Goal: Task Accomplishment & Management: Use online tool/utility

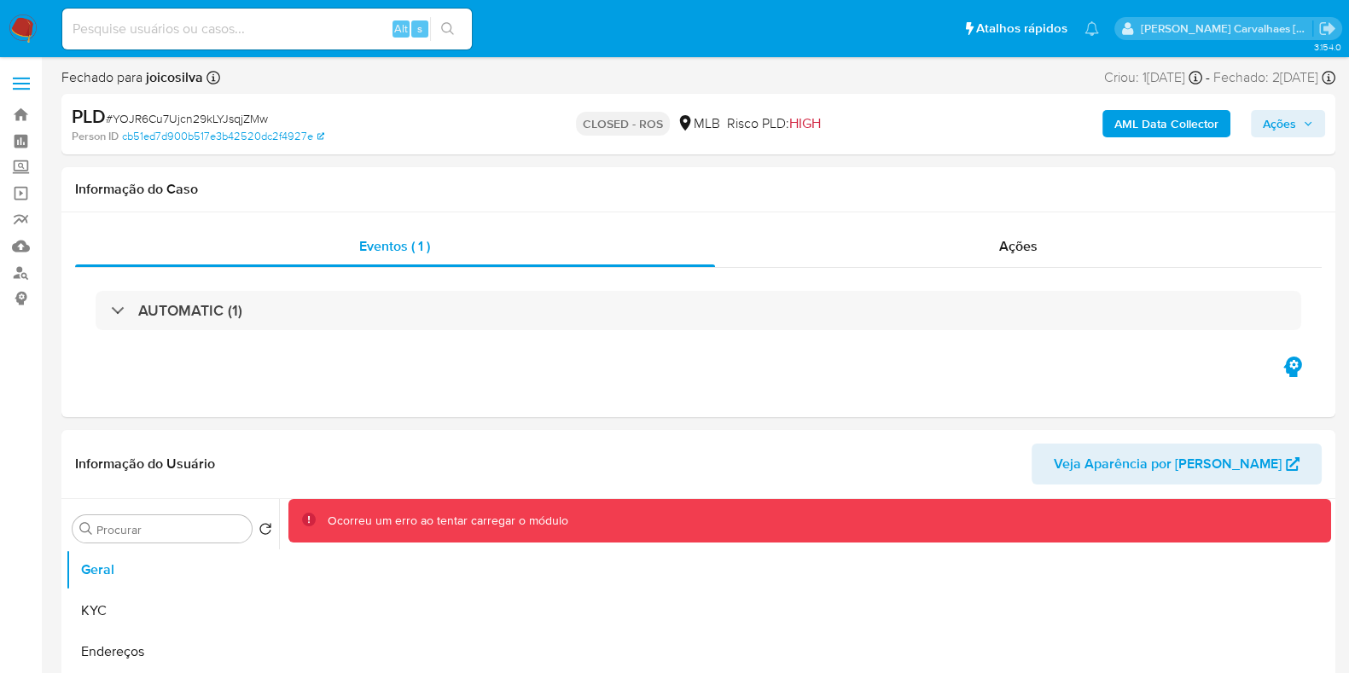
select select "10"
drag, startPoint x: 247, startPoint y: 17, endPoint x: 212, endPoint y: 30, distance: 37.3
paste input "46jFtOL5Vjr1f1DQlFl1YWOa"
type input "46jFtOL5Vjr1f1DQlFl1YWOa"
click at [448, 24] on icon "search-icon" at bounding box center [448, 29] width 14 height 14
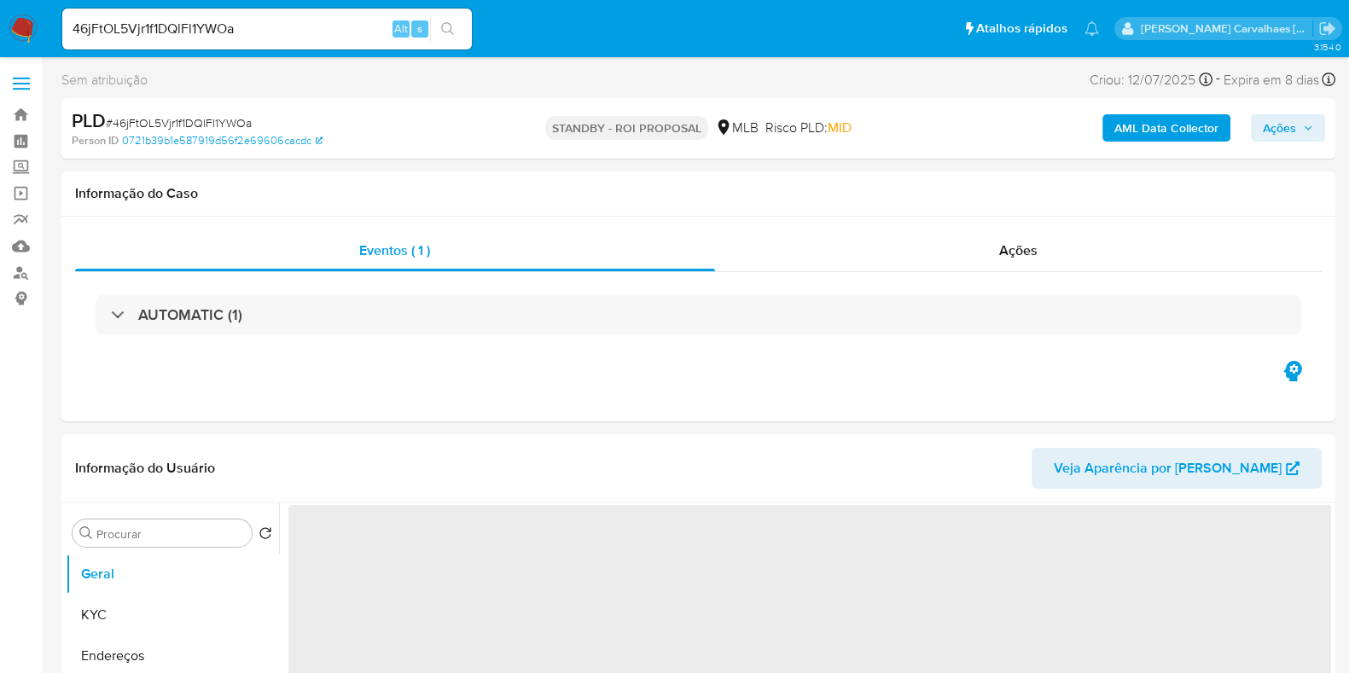
select select "10"
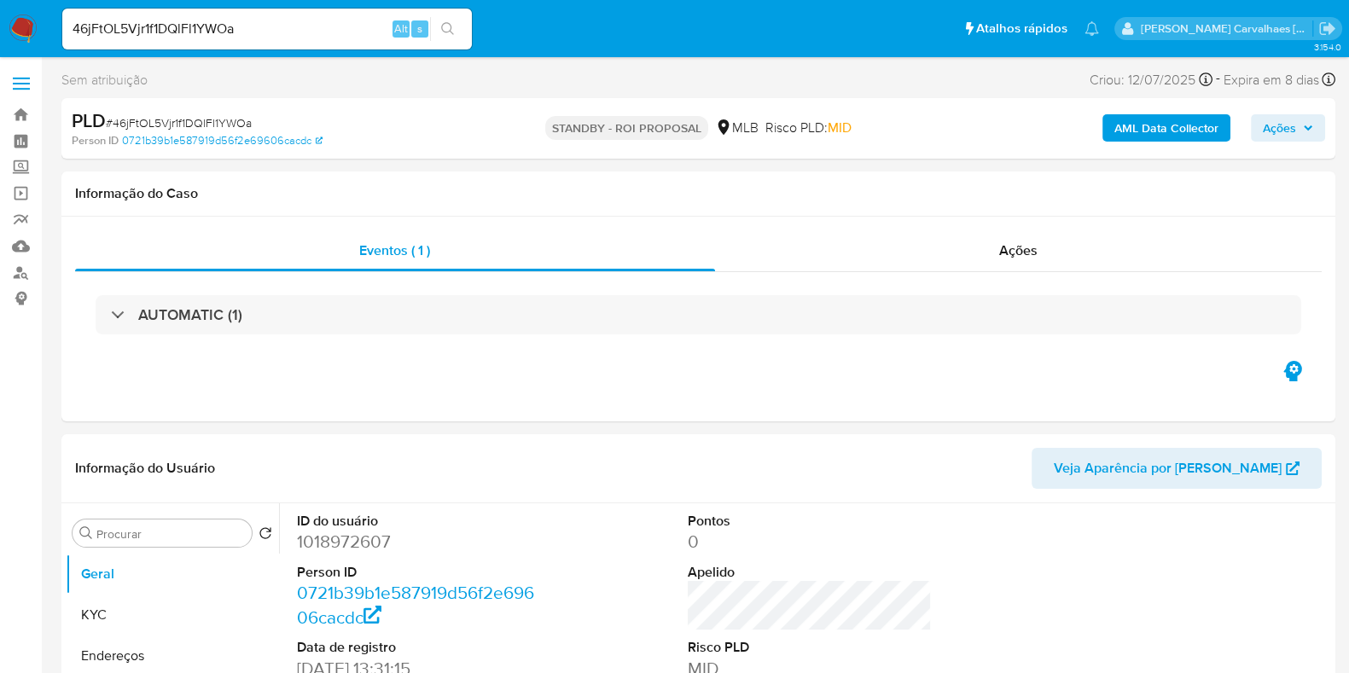
click at [430, 17] on button "search-icon" at bounding box center [447, 29] width 35 height 24
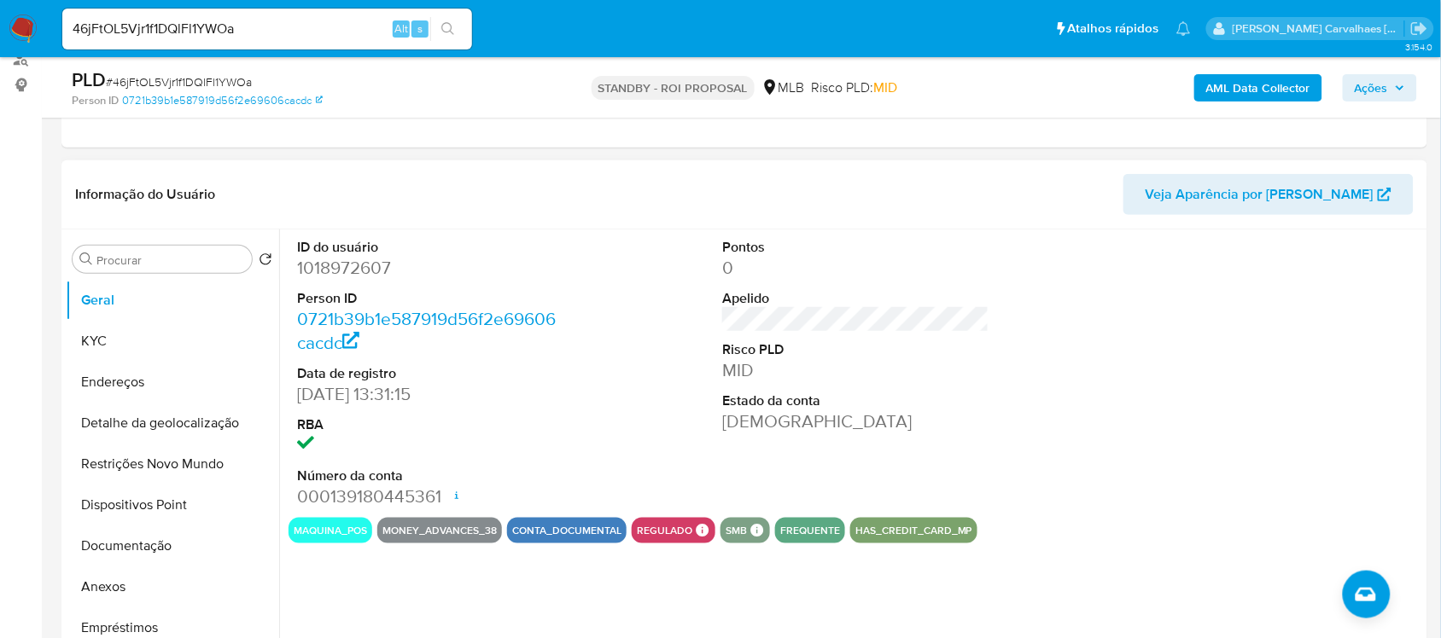
scroll to position [107, 0]
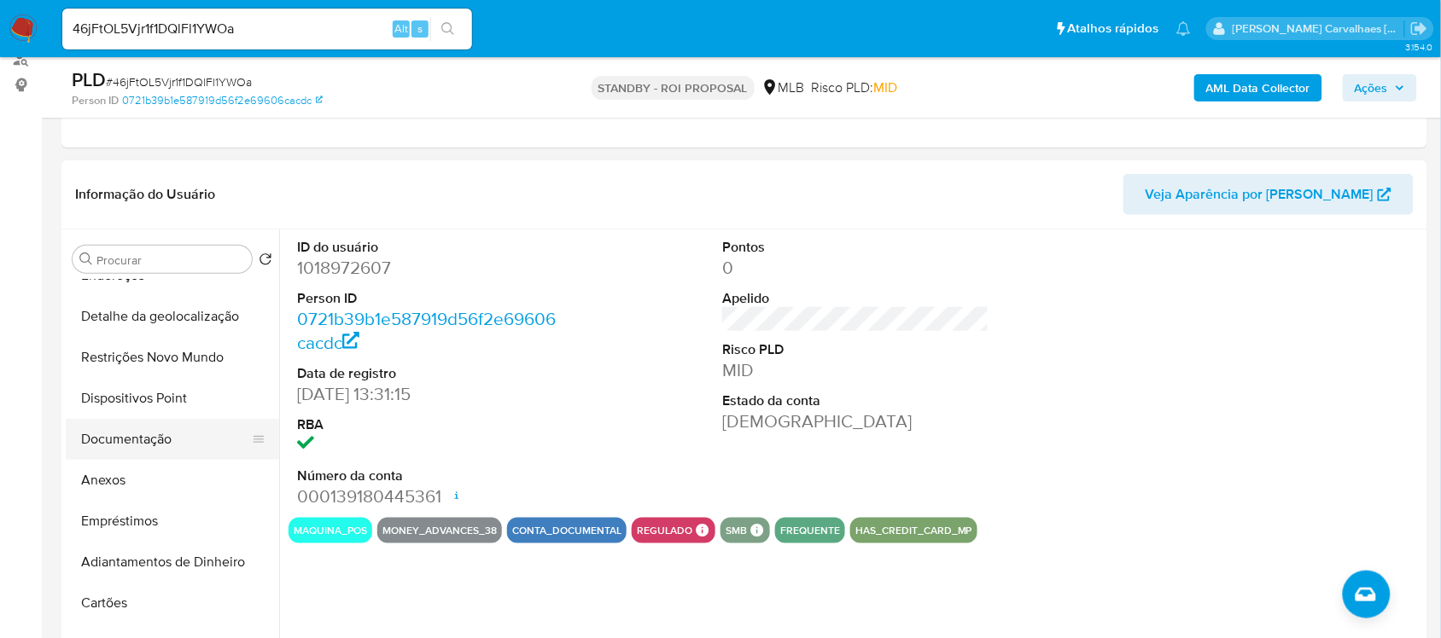
click at [150, 437] on button "Documentação" at bounding box center [166, 439] width 200 height 41
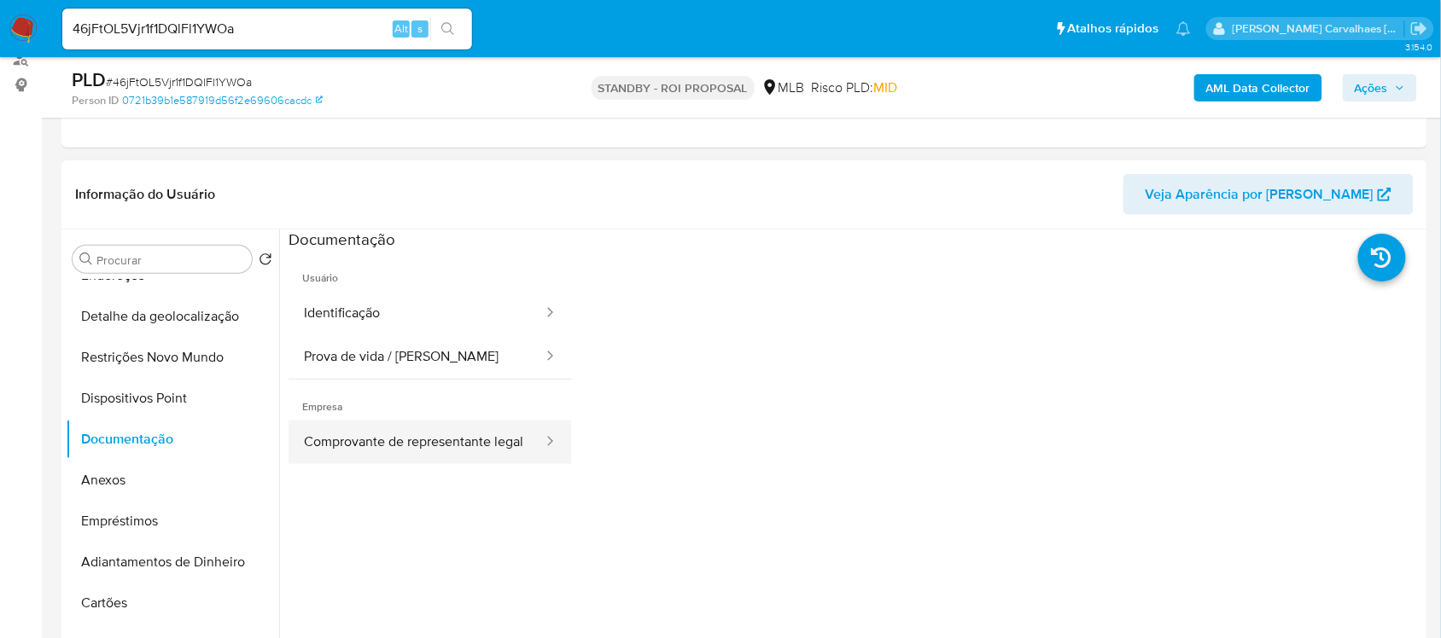
click at [422, 435] on button "Comprovante de representante legal" at bounding box center [416, 443] width 256 height 44
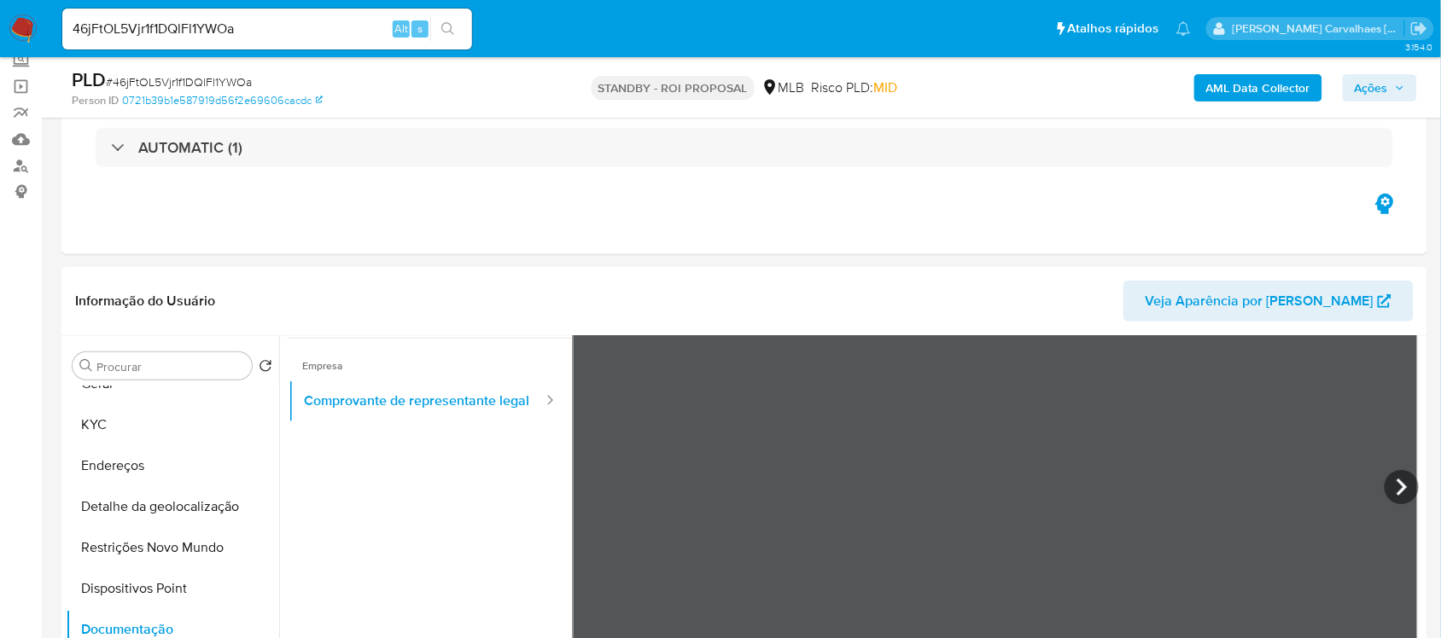
scroll to position [0, 0]
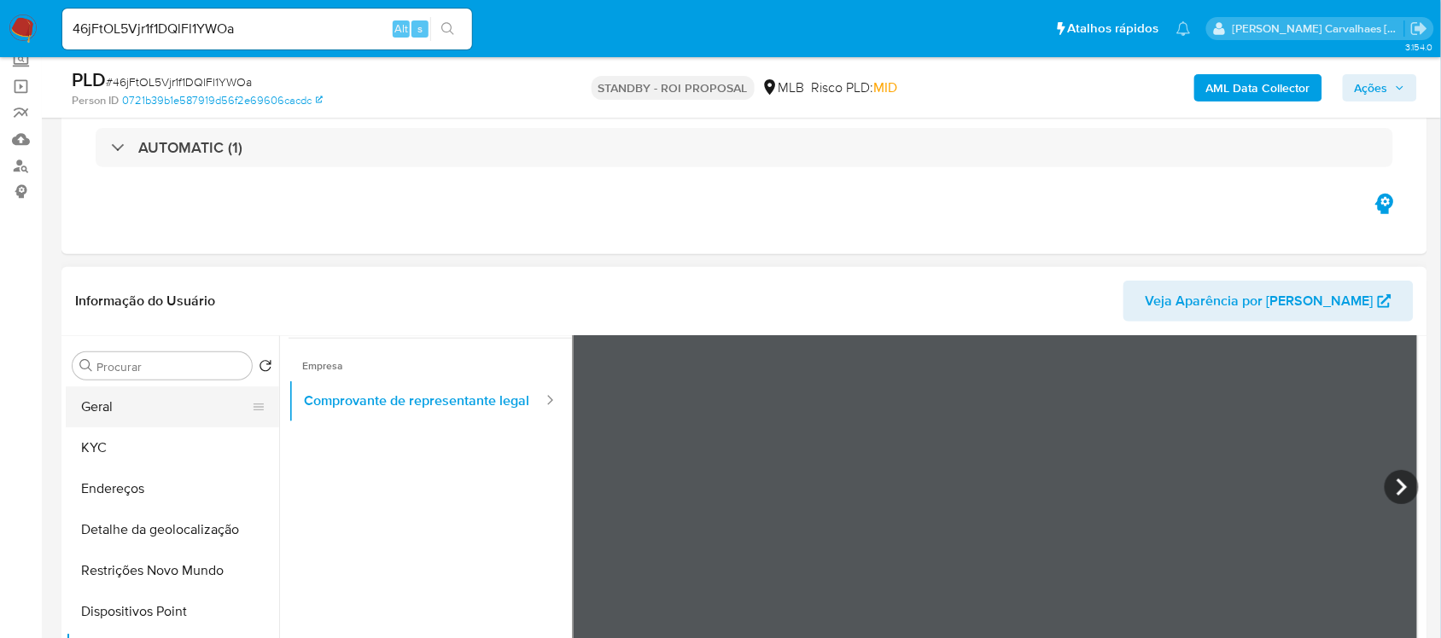
click at [172, 410] on button "Geral" at bounding box center [166, 407] width 200 height 41
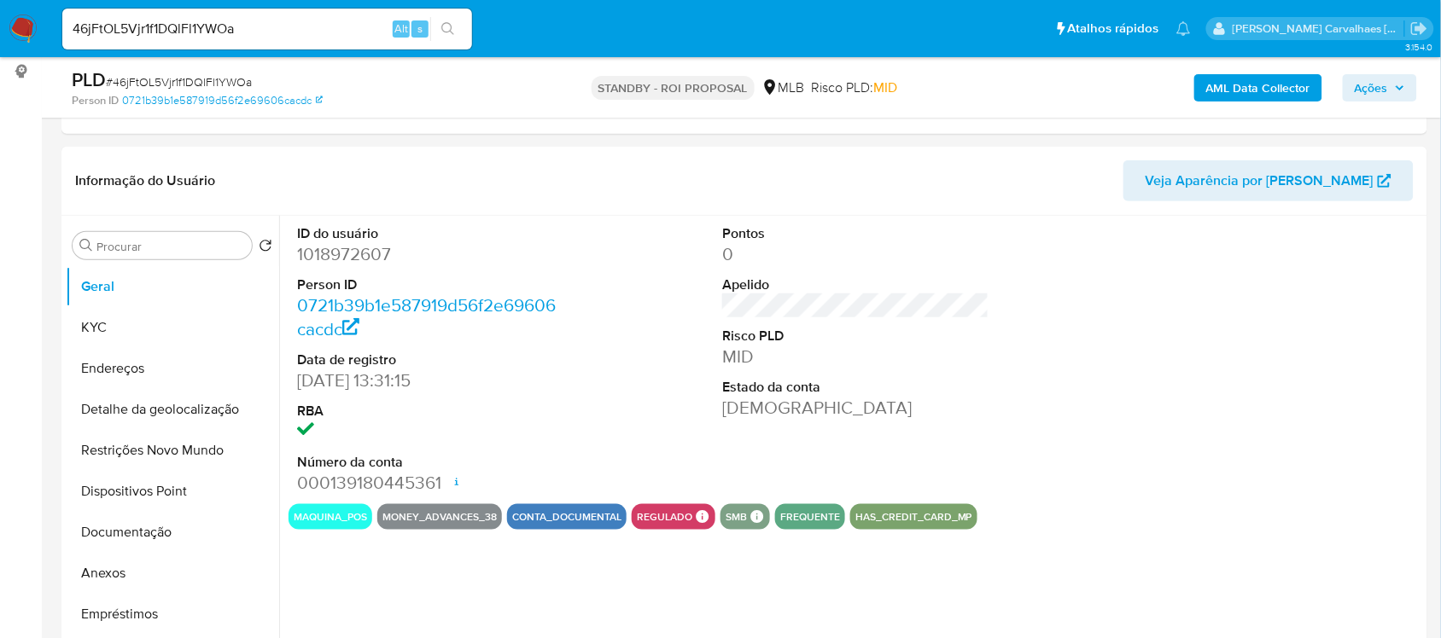
scroll to position [193, 0]
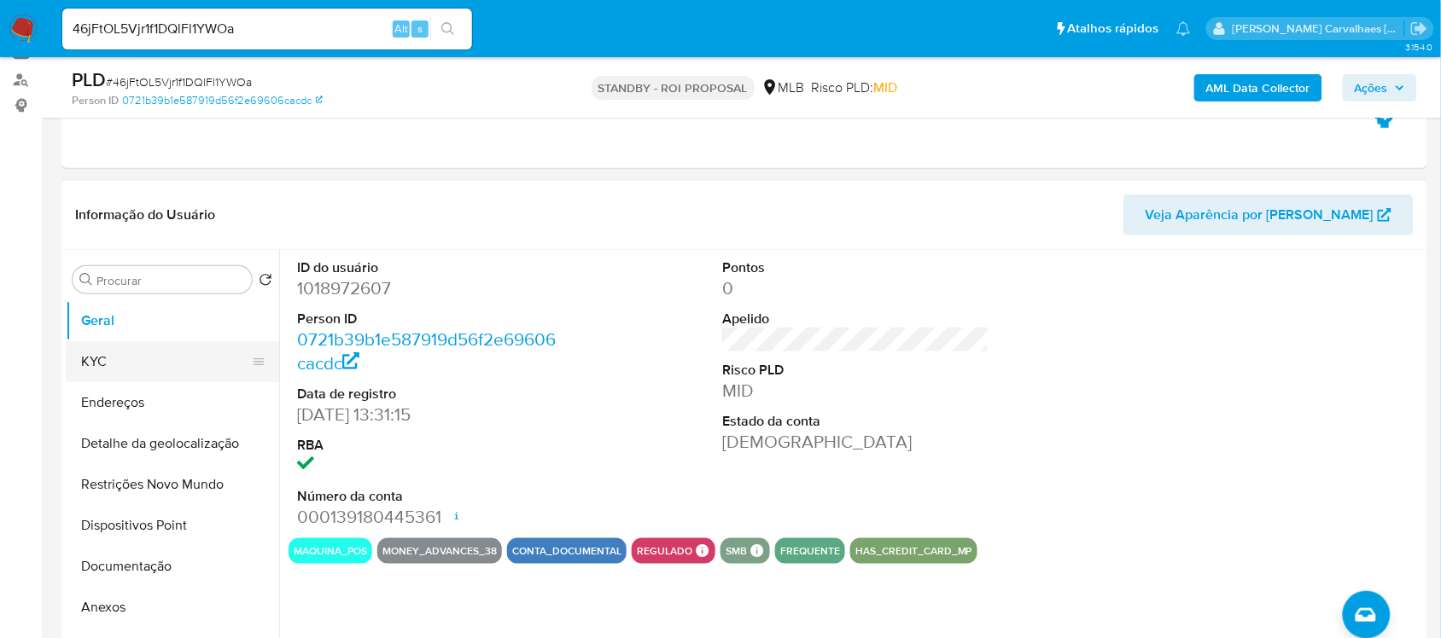
click at [132, 359] on button "KYC" at bounding box center [166, 361] width 200 height 41
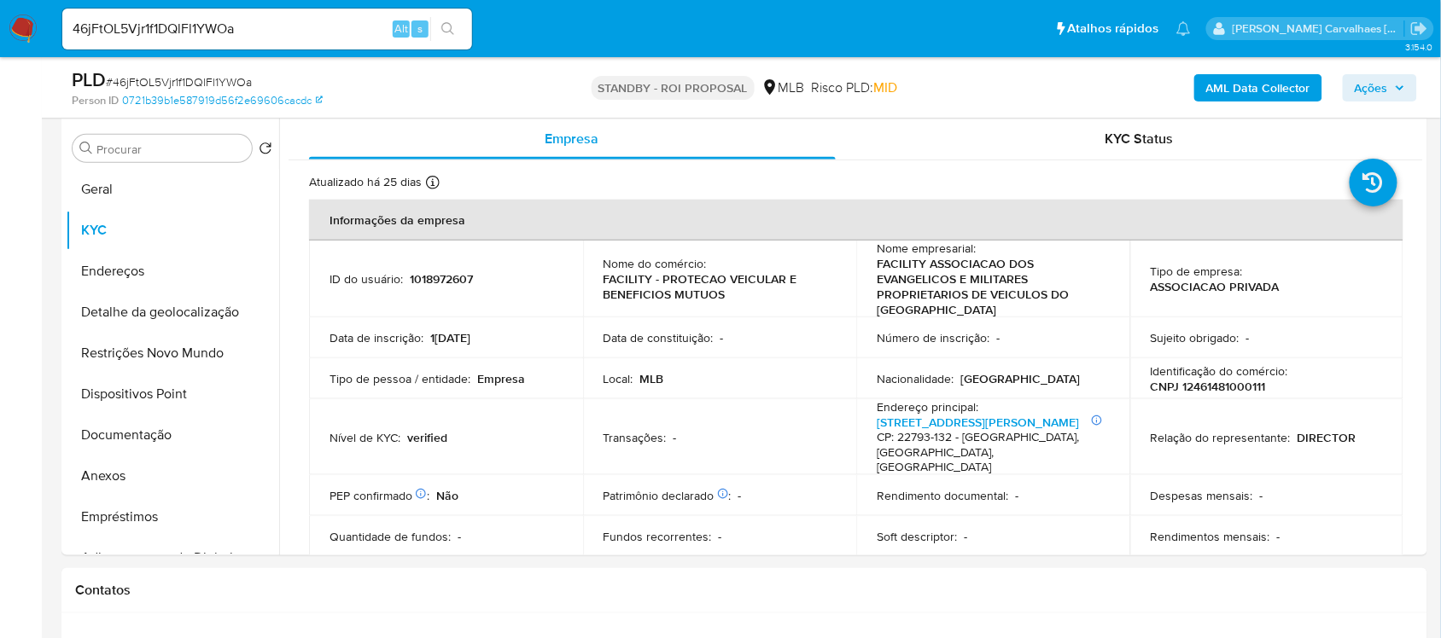
scroll to position [364, 0]
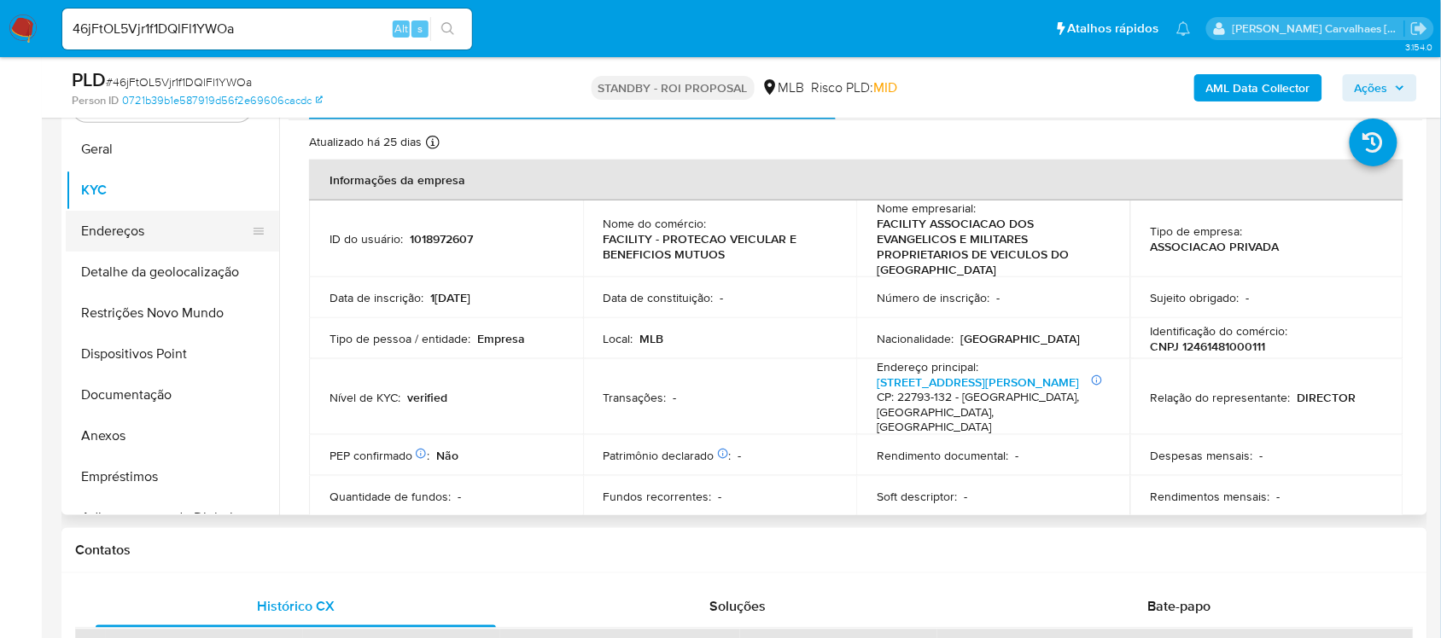
click at [179, 240] on button "Endereços" at bounding box center [166, 231] width 200 height 41
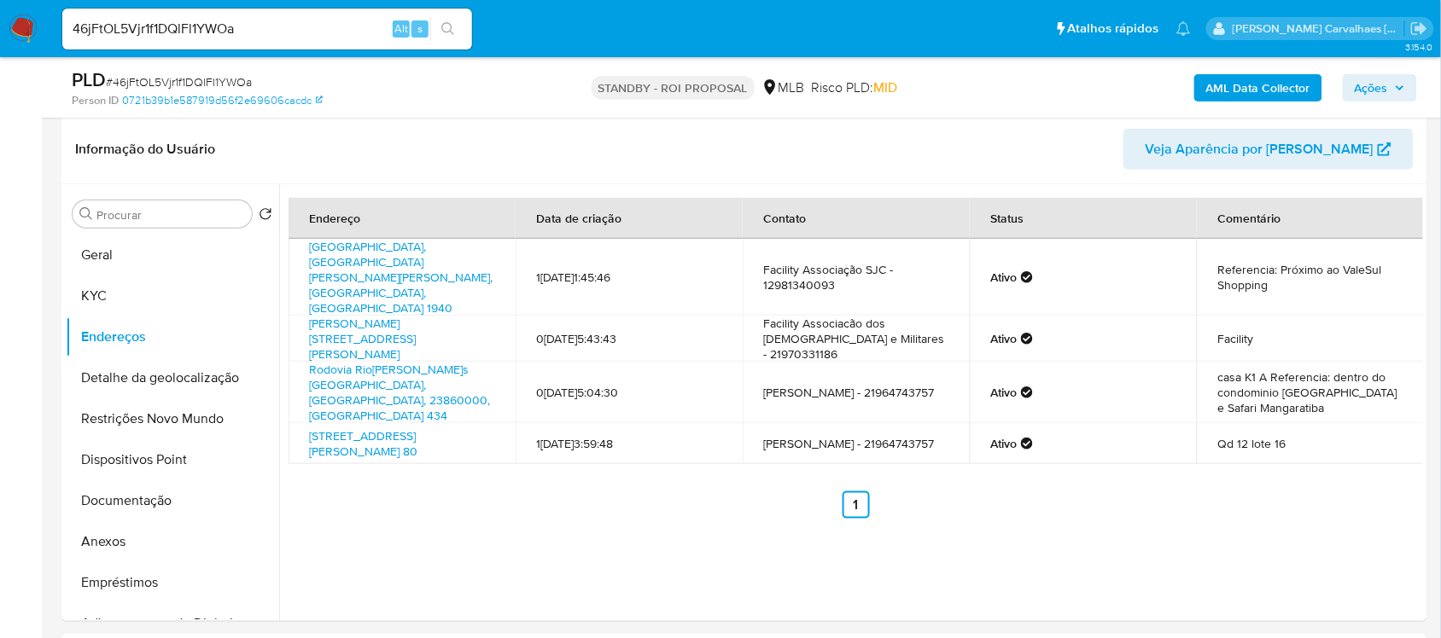
scroll to position [258, 0]
click at [164, 381] on button "Detalhe da geolocalização" at bounding box center [166, 378] width 200 height 41
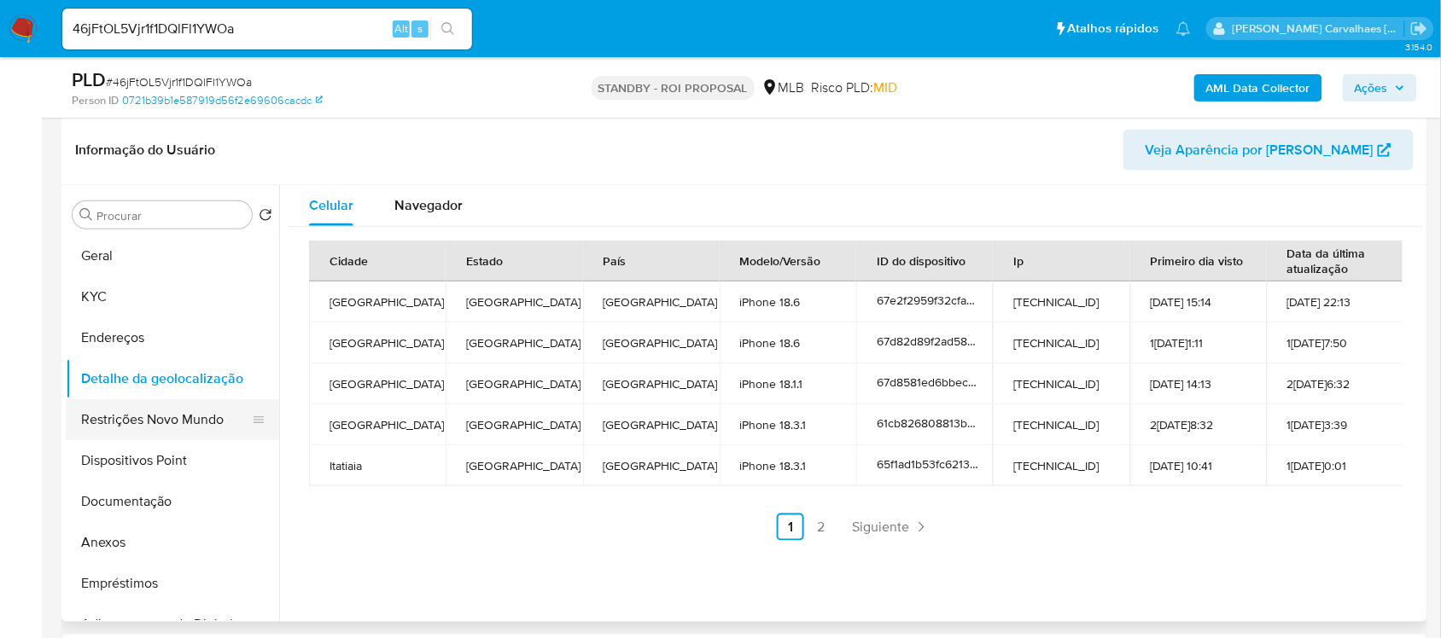
click at [206, 424] on button "Restrições Novo Mundo" at bounding box center [166, 419] width 200 height 41
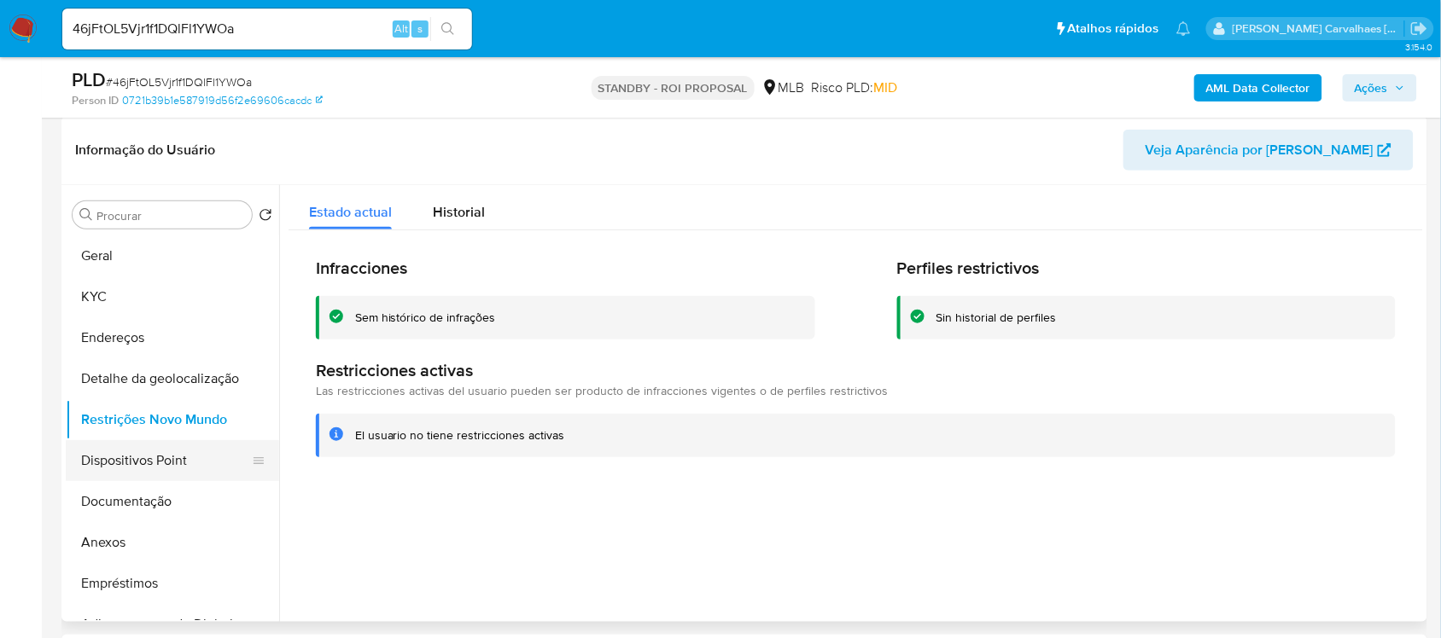
click at [146, 458] on button "Dispositivos Point" at bounding box center [166, 460] width 200 height 41
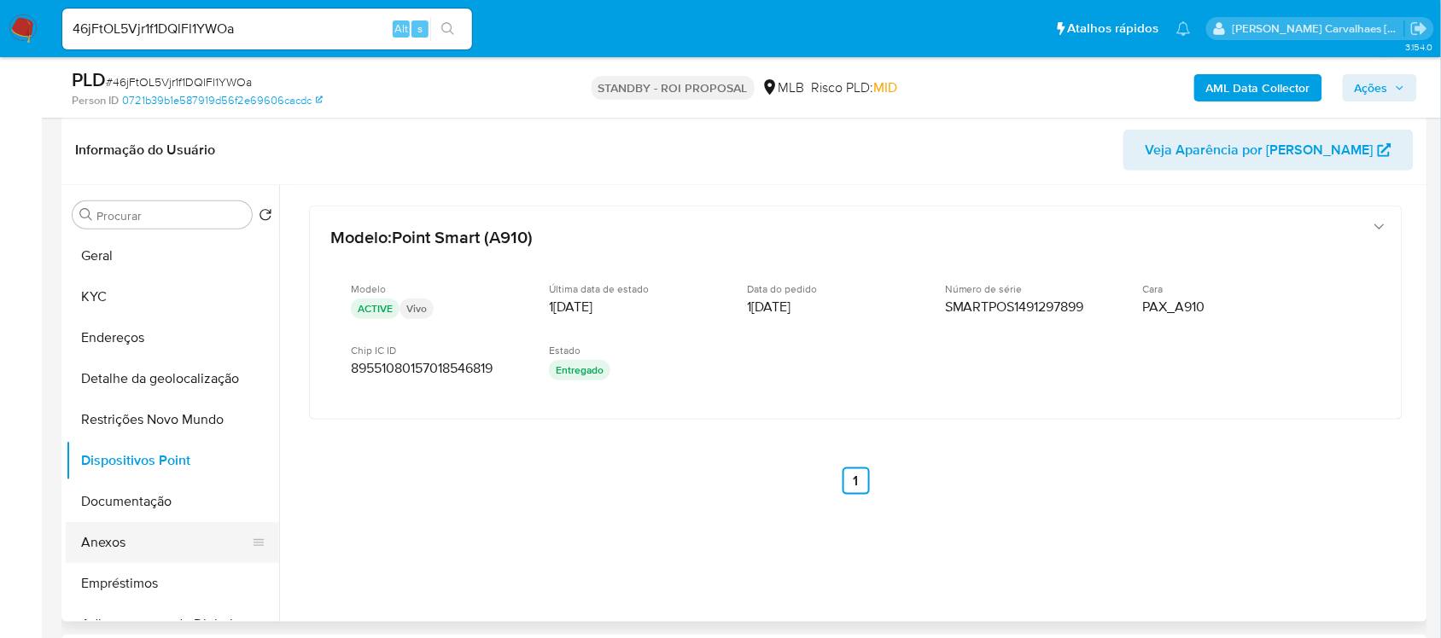
click at [154, 538] on button "Anexos" at bounding box center [166, 542] width 200 height 41
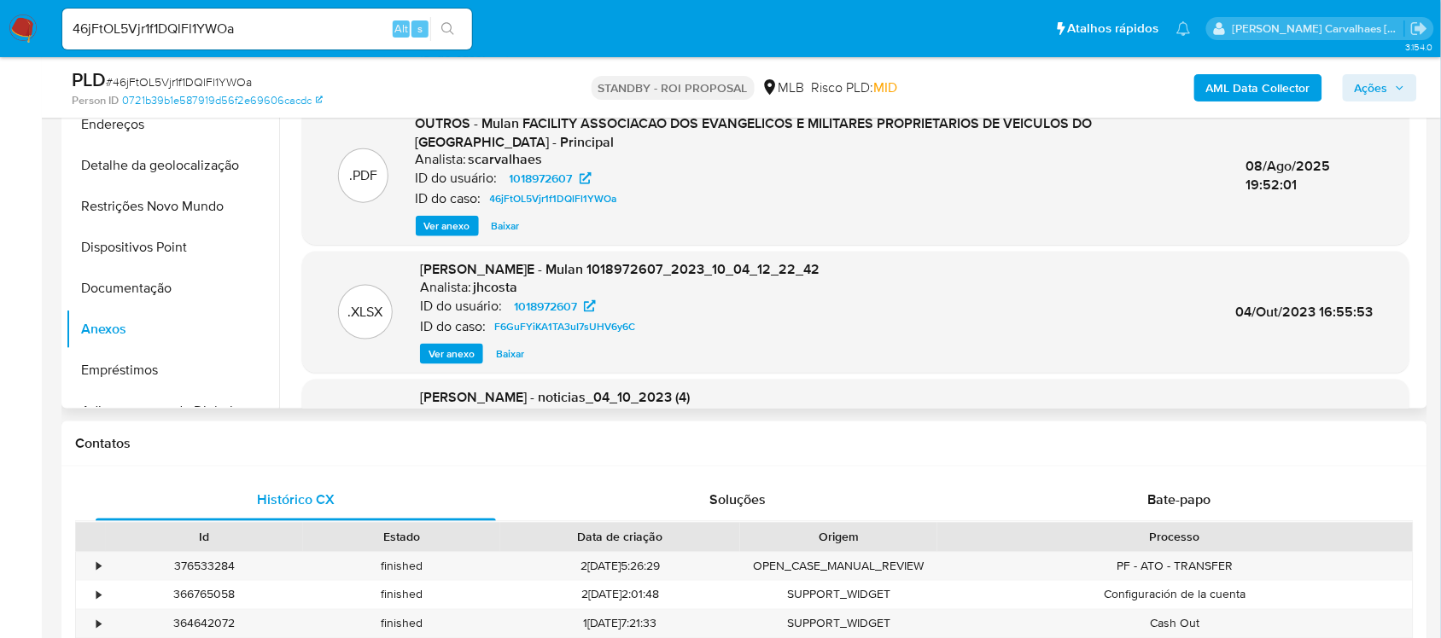
scroll to position [0, 0]
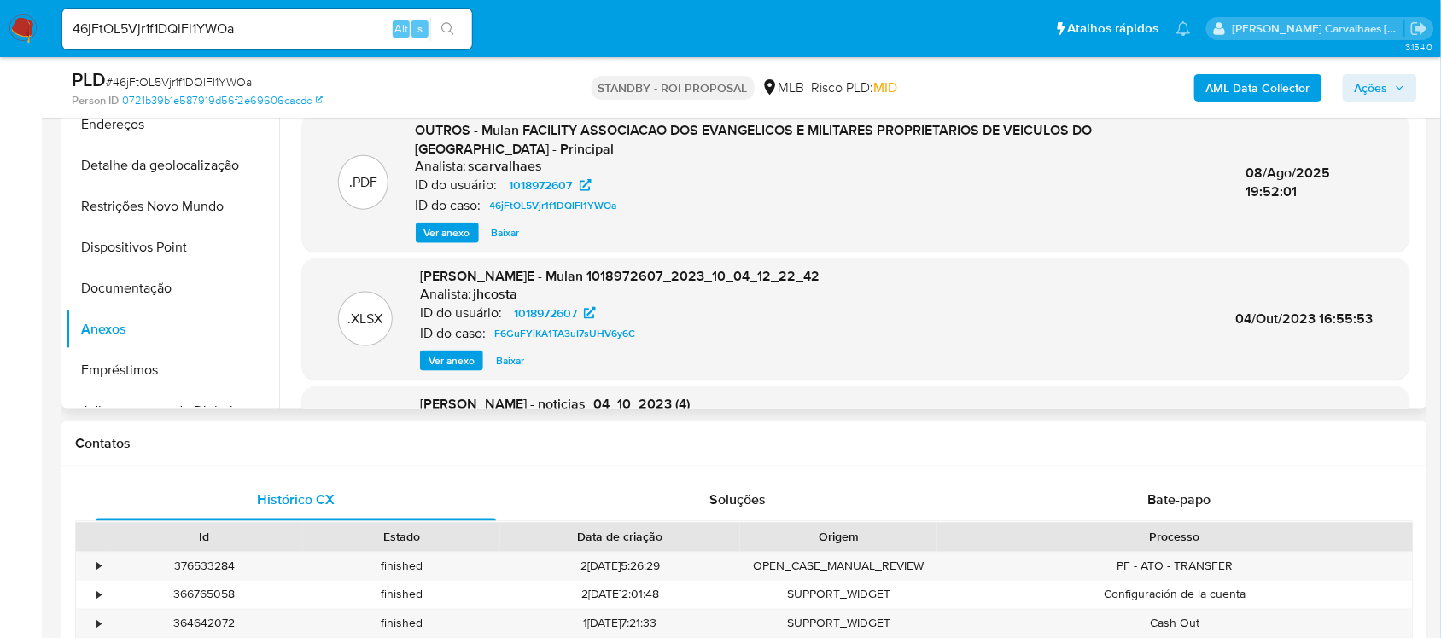
click at [449, 359] on span "Ver anexo" at bounding box center [451, 360] width 46 height 17
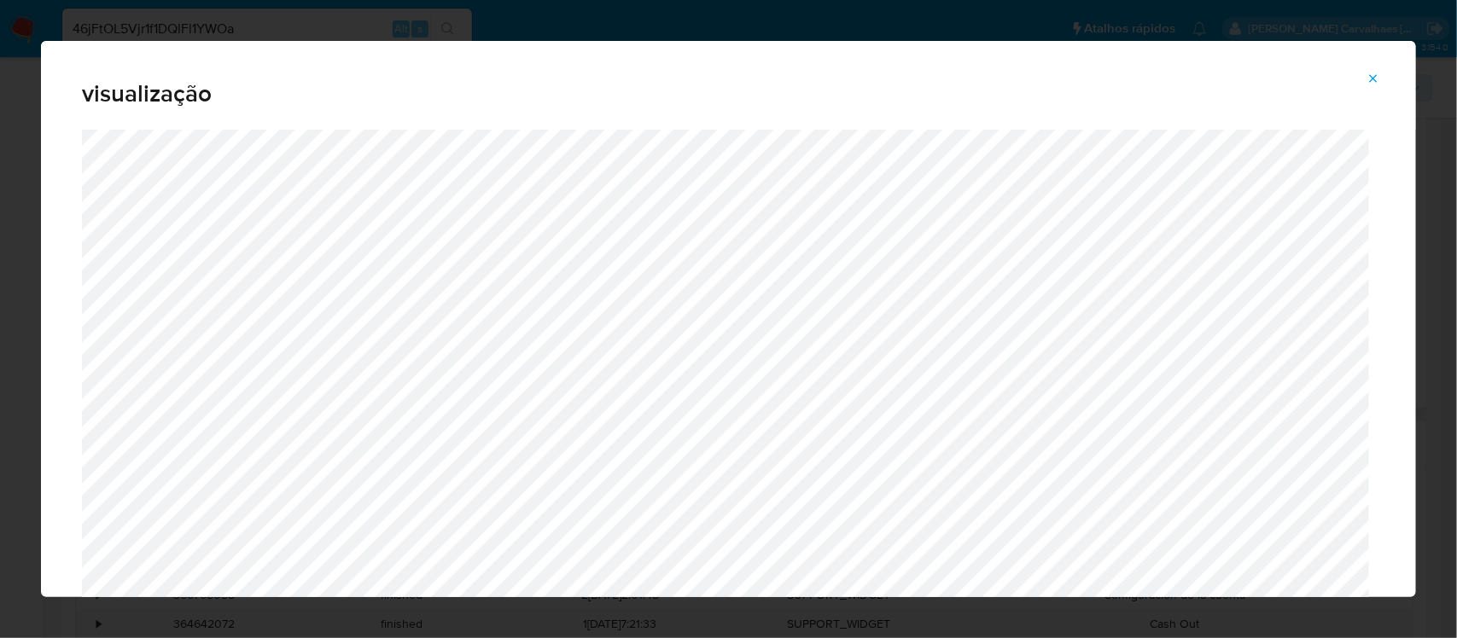
click at [1365, 81] on icon "Attachment preview" at bounding box center [1373, 79] width 14 height 14
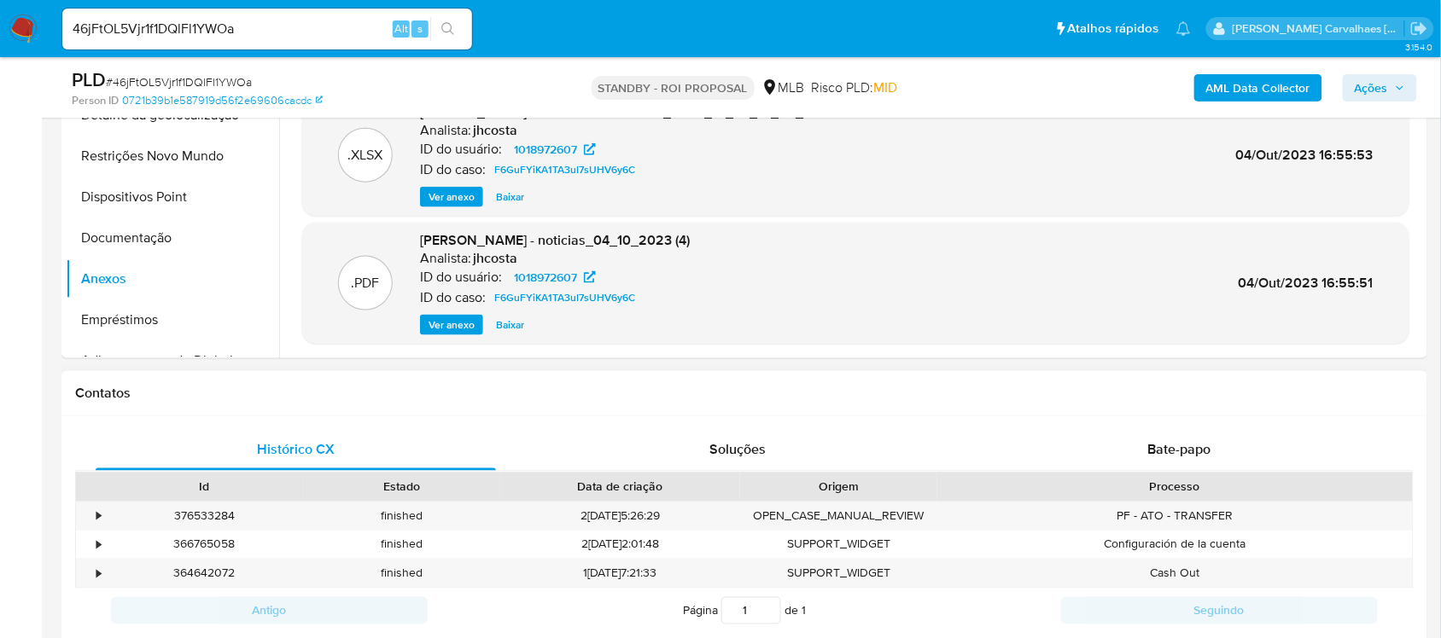
scroll to position [640, 0]
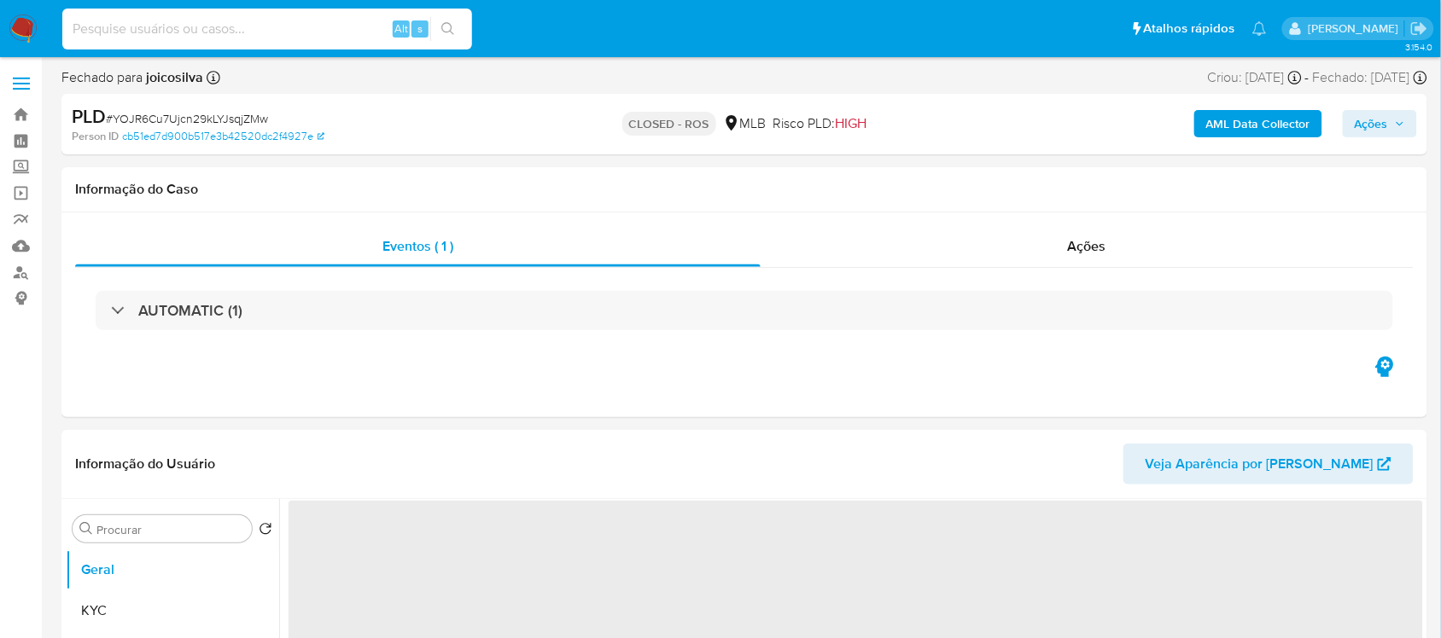
paste input "46jFtOL5Vjr1f1DQlFl1YWOa"
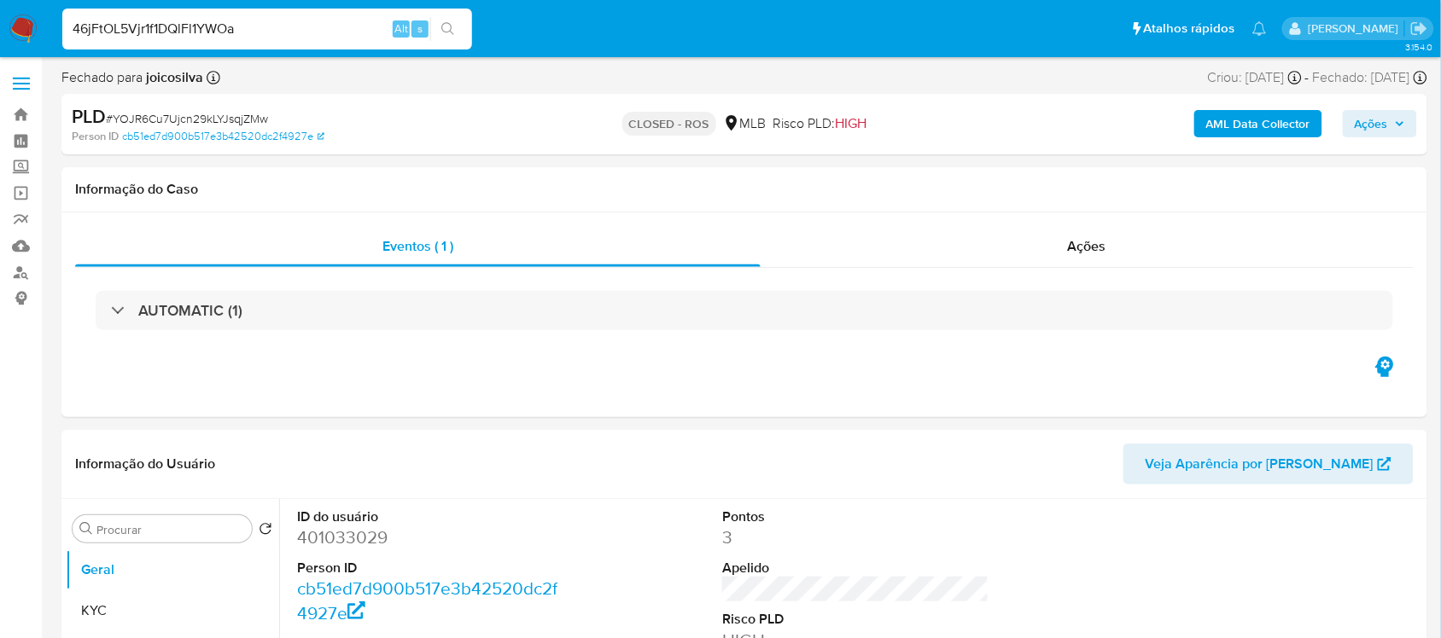
type input "46jFtOL5Vjr1f1DQlFl1YWOa"
click at [449, 23] on icon "search-icon" at bounding box center [447, 28] width 13 height 13
select select "10"
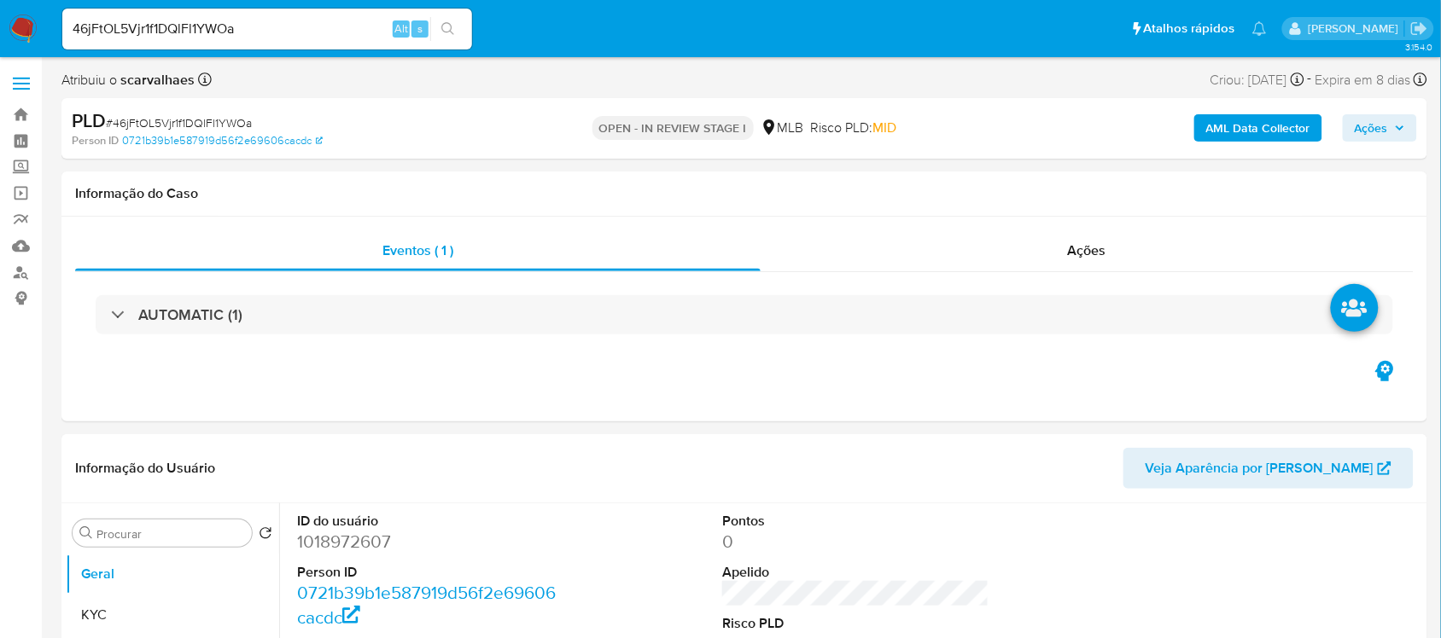
select select "10"
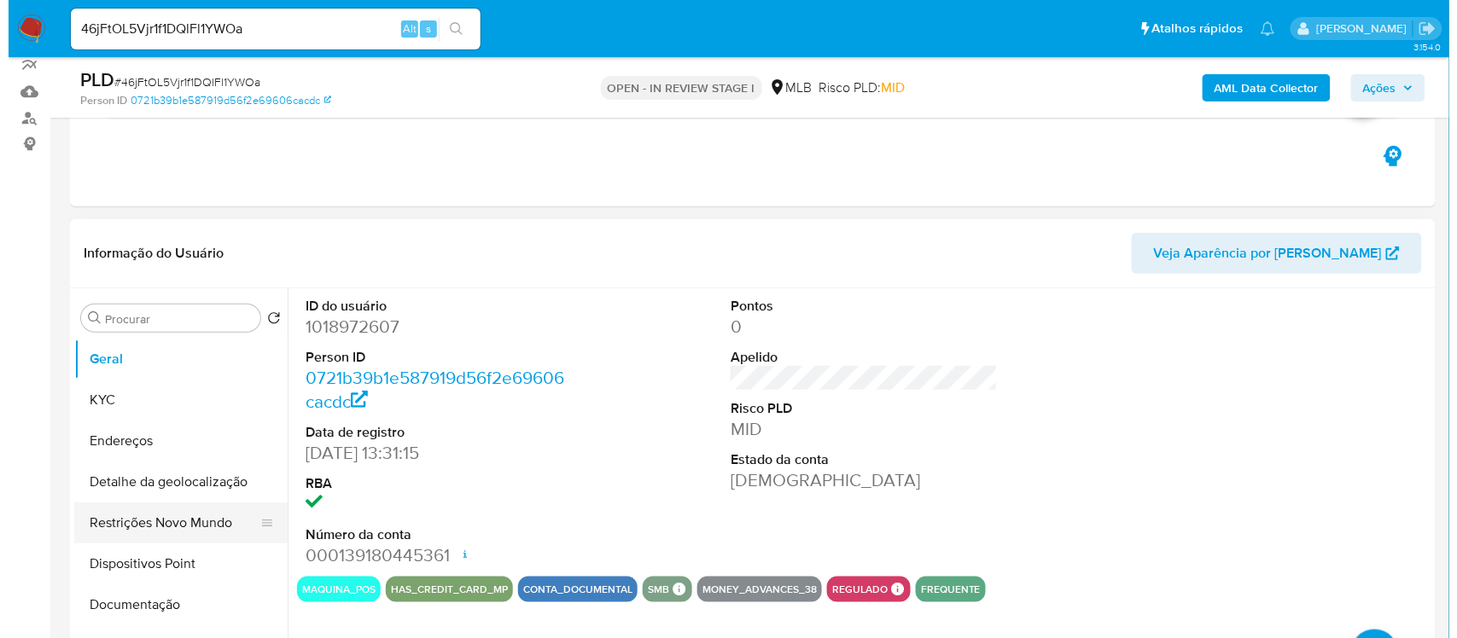
scroll to position [213, 0]
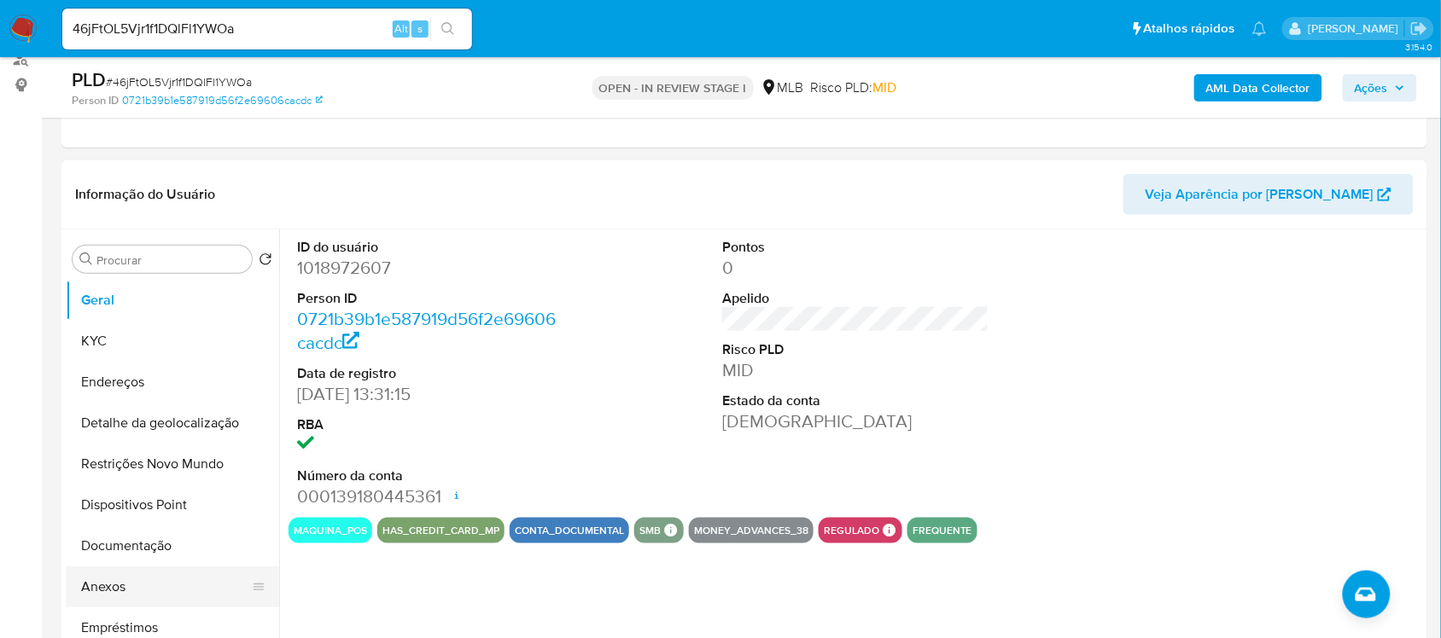
click at [133, 582] on button "Anexos" at bounding box center [166, 587] width 200 height 41
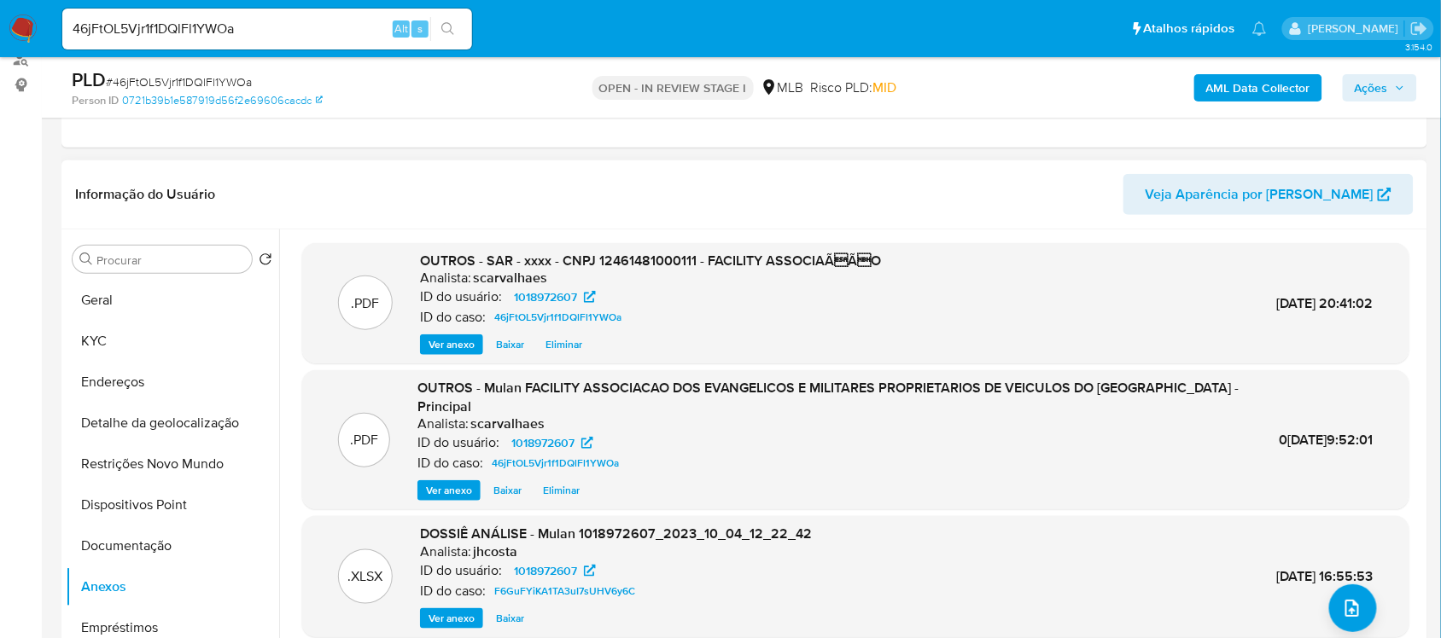
click at [556, 341] on span "Eliminar" at bounding box center [563, 344] width 37 height 17
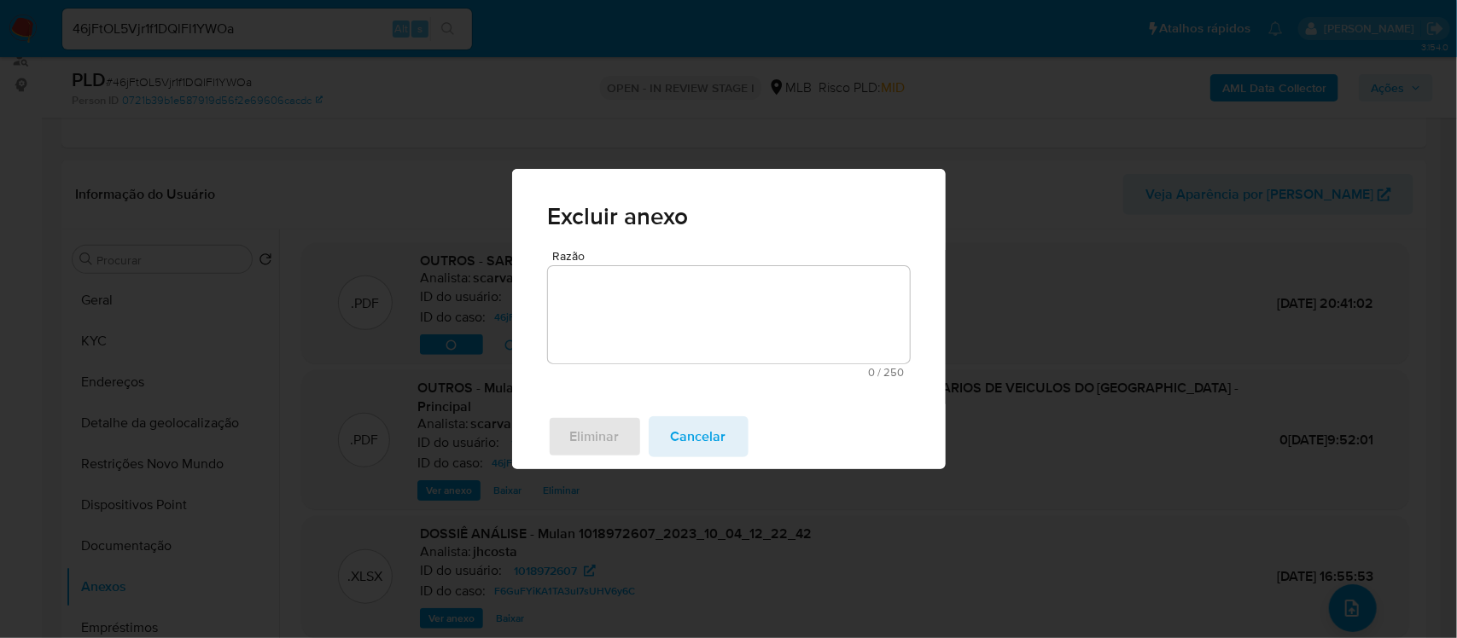
click at [574, 317] on textarea "Razão" at bounding box center [729, 314] width 362 height 97
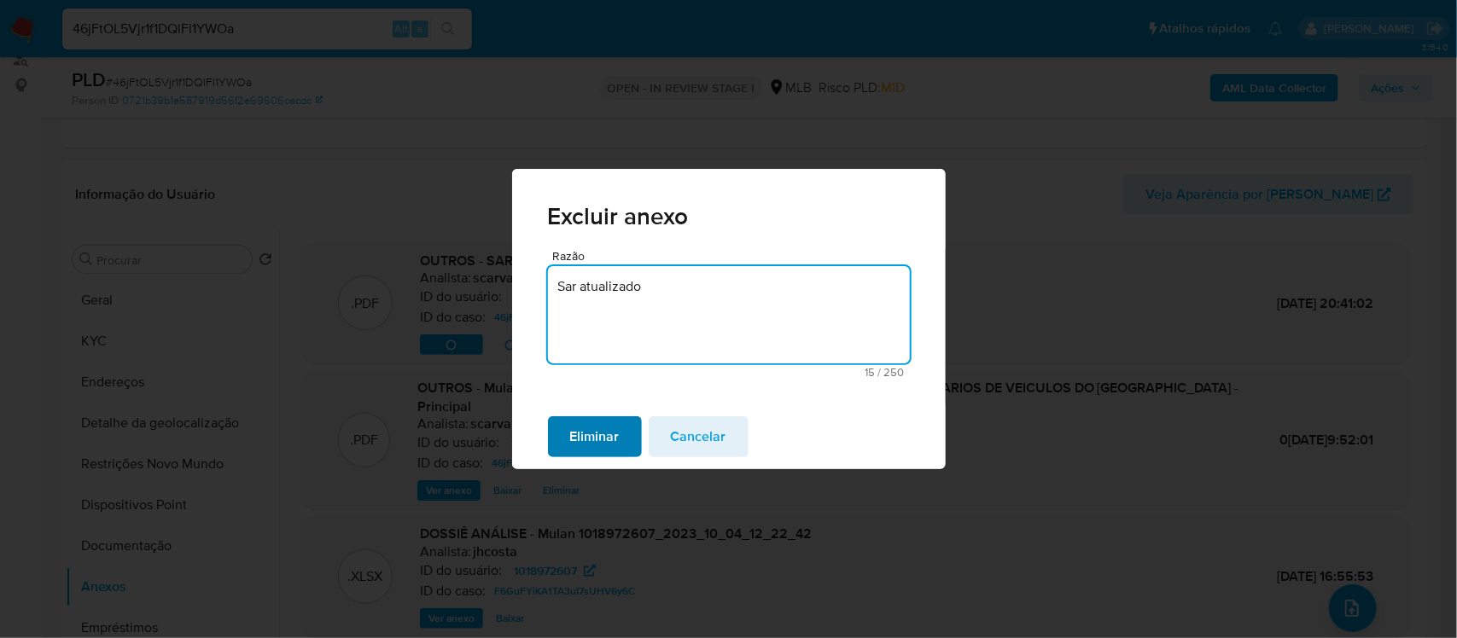
type textarea "Sar atualizado"
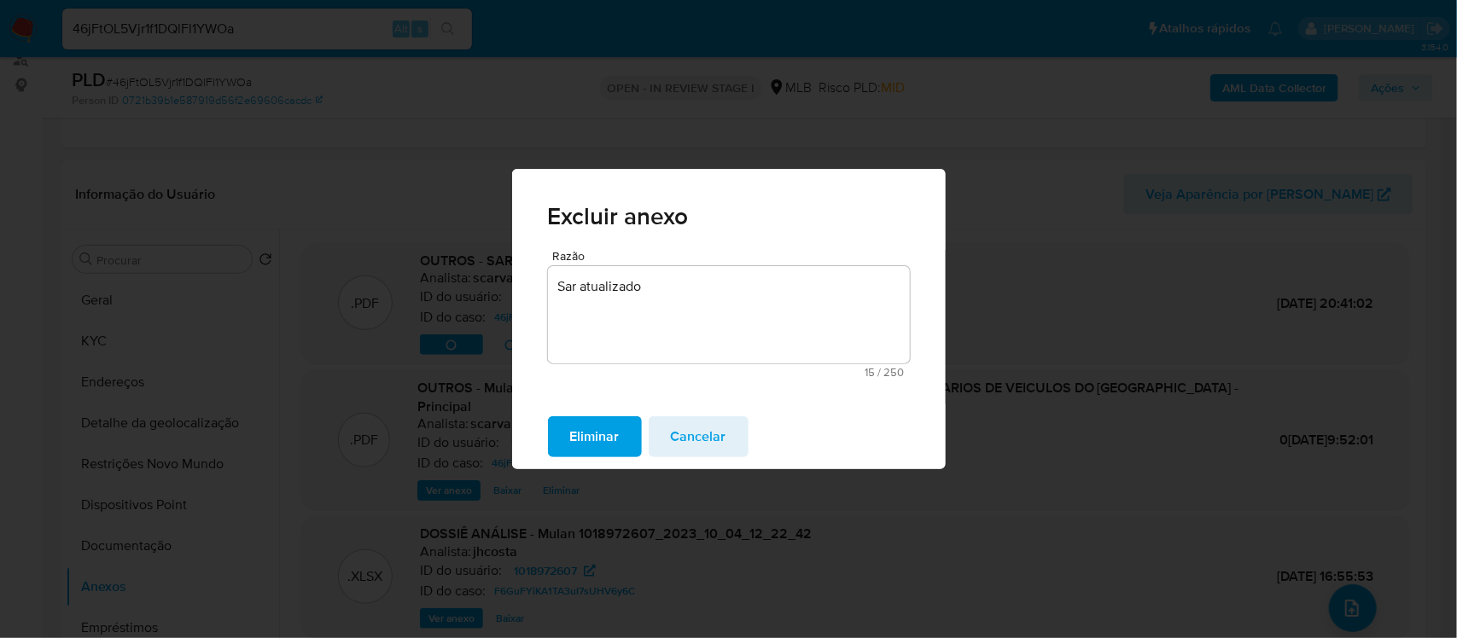
click at [613, 437] on span "Eliminar" at bounding box center [594, 437] width 49 height 38
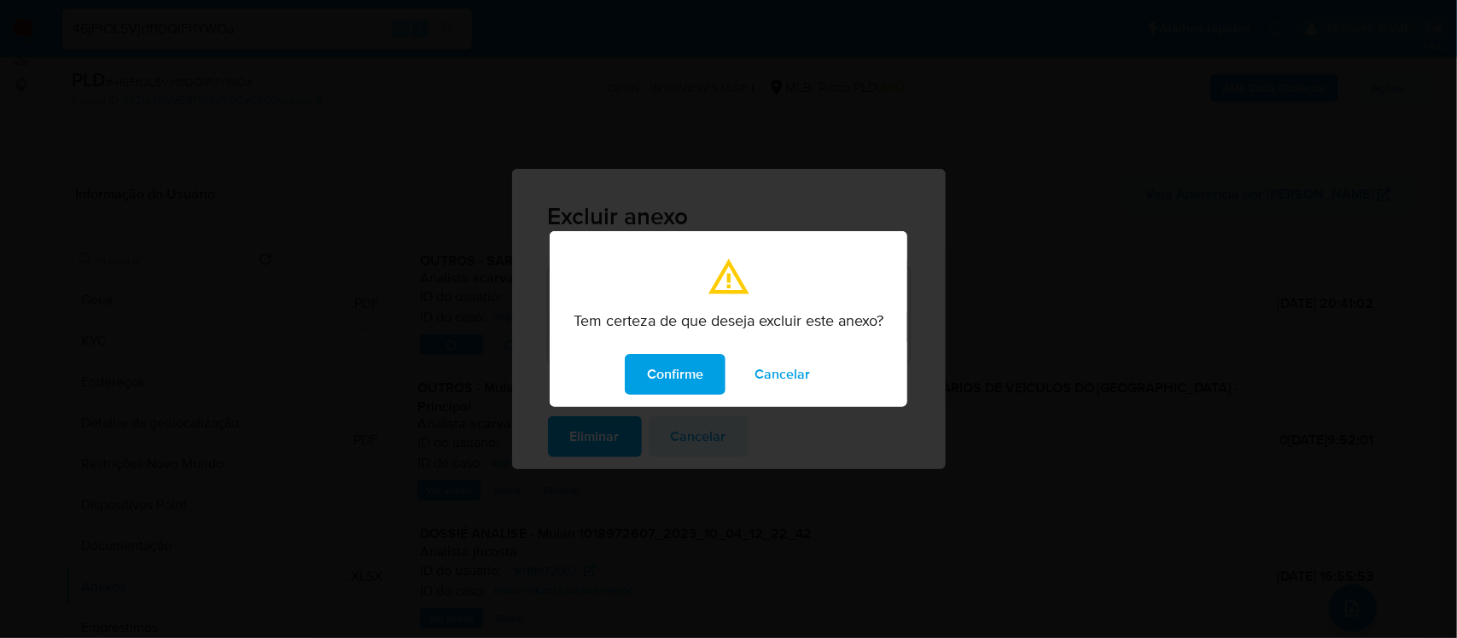
click at [680, 374] on span "Confirme" at bounding box center [675, 375] width 56 height 38
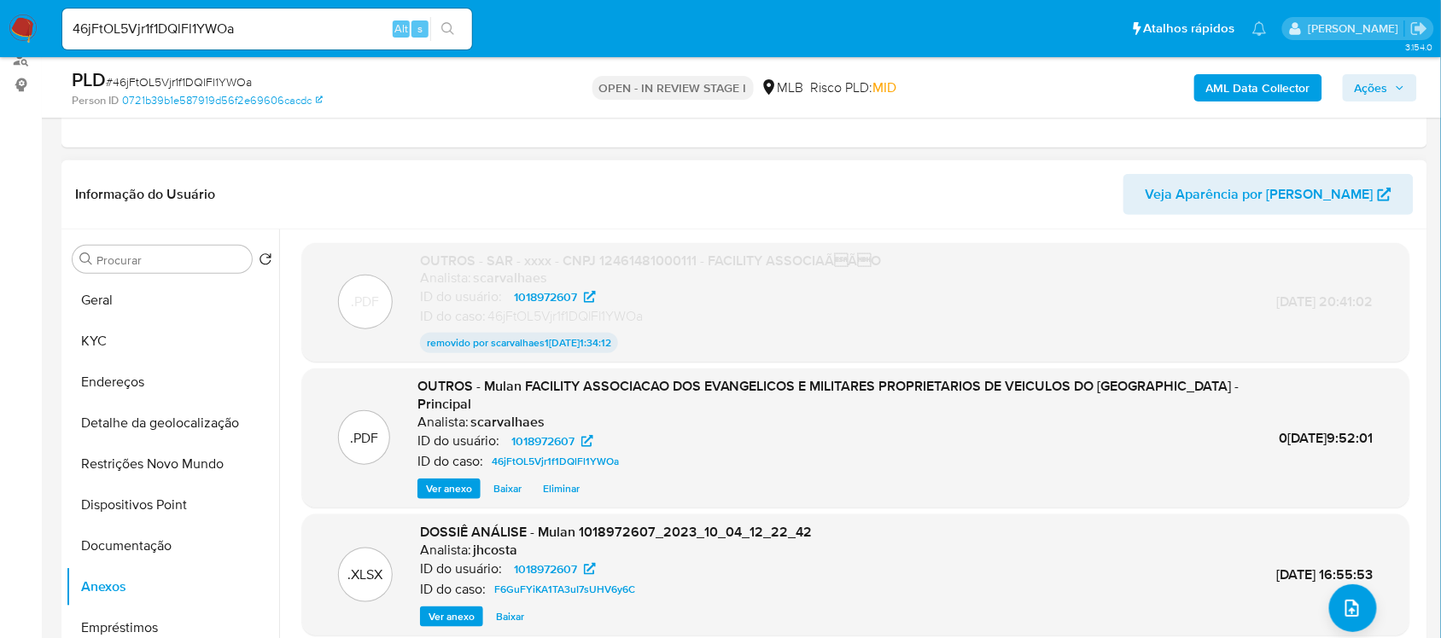
click at [552, 486] on span "Eliminar" at bounding box center [561, 488] width 37 height 17
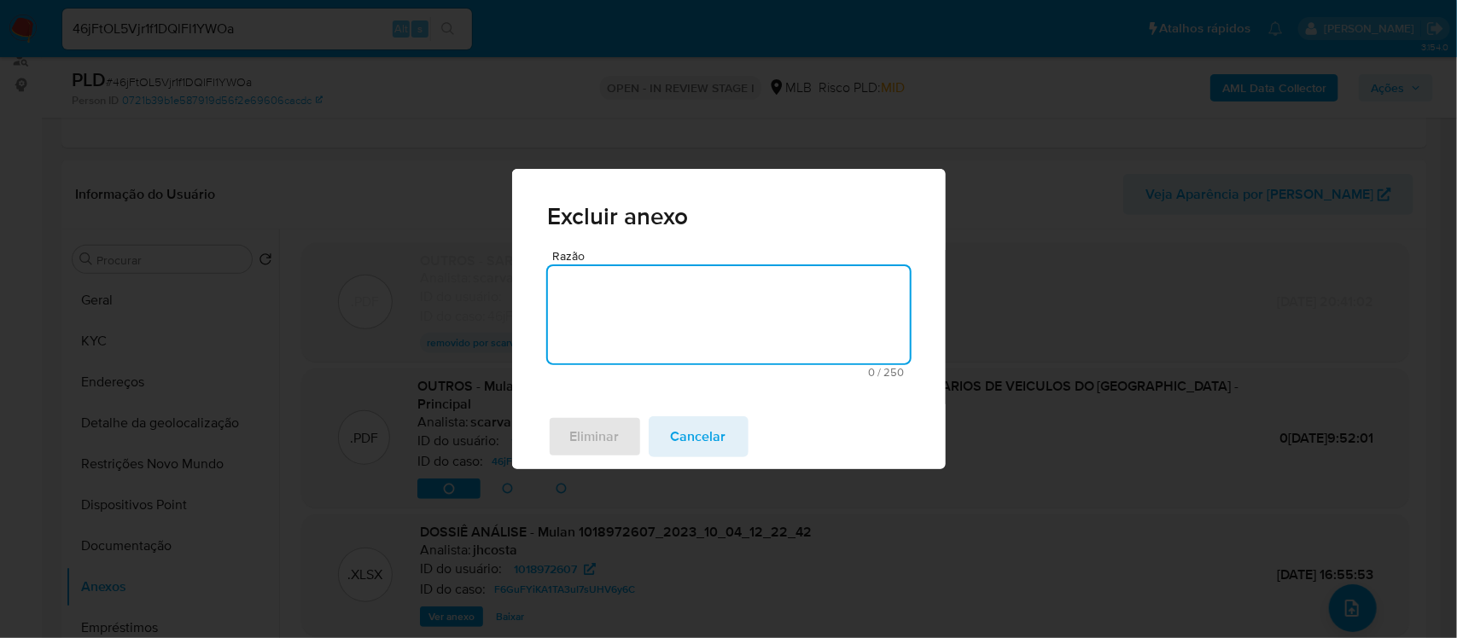
click at [579, 280] on textarea "Razão" at bounding box center [729, 314] width 362 height 97
type textarea "s"
type textarea "Sar atualizado"
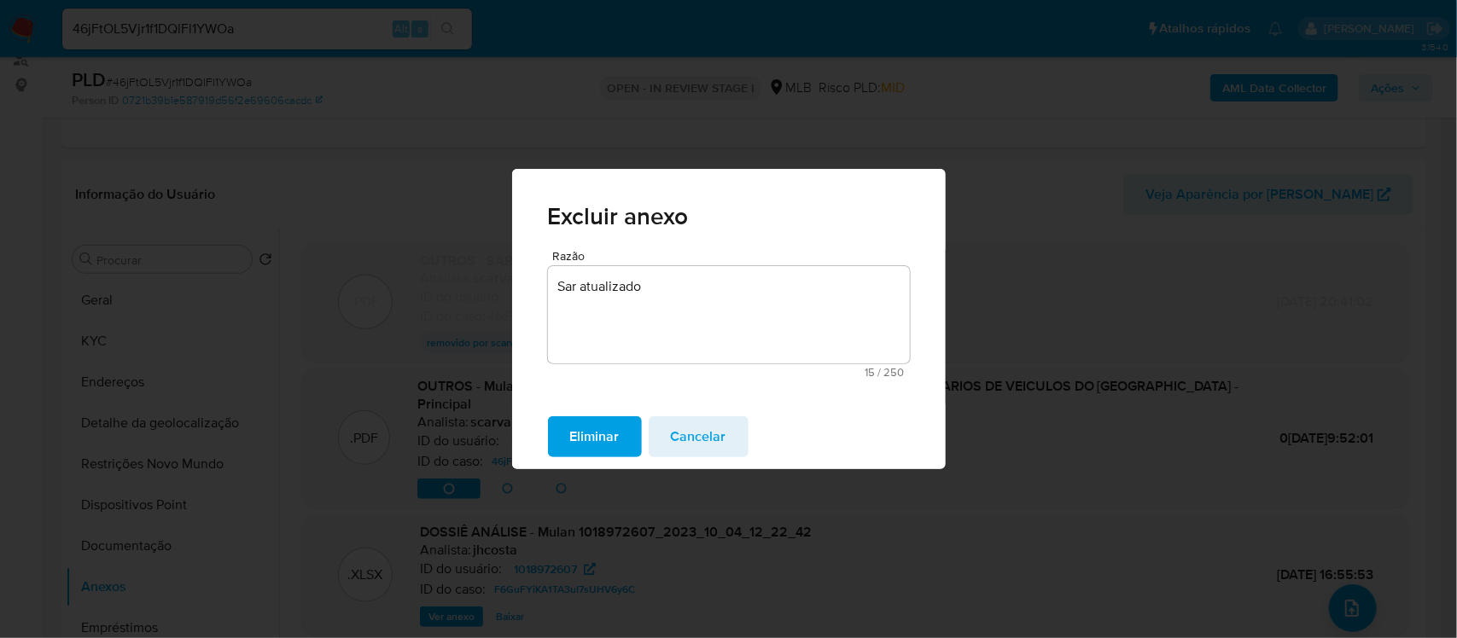
click at [595, 445] on span "Eliminar" at bounding box center [594, 437] width 49 height 38
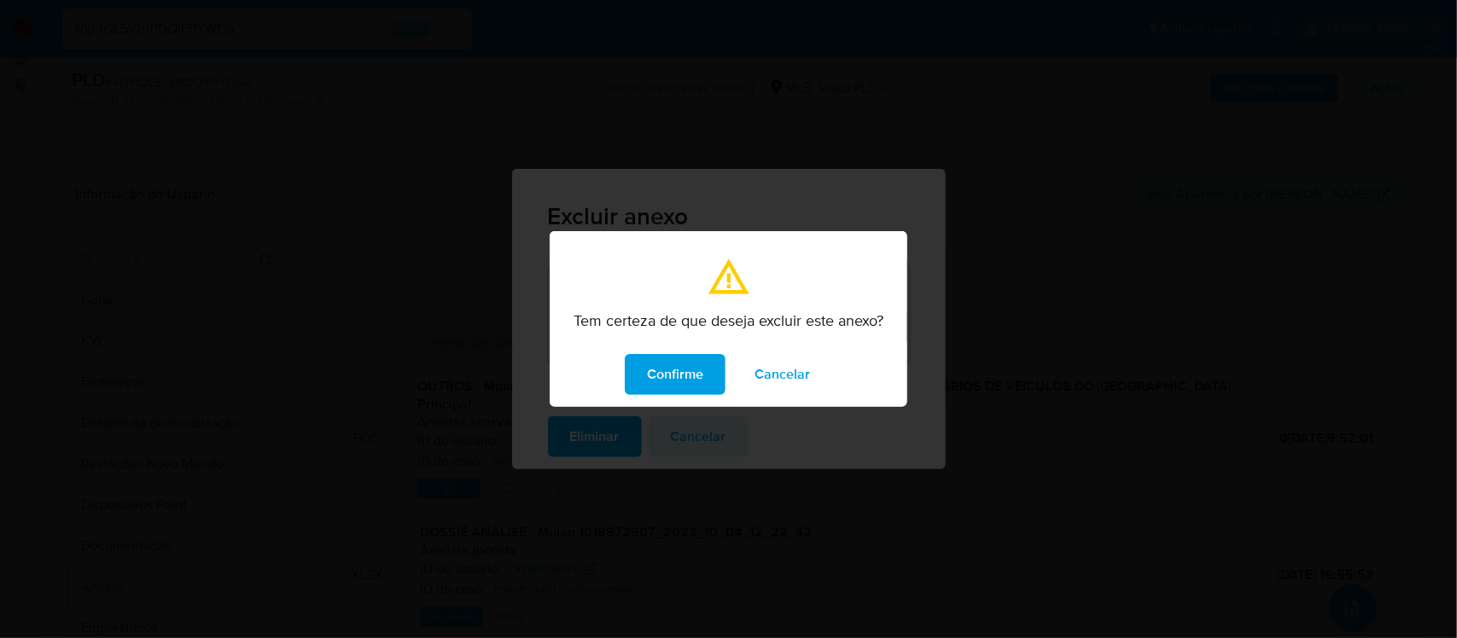
click at [657, 364] on span "Confirme" at bounding box center [675, 375] width 56 height 38
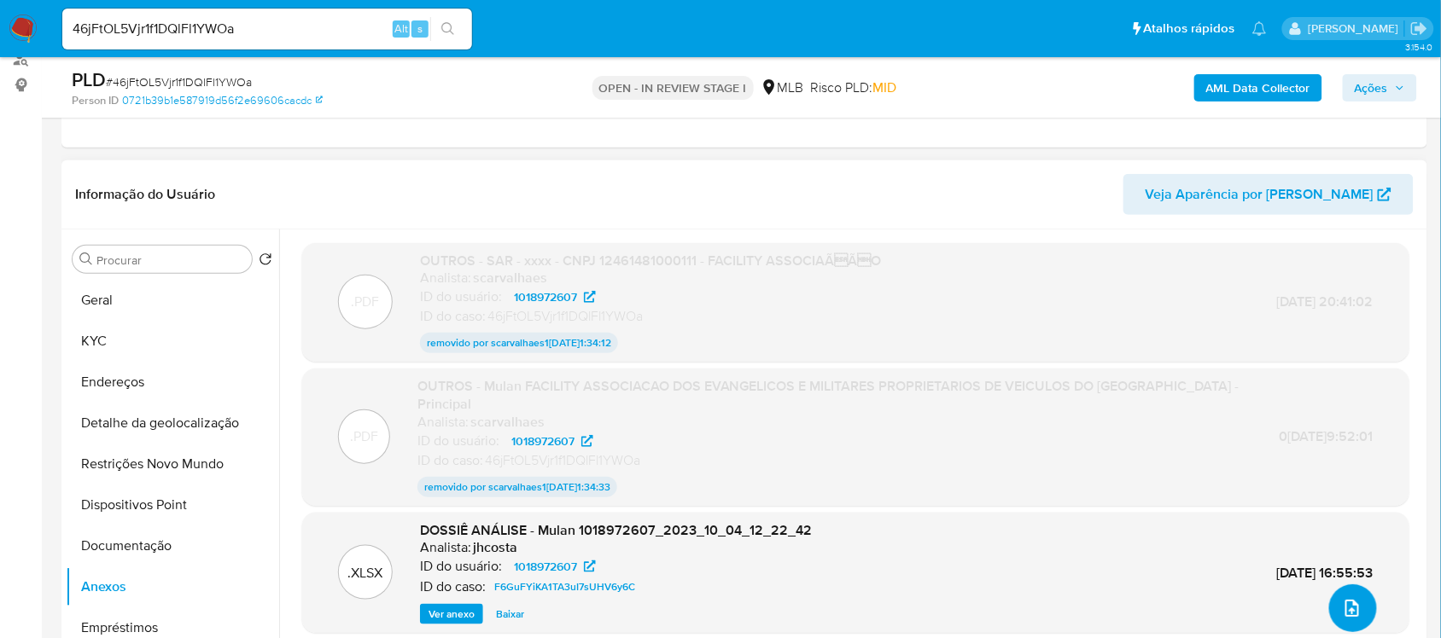
click at [1345, 613] on icon "upload-file" at bounding box center [1352, 608] width 14 height 17
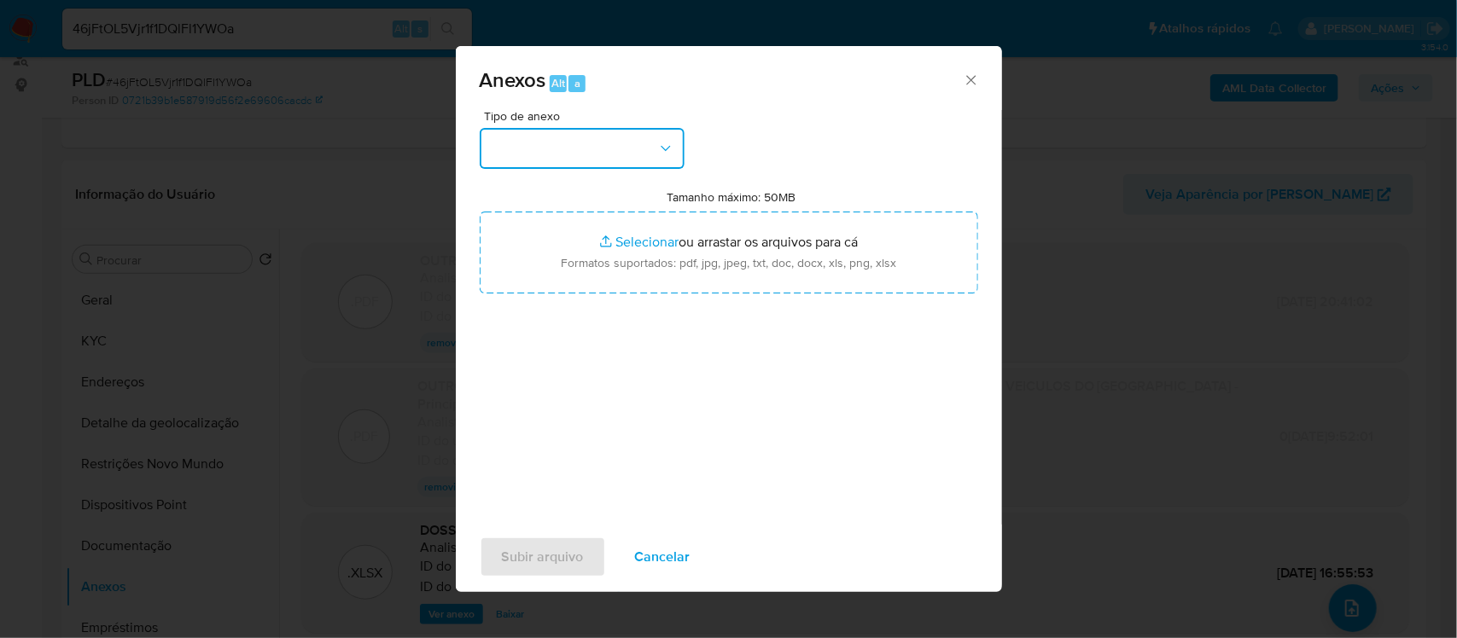
click at [640, 138] on button "button" at bounding box center [582, 148] width 205 height 41
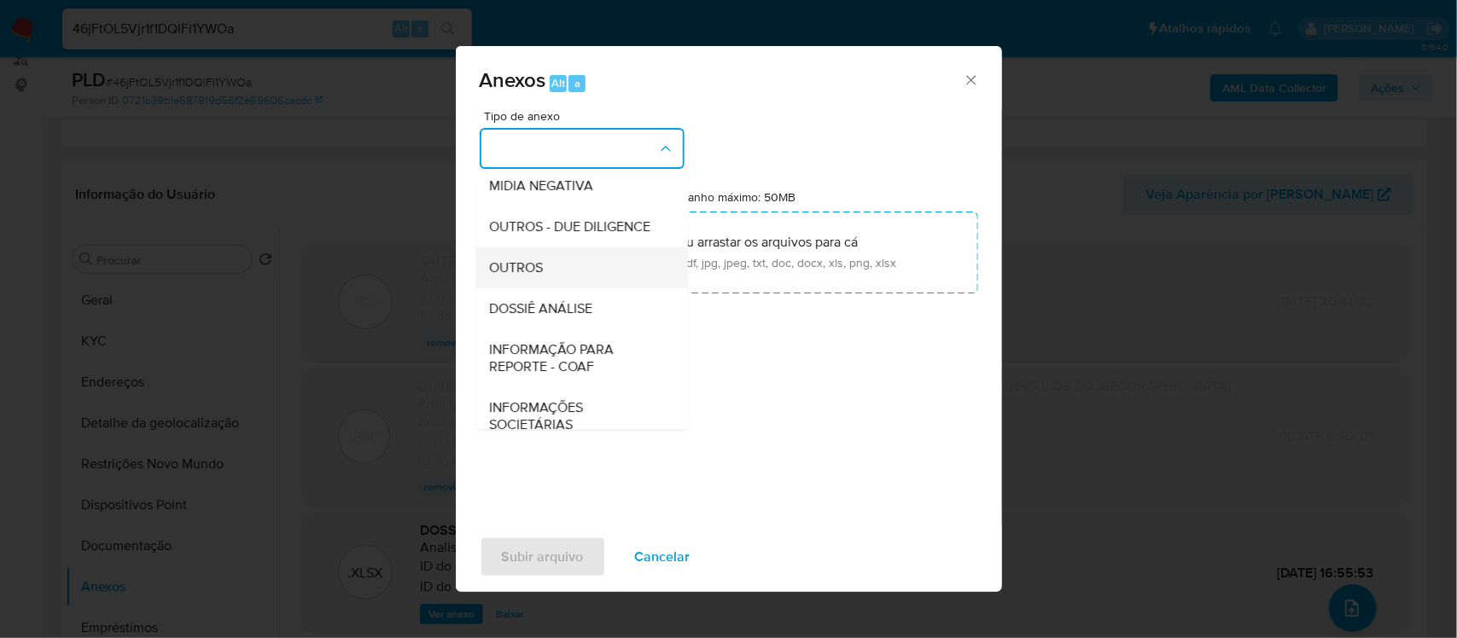
click at [564, 288] on div "OUTROS" at bounding box center [577, 267] width 174 height 41
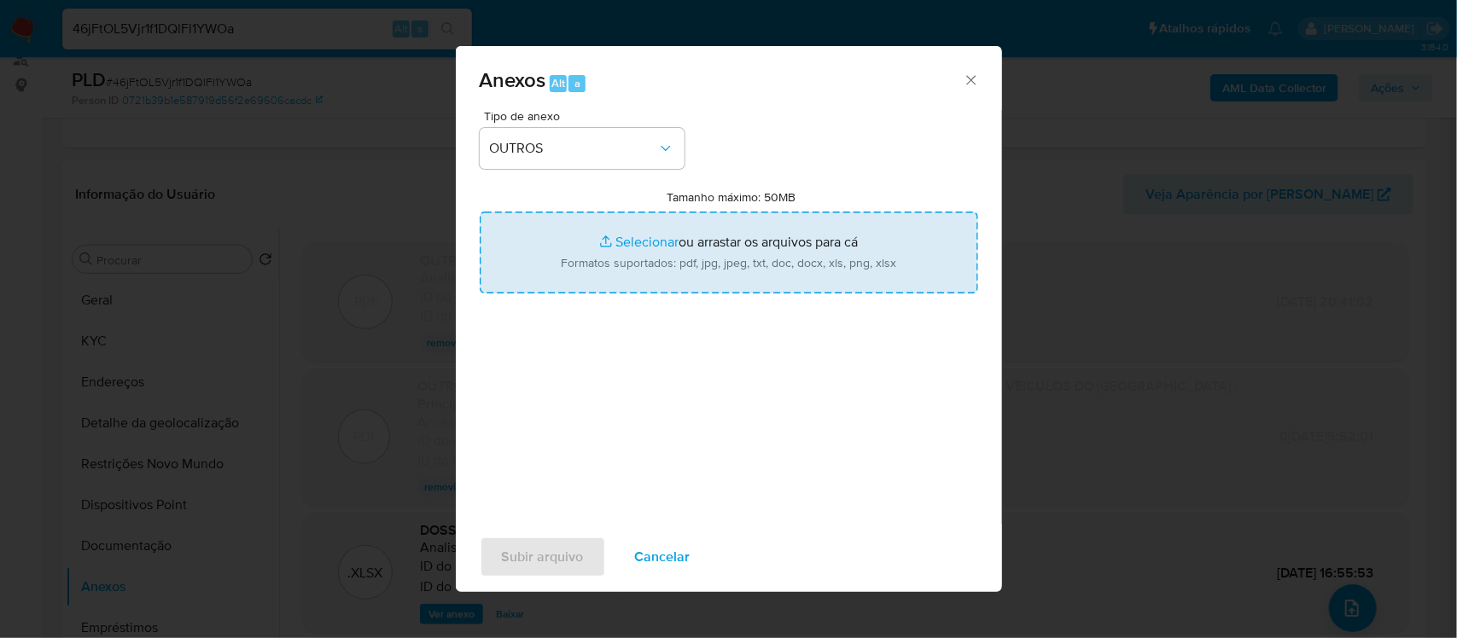
click at [633, 245] on input "Tamanho máximo: 50MB Selecionar arquivos" at bounding box center [729, 253] width 498 height 82
type input "C:\fakepath\SAR - xxxxx- CNPJ 12461481000111 - FACILITY ASSOCIACAO DOS EVANGELI…"
click at [649, 245] on input "Tamanho máximo: 50MB Selecionar arquivos" at bounding box center [729, 253] width 498 height 82
click at [607, 242] on input "Tamanho máximo: 50MB Selecionar arquivos" at bounding box center [729, 253] width 498 height 82
type input "C:\fakepath\Mulan 2 FACILITY ASSOCIACAO DOS EVANGELICOS E MILITARES PROPRIETARI…"
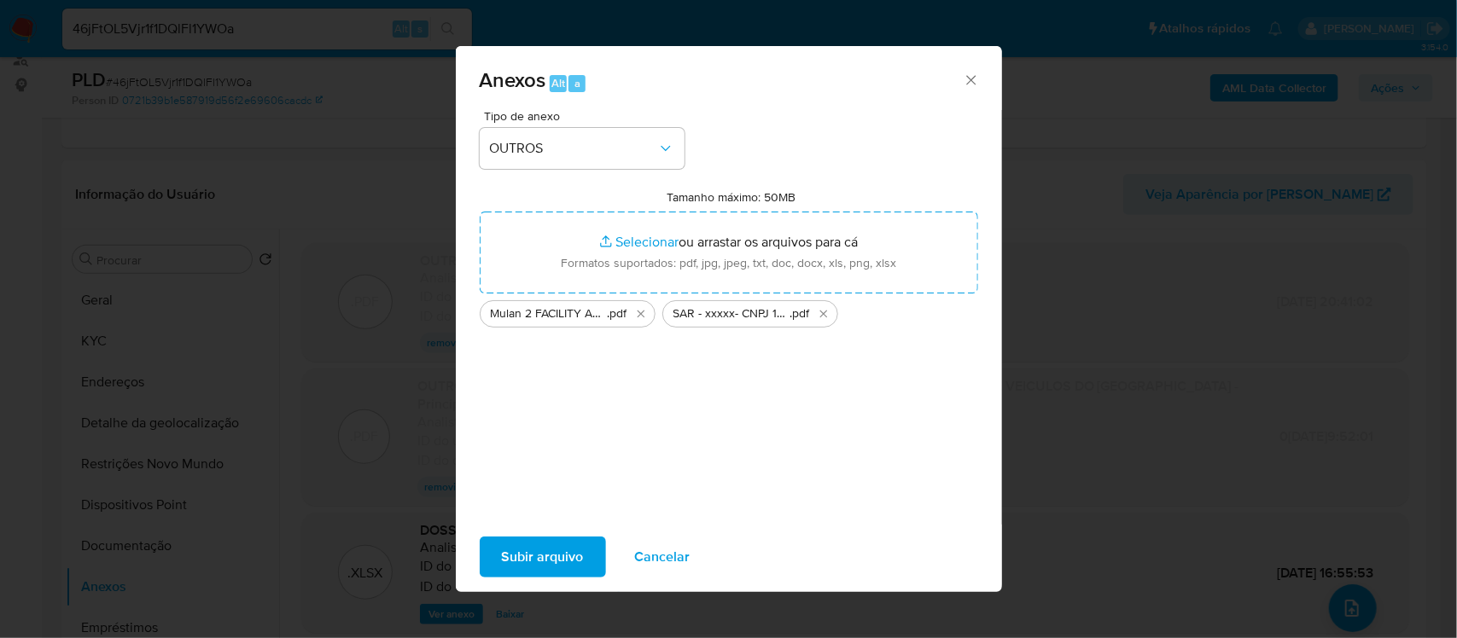
click at [547, 550] on span "Subir arquivo" at bounding box center [543, 557] width 82 height 38
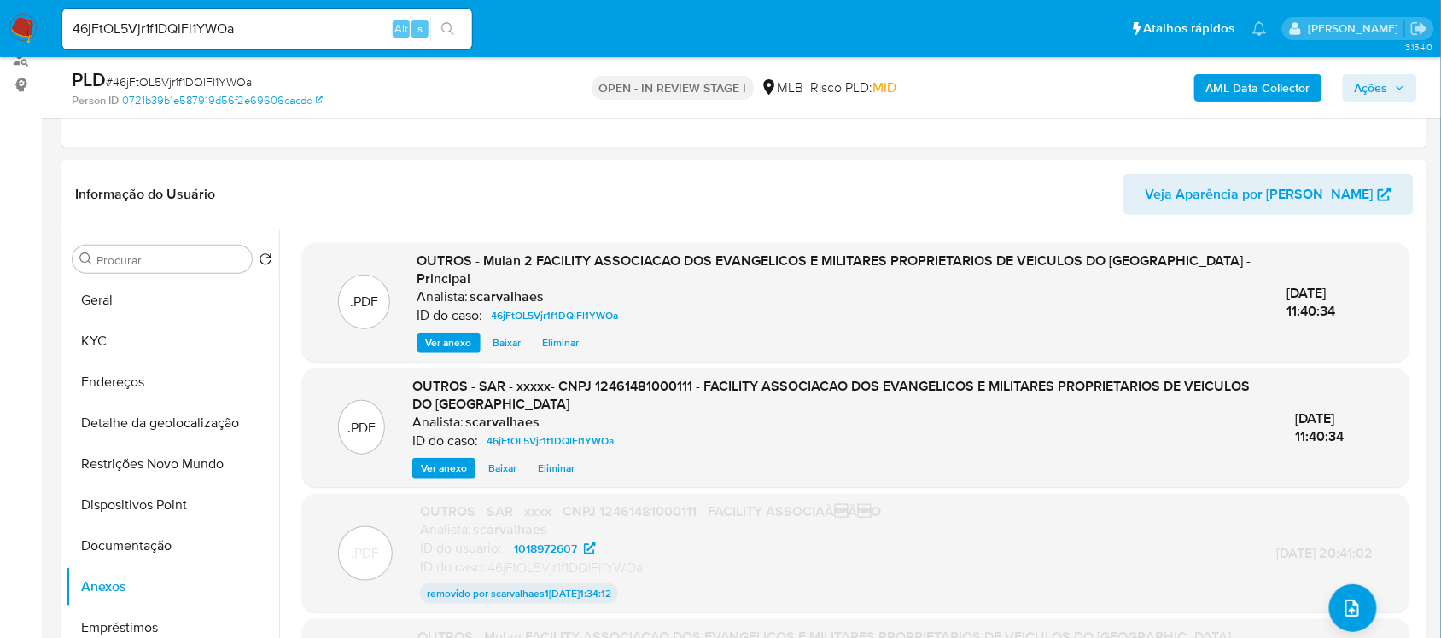
click at [1355, 92] on span "Ações" at bounding box center [1370, 87] width 33 height 27
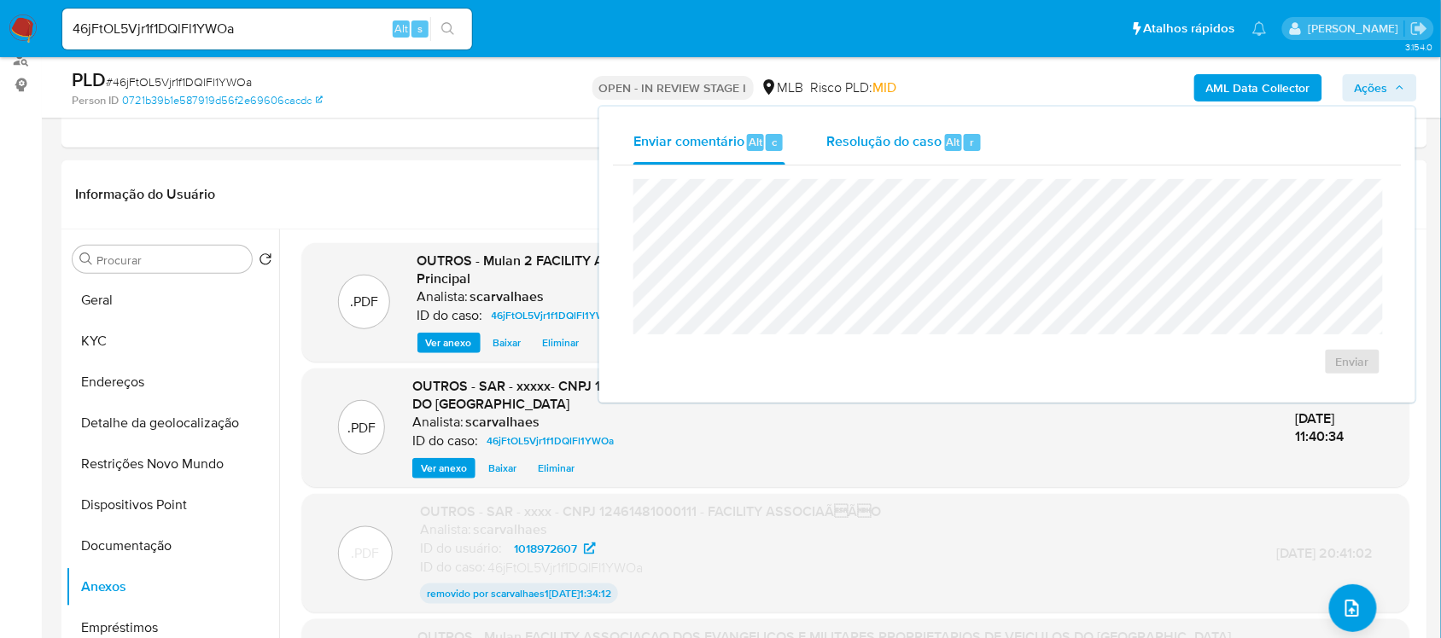
click at [886, 147] on span "Resolução do caso" at bounding box center [883, 141] width 115 height 20
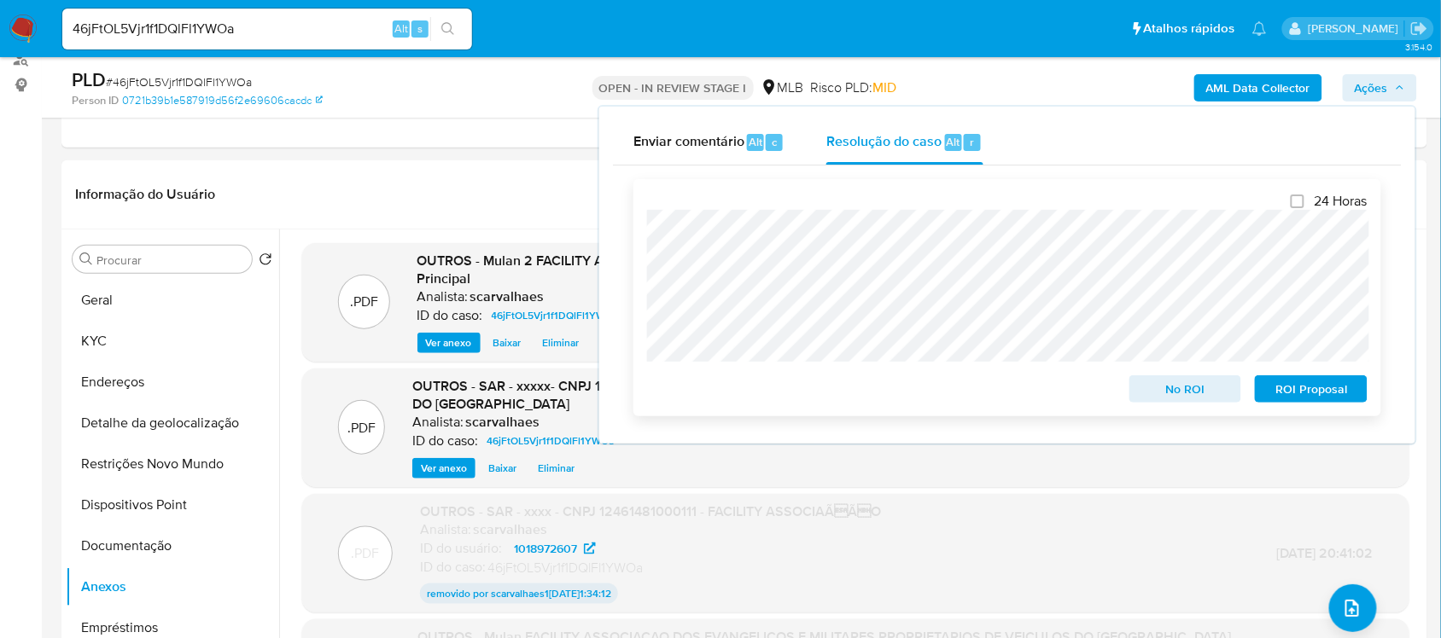
click at [1332, 391] on span "ROI Proposal" at bounding box center [1310, 389] width 89 height 24
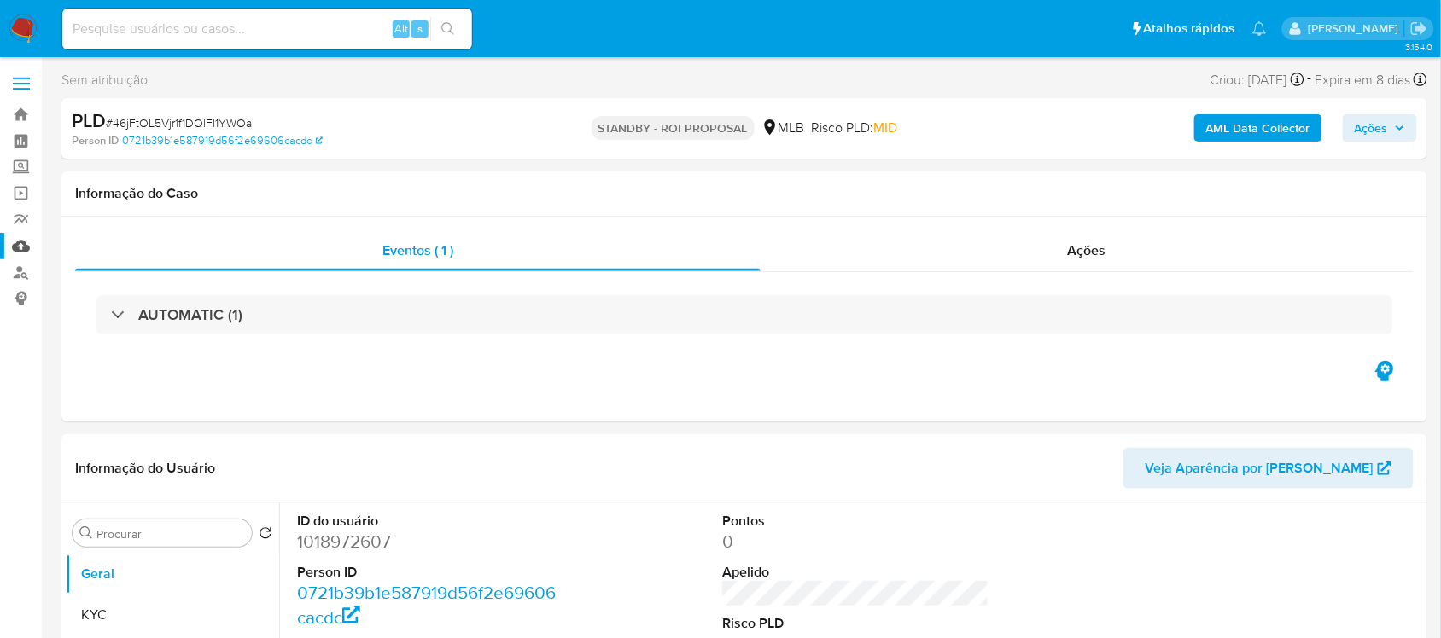
select select "10"
click at [26, 47] on nav "Pausado Ver notificaciones Alt s Atalhos rápidos Presiona las siguientes teclas…" at bounding box center [720, 28] width 1441 height 57
click at [22, 26] on img at bounding box center [23, 29] width 29 height 29
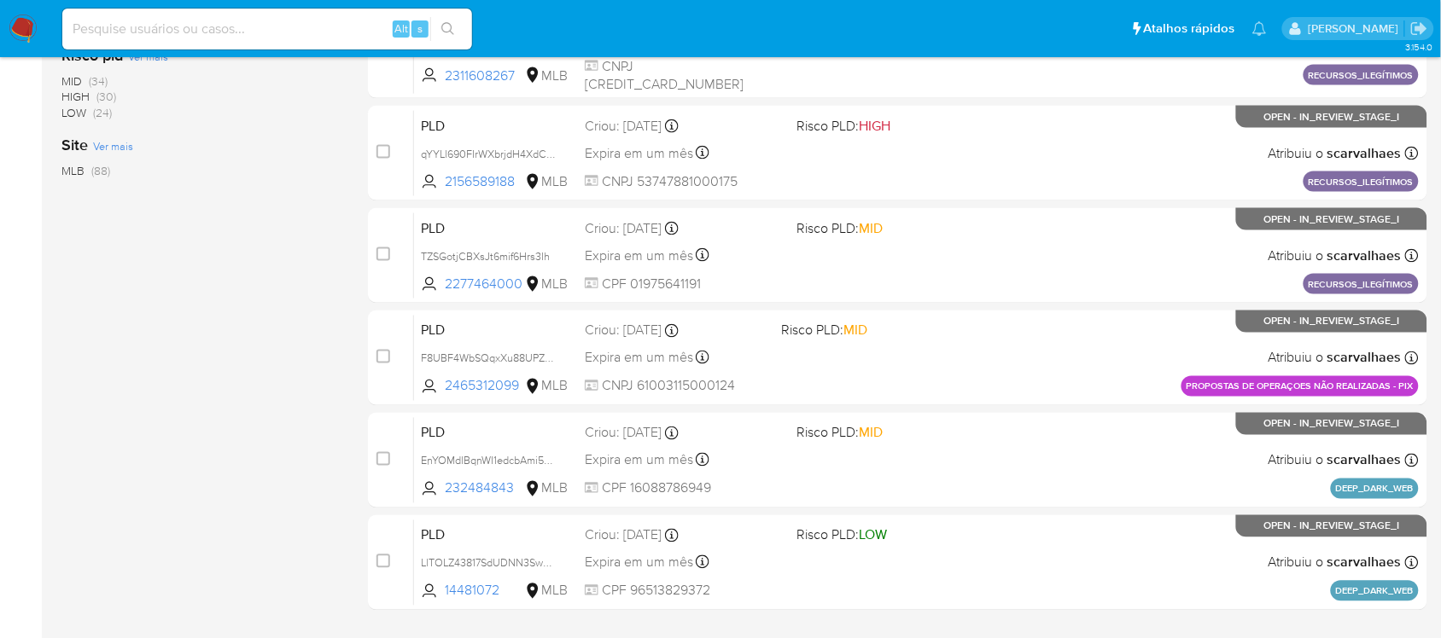
scroll to position [707, 0]
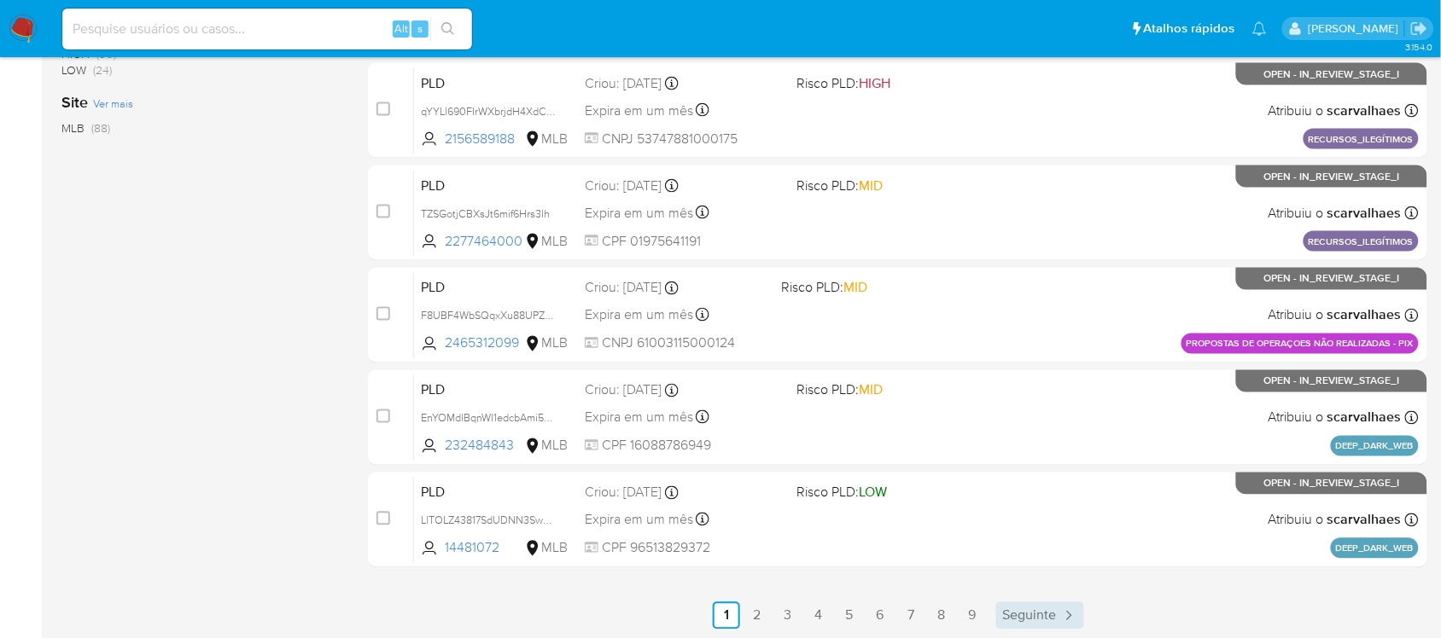
click at [1014, 615] on span "Seguinte" at bounding box center [1030, 616] width 54 height 14
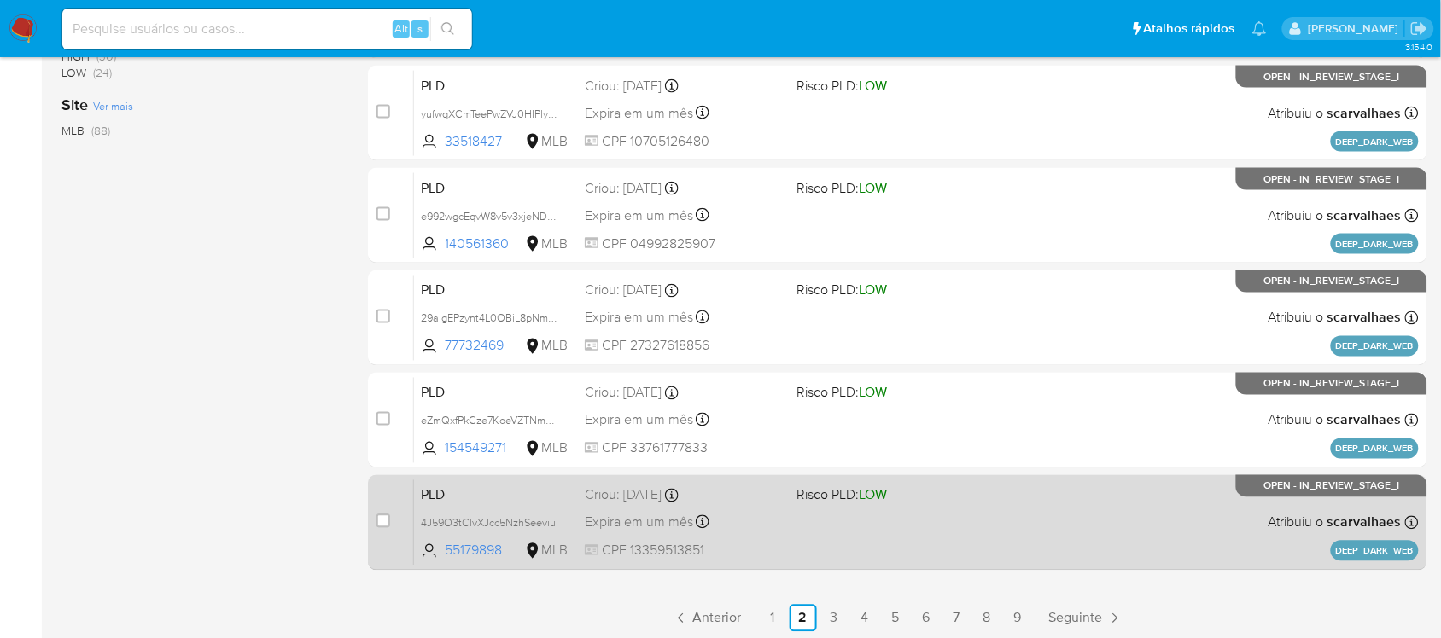
scroll to position [707, 0]
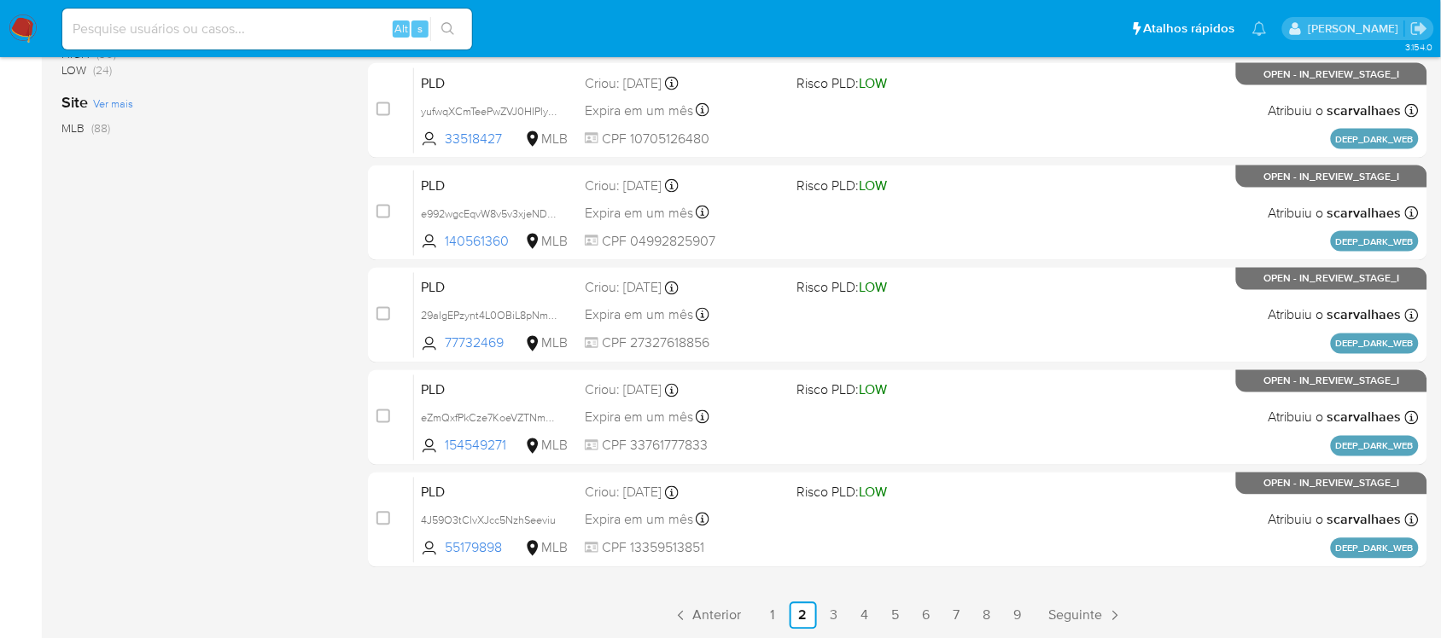
click at [983, 615] on link "8" at bounding box center [987, 615] width 27 height 27
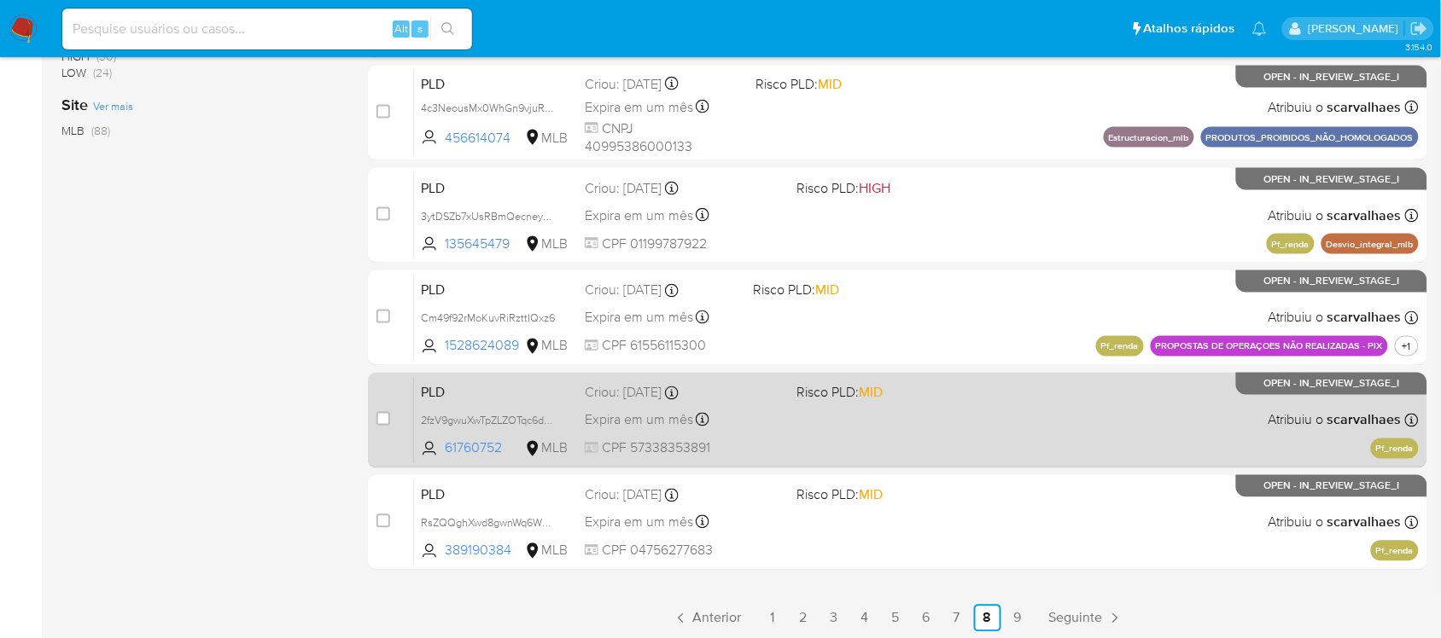
scroll to position [707, 0]
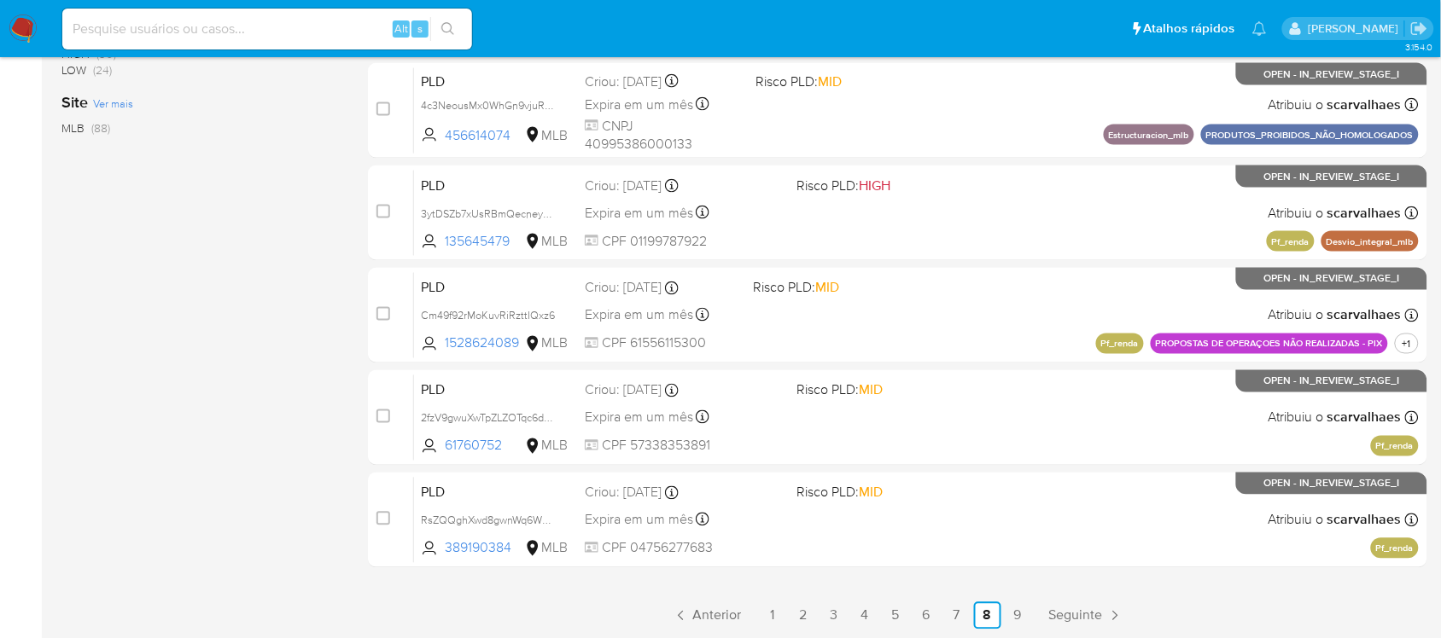
click at [1020, 614] on link "9" at bounding box center [1017, 615] width 27 height 27
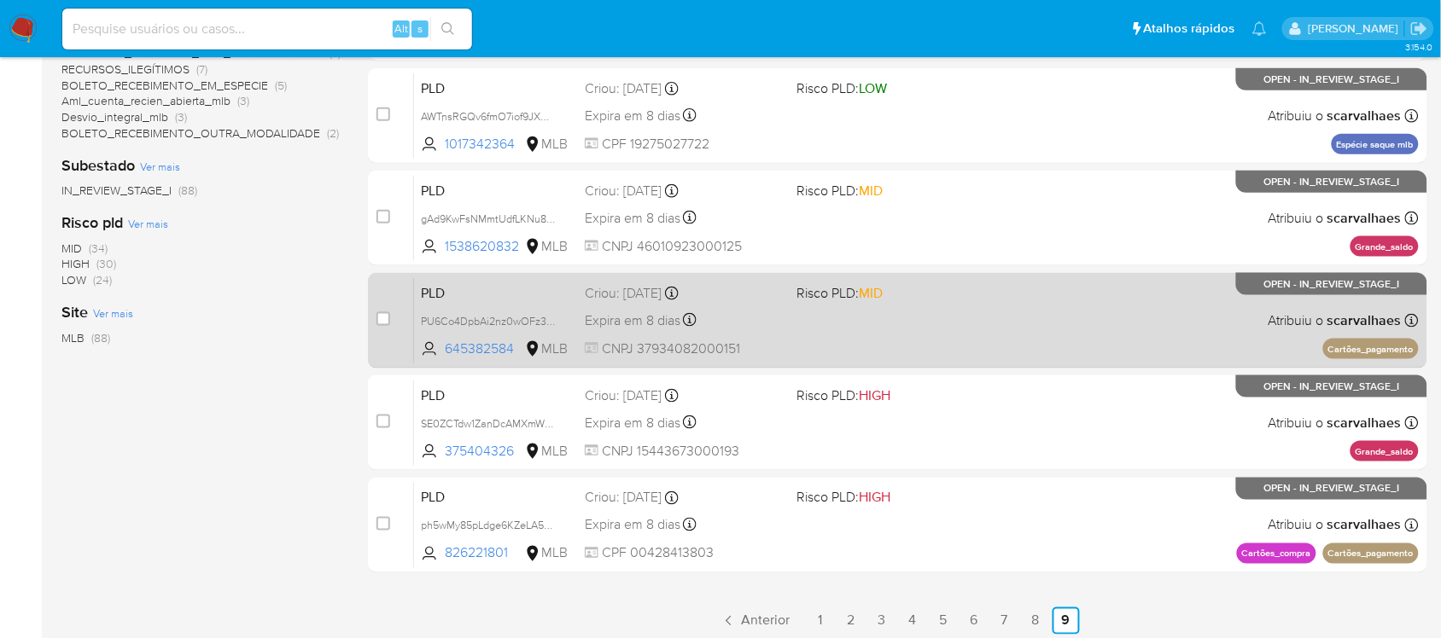
scroll to position [502, 0]
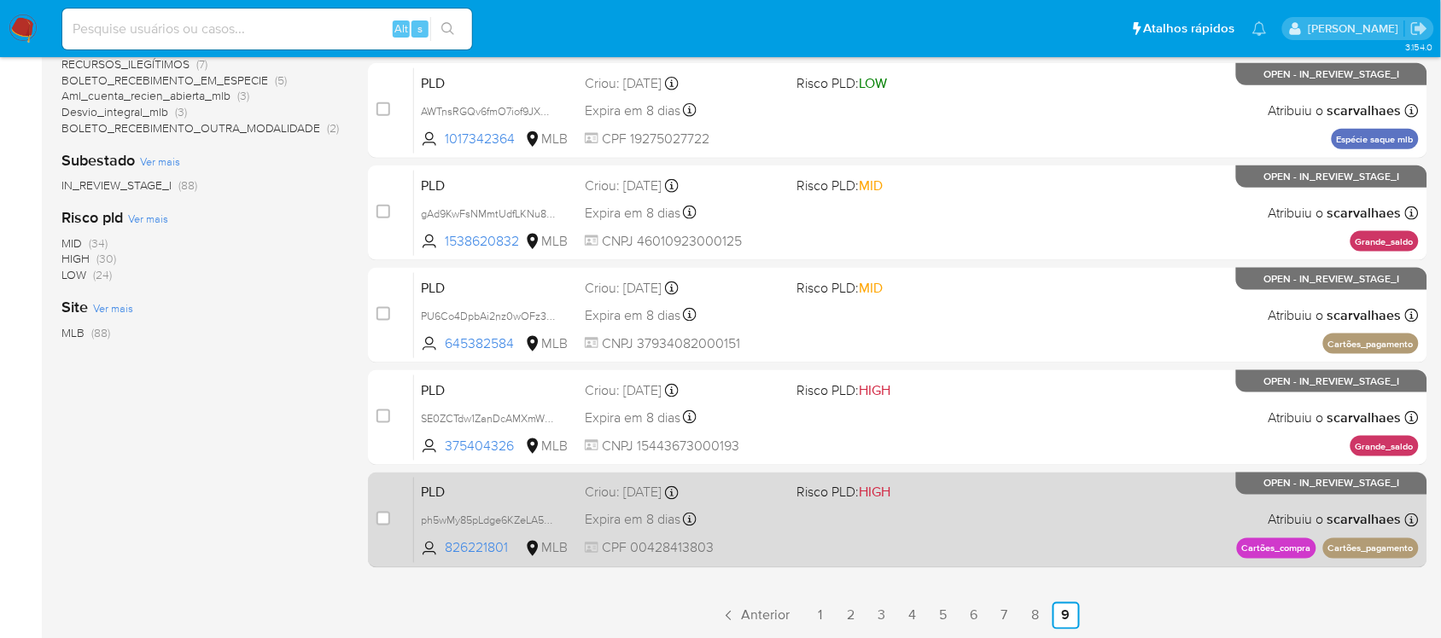
click at [910, 495] on span "Risco PLD: HIGH" at bounding box center [895, 491] width 198 height 22
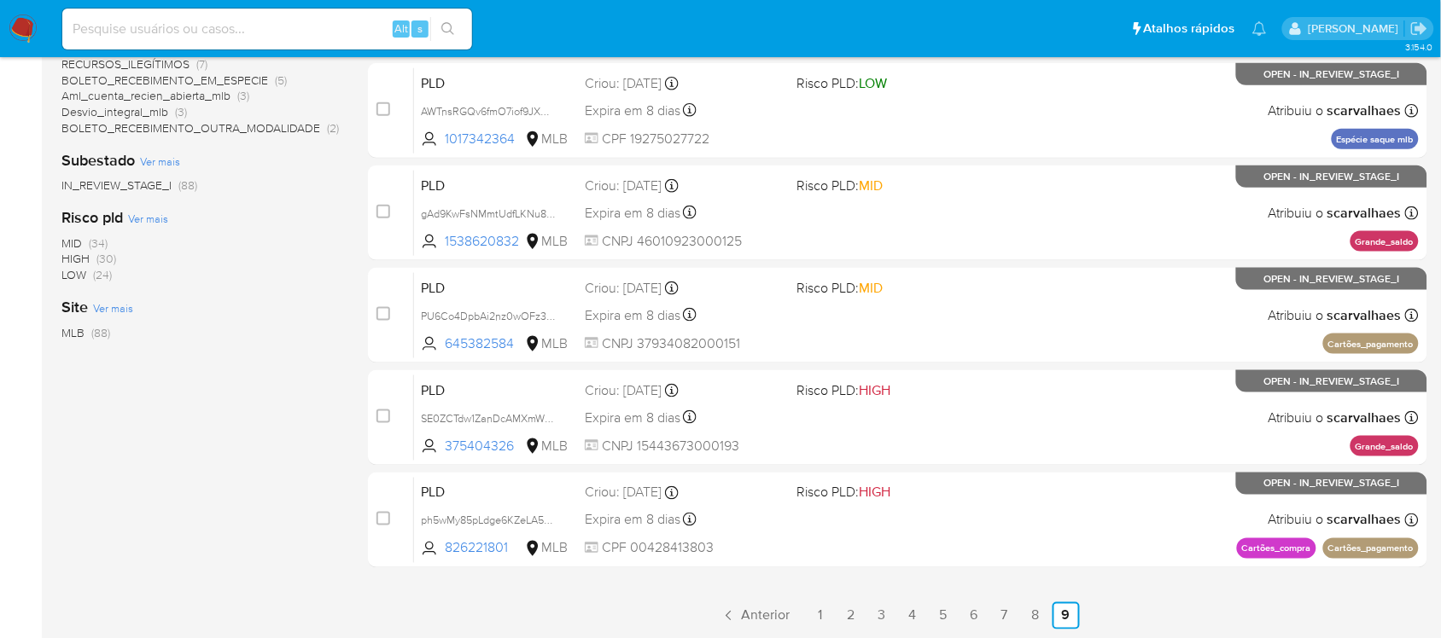
click at [21, 20] on img at bounding box center [23, 29] width 29 height 29
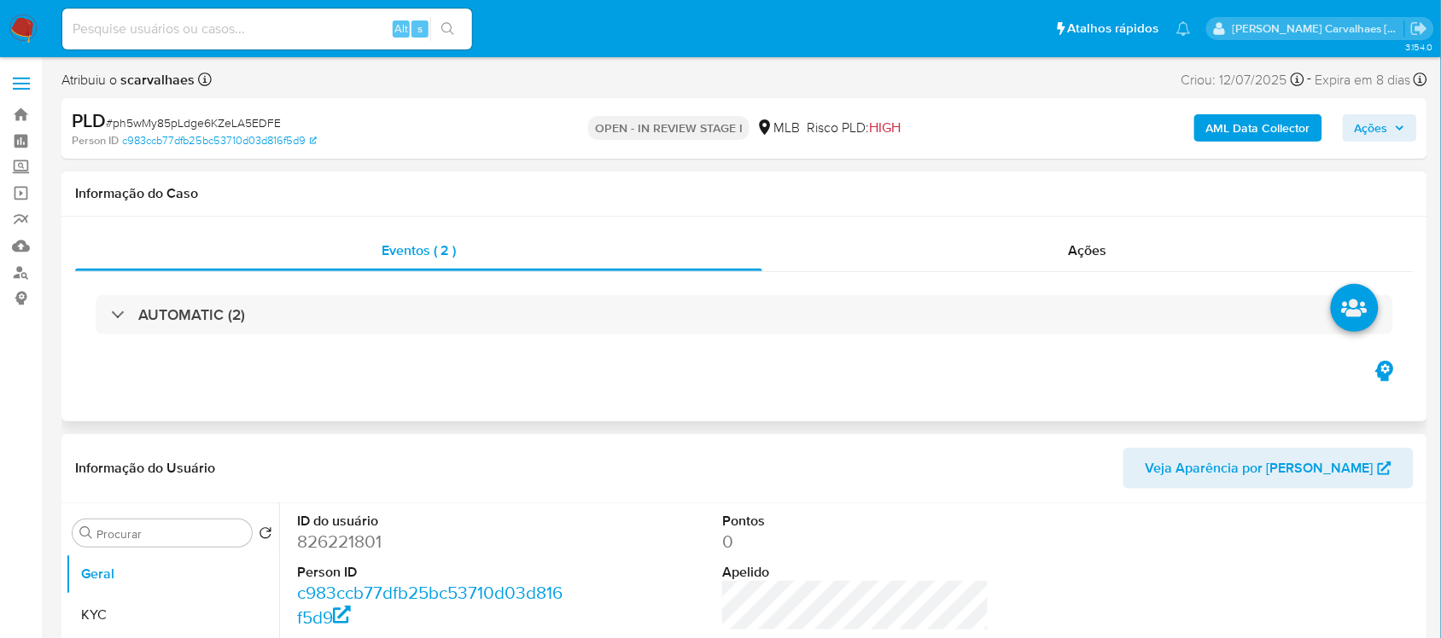
select select "10"
click at [184, 15] on div "Alt s" at bounding box center [267, 29] width 410 height 41
click at [181, 32] on input at bounding box center [267, 29] width 410 height 22
paste input "AWTnsRGQv6fmO7iof9JXOB72"
type input "AWTnsRGQv6fmO7iof9JXOB72"
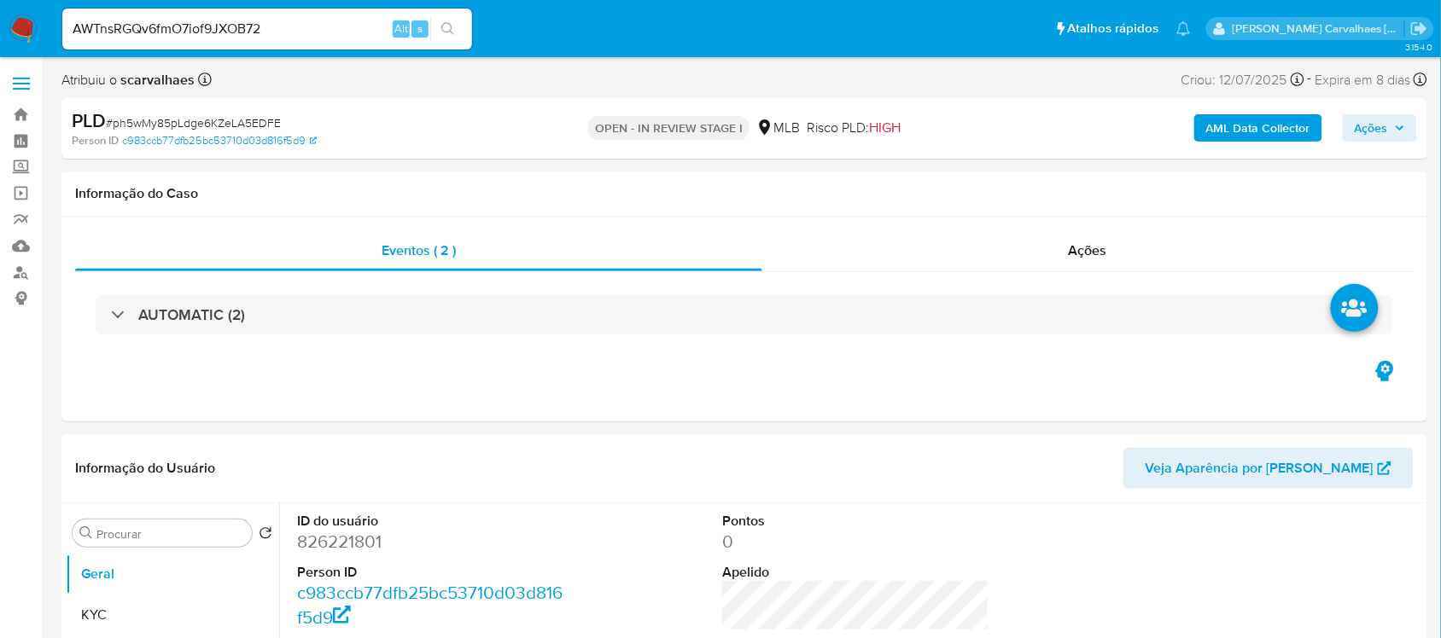
click at [449, 31] on icon "search-icon" at bounding box center [447, 28] width 13 height 13
select select "10"
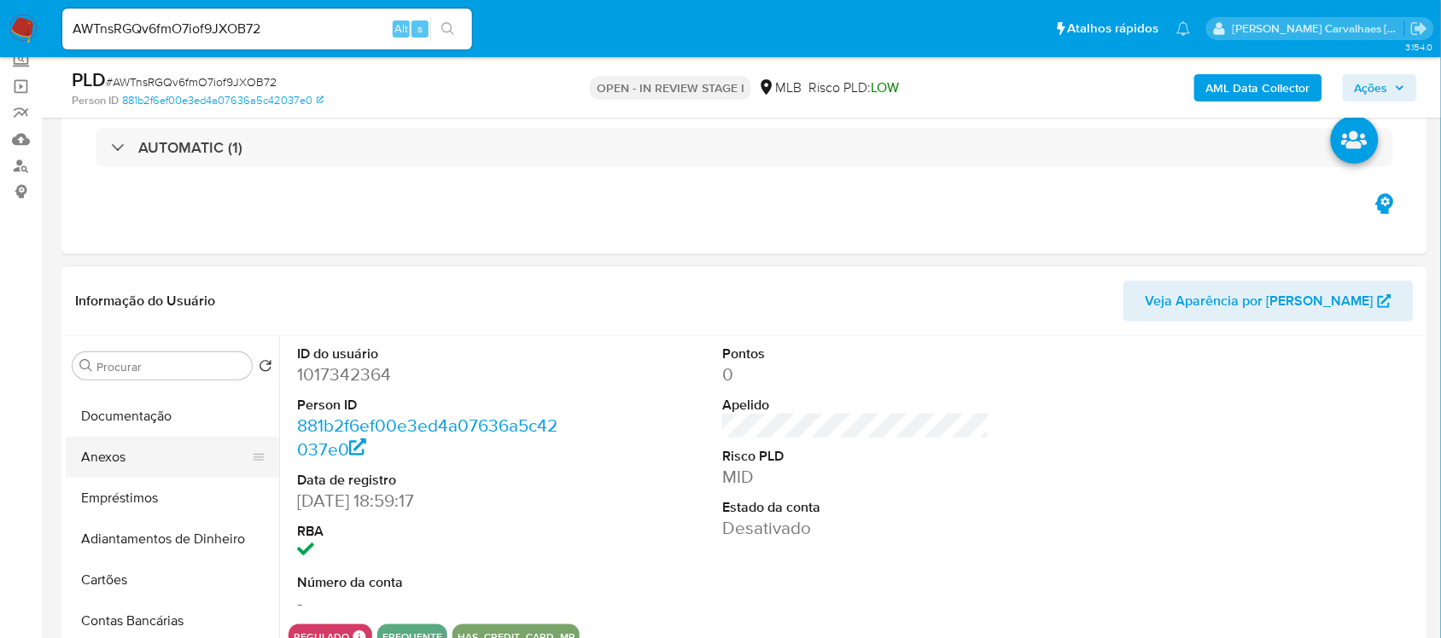
scroll to position [213, 0]
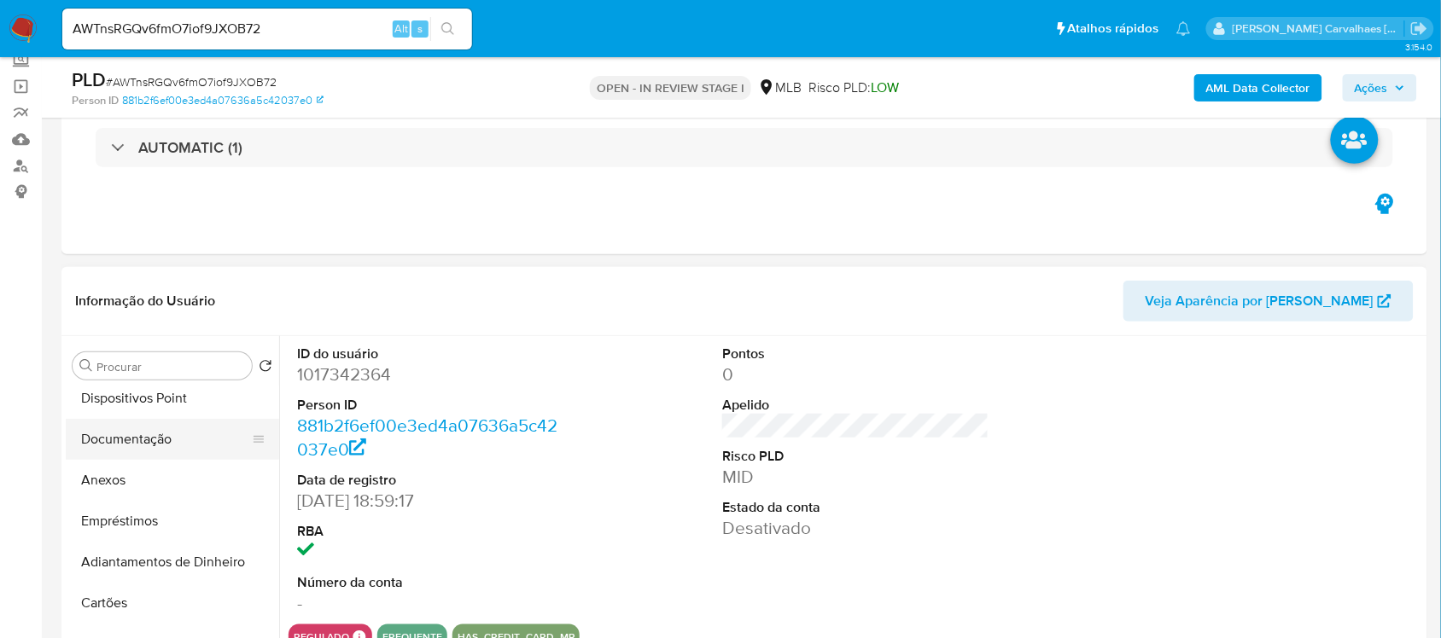
click at [150, 433] on button "Documentação" at bounding box center [166, 439] width 200 height 41
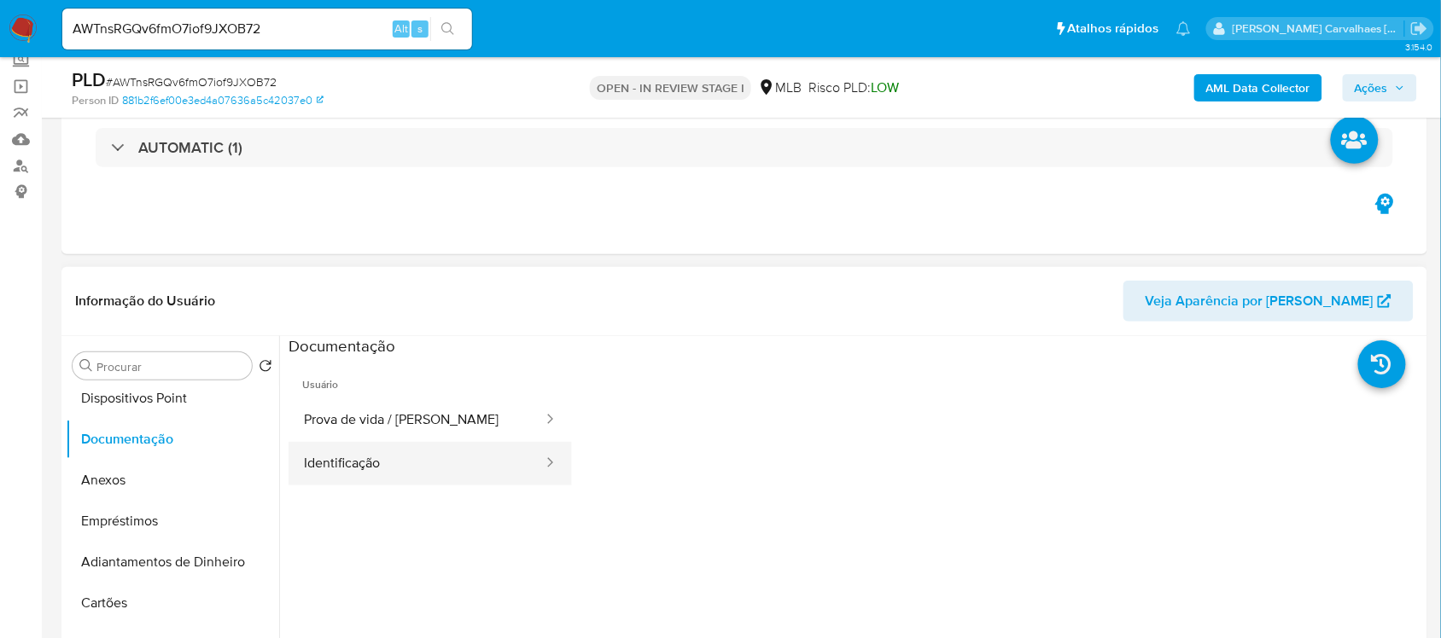
click at [365, 479] on button "Identificação" at bounding box center [416, 464] width 256 height 44
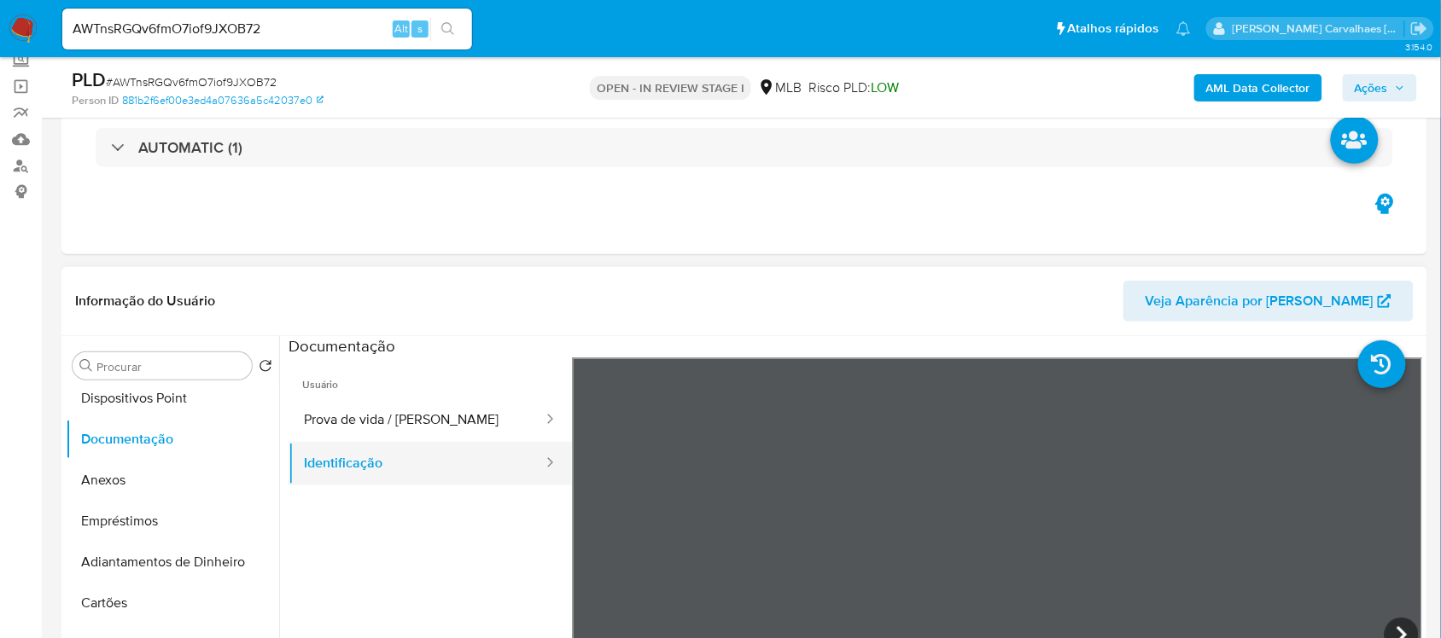
click at [412, 459] on button "Identificação" at bounding box center [416, 464] width 256 height 44
click at [376, 422] on button "Prova de vida / Selfie" at bounding box center [416, 421] width 256 height 44
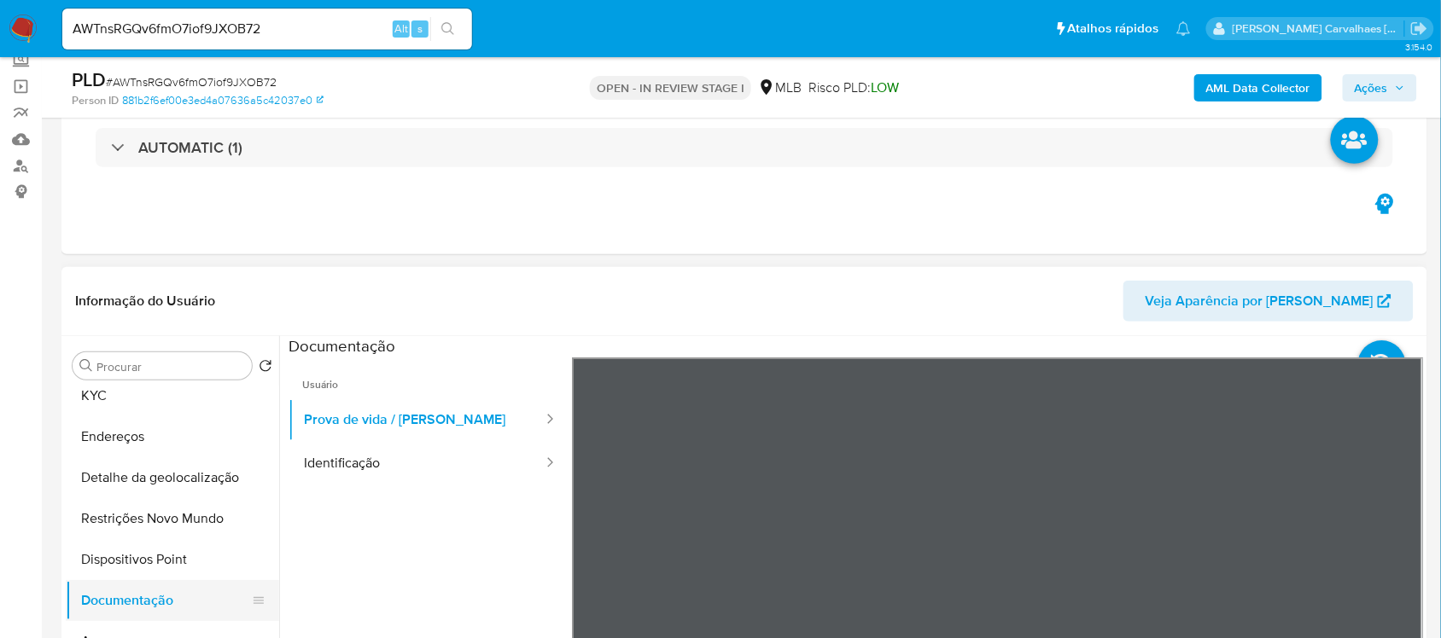
scroll to position [0, 0]
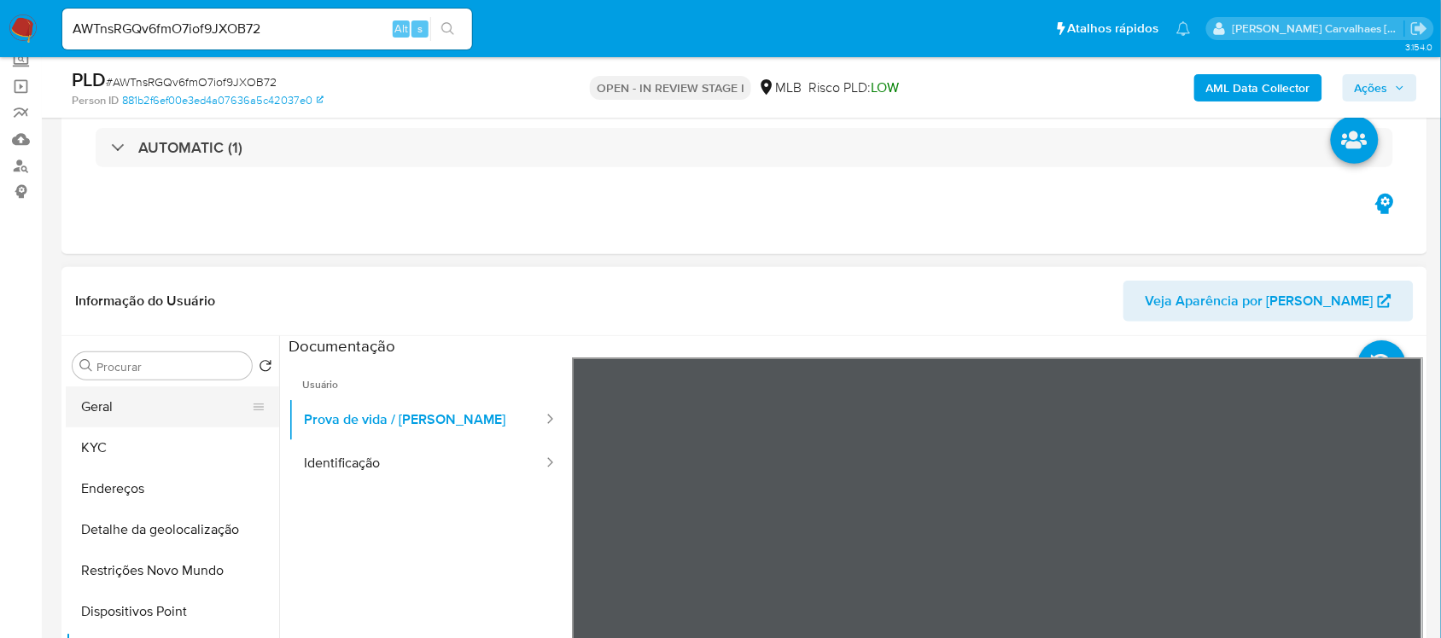
click at [151, 403] on button "Geral" at bounding box center [166, 407] width 200 height 41
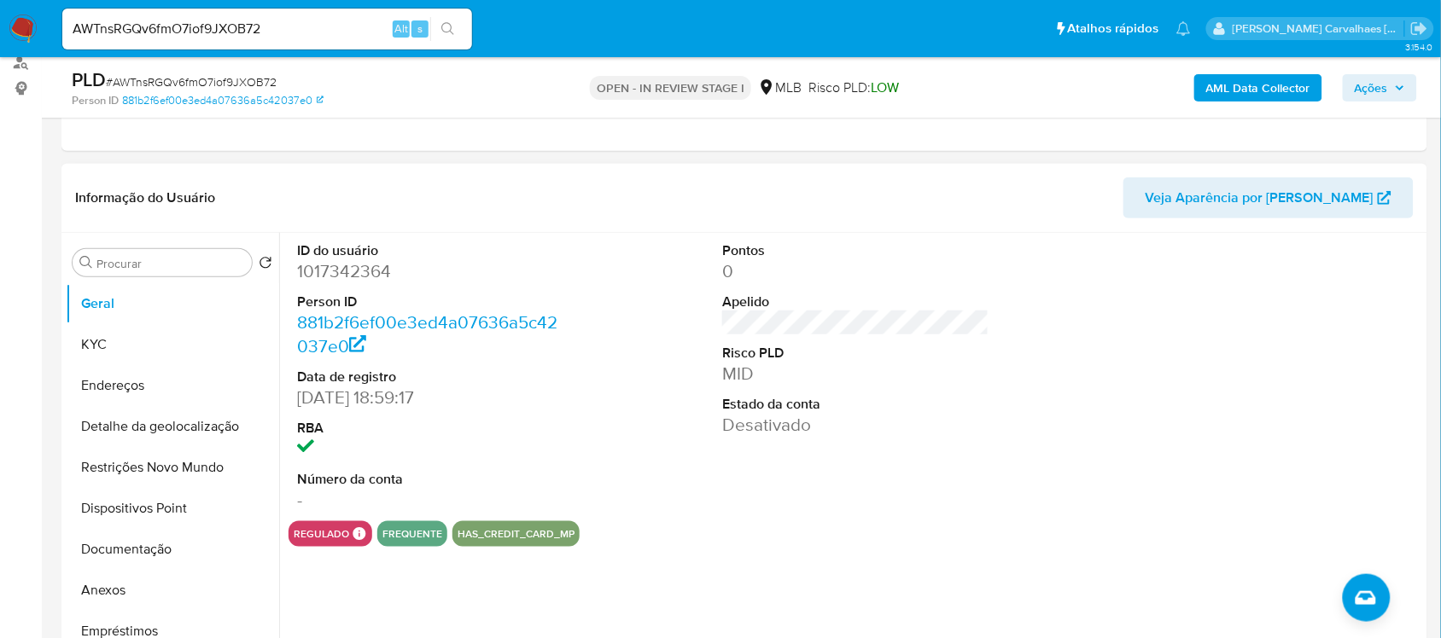
scroll to position [213, 0]
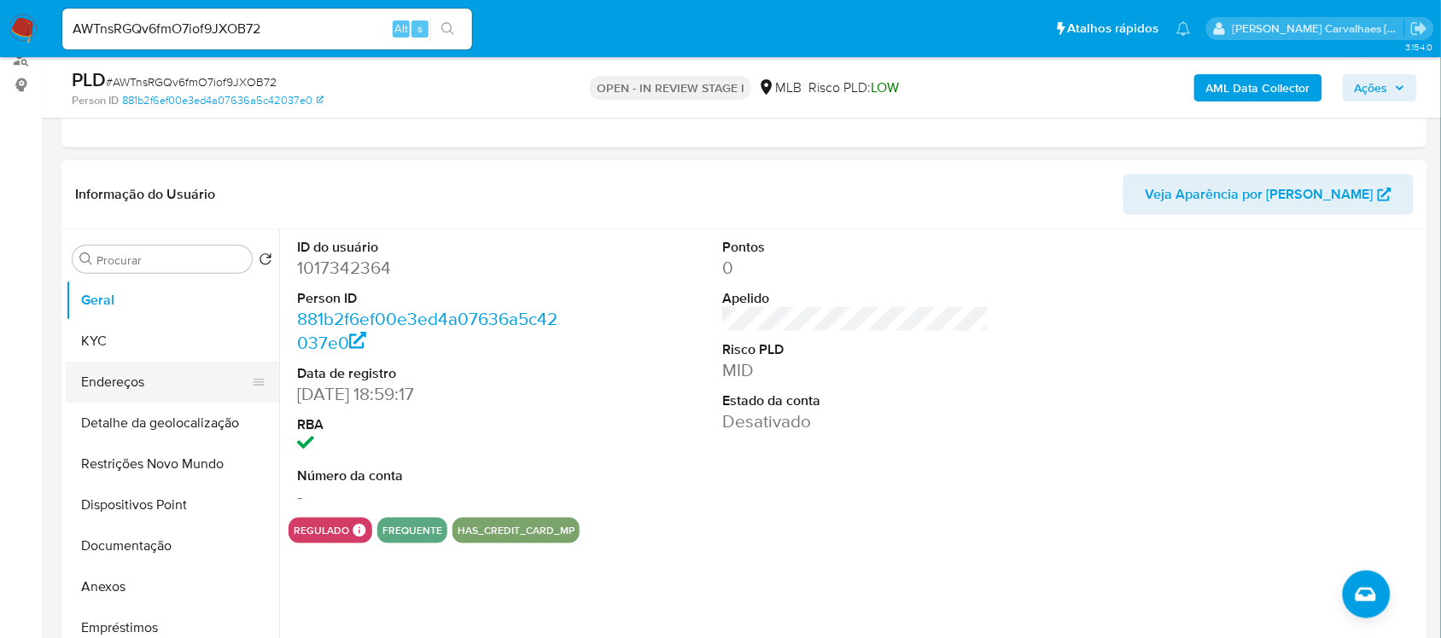
click at [143, 362] on button "Endereços" at bounding box center [166, 382] width 200 height 41
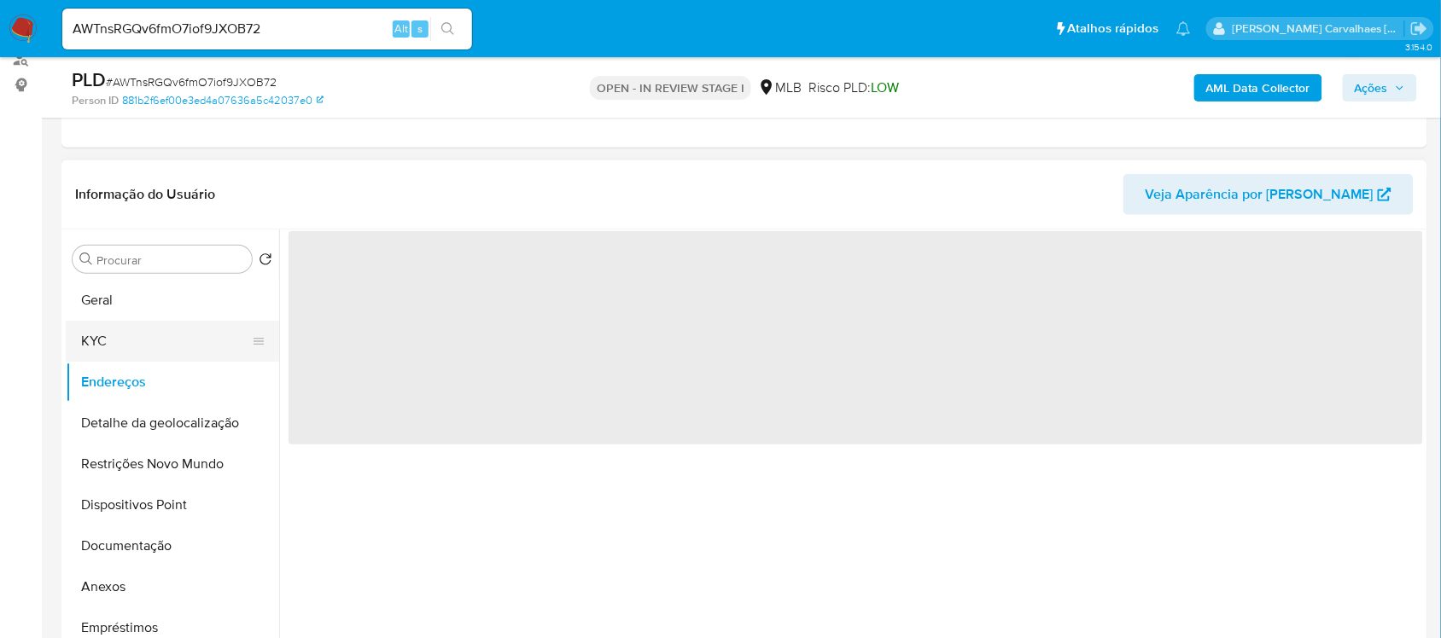
click at [146, 327] on button "KYC" at bounding box center [166, 341] width 200 height 41
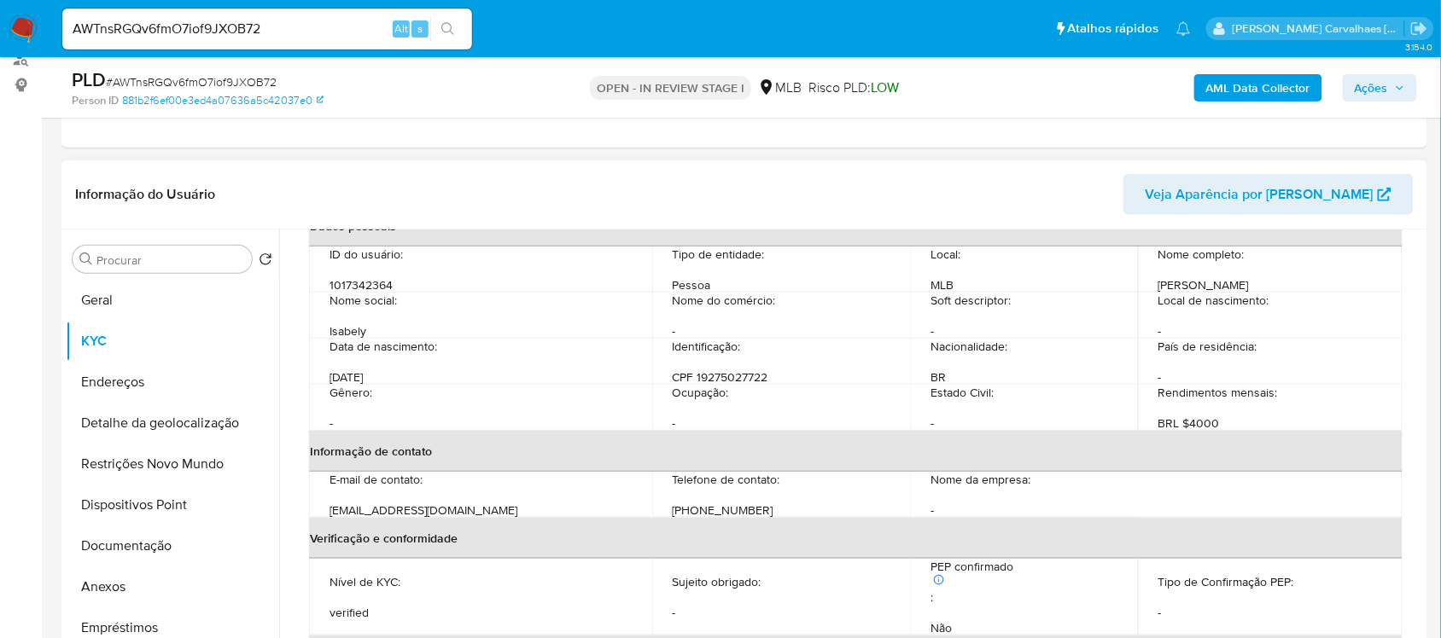
scroll to position [107, 0]
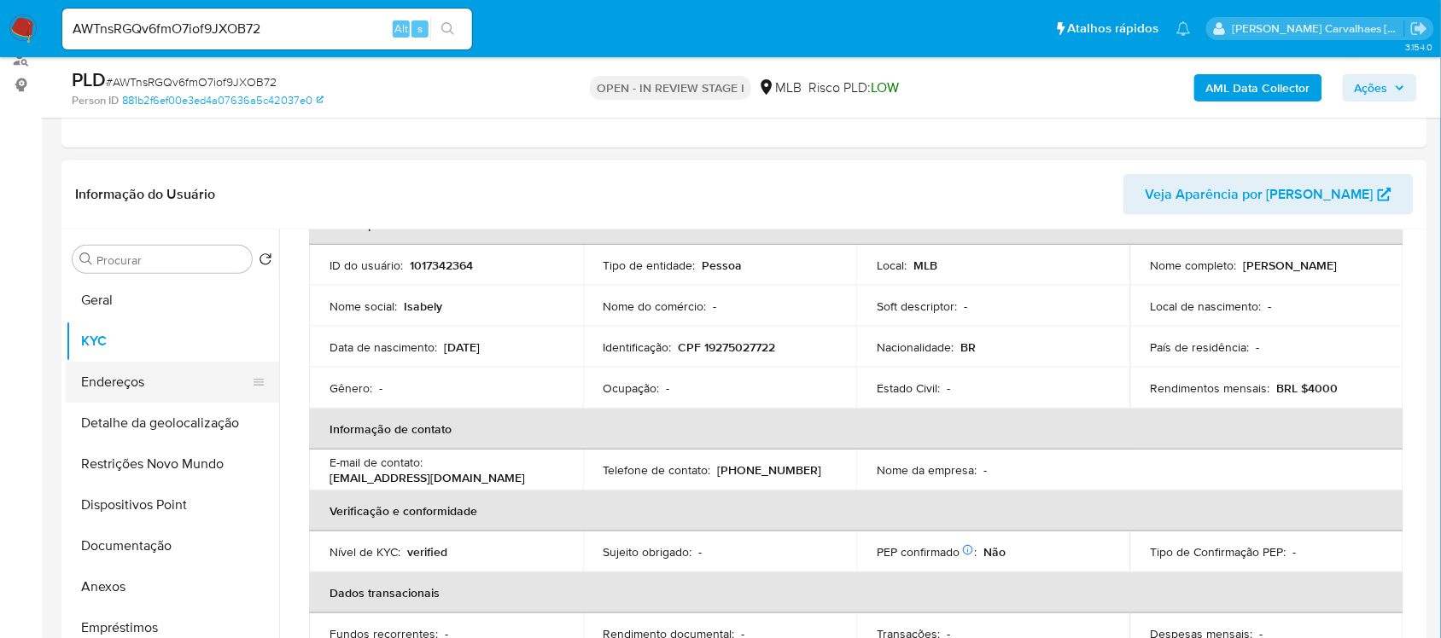
click at [135, 393] on button "Endereços" at bounding box center [166, 382] width 200 height 41
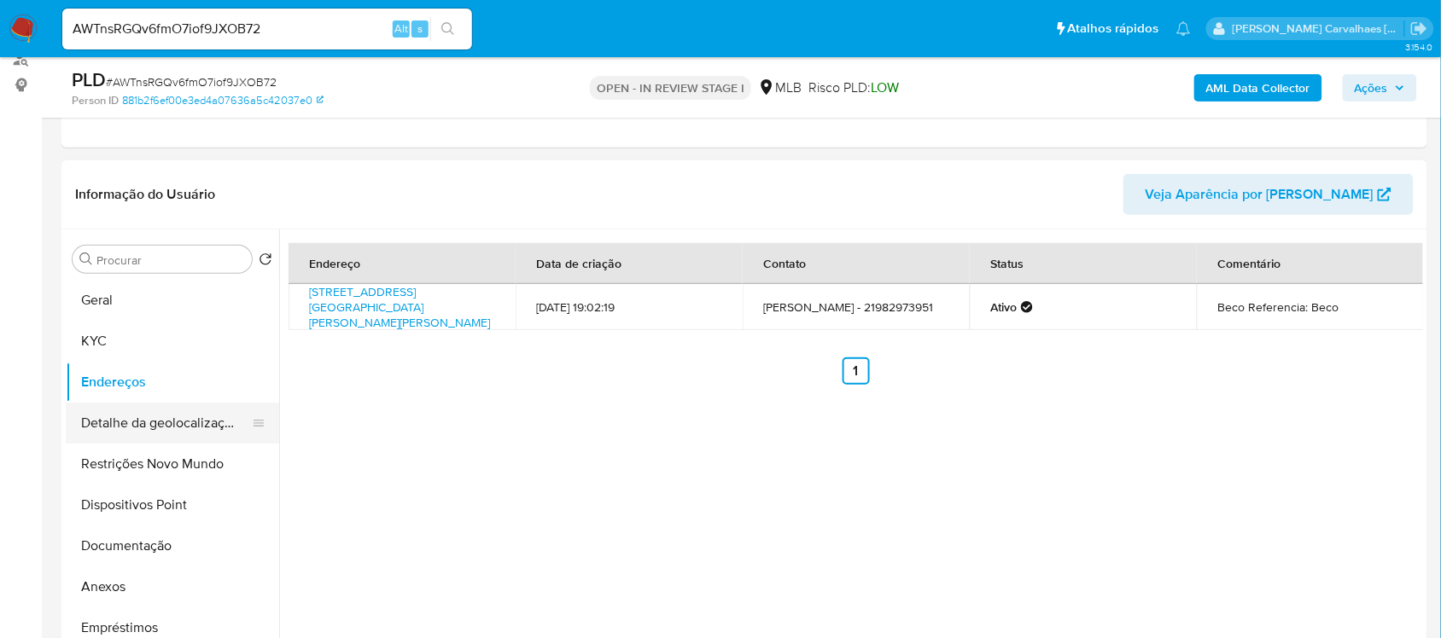
click at [183, 429] on button "Detalhe da geolocalização" at bounding box center [166, 423] width 200 height 41
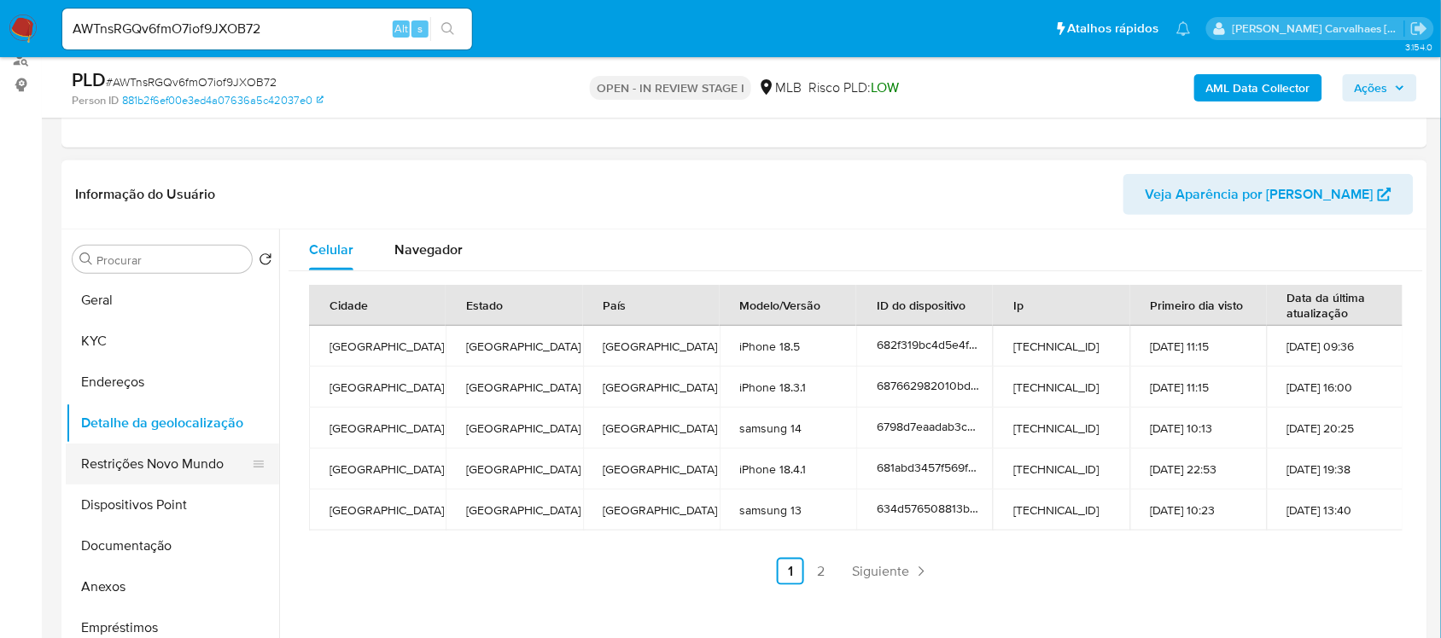
click at [164, 472] on button "Restrições Novo Mundo" at bounding box center [166, 464] width 200 height 41
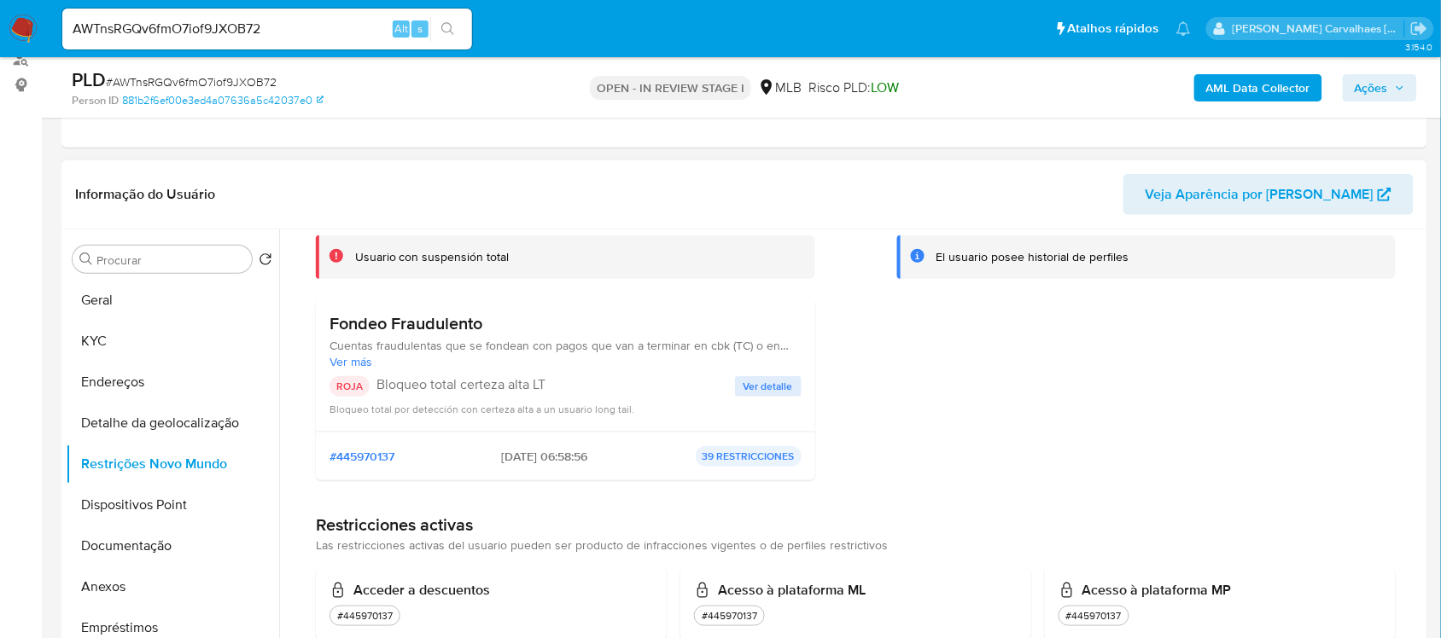
scroll to position [107, 0]
click at [771, 381] on span "Ver detalle" at bounding box center [767, 384] width 49 height 17
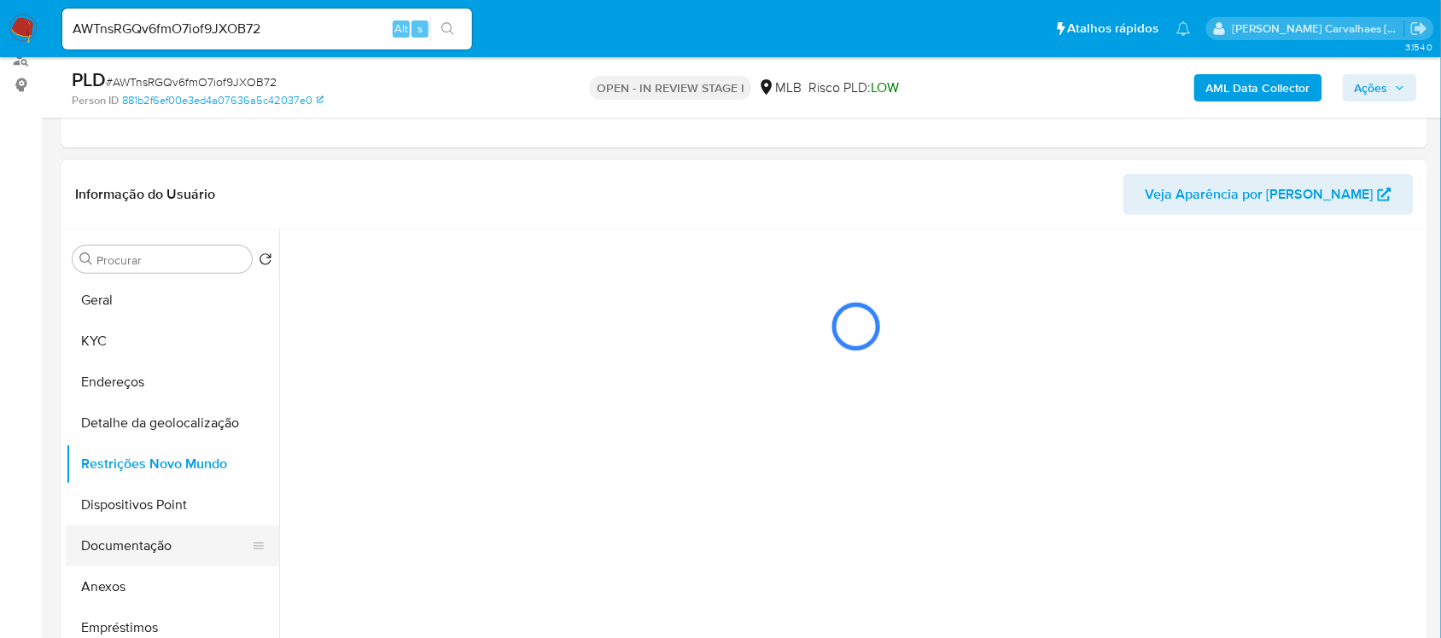
scroll to position [0, 0]
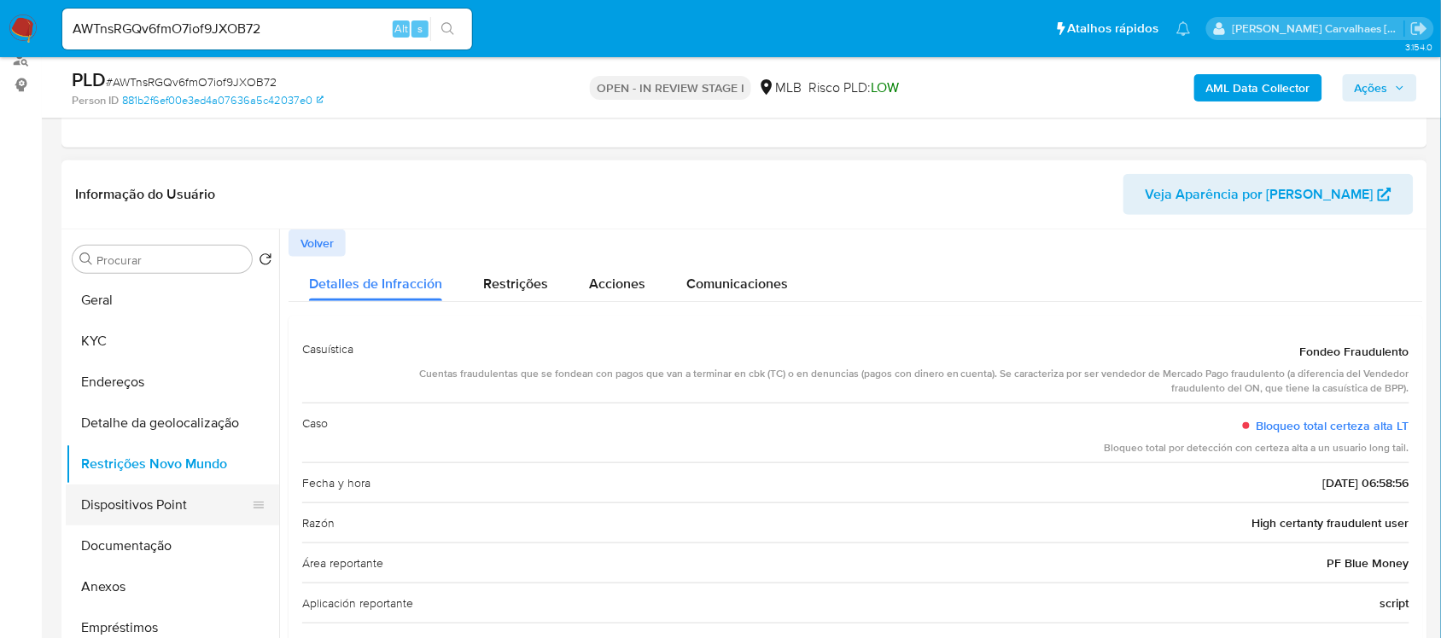
drag, startPoint x: 163, startPoint y: 496, endPoint x: 227, endPoint y: 495, distance: 64.0
click at [164, 496] on button "Dispositivos Point" at bounding box center [166, 505] width 200 height 41
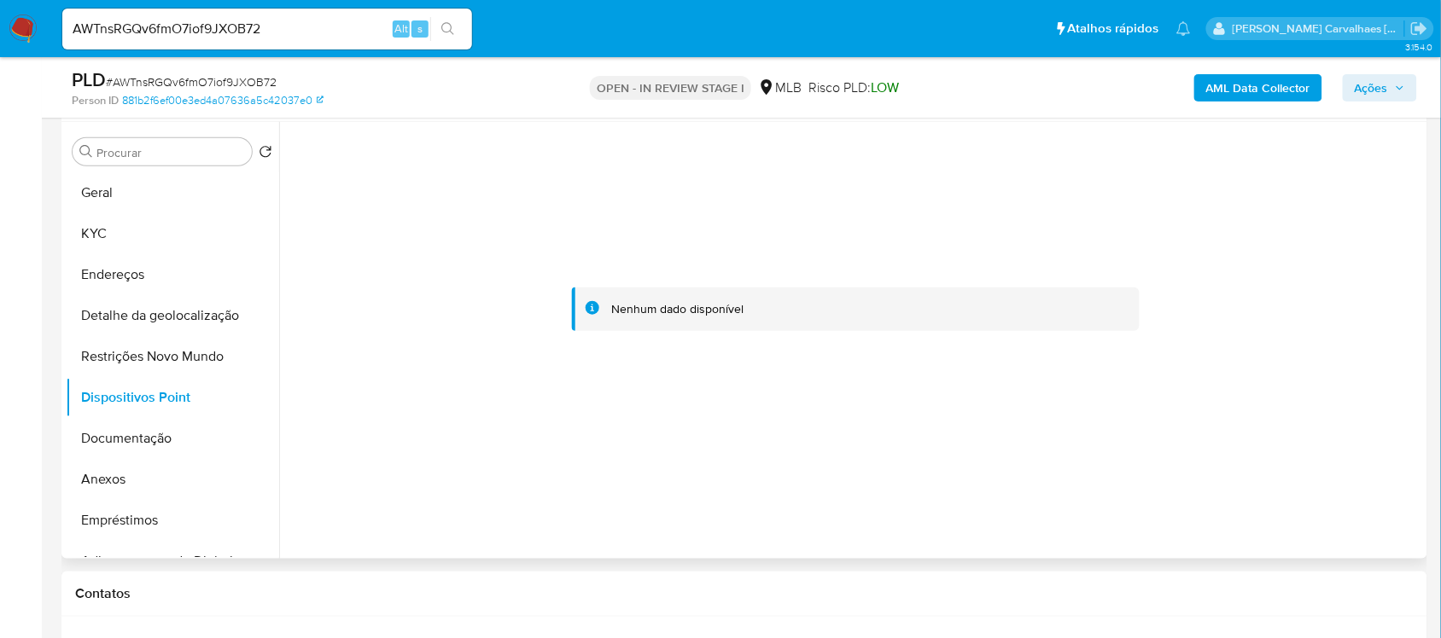
scroll to position [320, 0]
click at [111, 242] on button "KYC" at bounding box center [166, 234] width 200 height 41
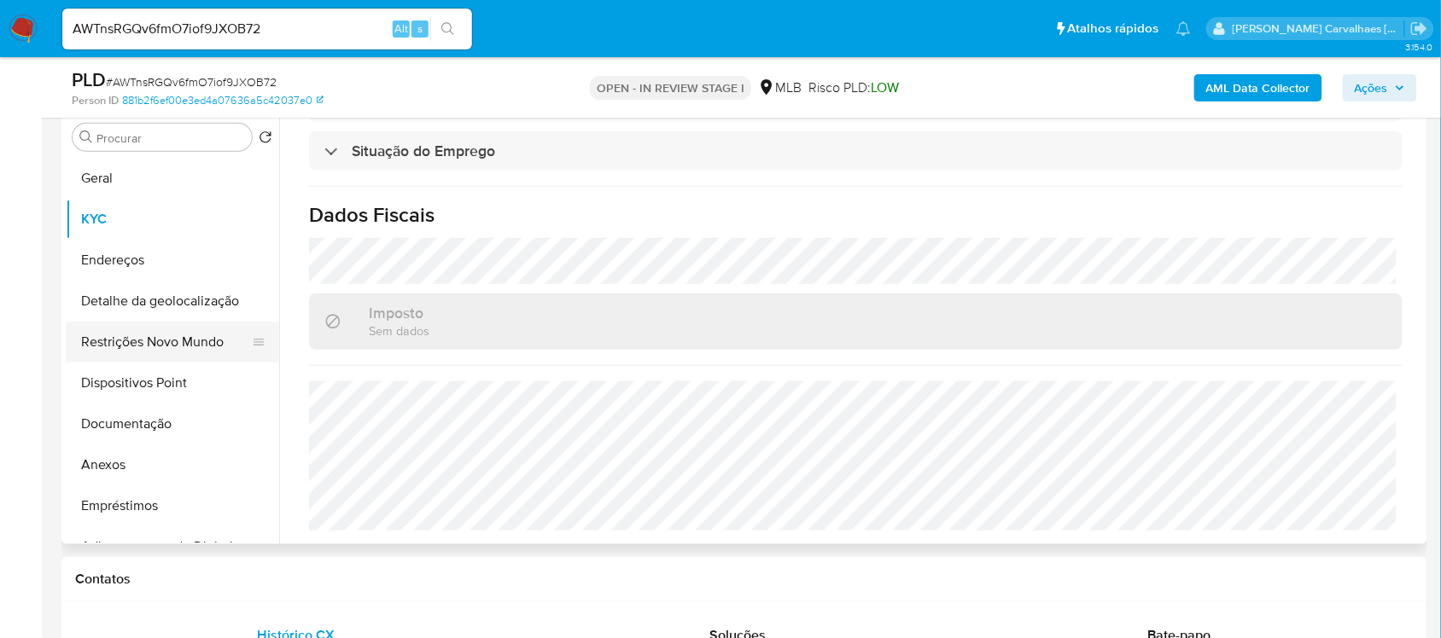
scroll to position [107, 0]
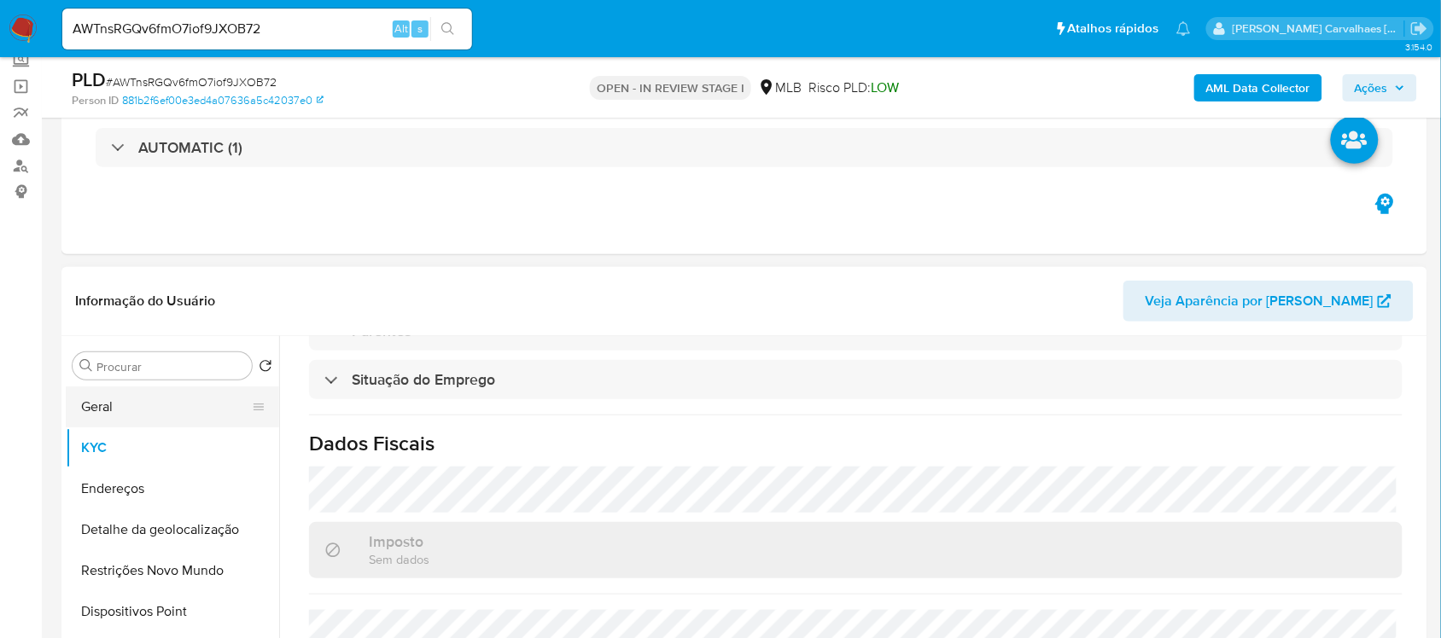
click at [155, 412] on button "Geral" at bounding box center [166, 407] width 200 height 41
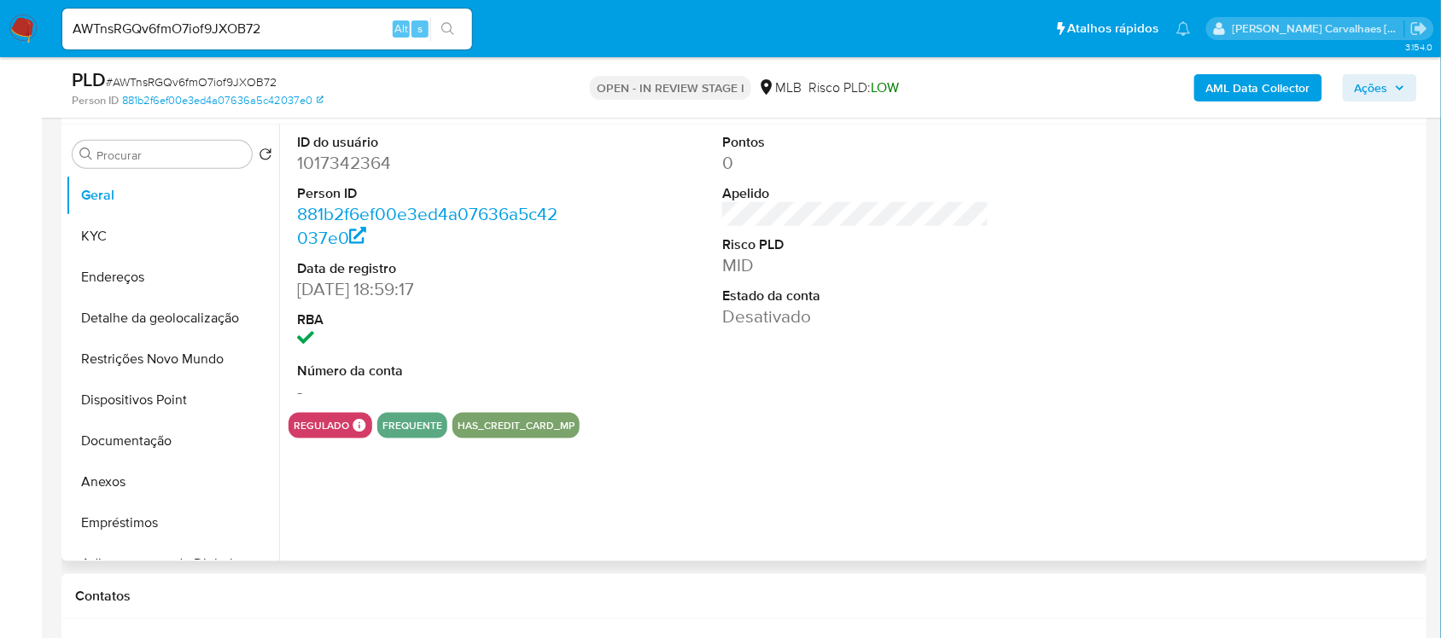
scroll to position [320, 0]
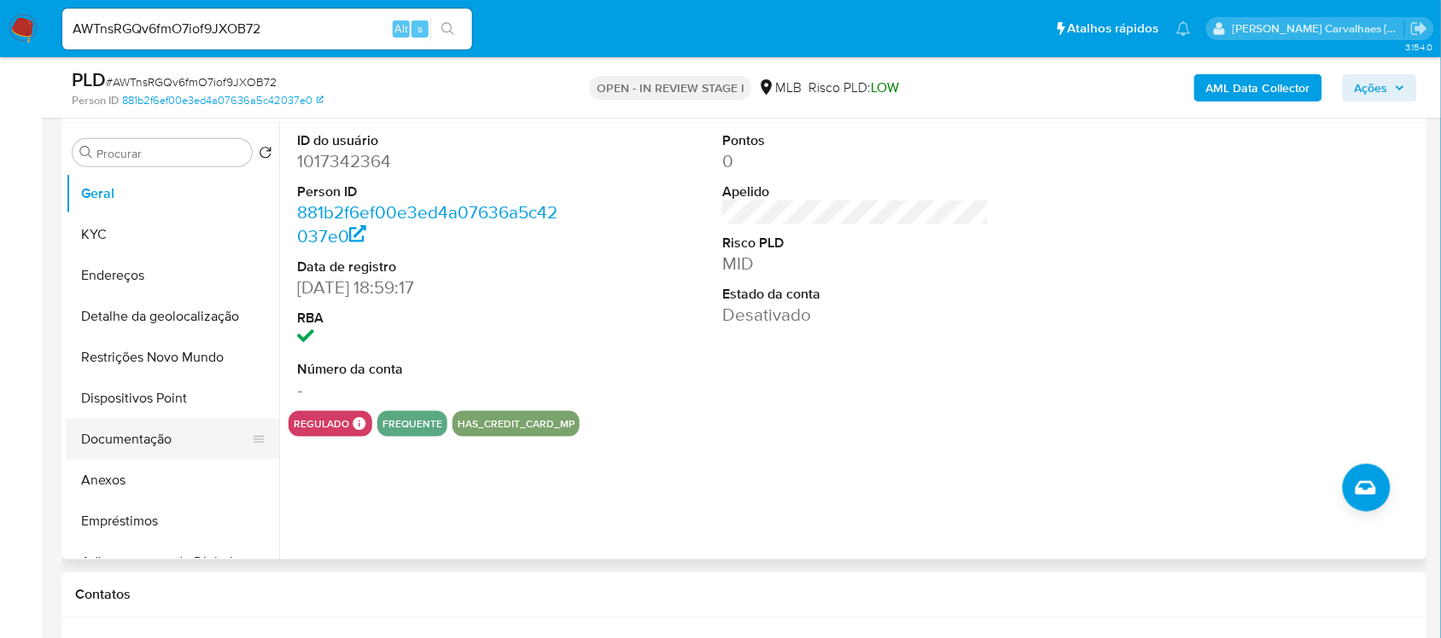
click at [177, 436] on button "Documentação" at bounding box center [166, 439] width 200 height 41
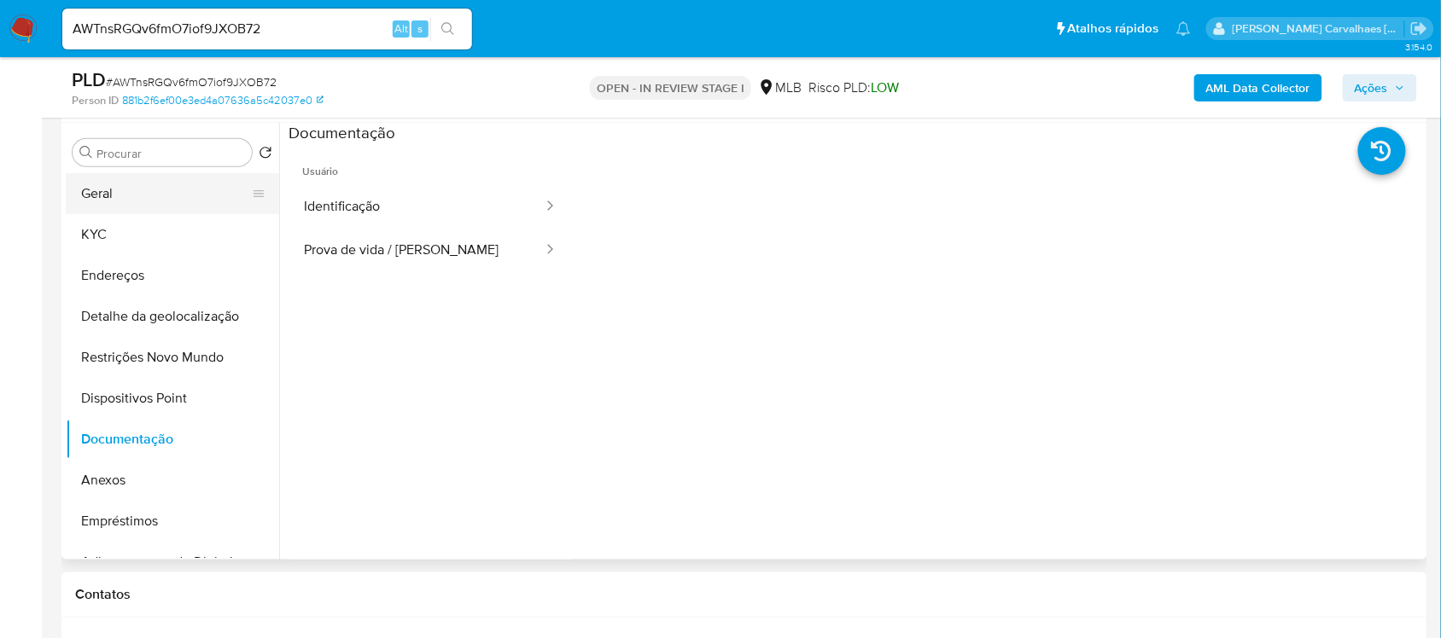
click at [118, 194] on button "Geral" at bounding box center [166, 193] width 200 height 41
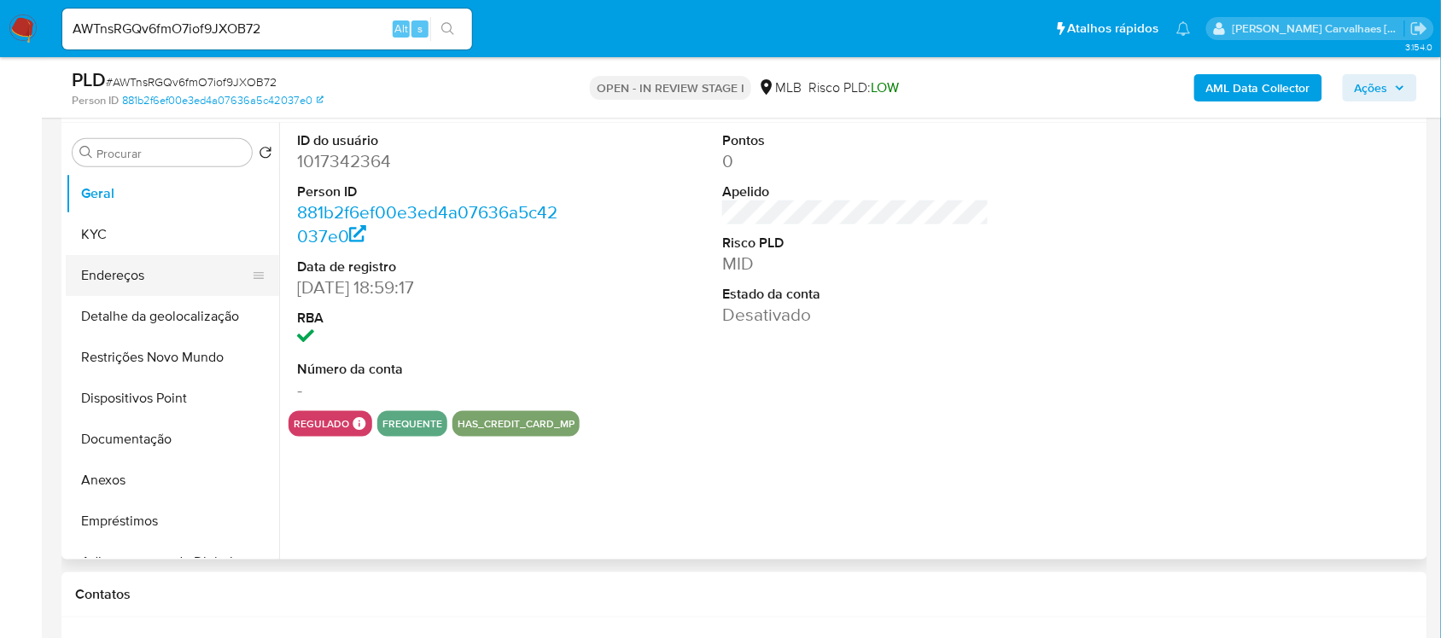
click at [165, 273] on button "Endereços" at bounding box center [166, 275] width 200 height 41
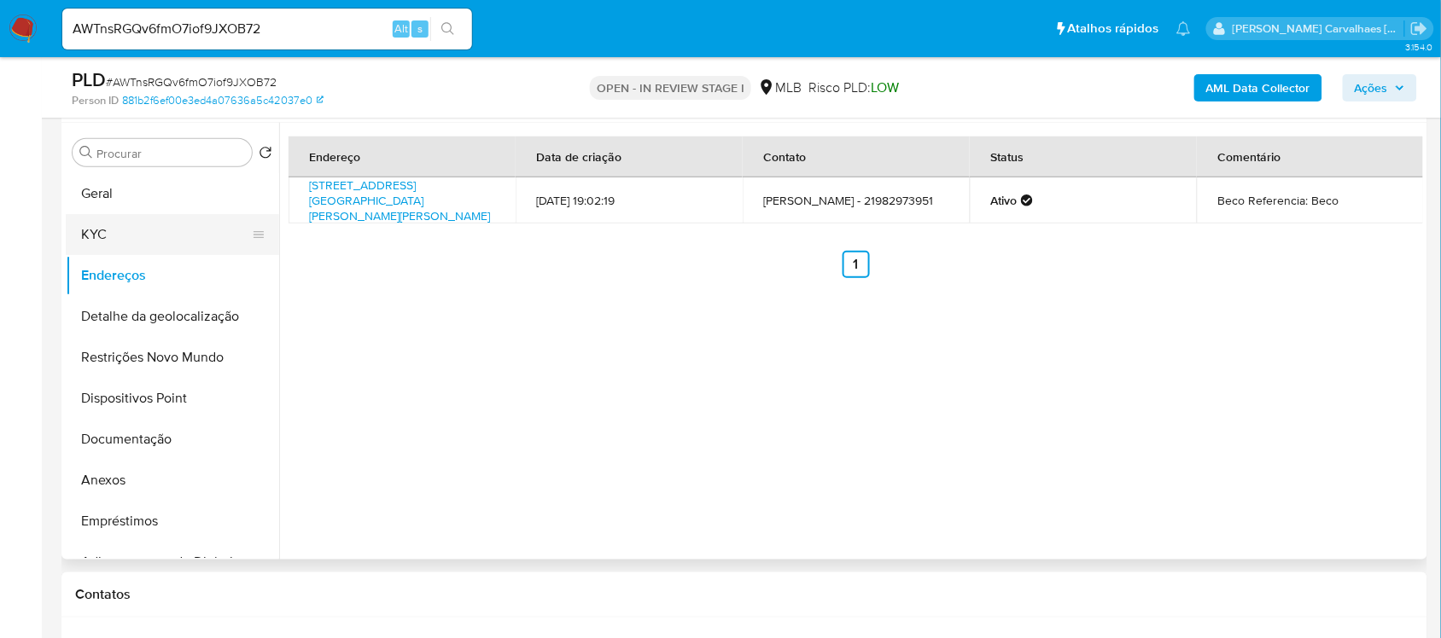
click at [138, 233] on button "KYC" at bounding box center [166, 234] width 200 height 41
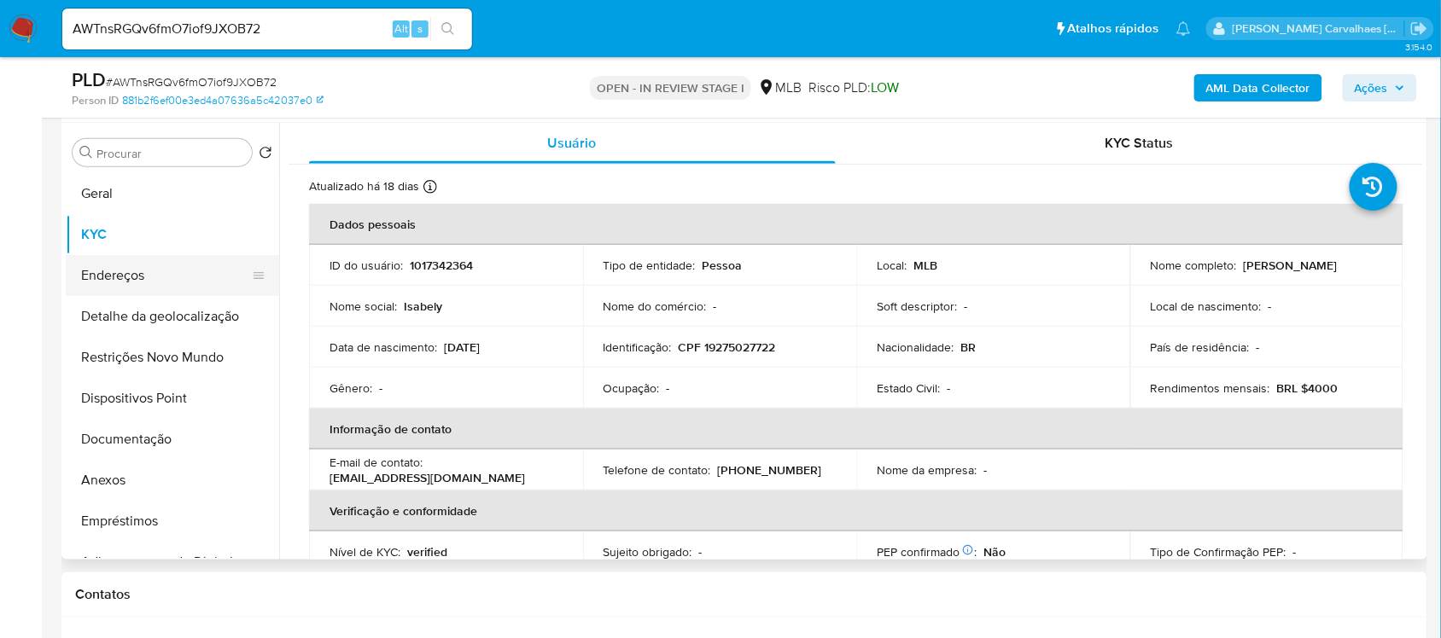
click at [121, 271] on button "Endereços" at bounding box center [166, 275] width 200 height 41
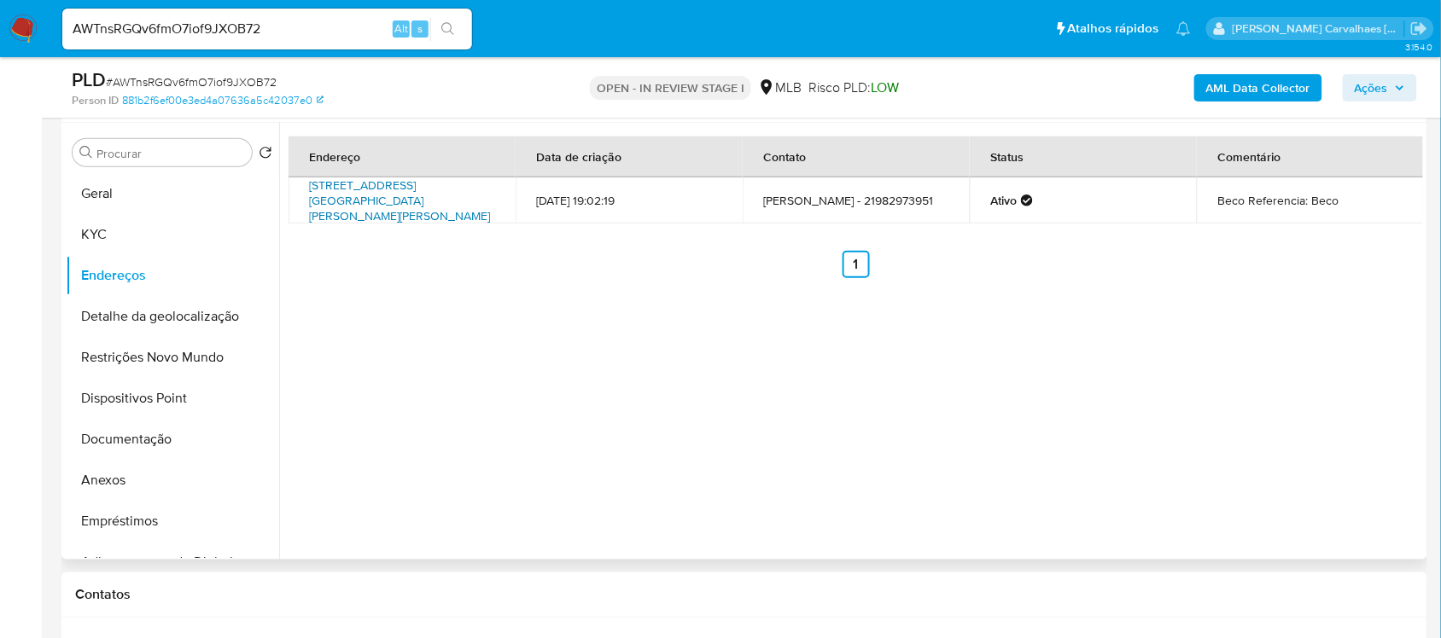
click at [393, 199] on link "Rua Figueiredo Rocha 901, Rio De Janeiro, Rio De Janeiro, 21240660, Brasil 901" at bounding box center [399, 201] width 181 height 48
click at [102, 226] on button "KYC" at bounding box center [166, 234] width 200 height 41
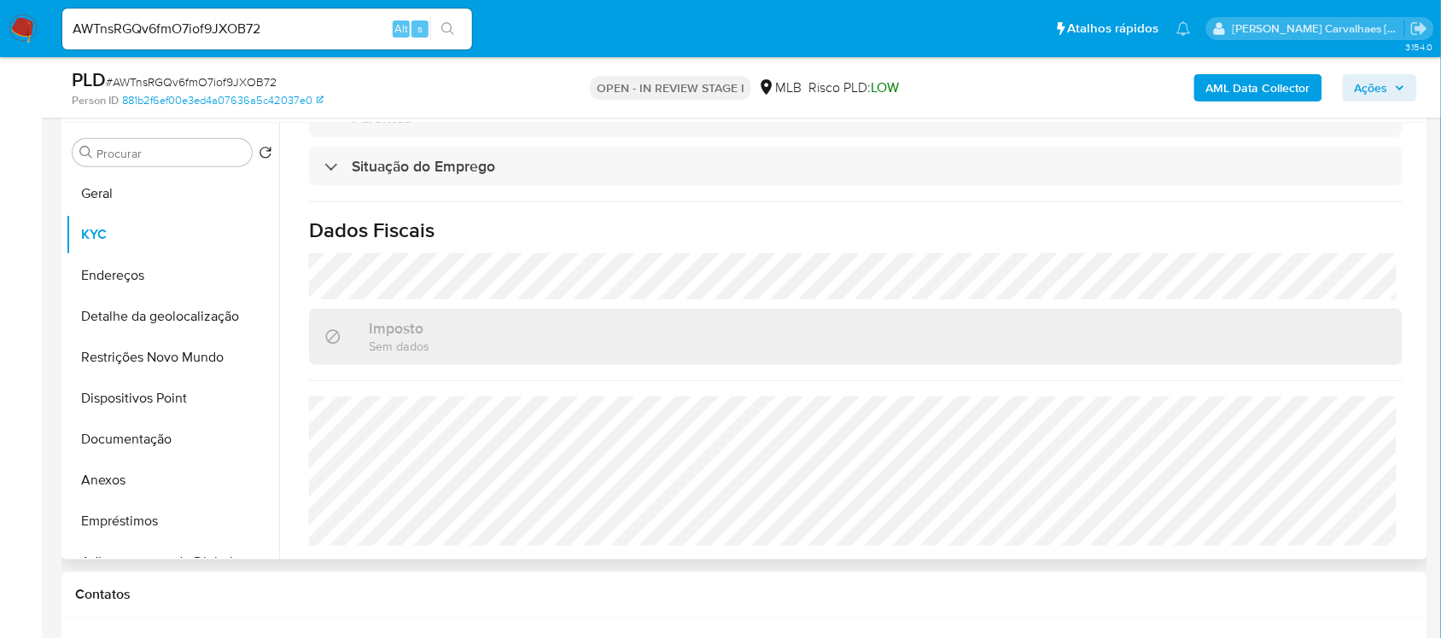
scroll to position [620, 0]
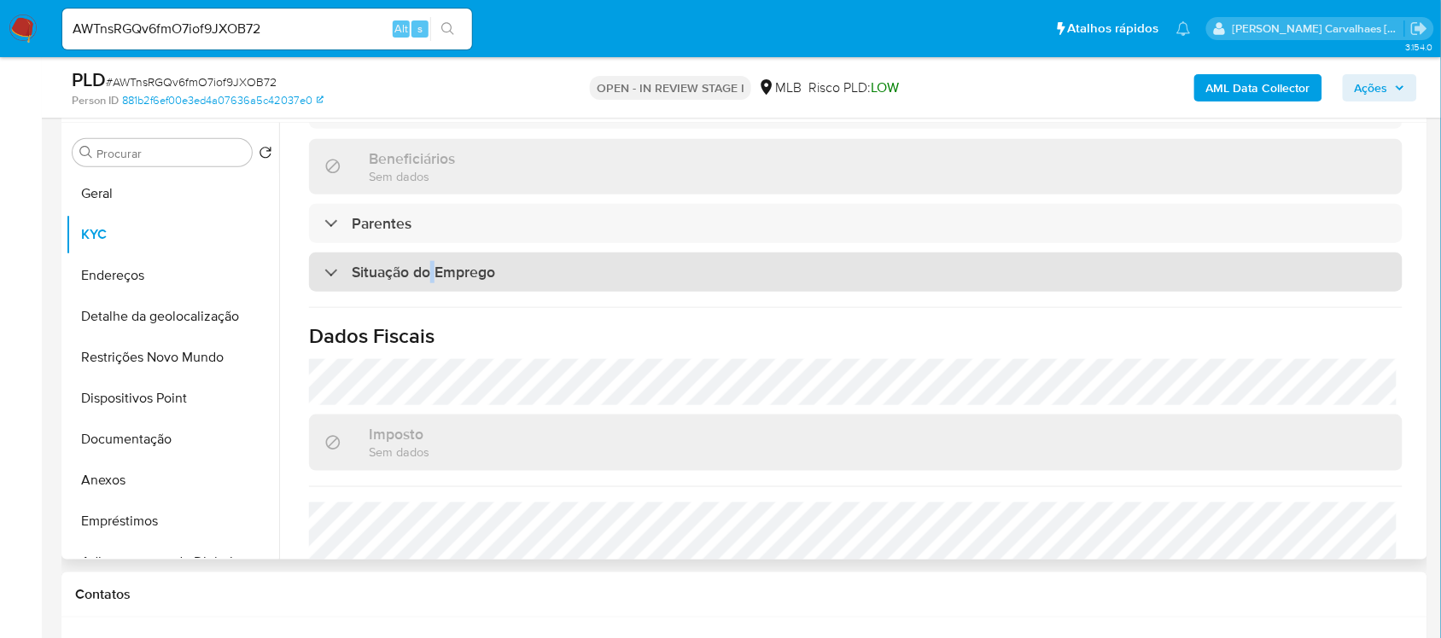
click at [432, 282] on h3 "Situação do Emprego" at bounding box center [423, 272] width 143 height 19
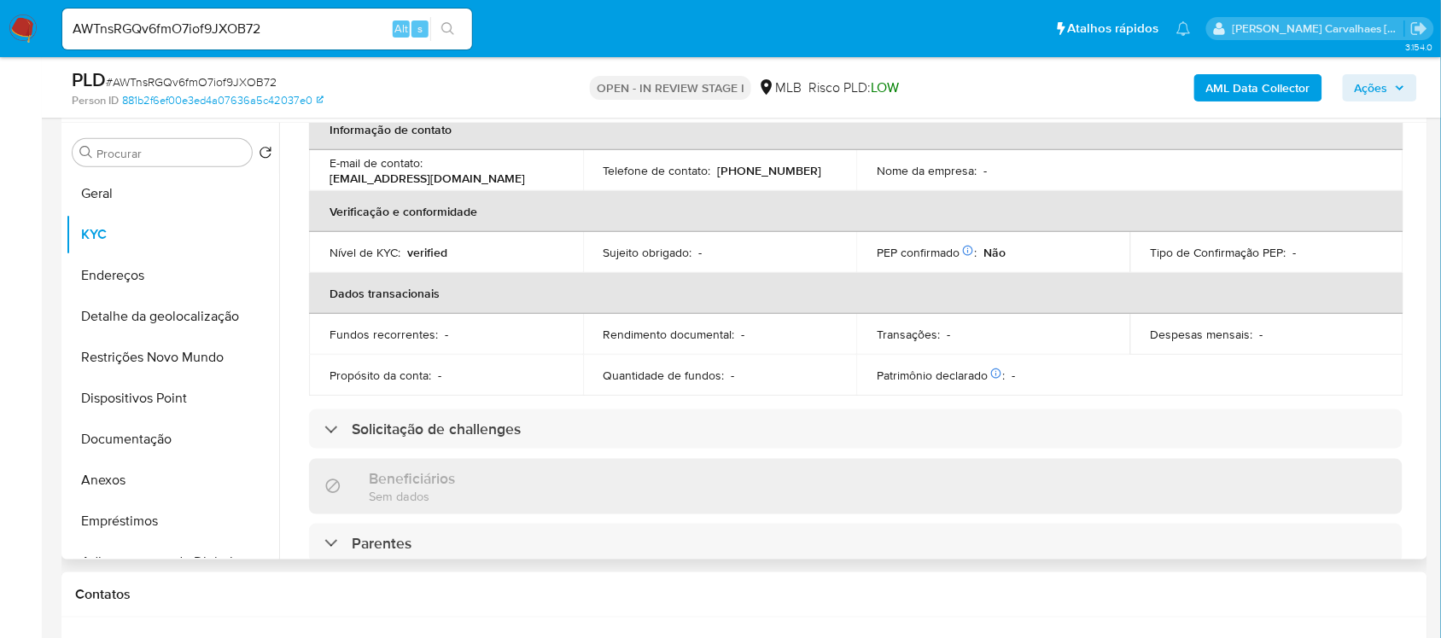
scroll to position [0, 0]
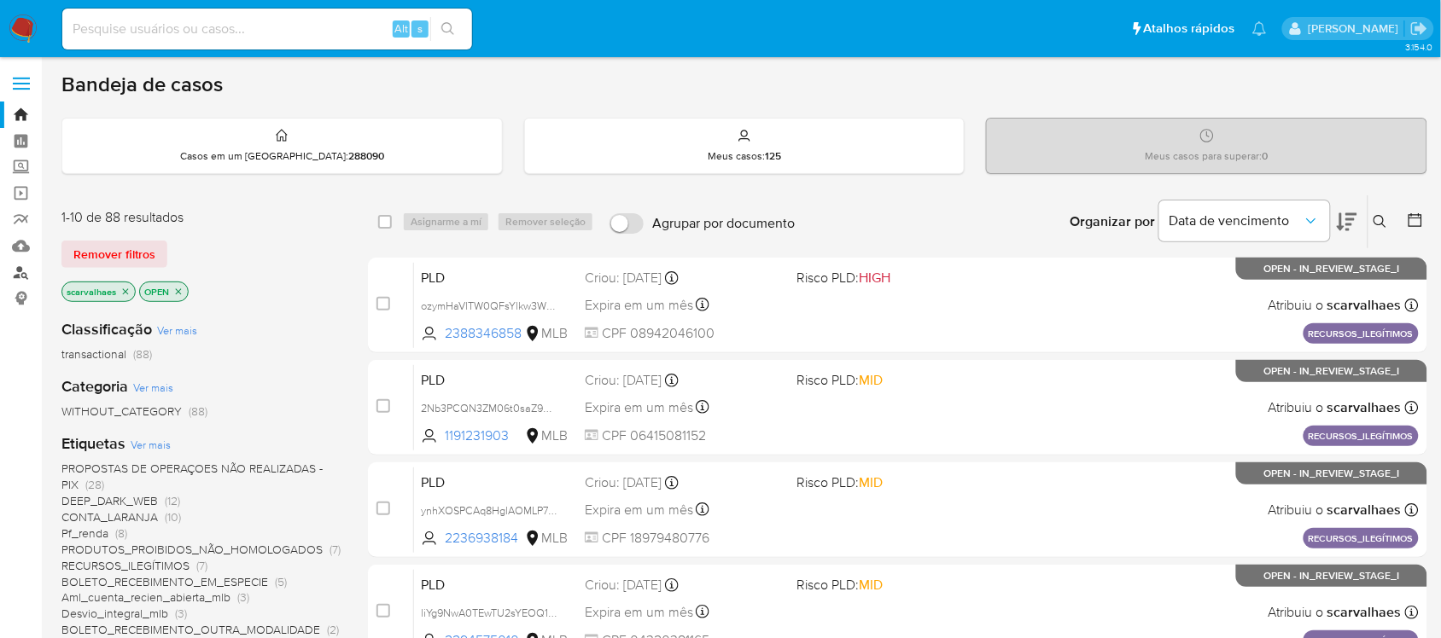
click at [23, 270] on link "Localizador de pessoas" at bounding box center [101, 272] width 203 height 26
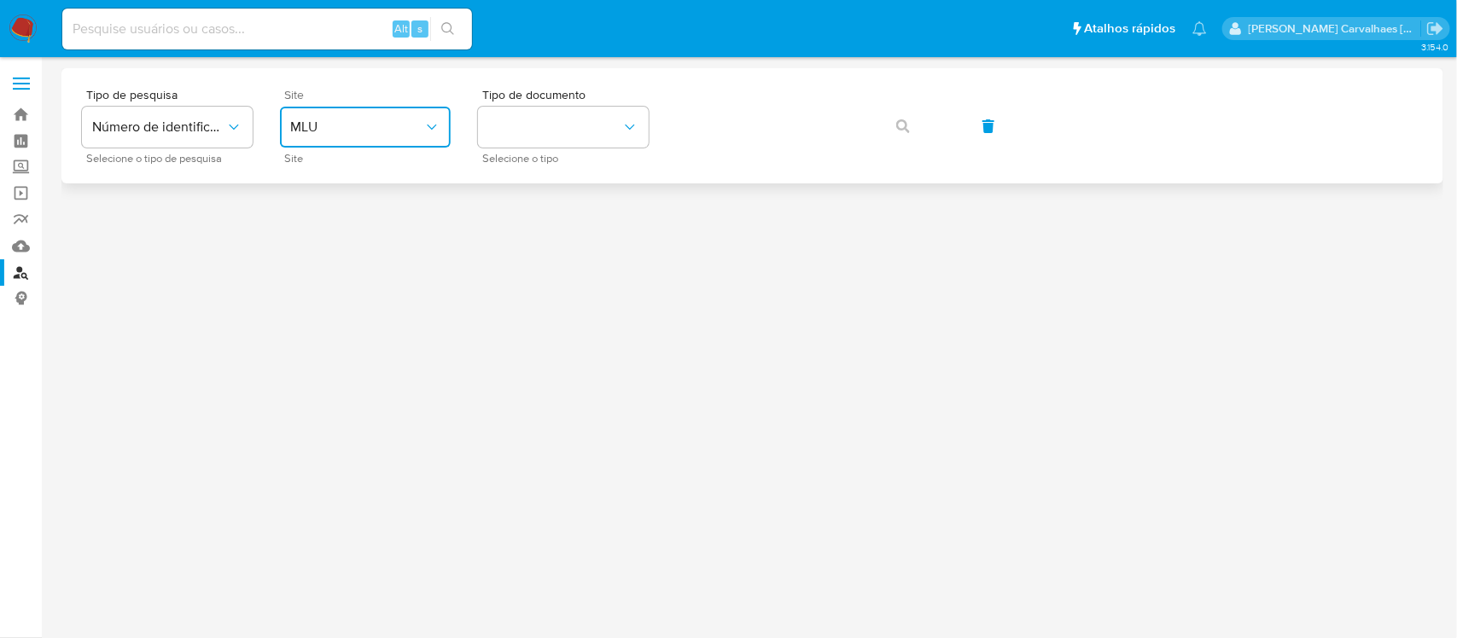
click at [334, 125] on span "MLU" at bounding box center [356, 127] width 133 height 17
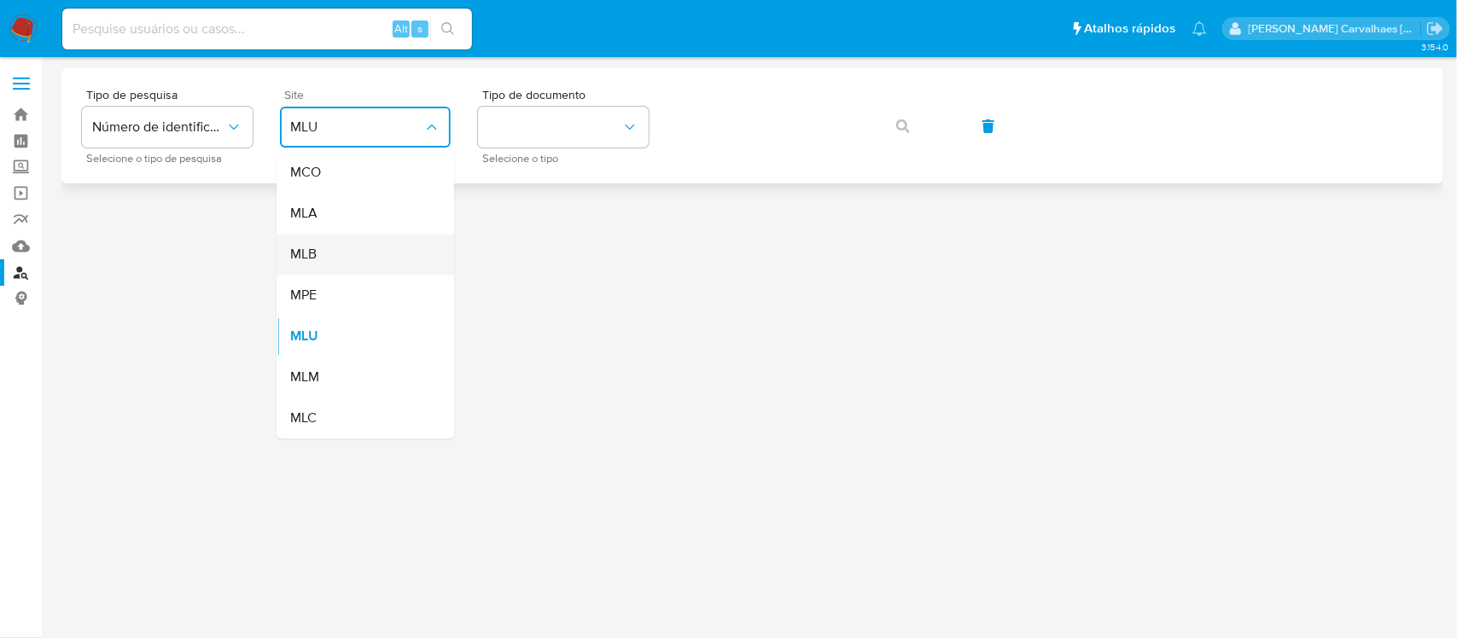
click at [348, 253] on div "MLB" at bounding box center [360, 255] width 140 height 41
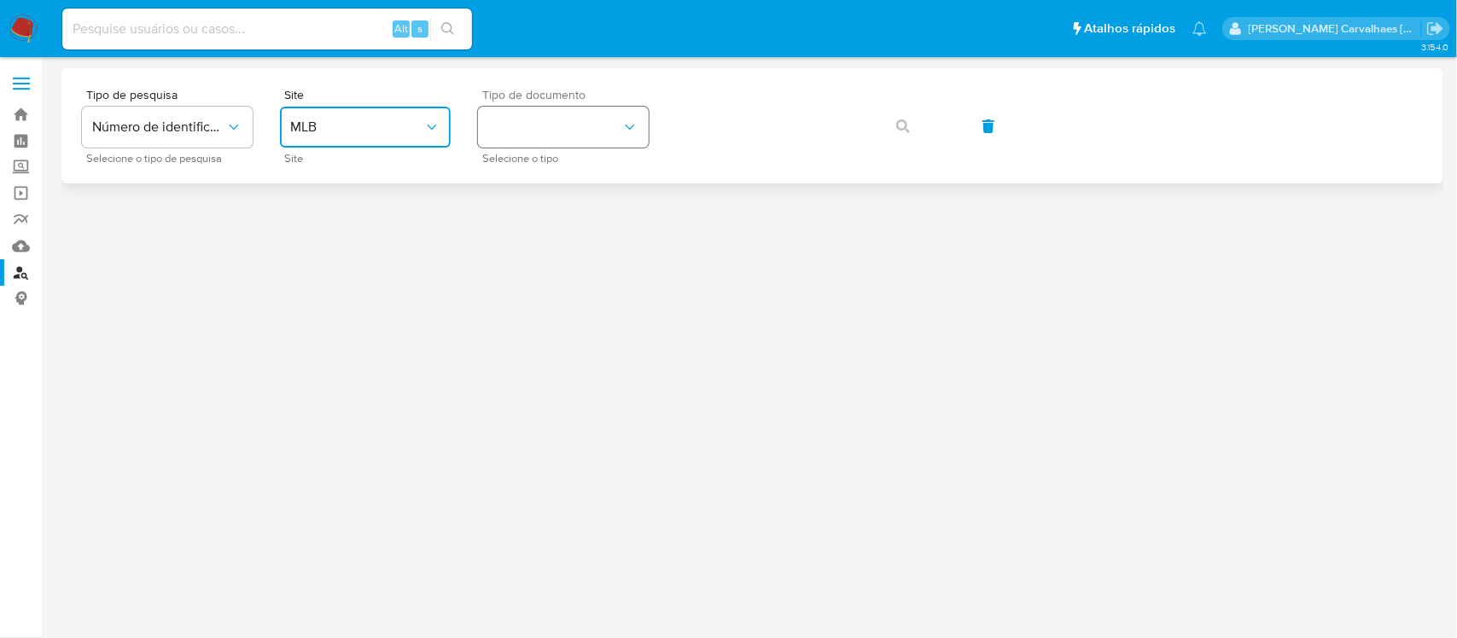
click at [501, 122] on button "identificationType" at bounding box center [563, 127] width 171 height 41
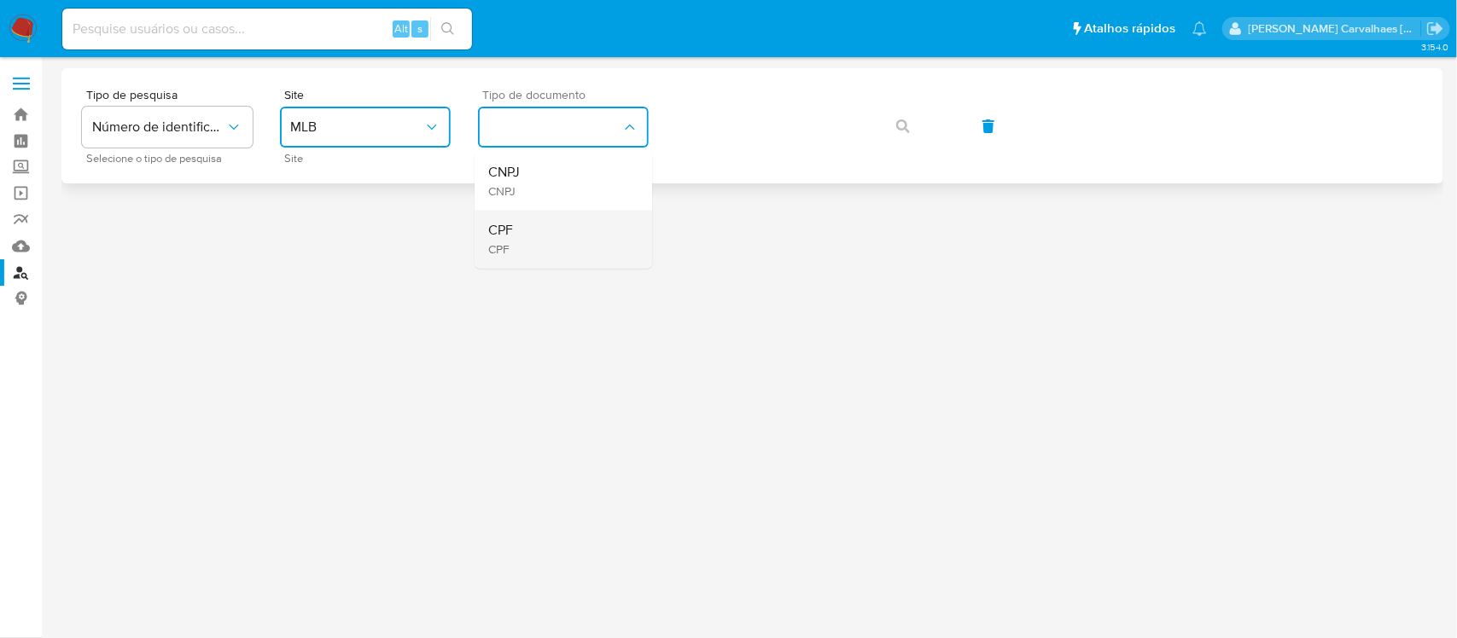
click at [529, 231] on div "CPF CPF" at bounding box center [558, 240] width 140 height 58
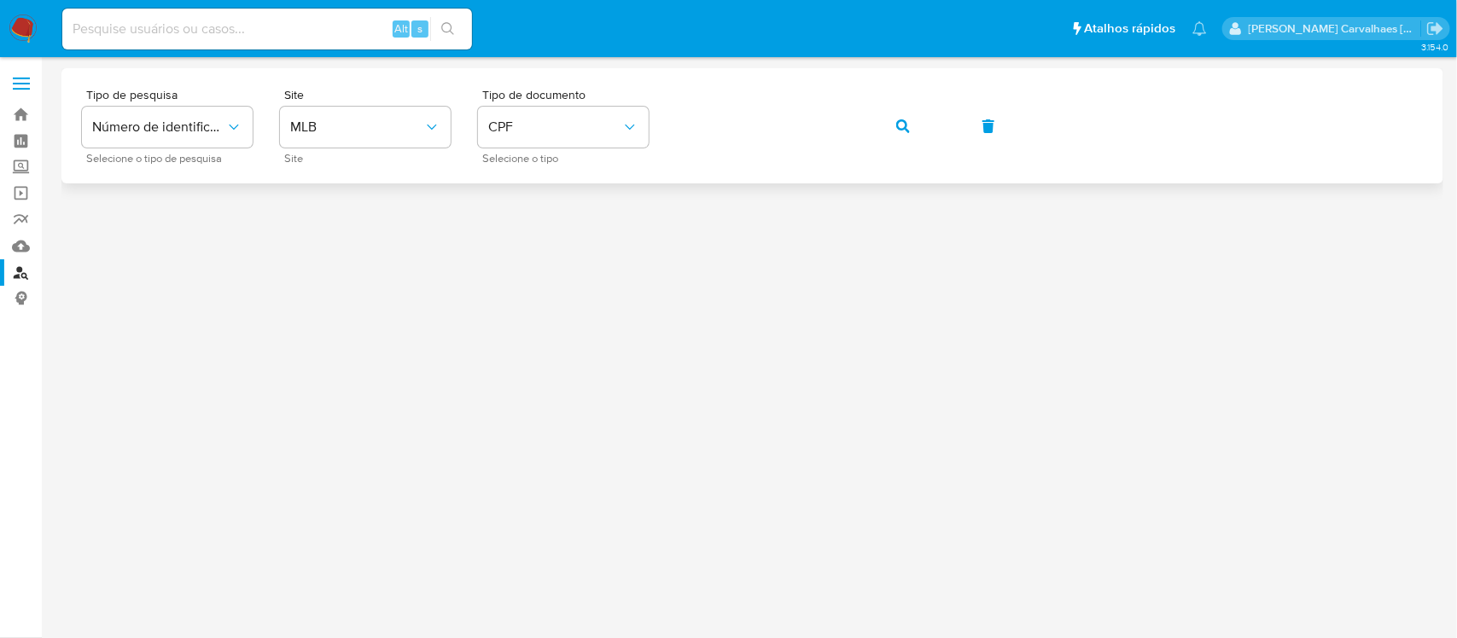
click at [894, 121] on button "button" at bounding box center [903, 126] width 58 height 41
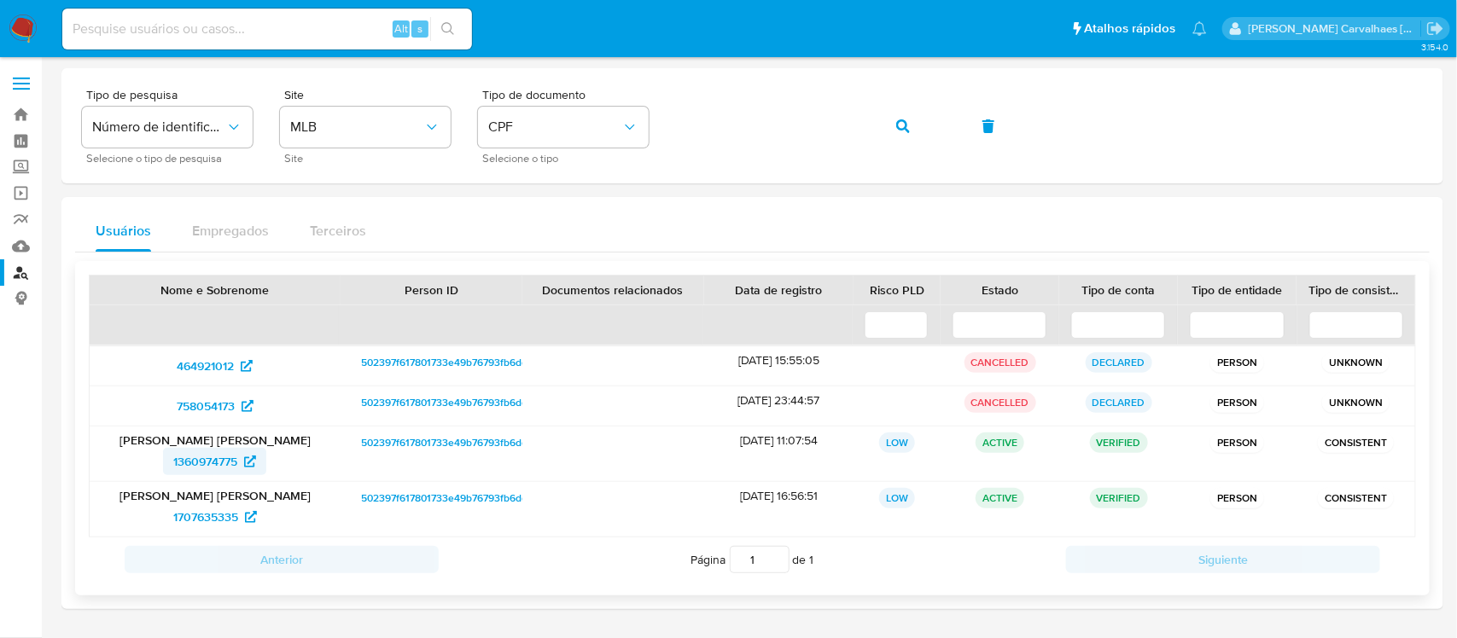
click at [197, 465] on span "1360974775" at bounding box center [205, 461] width 64 height 27
click at [660, 116] on div "Tipo de pesquisa Número de identificação Selecione o tipo de pesquisa Site MLB …" at bounding box center [752, 126] width 1341 height 74
click at [905, 125] on icon "button" at bounding box center [903, 126] width 14 height 14
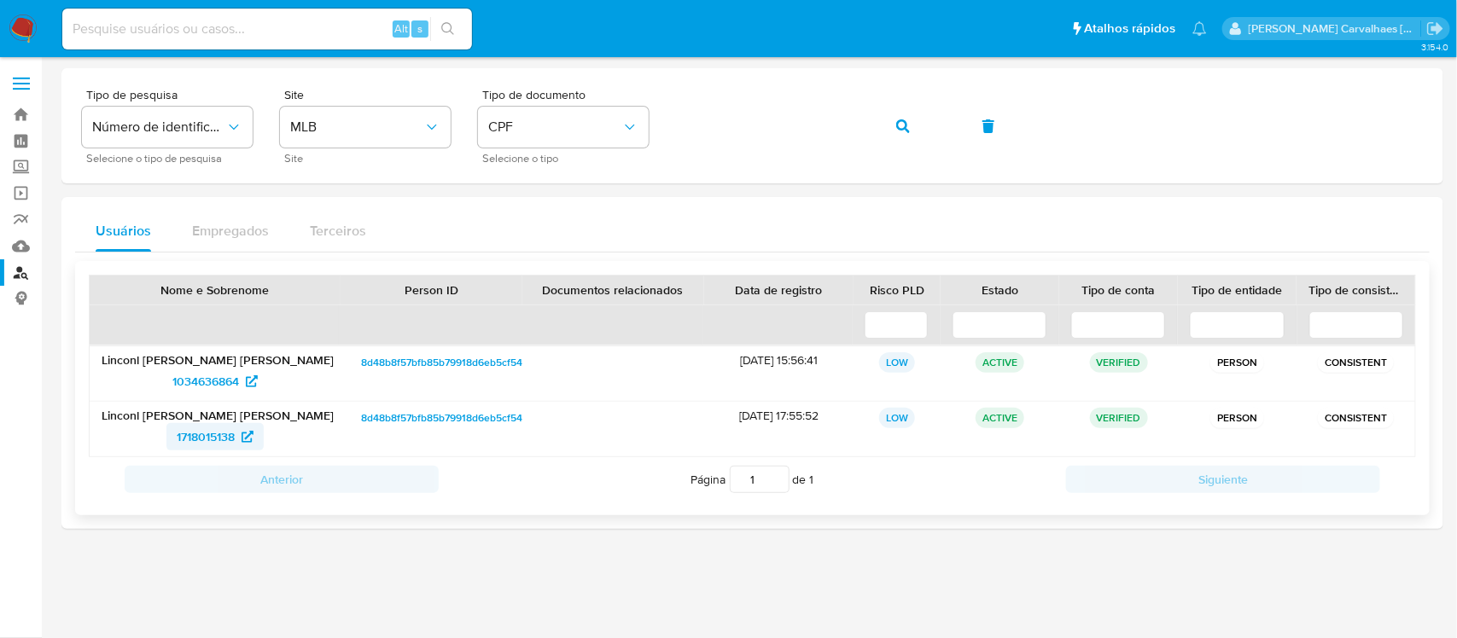
click at [216, 435] on span "1718015138" at bounding box center [206, 436] width 58 height 27
click at [597, 133] on span "CPF" at bounding box center [554, 127] width 133 height 17
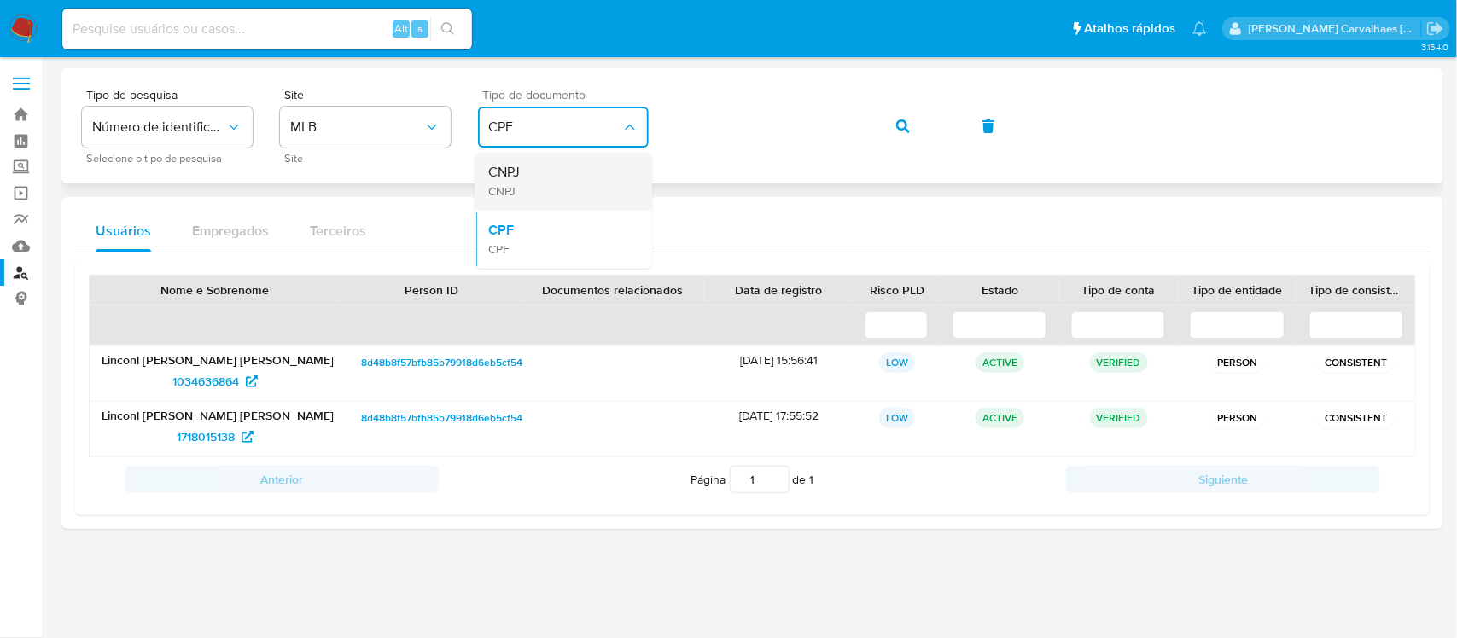
click at [557, 185] on div "CNPJ CNPJ" at bounding box center [558, 182] width 140 height 58
click at [625, 122] on div "Tipo de pesquisa Número de identificação Selecione o tipo de pesquisa Site MLB …" at bounding box center [752, 126] width 1341 height 74
click at [897, 125] on icon "button" at bounding box center [903, 126] width 14 height 14
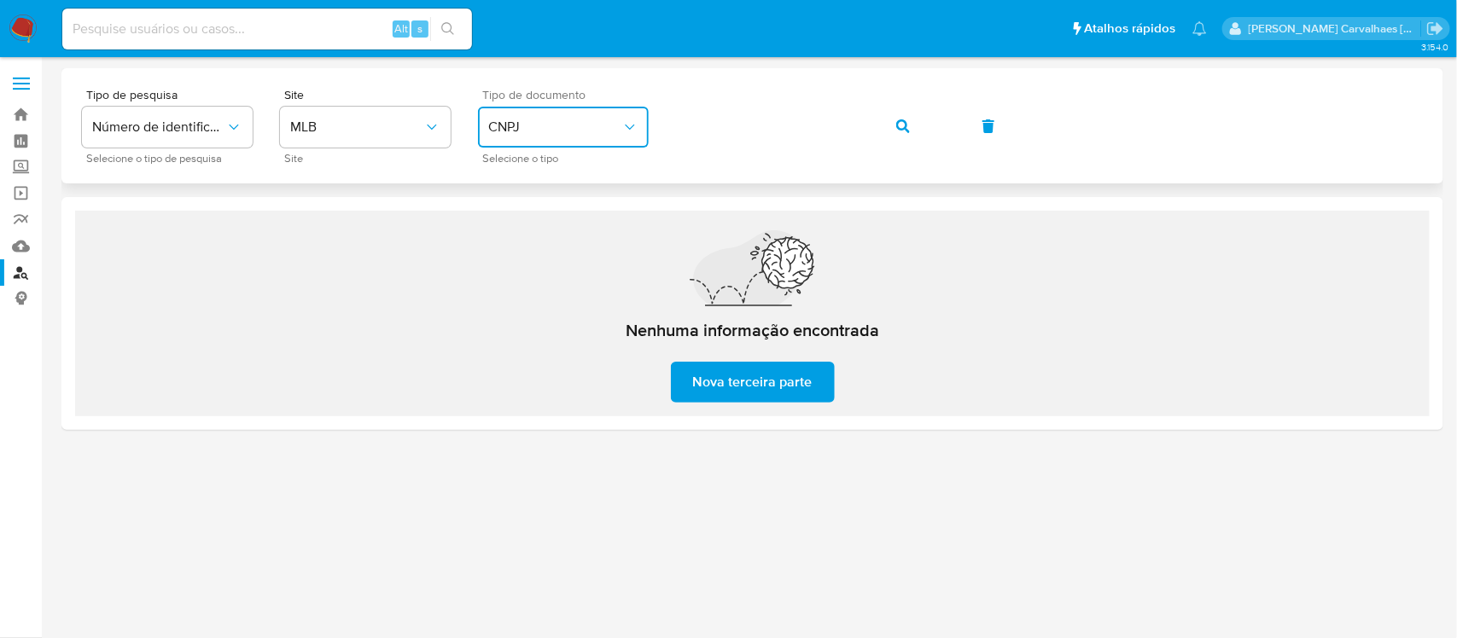
click at [616, 125] on span "CNPJ" at bounding box center [554, 127] width 133 height 17
click at [538, 230] on div "CPF CPF" at bounding box center [558, 240] width 140 height 58
click at [638, 120] on div "Tipo de pesquisa Número de identificação Selecione o tipo de pesquisa Site MLB …" at bounding box center [752, 126] width 1341 height 74
click at [899, 122] on icon "button" at bounding box center [903, 126] width 14 height 14
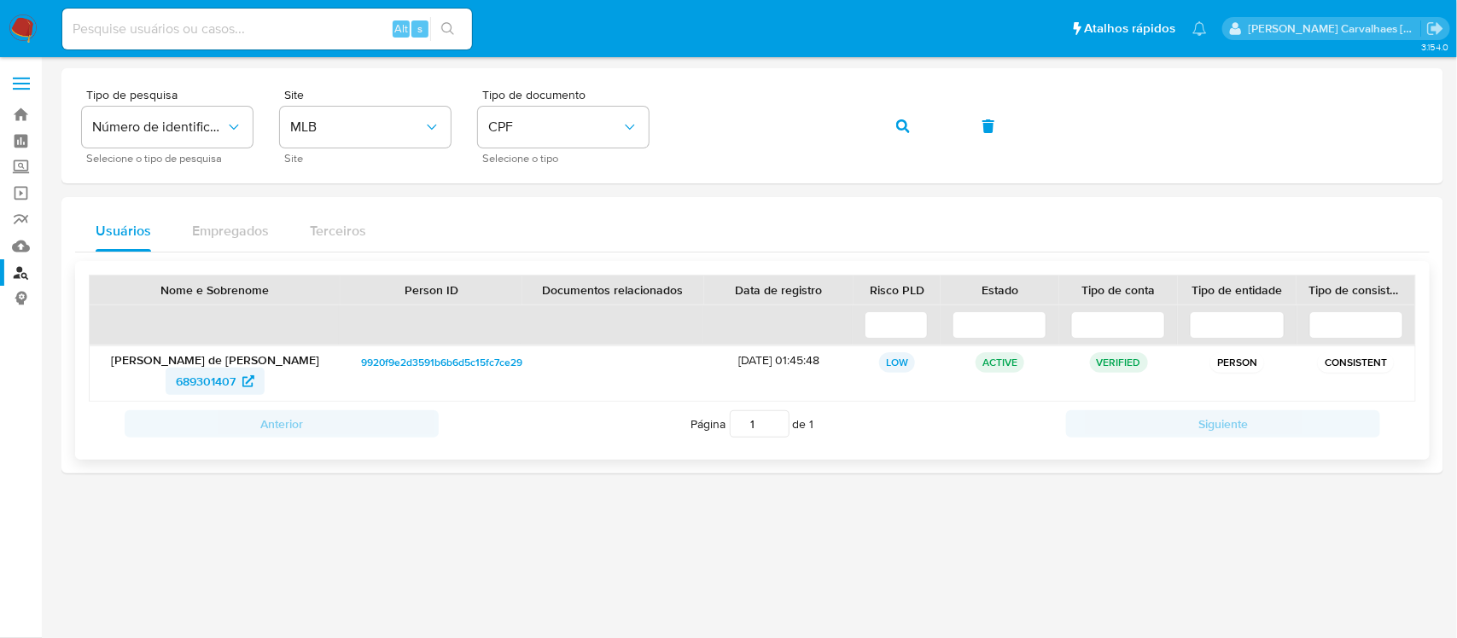
click at [235, 371] on span "689301407" at bounding box center [206, 381] width 60 height 27
drag, startPoint x: 171, startPoint y: 40, endPoint x: 155, endPoint y: 20, distance: 25.6
drag, startPoint x: 155, startPoint y: 20, endPoint x: 117, endPoint y: 31, distance: 40.0
click at [117, 31] on input at bounding box center [267, 29] width 410 height 22
click at [112, 14] on div "Alt s" at bounding box center [267, 29] width 410 height 41
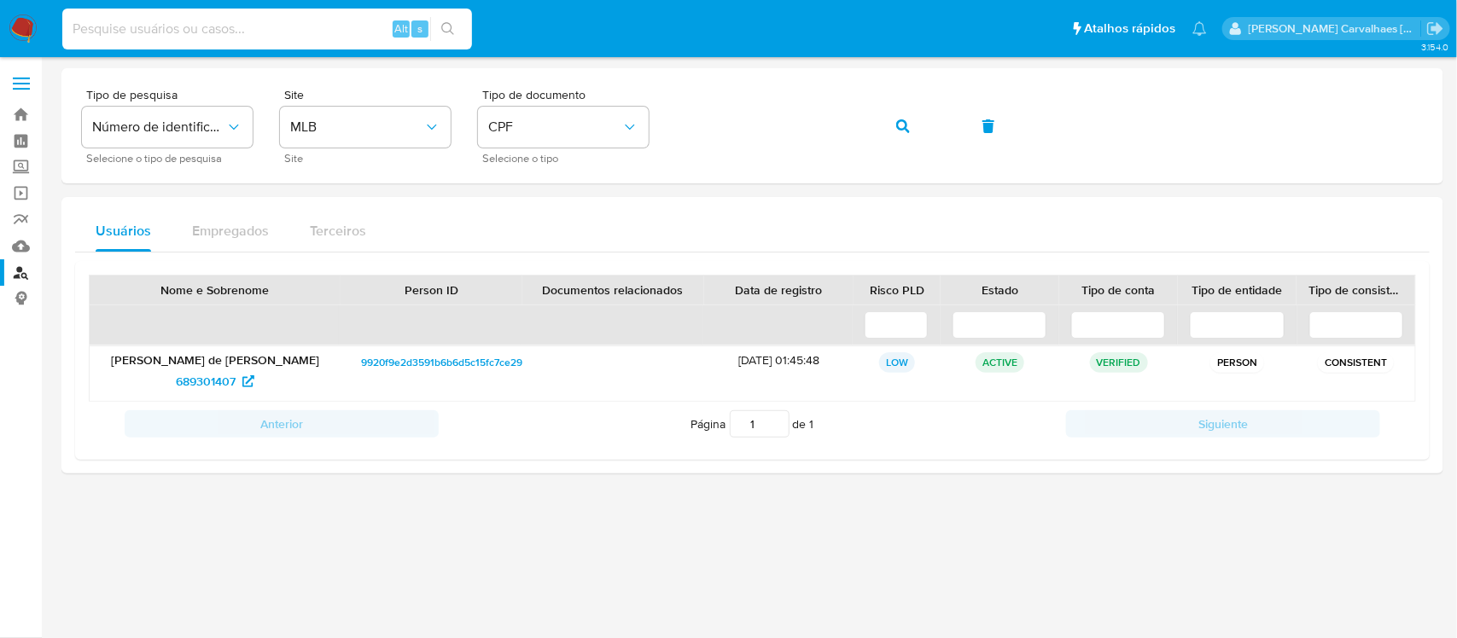
click at [112, 26] on input at bounding box center [267, 29] width 410 height 22
paste input "AWTnsRGQv6fmO7iof9JXOB72"
type input "AWTnsRGQv6fmO7iof9JXOB72"
click at [445, 24] on icon "search-icon" at bounding box center [448, 29] width 14 height 14
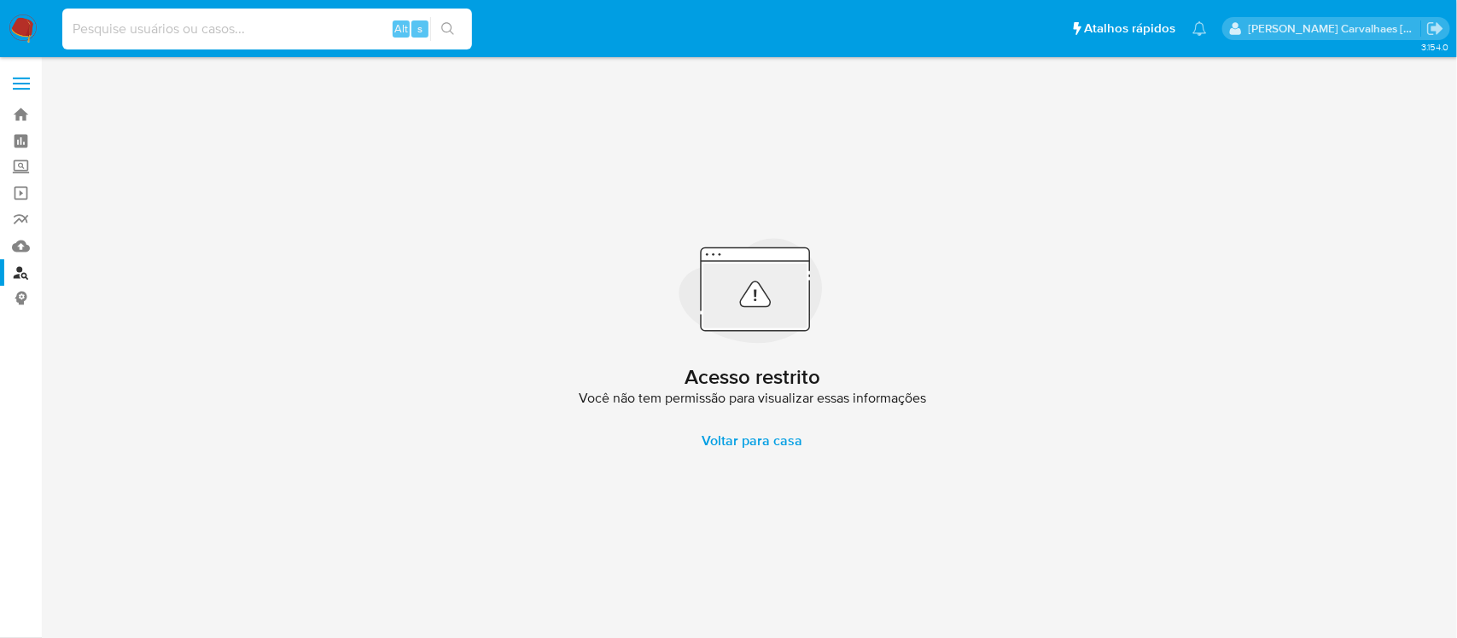
click at [248, 31] on input at bounding box center [267, 29] width 410 height 22
paste input "AWTnsRGQv6fmO7iof9JXOB72"
click at [73, 30] on input "AWTnsRGQv6fmO7iof9JXOB72" at bounding box center [267, 29] width 410 height 22
type input "AWTnsRGQv6fmO7iof9JXOB72"
click at [448, 39] on button "search-icon" at bounding box center [447, 29] width 35 height 24
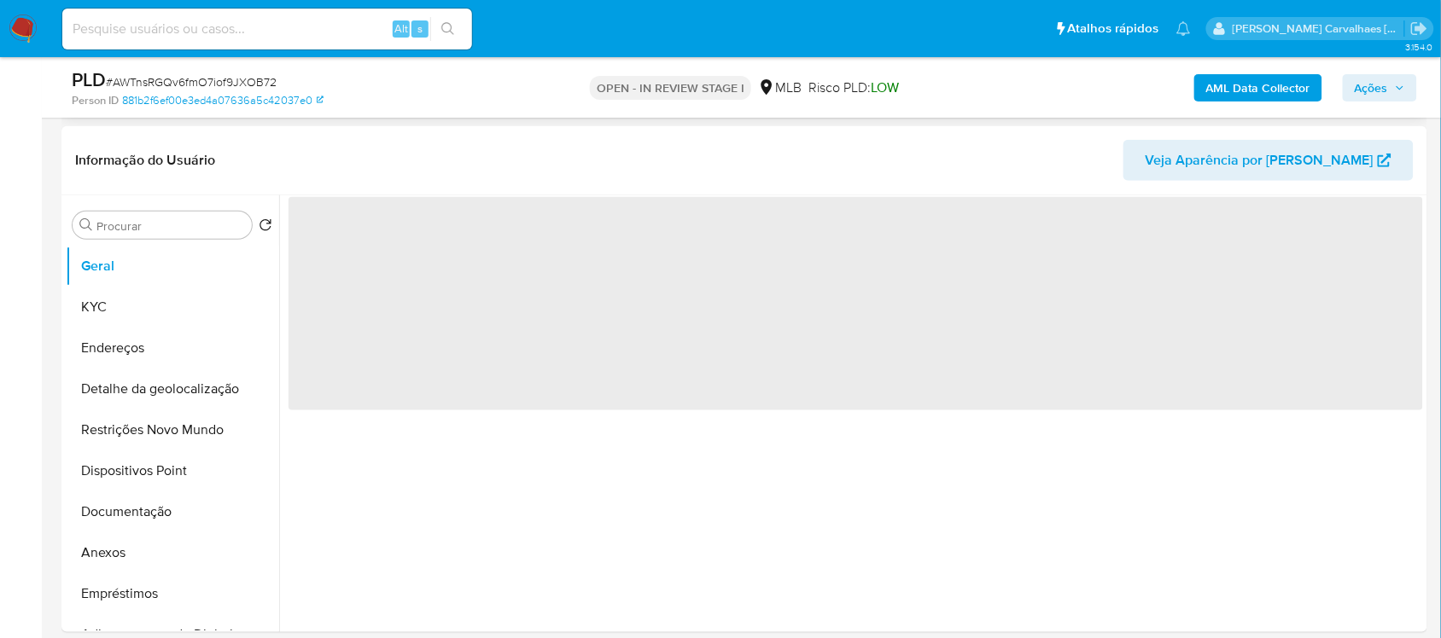
scroll to position [320, 0]
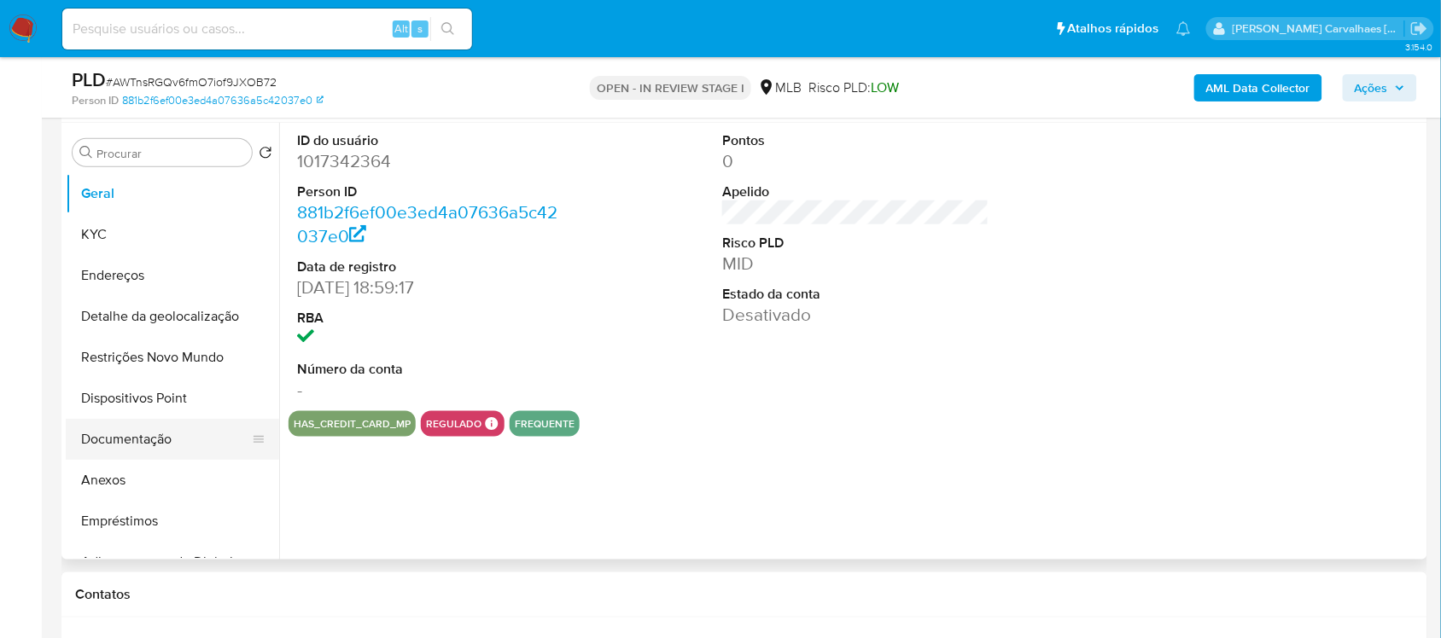
select select "10"
click at [149, 361] on button "Restrições Novo Mundo" at bounding box center [166, 357] width 200 height 41
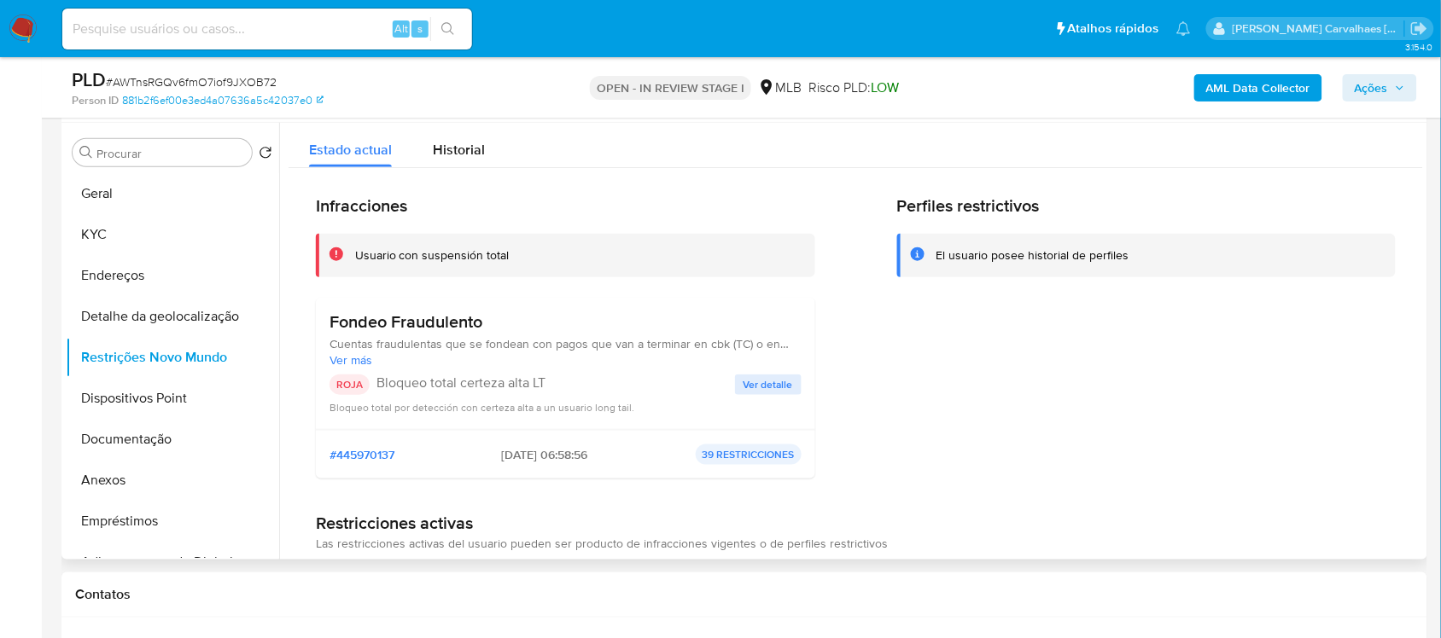
click at [777, 389] on span "Ver detalle" at bounding box center [767, 384] width 49 height 17
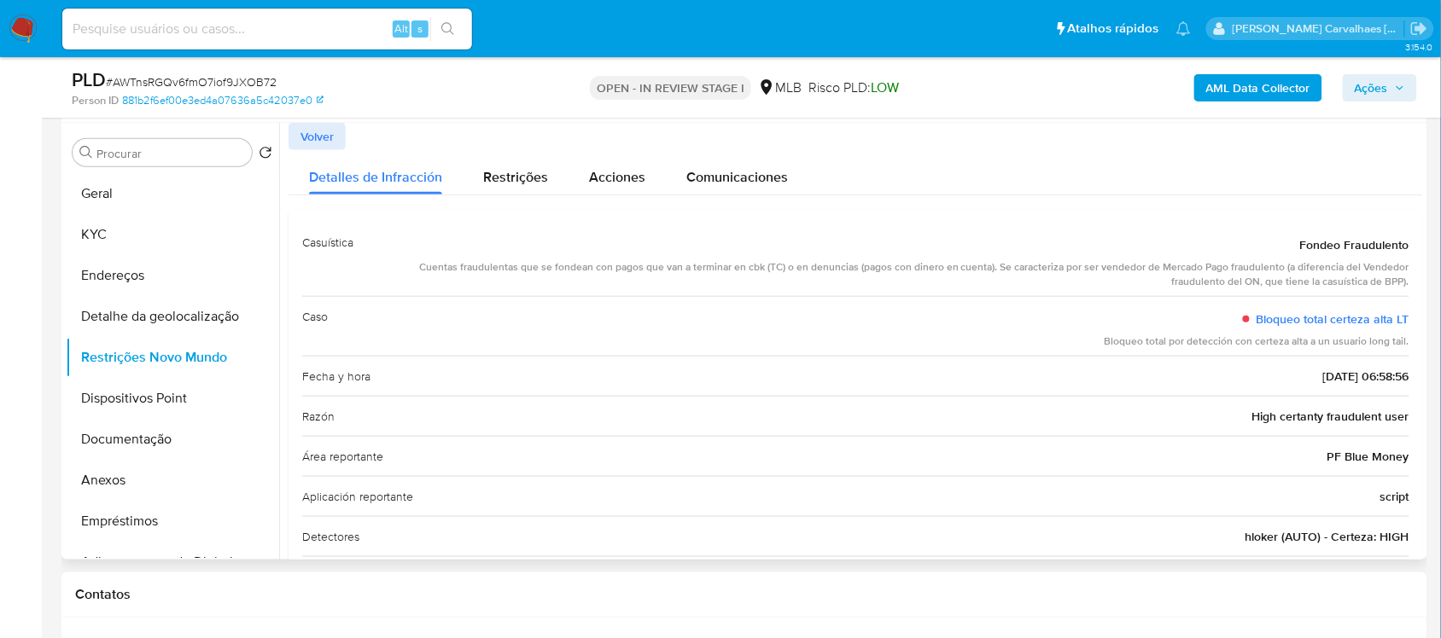
drag, startPoint x: 1103, startPoint y: 346, endPoint x: 1392, endPoint y: 342, distance: 289.3
click at [1400, 346] on div "Bloqueo total por detección con certeza alta a un usuario long tail." at bounding box center [1256, 342] width 305 height 15
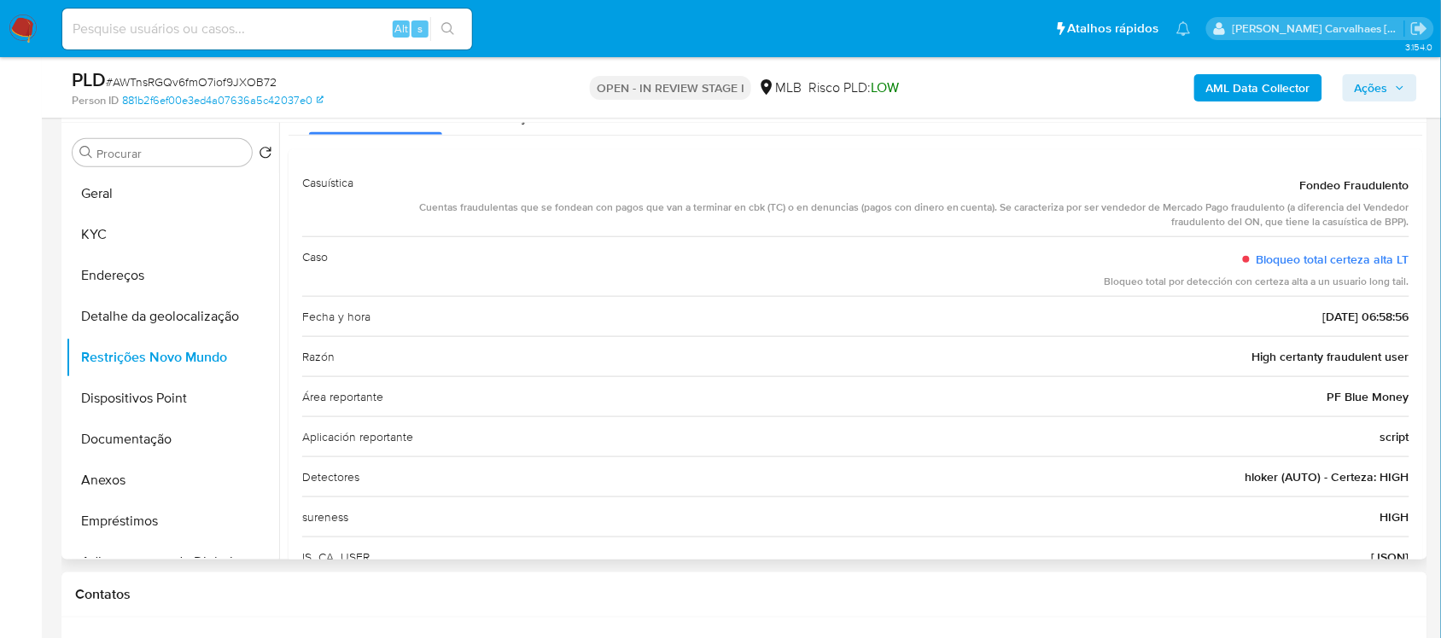
scroll to position [114, 0]
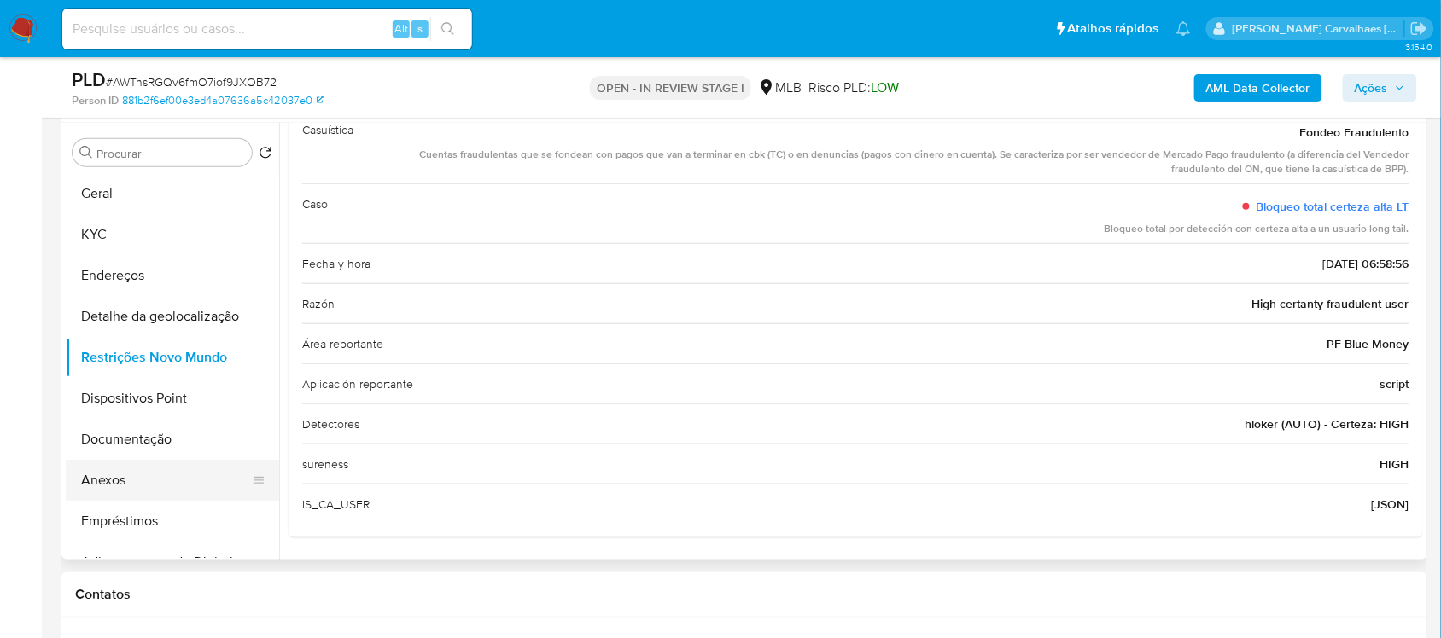
click at [100, 476] on button "Anexos" at bounding box center [166, 480] width 200 height 41
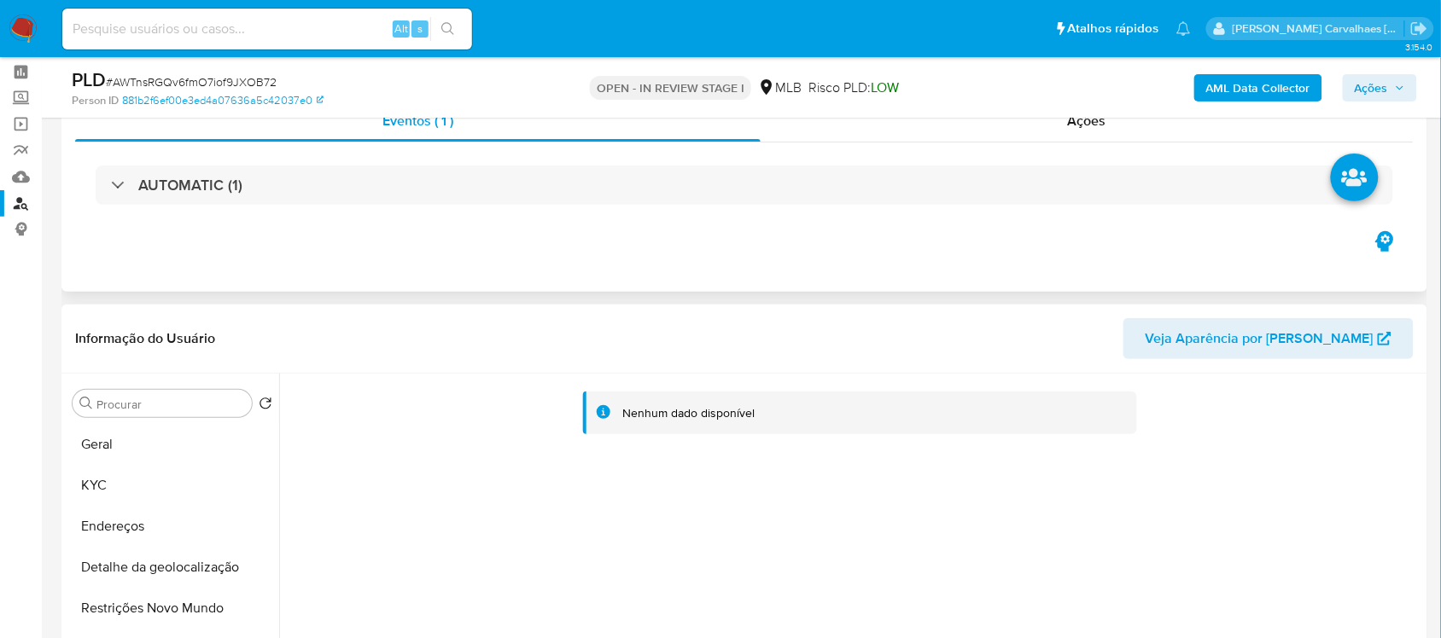
scroll to position [107, 0]
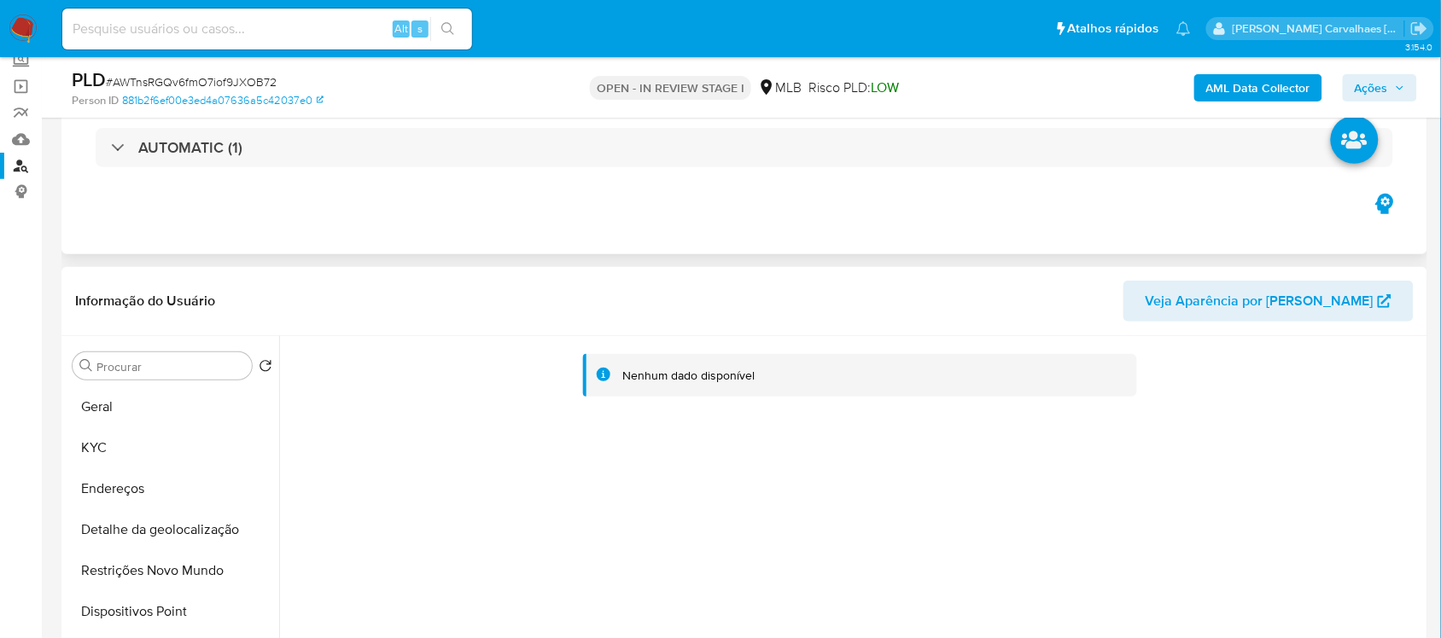
click at [1199, 487] on div "Nenhum dado disponível" at bounding box center [851, 554] width 1144 height 437
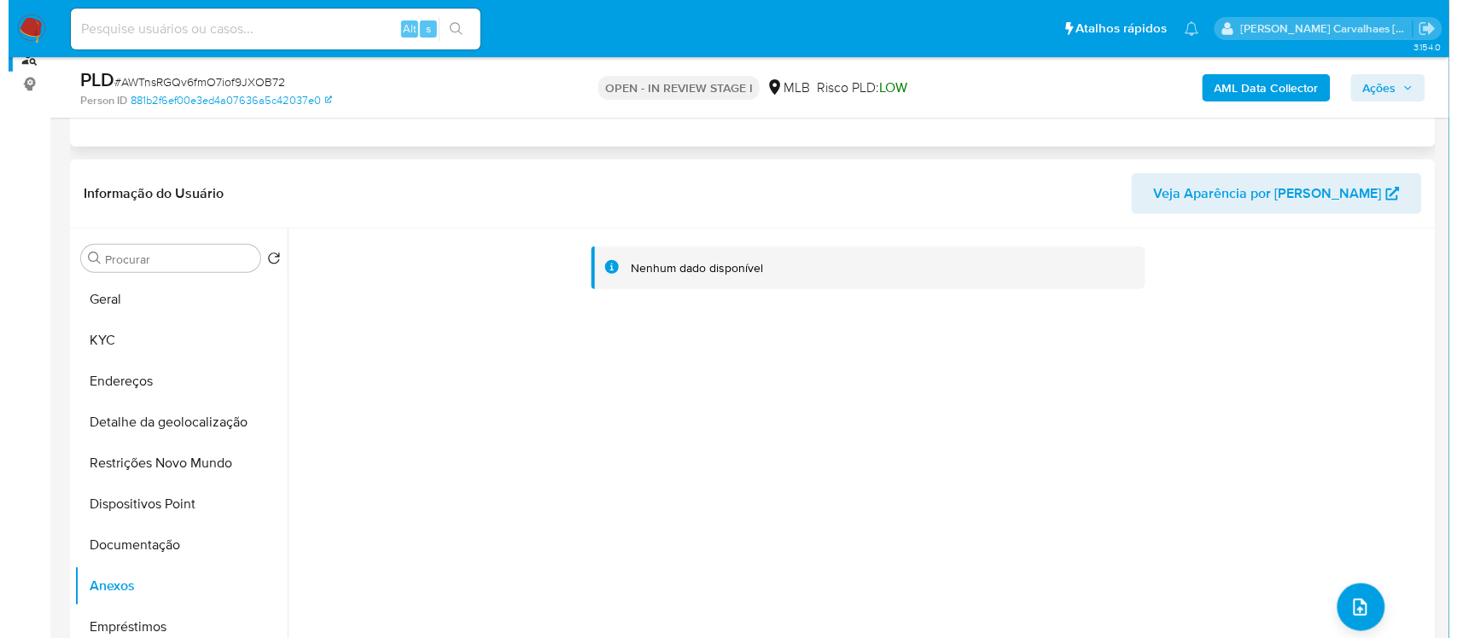
scroll to position [640, 0]
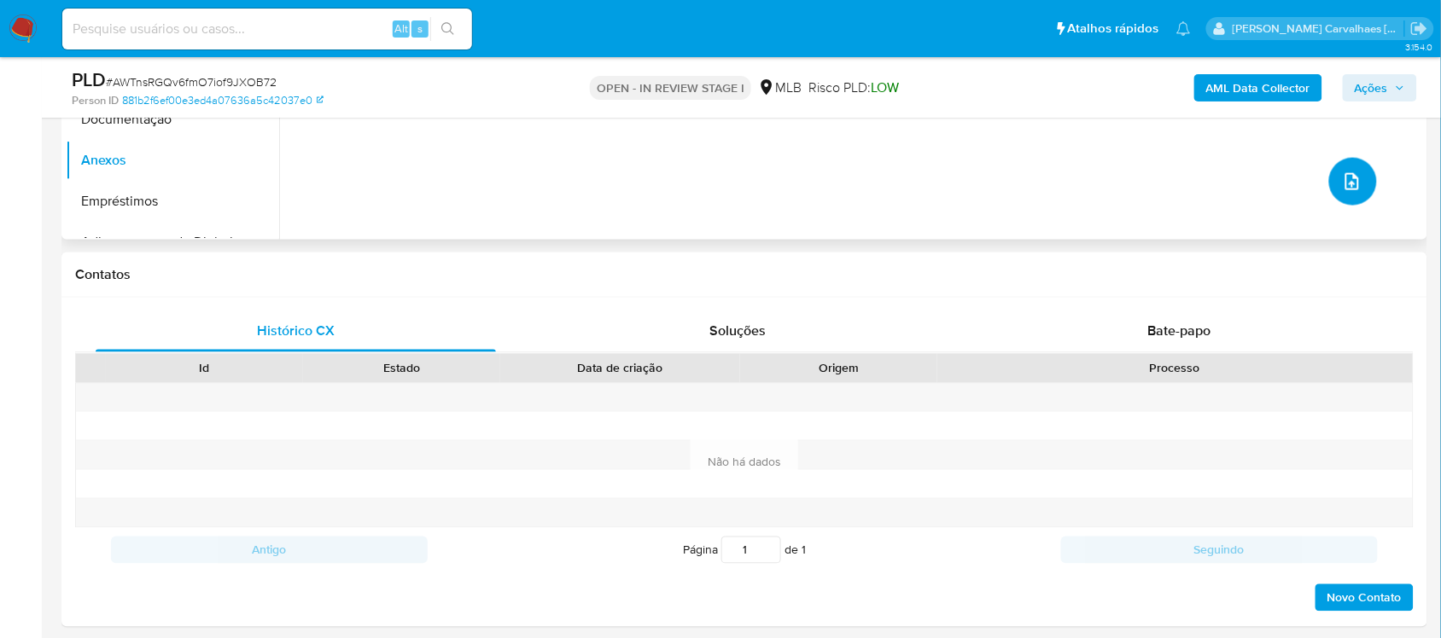
click at [1344, 188] on icon "upload-file" at bounding box center [1352, 182] width 20 height 20
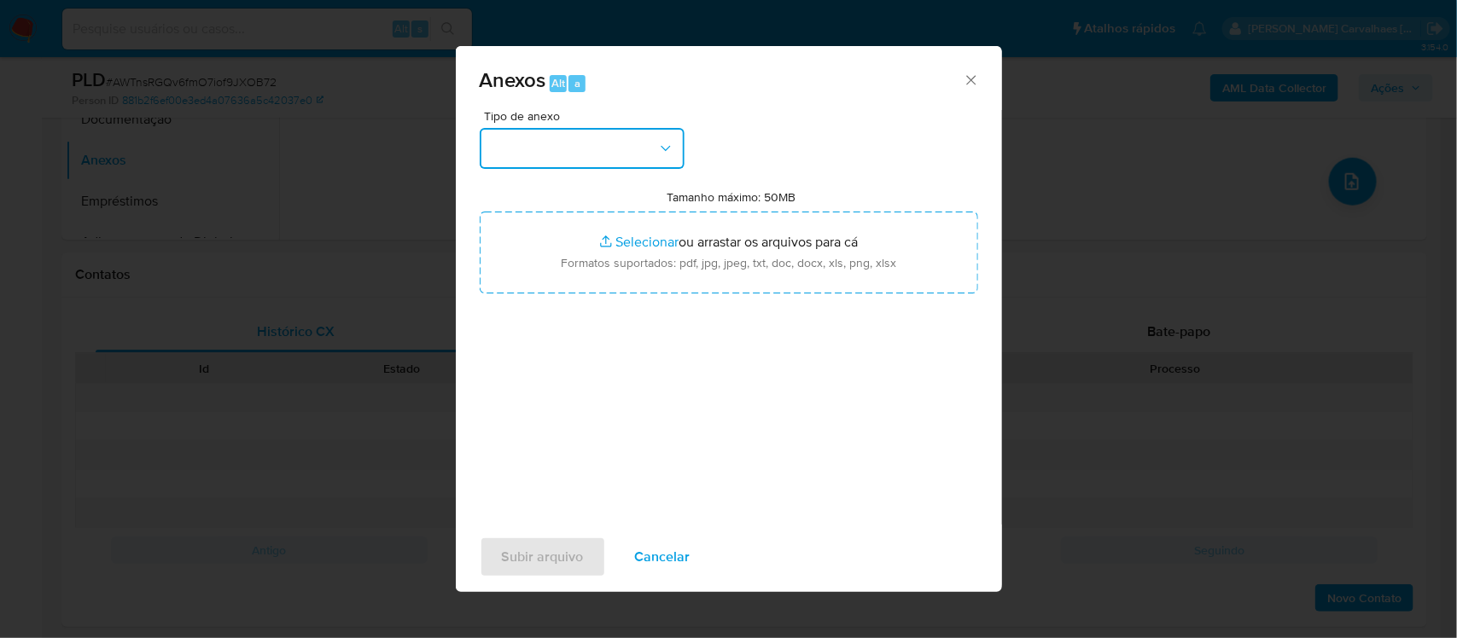
click at [660, 149] on icon "button" at bounding box center [665, 148] width 17 height 17
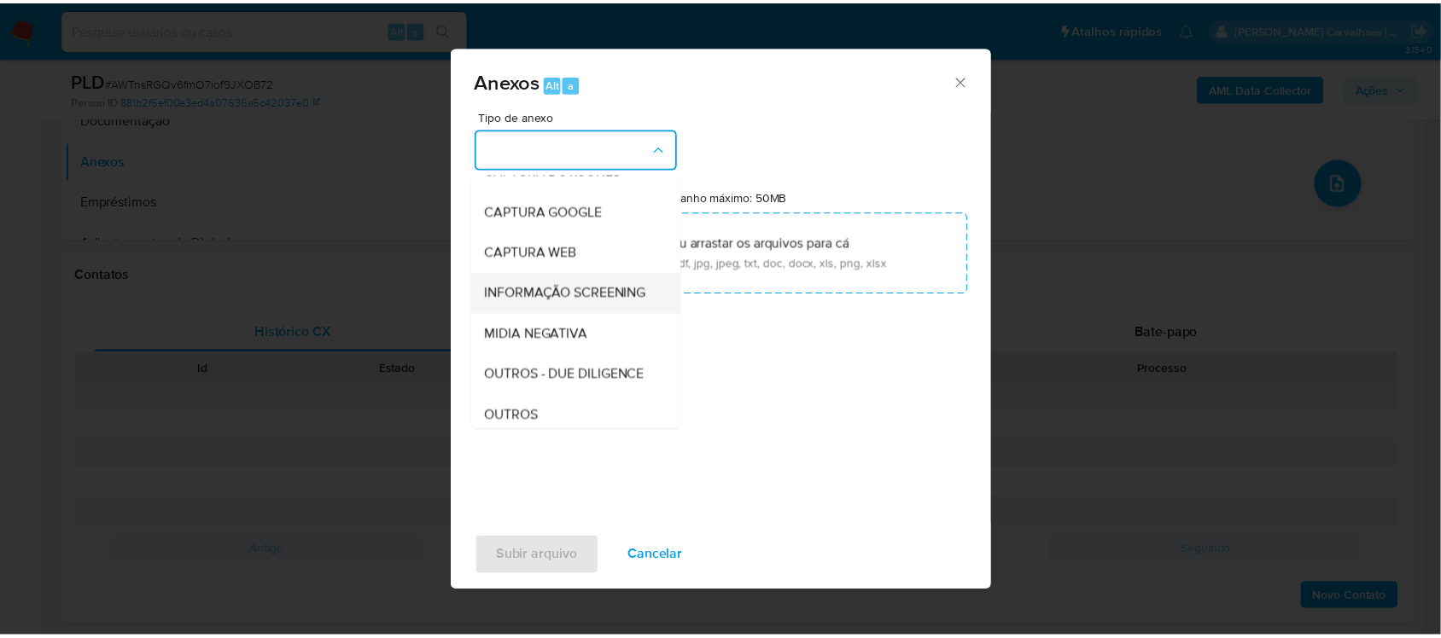
scroll to position [172, 0]
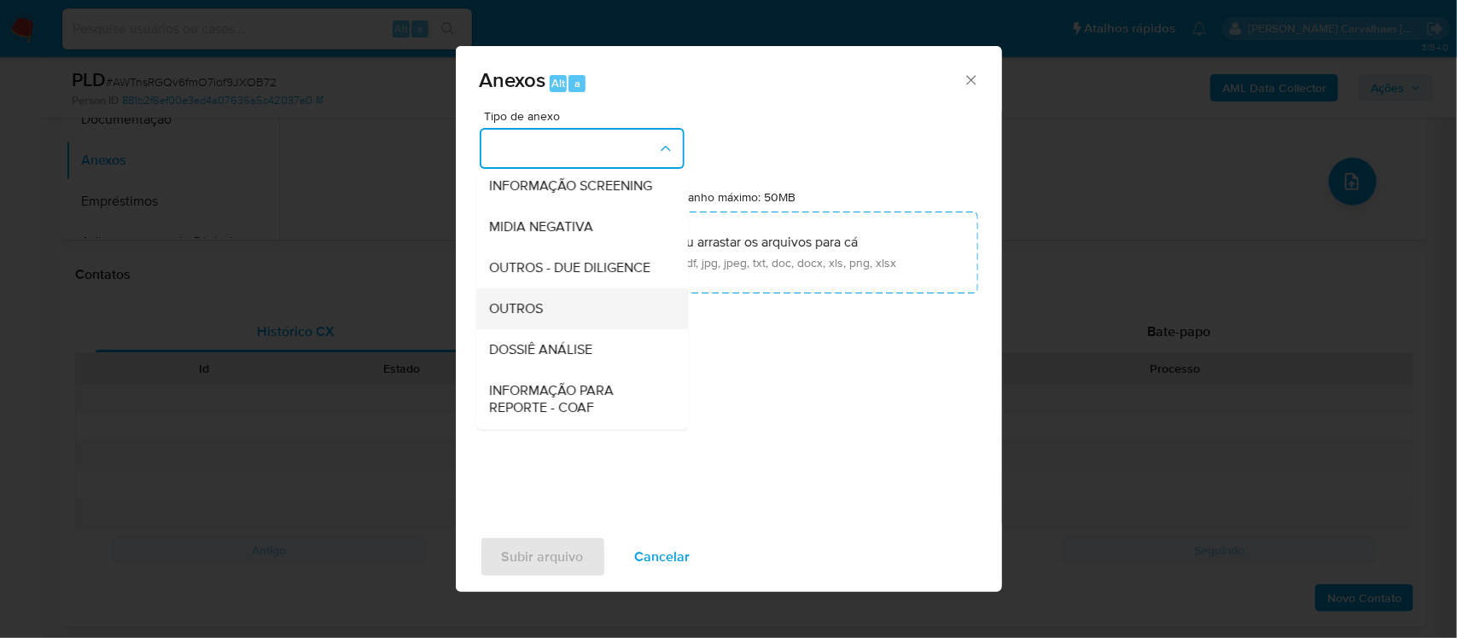
click at [573, 329] on div "OUTROS" at bounding box center [577, 308] width 174 height 41
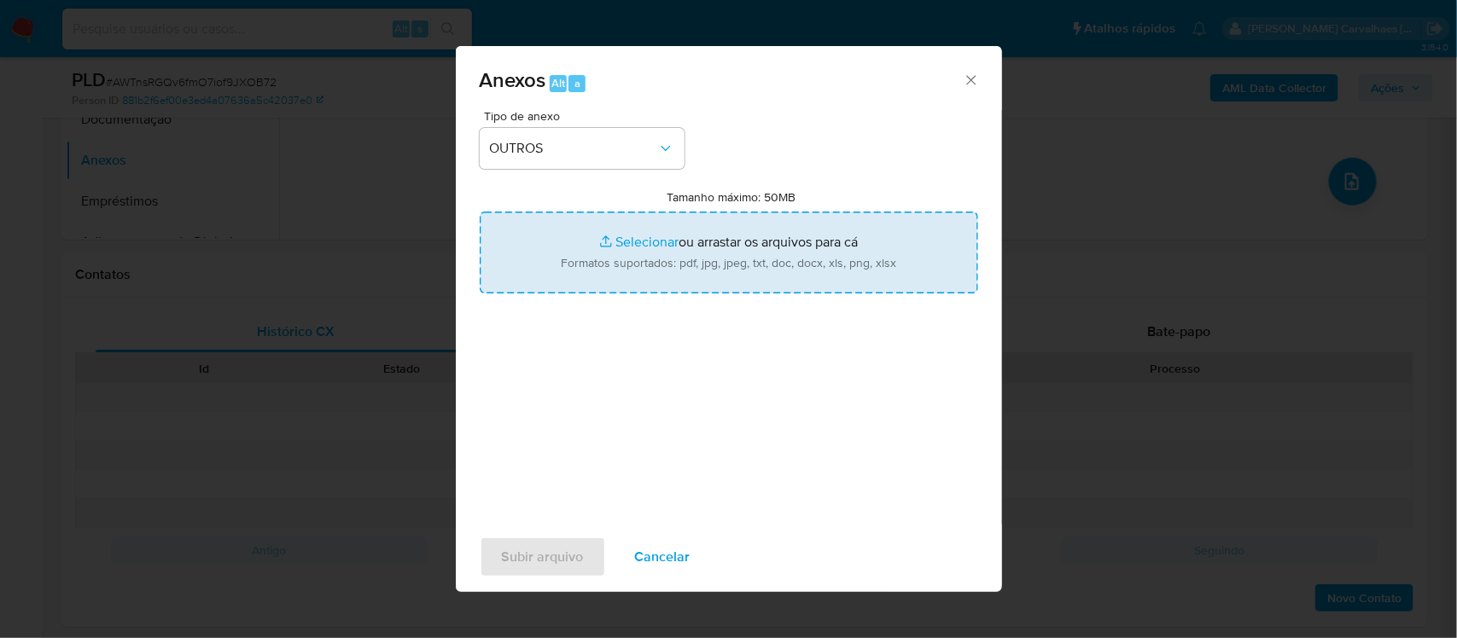
click at [632, 243] on input "Tamanho máximo: 50MB Selecionar arquivos" at bounding box center [729, 253] width 498 height 82
type input "C:\fakepath\SAR - xxxxx - CPF 19275027722 - ISABELY MELO PORTES.pdf"
click at [636, 237] on input "Tamanho máximo: 50MB Selecionar arquivos" at bounding box center [729, 253] width 498 height 82
click at [630, 239] on input "Tamanho máximo: 50MB Selecionar arquivos" at bounding box center [729, 253] width 498 height 82
click at [620, 244] on input "Tamanho máximo: 50MB Selecionar arquivos" at bounding box center [729, 253] width 498 height 82
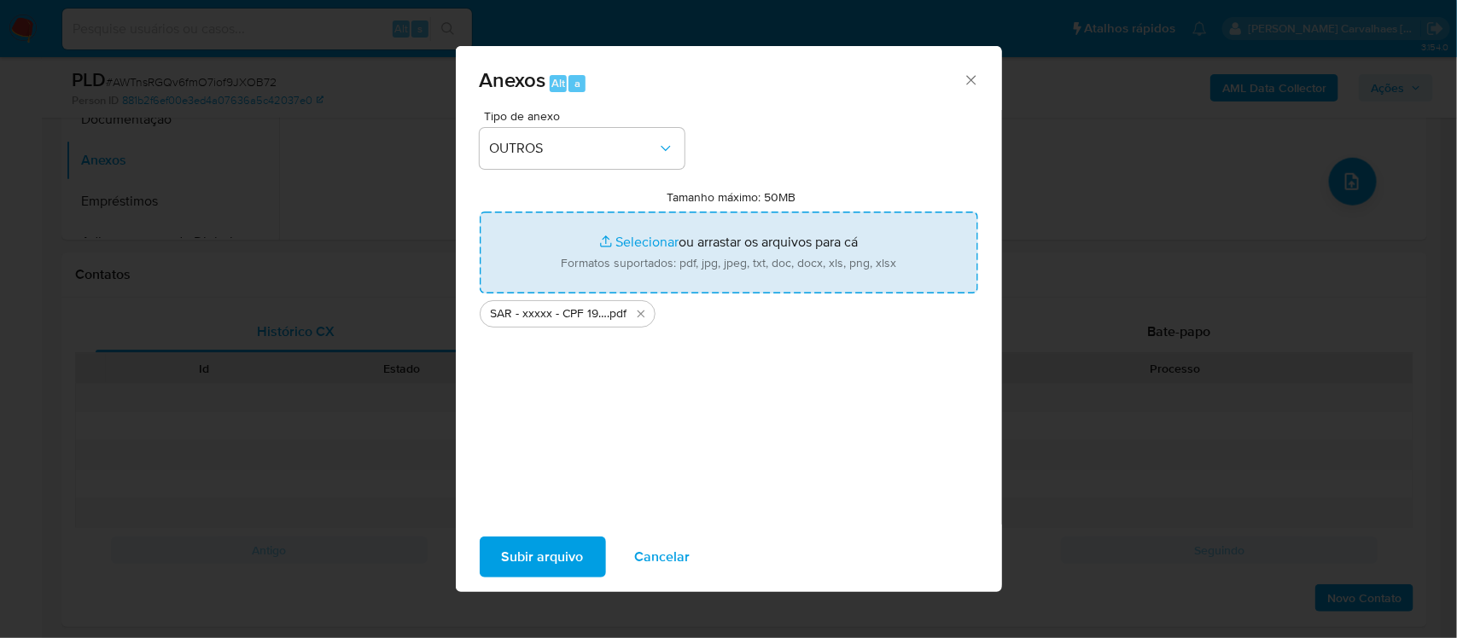
type input "C:\fakepath\Mulan Isabely Melo Portes 1017342364_2025_08_15_21_28_01 - Tabla di…"
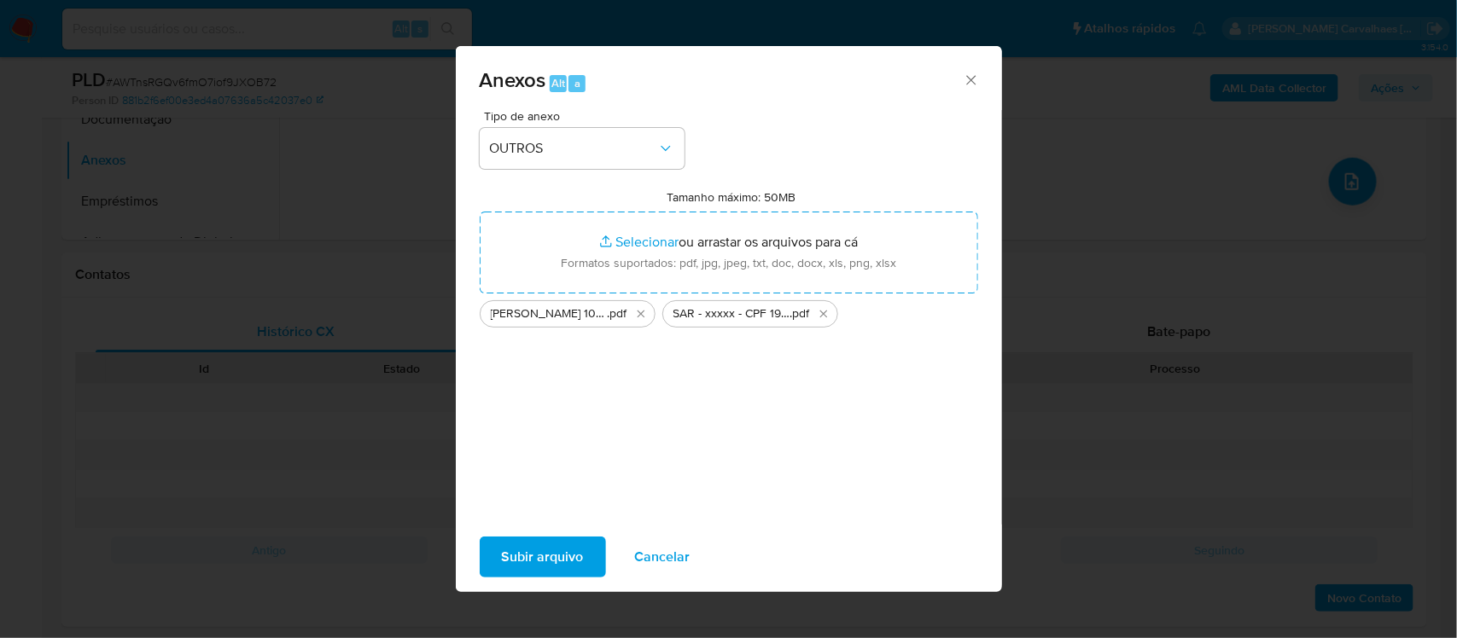
click at [514, 549] on span "Subir arquivo" at bounding box center [543, 557] width 82 height 38
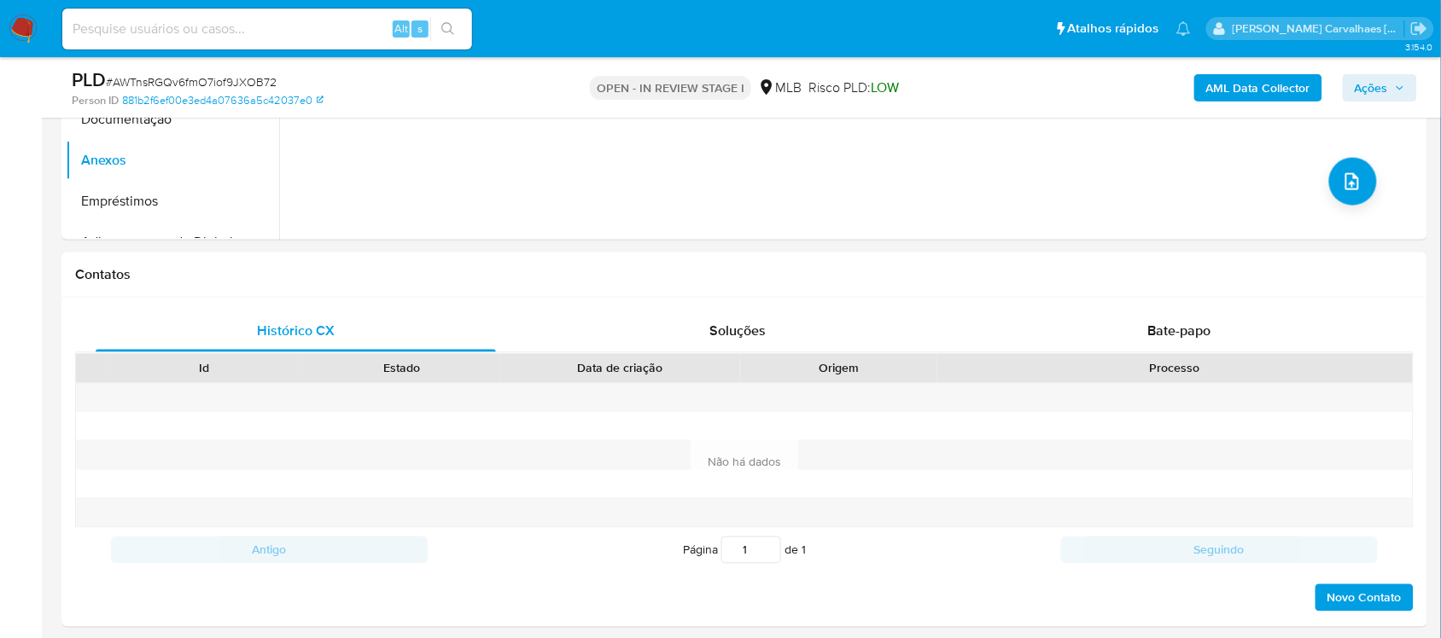
click at [1379, 82] on span "Ações" at bounding box center [1370, 87] width 33 height 27
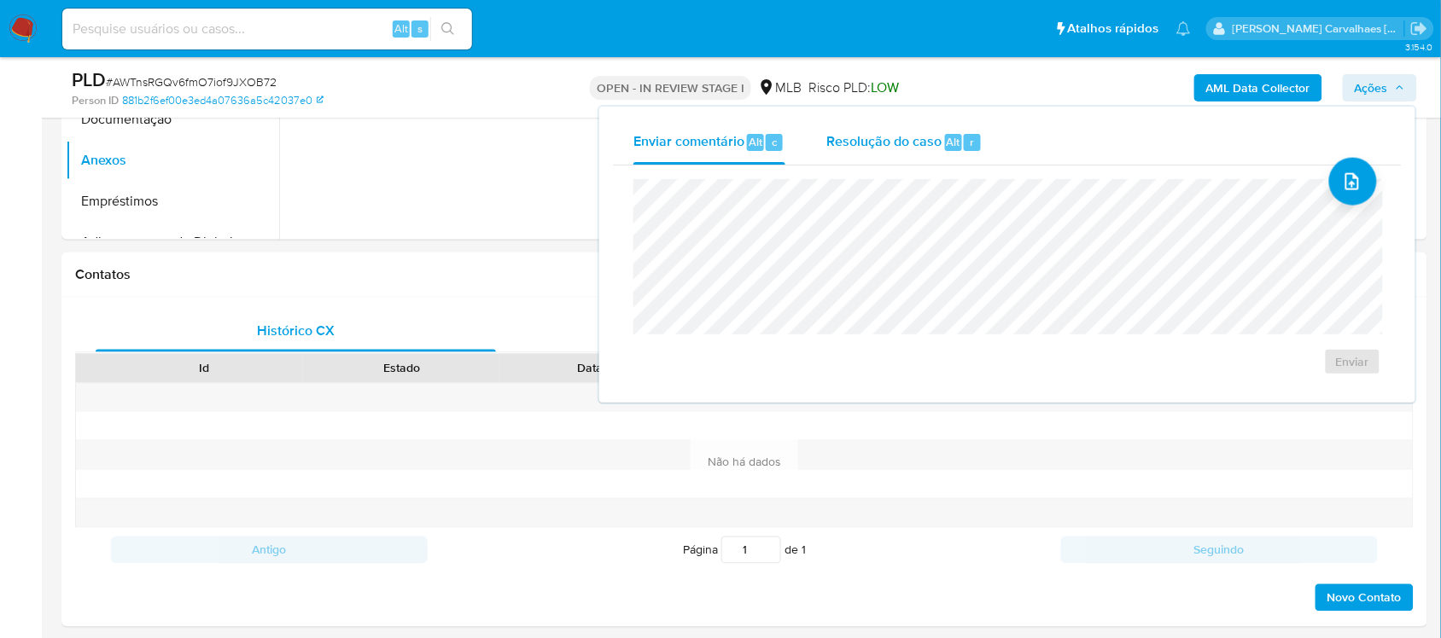
click at [847, 149] on span "Resolução do caso" at bounding box center [883, 141] width 115 height 20
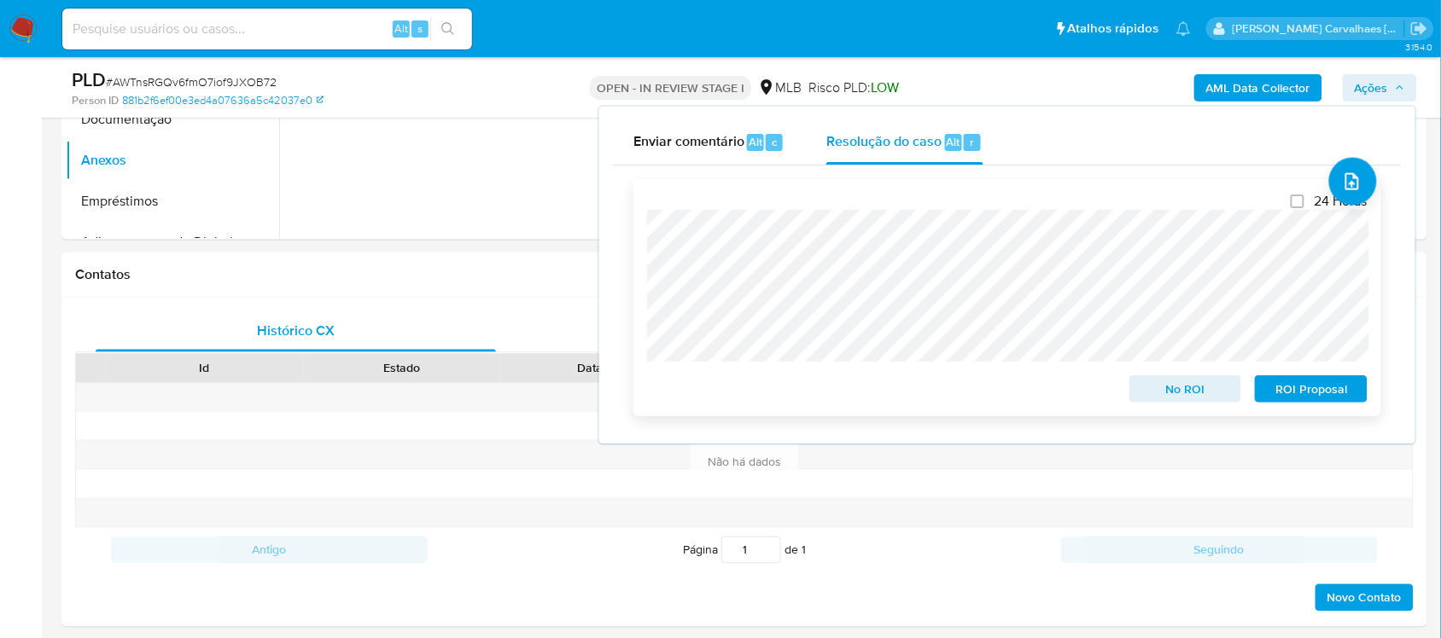
click at [1333, 391] on span "ROI Proposal" at bounding box center [1310, 389] width 89 height 24
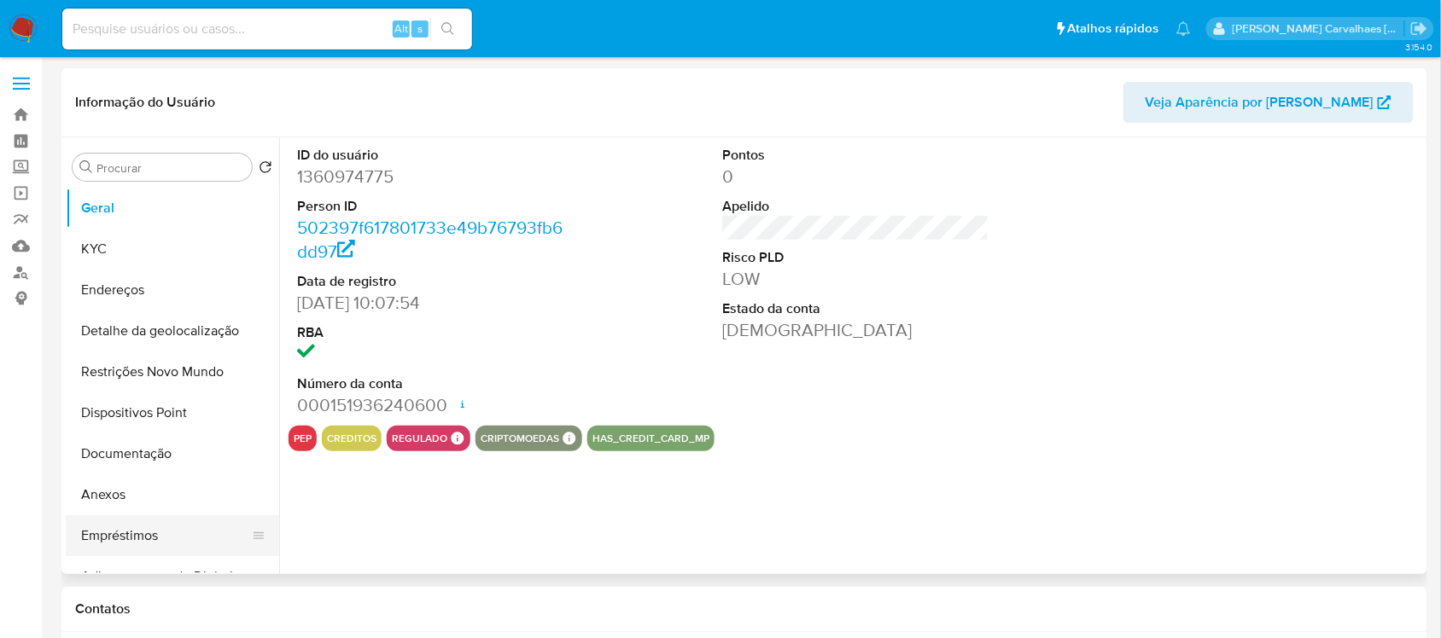
select select "10"
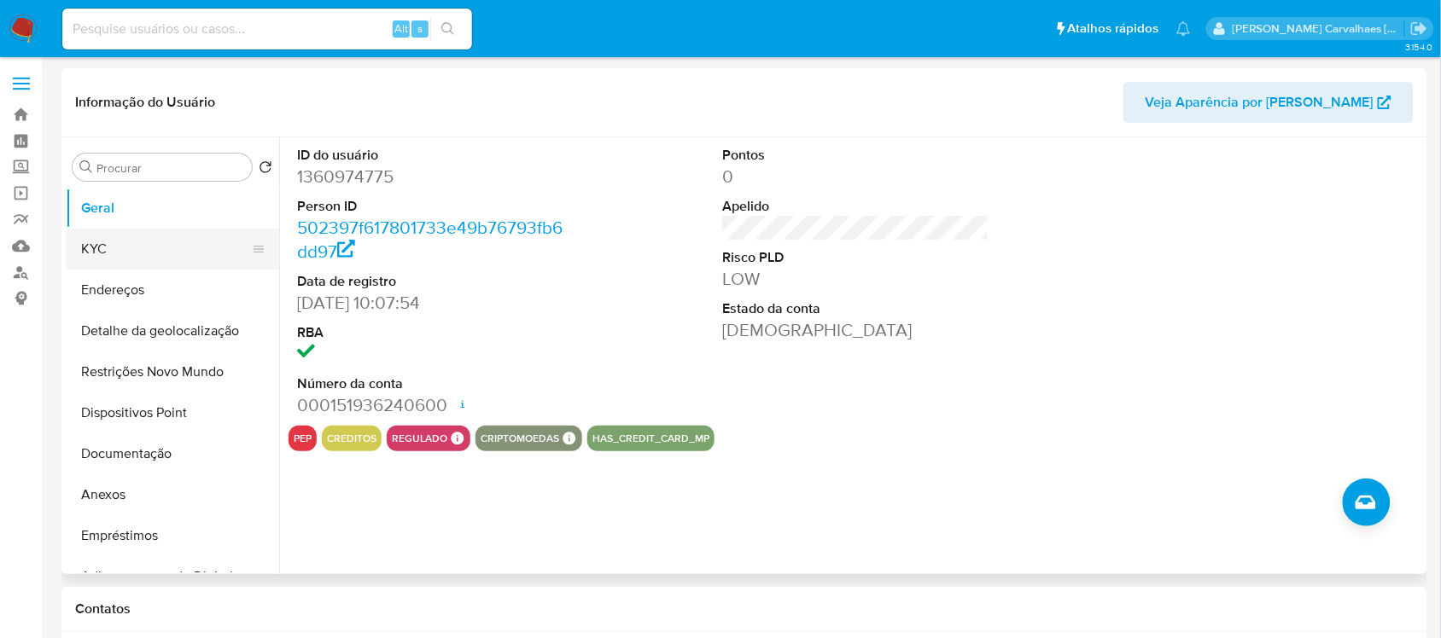
click at [103, 250] on button "KYC" at bounding box center [166, 249] width 200 height 41
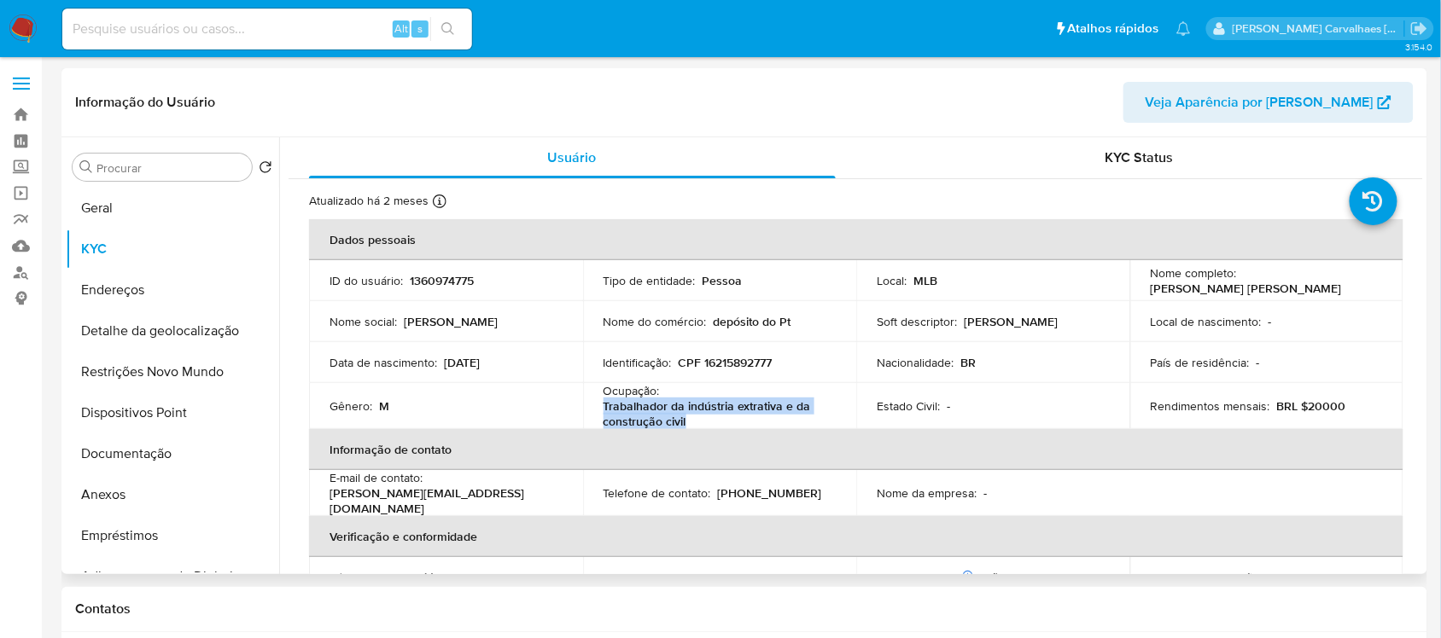
drag, startPoint x: 600, startPoint y: 399, endPoint x: 696, endPoint y: 416, distance: 97.1
click at [696, 416] on td "Ocupação : Trabalhador da indústria extrativa e da construção civil" at bounding box center [720, 406] width 274 height 46
copy p "Trabalhador da indústria extrativa e da construção civil"
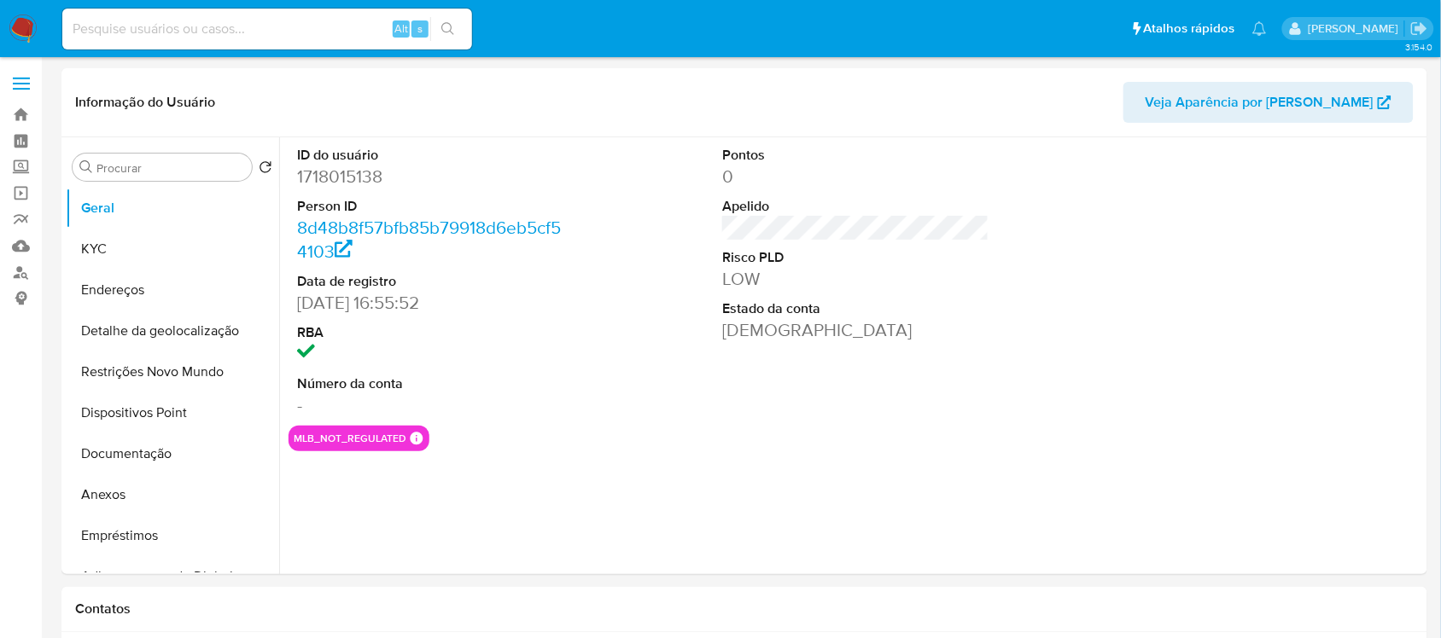
select select "10"
click at [126, 245] on button "KYC" at bounding box center [166, 249] width 200 height 41
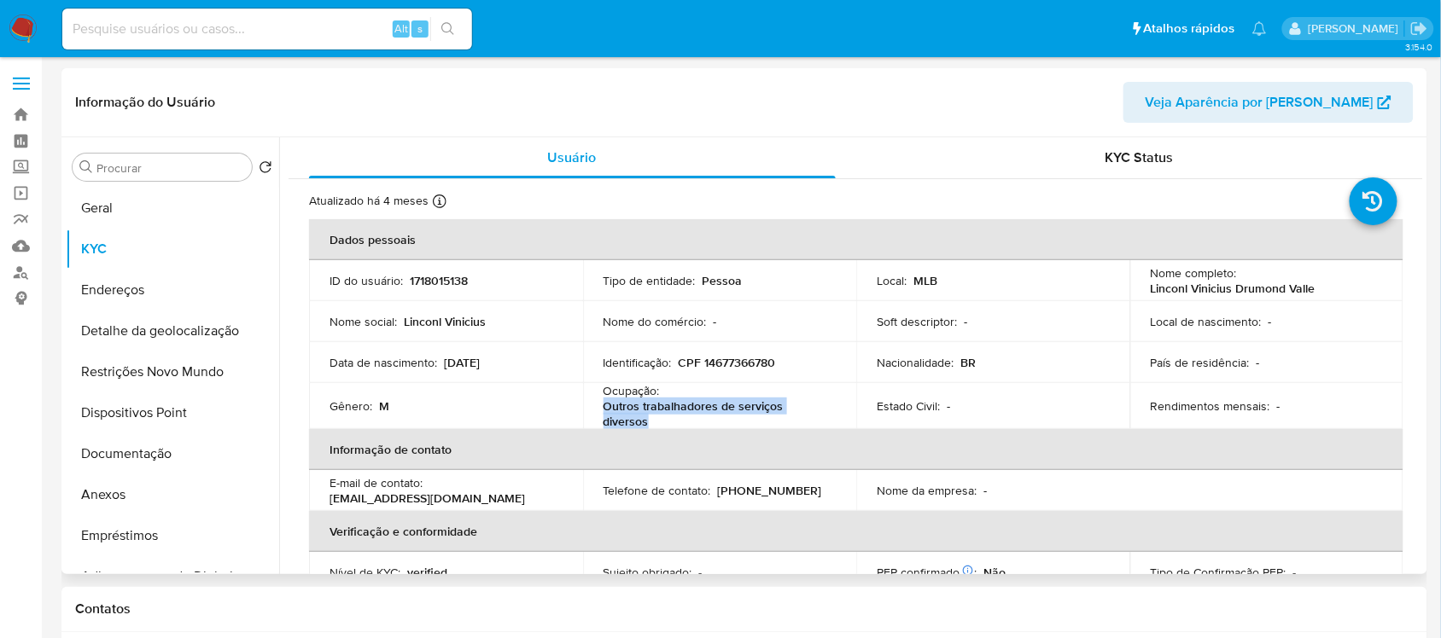
drag, startPoint x: 602, startPoint y: 406, endPoint x: 659, endPoint y: 419, distance: 58.6
click at [659, 419] on p "Outros trabalhadores de serviços diversos" at bounding box center [716, 414] width 226 height 31
copy p "Outros trabalhadores de serviços diversos"
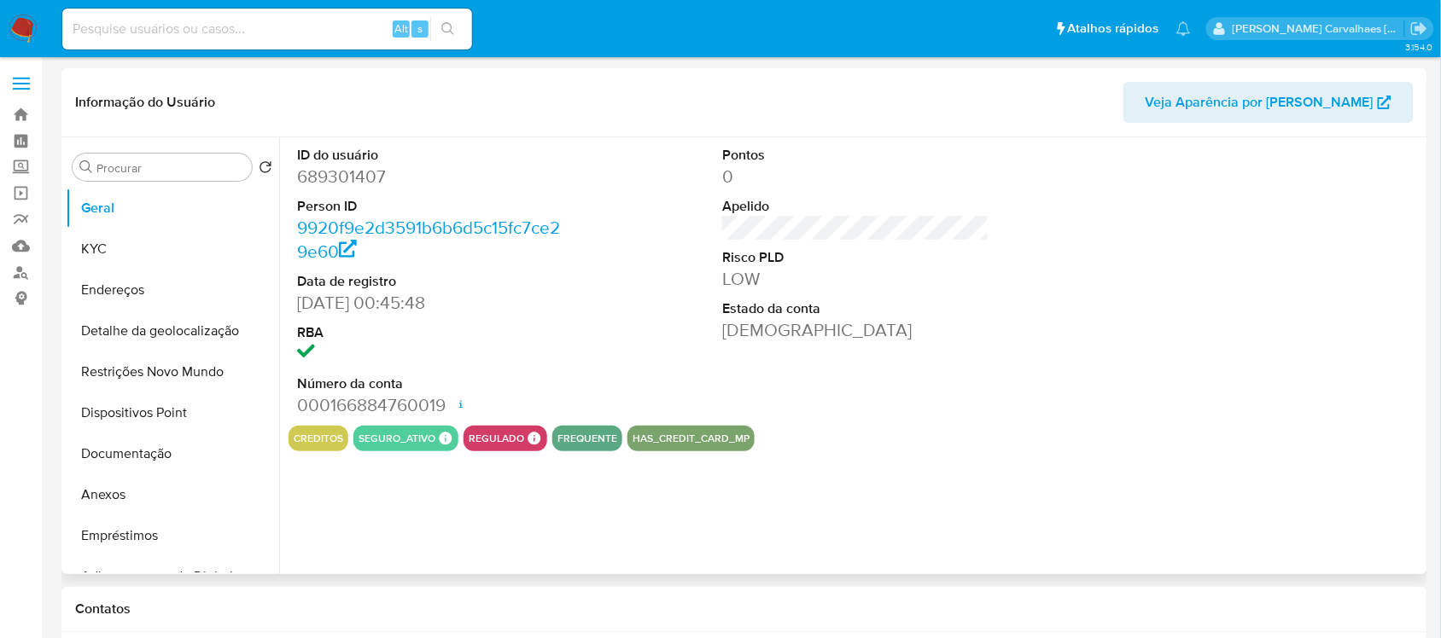
select select "10"
click at [142, 286] on button "Endereços" at bounding box center [166, 290] width 200 height 41
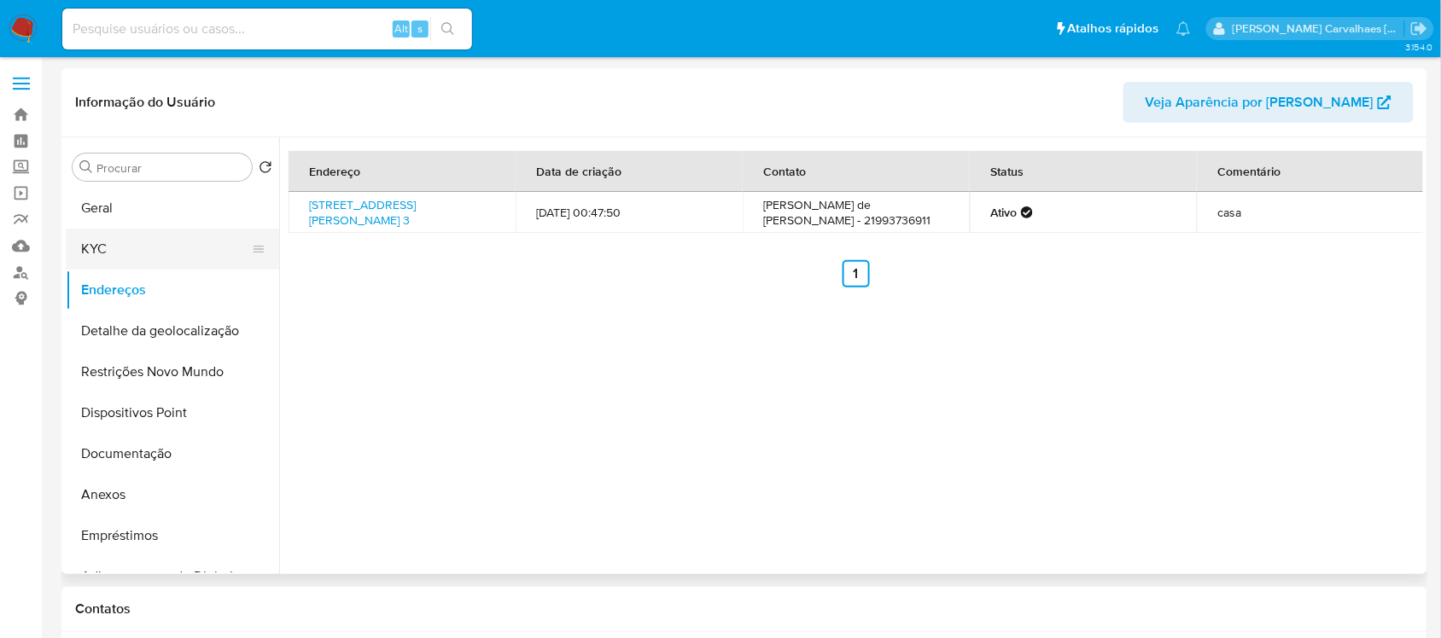
click at [171, 265] on button "KYC" at bounding box center [166, 249] width 200 height 41
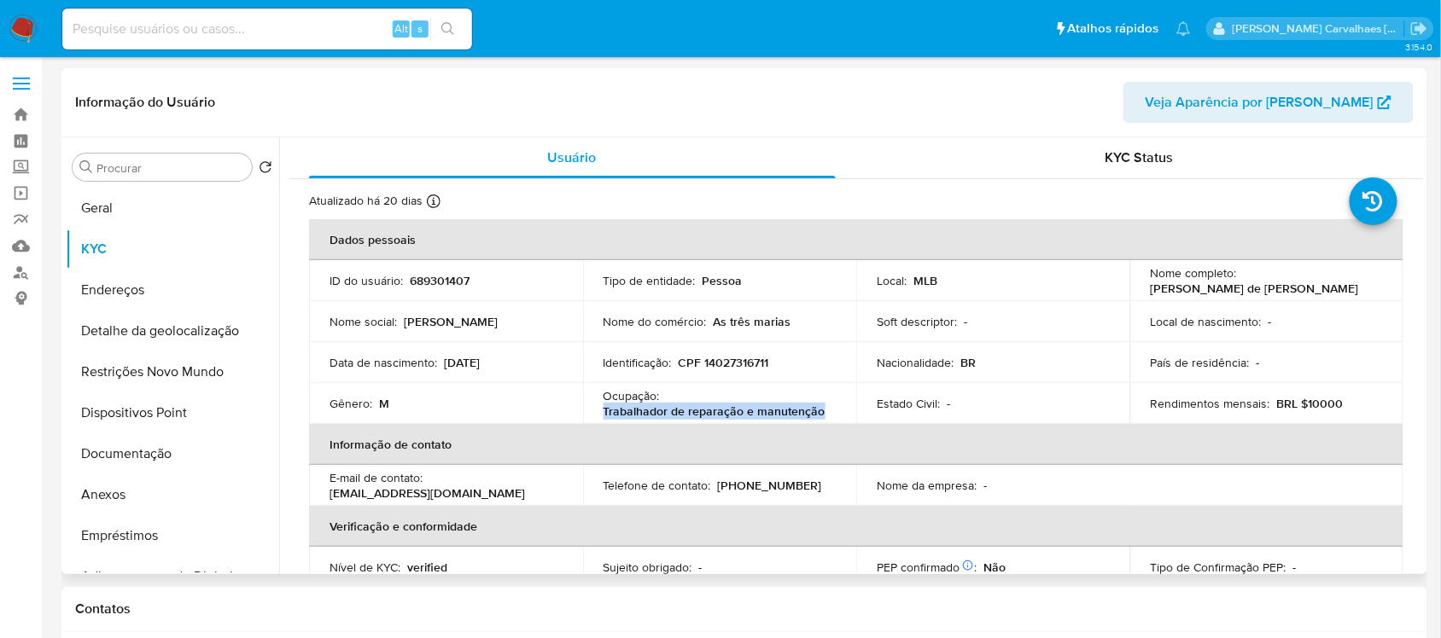
drag, startPoint x: 599, startPoint y: 412, endPoint x: 819, endPoint y: 414, distance: 220.2
click at [819, 414] on td "Ocupação : Trabalhador de reparação e manutenção" at bounding box center [720, 403] width 274 height 41
copy p "Trabalhador de reparação e manutenção"
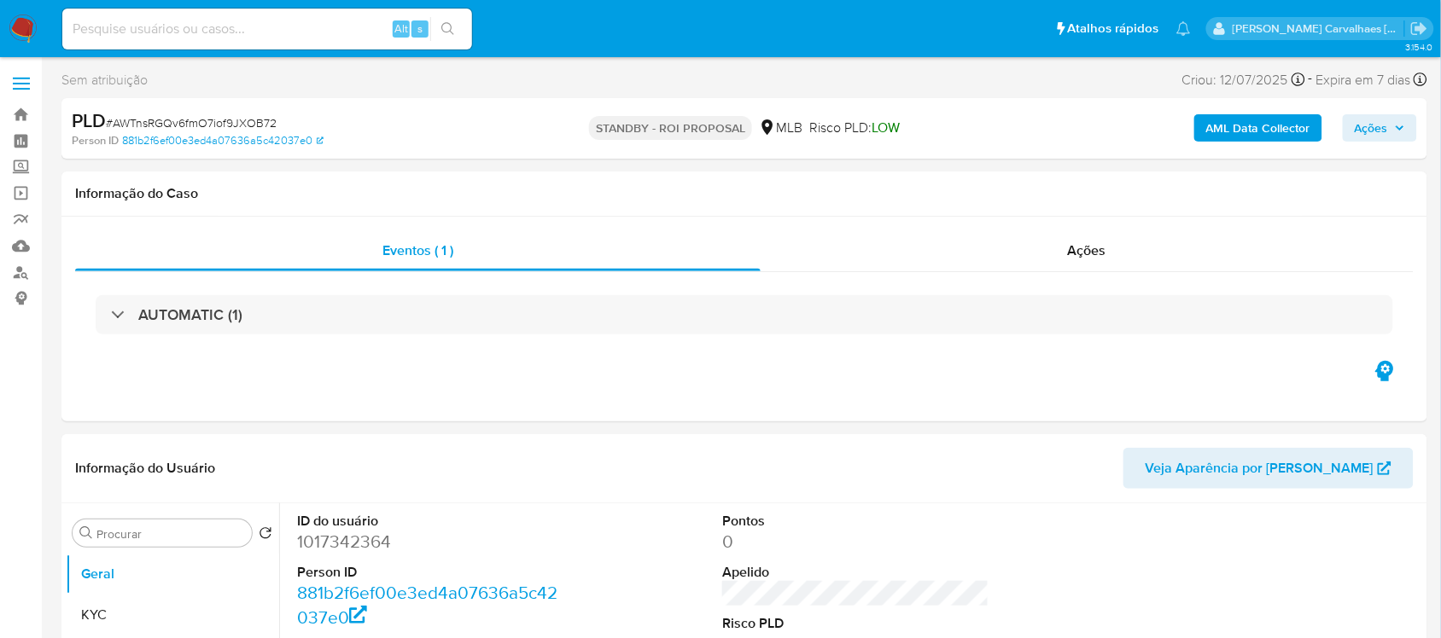
select select "10"
click at [20, 118] on link "Bandeja" at bounding box center [101, 115] width 203 height 26
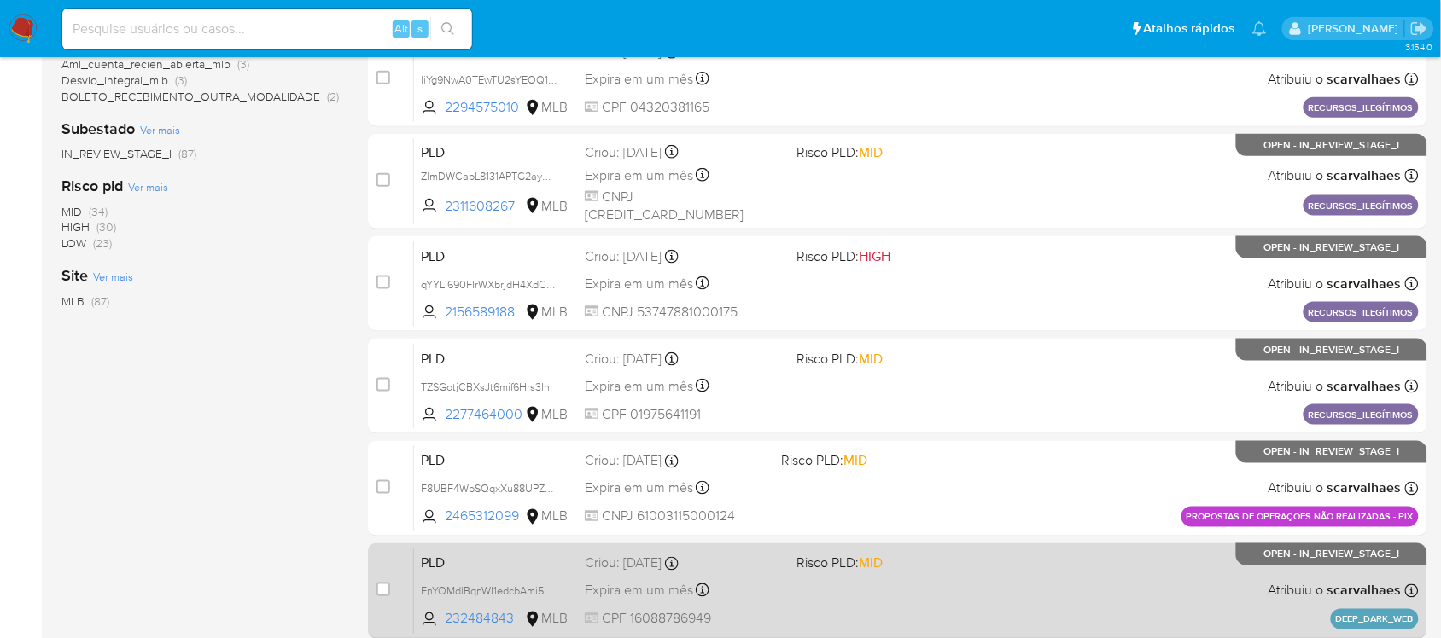
scroll to position [707, 0]
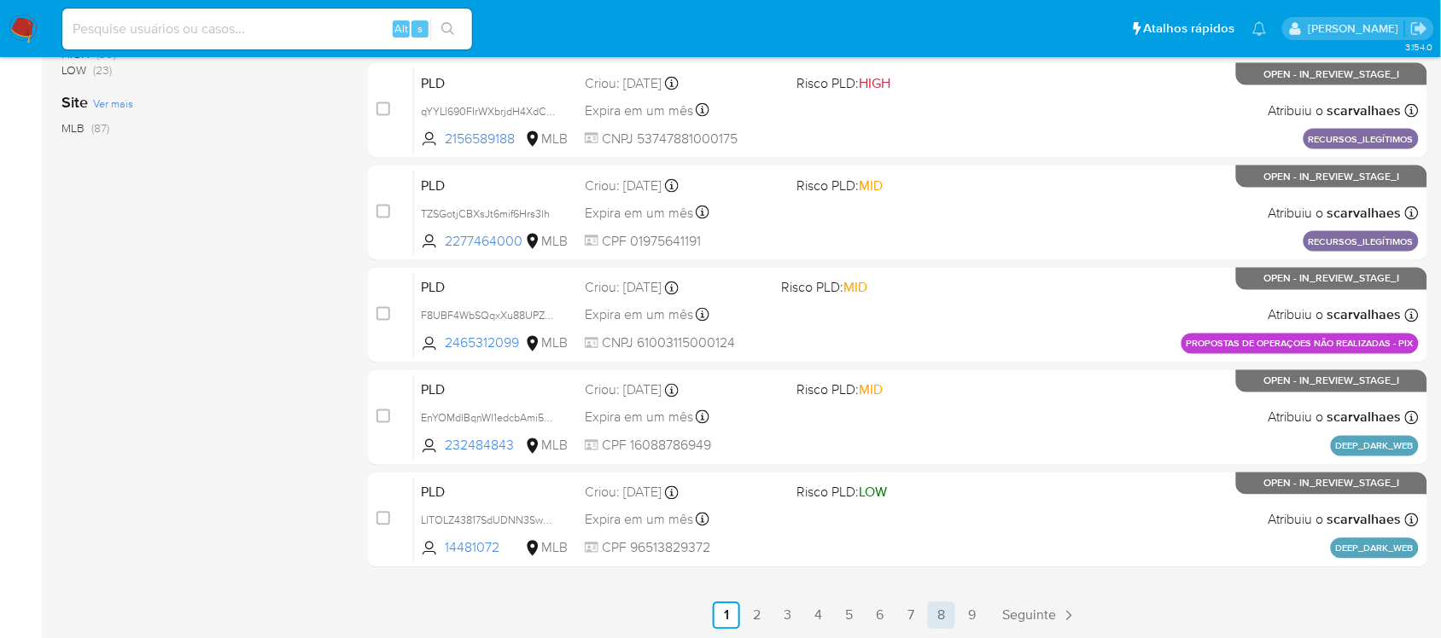
click at [939, 611] on link "8" at bounding box center [941, 615] width 27 height 27
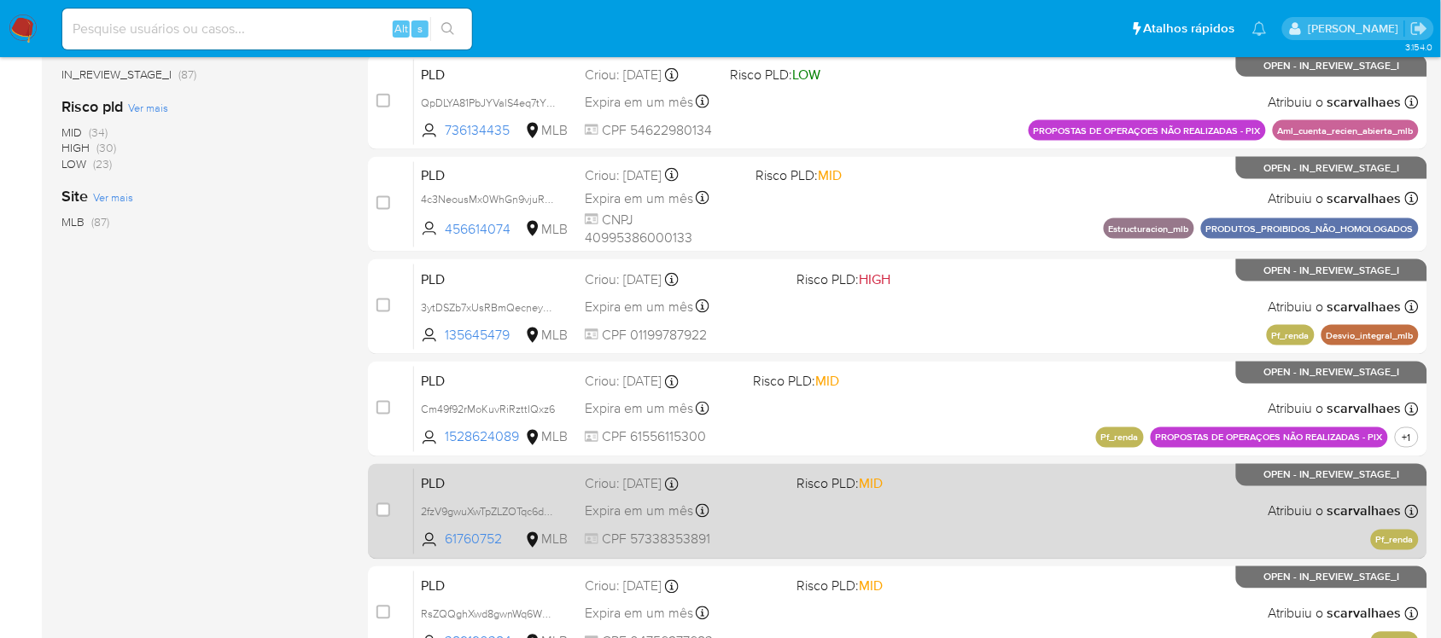
scroll to position [707, 0]
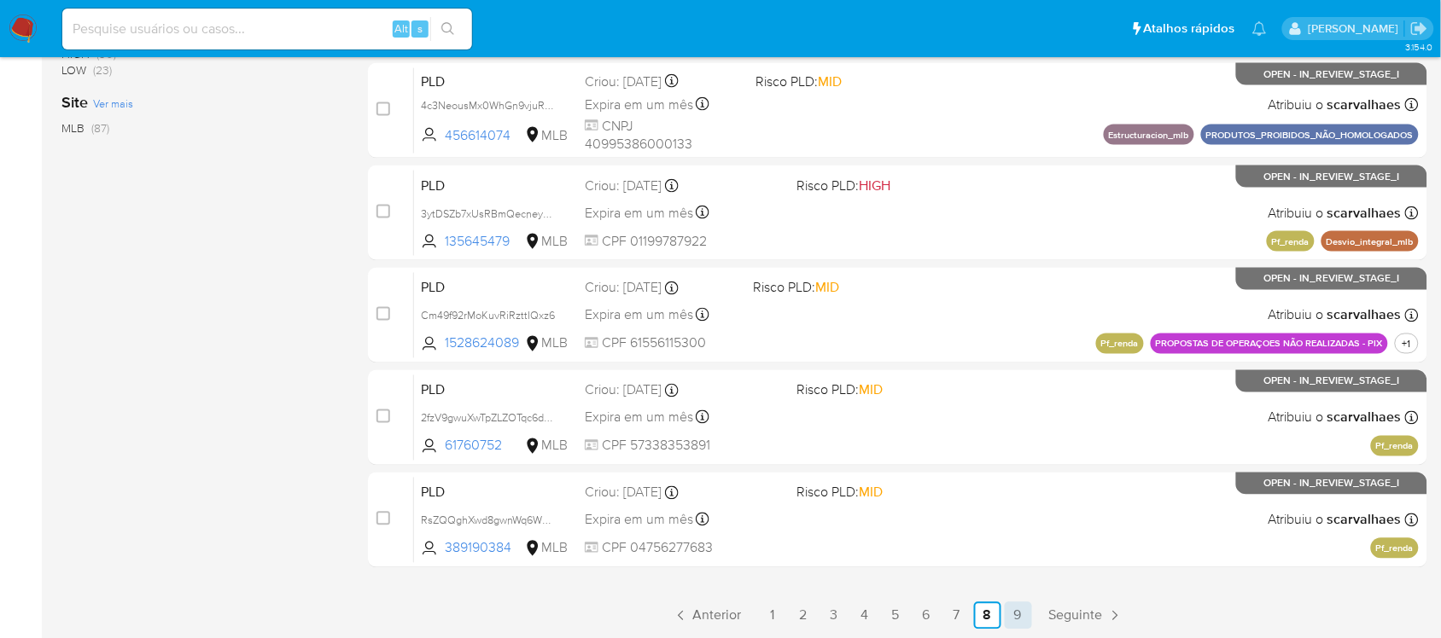
click at [1016, 620] on link "9" at bounding box center [1017, 615] width 27 height 27
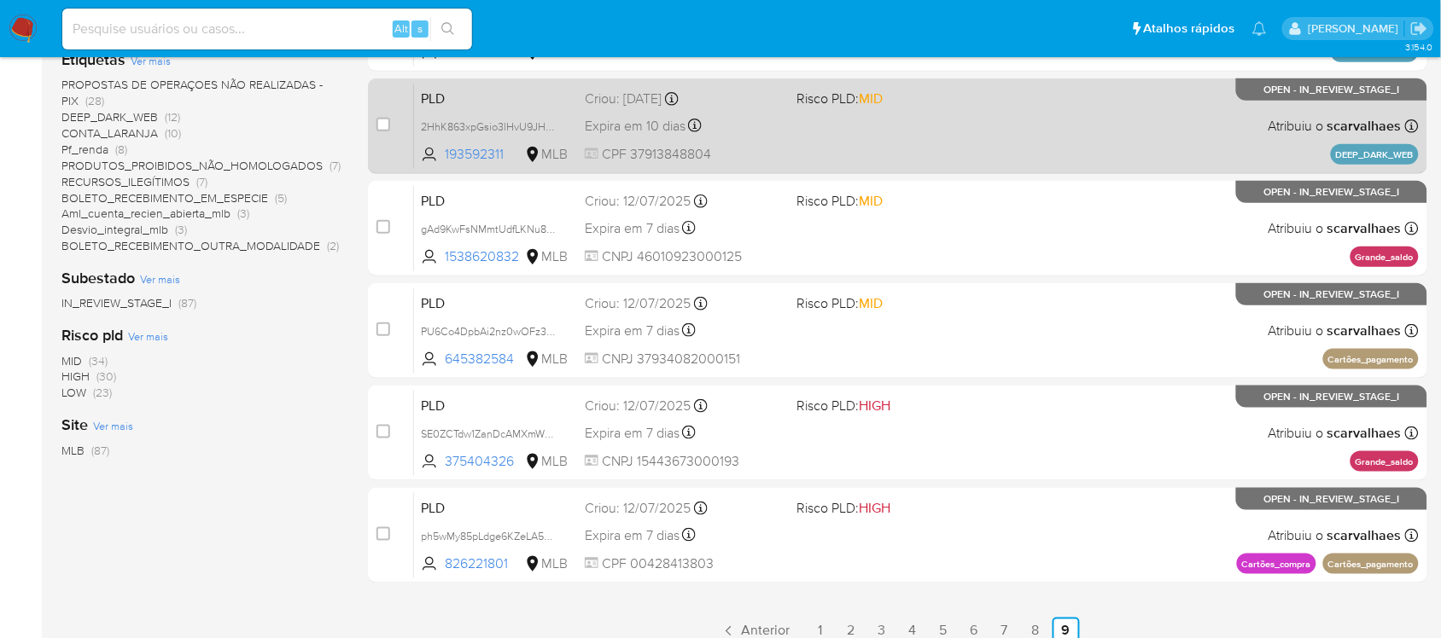
scroll to position [399, 0]
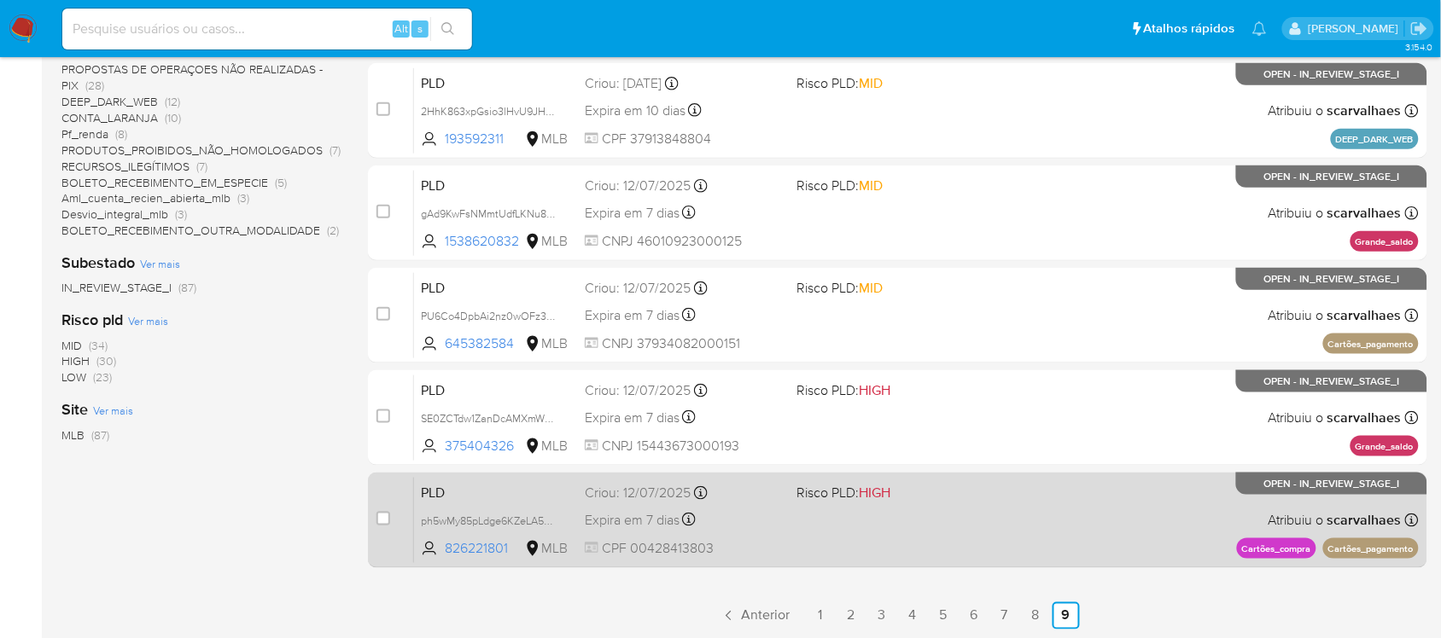
click at [757, 530] on div "PLD ph5wMy85pLdge6KZeLA5EDFE 826221801 MLB Risco PLD: HIGH Criou: [DATE] Criou:…" at bounding box center [916, 520] width 1004 height 86
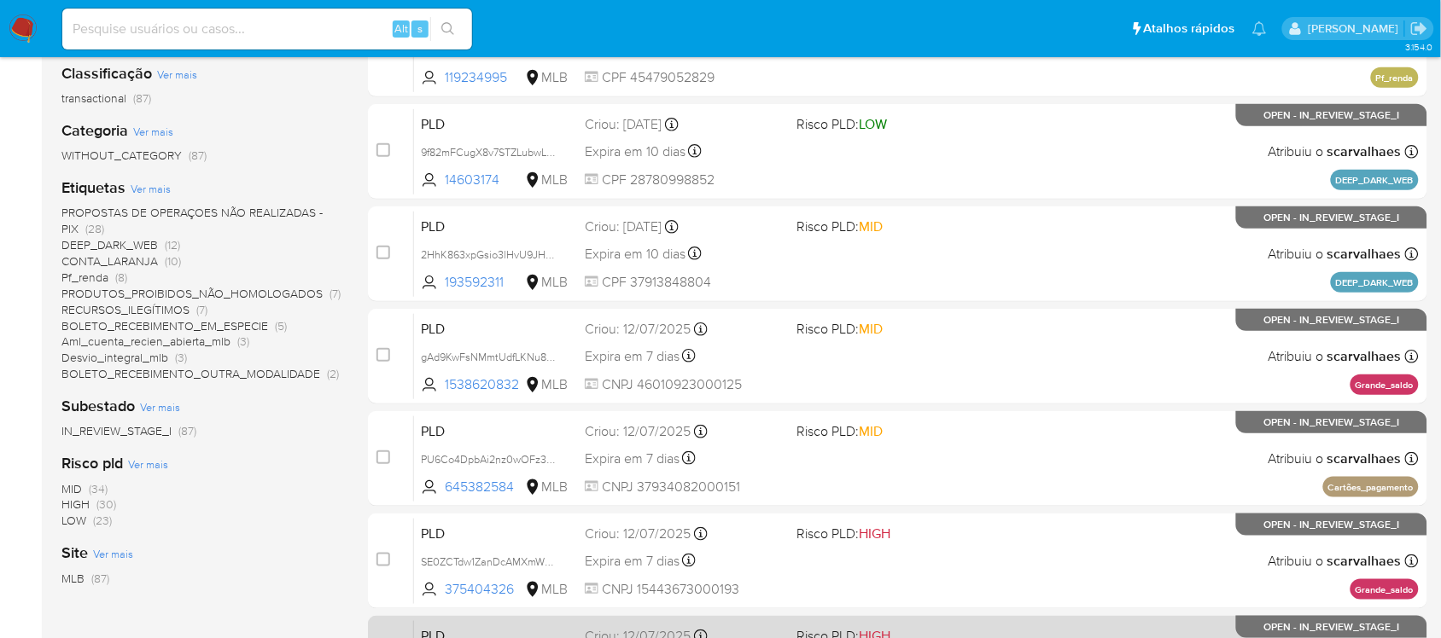
scroll to position [293, 0]
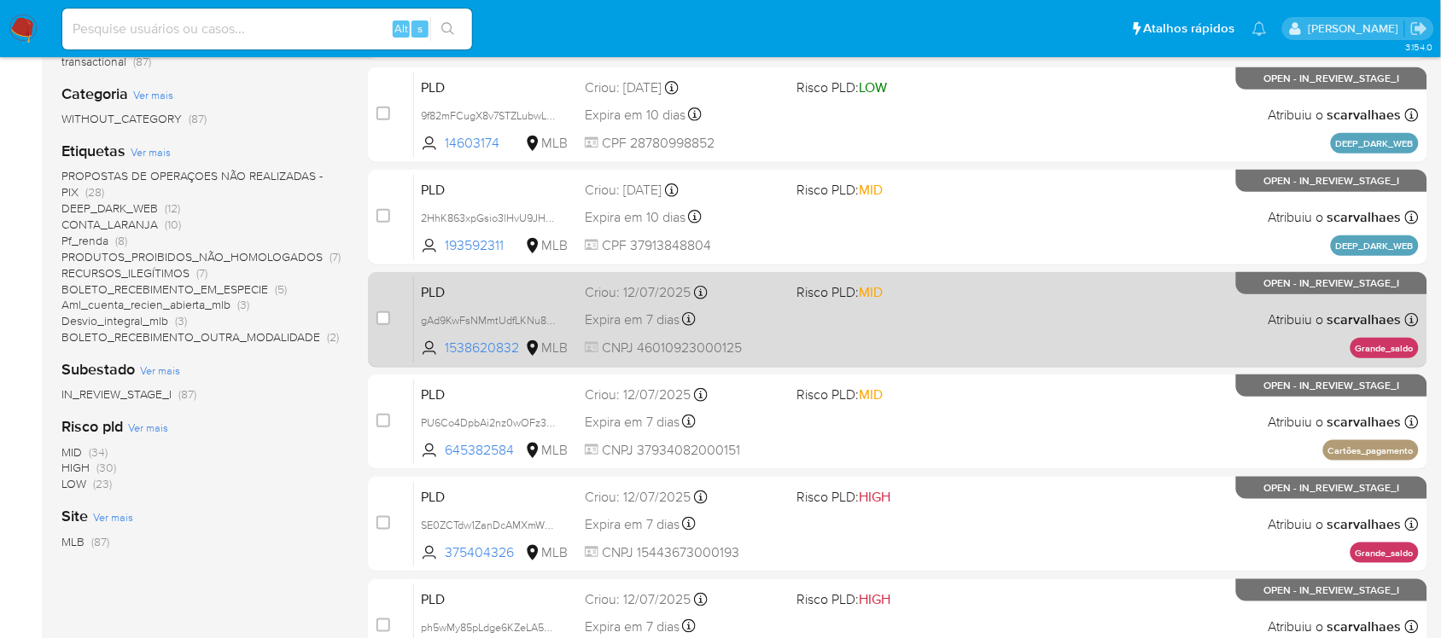
click at [794, 330] on div "PLD gAd9KwFsNMmtUdfLKNu8HjJ3 1538620832 MLB Risco PLD: MID Criou: [DATE] Criou:…" at bounding box center [916, 320] width 1004 height 86
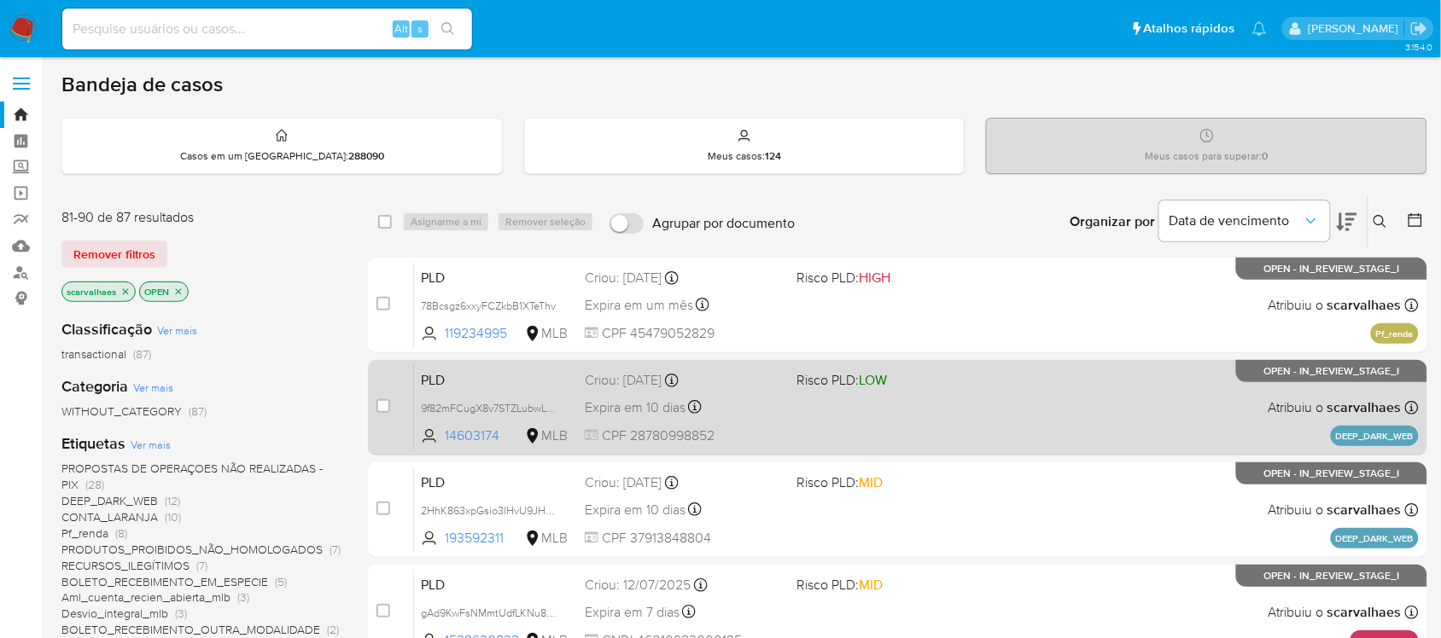
scroll to position [107, 0]
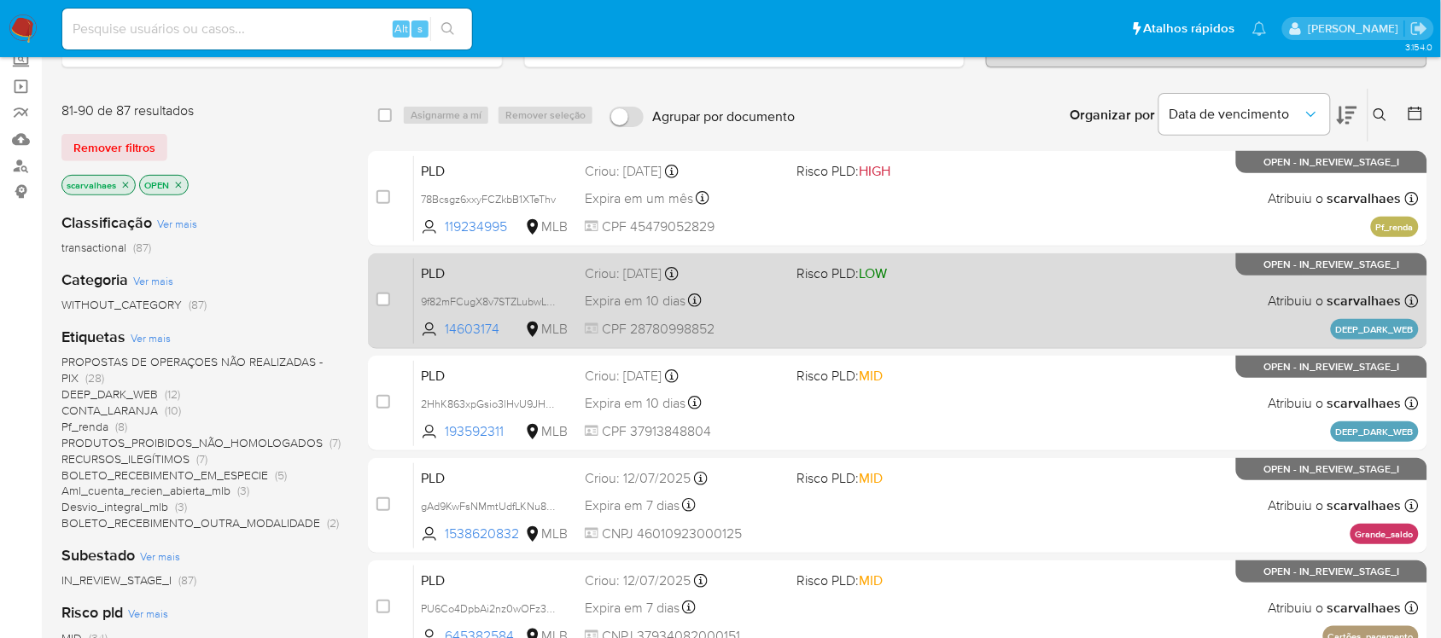
click at [752, 295] on div "Expira em 10 dias Expira em [DATE] 15:16:16" at bounding box center [684, 300] width 198 height 23
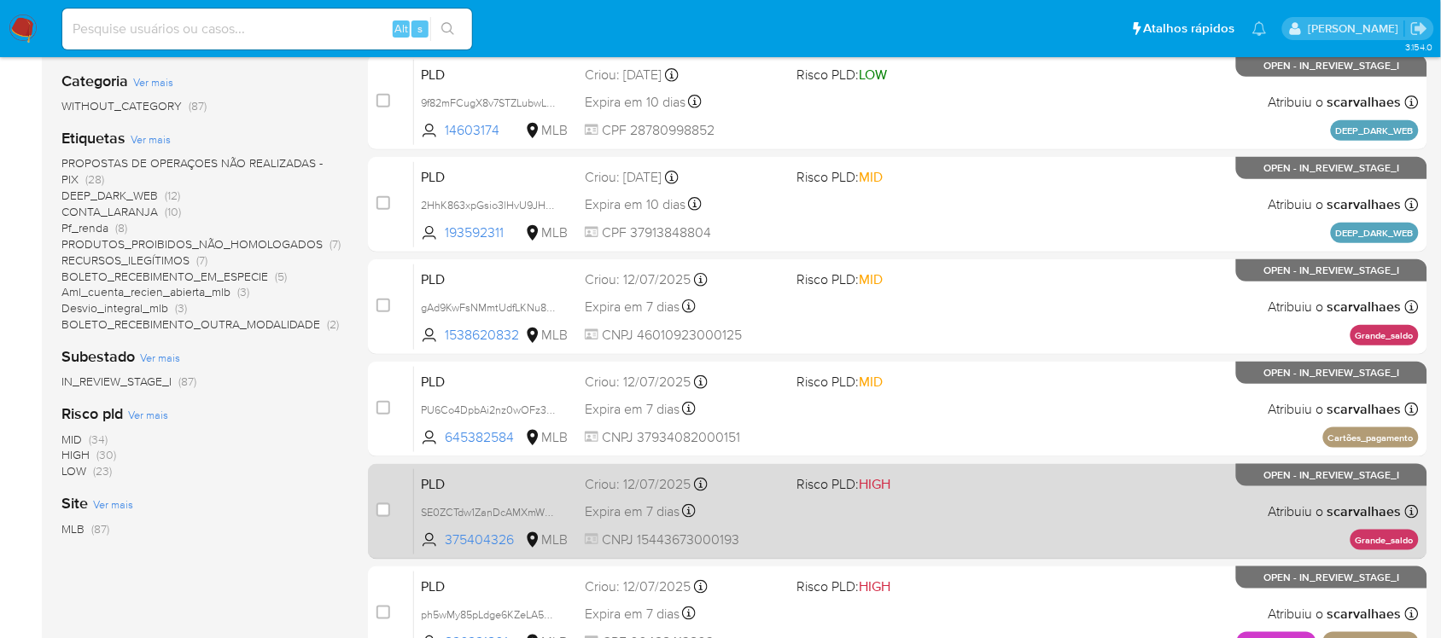
scroll to position [399, 0]
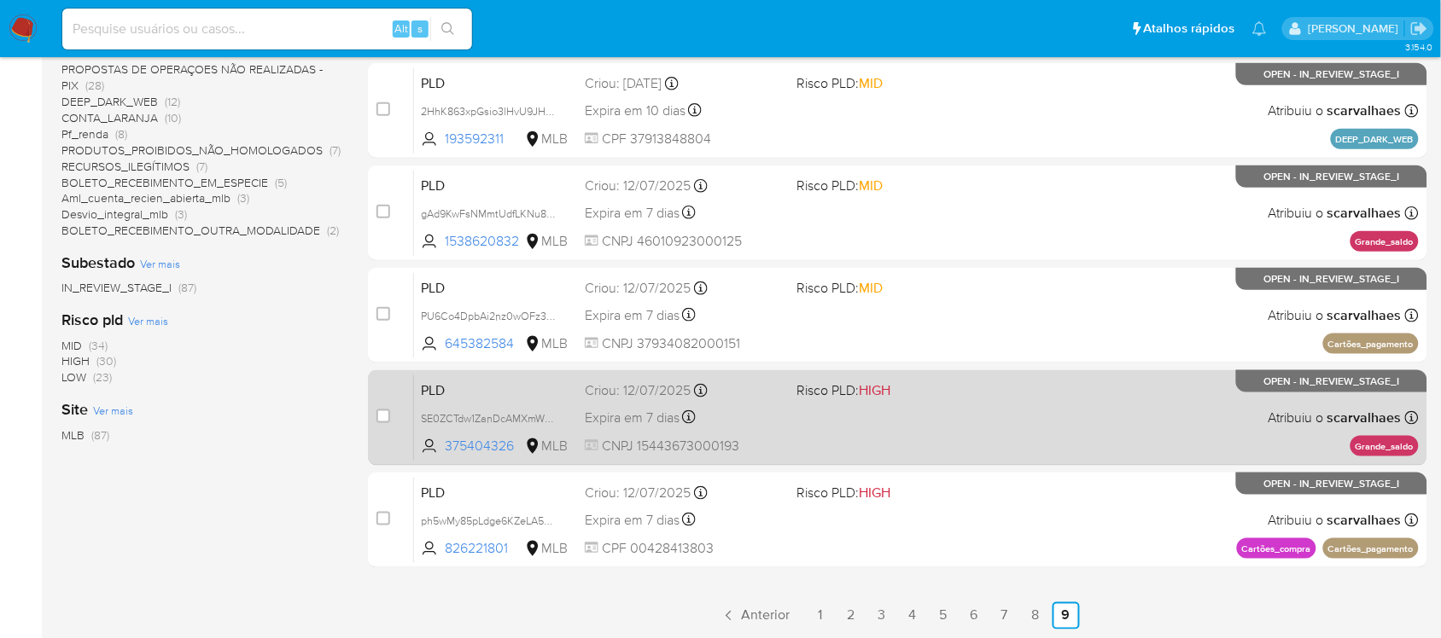
click at [962, 404] on div "PLD SE0ZCTdw1ZanDcAMXmWDYYae 375404326 MLB Risco PLD: HIGH Criou: 12/07/2025 Cr…" at bounding box center [916, 418] width 1004 height 86
click at [747, 429] on div "PLD SE0ZCTdw1ZanDcAMXmWDYYae 375404326 MLB Risco PLD: HIGH Criou: 12/07/2025 Cr…" at bounding box center [916, 418] width 1004 height 86
click at [799, 445] on div "PLD SE0ZCTdw1ZanDcAMXmWDYYae 375404326 MLB Risco PLD: HIGH Criou: 12/07/2025 Cr…" at bounding box center [916, 418] width 1004 height 86
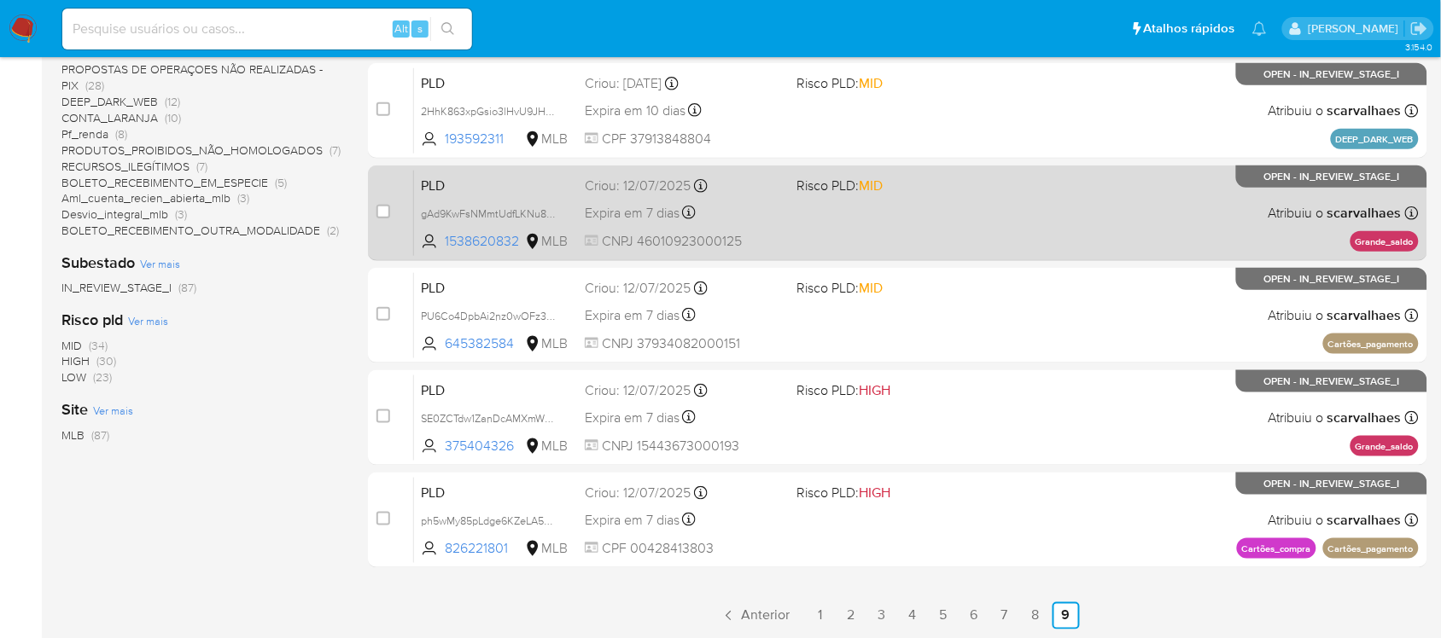
click at [791, 235] on div "PLD gAd9KwFsNMmtUdfLKNu8HjJ3 1538620832 MLB Risco PLD: MID Criou: 12/07/2025 Cr…" at bounding box center [916, 213] width 1004 height 86
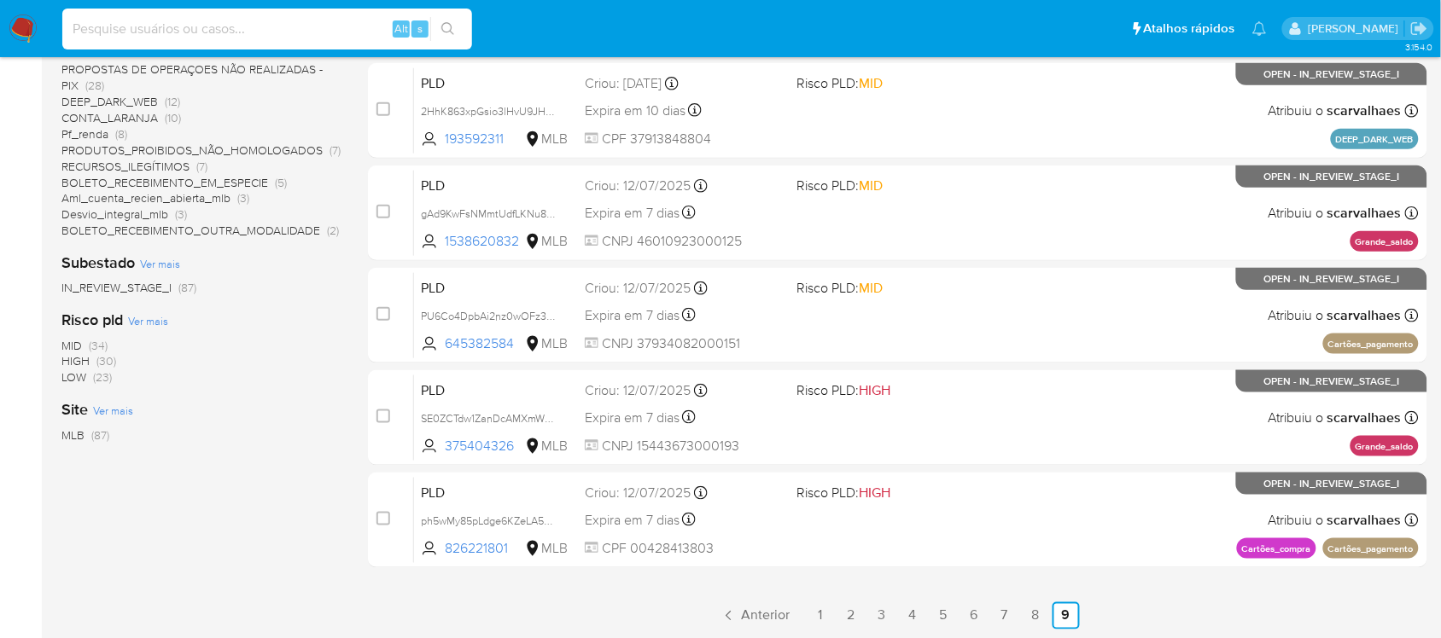
paste input "9f82mFCugX8v7STZLubwLNKV"
type input "9f82mFCugX8v7STZLubwLNKV"
click at [448, 28] on icon "search-icon" at bounding box center [448, 29] width 14 height 14
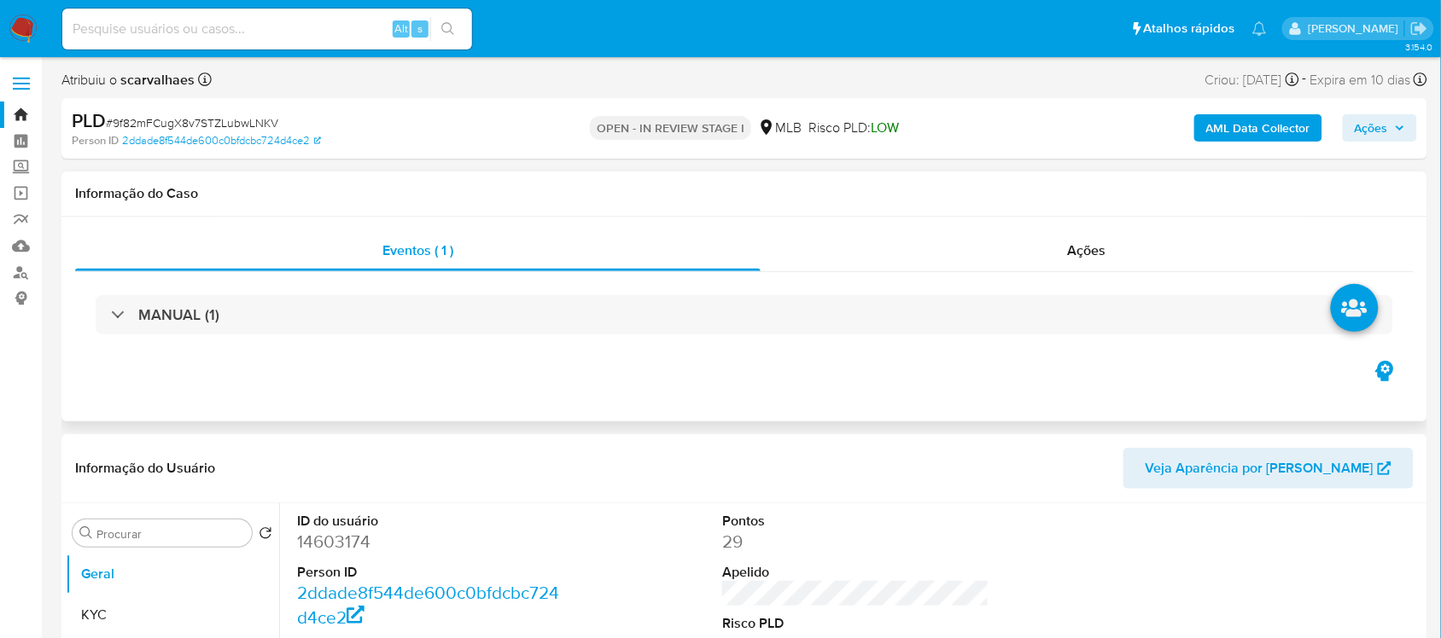
select select "10"
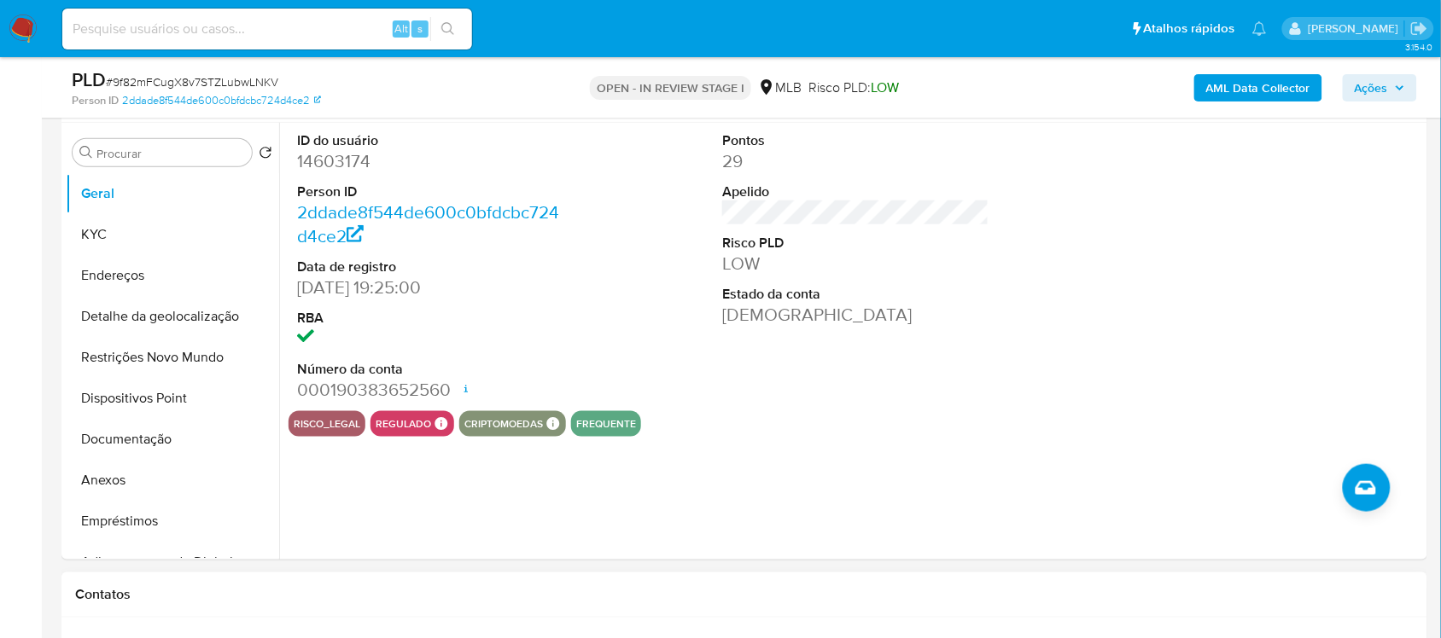
scroll to position [213, 0]
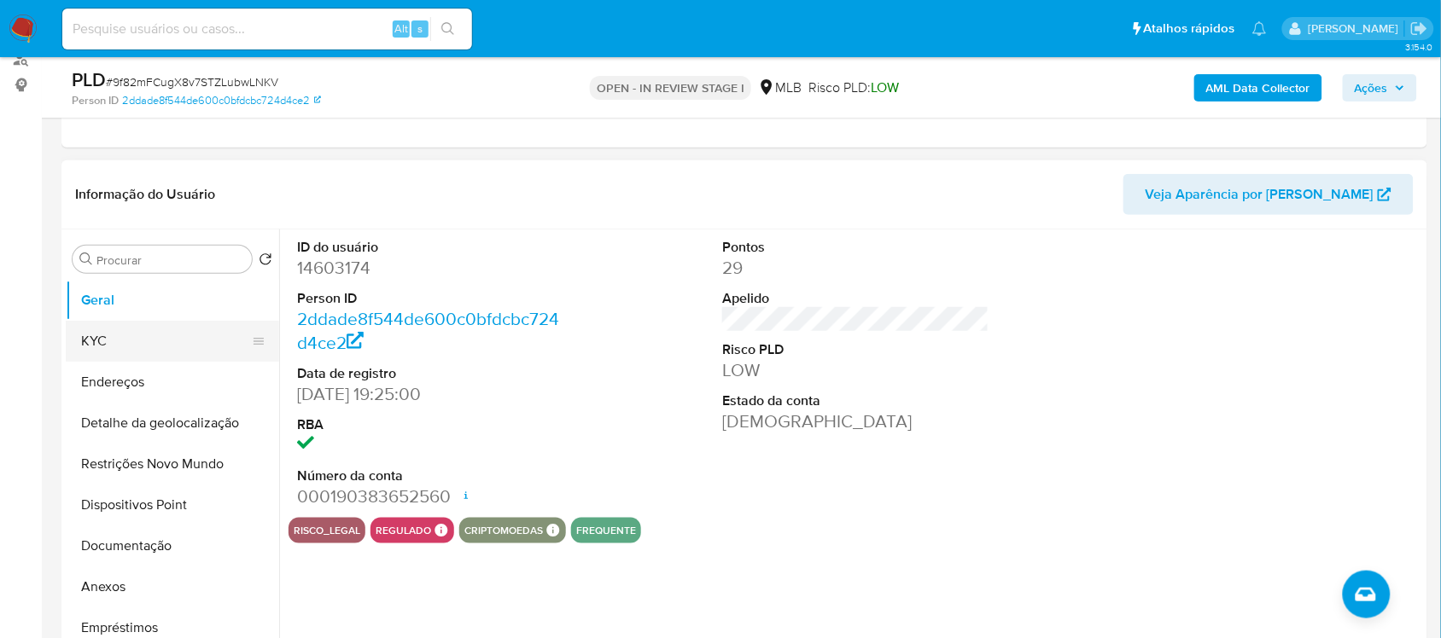
click at [142, 337] on button "KYC" at bounding box center [166, 341] width 200 height 41
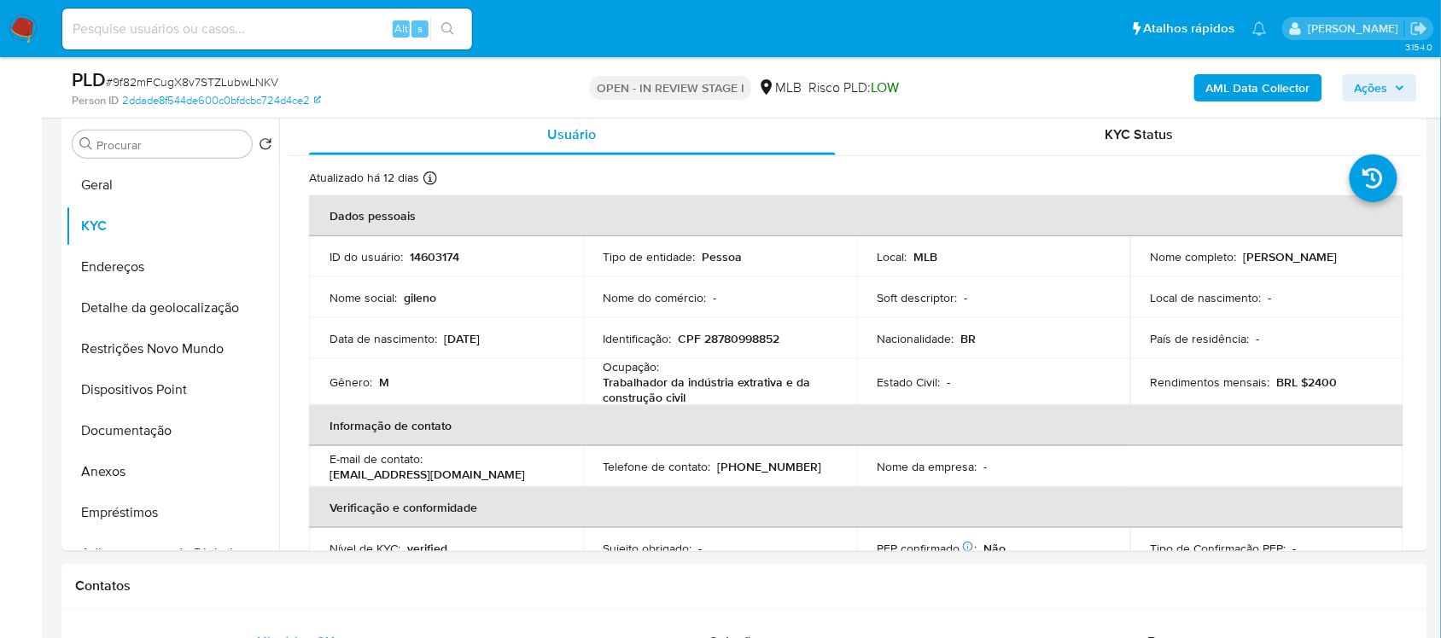
scroll to position [394, 0]
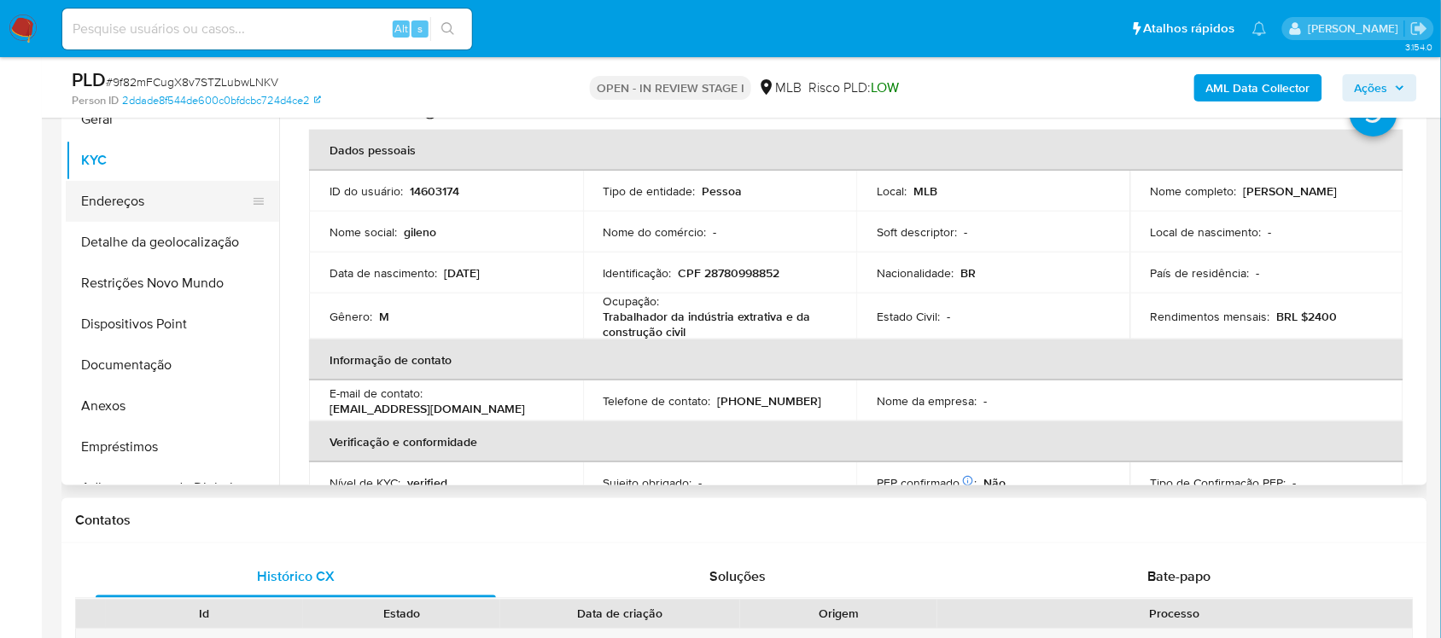
click at [165, 206] on button "Endereços" at bounding box center [166, 201] width 200 height 41
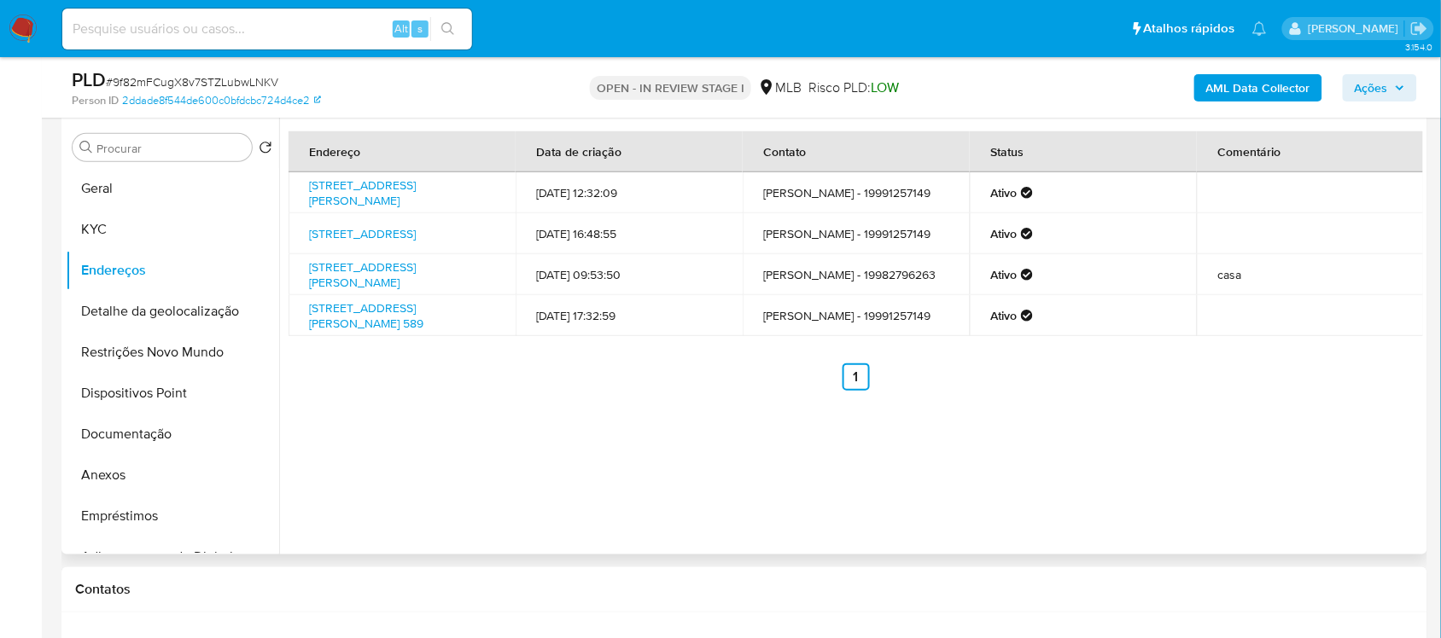
scroll to position [288, 0]
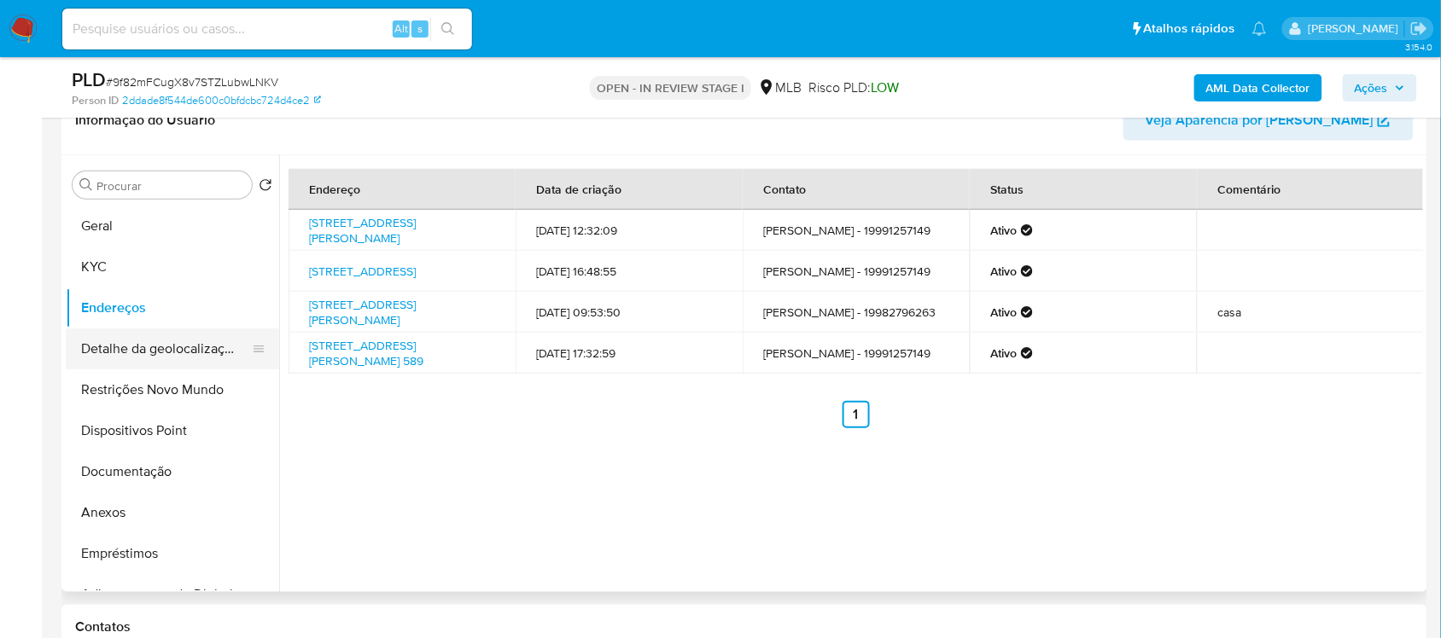
click at [160, 337] on button "Detalhe da geolocalização" at bounding box center [166, 349] width 200 height 41
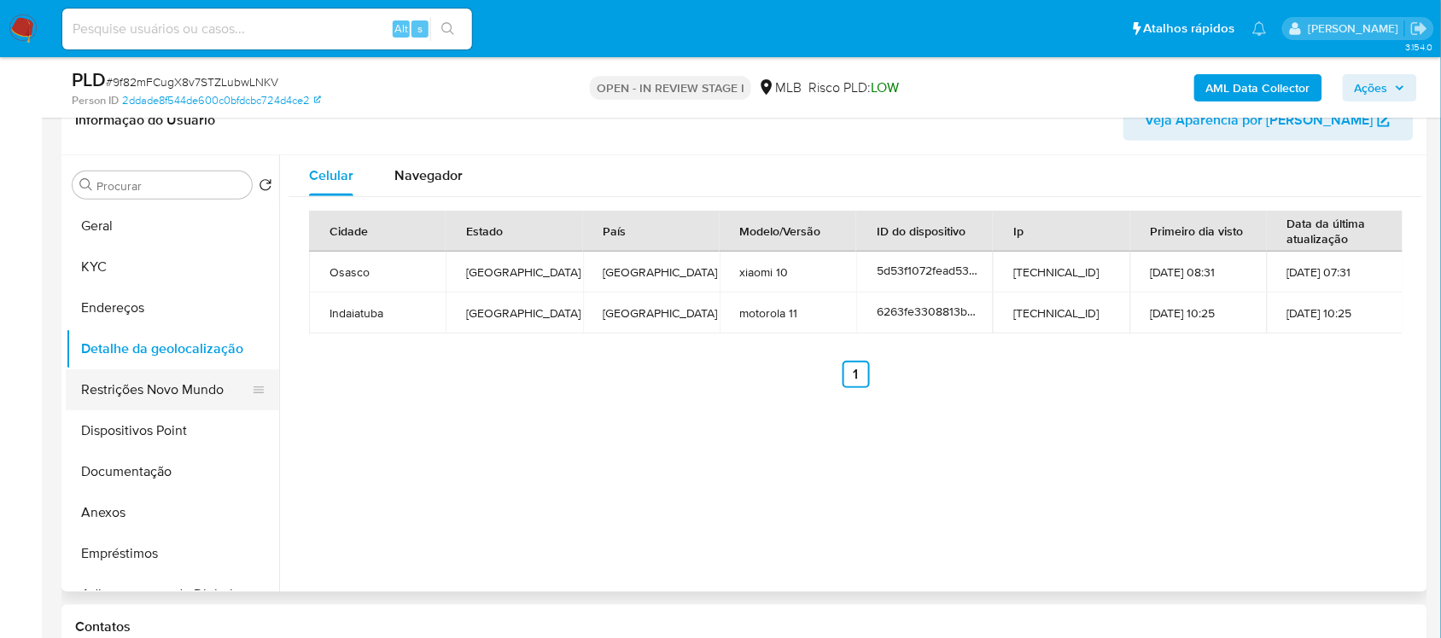
drag, startPoint x: 154, startPoint y: 386, endPoint x: 172, endPoint y: 408, distance: 29.1
click at [154, 386] on button "Restrições Novo Mundo" at bounding box center [166, 390] width 200 height 41
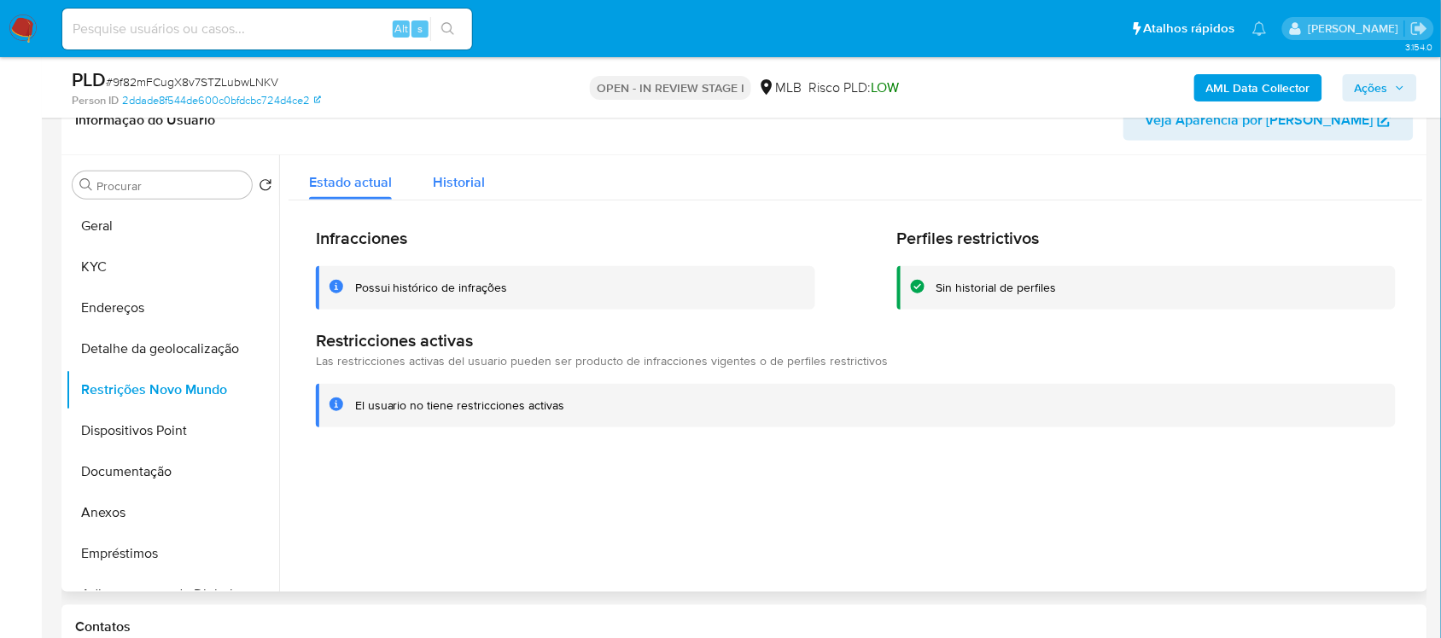
click at [454, 178] on span "Historial" at bounding box center [459, 182] width 52 height 20
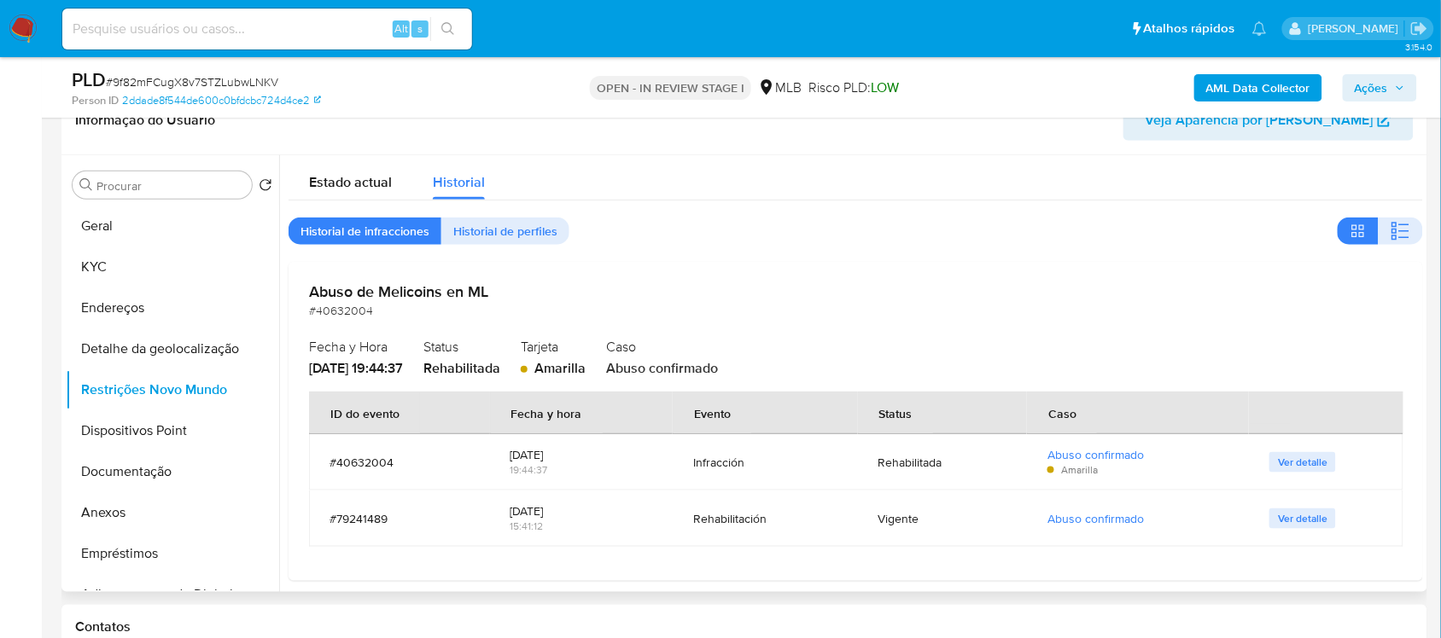
scroll to position [10, 0]
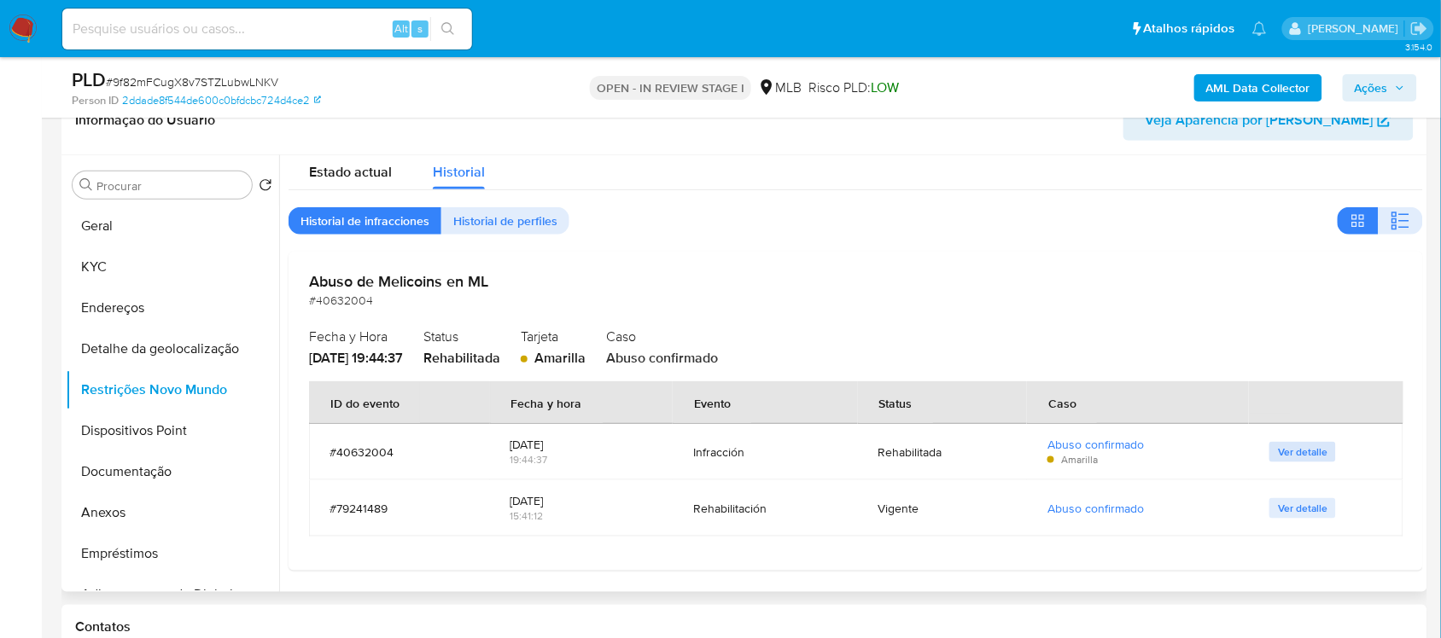
click at [1298, 452] on span "Ver detalle" at bounding box center [1302, 452] width 49 height 17
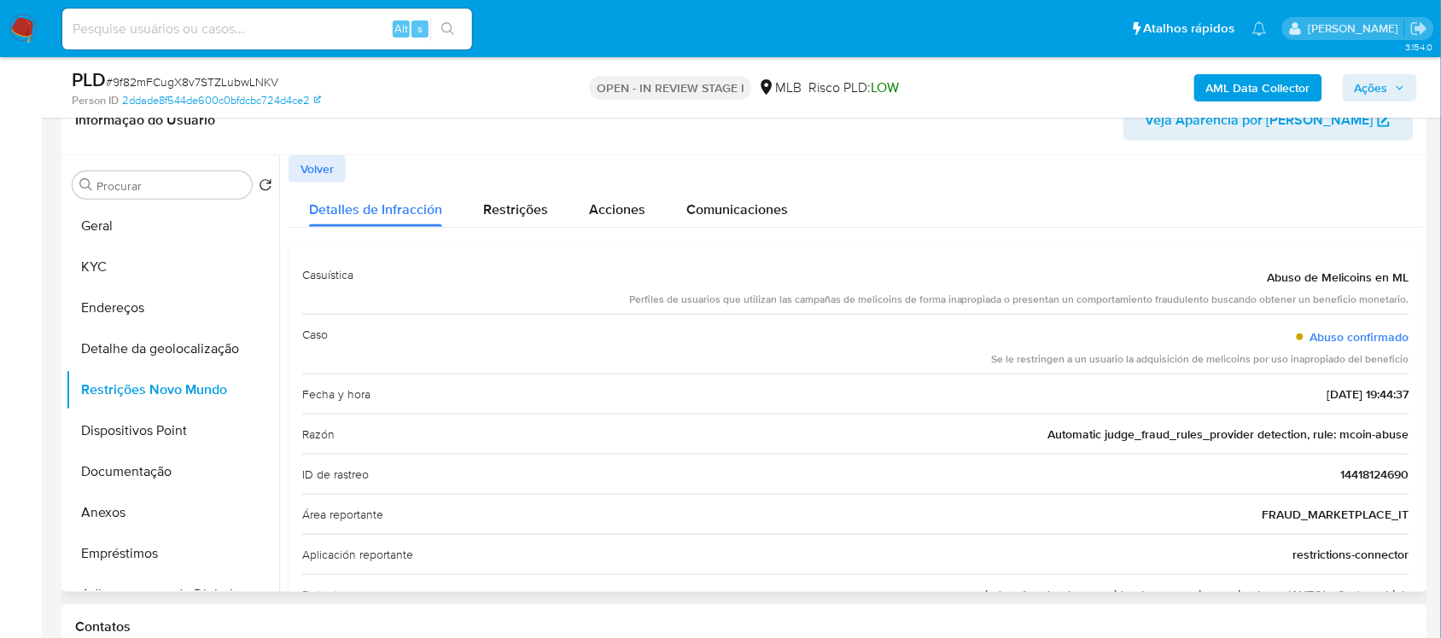
drag, startPoint x: 998, startPoint y: 364, endPoint x: 1404, endPoint y: 361, distance: 405.4
click at [1404, 361] on div "Casuística Abuso de Melicoins en ML Perfiles de usuarios que utilizan las campa…" at bounding box center [855, 455] width 1134 height 427
click at [186, 422] on button "Dispositivos Point" at bounding box center [166, 430] width 200 height 41
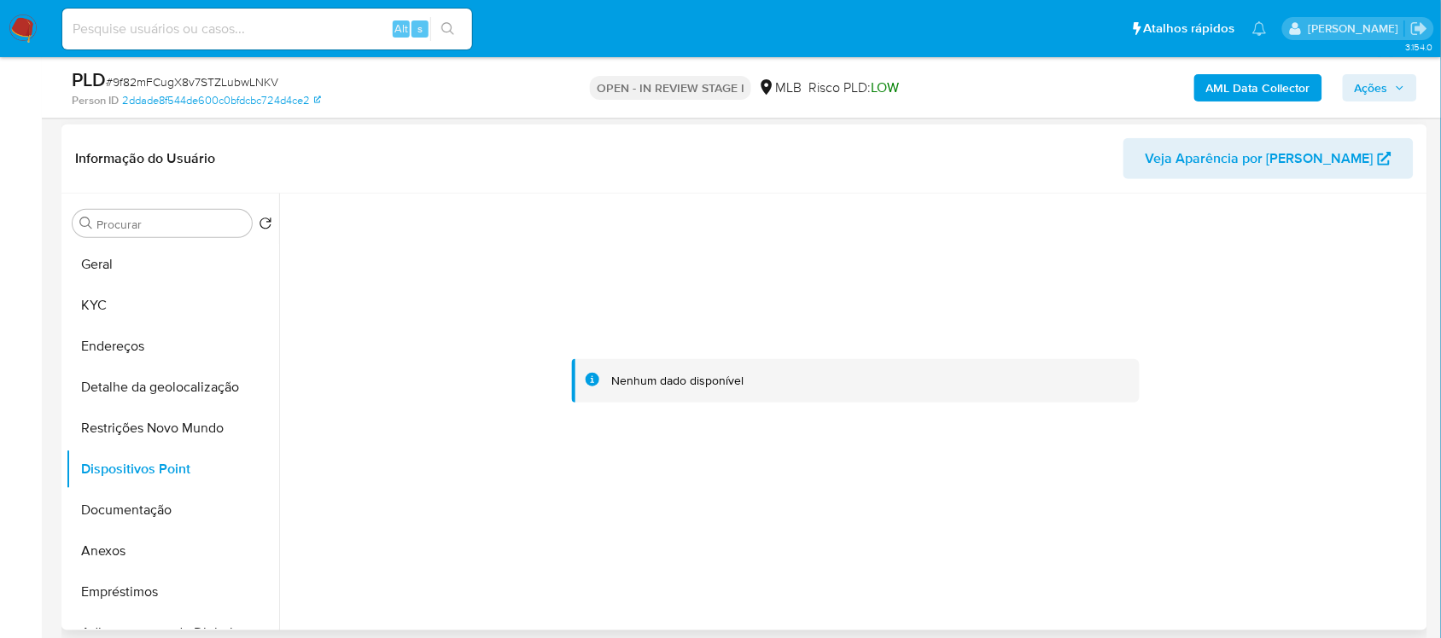
scroll to position [288, 0]
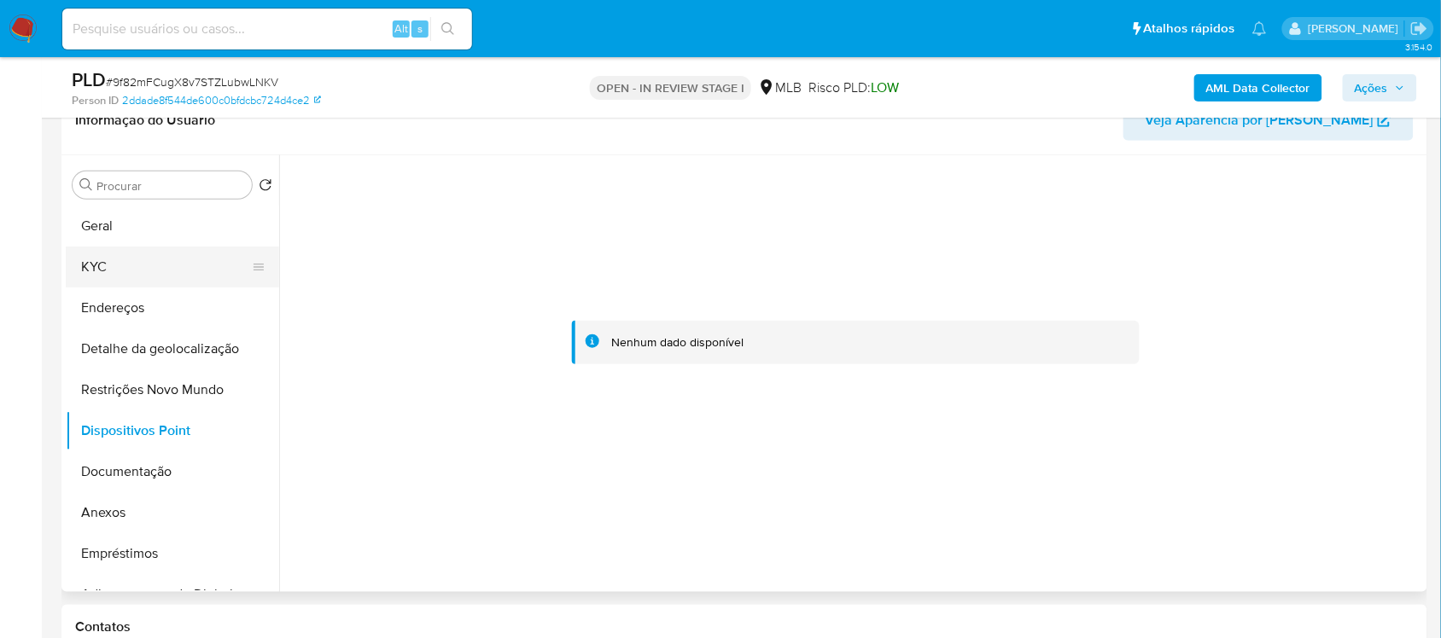
click at [129, 265] on button "KYC" at bounding box center [166, 267] width 200 height 41
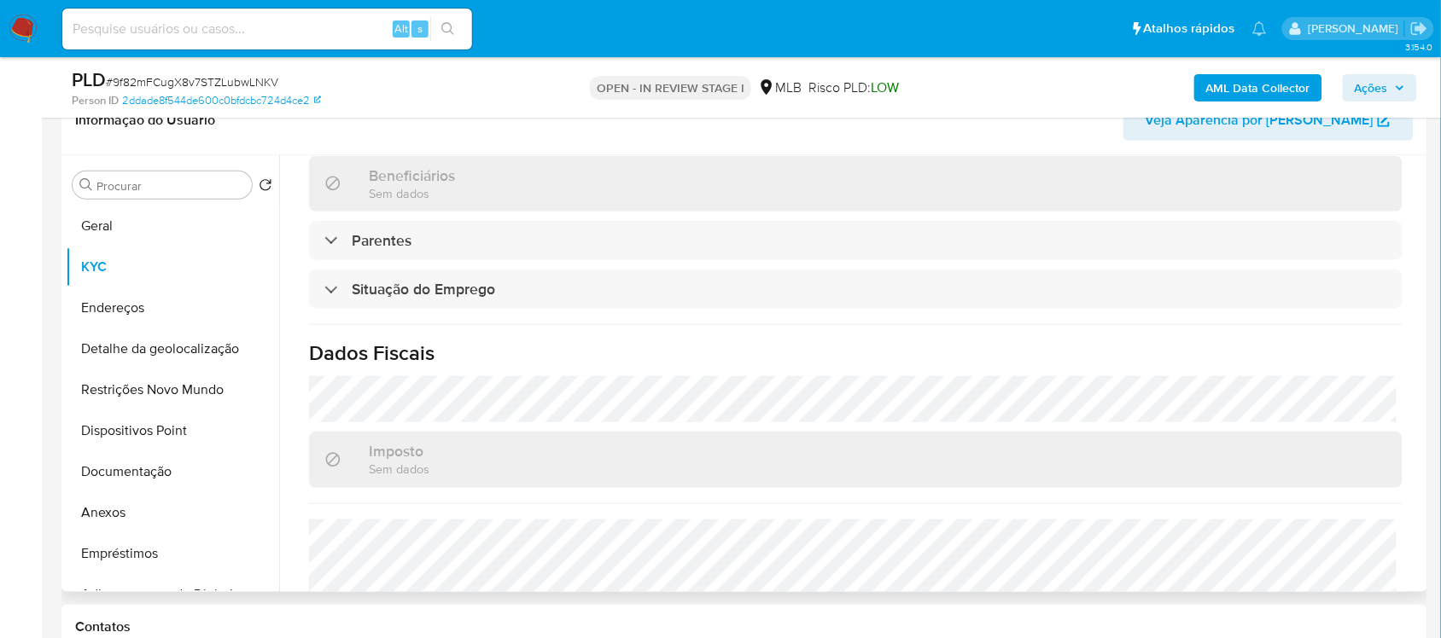
scroll to position [731, 0]
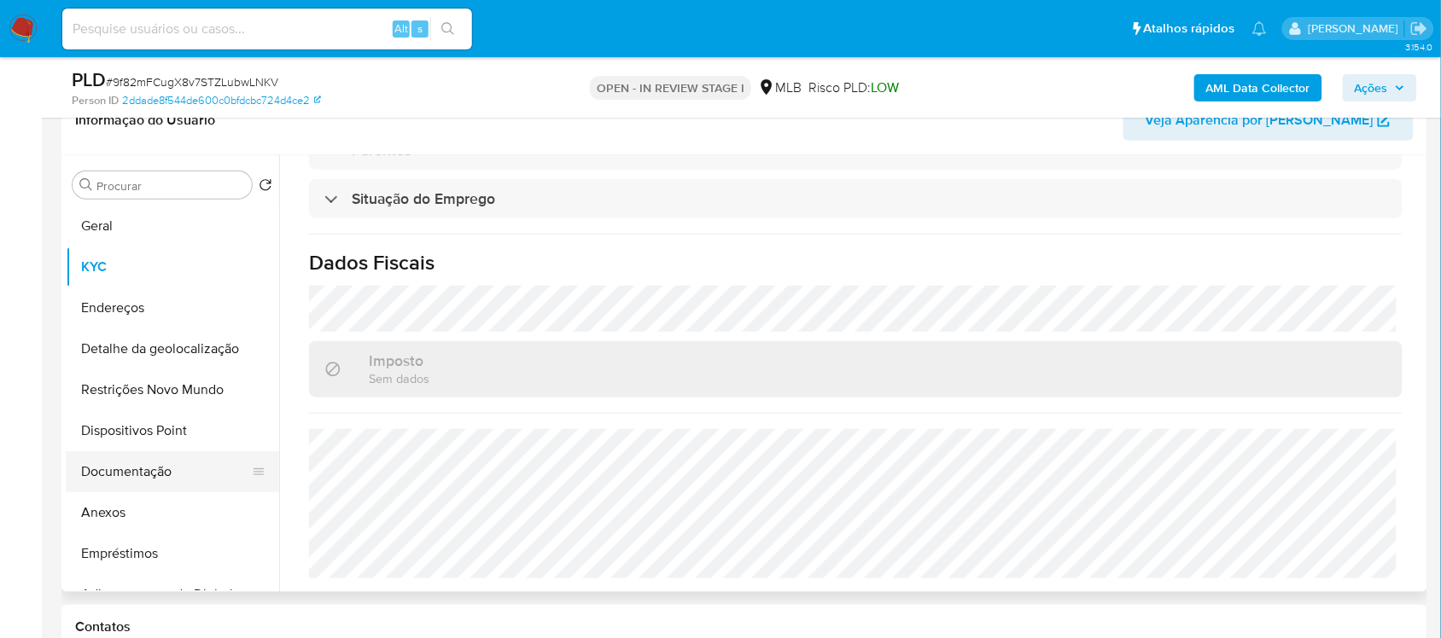
click at [158, 470] on button "Documentação" at bounding box center [166, 471] width 200 height 41
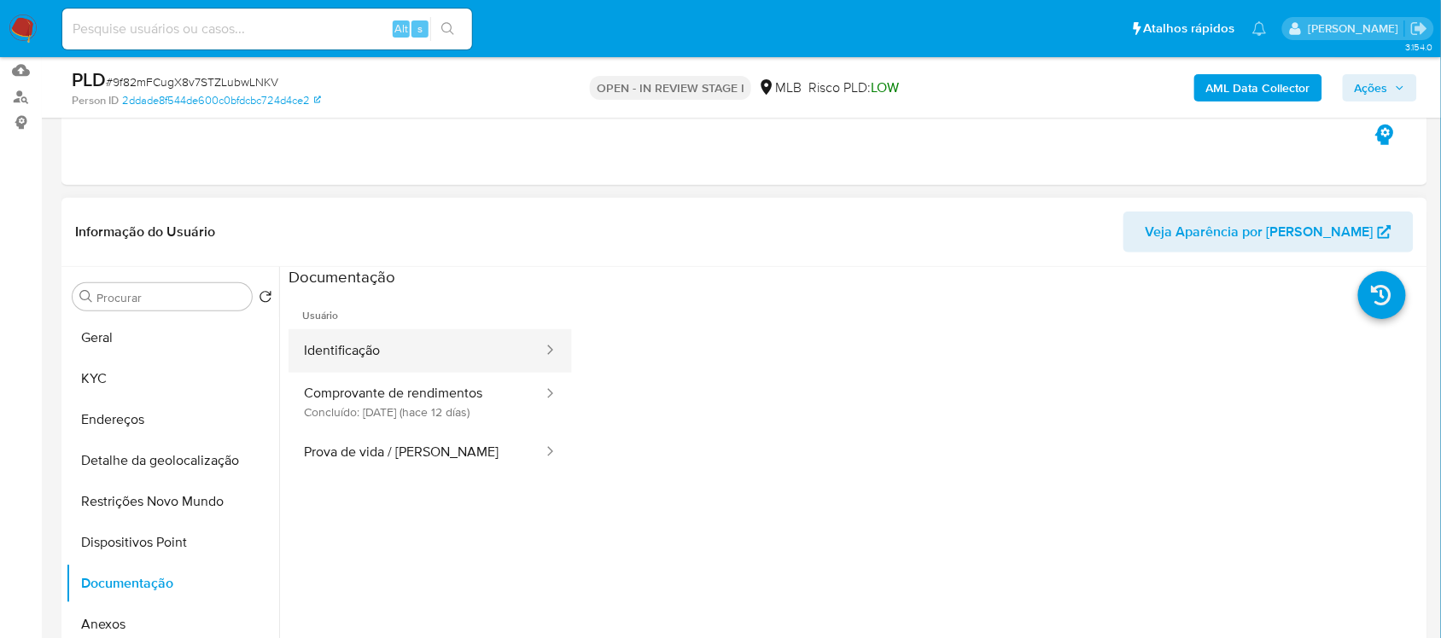
scroll to position [213, 0]
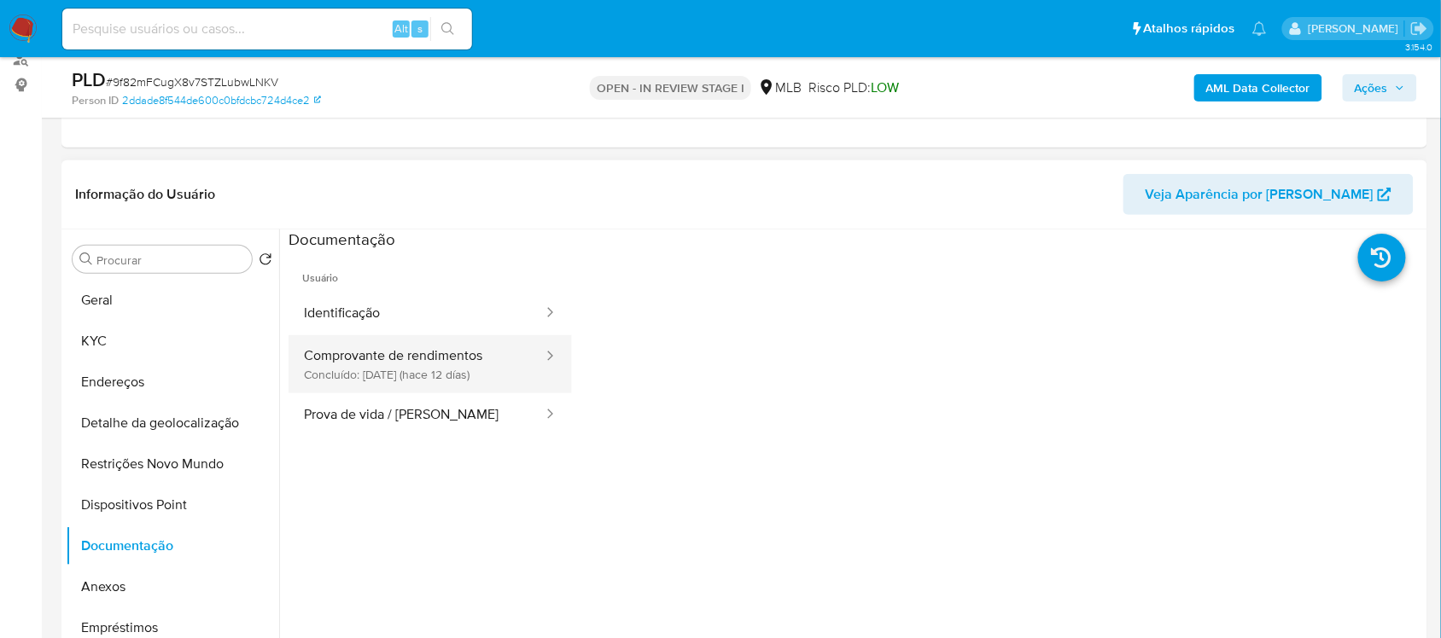
click at [462, 384] on button "Comprovante de rendimentos Concluído: 06/08/2025 (hace 12 días)" at bounding box center [416, 364] width 256 height 58
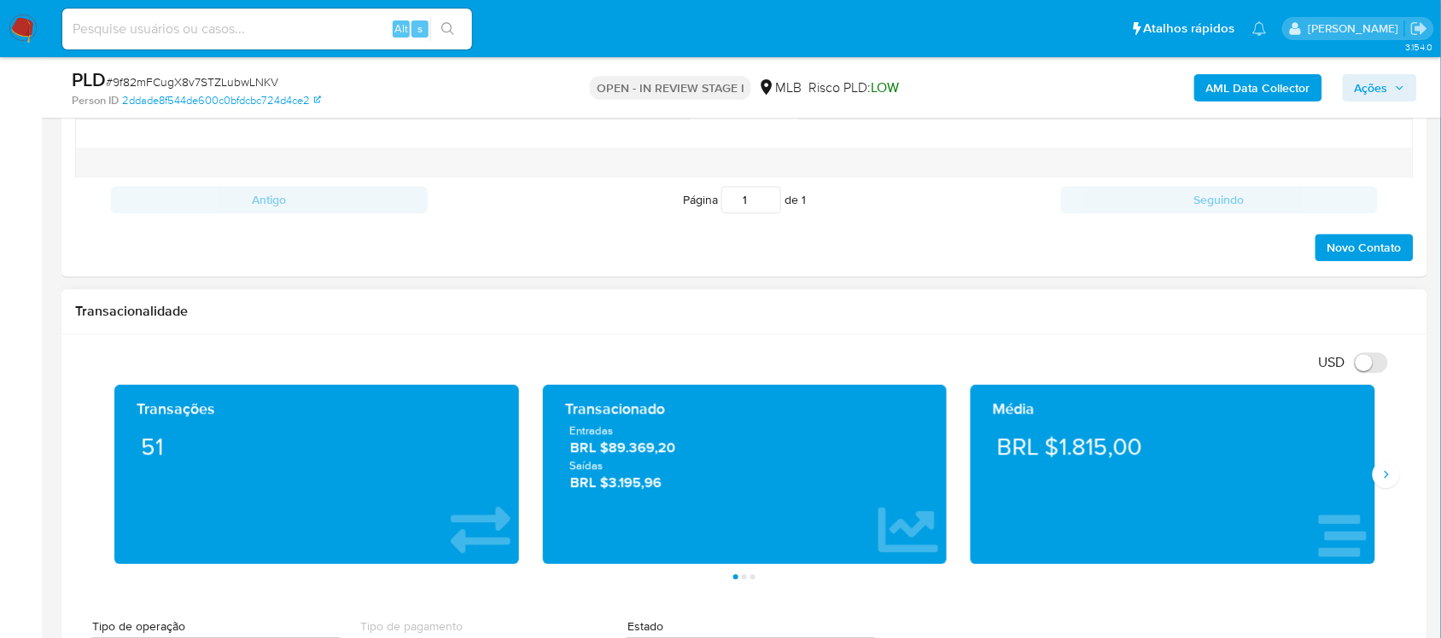
scroll to position [1173, 0]
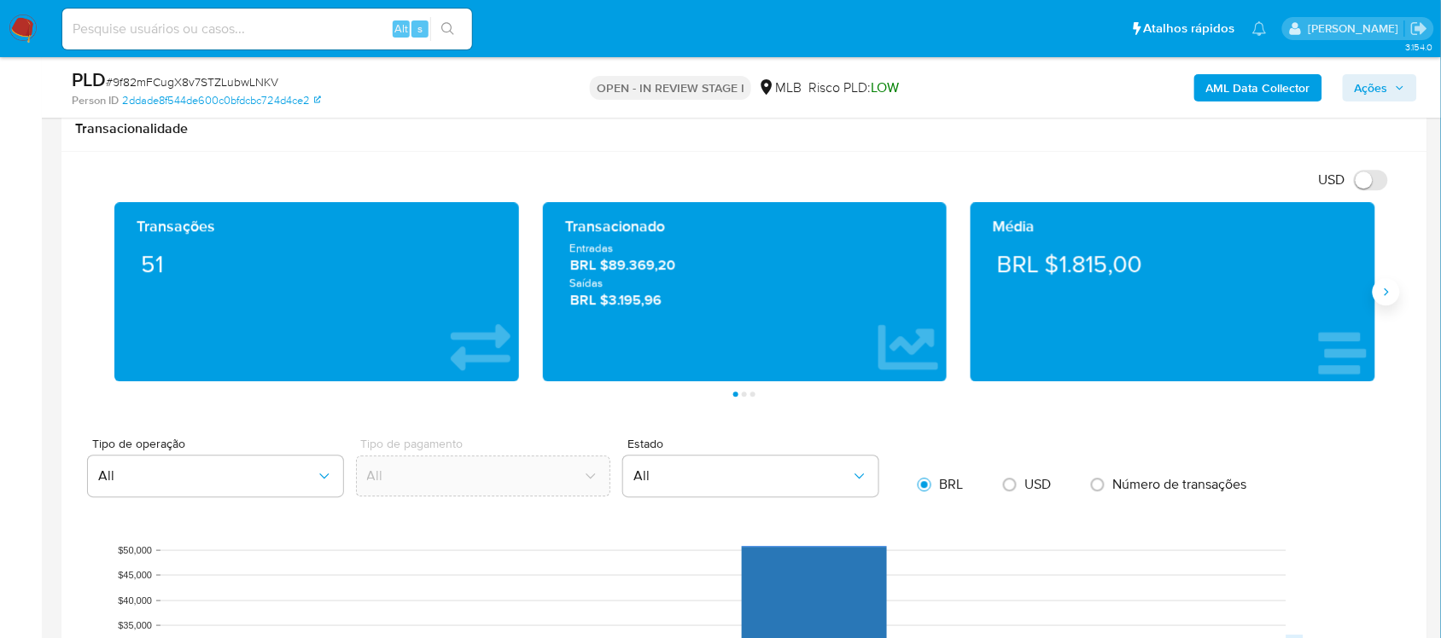
click at [1385, 294] on icon "Siguiente" at bounding box center [1386, 292] width 14 height 14
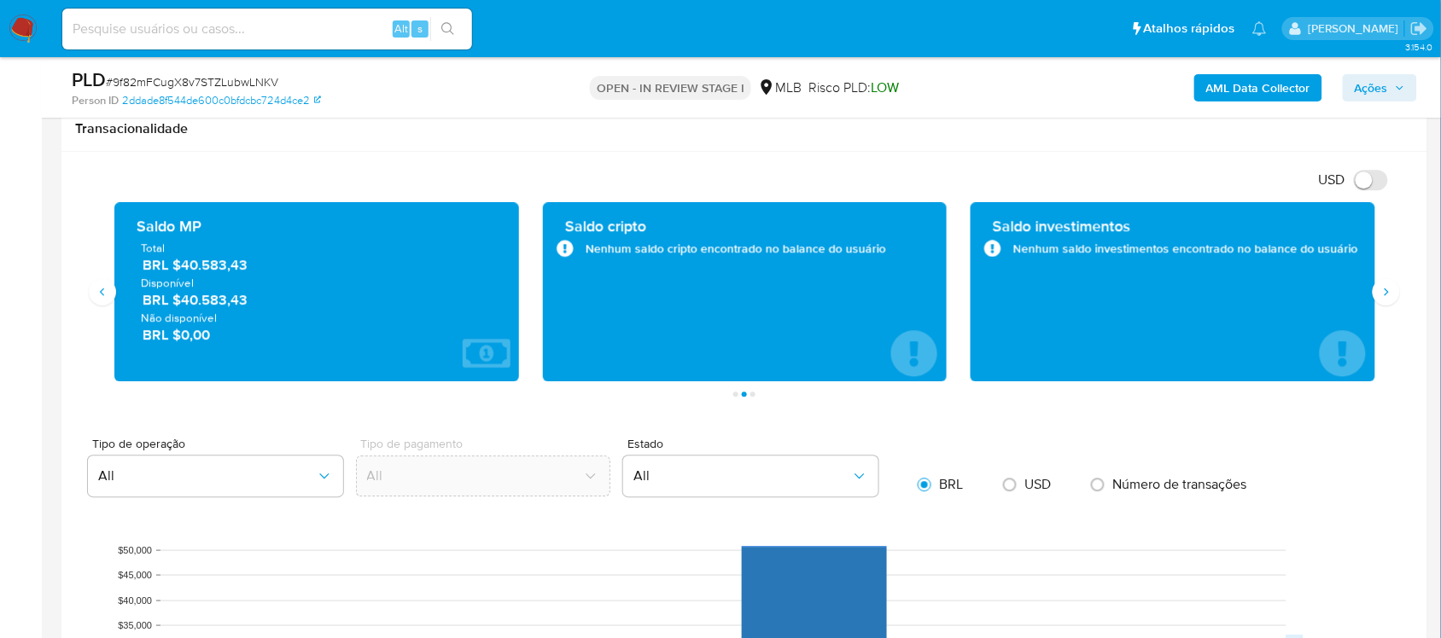
drag, startPoint x: 308, startPoint y: 288, endPoint x: 222, endPoint y: 265, distance: 89.2
click at [222, 265] on span "BRL $40.583,43" at bounding box center [318, 265] width 350 height 20
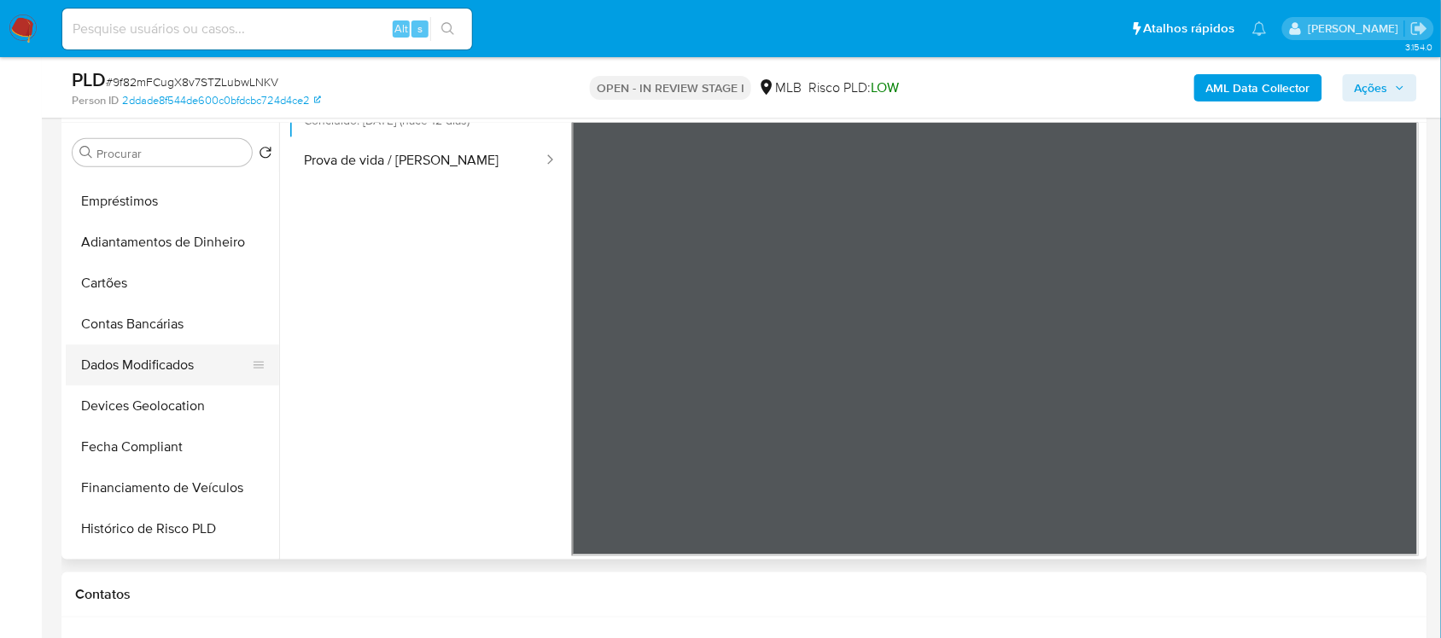
scroll to position [213, 0]
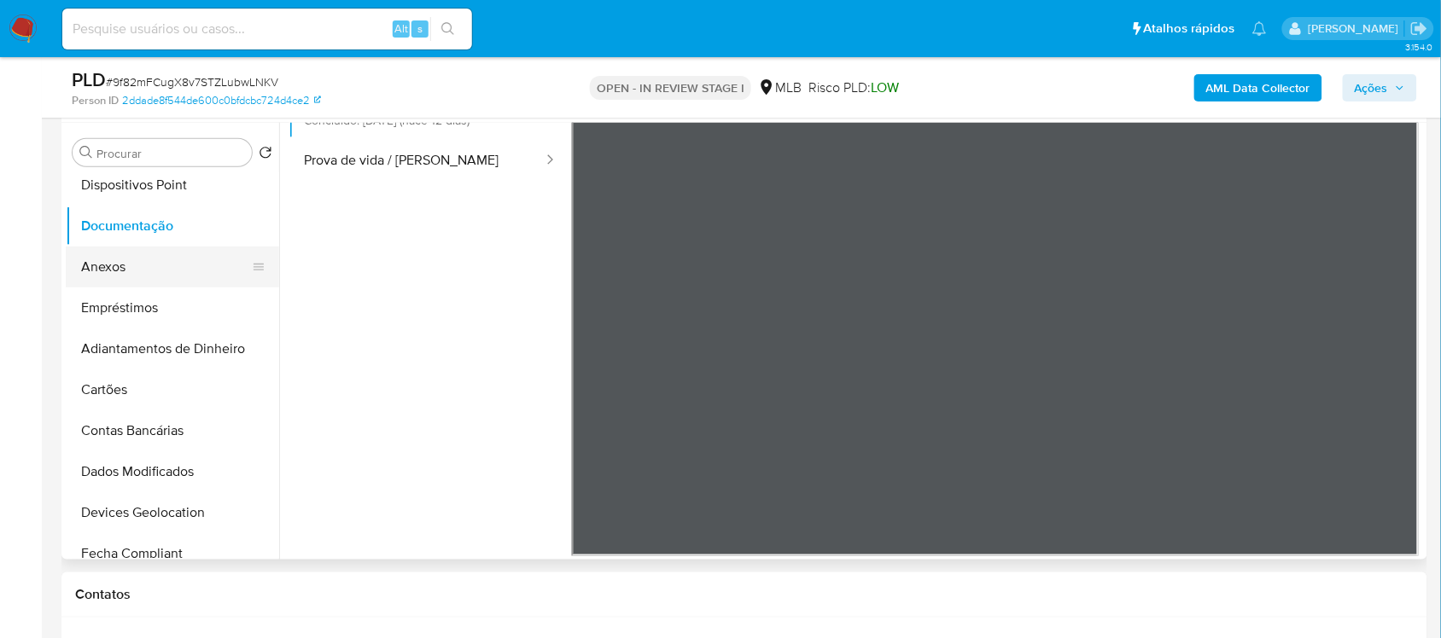
click at [131, 260] on button "Anexos" at bounding box center [166, 267] width 200 height 41
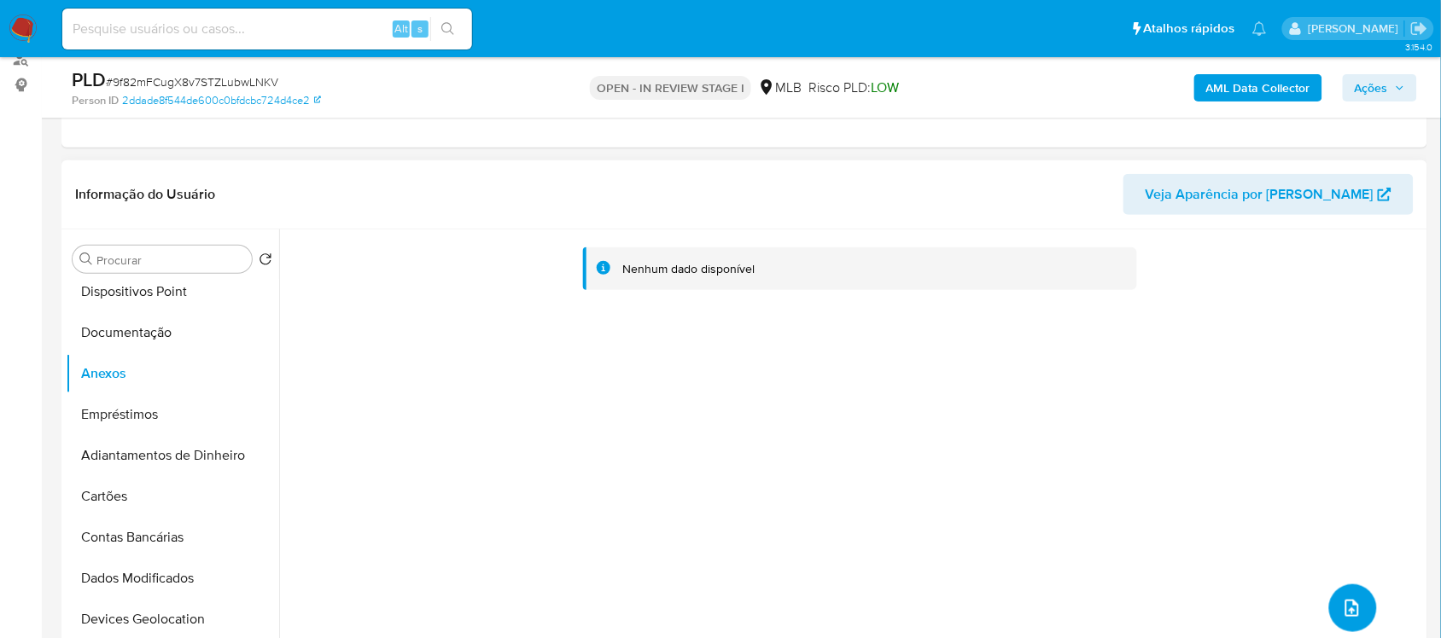
click at [1351, 607] on icon "upload-file" at bounding box center [1352, 608] width 14 height 17
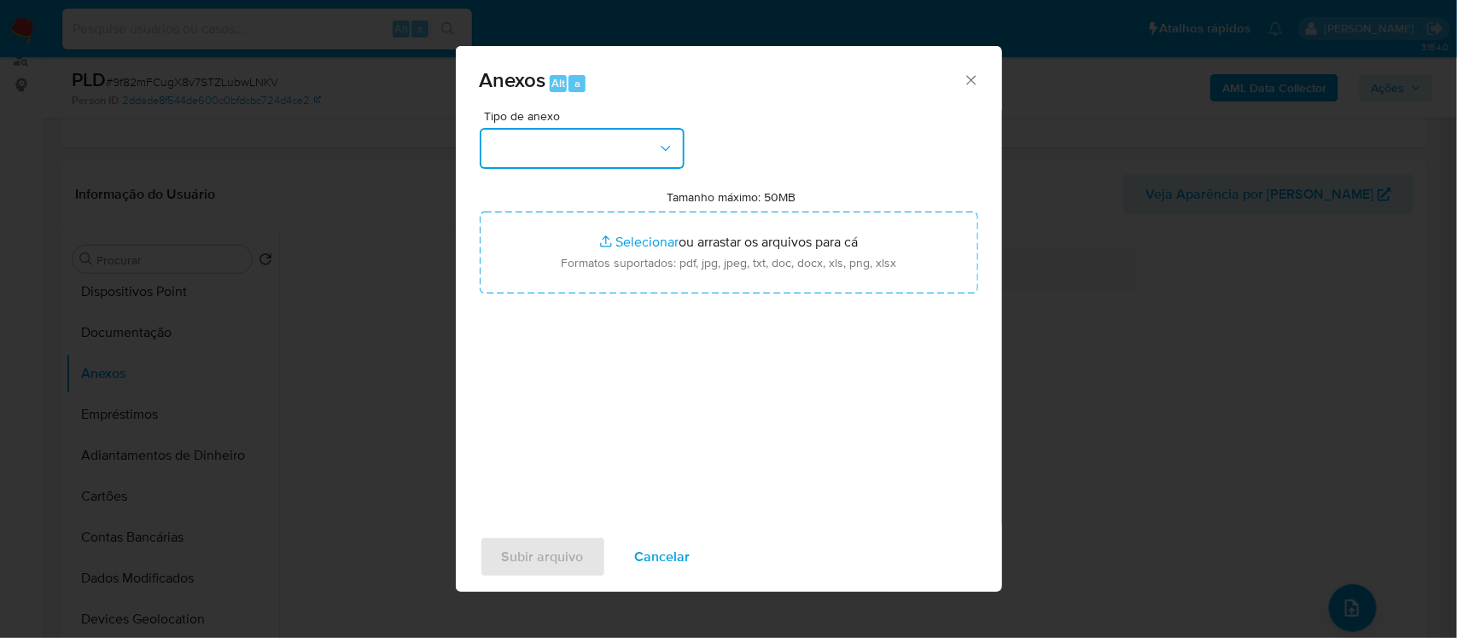
click at [604, 148] on button "button" at bounding box center [582, 148] width 205 height 41
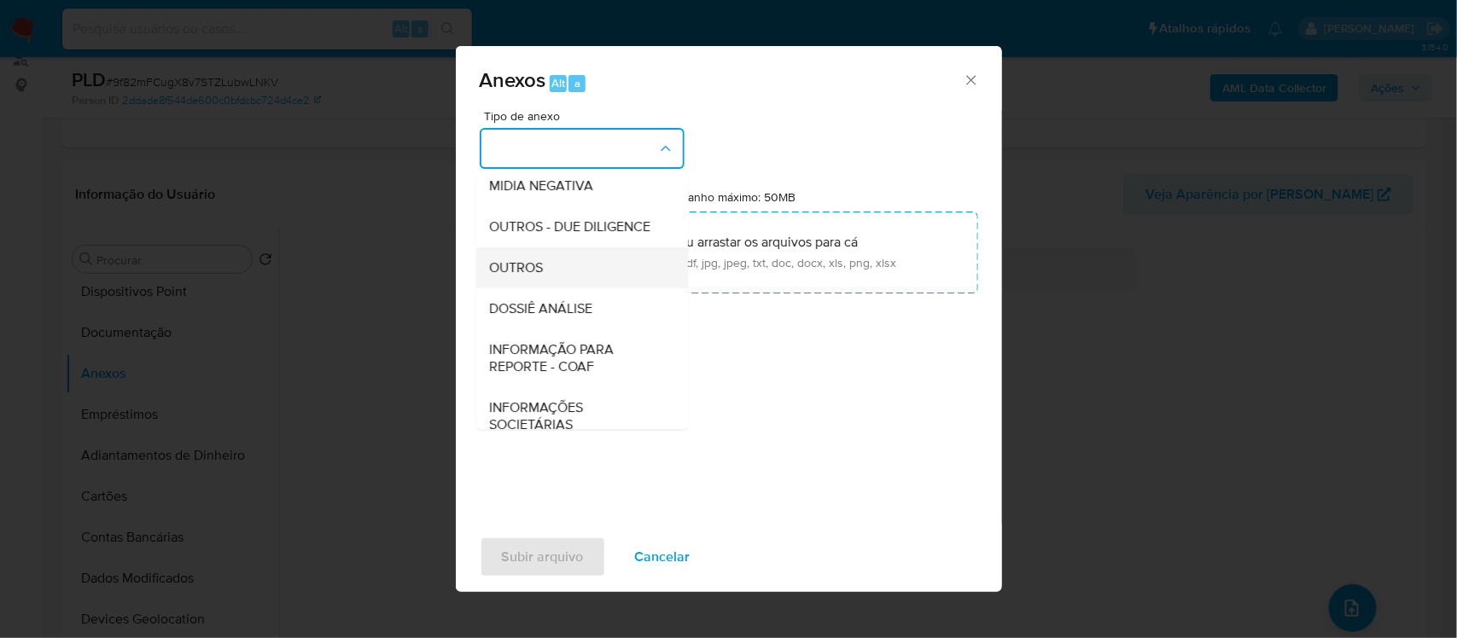
click at [587, 288] on div "OUTROS" at bounding box center [577, 267] width 174 height 41
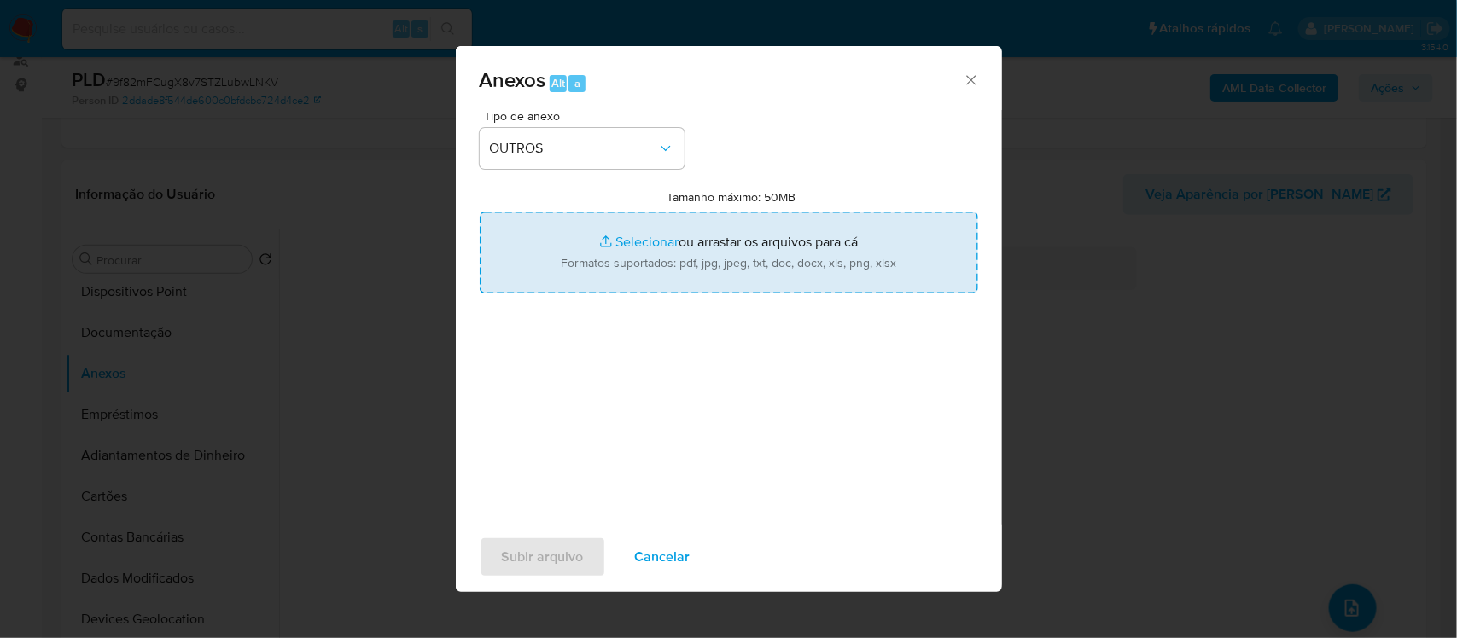
click at [641, 240] on input "Tamanho máximo: 50MB Selecionar arquivos" at bounding box center [729, 253] width 498 height 82
type input "C:\fakepath\Mulan = Gileno Alves Dos Santos 14603174_2025_08_15_21_29_31 - Tabl…"
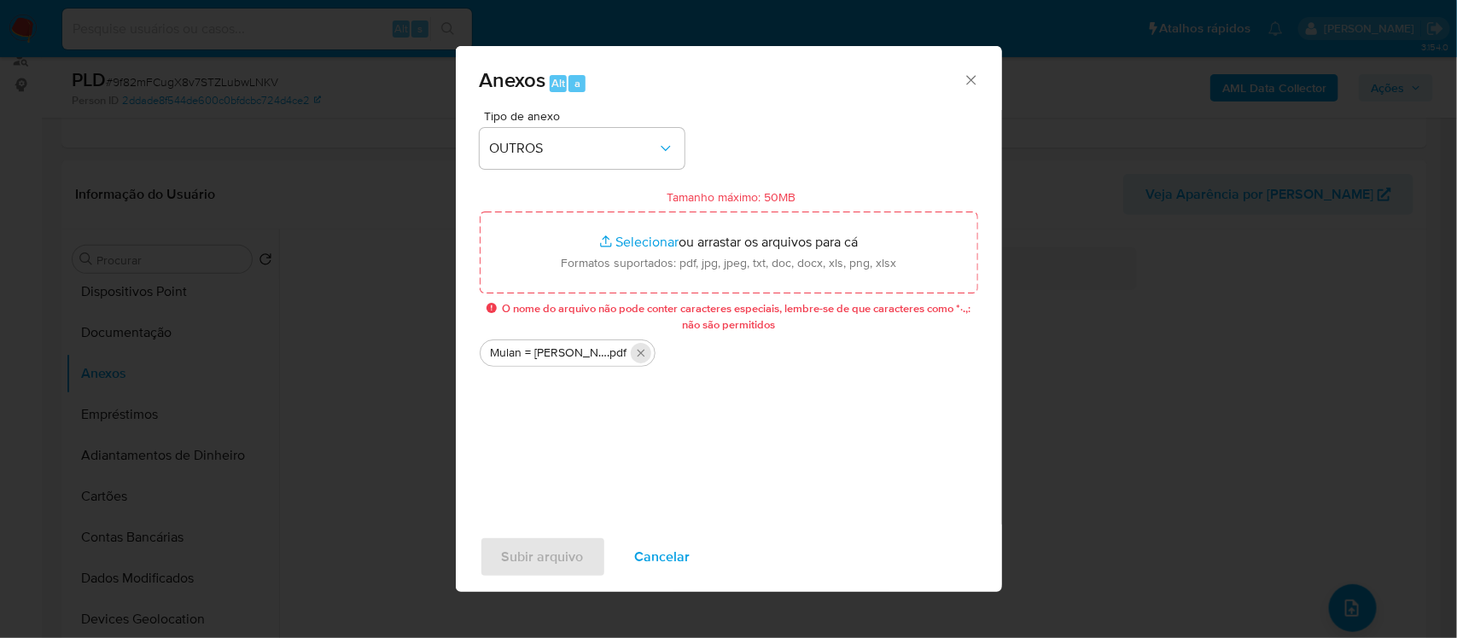
click at [638, 352] on icon "Excluir Mulan = Gileno Alves Dos Santos 14603174_2025_08_15_21_29_31 - Tabla di…" at bounding box center [641, 354] width 8 height 8
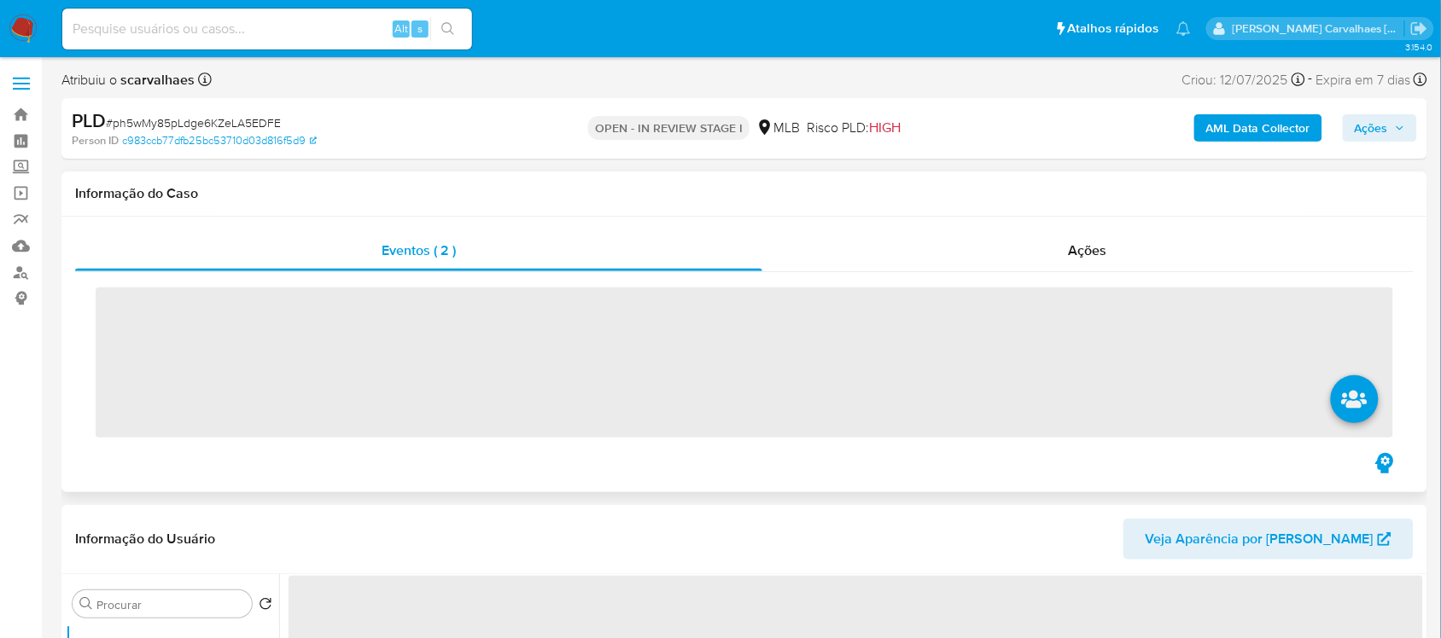
scroll to position [107, 0]
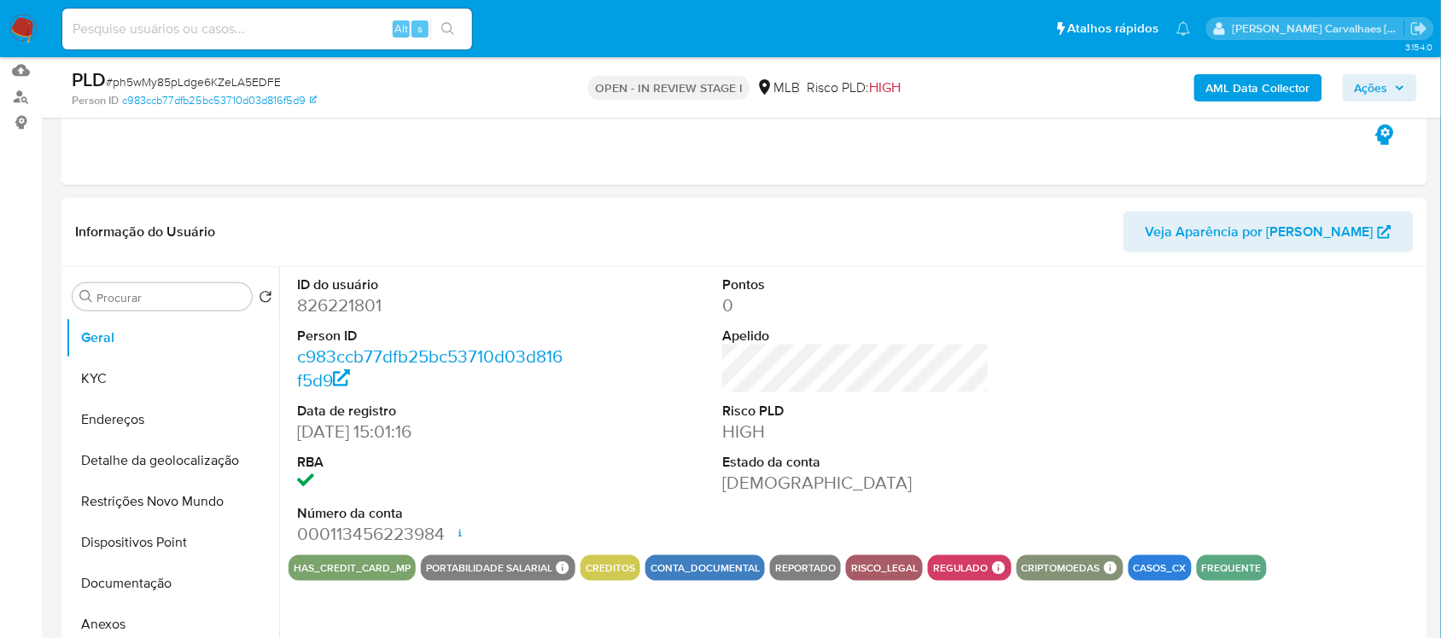
select select "10"
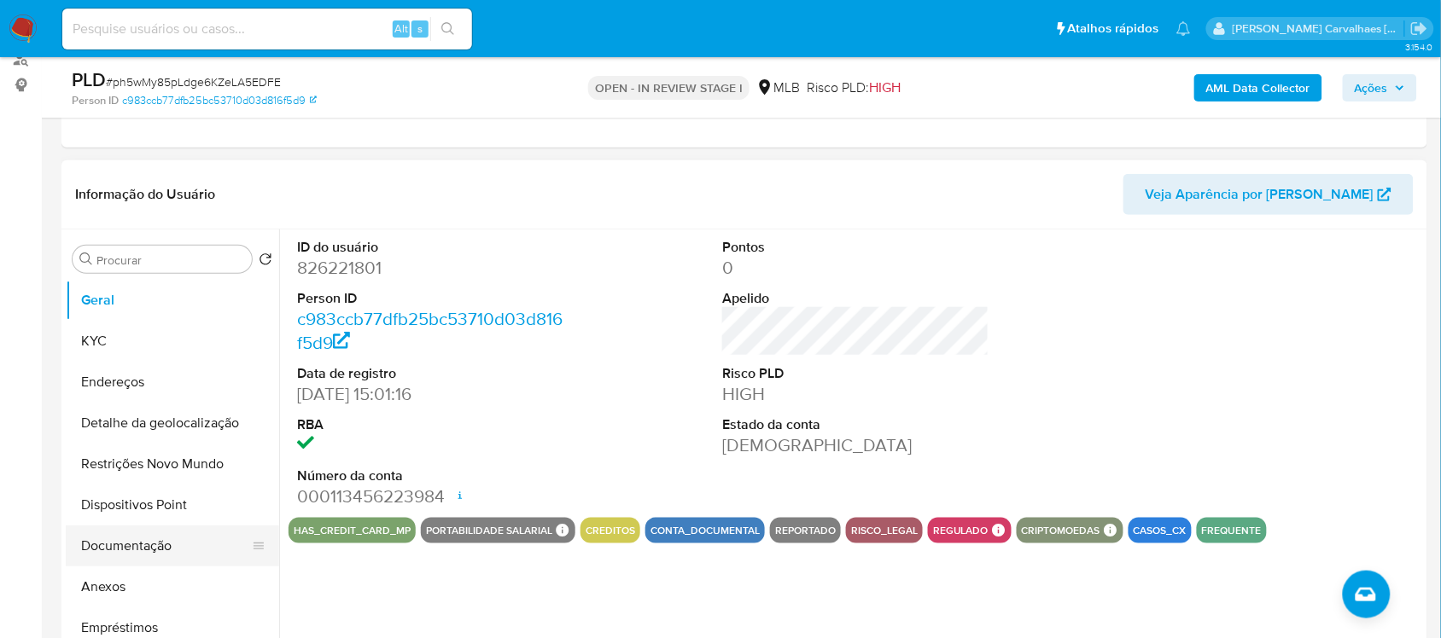
click at [122, 544] on button "Documentação" at bounding box center [166, 546] width 200 height 41
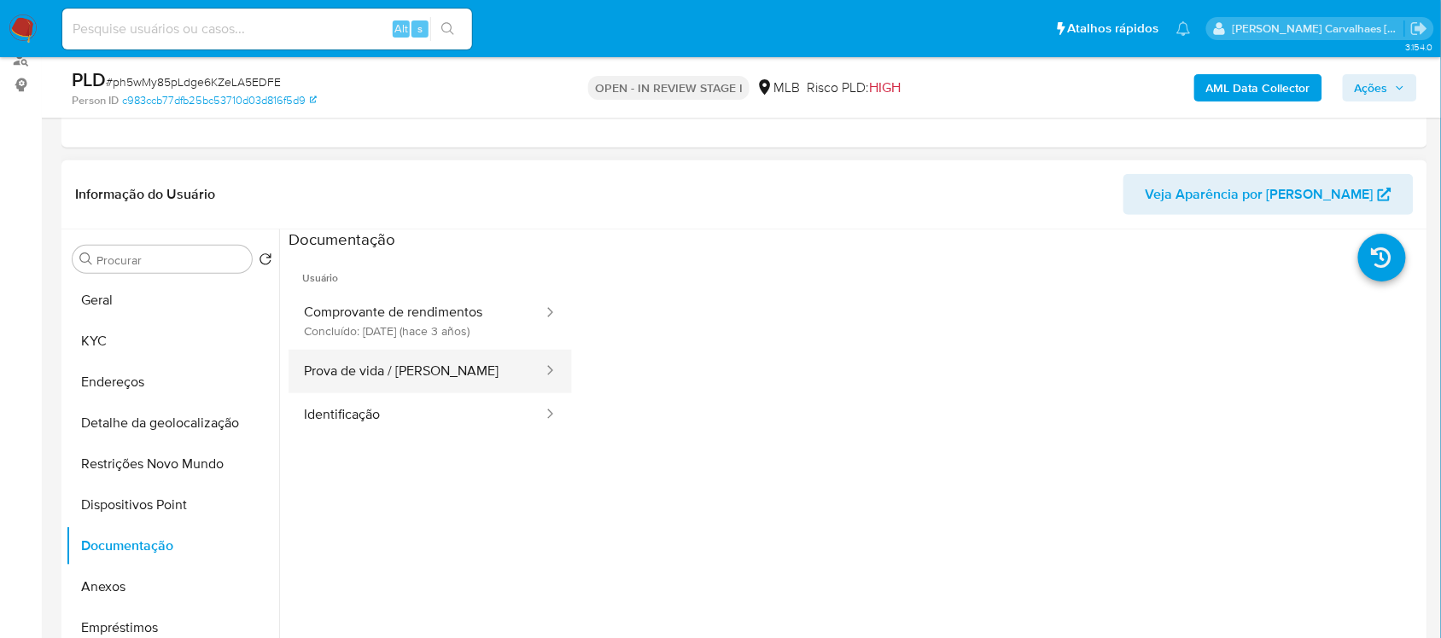
click at [381, 373] on button "Prova de vida / [PERSON_NAME]" at bounding box center [416, 372] width 256 height 44
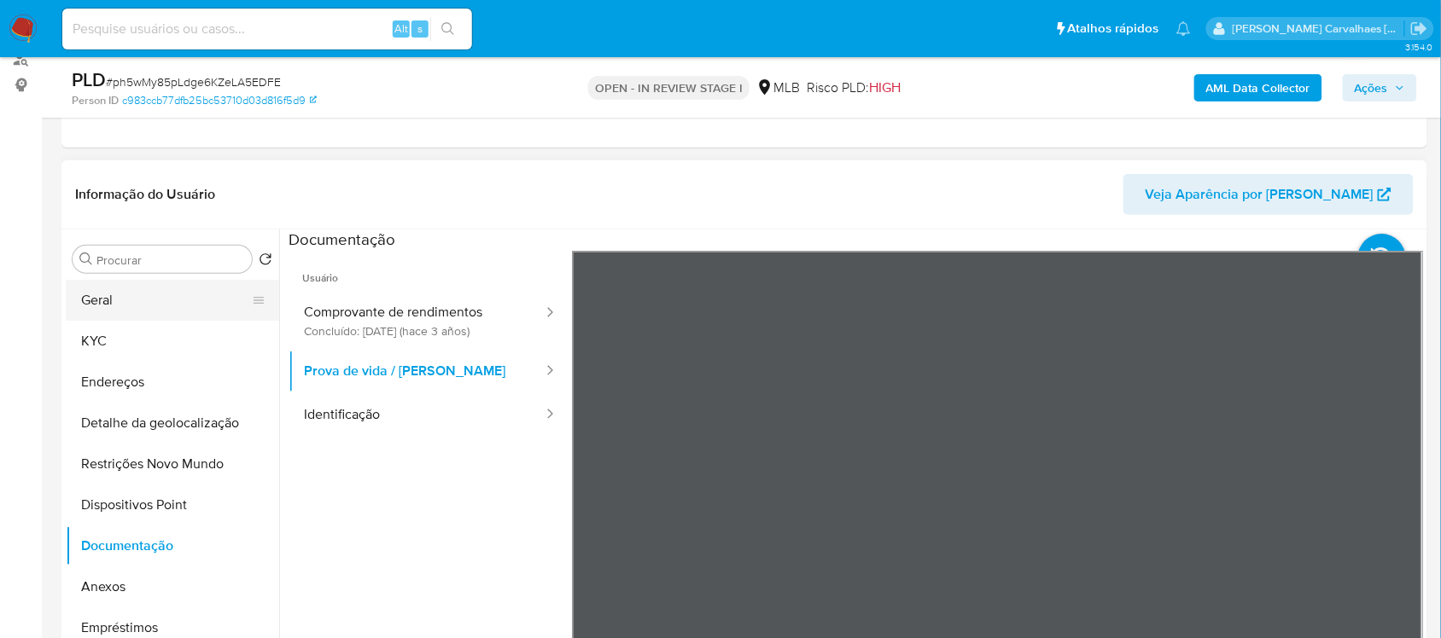
click at [148, 305] on button "Geral" at bounding box center [166, 300] width 200 height 41
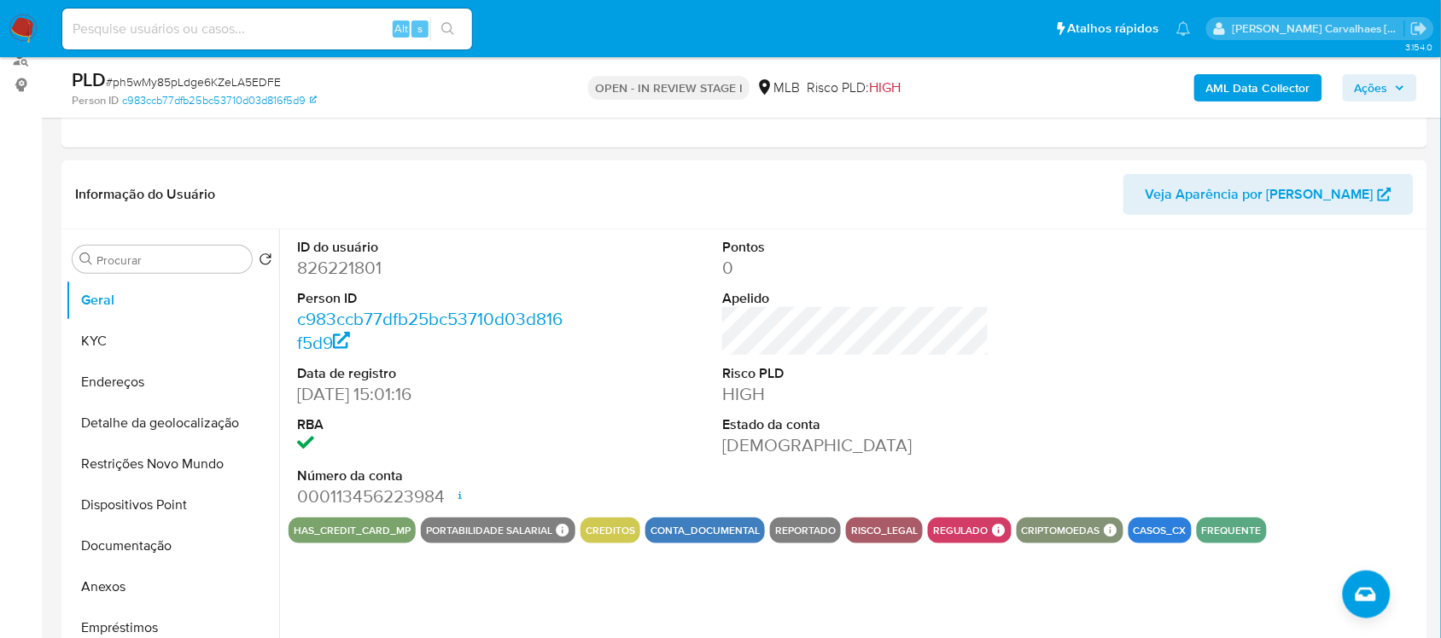
click at [253, 36] on input at bounding box center [267, 29] width 410 height 22
paste input "9ENmdahvVzu90jKLtOH1my4s"
type input "9ENmdahvVzu90jKLtOH1my4s"
click at [457, 22] on button "search-icon" at bounding box center [447, 29] width 35 height 24
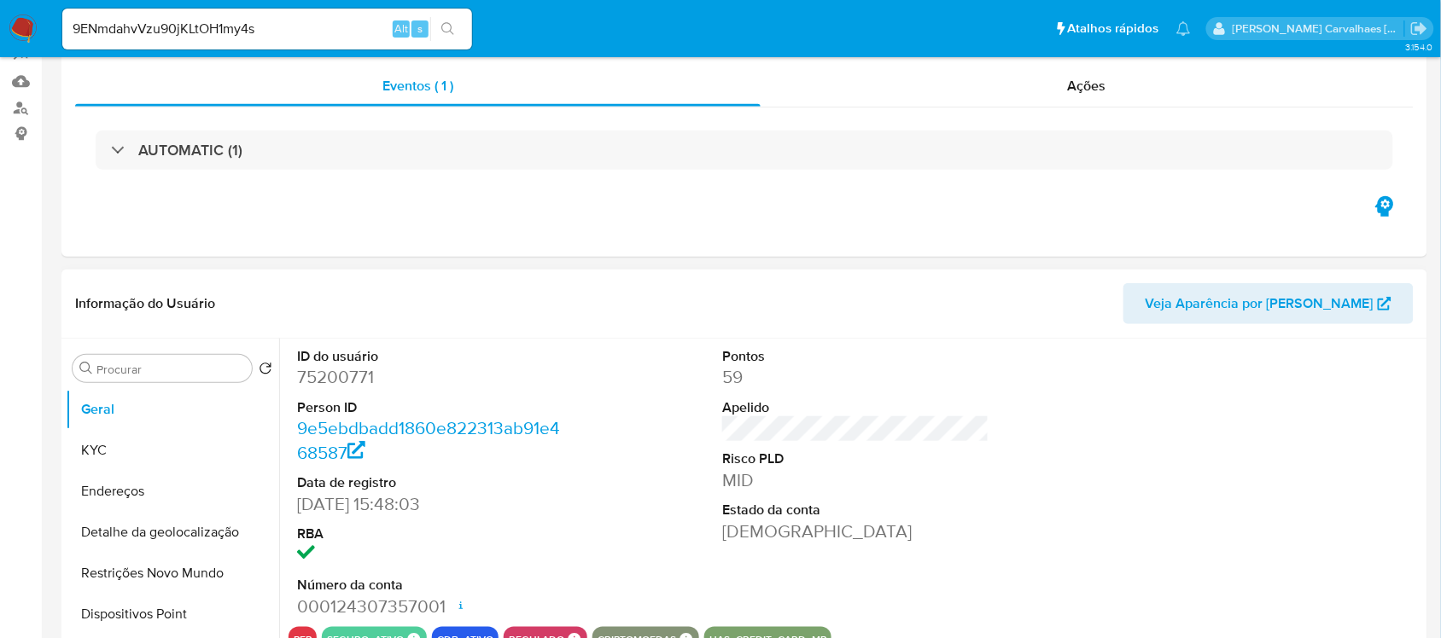
select select "10"
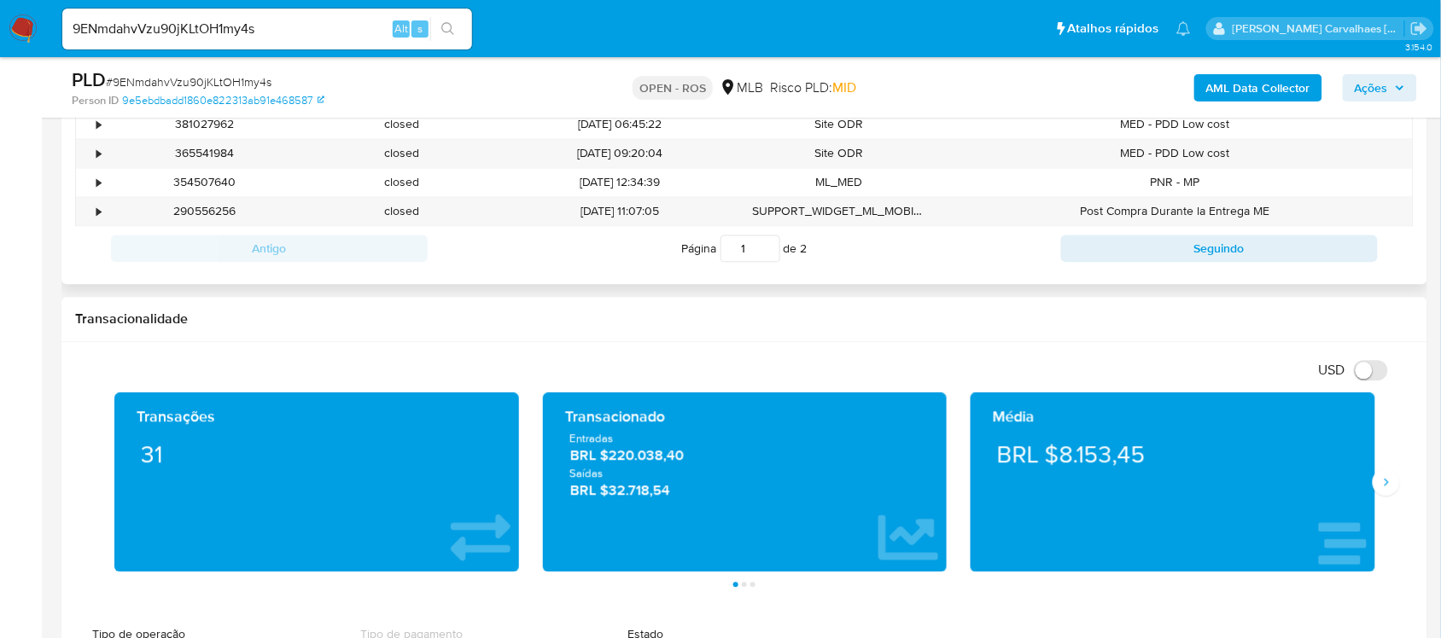
scroll to position [1173, 0]
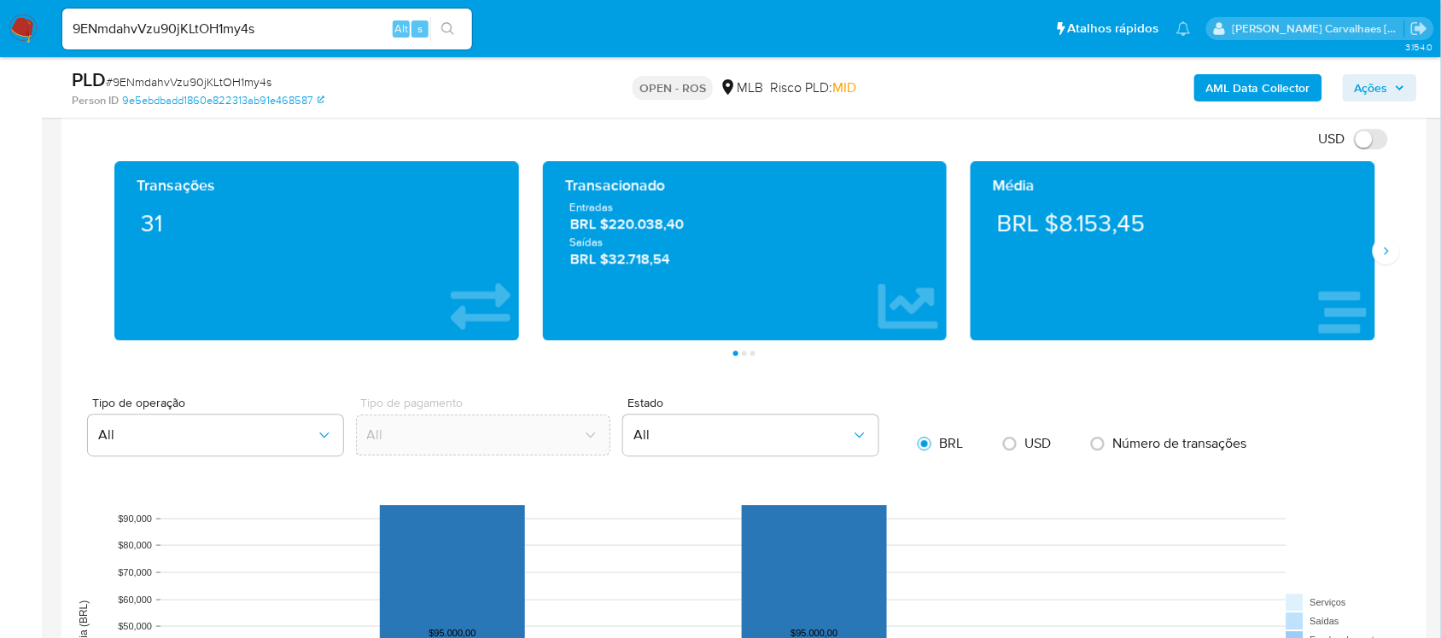
click at [1378, 274] on div "Média BRL $8.153,45" at bounding box center [1172, 250] width 428 height 179
click at [1393, 230] on div "Transações 31 Transacionado Entradas BRL $220.038,40 Saídas BRL $32.718,54 Médi…" at bounding box center [744, 258] width 1338 height 195
click at [1388, 250] on icon "Siguiente" at bounding box center [1386, 251] width 14 height 14
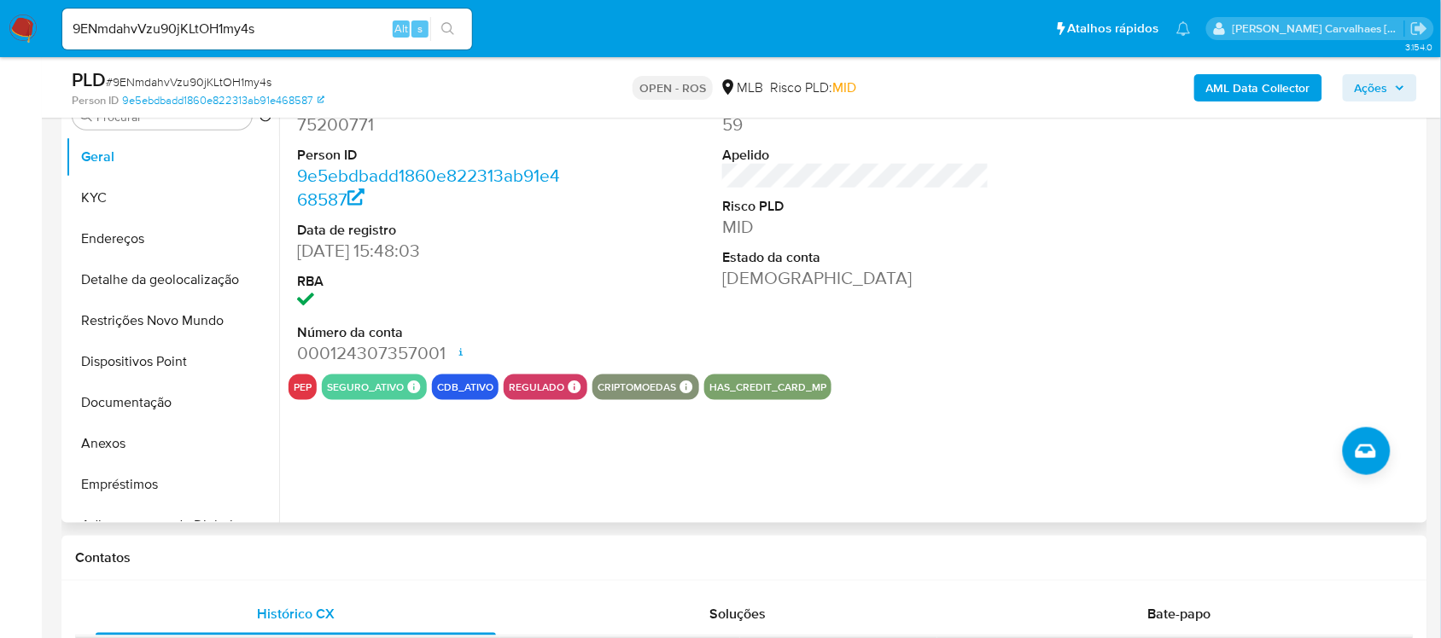
scroll to position [320, 0]
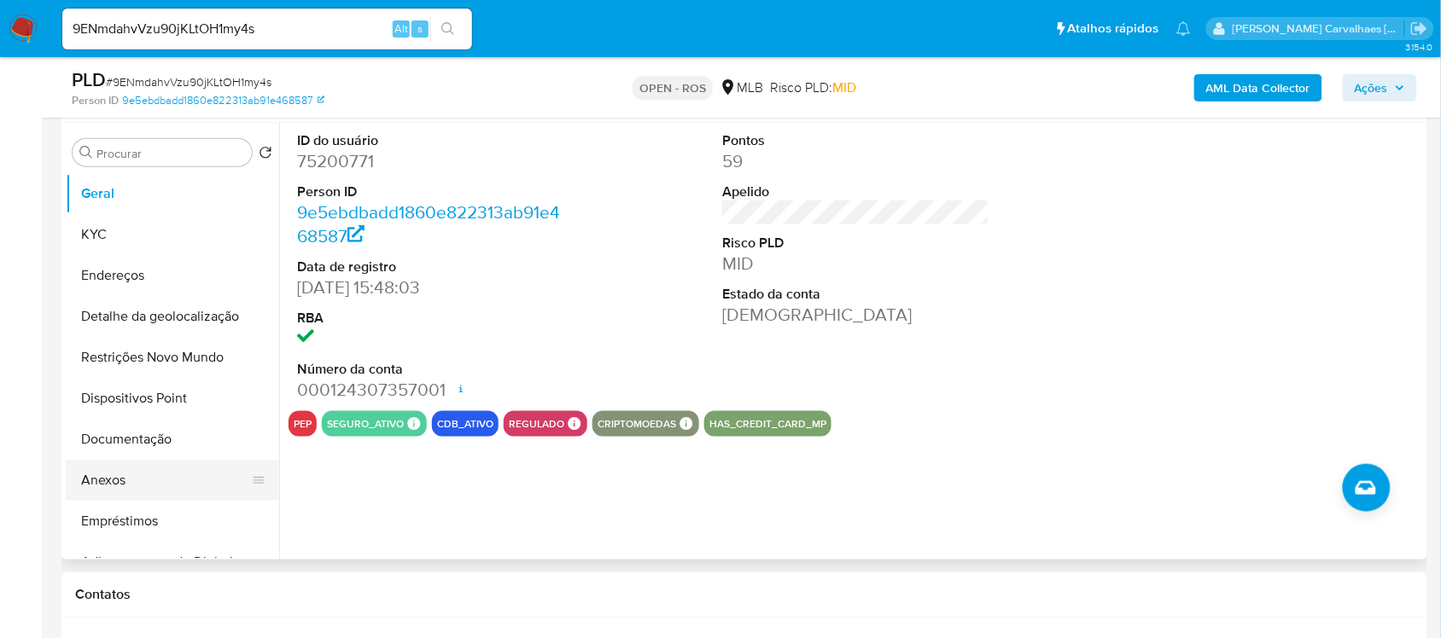
click at [114, 474] on button "Anexos" at bounding box center [166, 480] width 200 height 41
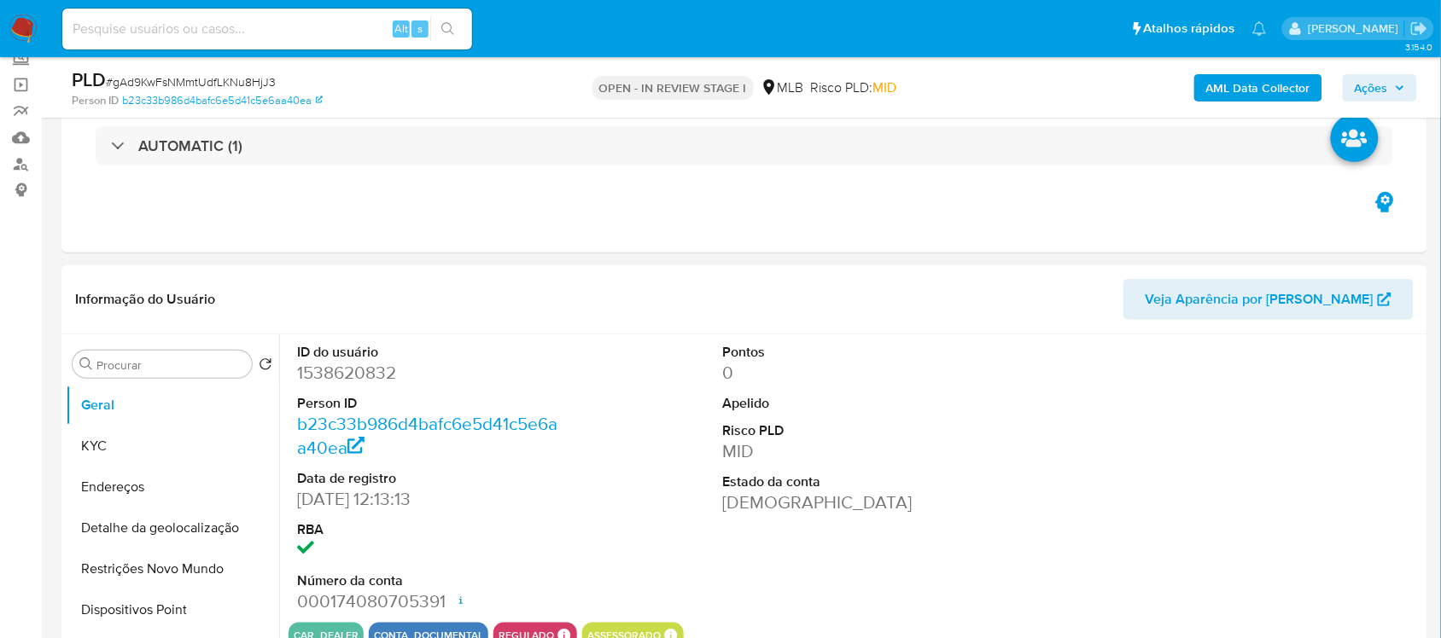
scroll to position [213, 0]
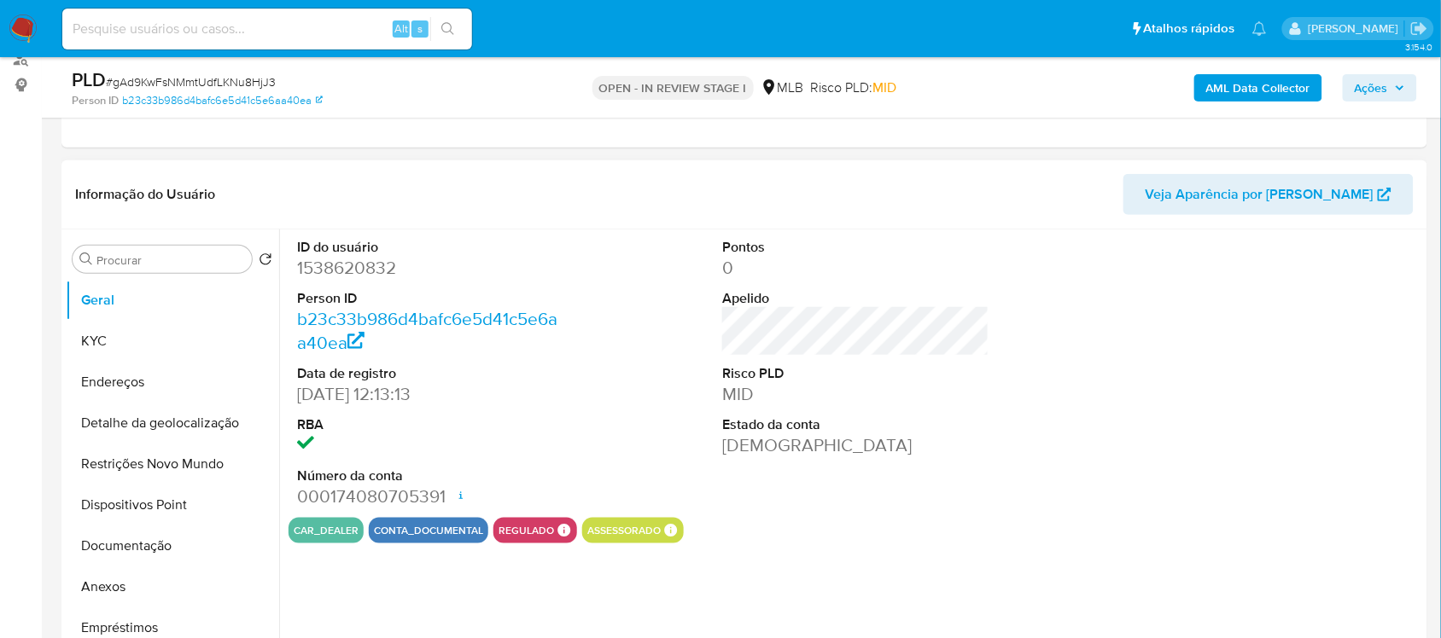
select select "10"
click at [130, 549] on button "Documentação" at bounding box center [166, 546] width 200 height 41
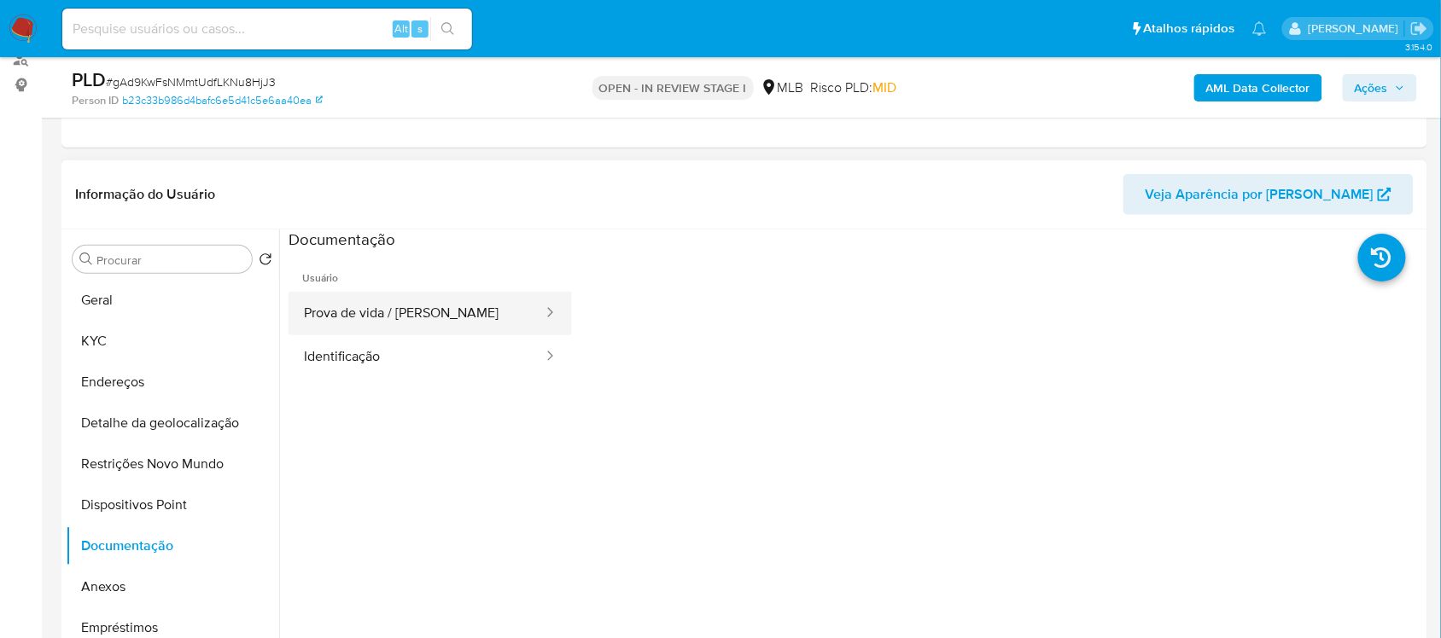
click at [474, 305] on button "Prova de vida / [PERSON_NAME]" at bounding box center [416, 314] width 256 height 44
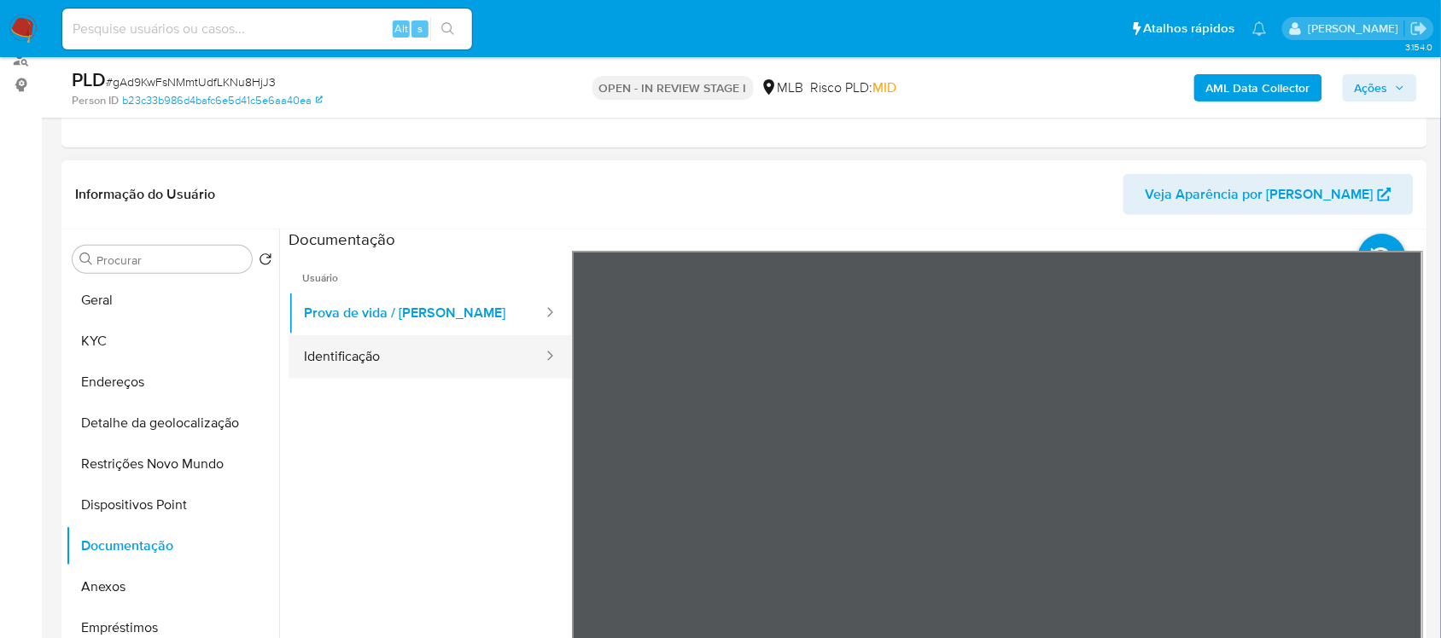
click at [418, 365] on button "Identificação" at bounding box center [416, 357] width 256 height 44
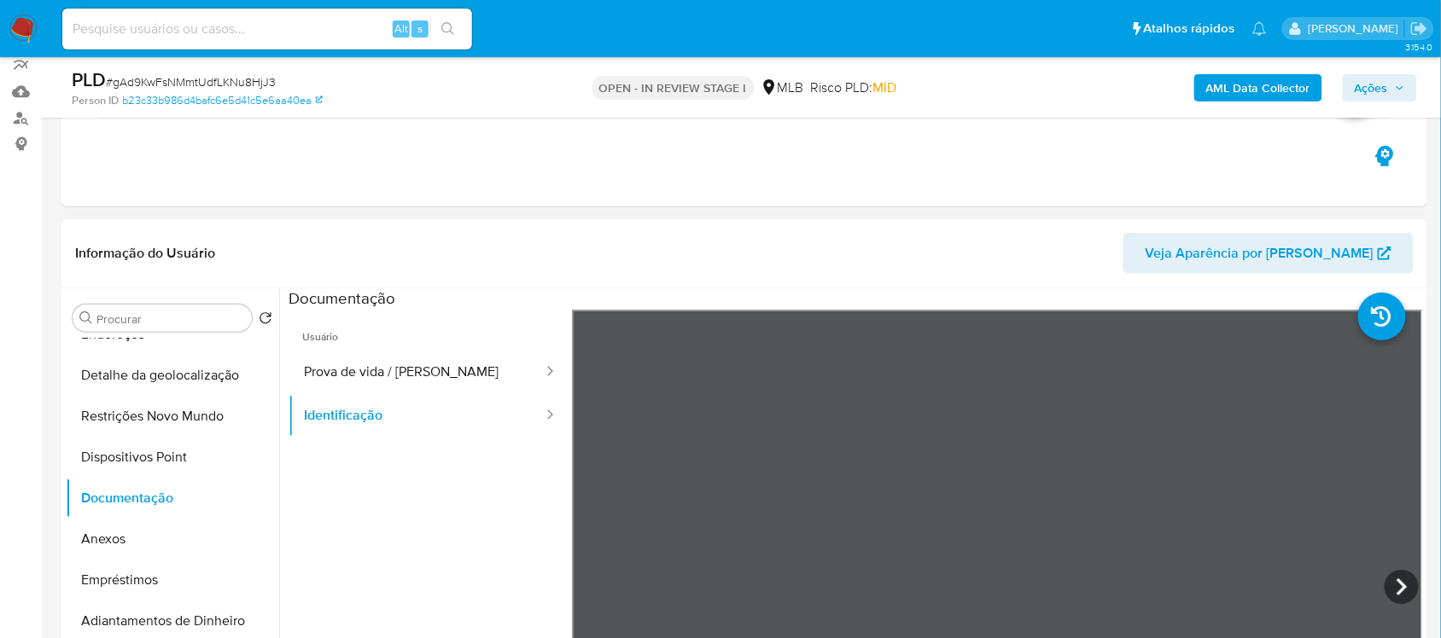
scroll to position [320, 0]
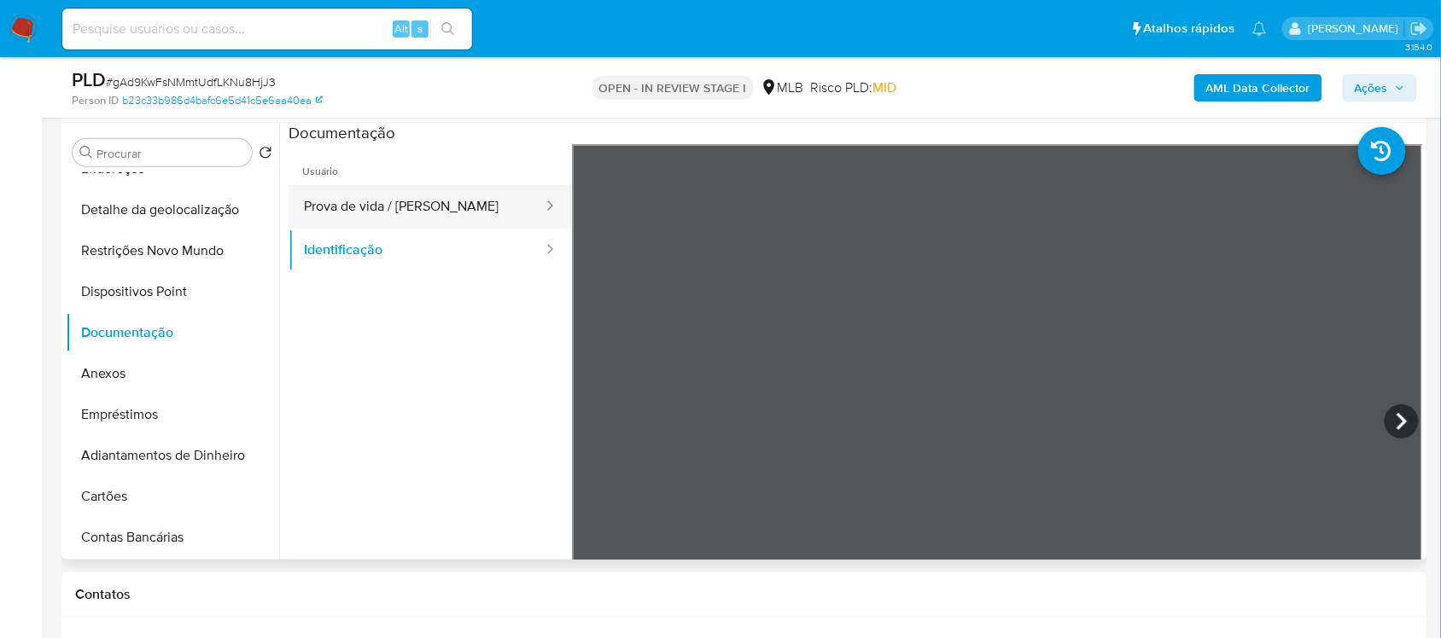
click at [369, 205] on button "Prova de vida / [PERSON_NAME]" at bounding box center [416, 207] width 256 height 44
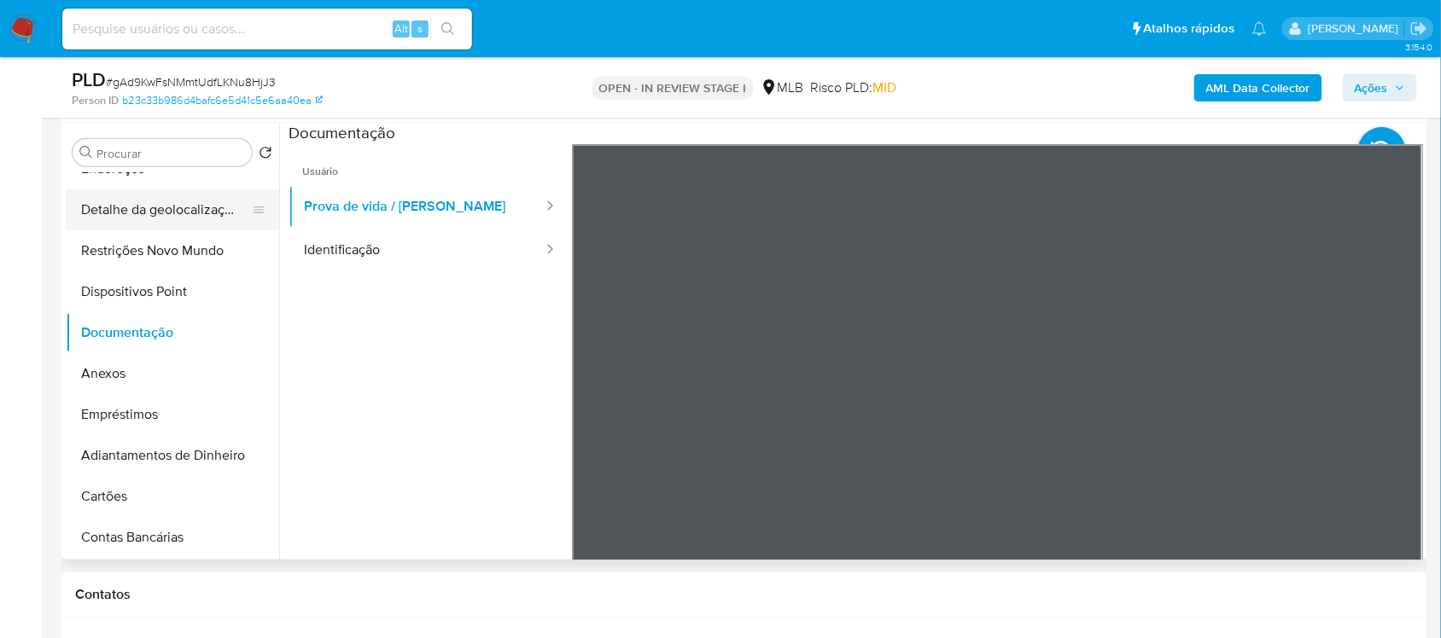
click at [169, 210] on button "Detalhe da geolocalização" at bounding box center [166, 209] width 200 height 41
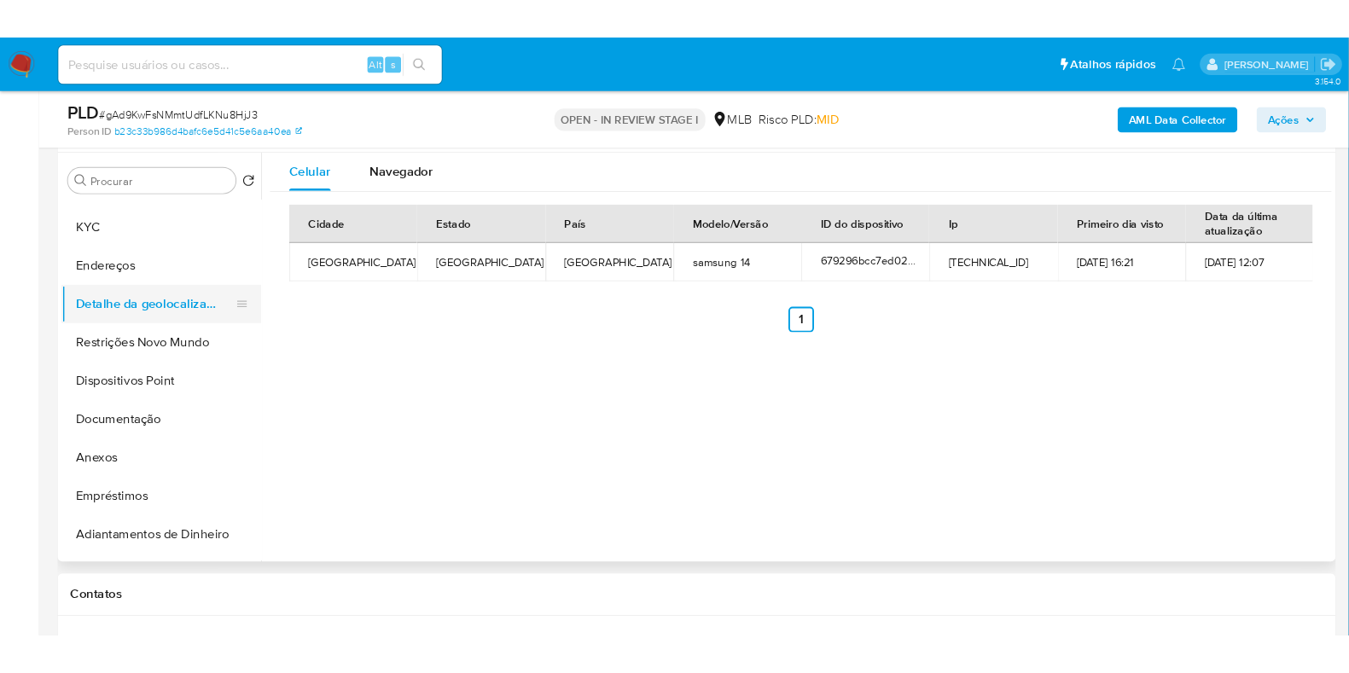
scroll to position [0, 0]
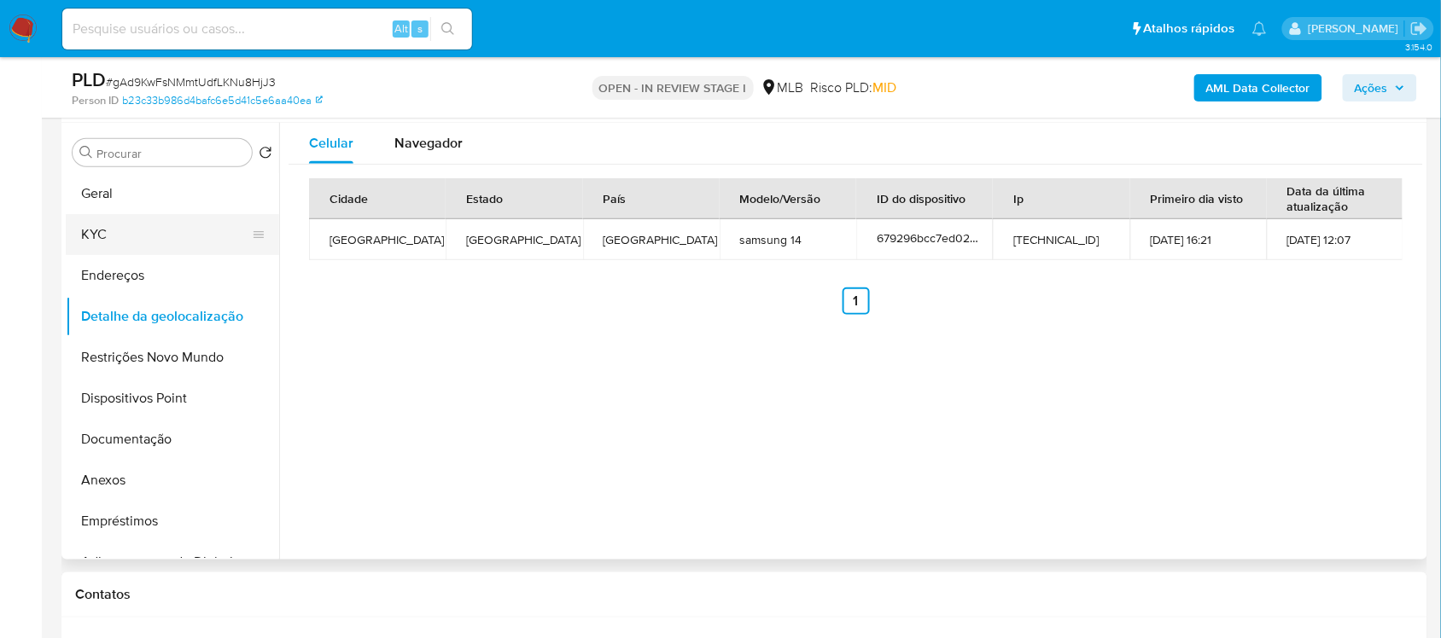
click at [147, 236] on button "KYC" at bounding box center [166, 234] width 200 height 41
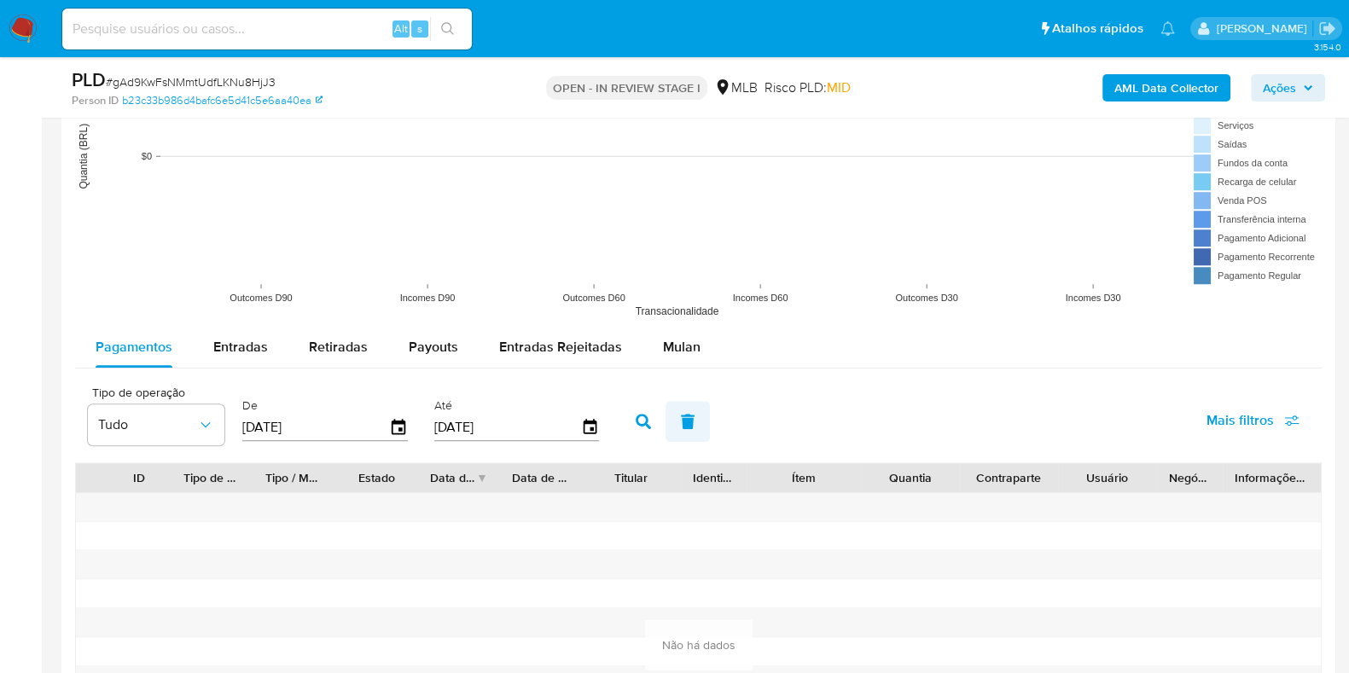
scroll to position [1706, 0]
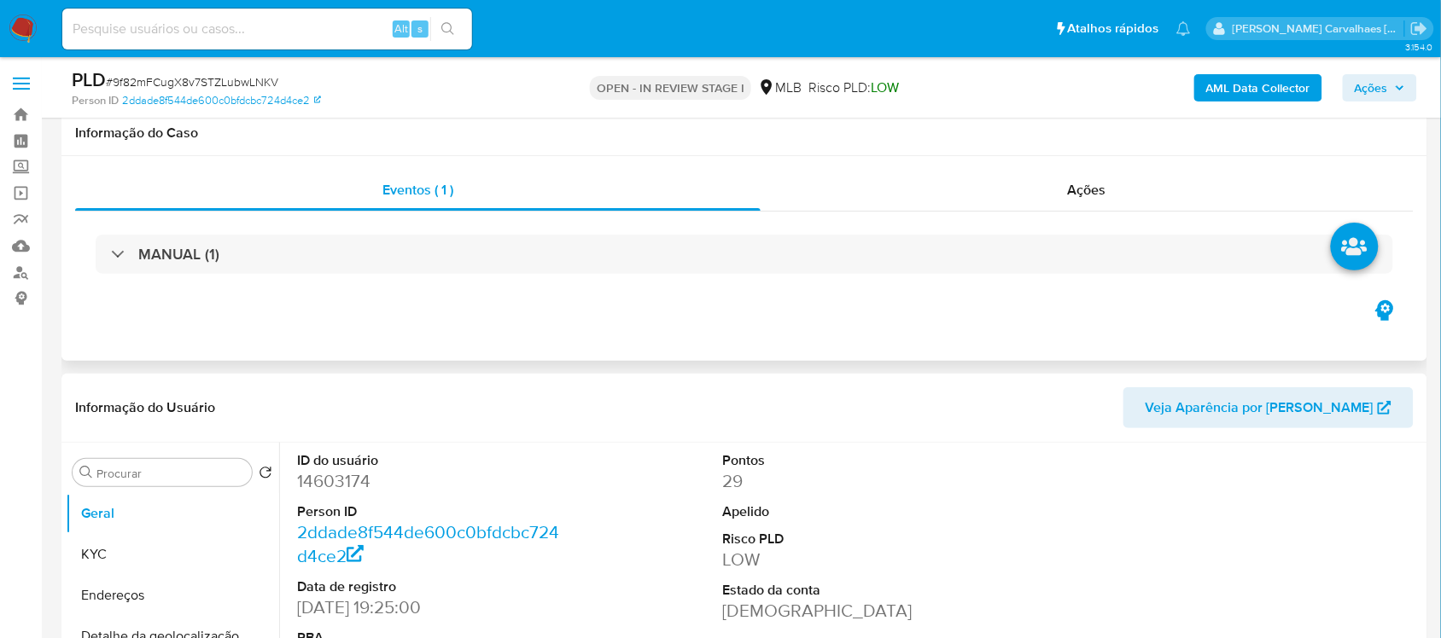
scroll to position [213, 0]
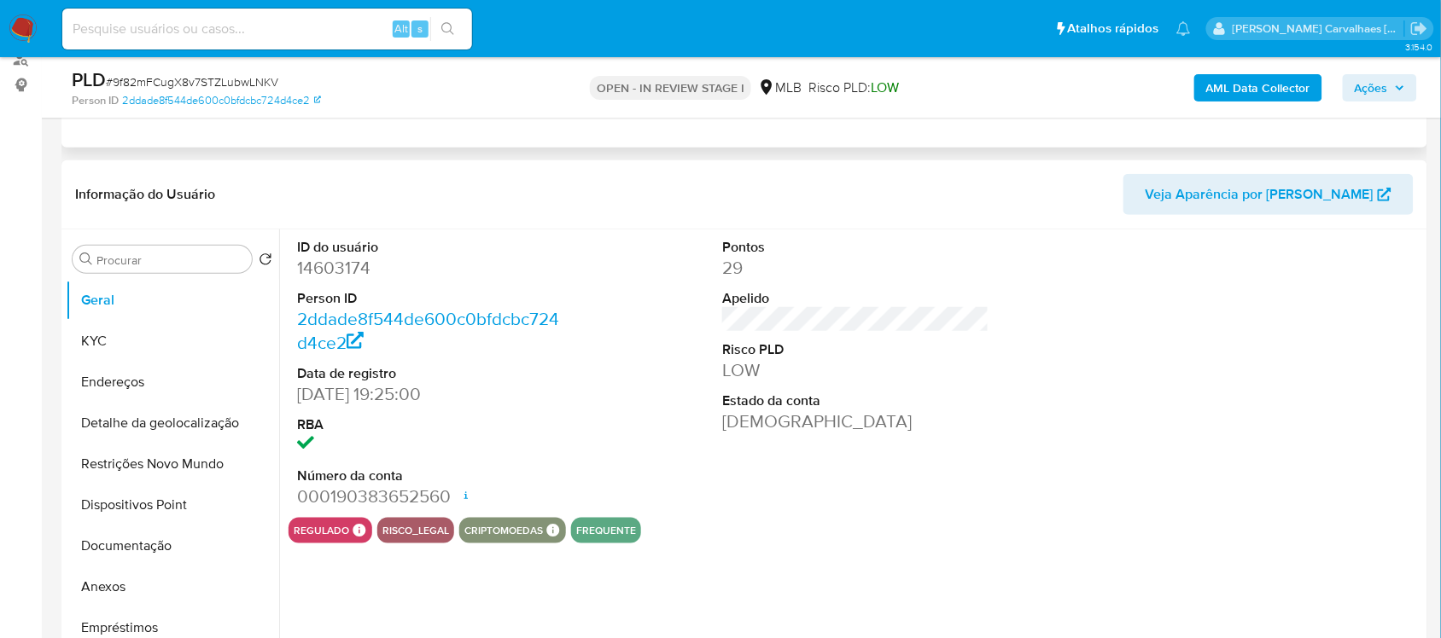
select select "10"
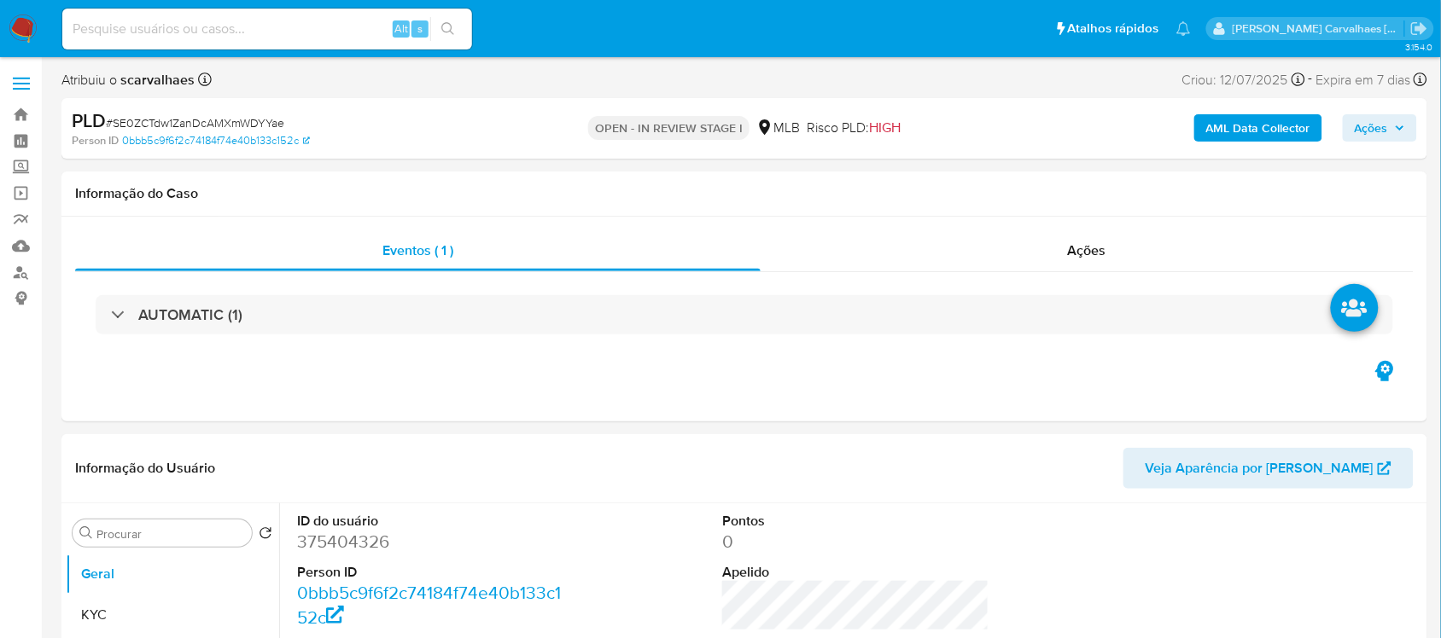
select select "10"
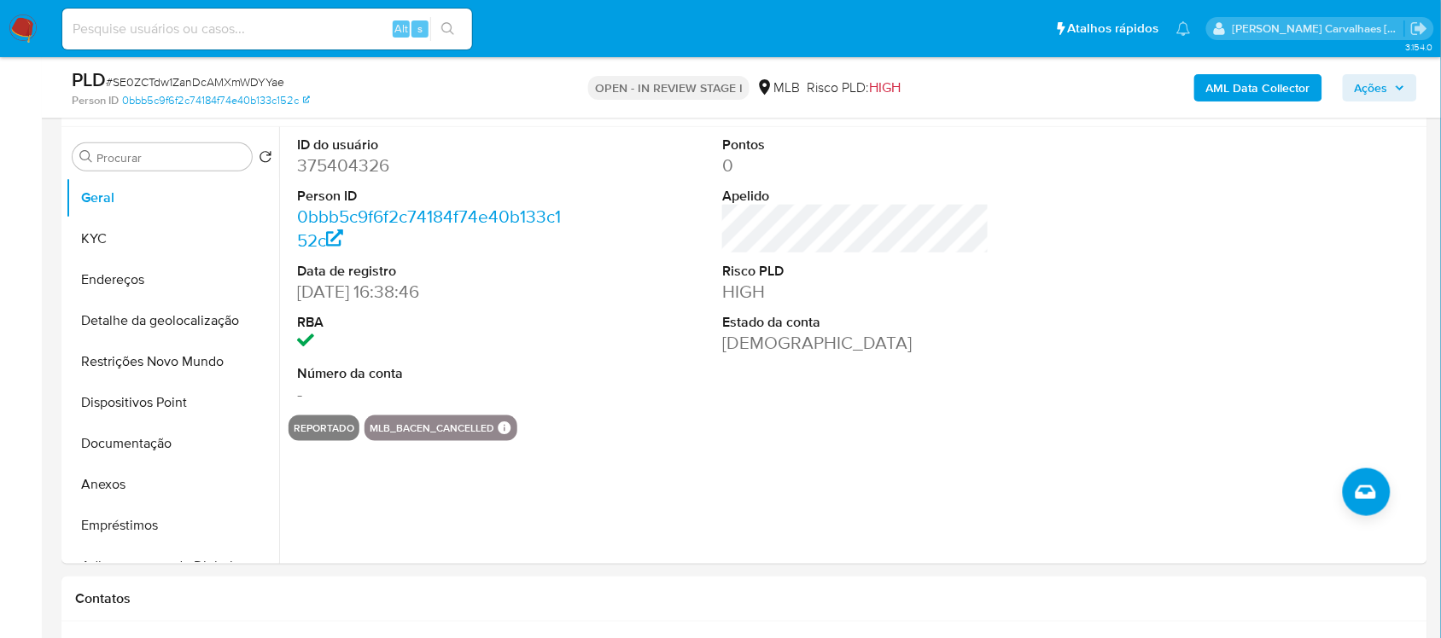
scroll to position [320, 0]
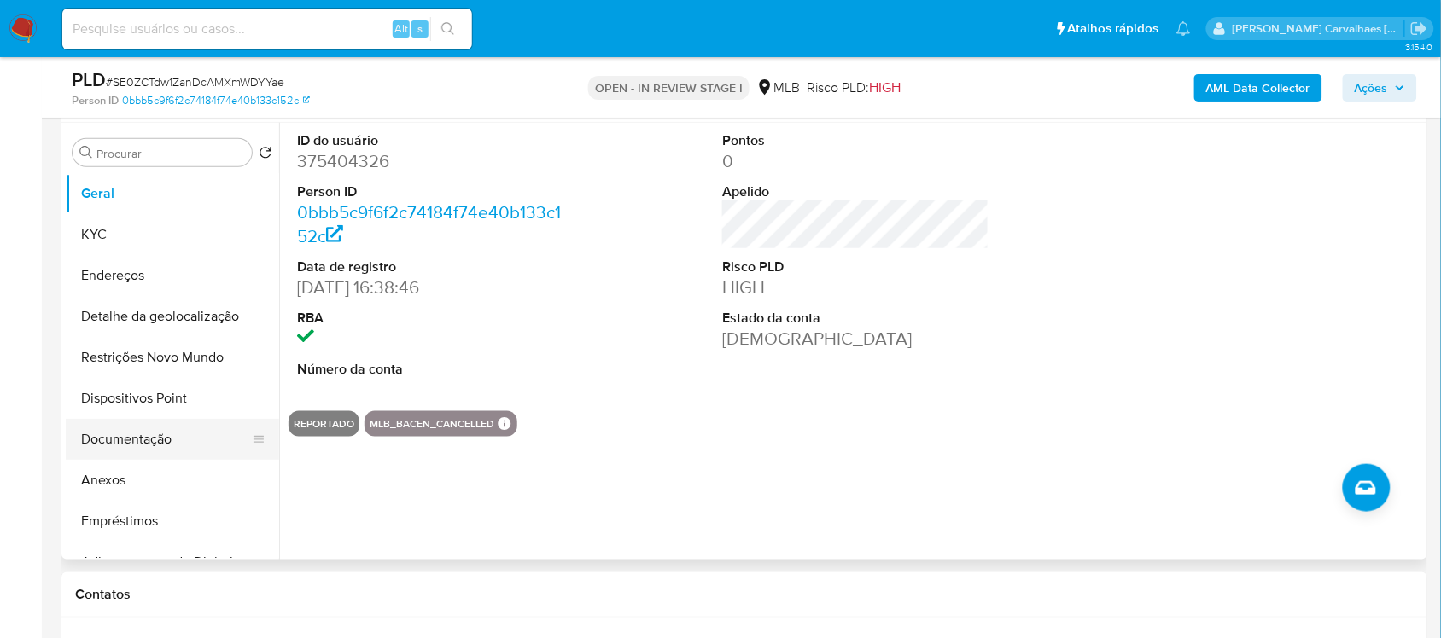
click at [186, 436] on button "Documentação" at bounding box center [166, 439] width 200 height 41
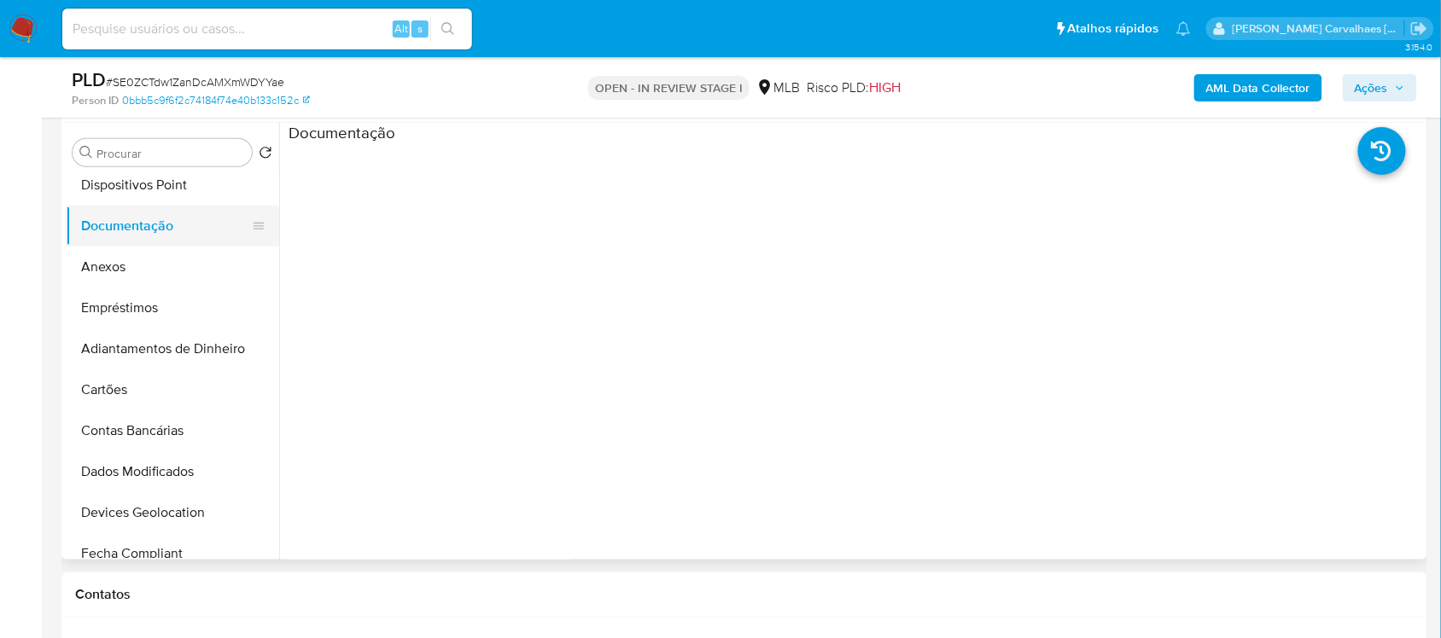
click at [137, 224] on button "Documentação" at bounding box center [166, 226] width 200 height 41
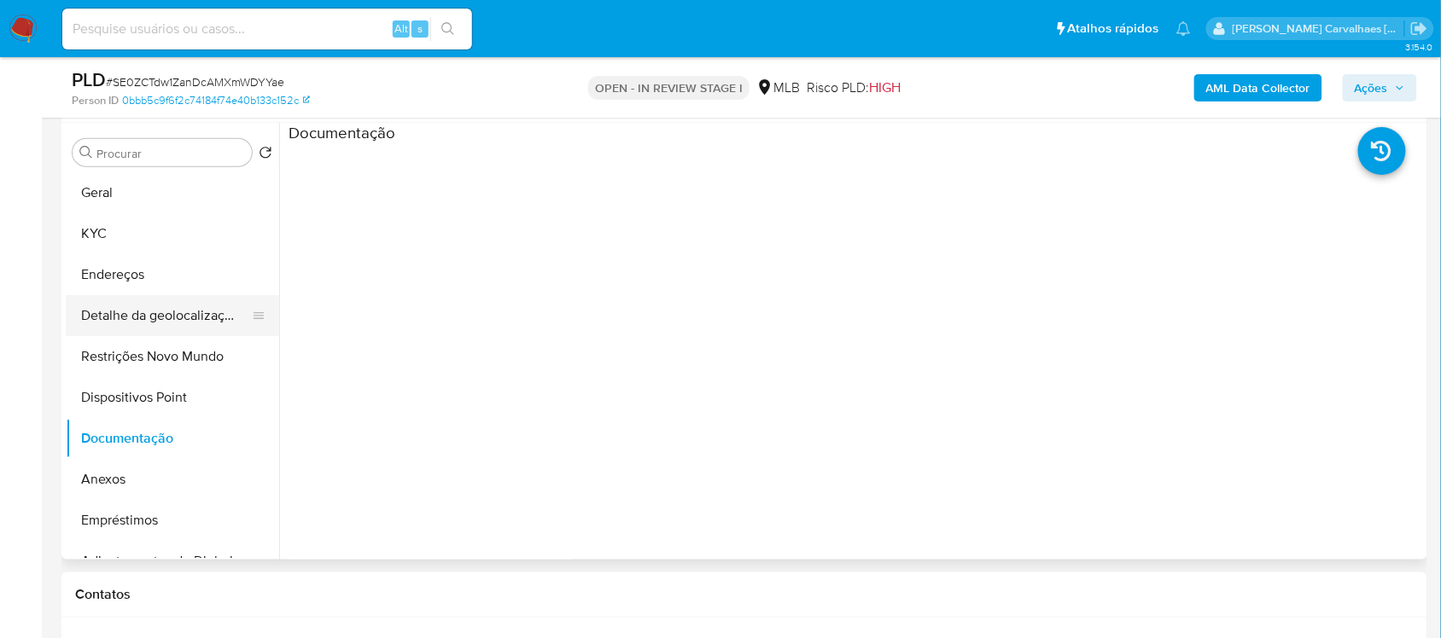
scroll to position [0, 0]
click at [163, 38] on input at bounding box center [267, 29] width 410 height 22
paste input "9f82mFCugX8v7STZLubwLNKV"
type input "9f82mFCugX8v7STZLubwLNKV"
click at [441, 26] on icon "search-icon" at bounding box center [448, 29] width 14 height 14
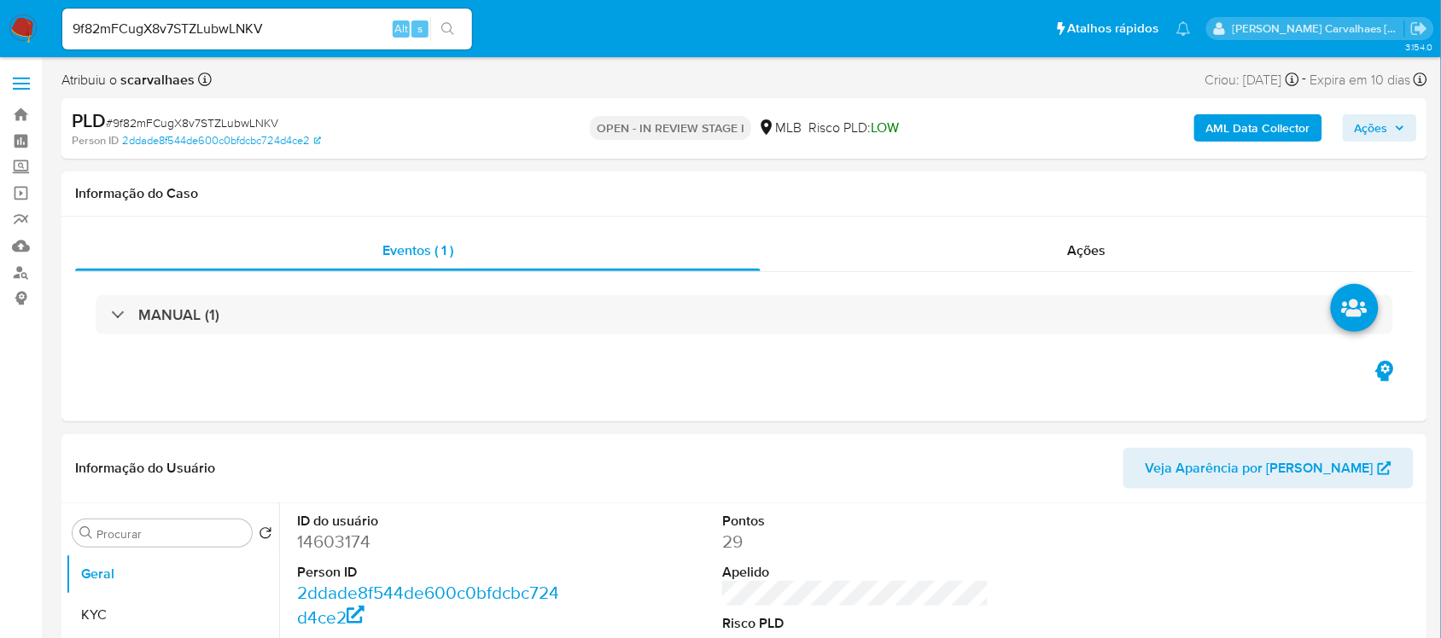
select select "10"
click at [117, 573] on button "Geral" at bounding box center [166, 574] width 200 height 41
click at [107, 604] on button "KYC" at bounding box center [166, 615] width 200 height 41
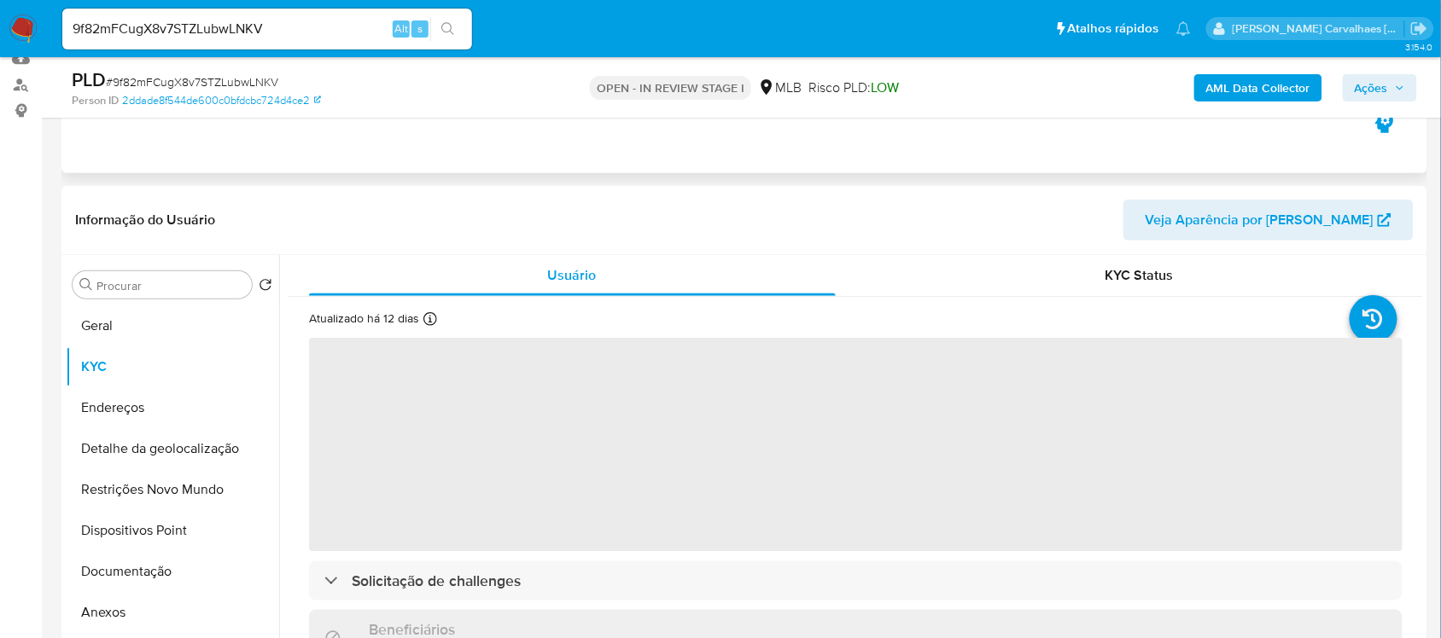
scroll to position [213, 0]
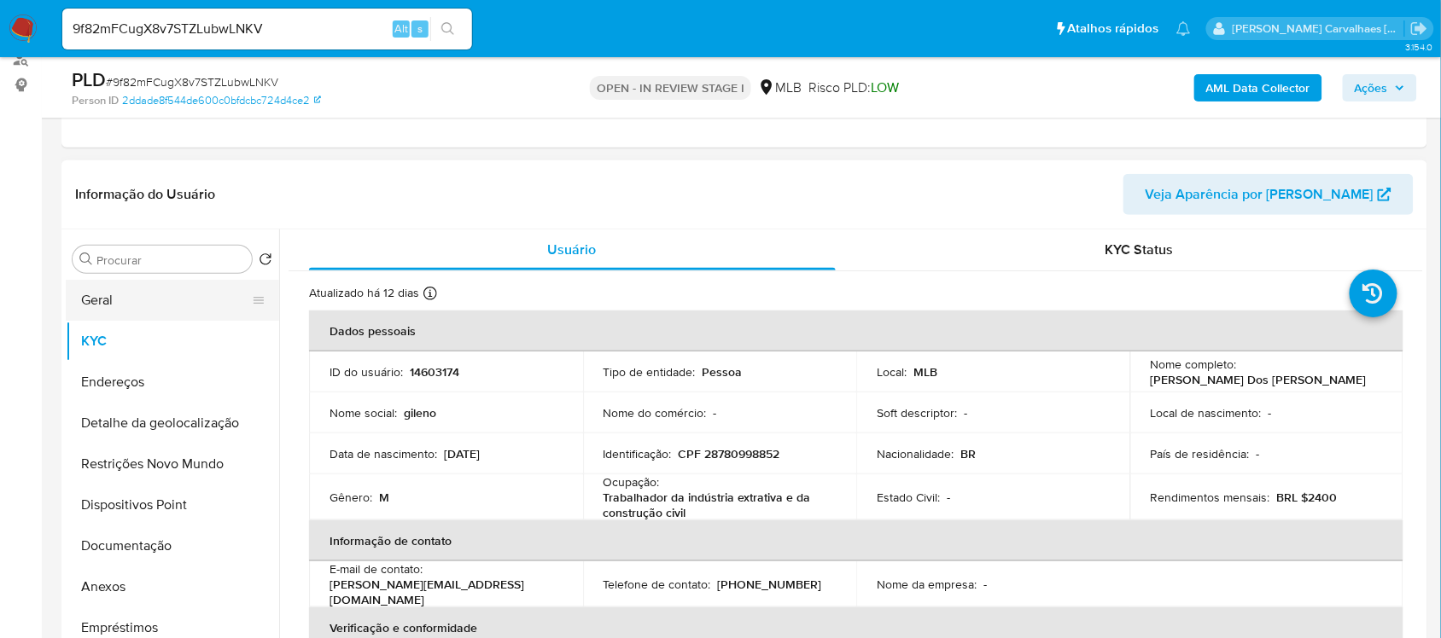
click at [85, 305] on button "Geral" at bounding box center [166, 300] width 200 height 41
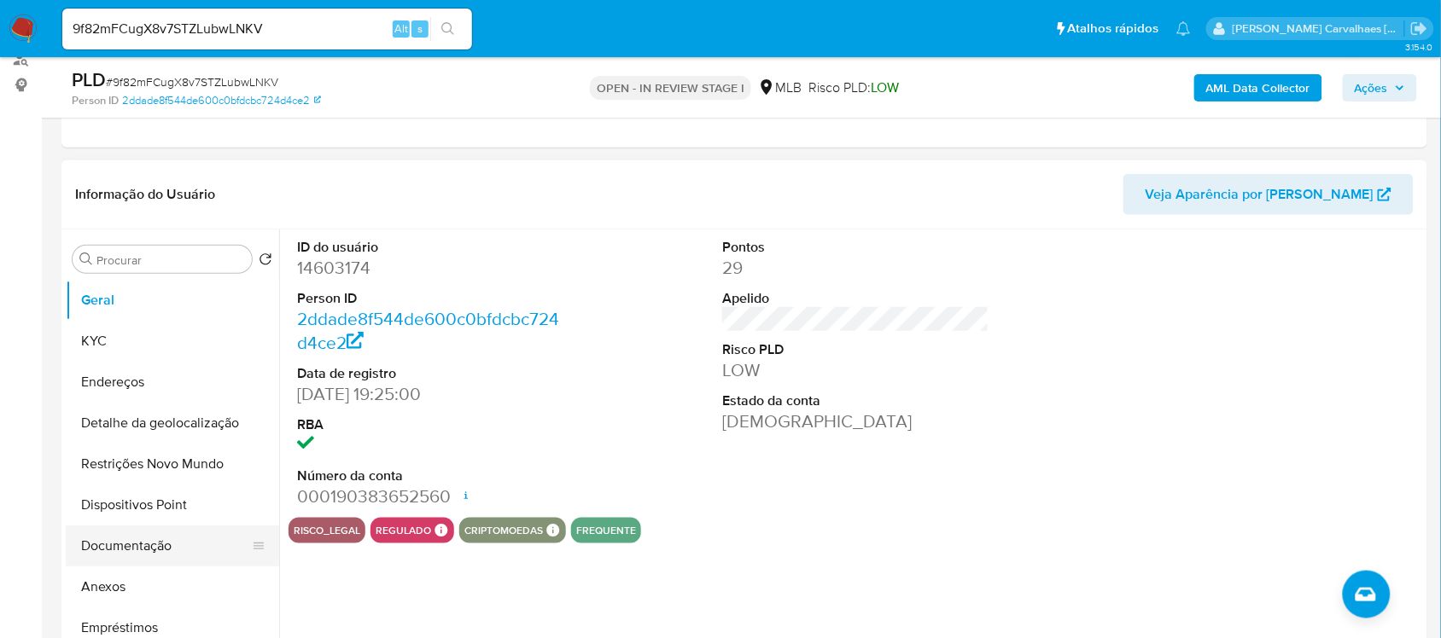
click at [143, 552] on button "Documentação" at bounding box center [166, 546] width 200 height 41
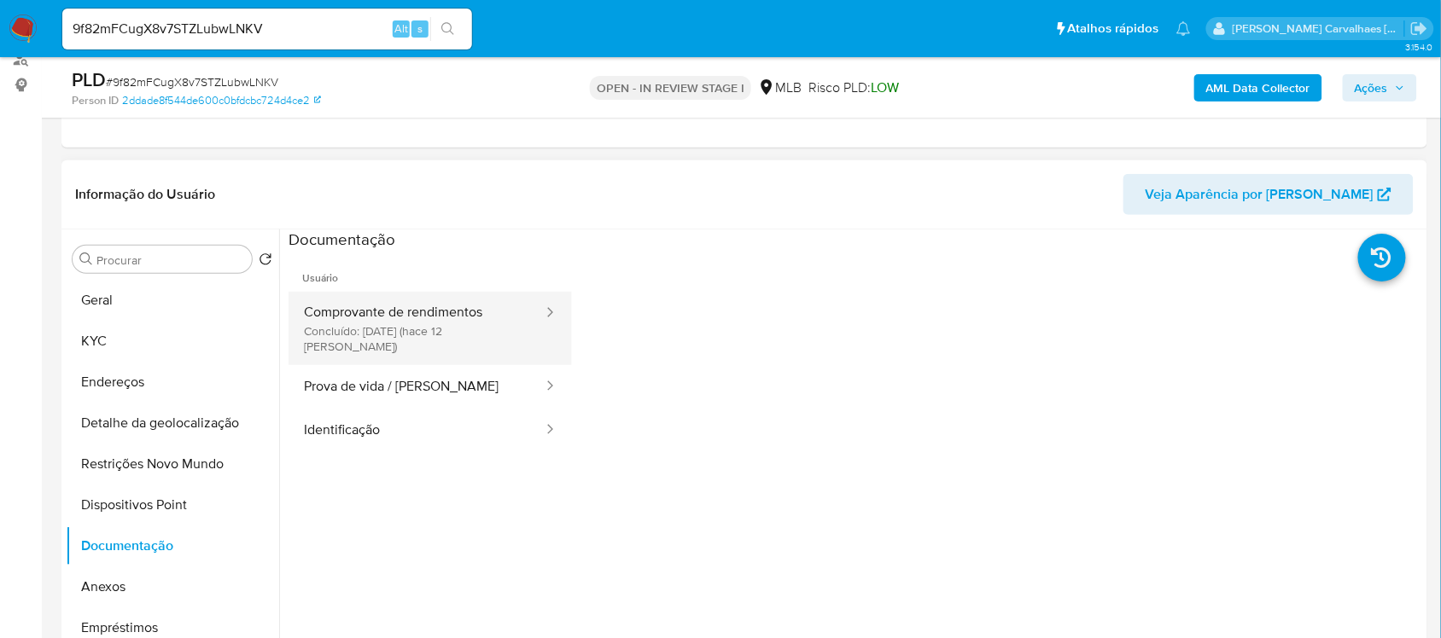
click at [390, 333] on button "Comprovante de rendimentos Concluído: 06/08/2025 (hace 12 días)" at bounding box center [416, 328] width 256 height 73
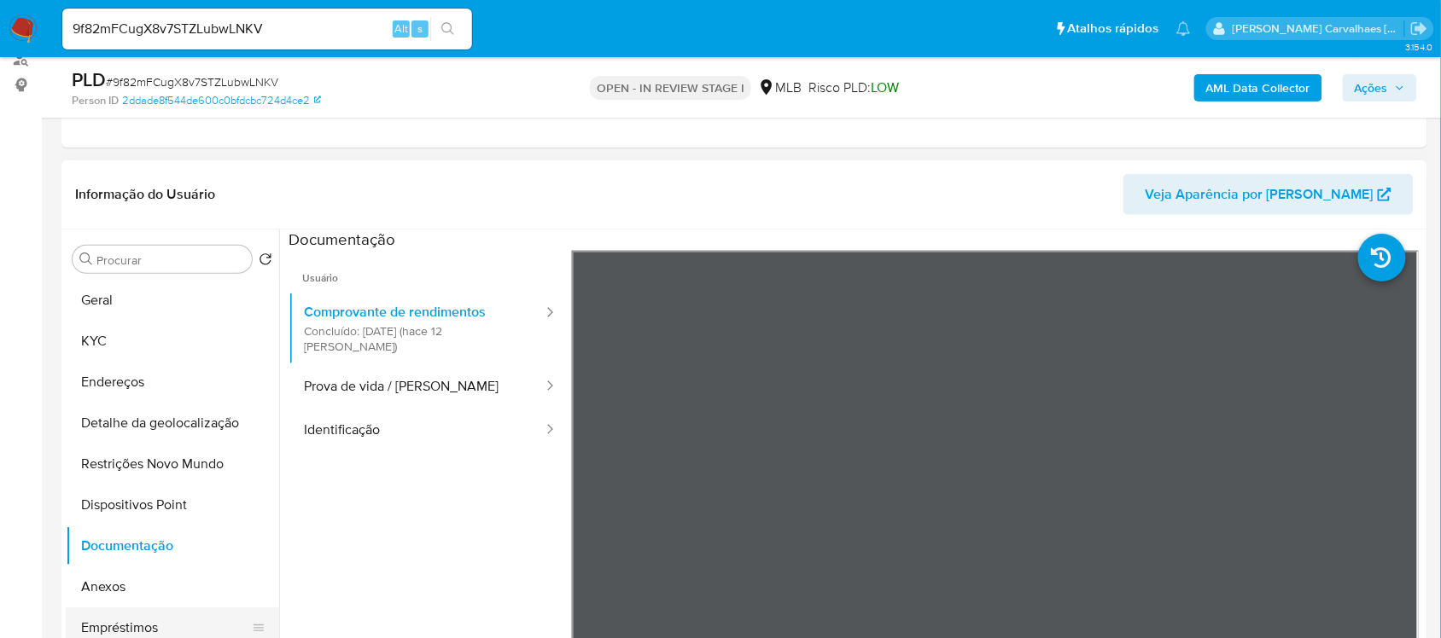
scroll to position [107, 0]
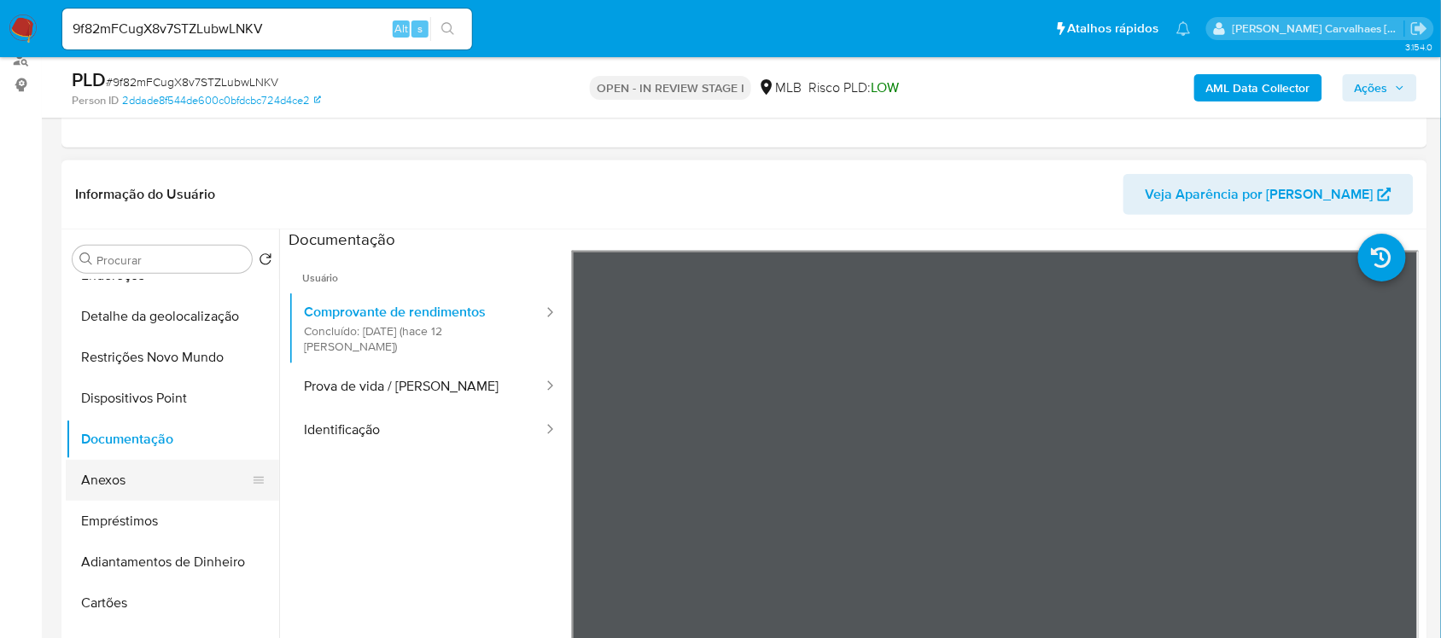
click at [160, 479] on button "Anexos" at bounding box center [166, 480] width 200 height 41
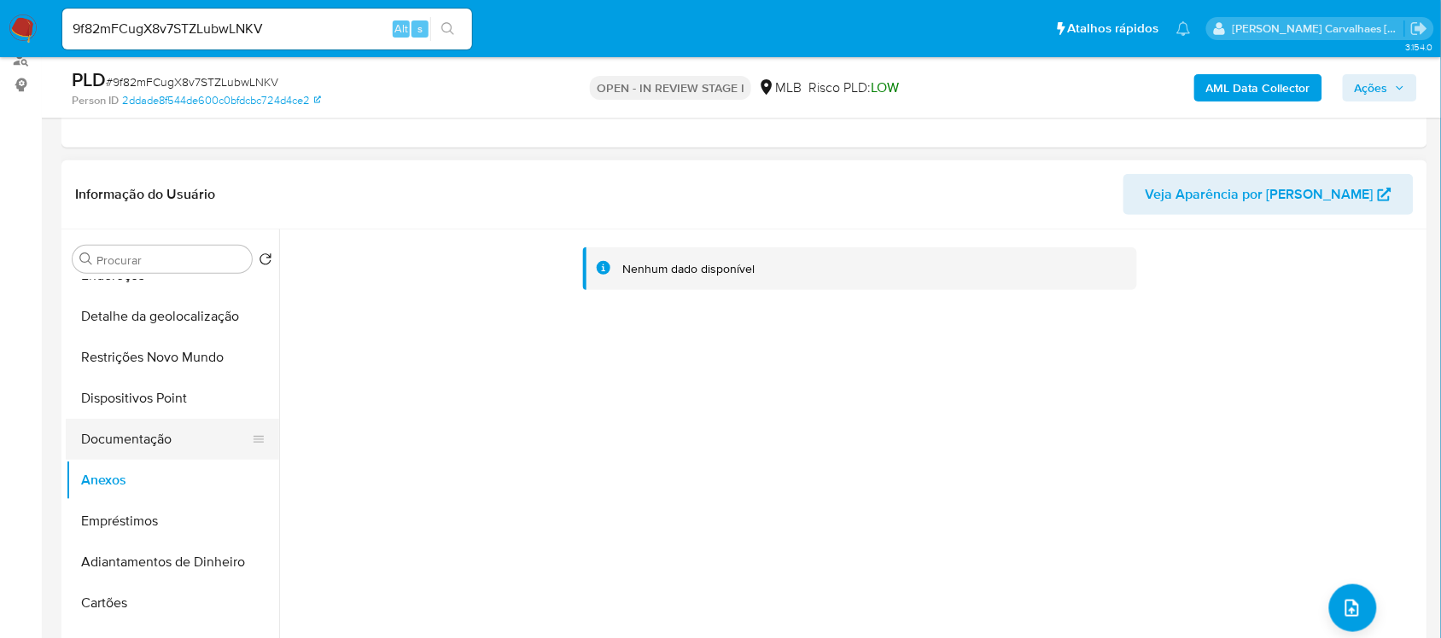
click at [126, 445] on button "Documentação" at bounding box center [166, 439] width 200 height 41
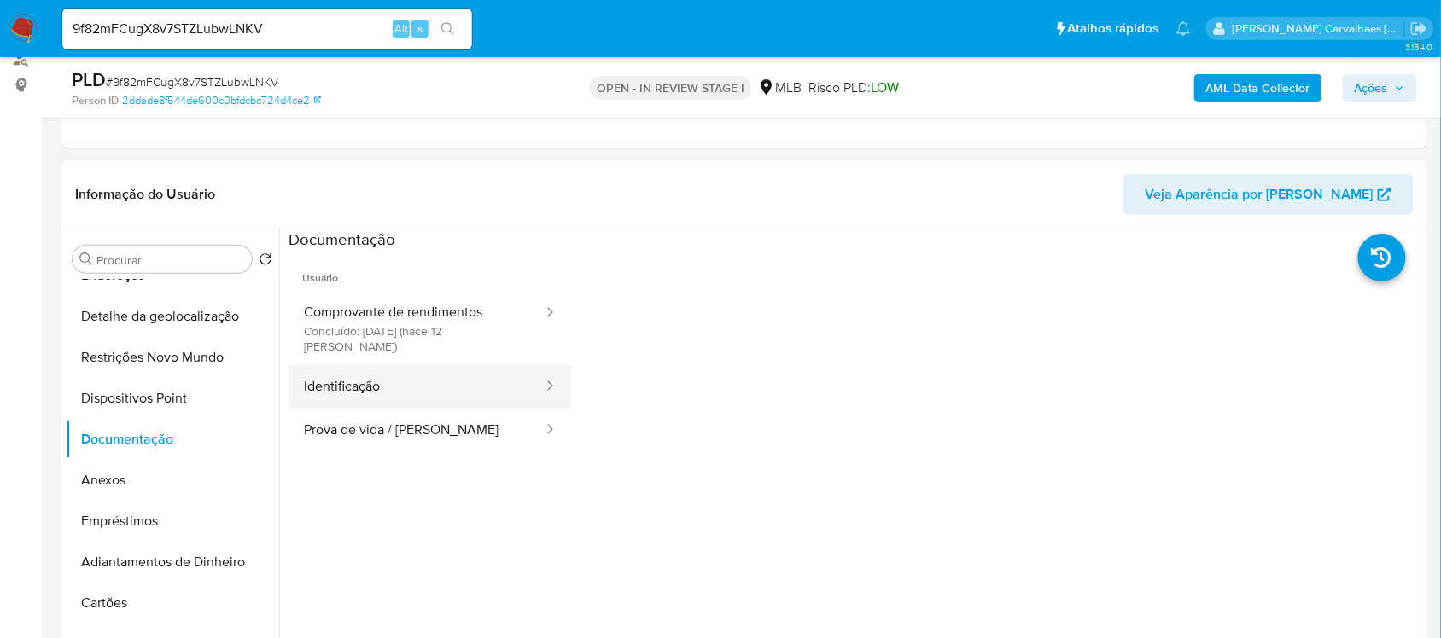
click at [461, 370] on button "Identificação" at bounding box center [416, 387] width 256 height 44
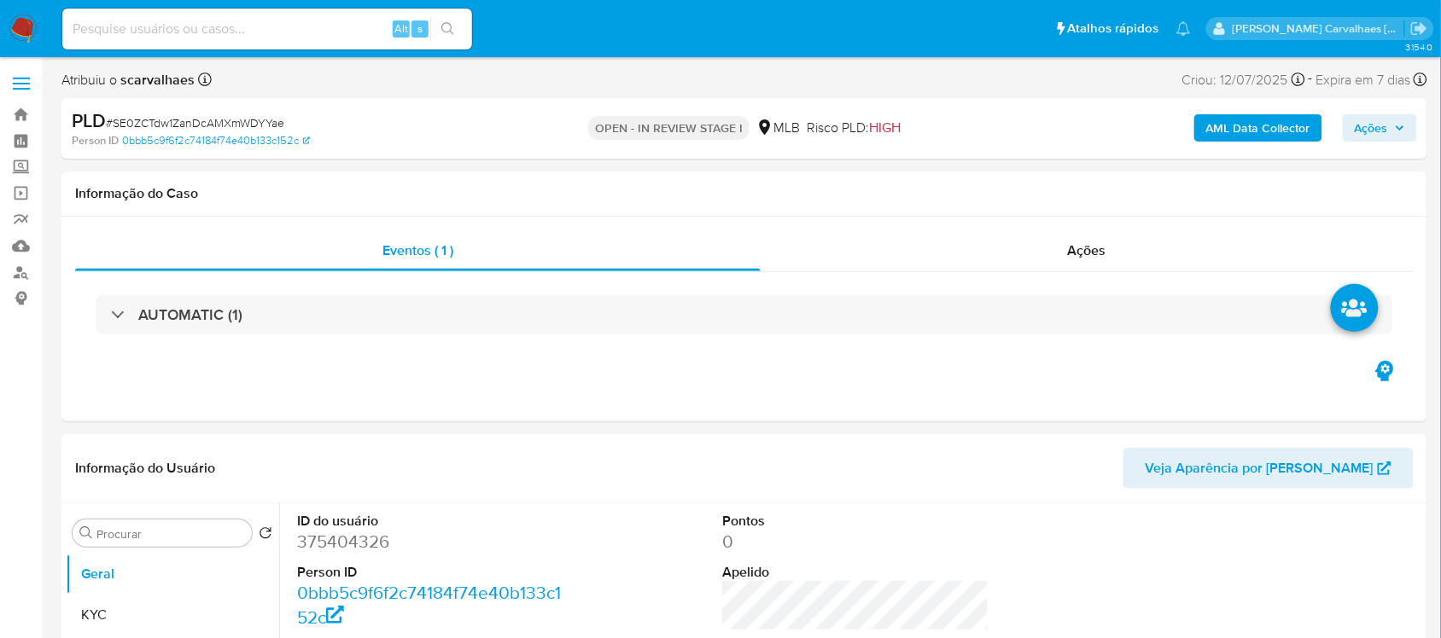
scroll to position [107, 0]
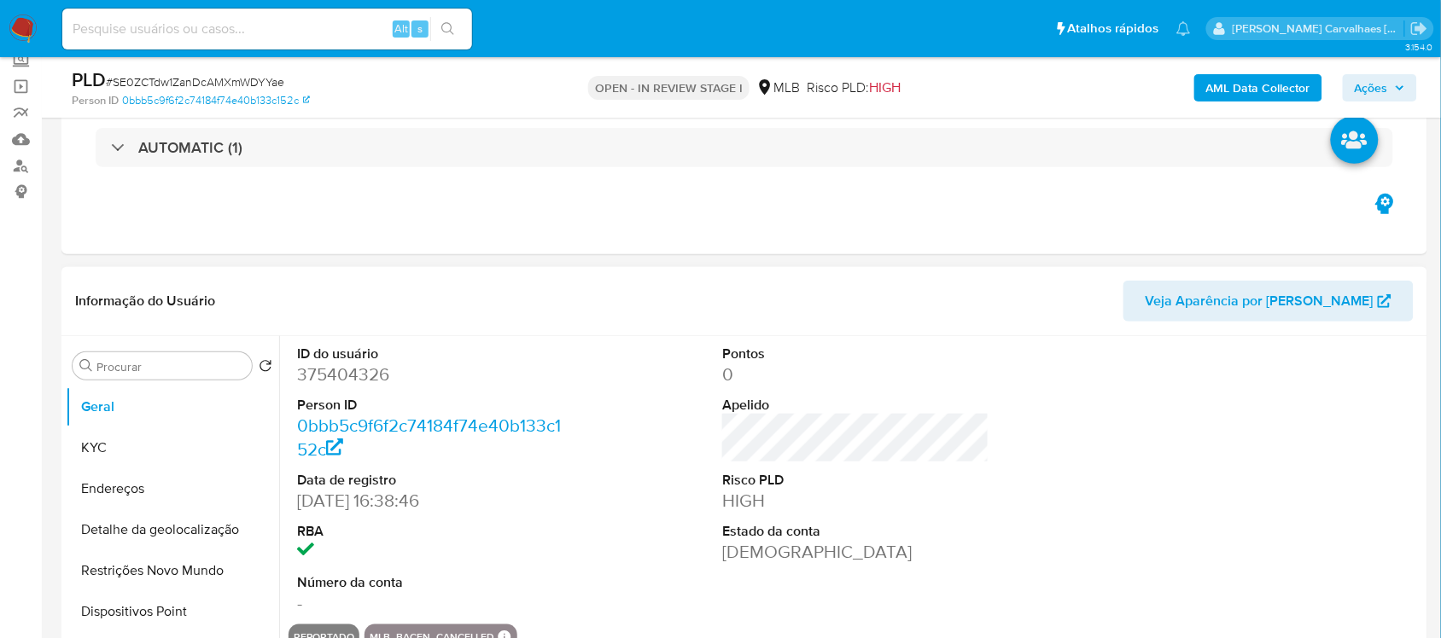
select select "10"
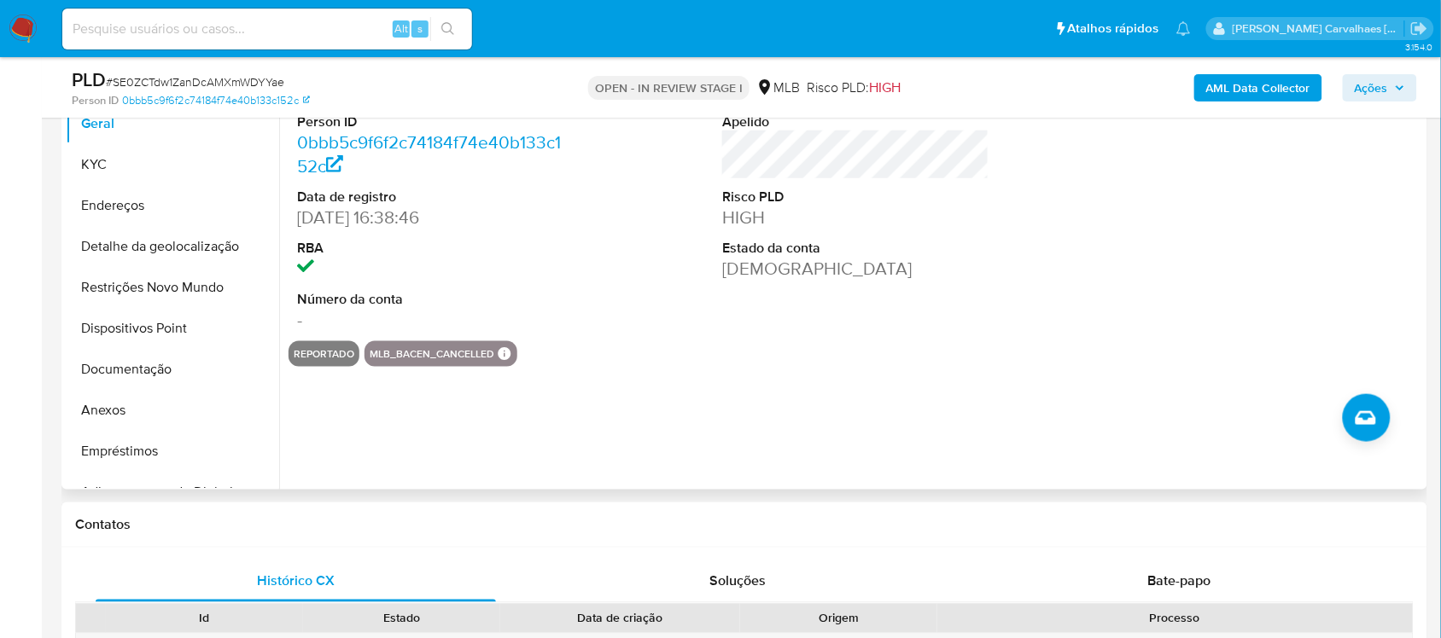
scroll to position [427, 0]
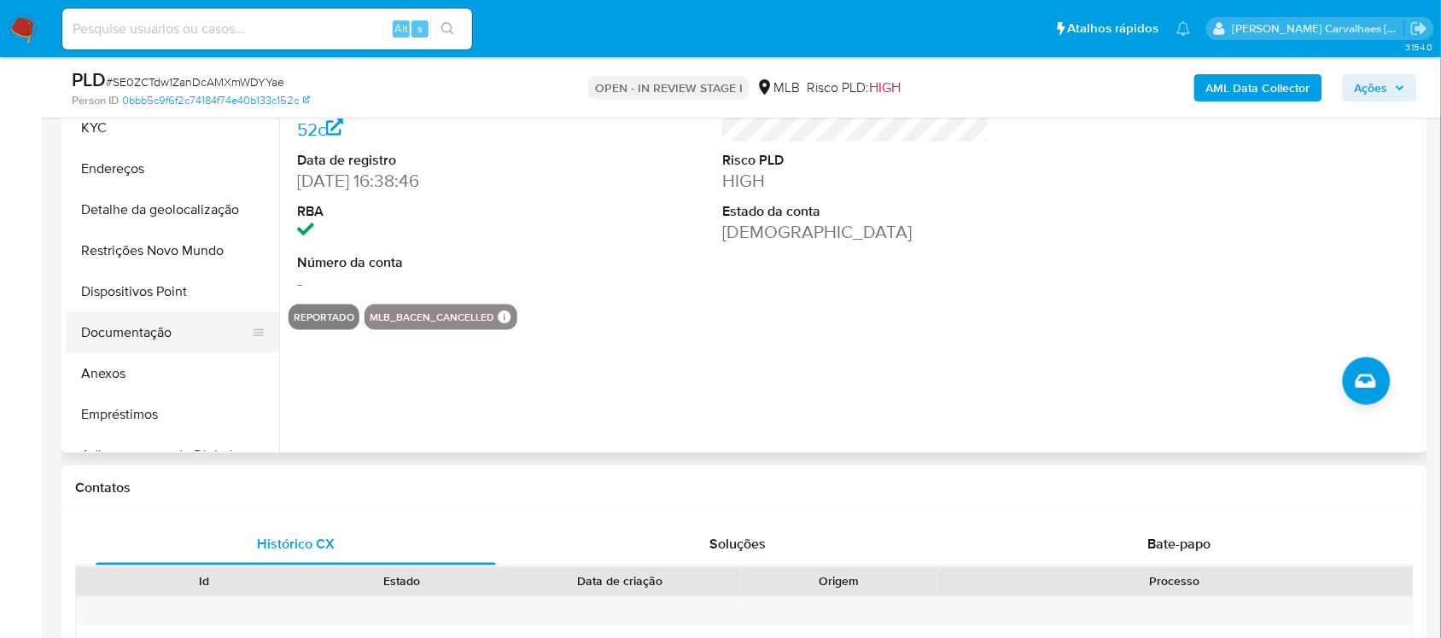
click at [130, 340] on button "Documentação" at bounding box center [166, 332] width 200 height 41
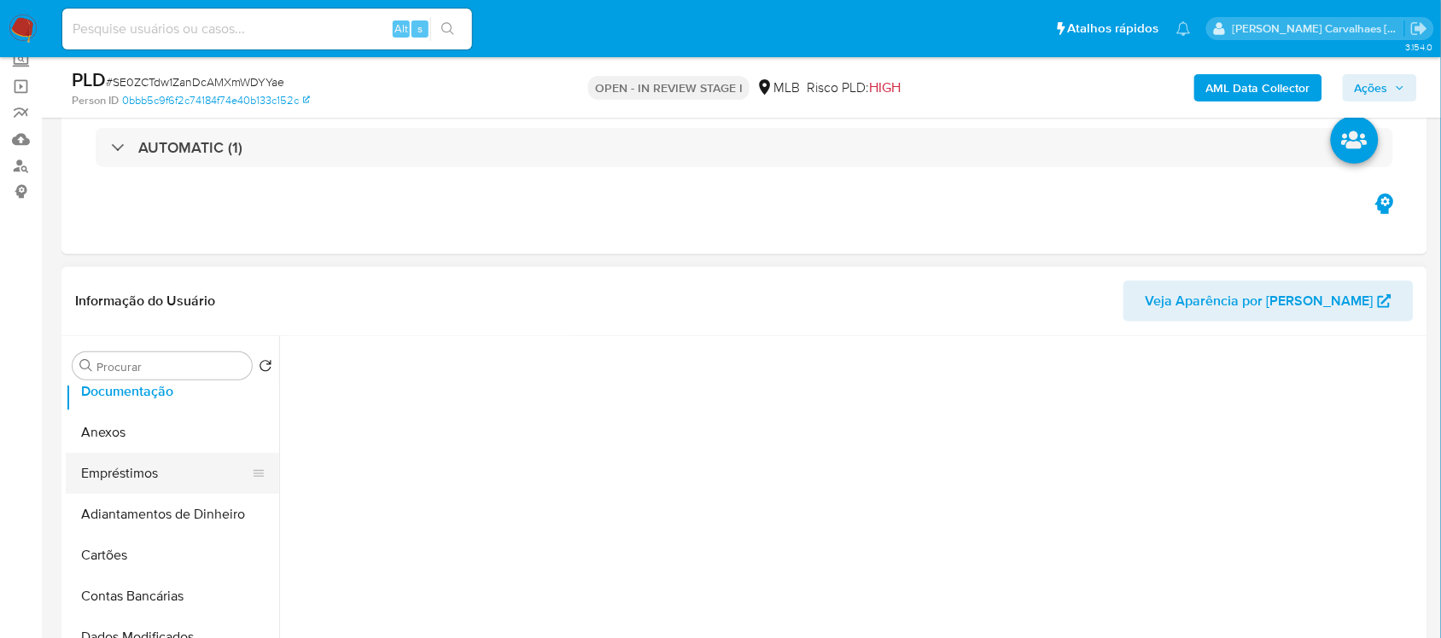
scroll to position [213, 0]
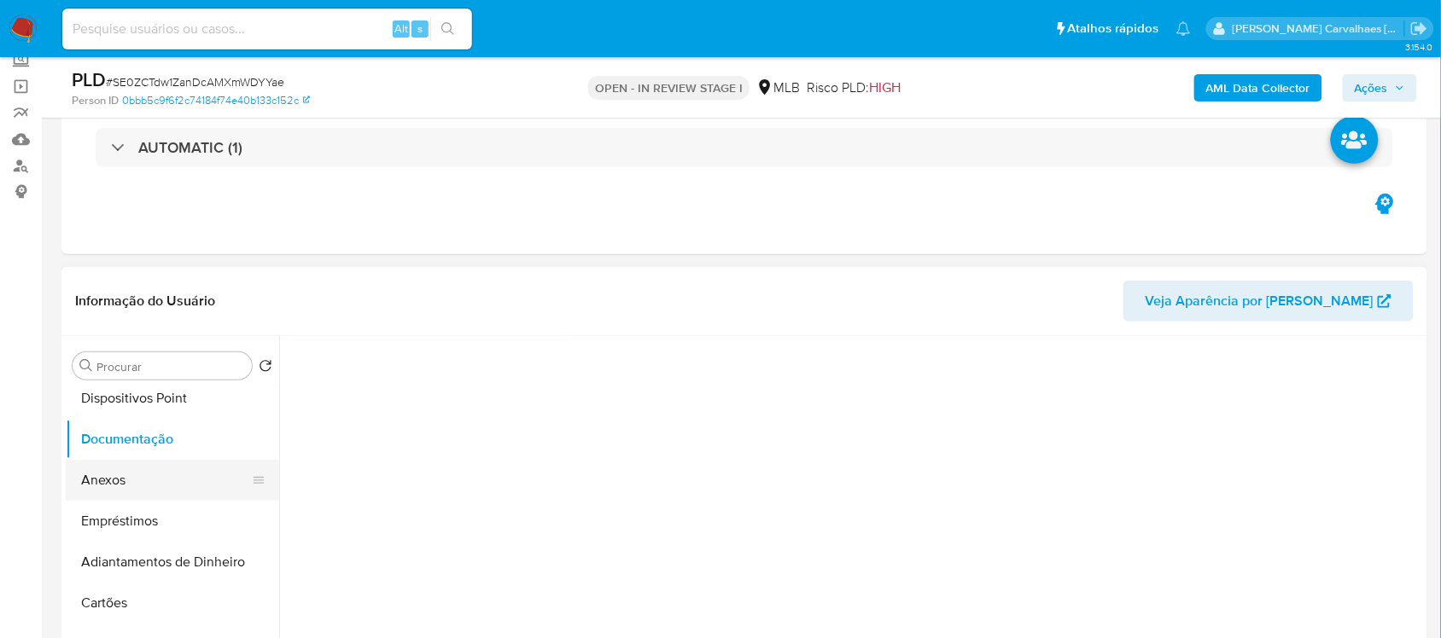
click at [156, 480] on button "Anexos" at bounding box center [166, 480] width 200 height 41
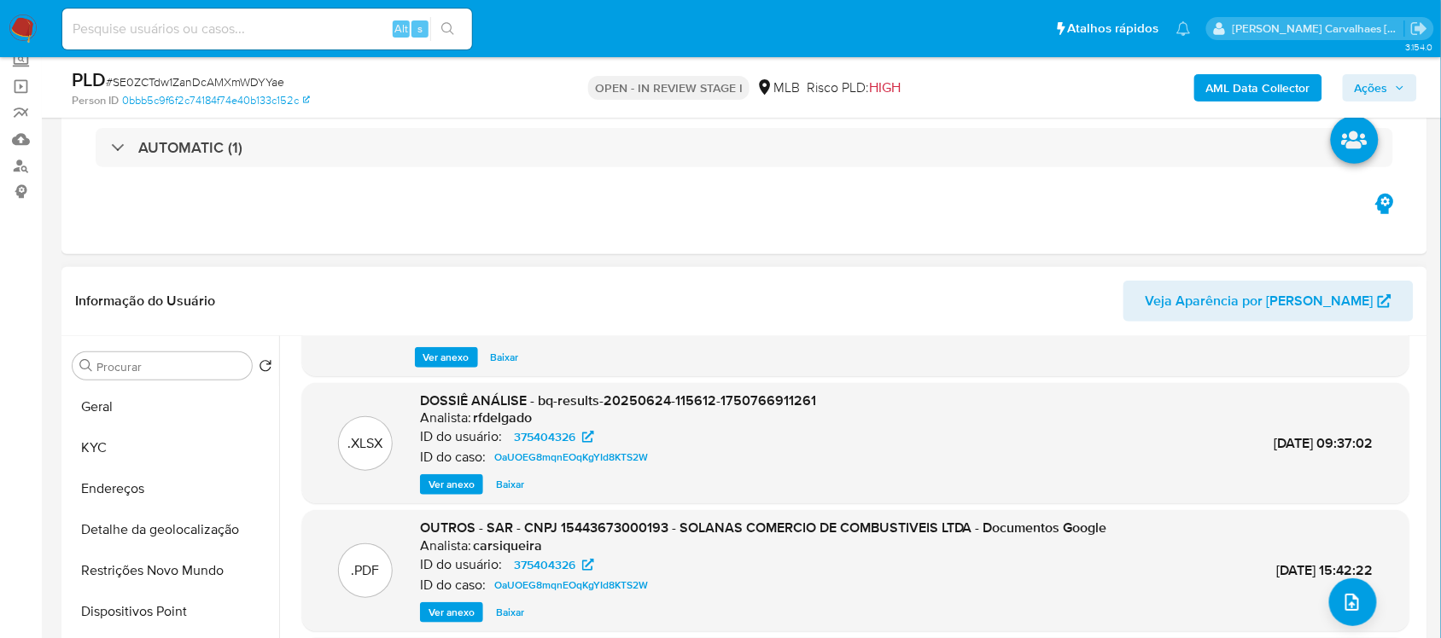
scroll to position [114, 0]
click at [428, 489] on button "Ver anexo" at bounding box center [451, 484] width 63 height 20
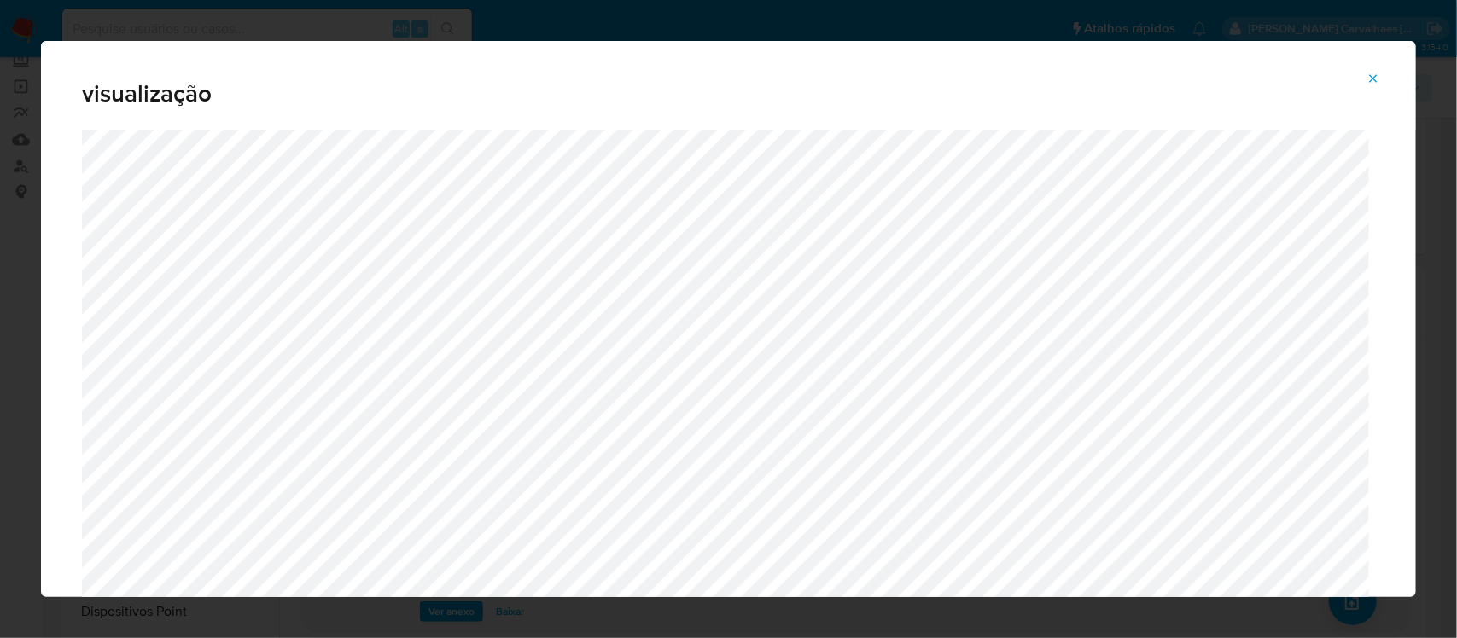
click at [1375, 75] on icon "Attachment preview" at bounding box center [1373, 79] width 14 height 14
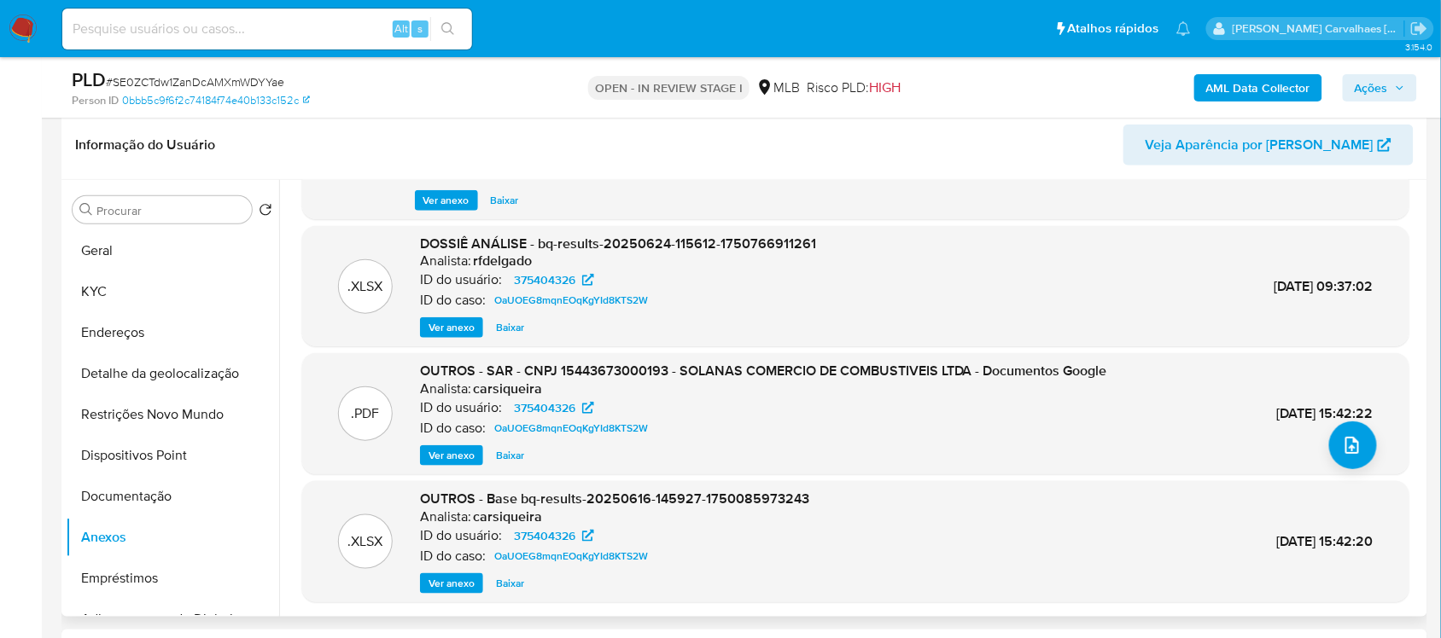
scroll to position [320, 0]
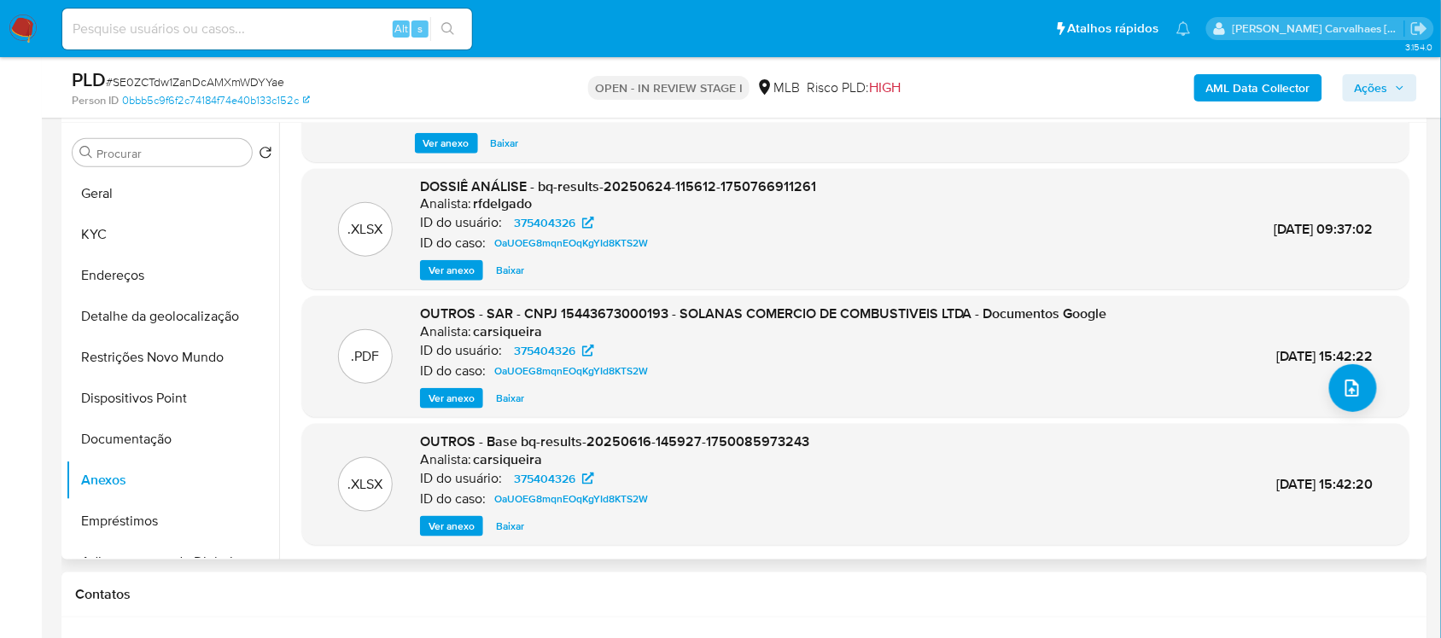
click at [468, 397] on span "Ver anexo" at bounding box center [451, 398] width 46 height 17
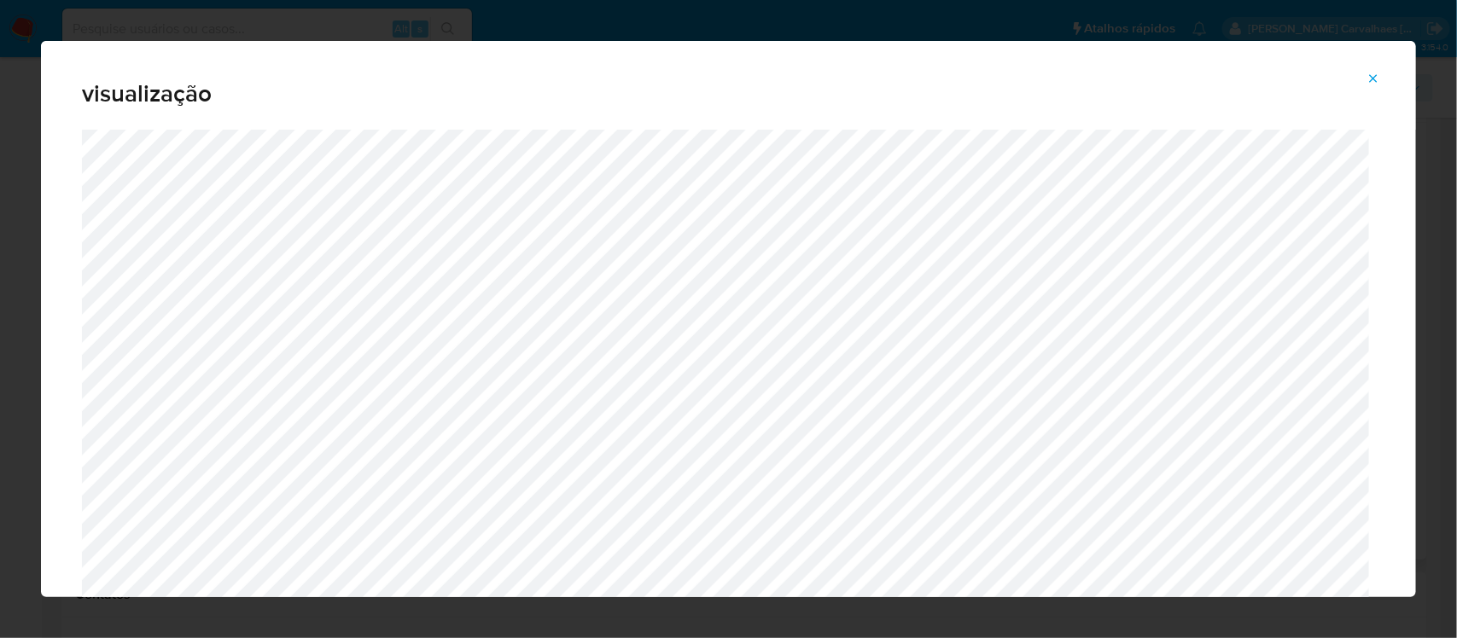
click at [1367, 78] on icon "Attachment preview" at bounding box center [1373, 79] width 14 height 14
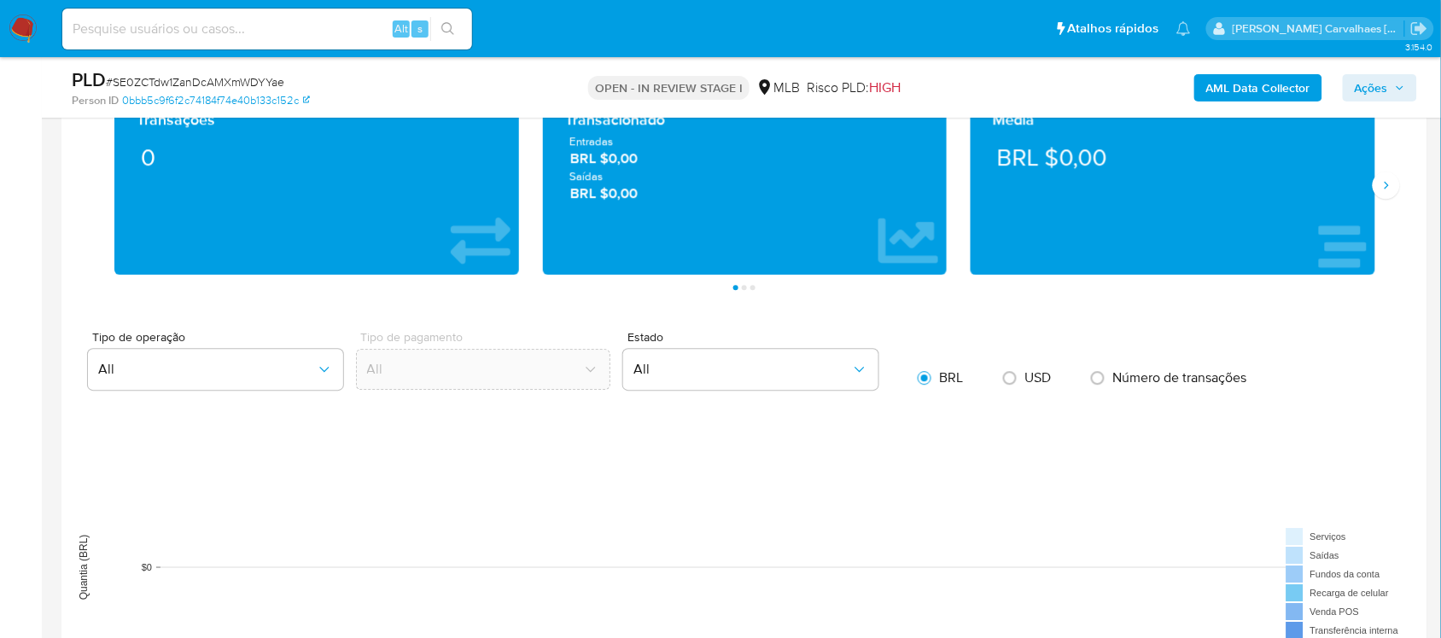
scroll to position [1707, 0]
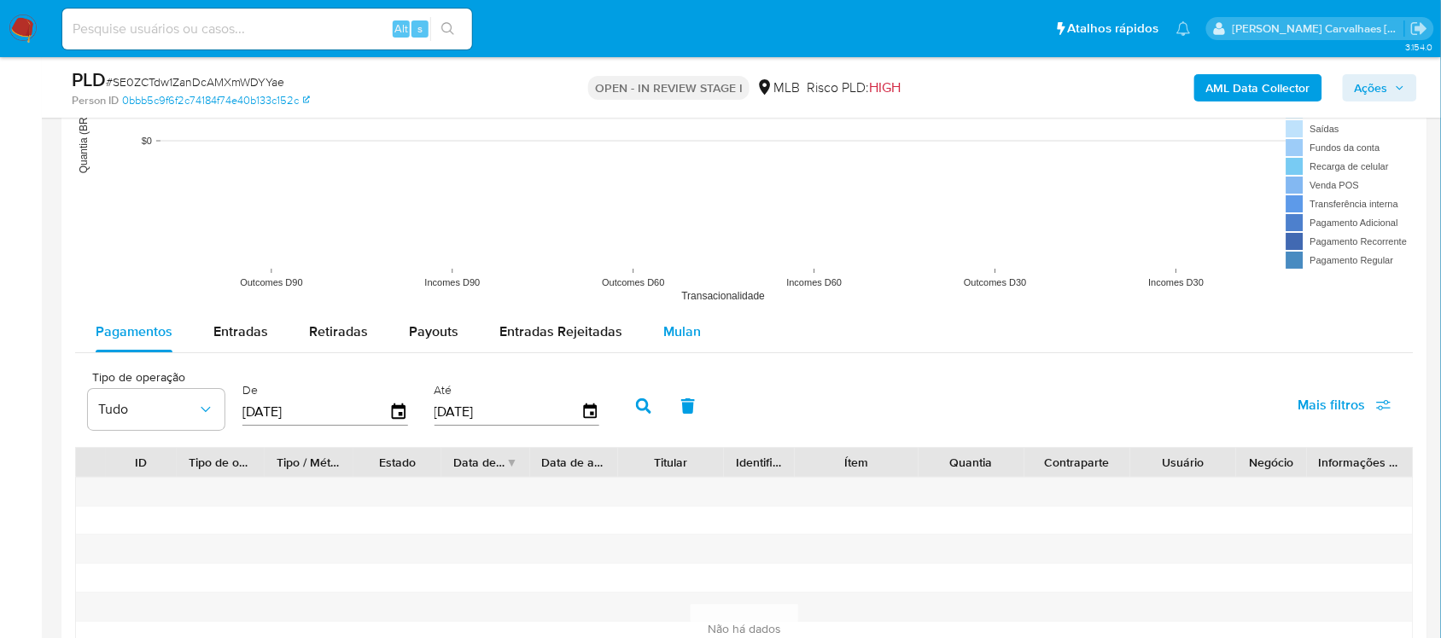
click at [675, 337] on span "Mulan" at bounding box center [682, 332] width 38 height 20
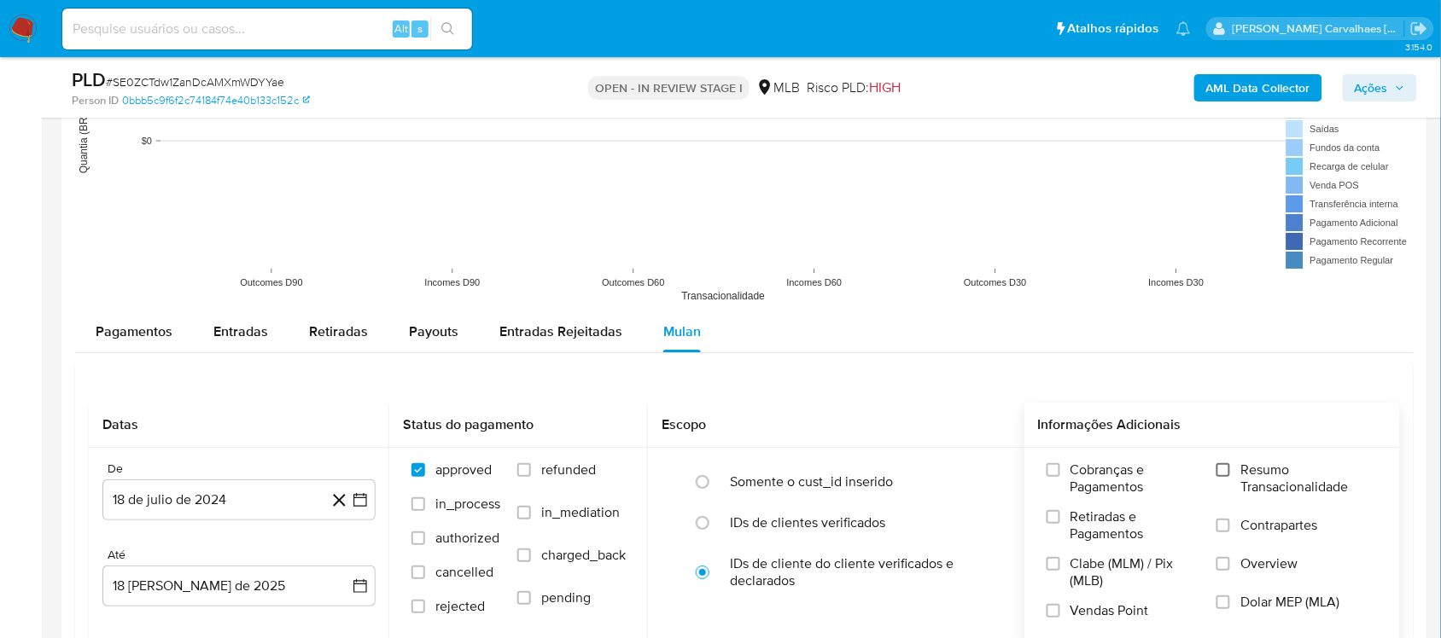
click at [1221, 472] on input "Resumo Transacionalidade" at bounding box center [1223, 470] width 14 height 14
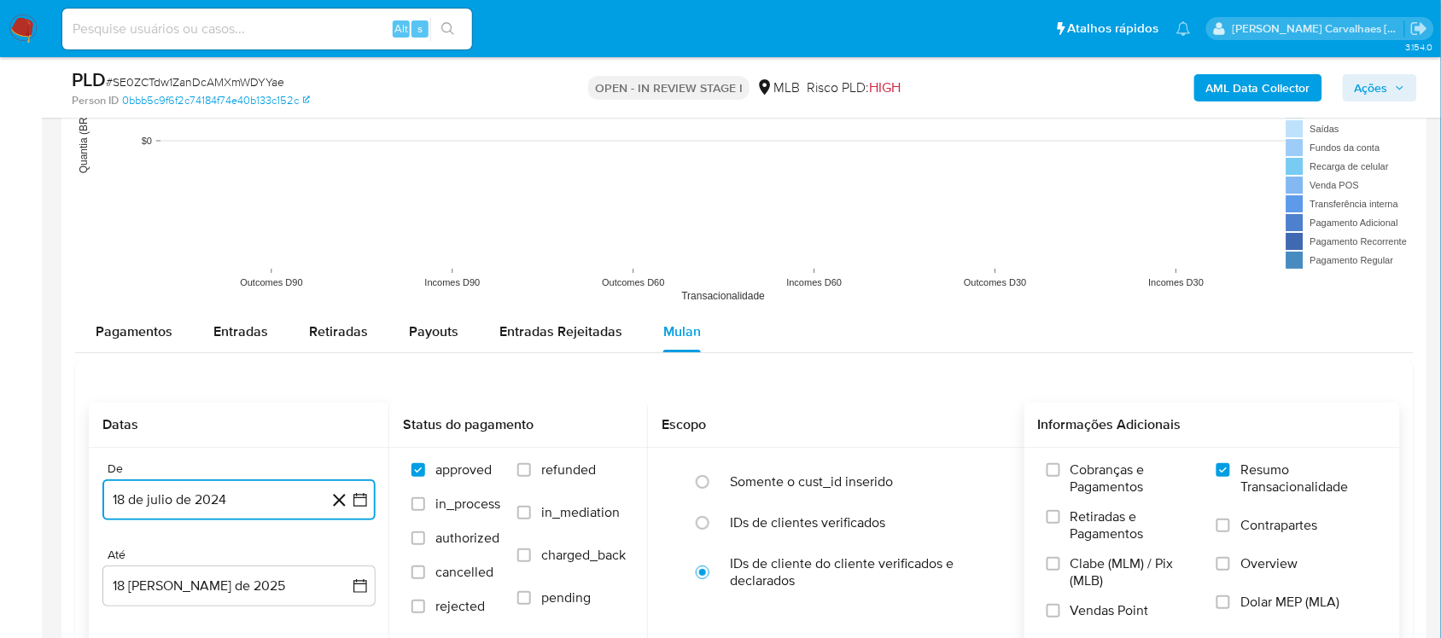
click at [356, 502] on icon "button" at bounding box center [360, 500] width 17 height 17
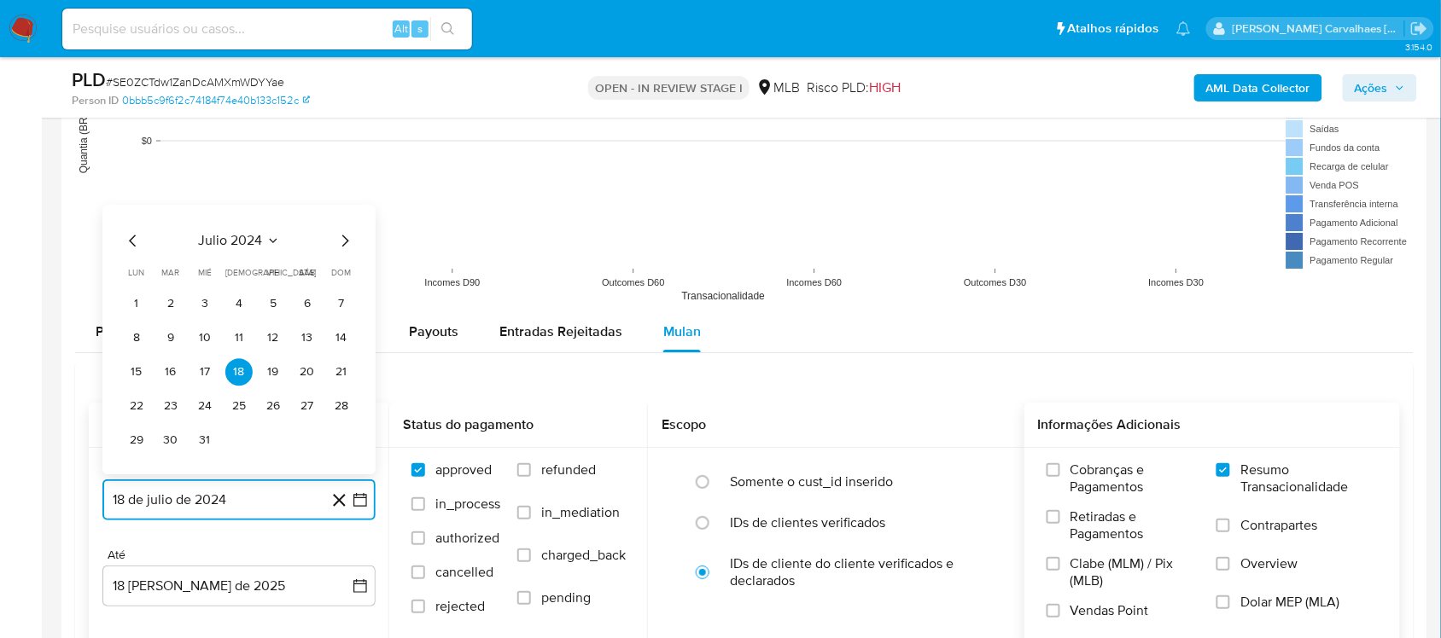
click at [346, 243] on icon "Mes siguiente" at bounding box center [345, 240] width 20 height 20
click at [346, 207] on icon "Mes siguiente" at bounding box center [345, 206] width 20 height 20
click at [340, 243] on icon "Mes siguiente" at bounding box center [345, 240] width 20 height 20
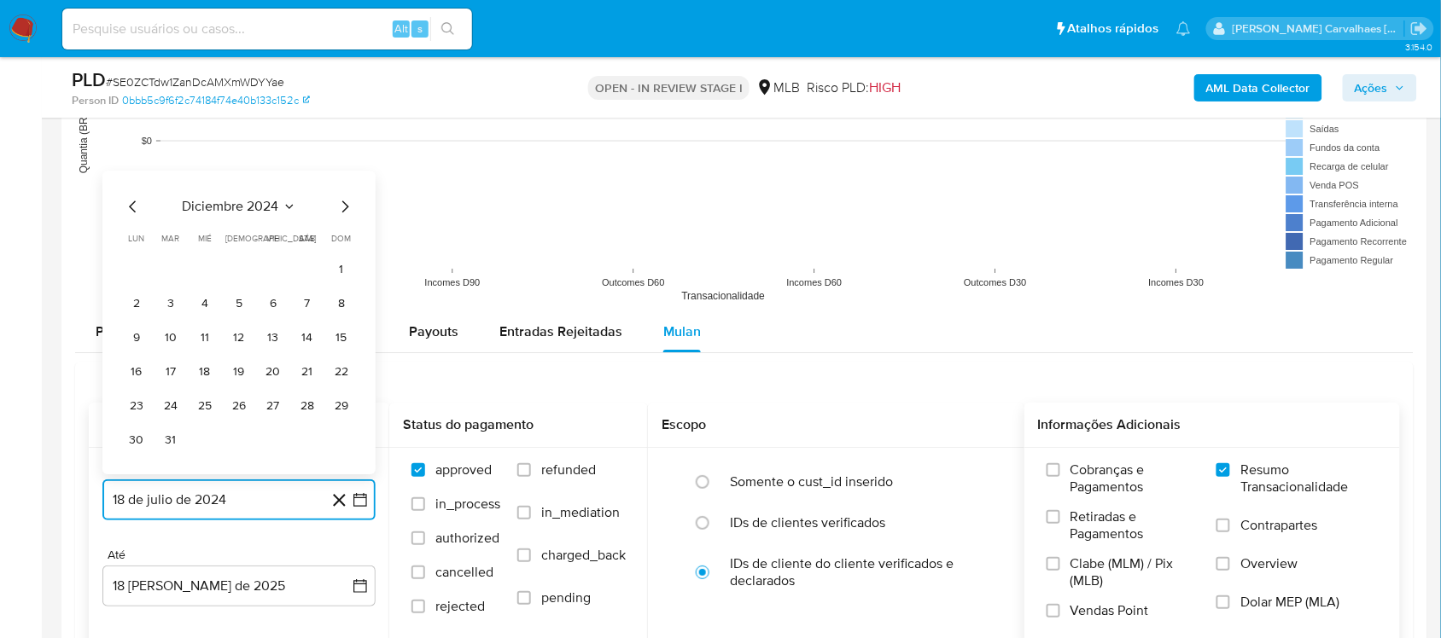
click at [340, 206] on icon "Mes siguiente" at bounding box center [345, 206] width 20 height 20
click at [340, 237] on icon "Mes siguiente" at bounding box center [345, 240] width 20 height 20
click at [342, 240] on icon "Mes siguiente" at bounding box center [345, 240] width 20 height 20
click at [340, 206] on icon "Mes siguiente" at bounding box center [345, 206] width 20 height 20
click at [341, 241] on icon "Mes siguiente" at bounding box center [345, 240] width 20 height 20
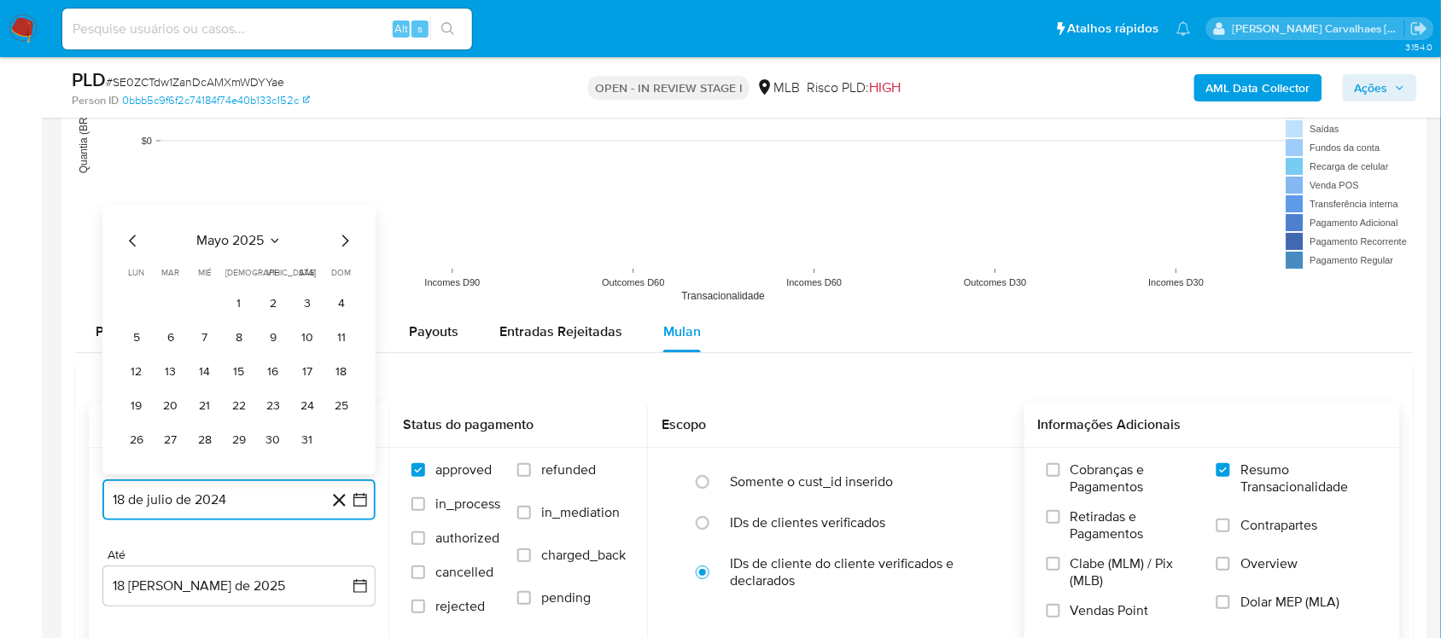
click at [341, 242] on icon "Mes siguiente" at bounding box center [345, 240] width 20 height 20
click at [173, 376] on button "17" at bounding box center [170, 371] width 27 height 27
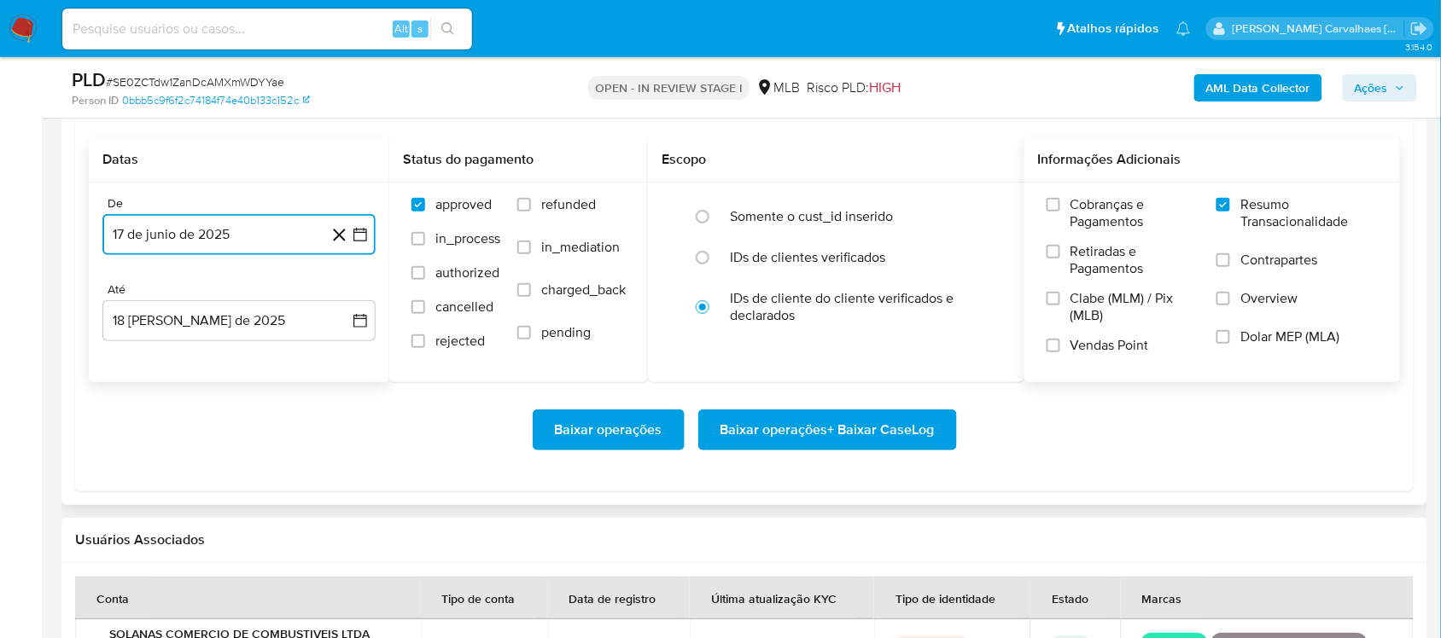
scroll to position [2027, 0]
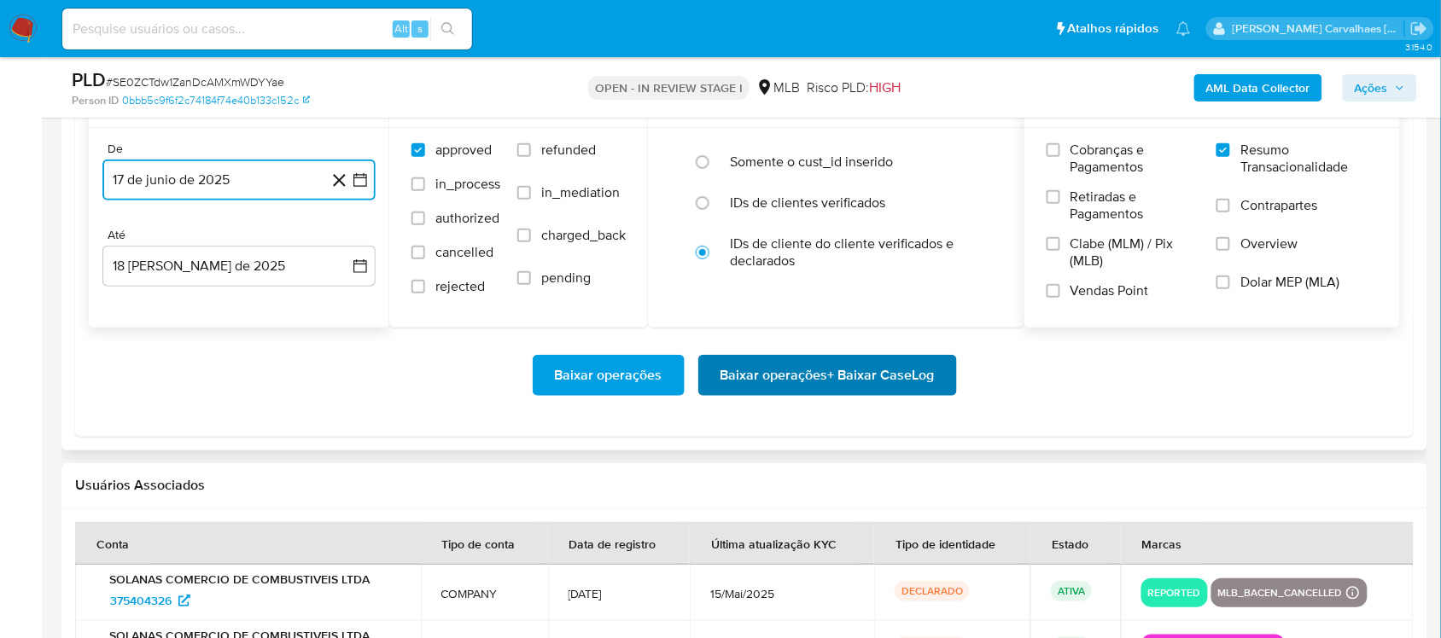
click at [847, 382] on span "Baixar operações + Baixar CaseLog" at bounding box center [827, 376] width 214 height 38
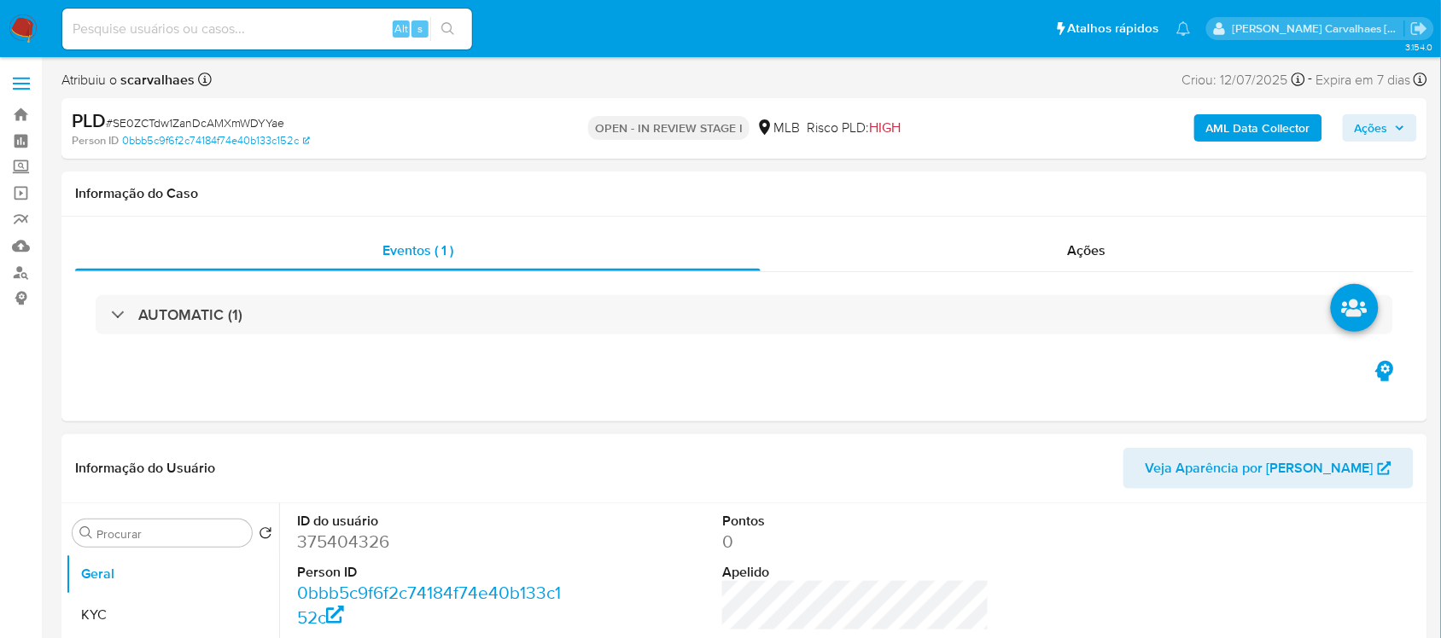
select select "10"
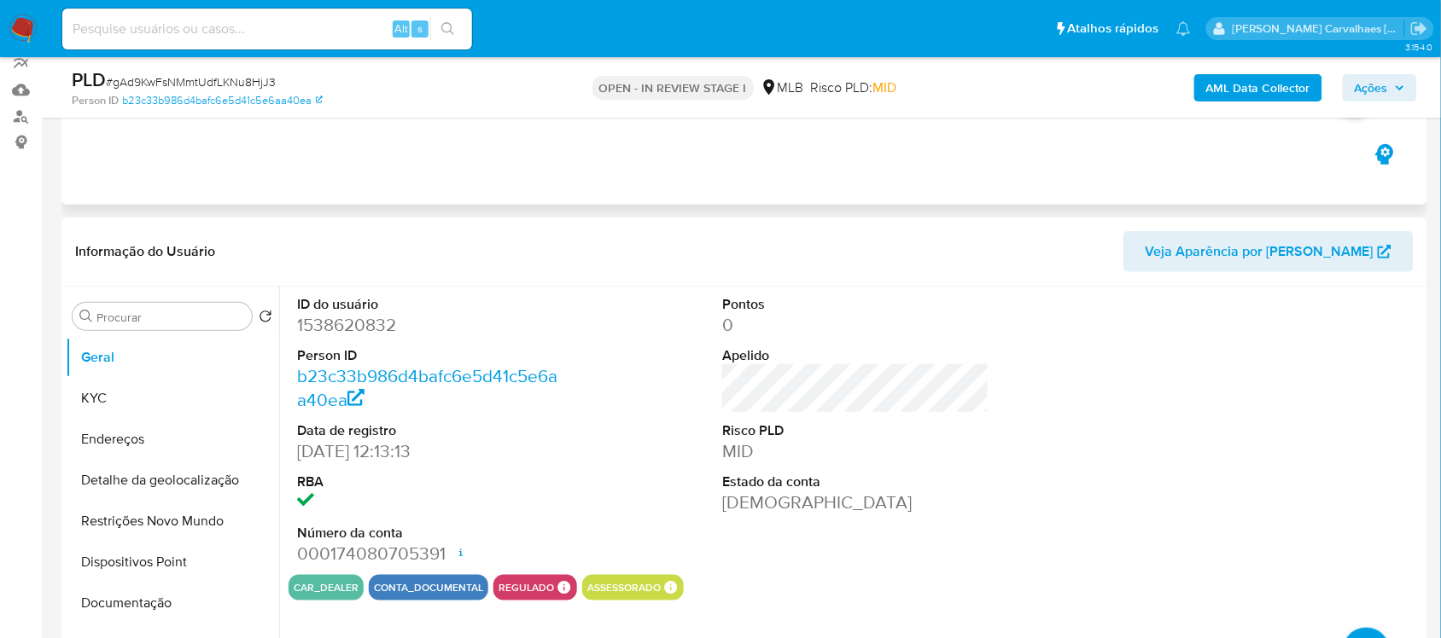
scroll to position [213, 0]
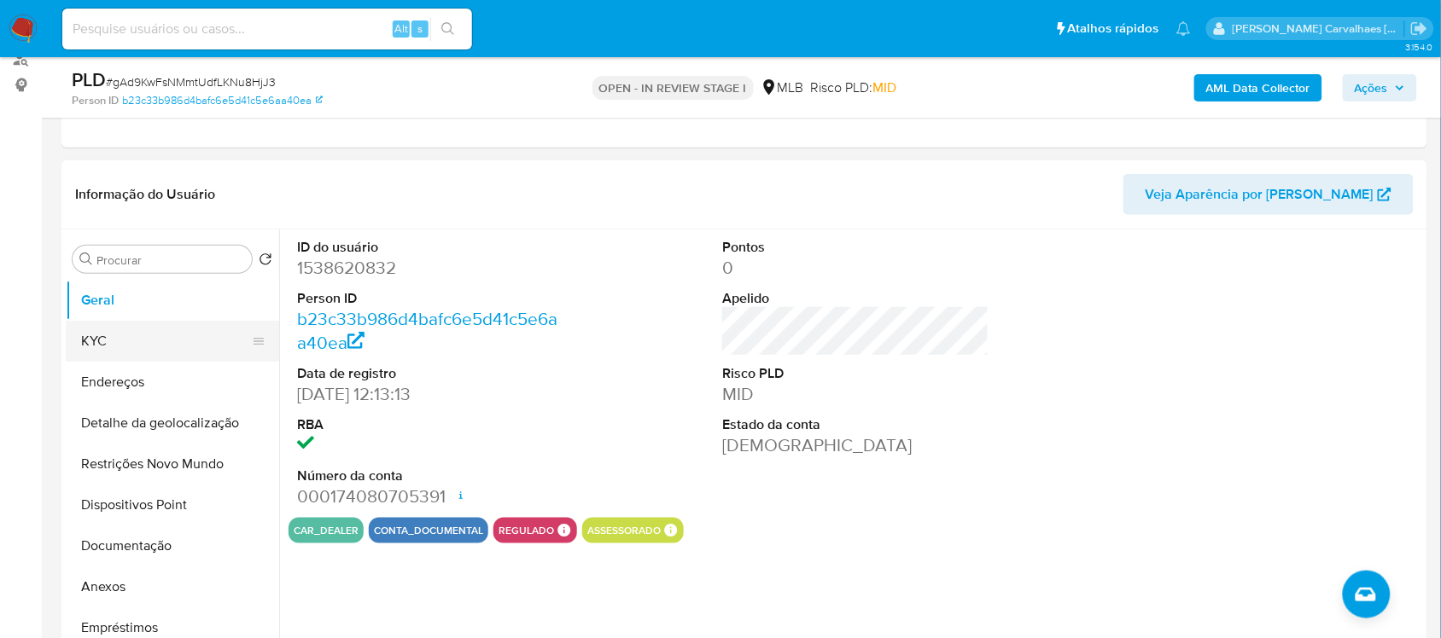
click at [154, 346] on button "KYC" at bounding box center [166, 341] width 200 height 41
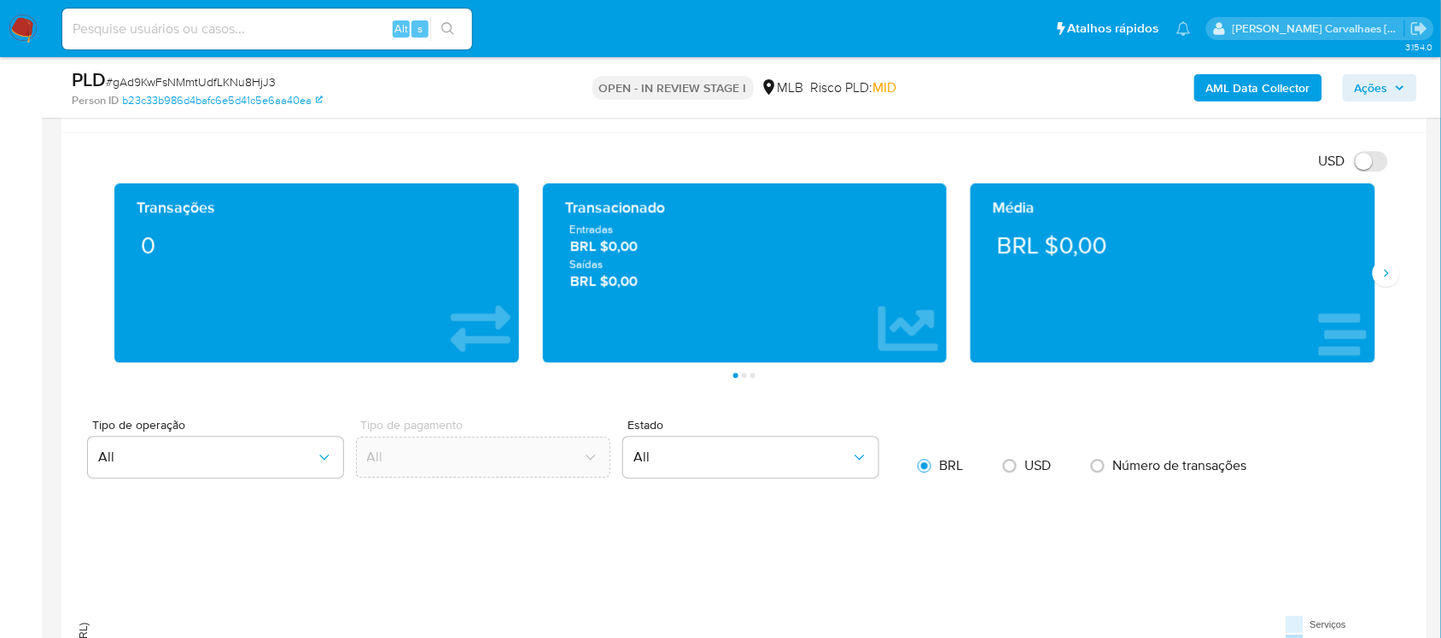
scroll to position [1493, 0]
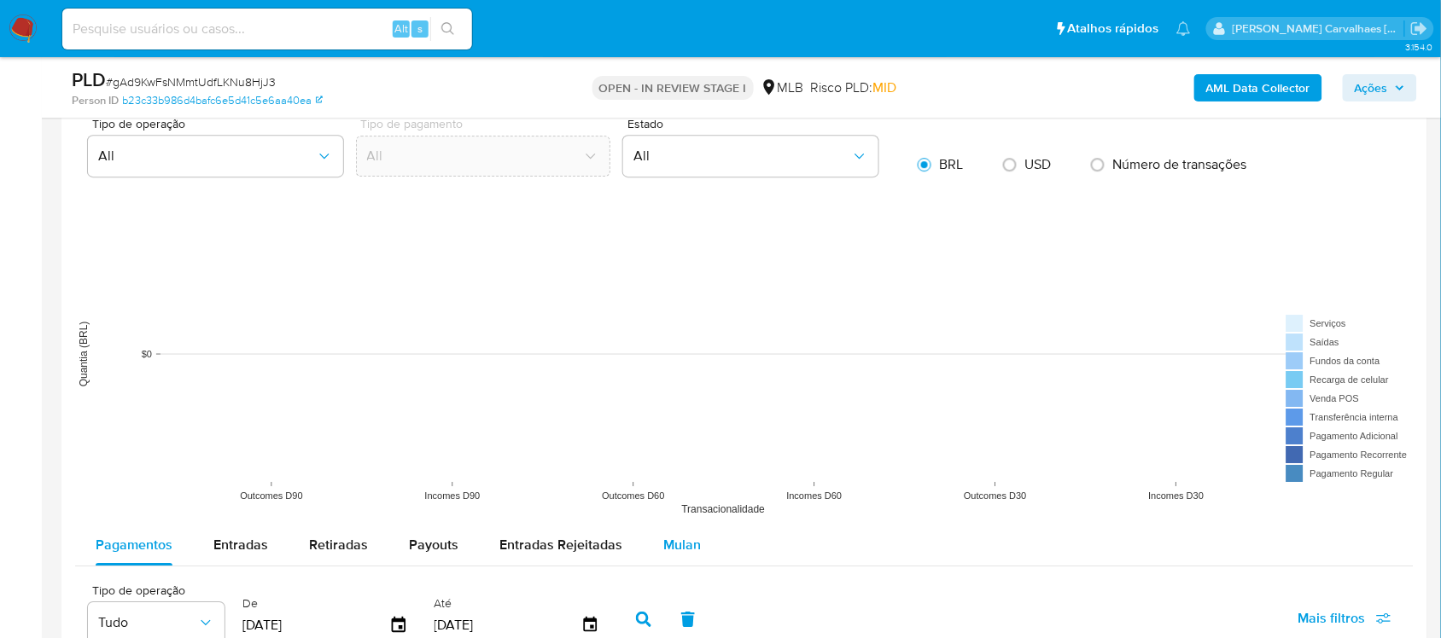
click at [684, 549] on span "Mulan" at bounding box center [682, 545] width 38 height 20
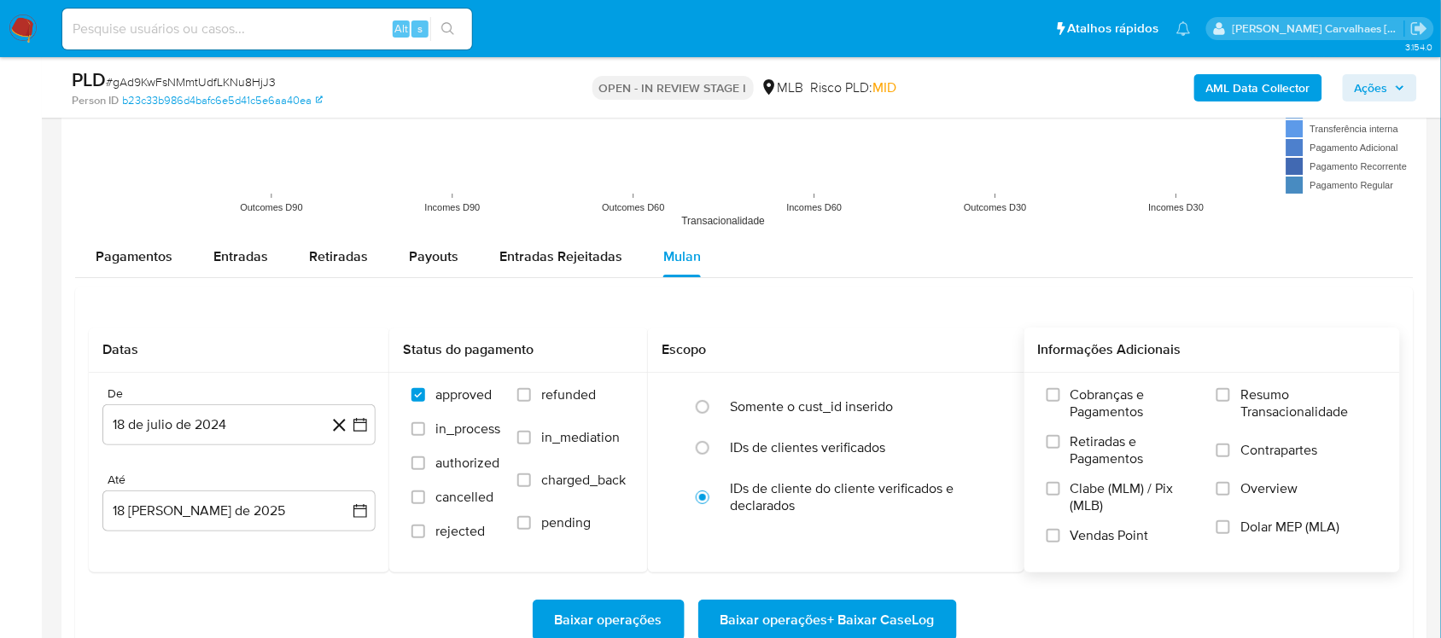
scroll to position [1813, 0]
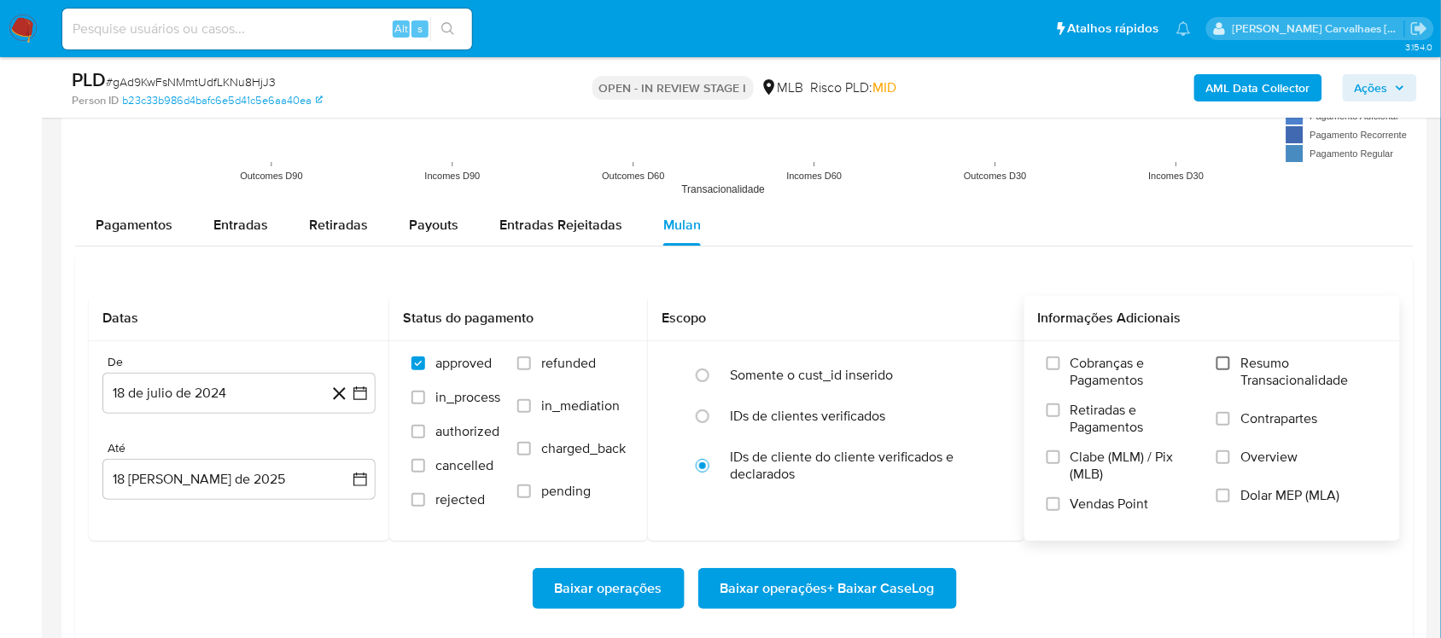
click at [1225, 365] on input "Resumo Transacionalidade" at bounding box center [1223, 364] width 14 height 14
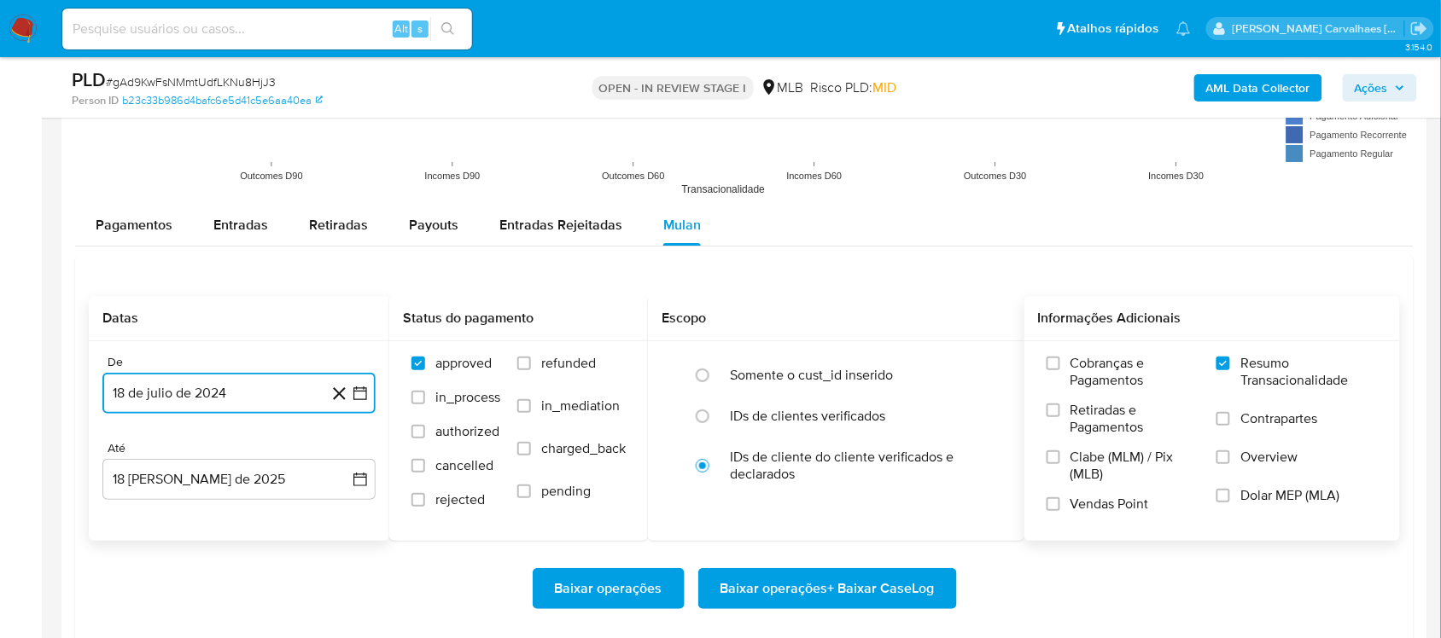
click at [360, 393] on icon "button" at bounding box center [360, 394] width 14 height 14
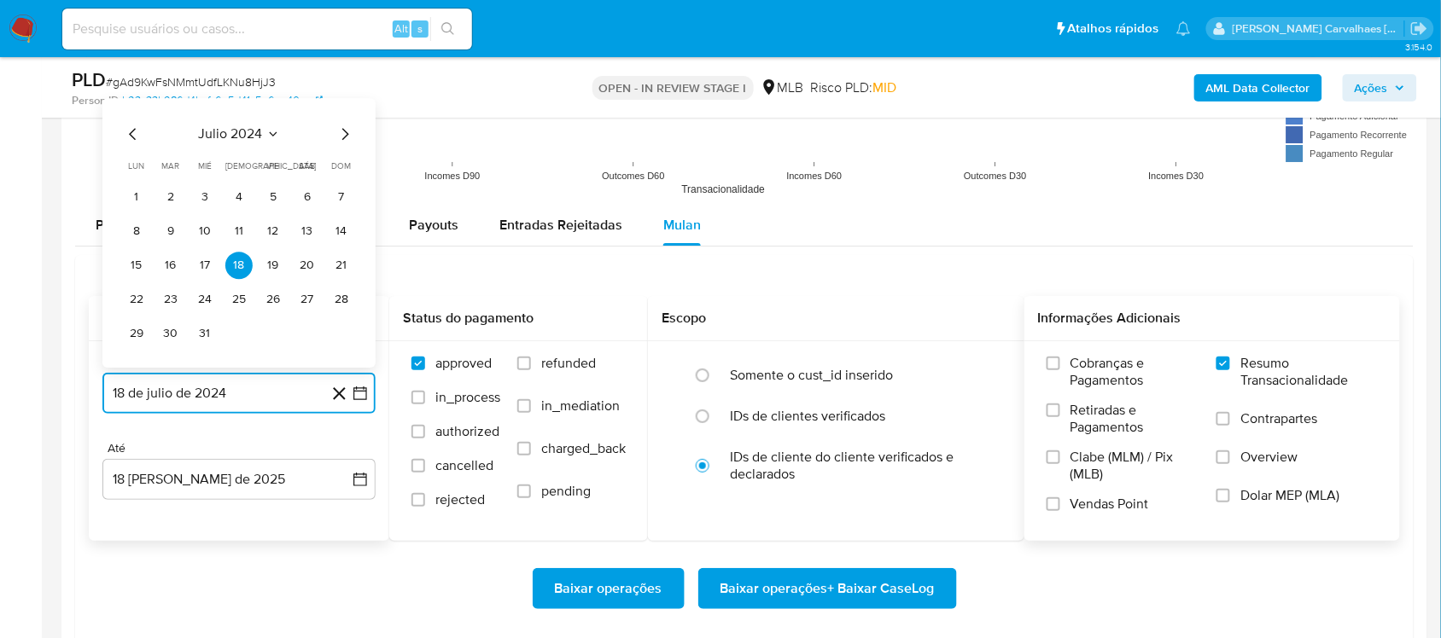
click at [346, 137] on icon "Mes siguiente" at bounding box center [345, 134] width 20 height 20
click at [344, 137] on icon "Mes siguiente" at bounding box center [345, 134] width 20 height 20
click at [344, 104] on icon "Mes siguiente" at bounding box center [345, 100] width 20 height 20
click at [344, 132] on icon "Mes siguiente" at bounding box center [345, 134] width 20 height 20
click at [344, 134] on icon "Mes siguiente" at bounding box center [345, 134] width 20 height 20
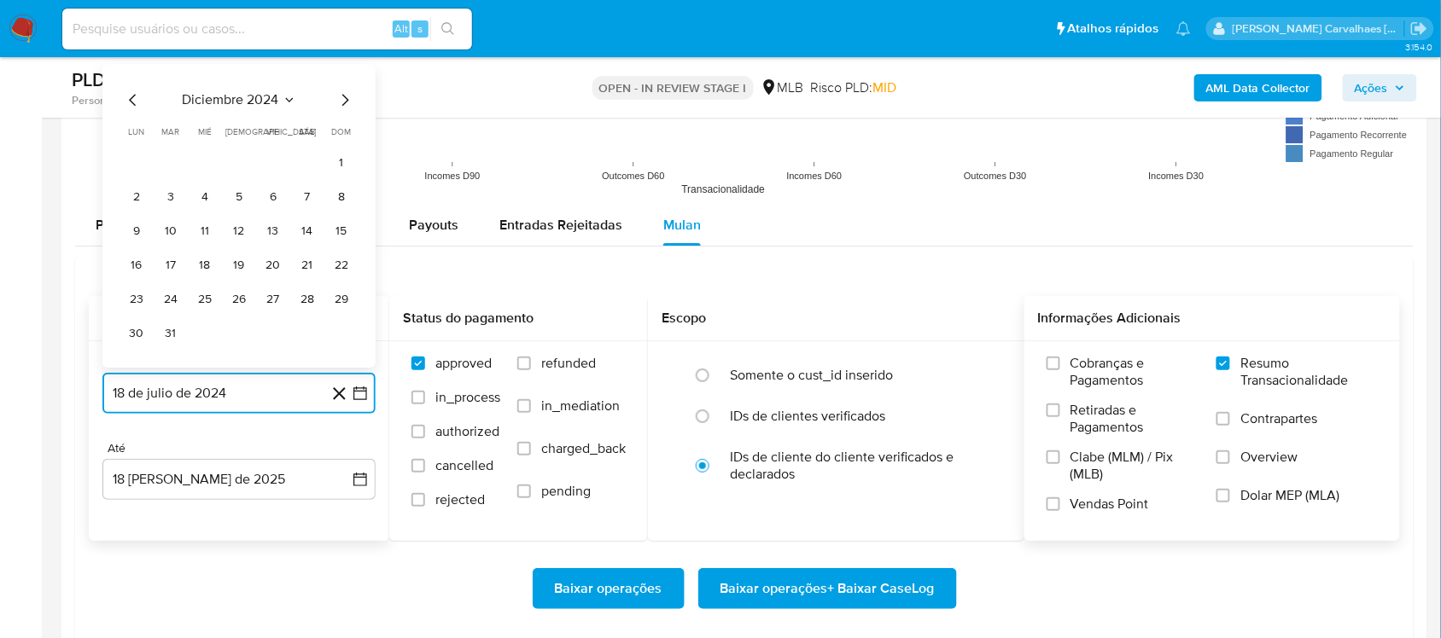
click at [340, 102] on icon "Mes siguiente" at bounding box center [345, 100] width 20 height 20
click at [343, 139] on icon "Mes siguiente" at bounding box center [345, 134] width 20 height 20
click at [342, 139] on icon "Mes siguiente" at bounding box center [345, 134] width 20 height 20
click at [341, 103] on icon "Mes siguiente" at bounding box center [345, 100] width 20 height 20
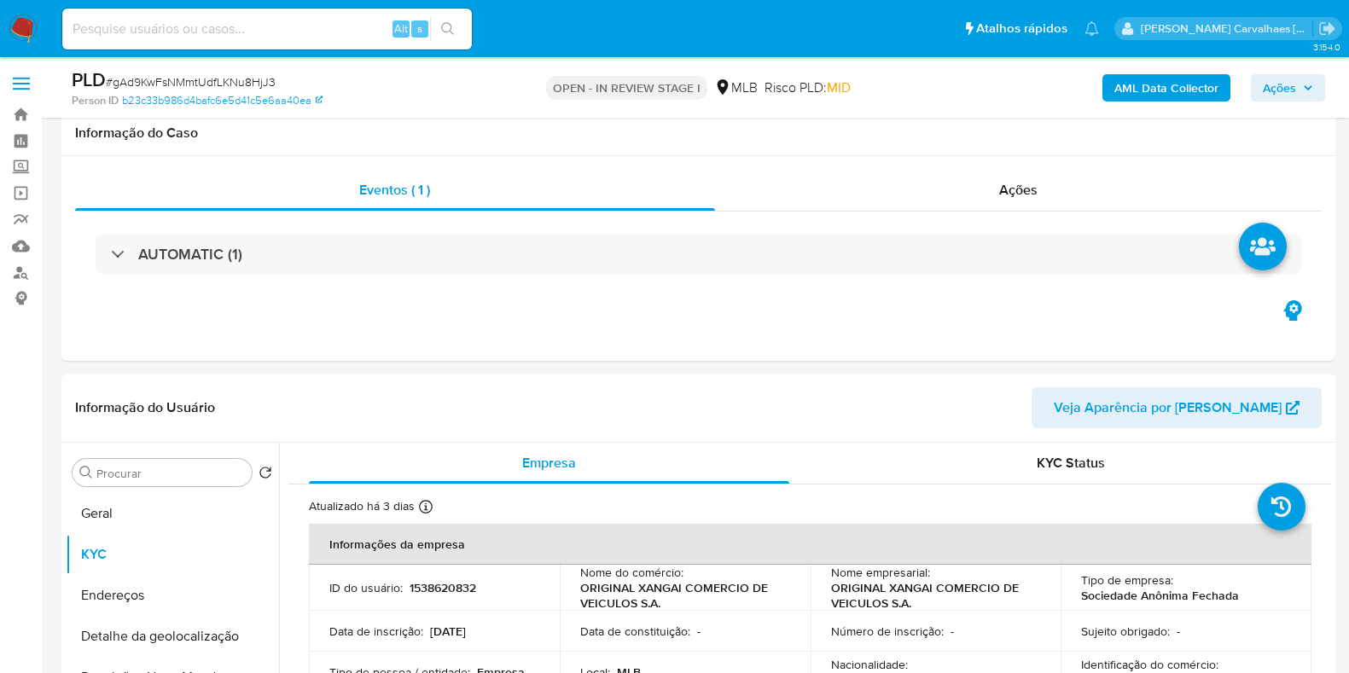
select select "10"
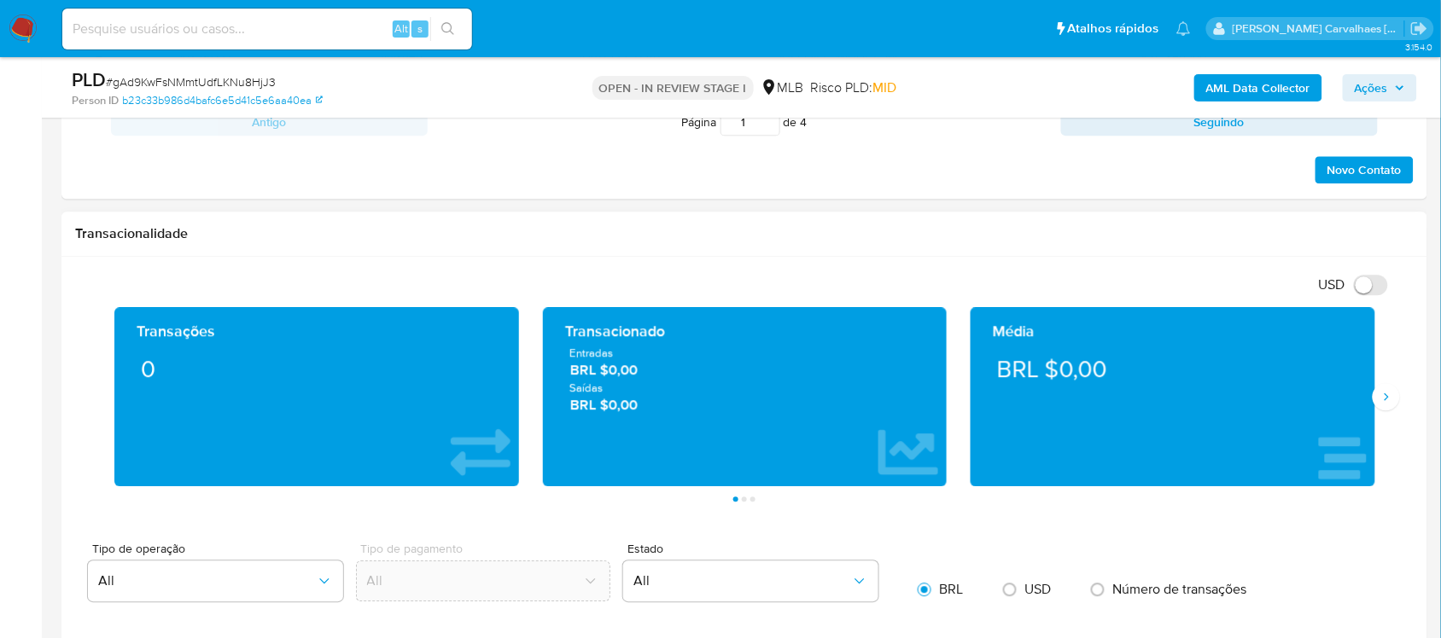
scroll to position [1067, 0]
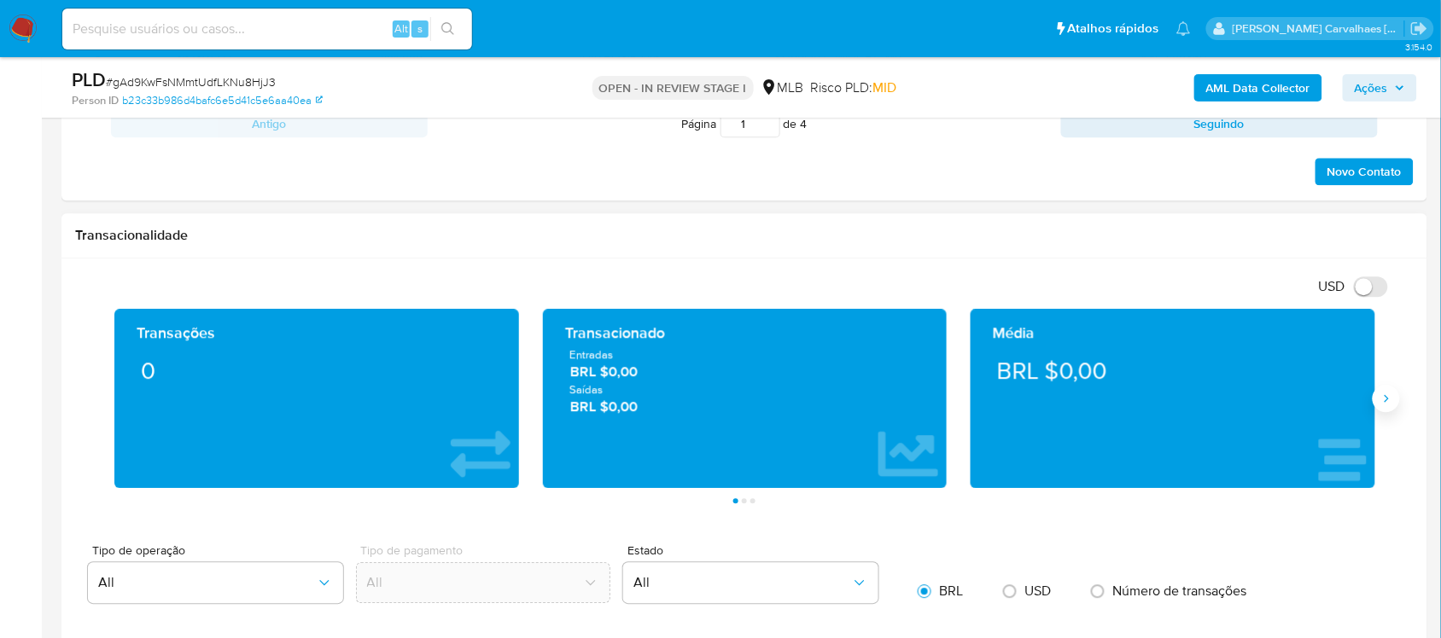
click at [1348, 408] on button "Siguiente" at bounding box center [1385, 398] width 27 height 27
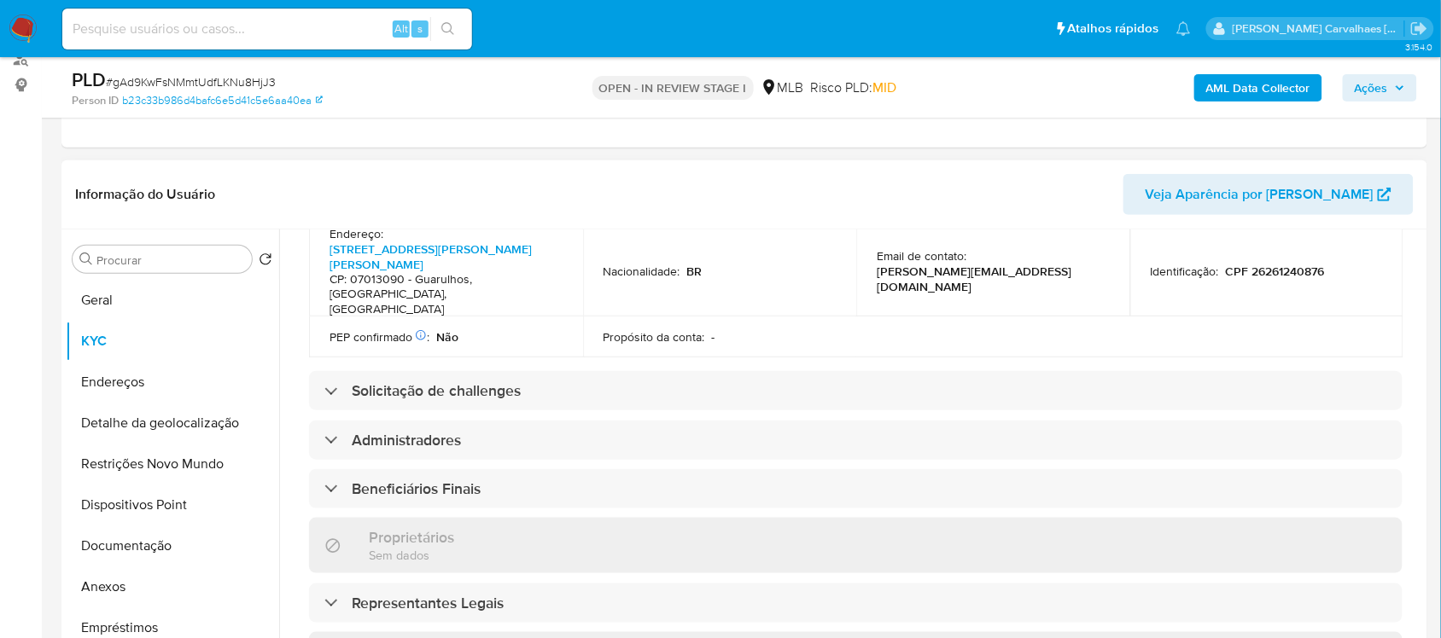
scroll to position [529, 0]
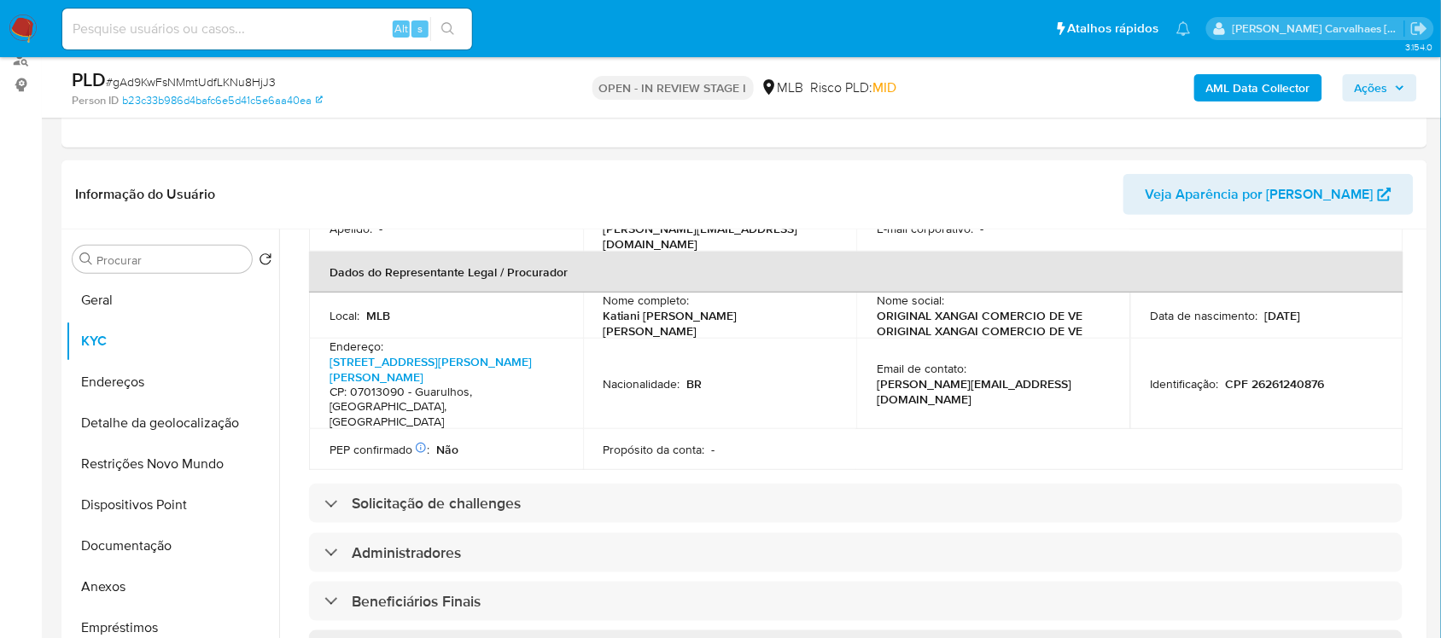
click at [168, 19] on input at bounding box center [267, 29] width 410 height 22
paste input "9f82mFCugX8v7STZLubwLNKV"
type input "9f82mFCugX8v7STZLubwLNKV"
drag, startPoint x: 449, startPoint y: 24, endPoint x: 446, endPoint y: 40, distance: 16.4
click at [446, 40] on button "search-icon" at bounding box center [447, 29] width 35 height 24
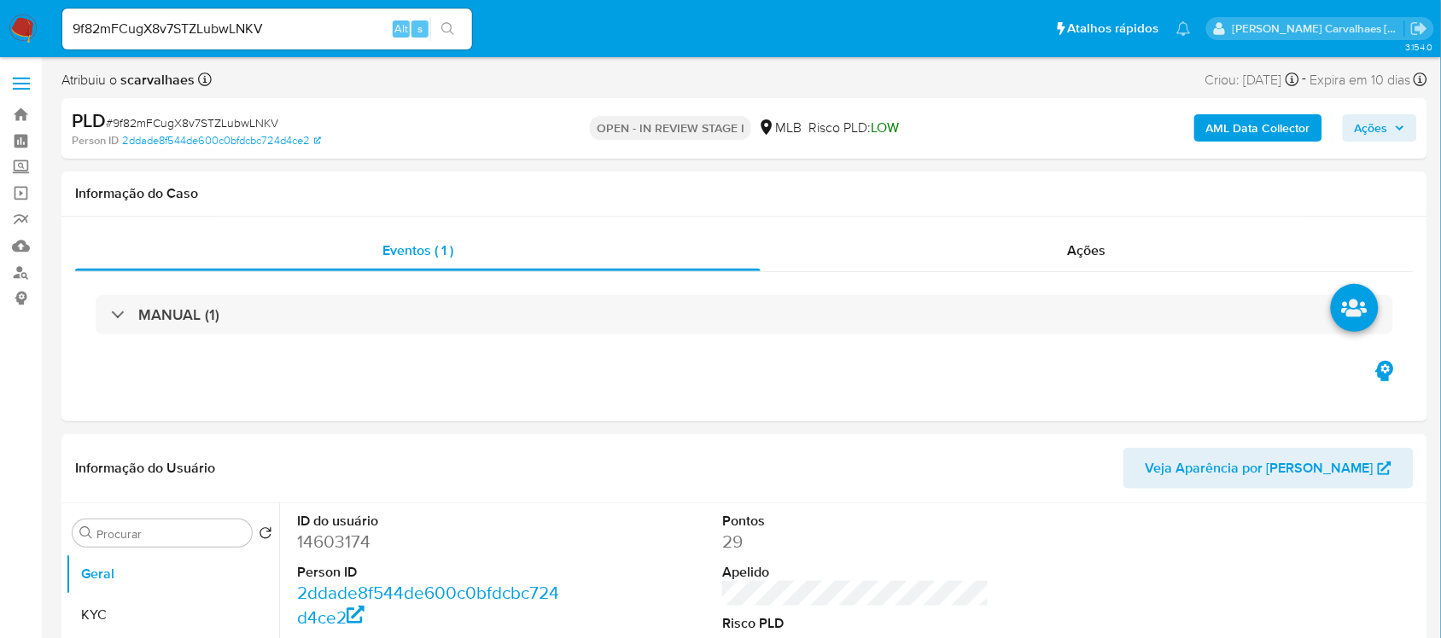
select select "10"
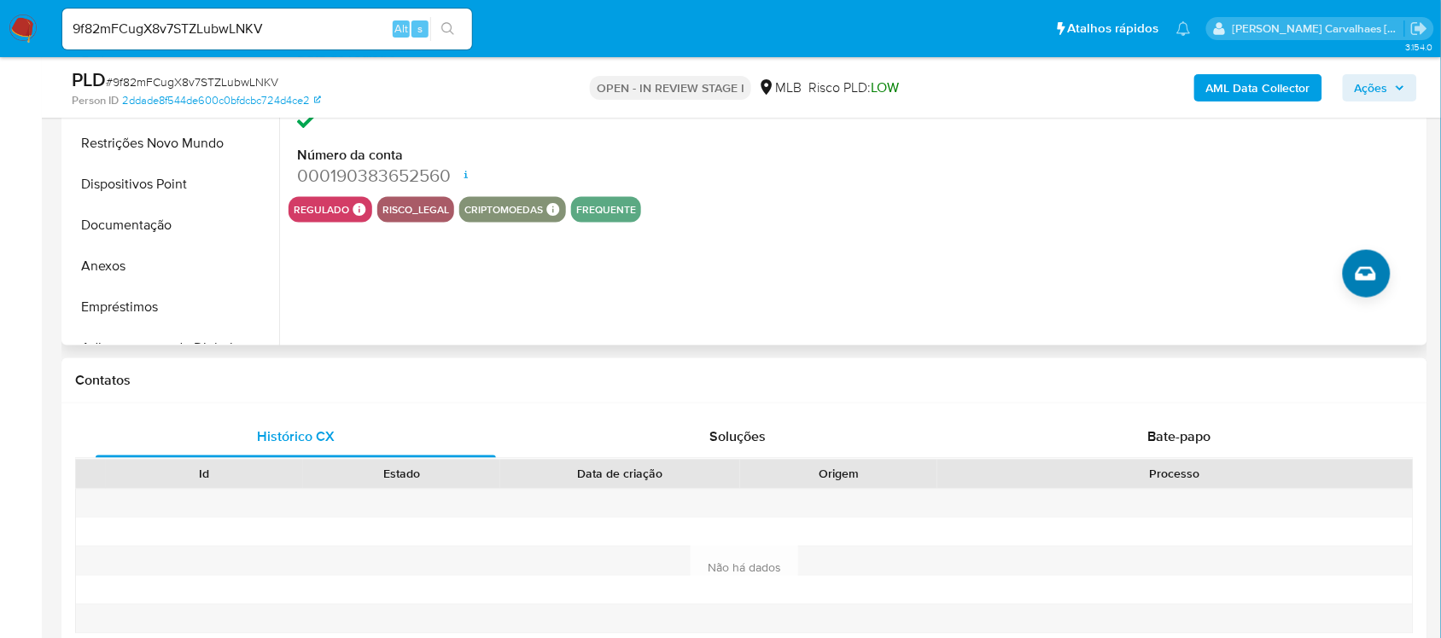
scroll to position [533, 0]
drag, startPoint x: 147, startPoint y: 265, endPoint x: 154, endPoint y: 271, distance: 10.3
click at [148, 269] on button "Anexos" at bounding box center [166, 267] width 200 height 41
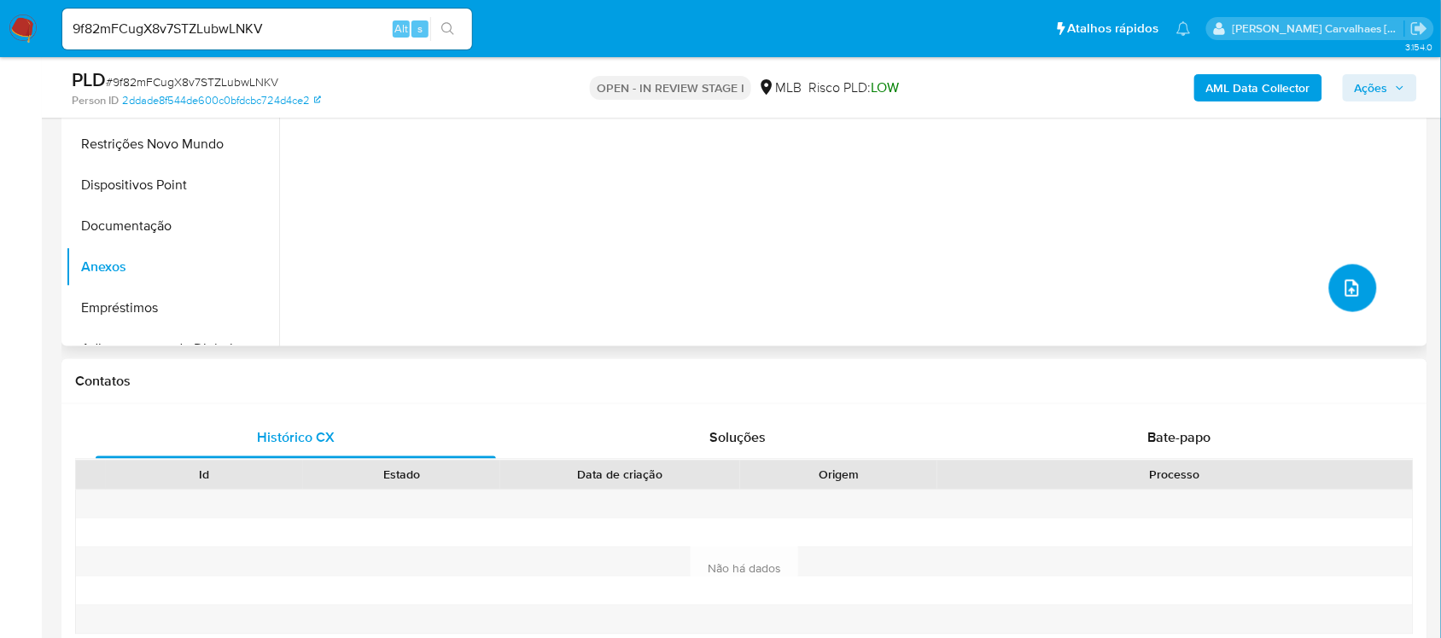
drag, startPoint x: 1337, startPoint y: 296, endPoint x: 1344, endPoint y: 317, distance: 21.6
click at [1344, 317] on div "Nenhum dado disponível" at bounding box center [851, 128] width 1144 height 437
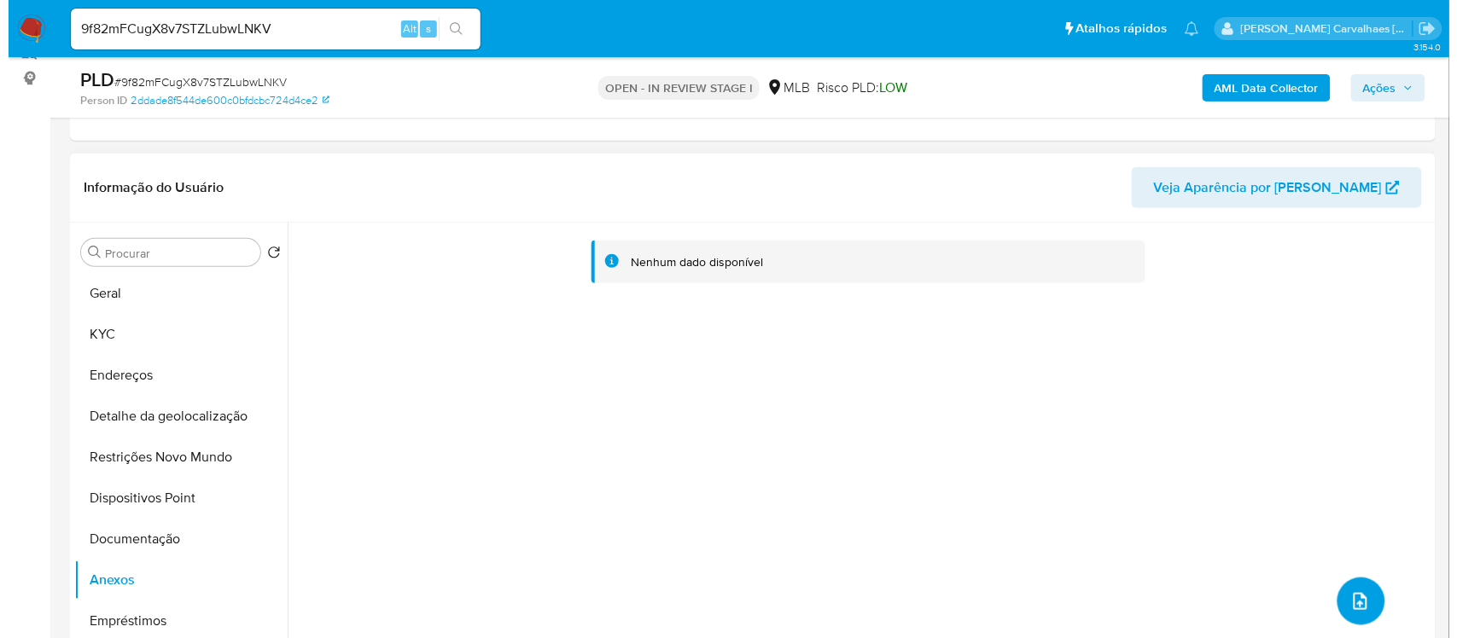
scroll to position [213, 0]
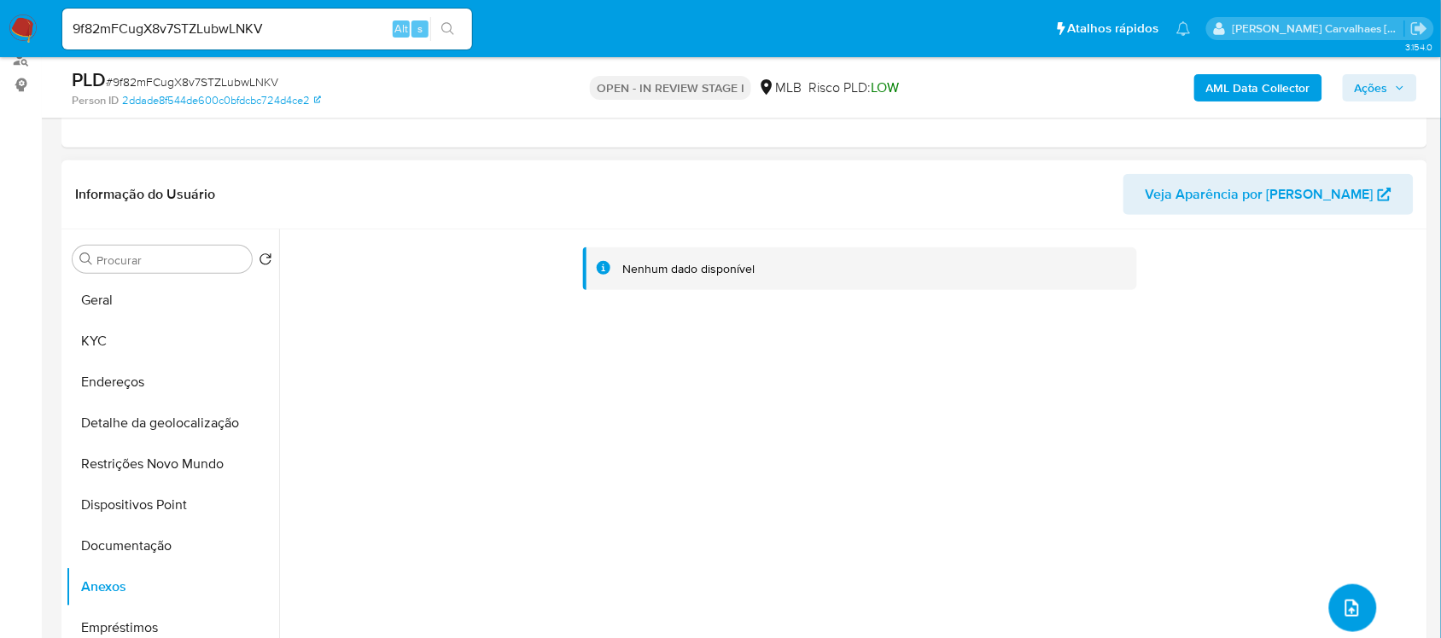
click at [1342, 612] on icon "upload-file" at bounding box center [1352, 608] width 20 height 20
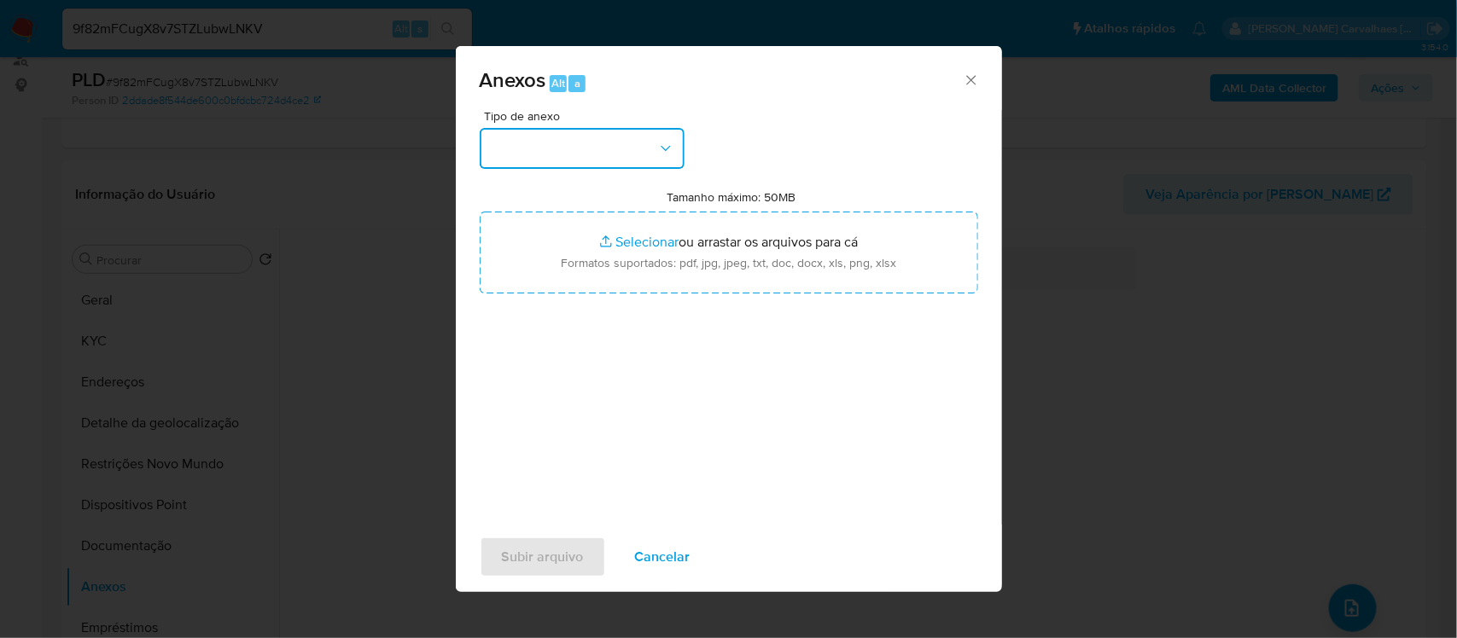
click at [664, 145] on icon "button" at bounding box center [665, 148] width 17 height 17
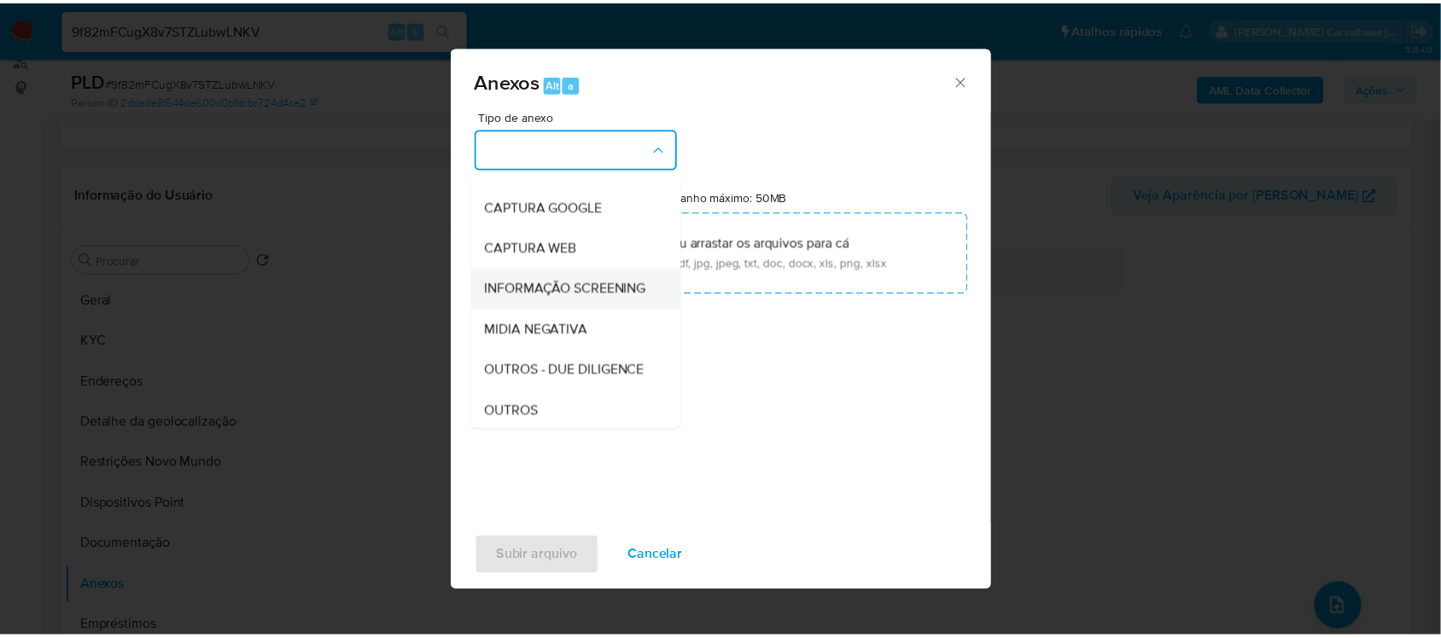
scroll to position [107, 0]
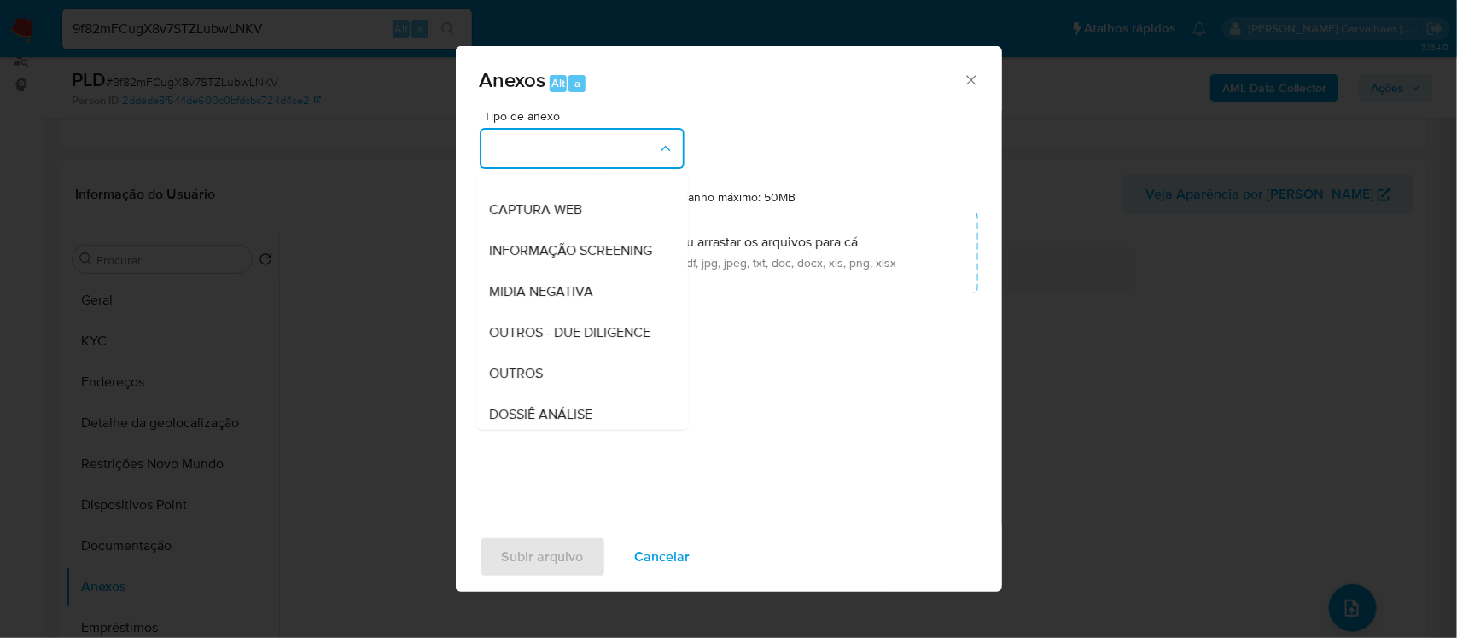
click at [531, 382] on span "OUTROS" at bounding box center [517, 373] width 54 height 17
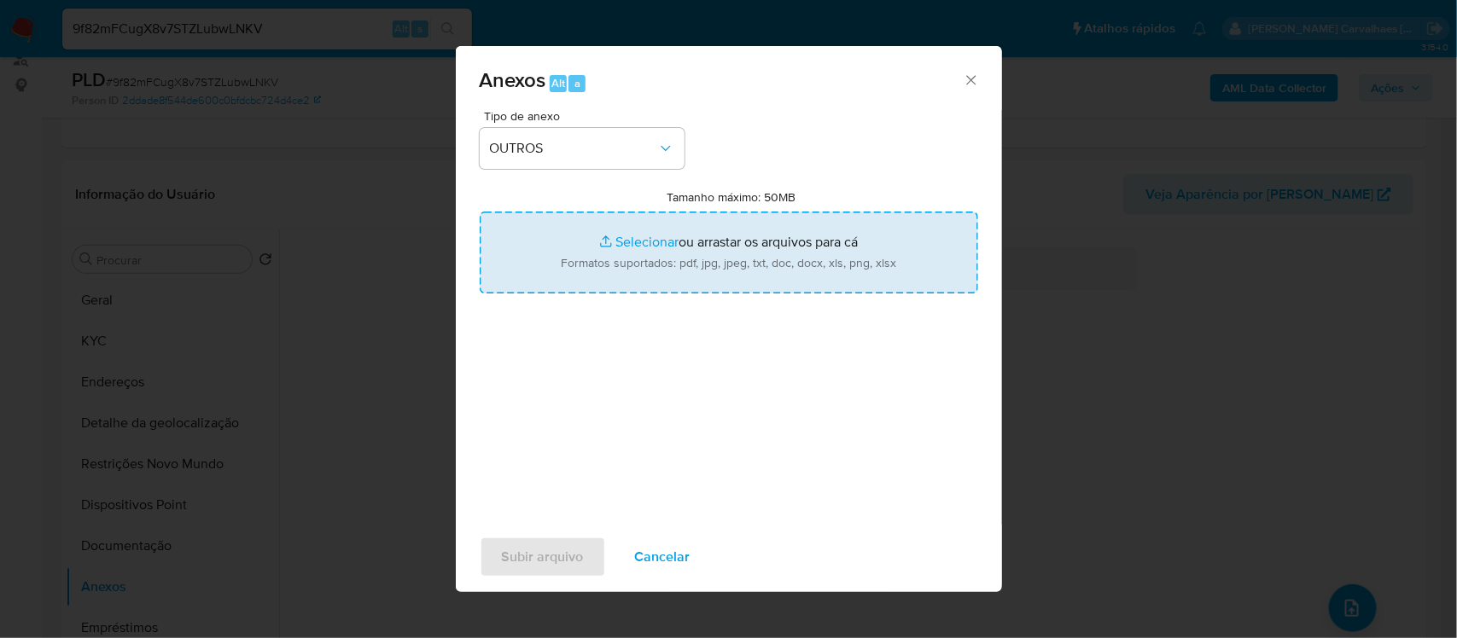
click at [646, 246] on input "Tamanho máximo: 50MB Selecionar arquivos" at bounding box center [729, 253] width 498 height 82
type input "C:\fakepath\Mulan [PERSON_NAME] Dos [PERSON_NAME] 14603174_2025_08_15_21_29_31 …"
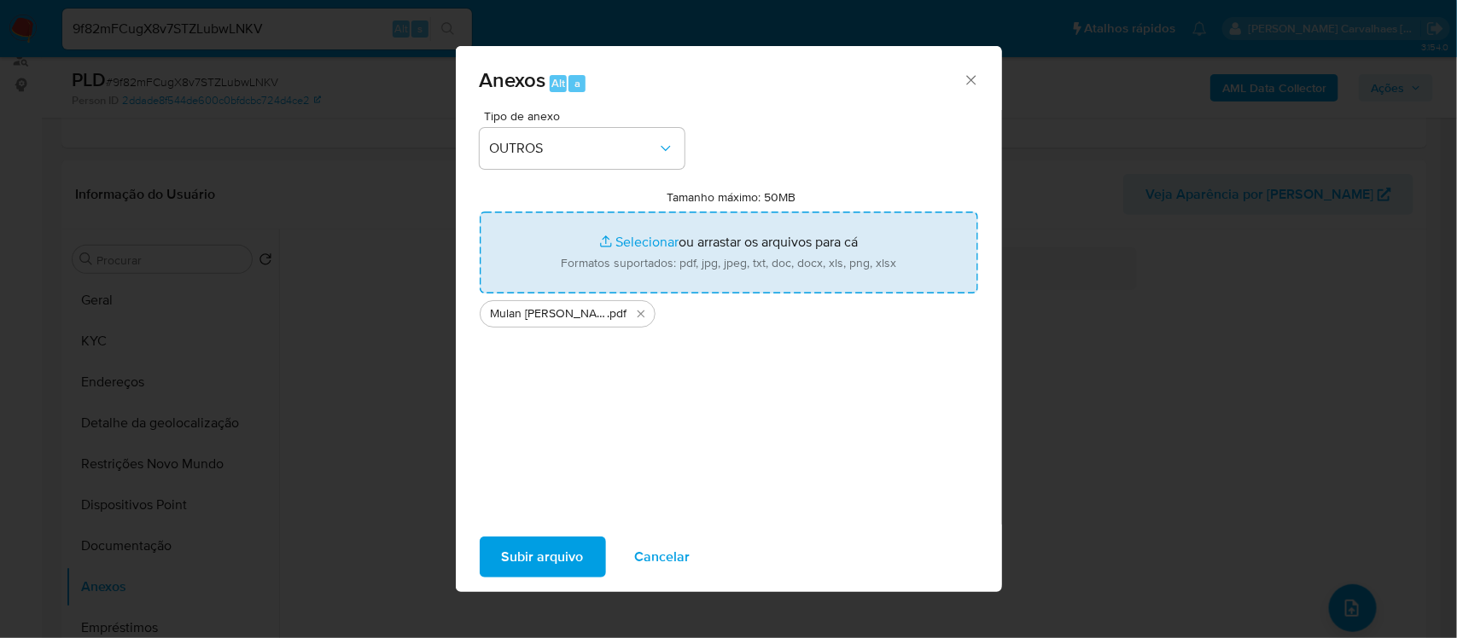
click at [647, 244] on input "Tamanho máximo: 50MB Selecionar arquivos" at bounding box center [729, 253] width 498 height 82
type input "C:\fakepath\SAR - xxxxx- CPF 28780998852 - [PERSON_NAME] DOS [PERSON_NAME].pdf"
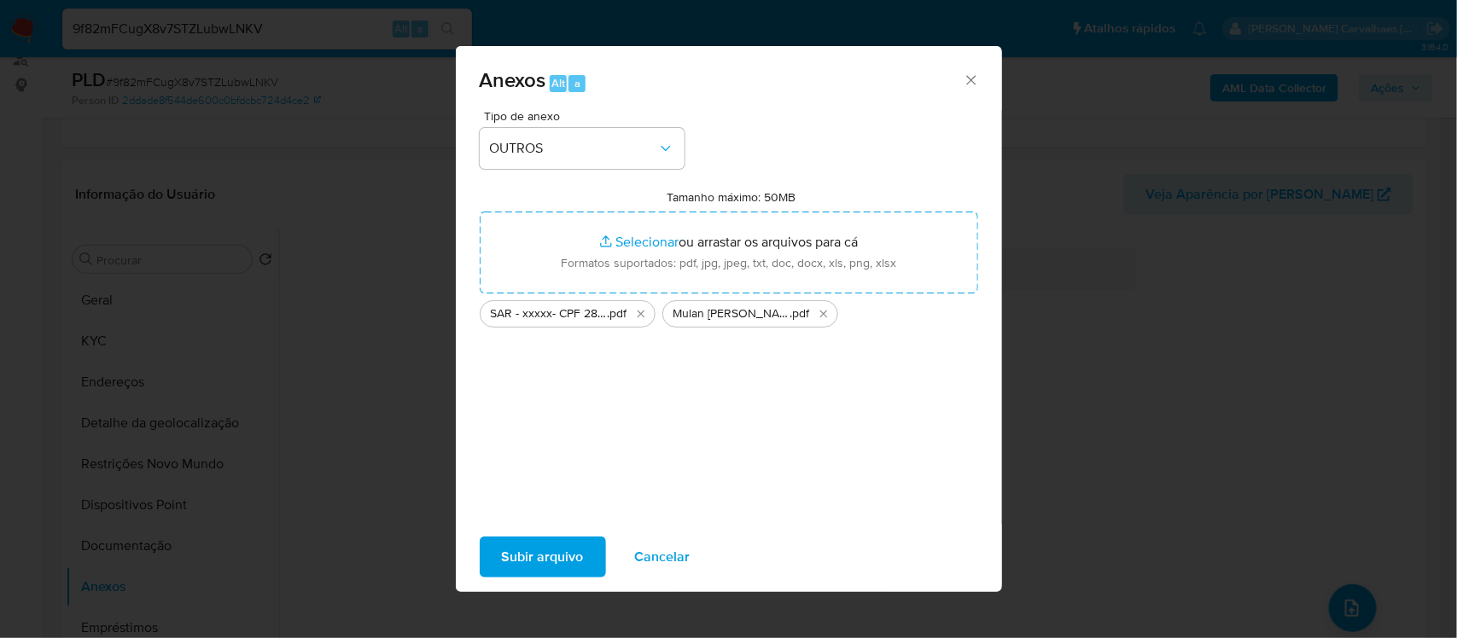
click at [533, 551] on span "Subir arquivo" at bounding box center [543, 557] width 82 height 38
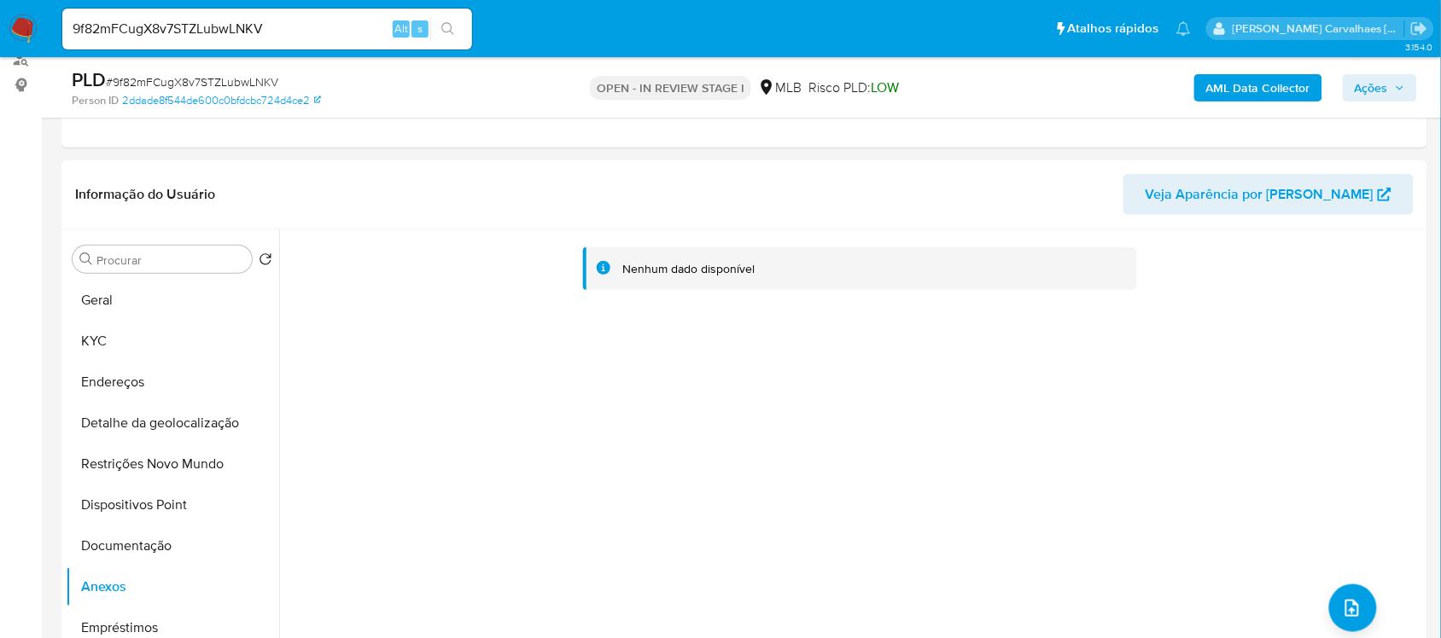
click at [1348, 79] on span "Ações" at bounding box center [1370, 87] width 33 height 27
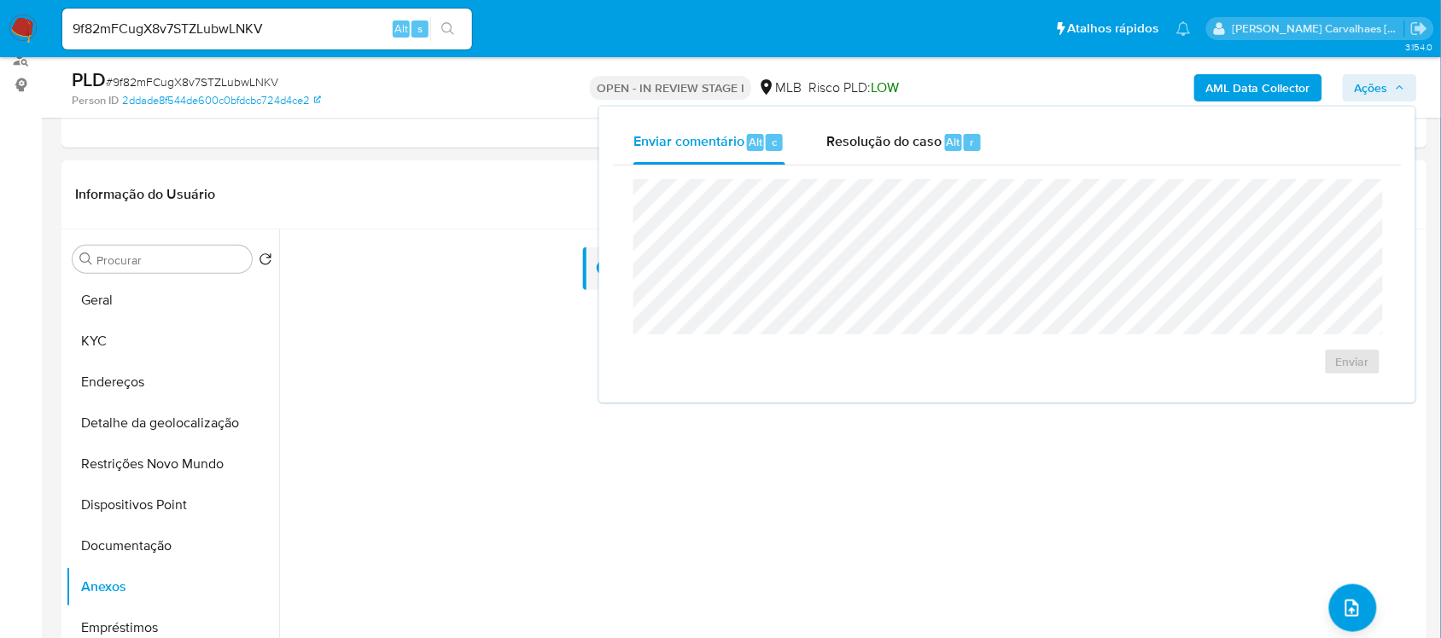
click at [1348, 81] on span "Ações" at bounding box center [1370, 87] width 33 height 27
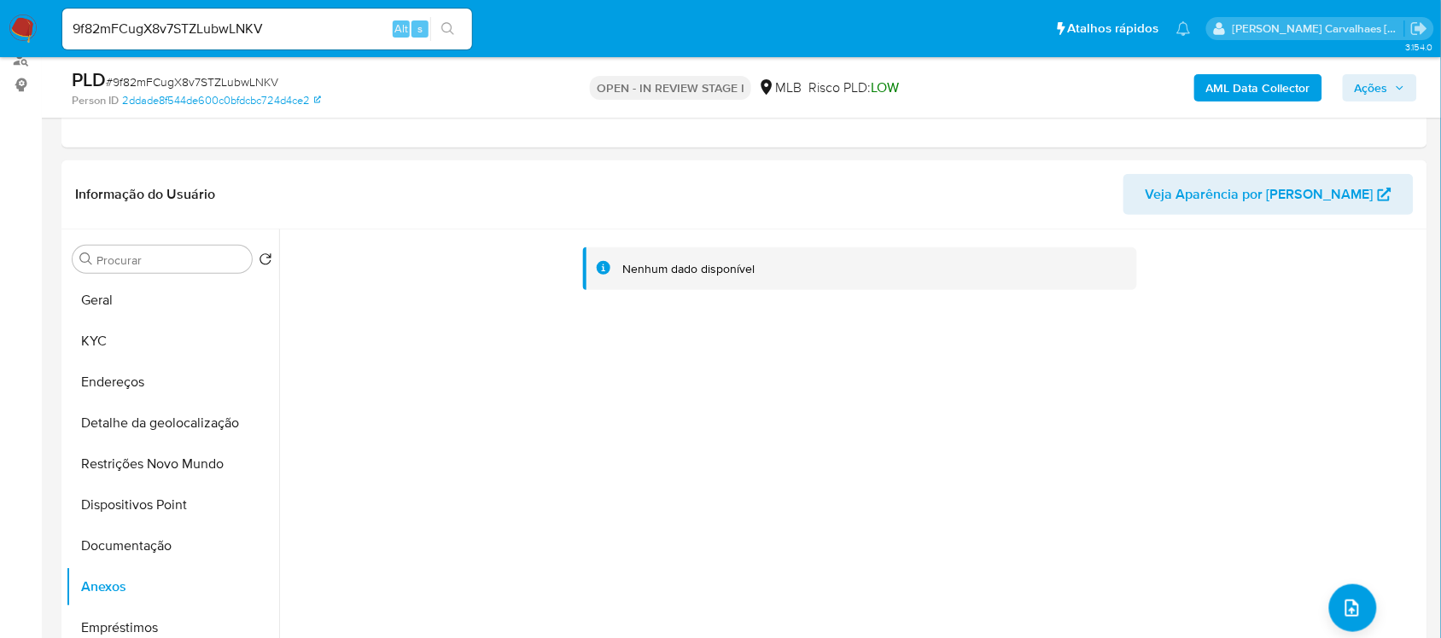
click at [1348, 84] on button "Ações" at bounding box center [1379, 87] width 74 height 27
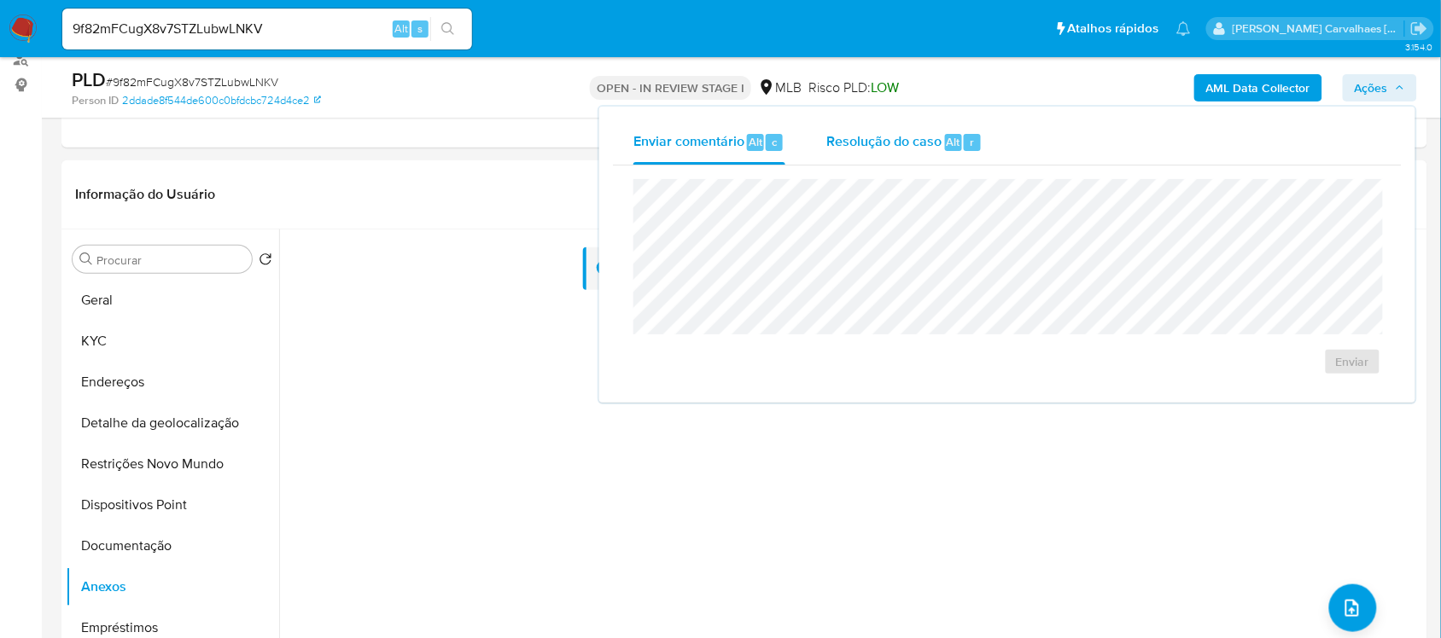
click at [852, 143] on span "Resolução do caso" at bounding box center [883, 141] width 115 height 20
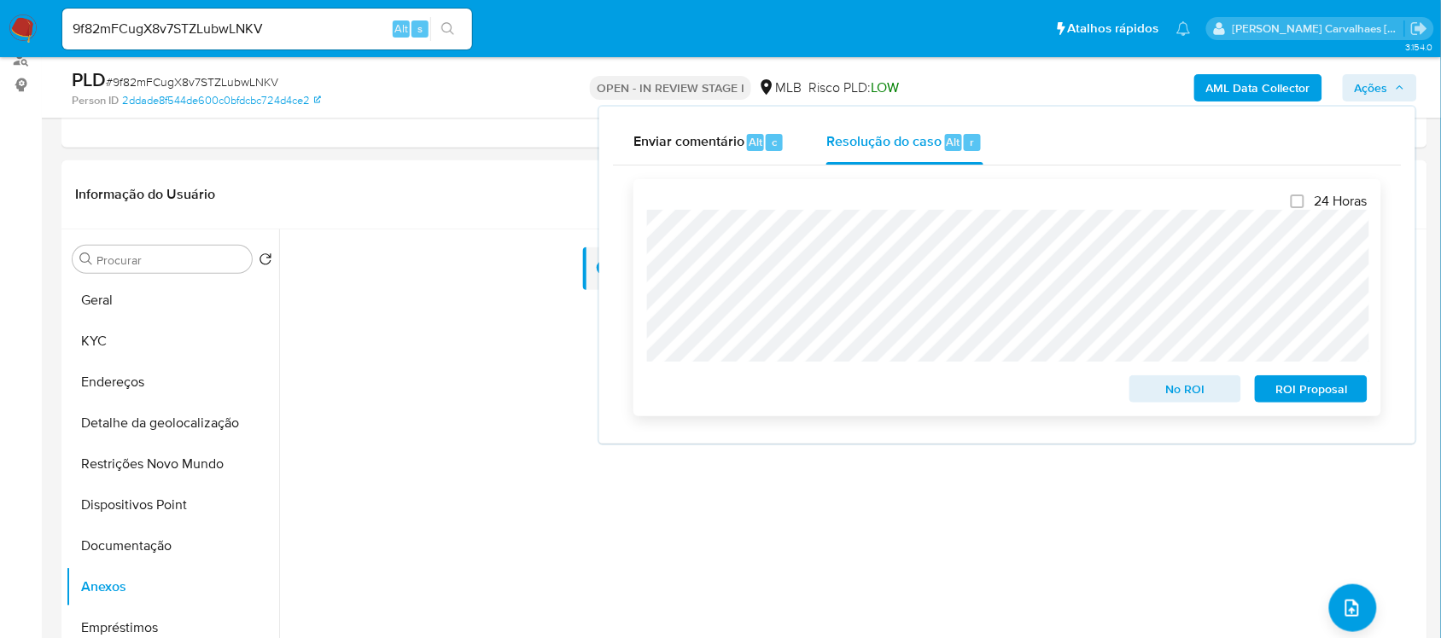
click at [1291, 387] on span "ROI Proposal" at bounding box center [1310, 389] width 89 height 24
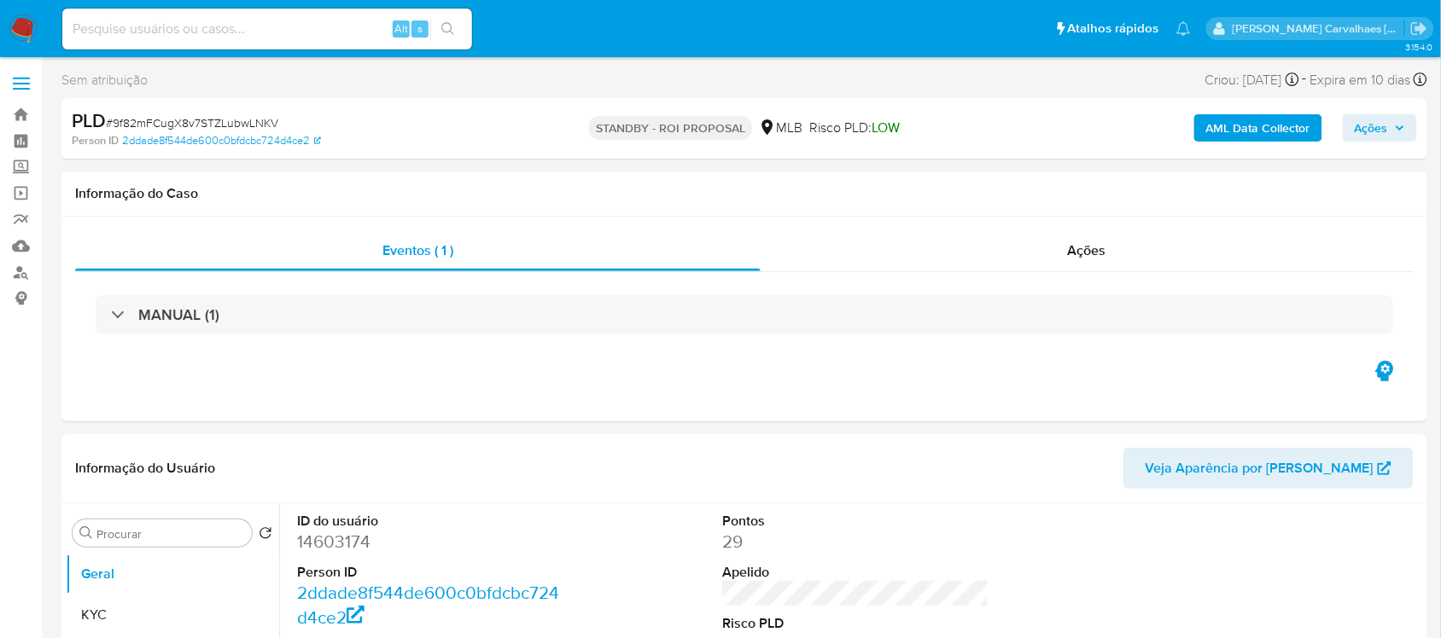
select select "10"
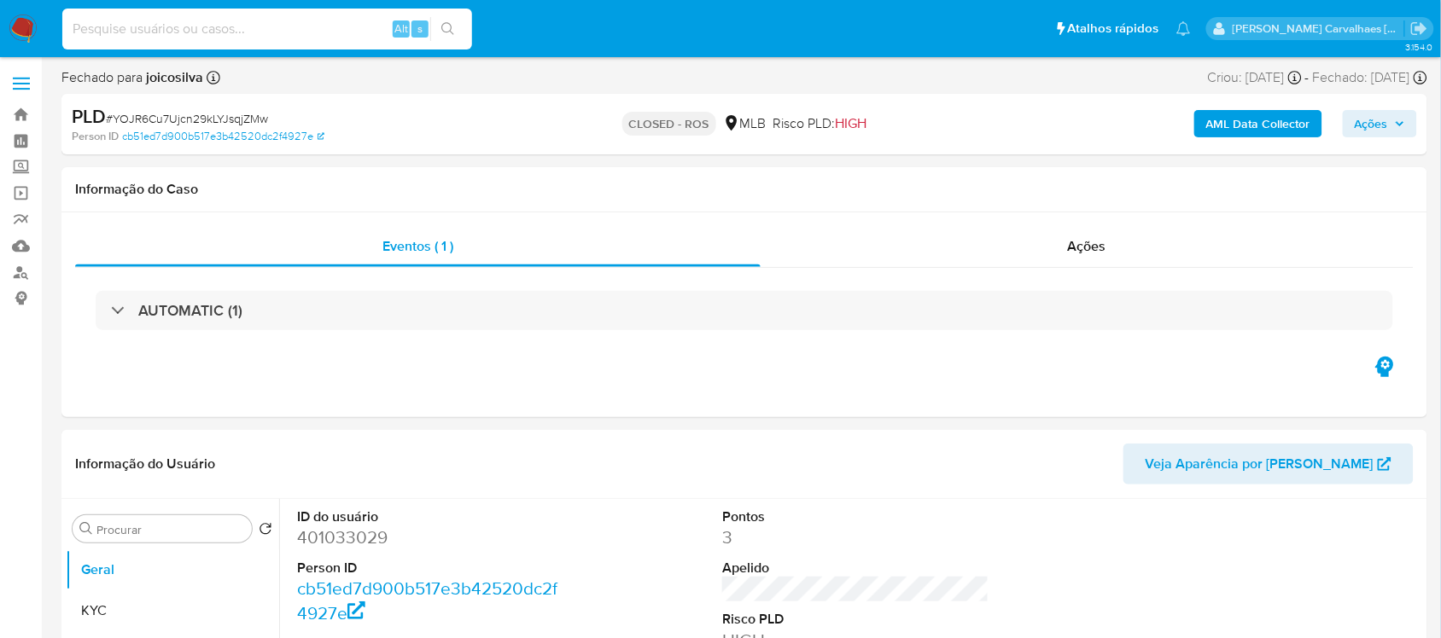
paste input "9ENmdahvVzu90jKLtOH1my4s"
type input "9ENmdahvVzu90jKLtOH1my4s"
select select "10"
type input "9ENmdahvVzu90jKLtOH1my4s"
click at [437, 23] on button "search-icon" at bounding box center [447, 29] width 35 height 24
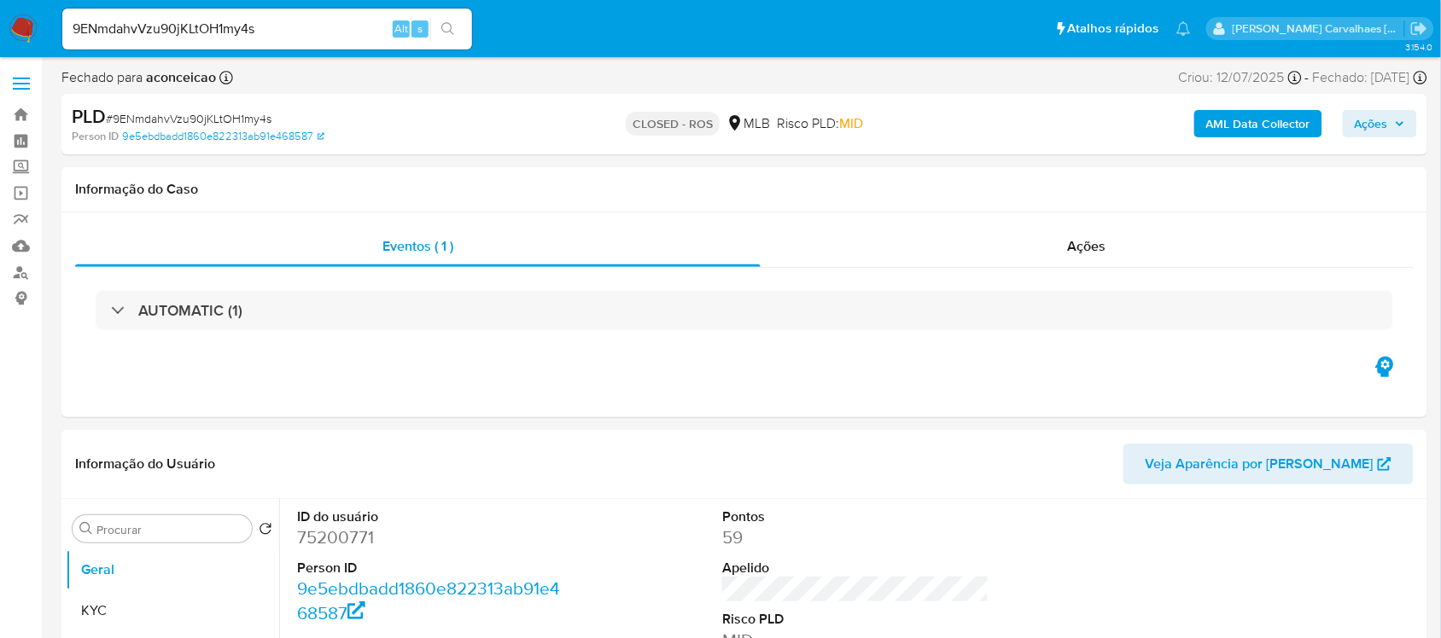
select select "10"
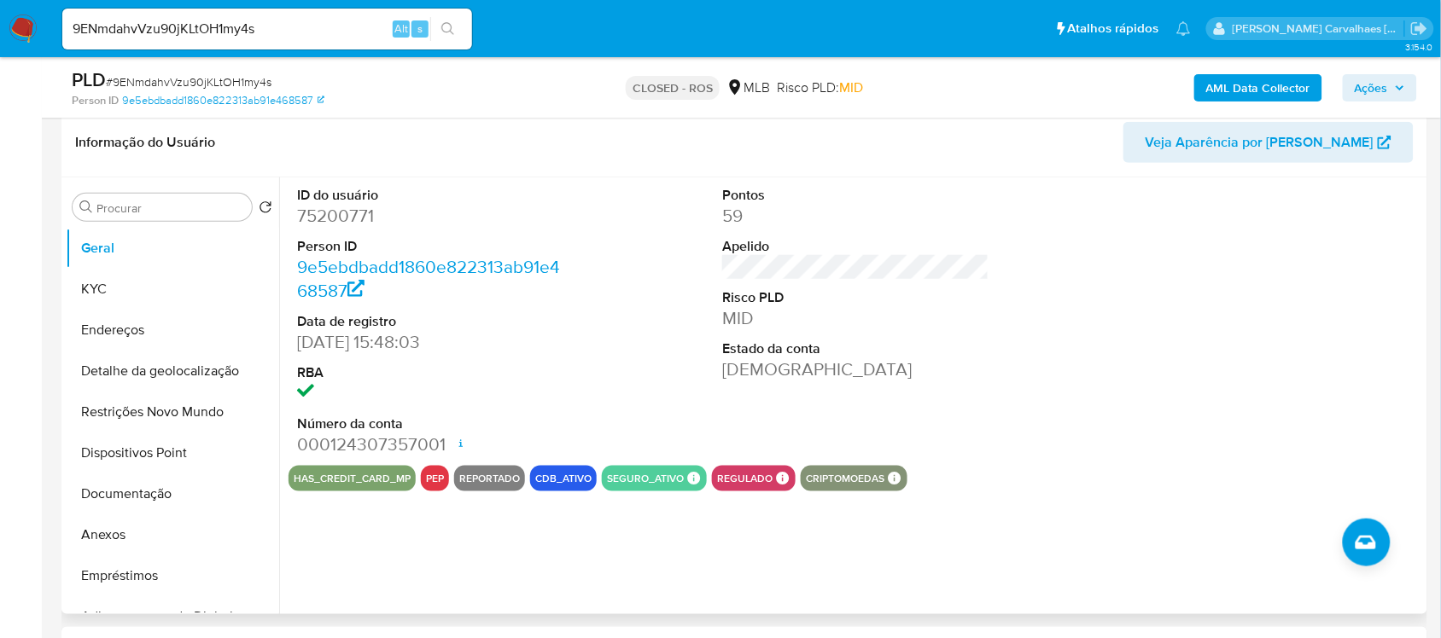
scroll to position [320, 0]
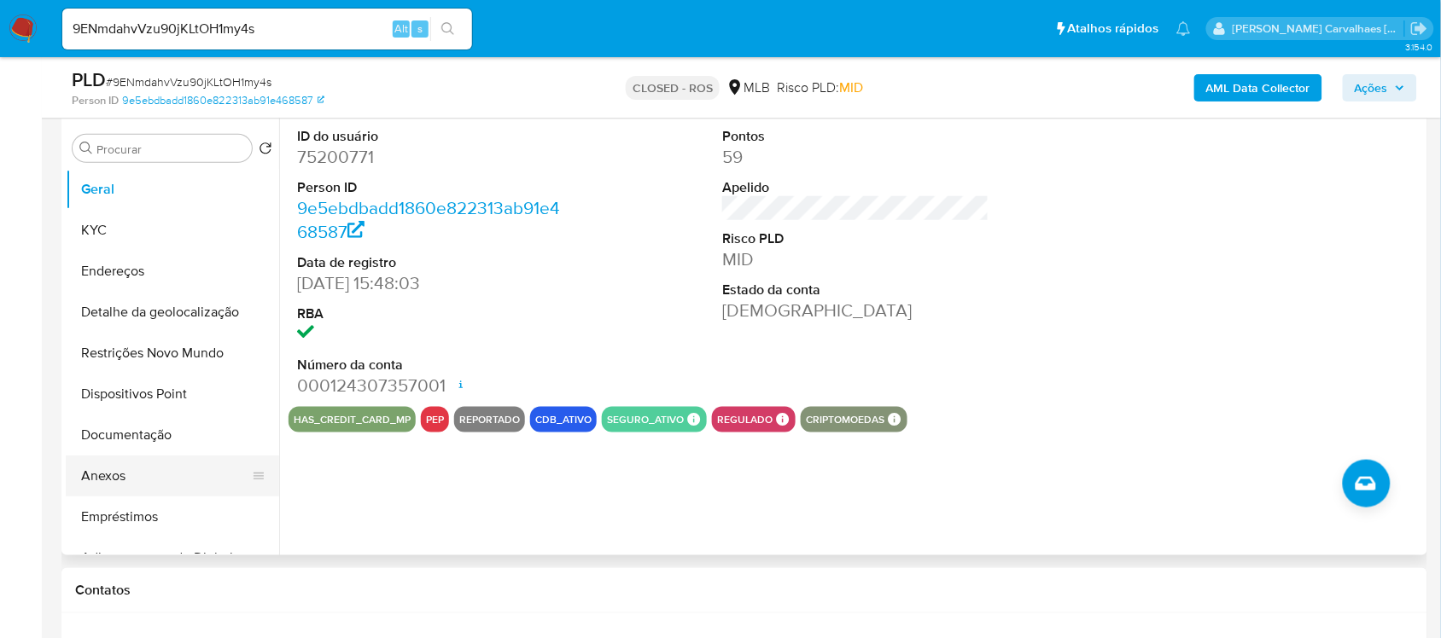
click at [115, 480] on button "Anexos" at bounding box center [166, 476] width 200 height 41
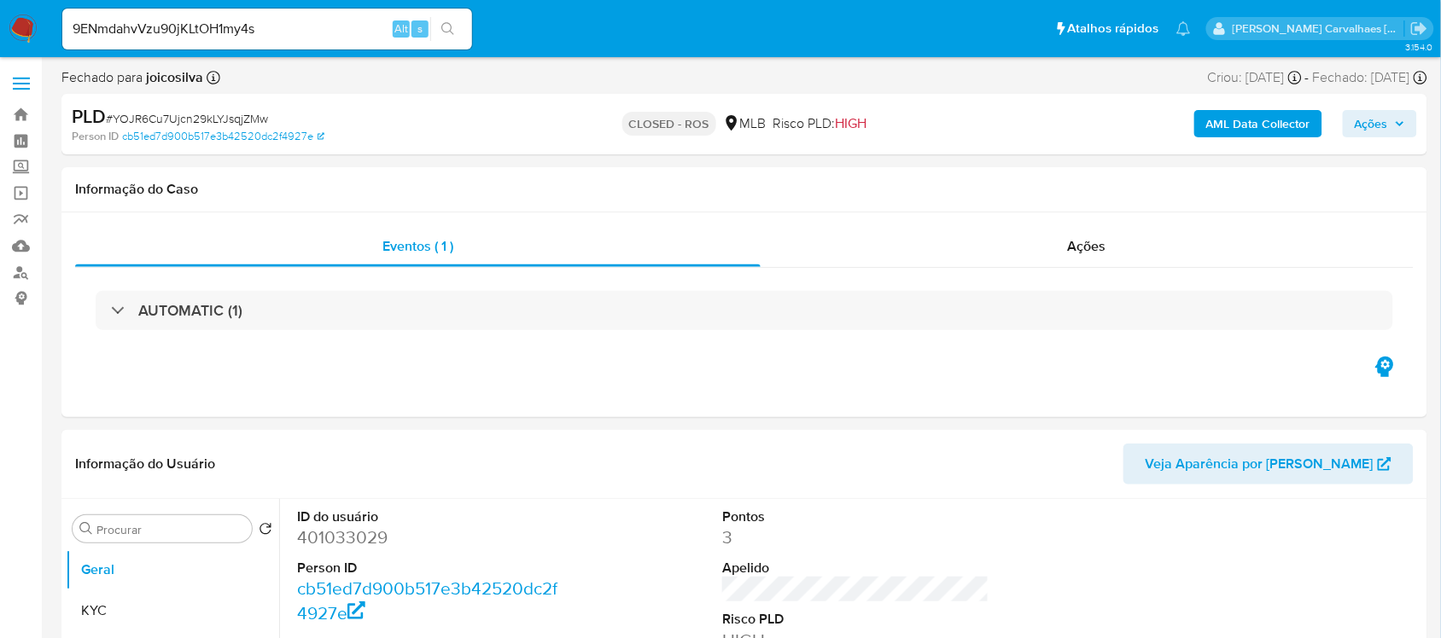
select select "10"
click at [17, 32] on img at bounding box center [23, 29] width 29 height 29
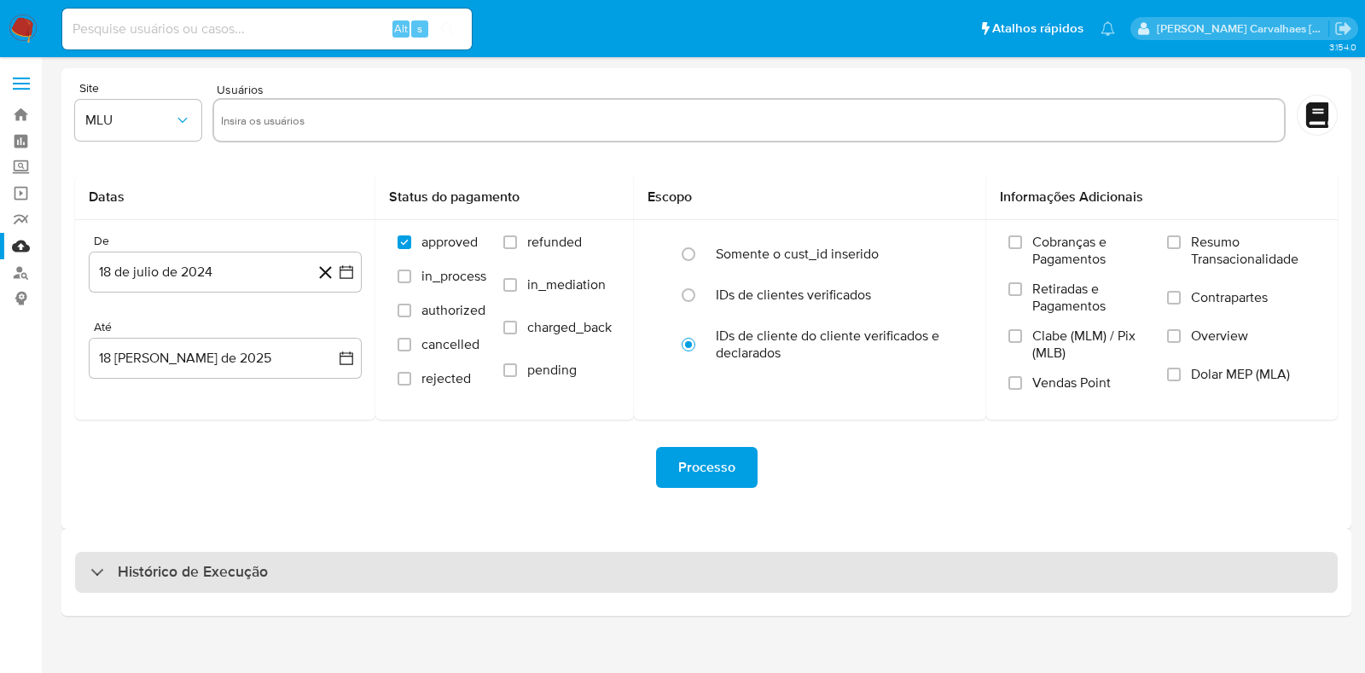
drag, startPoint x: 162, startPoint y: 586, endPoint x: 162, endPoint y: 576, distance: 10.2
click at [162, 582] on div "Histórico de Execução" at bounding box center [706, 572] width 1263 height 41
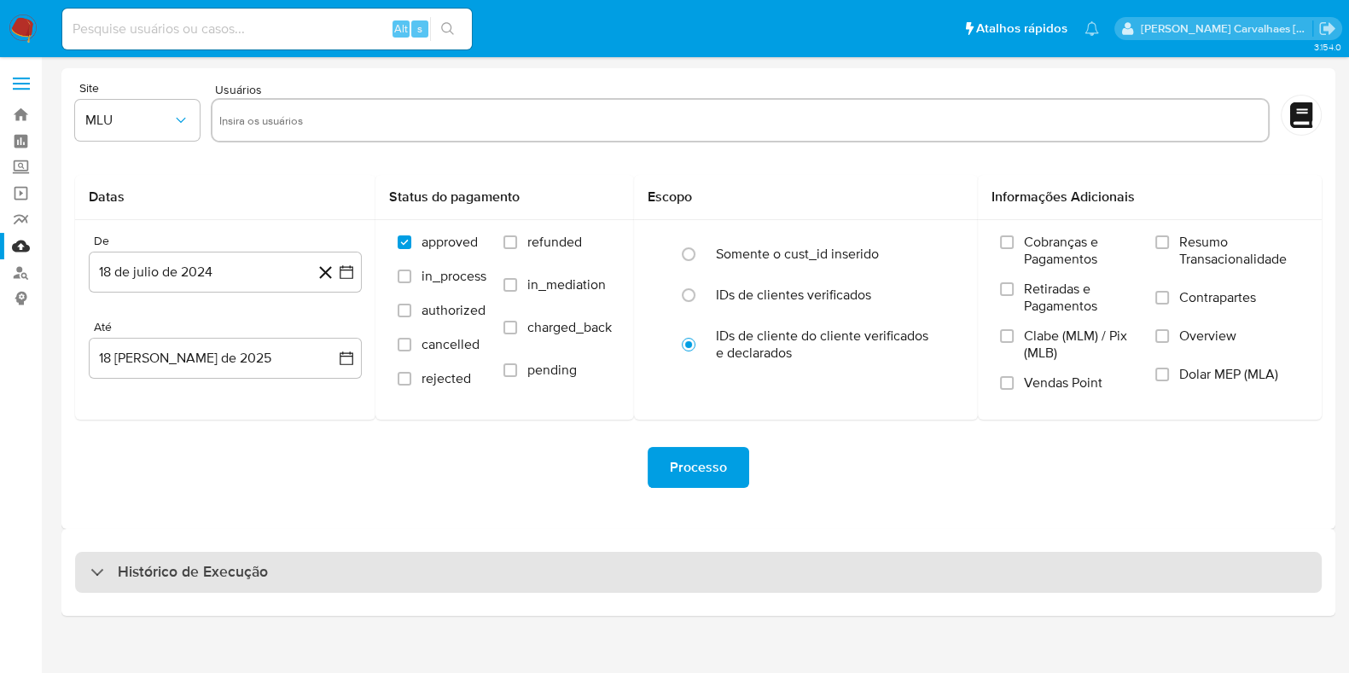
select select "10"
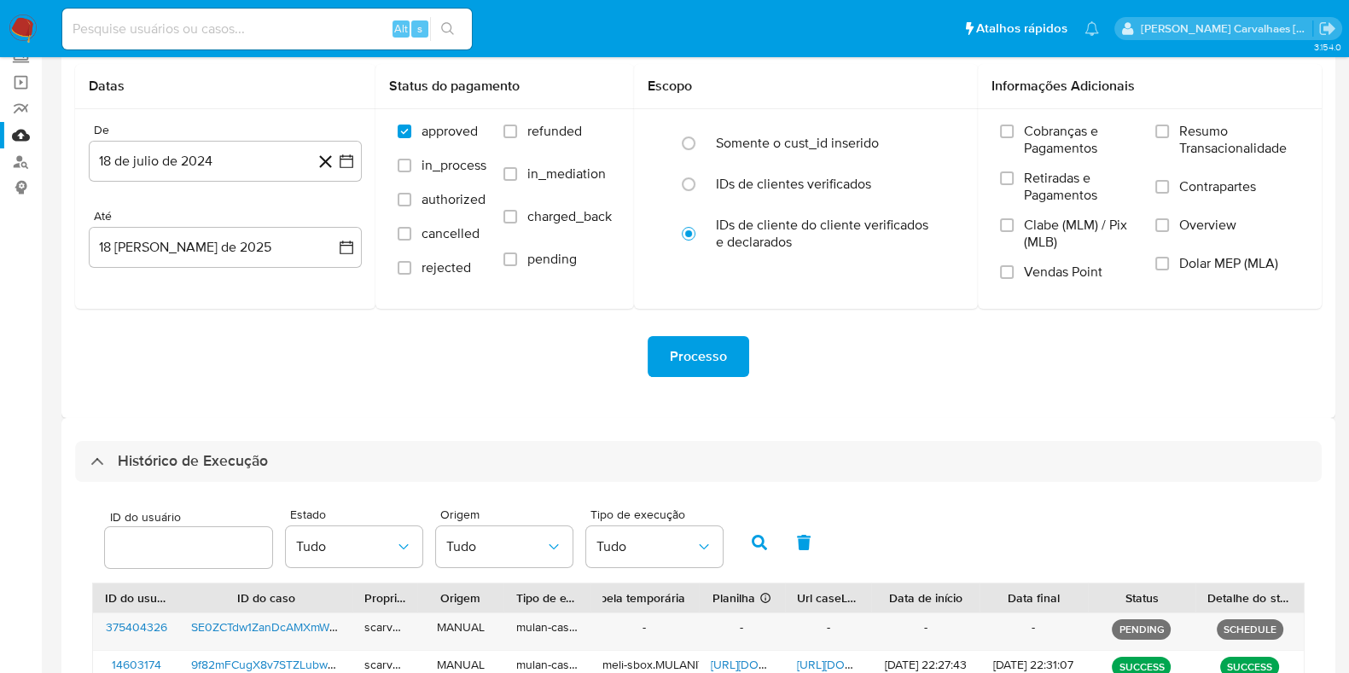
scroll to position [212, 0]
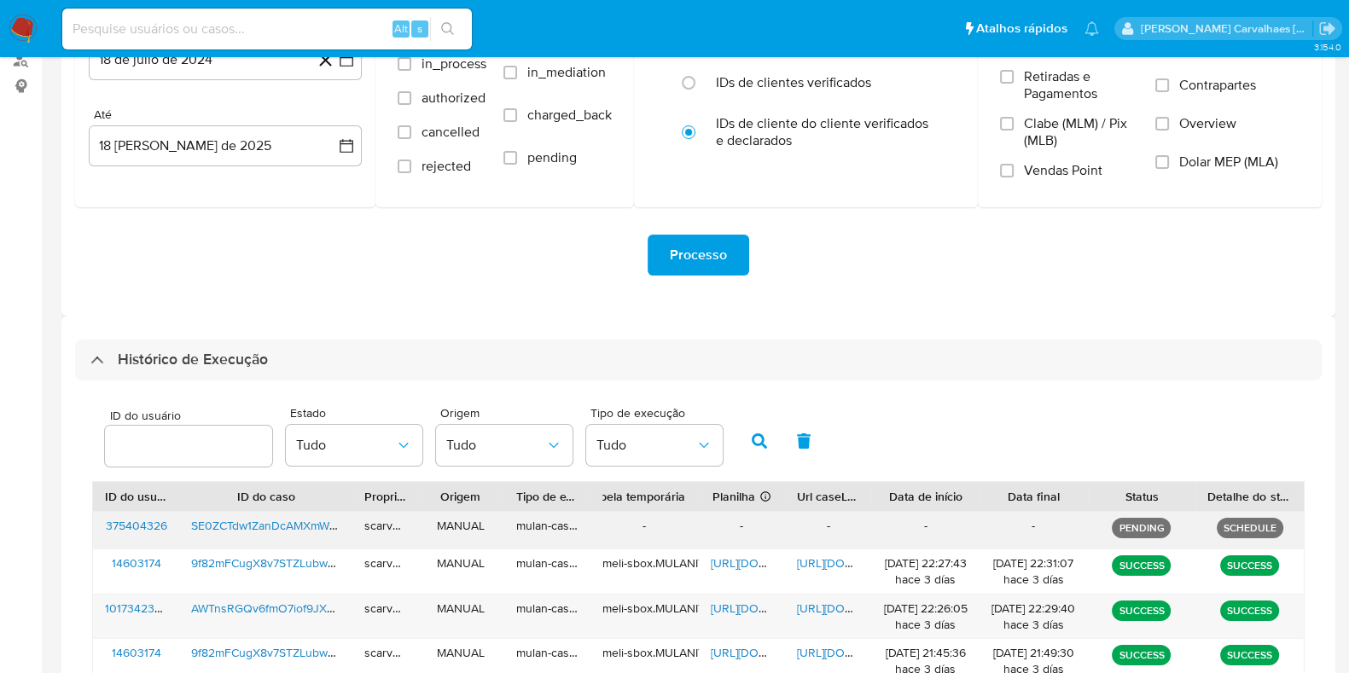
click at [818, 523] on div "-" at bounding box center [828, 530] width 86 height 37
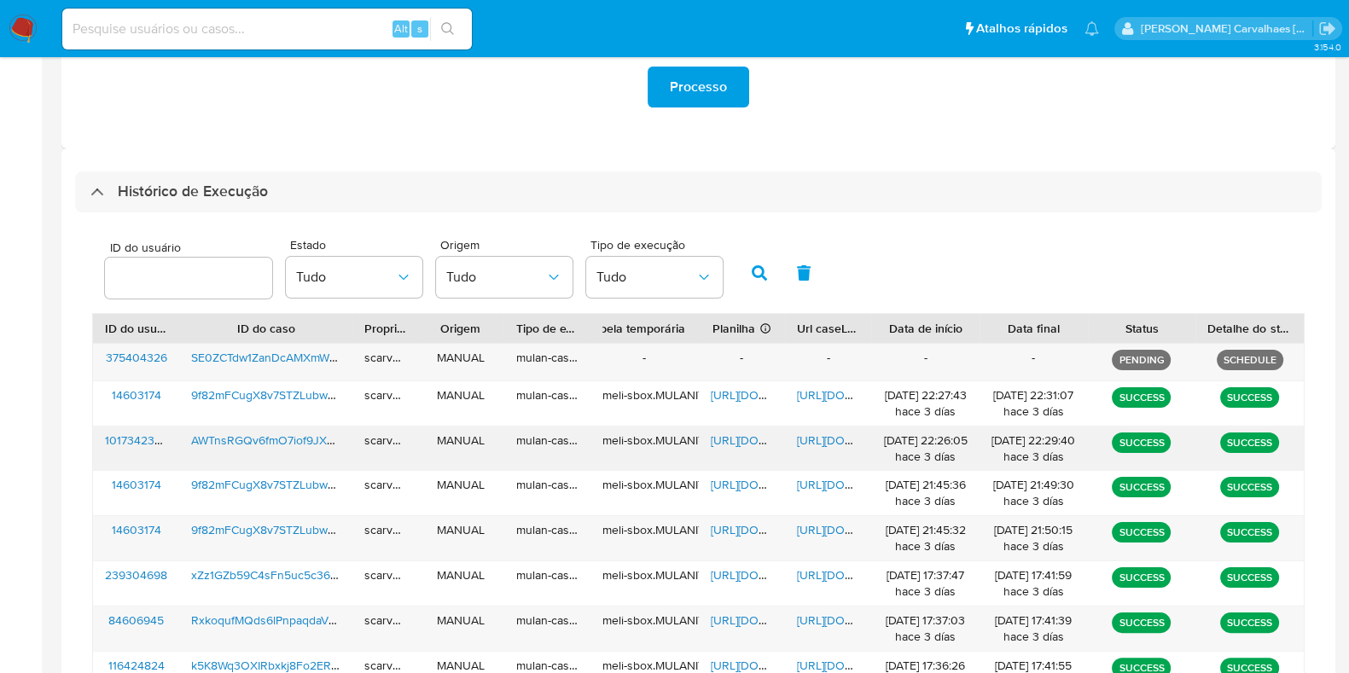
scroll to position [374, 0]
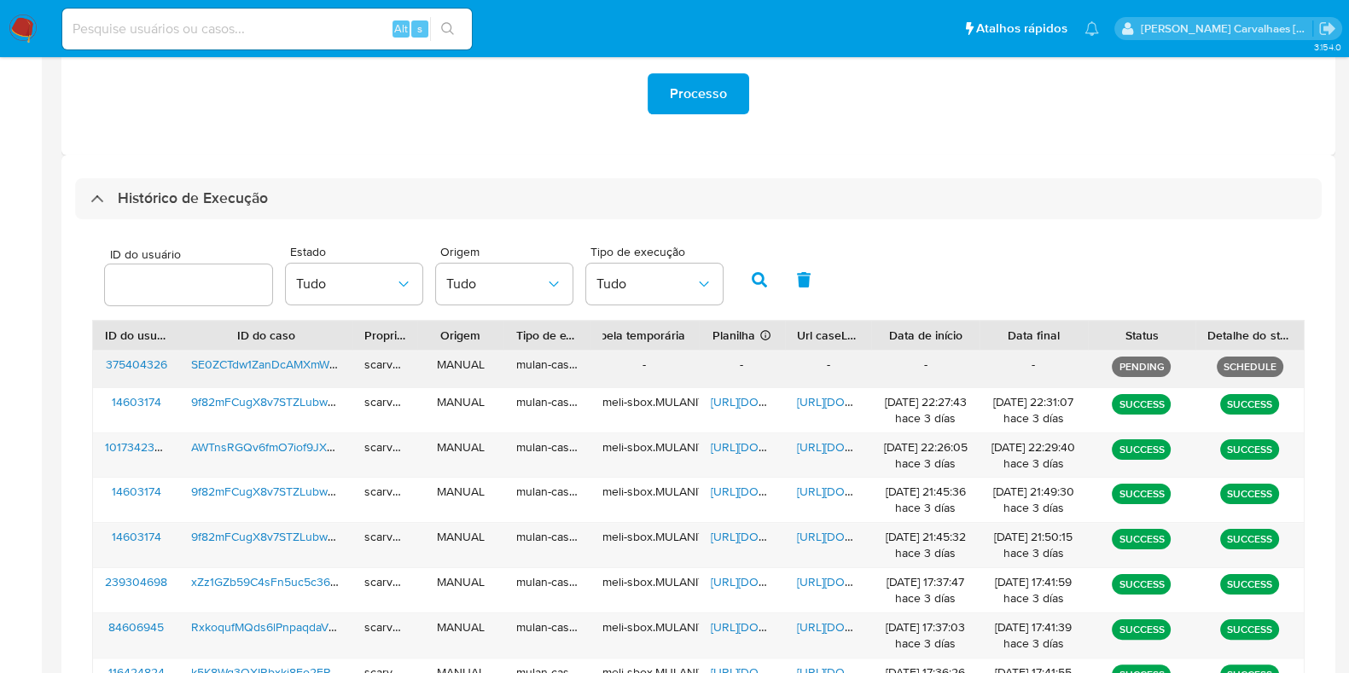
click at [1145, 360] on p "PENDING" at bounding box center [1141, 367] width 59 height 20
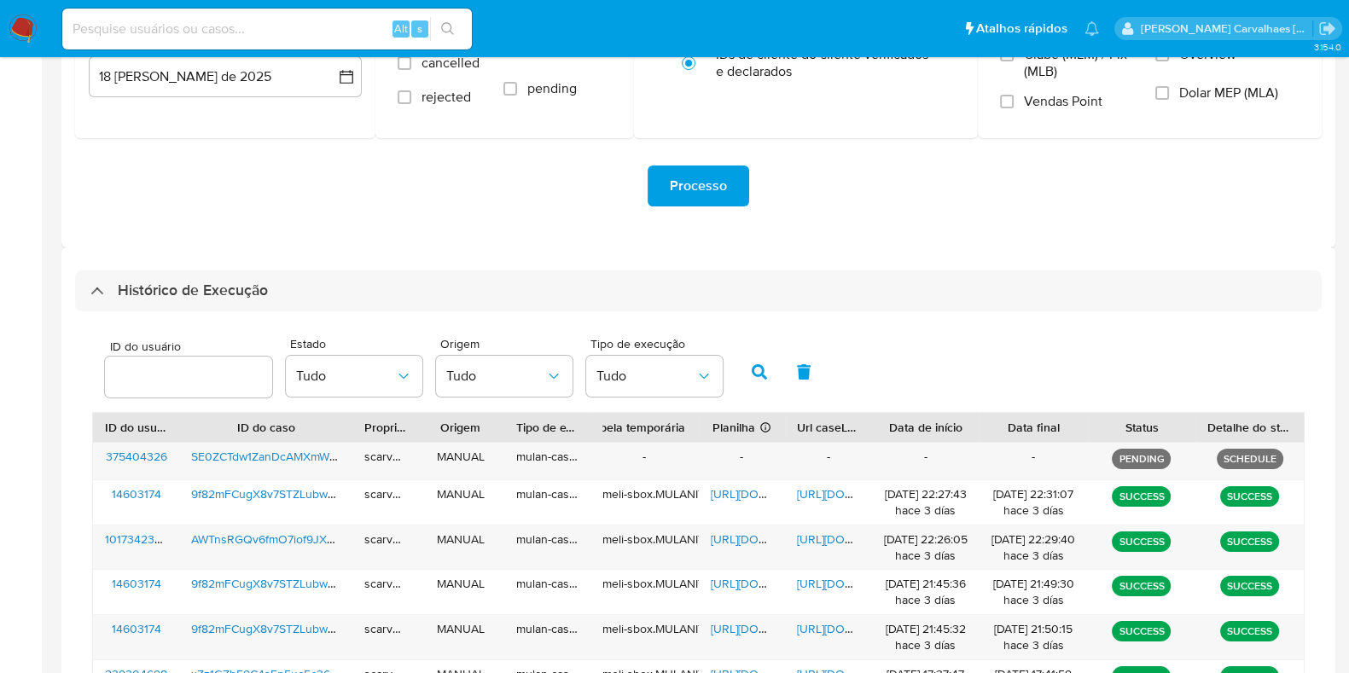
scroll to position [54, 0]
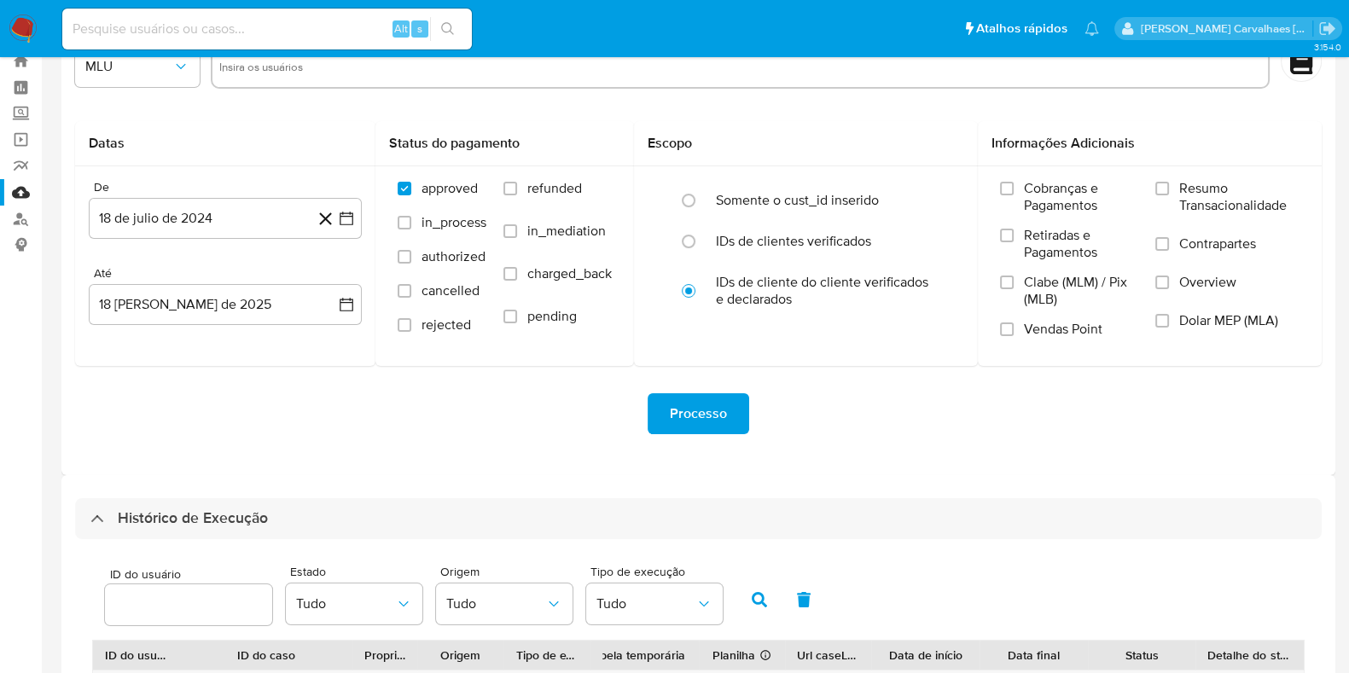
click at [713, 417] on span "Processo" at bounding box center [698, 414] width 57 height 38
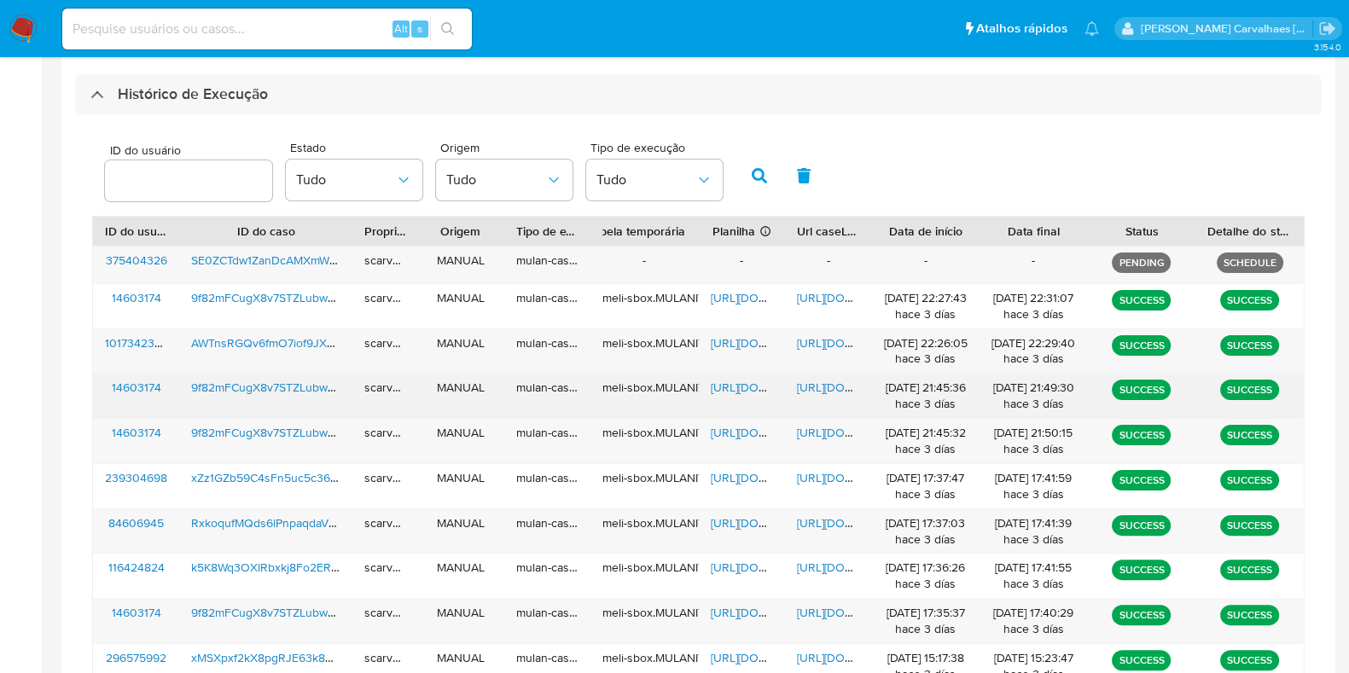
scroll to position [387, 0]
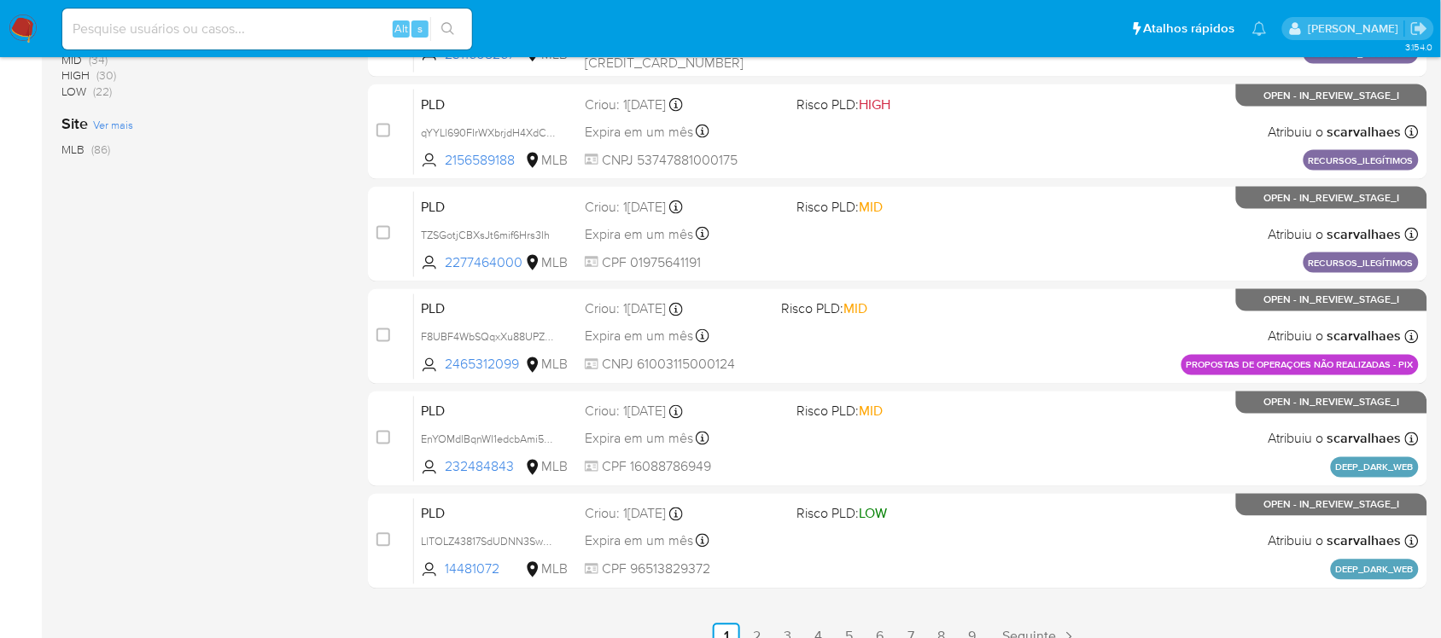
scroll to position [707, 0]
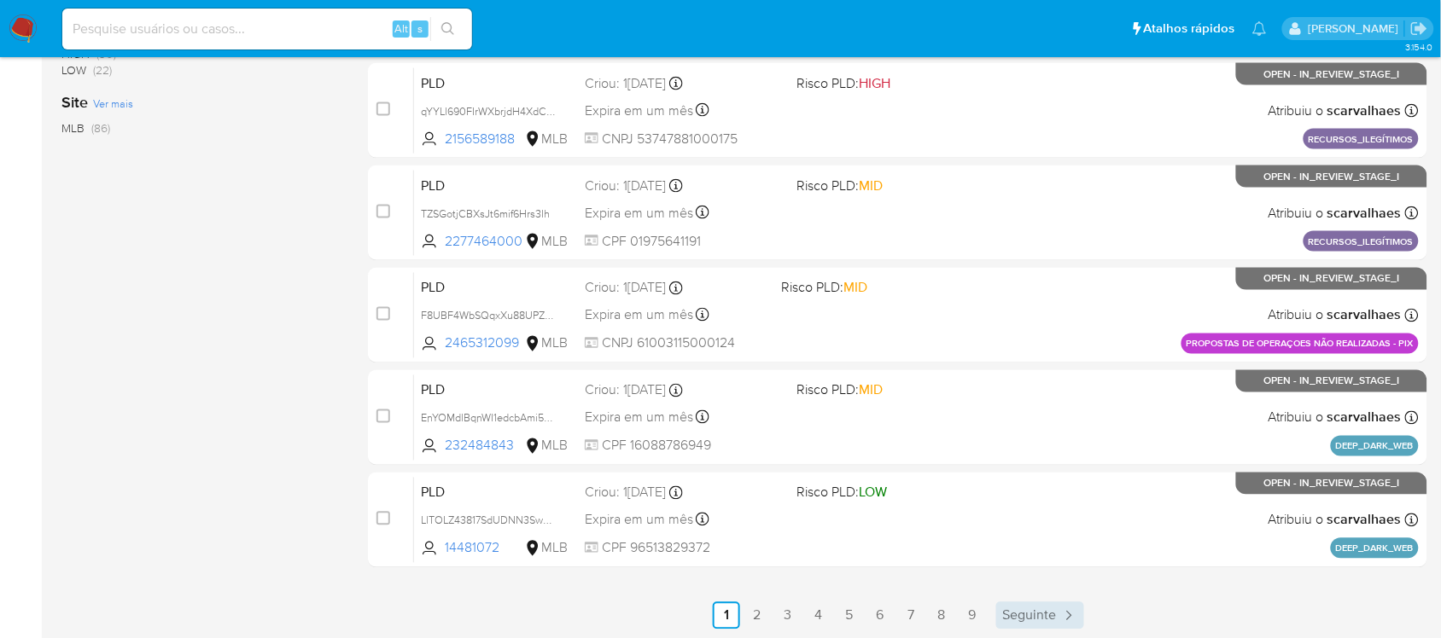
click at [1050, 614] on span "Seguinte" at bounding box center [1030, 616] width 54 height 14
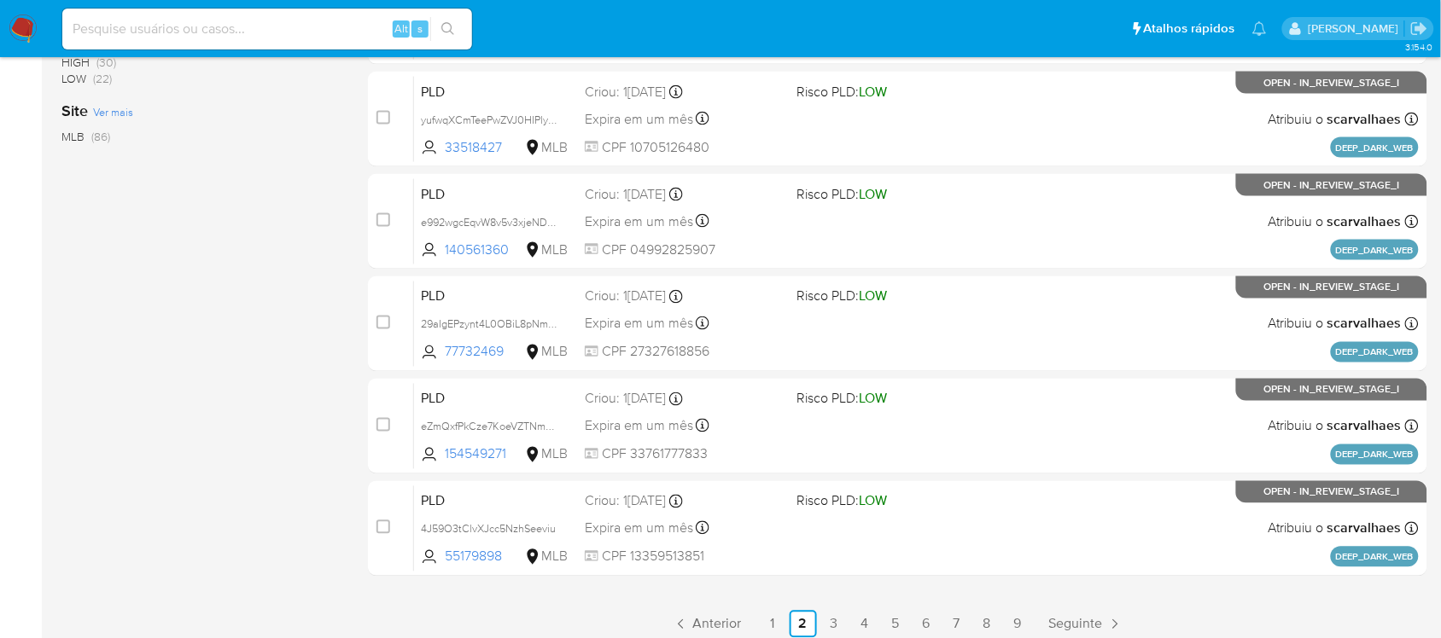
scroll to position [707, 0]
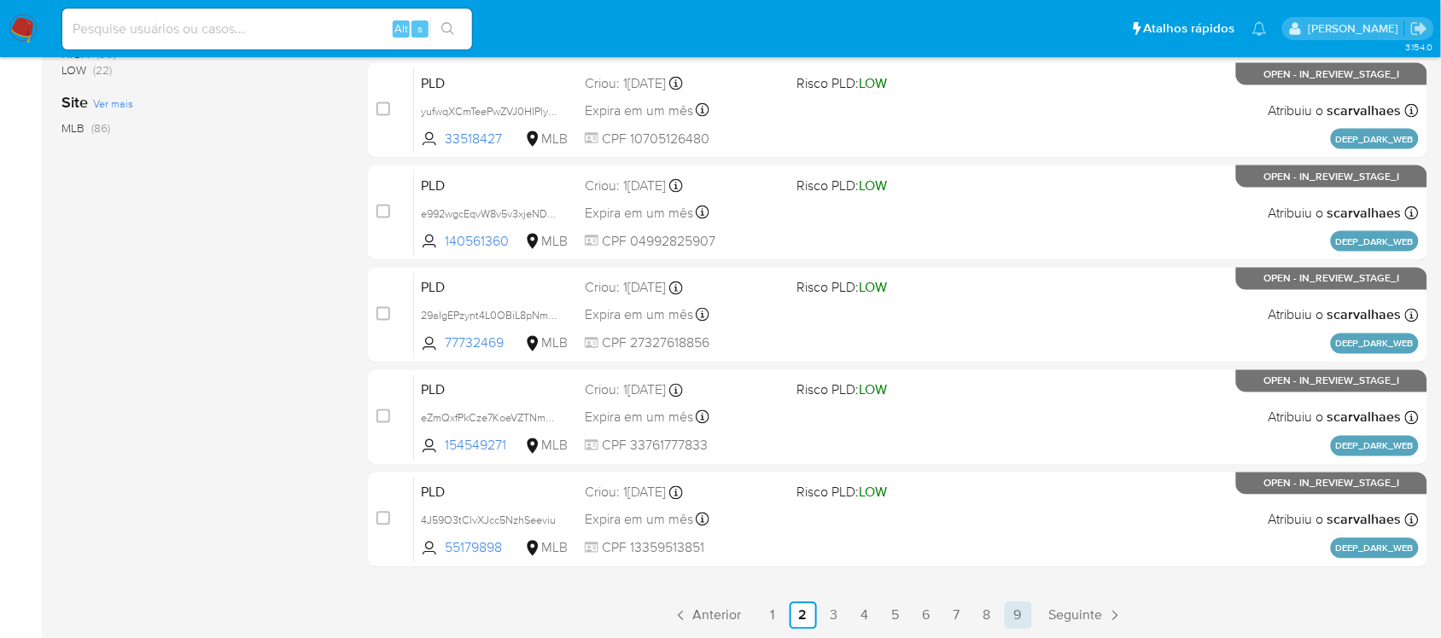
click at [1018, 613] on link "9" at bounding box center [1017, 615] width 27 height 27
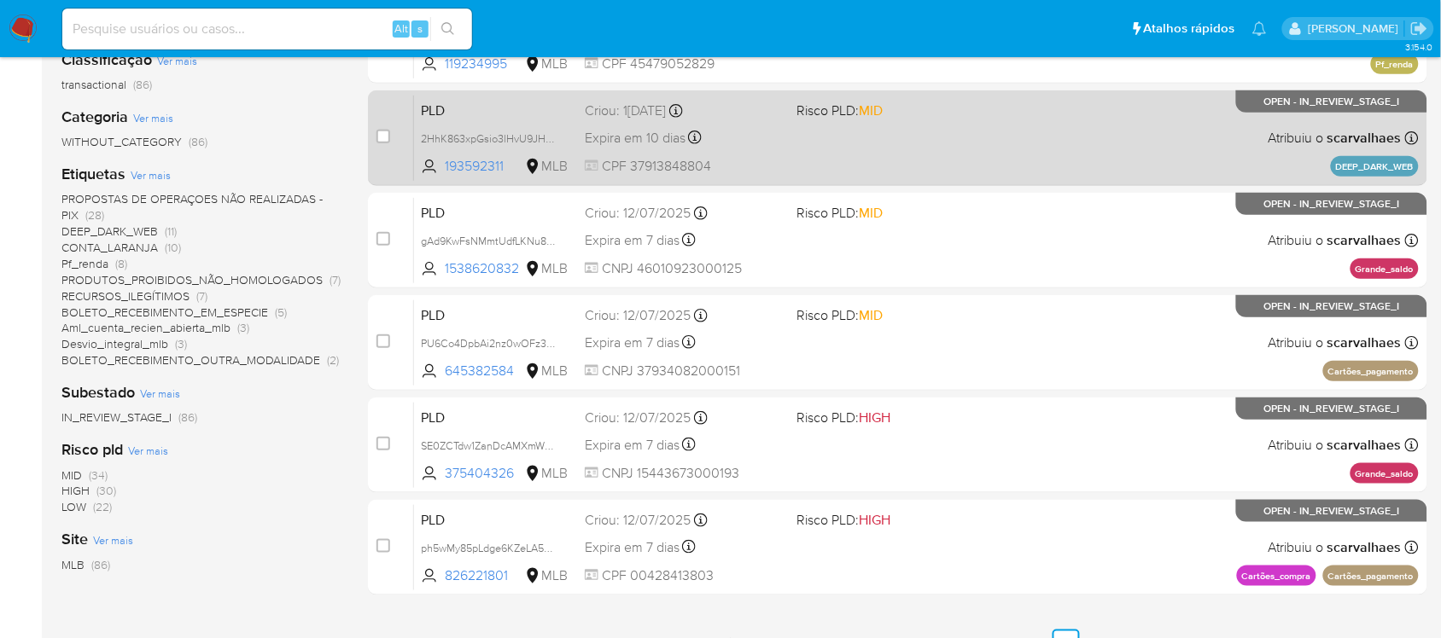
scroll to position [232, 0]
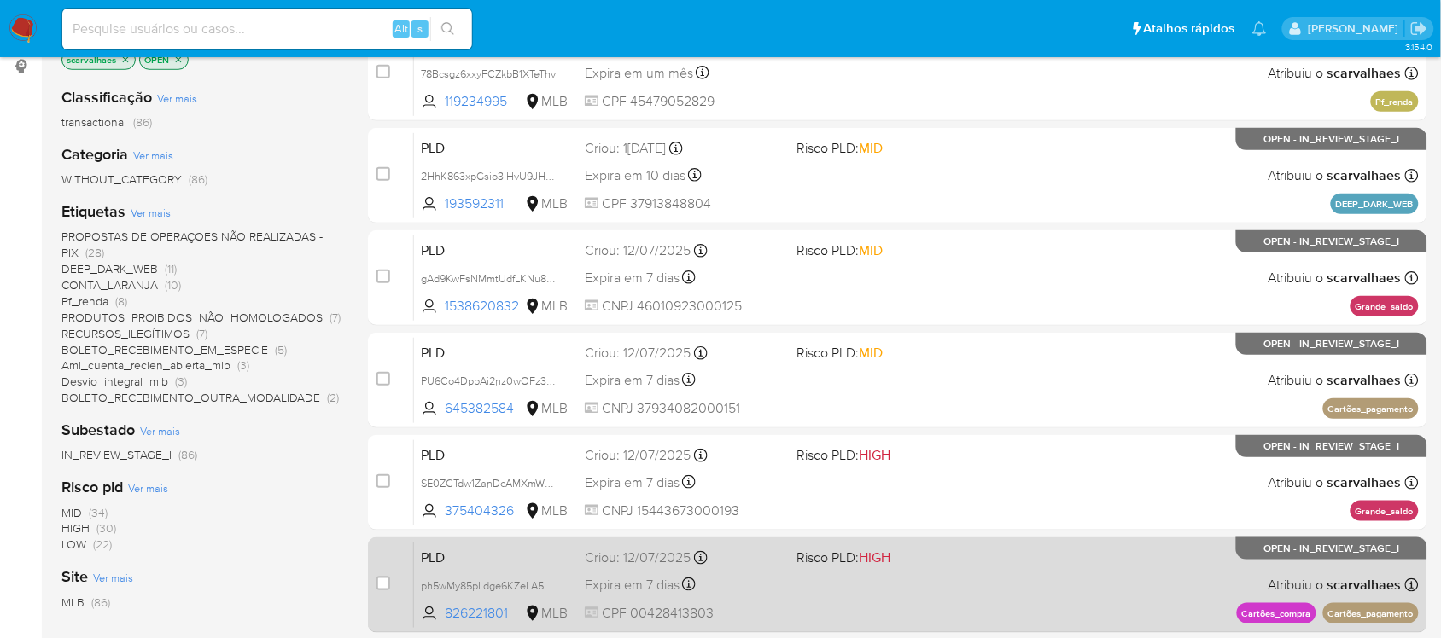
click at [876, 586] on div "PLD ph5wMy85pLdge6KZeLA5EDFE 826221801 MLB Risco PLD: HIGH Criou: 12/07/2025 Cr…" at bounding box center [916, 585] width 1004 height 86
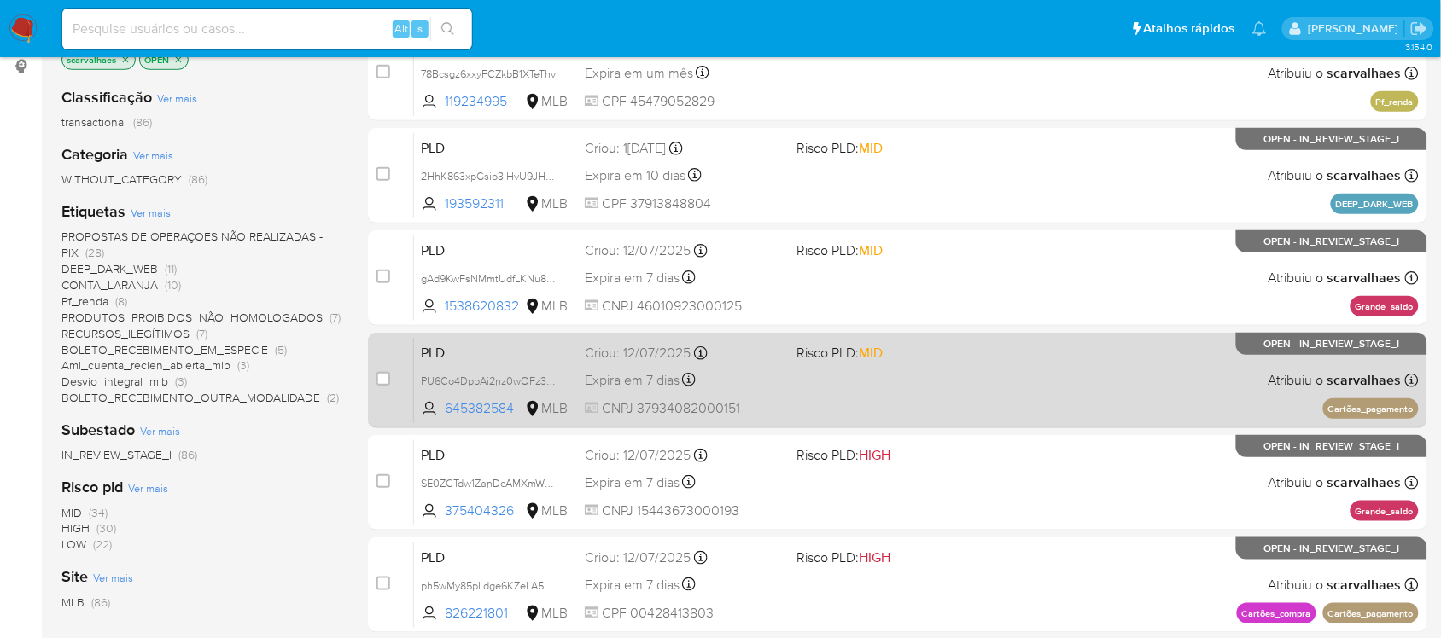
click at [808, 410] on div "PLD PU6Co4DpbAi2nz0wOFz3w2xX 645382584 MLB Risco PLD: MID Criou: 12/07/2025 Cri…" at bounding box center [916, 380] width 1004 height 86
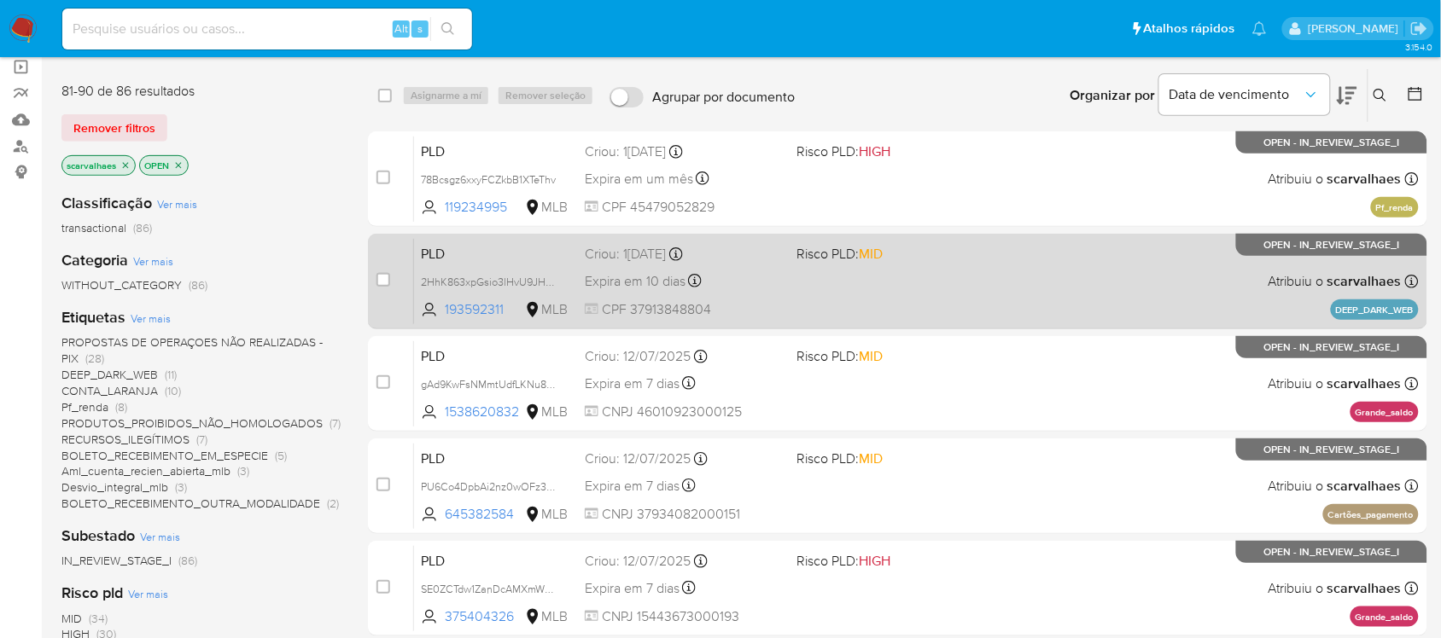
scroll to position [125, 0]
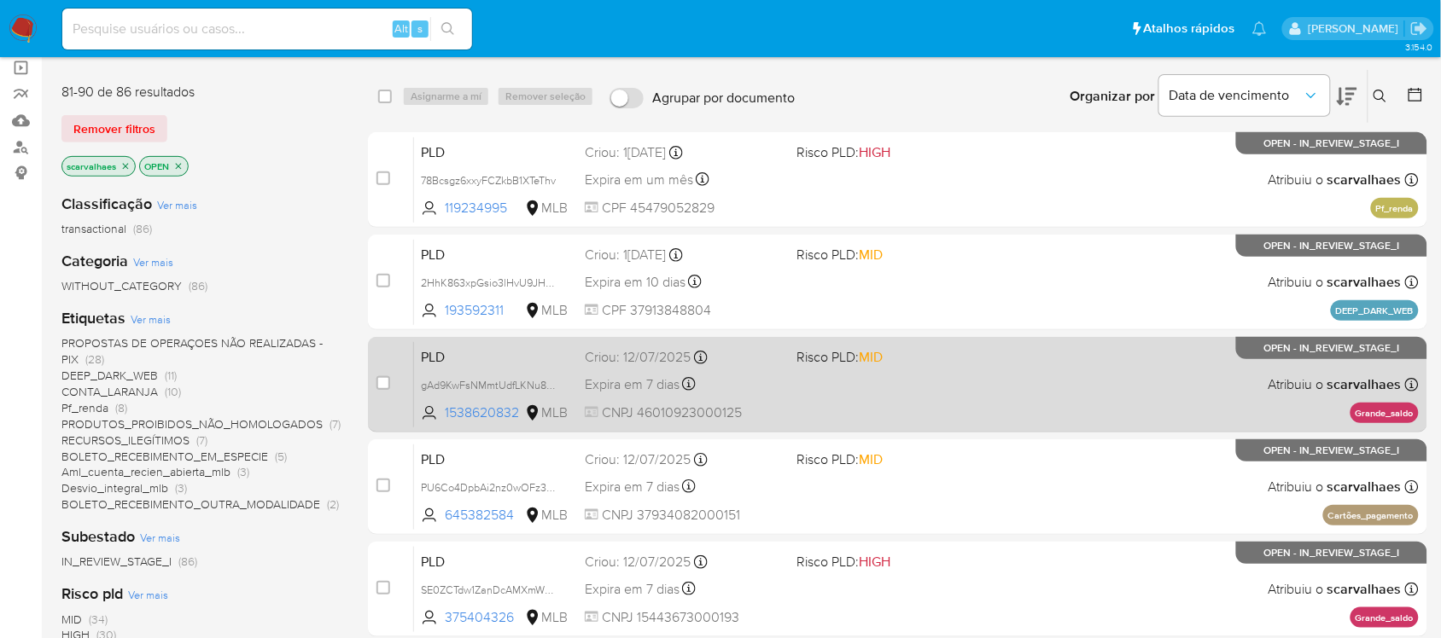
click at [749, 384] on div "Expira em 7 dias Expira em 26/08/2025 00:57:26" at bounding box center [684, 384] width 198 height 23
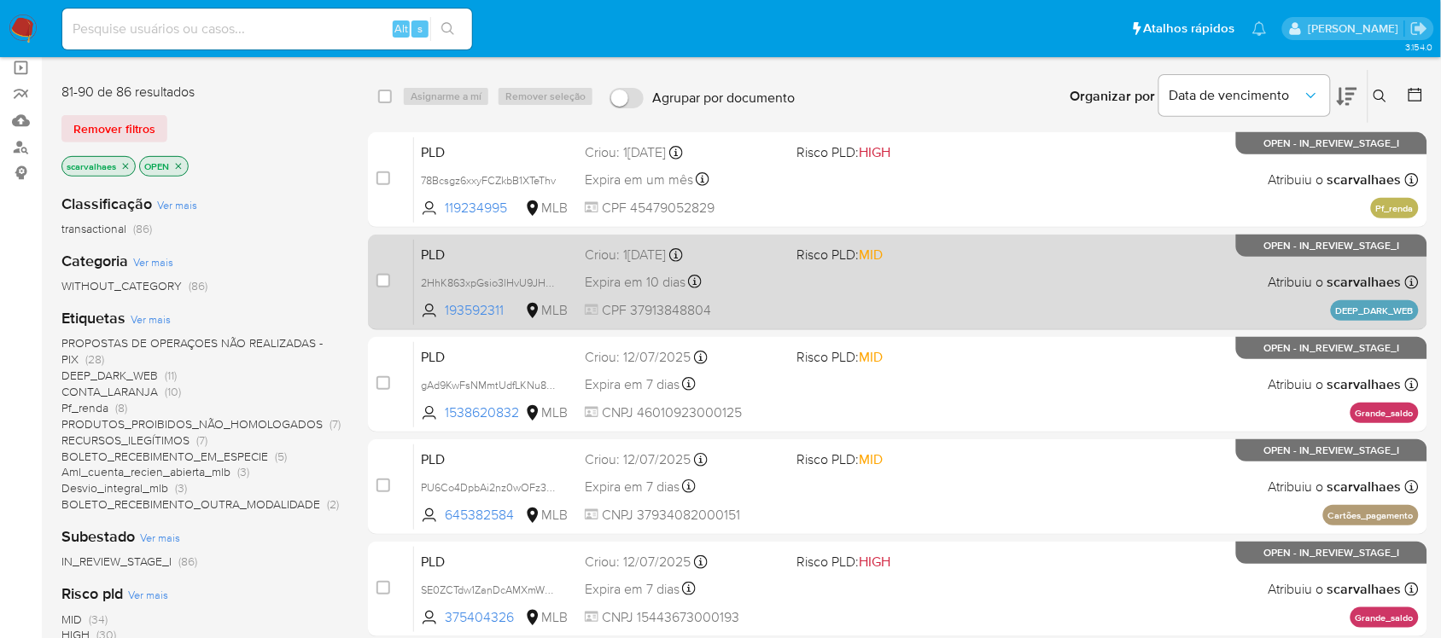
click at [812, 290] on div "PLD 2HhK863xpGsio3lHvU9JHYah 193592311 MLB Risco PLD: MID Criou: 14/07/2025 Cri…" at bounding box center [916, 282] width 1004 height 86
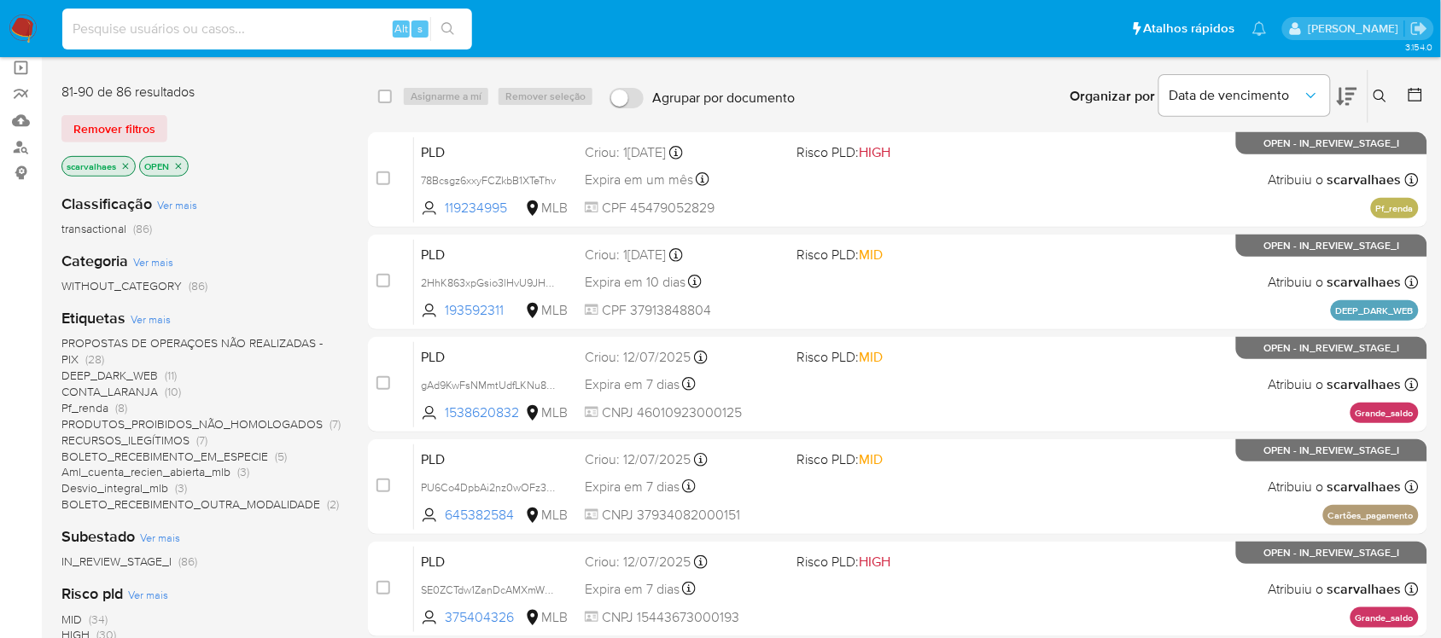
paste input "9ENmdahvVzu90jKLtOH1my4s"
type input "9ENmdahvVzu90jKLtOH1my4s"
click at [451, 26] on icon "search-icon" at bounding box center [447, 28] width 13 height 13
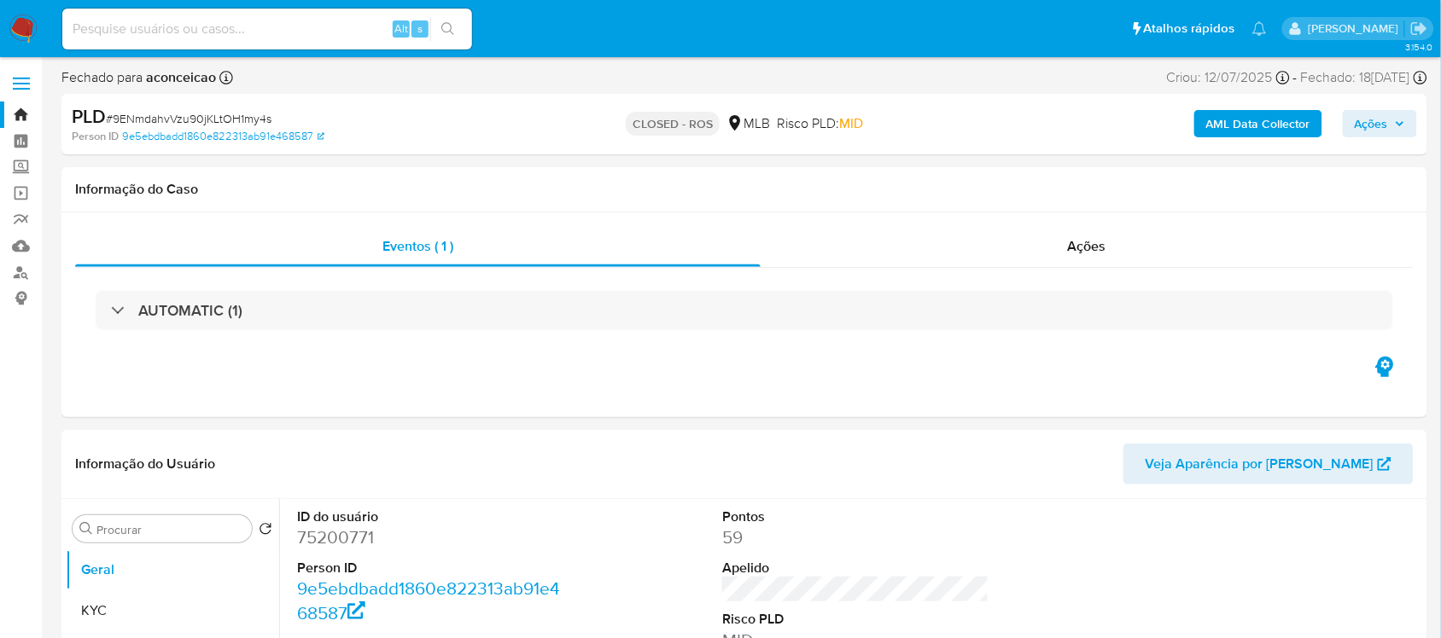
select select "10"
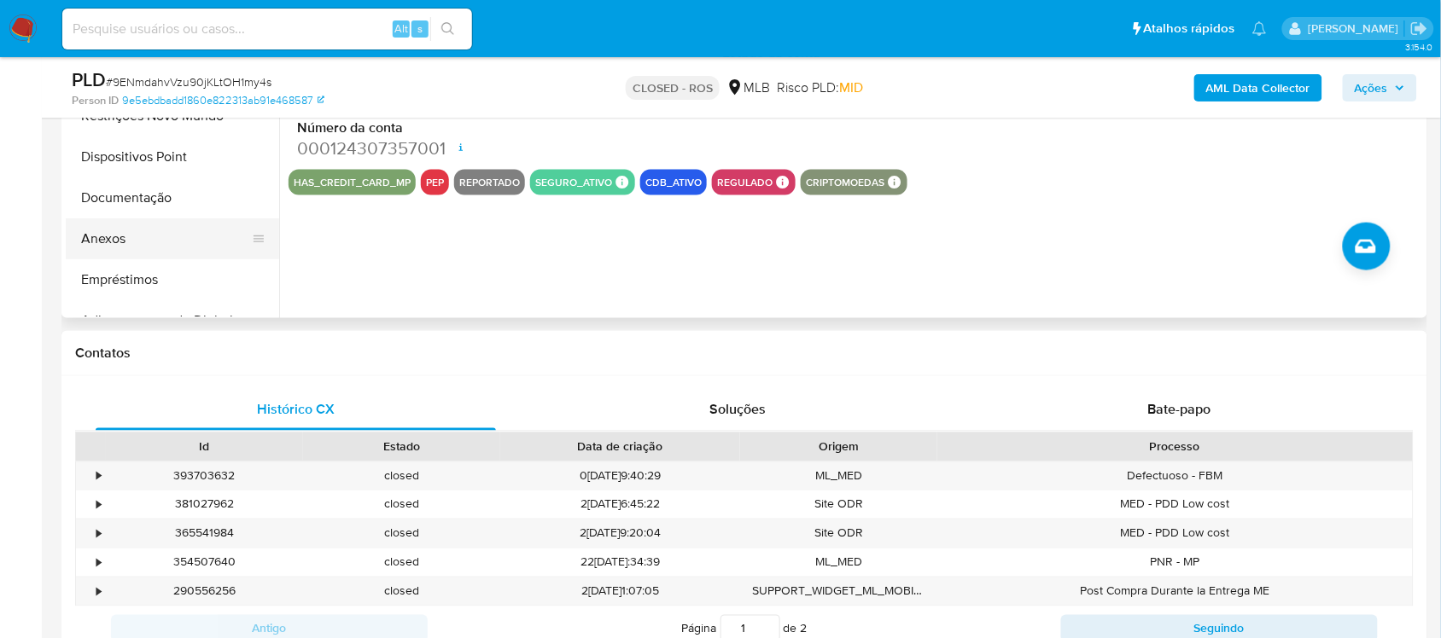
scroll to position [533, 0]
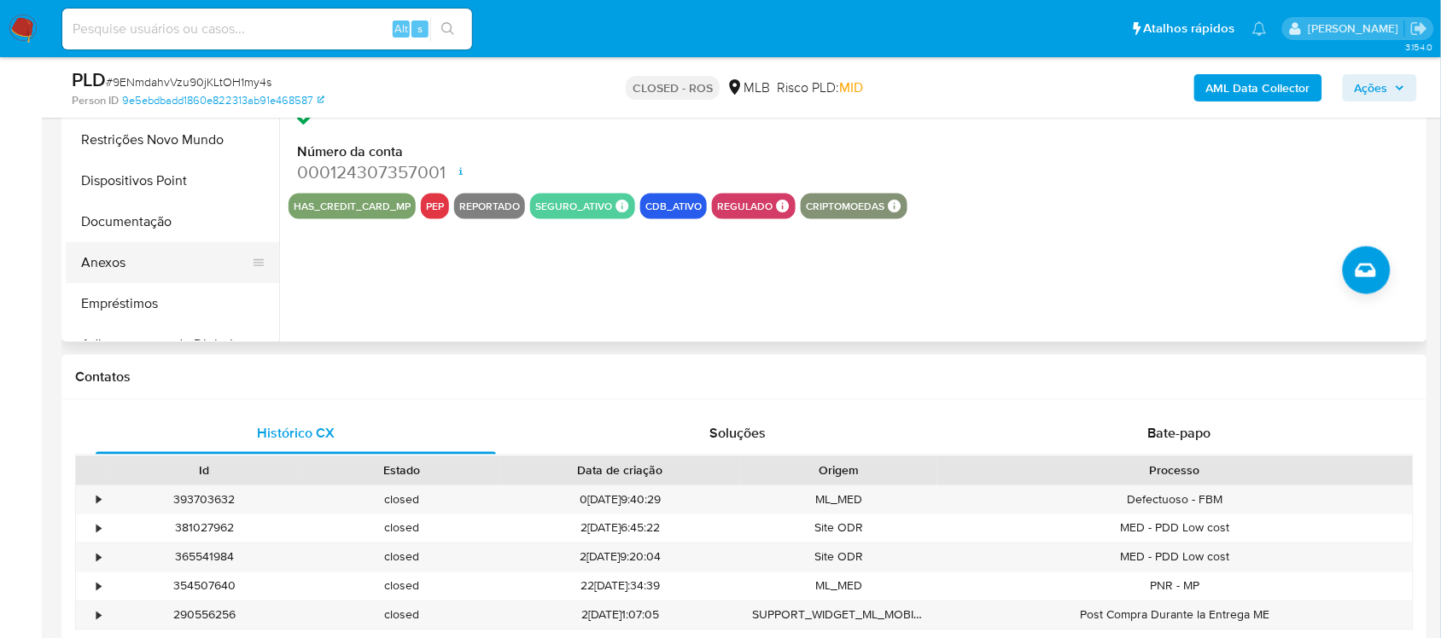
click at [151, 267] on button "Anexos" at bounding box center [166, 262] width 200 height 41
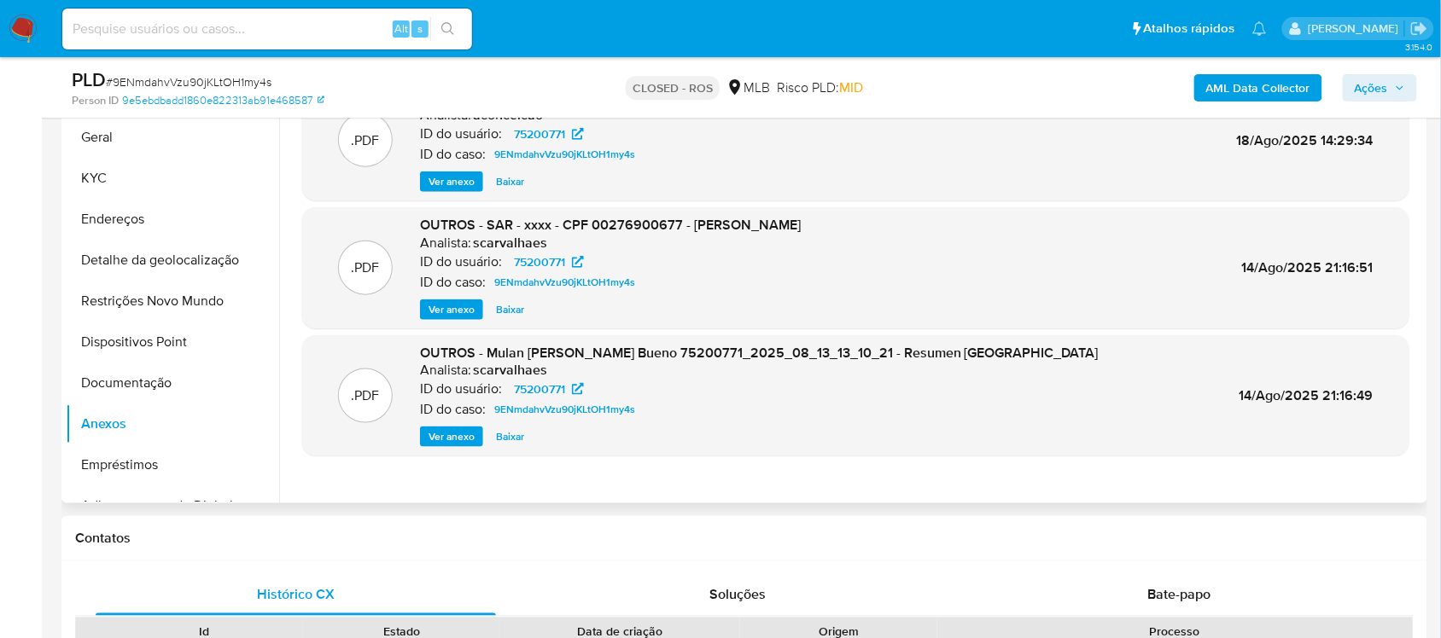
scroll to position [320, 0]
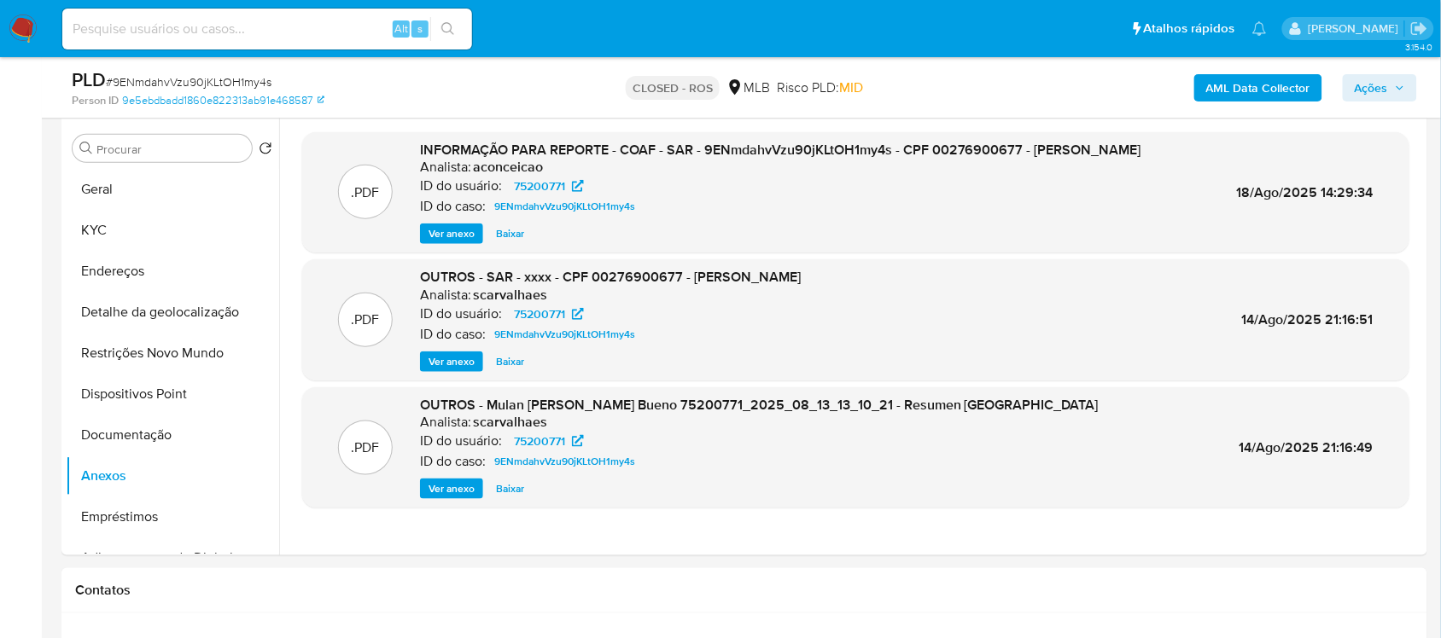
click at [182, 21] on input at bounding box center [267, 29] width 410 height 22
paste input "2HhK863xpGsio3lHvU9JHYah"
type input "2HhK863xpGsio3lHvU9JHYah"
click at [445, 35] on icon "search-icon" at bounding box center [448, 29] width 14 height 14
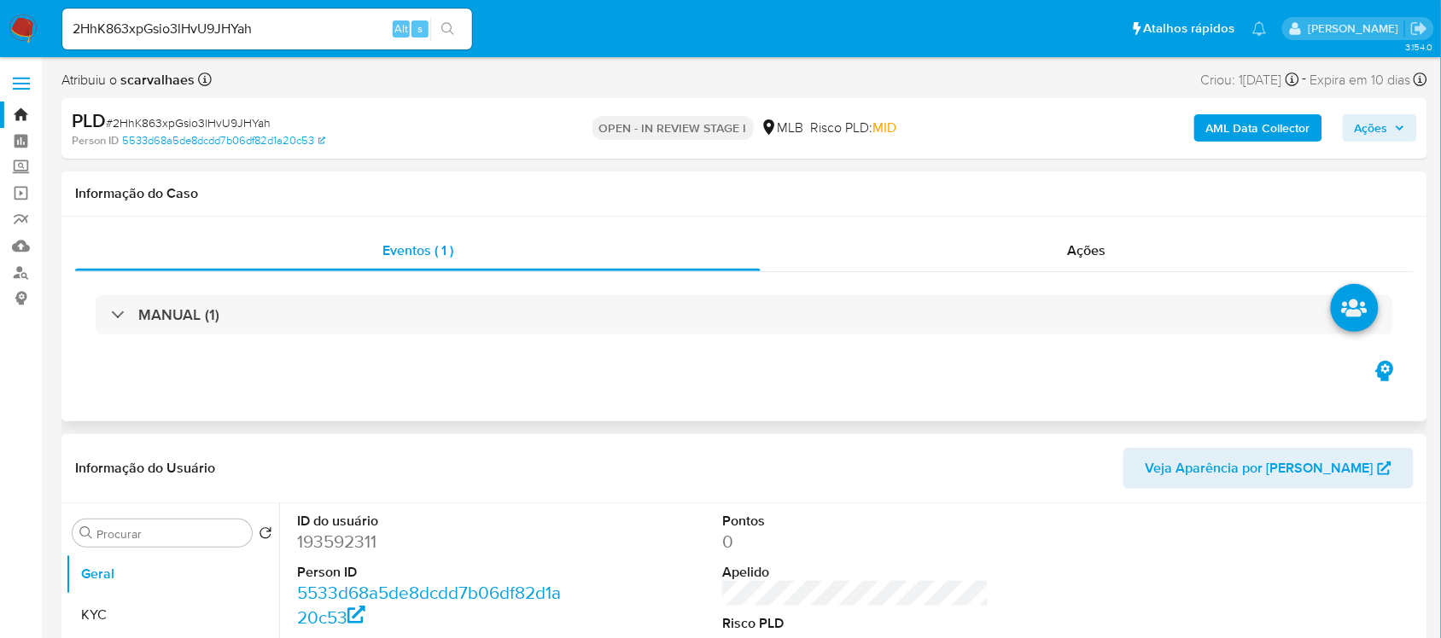
select select "10"
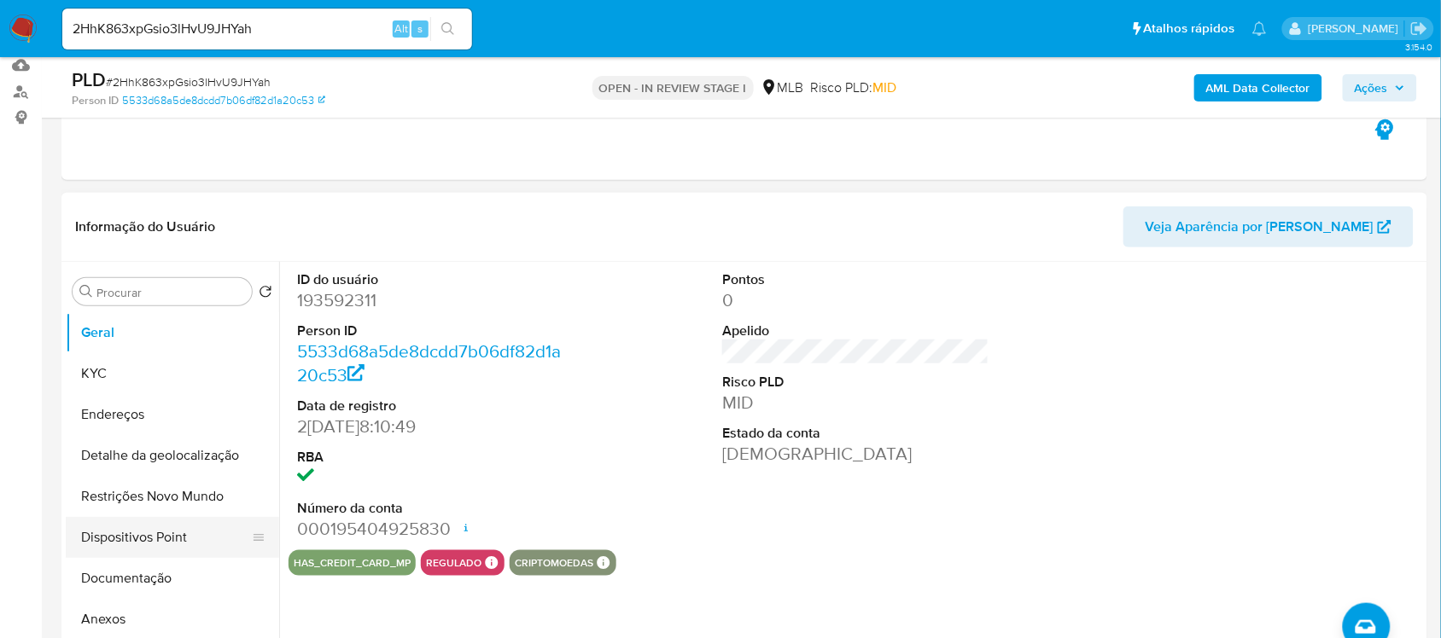
scroll to position [213, 0]
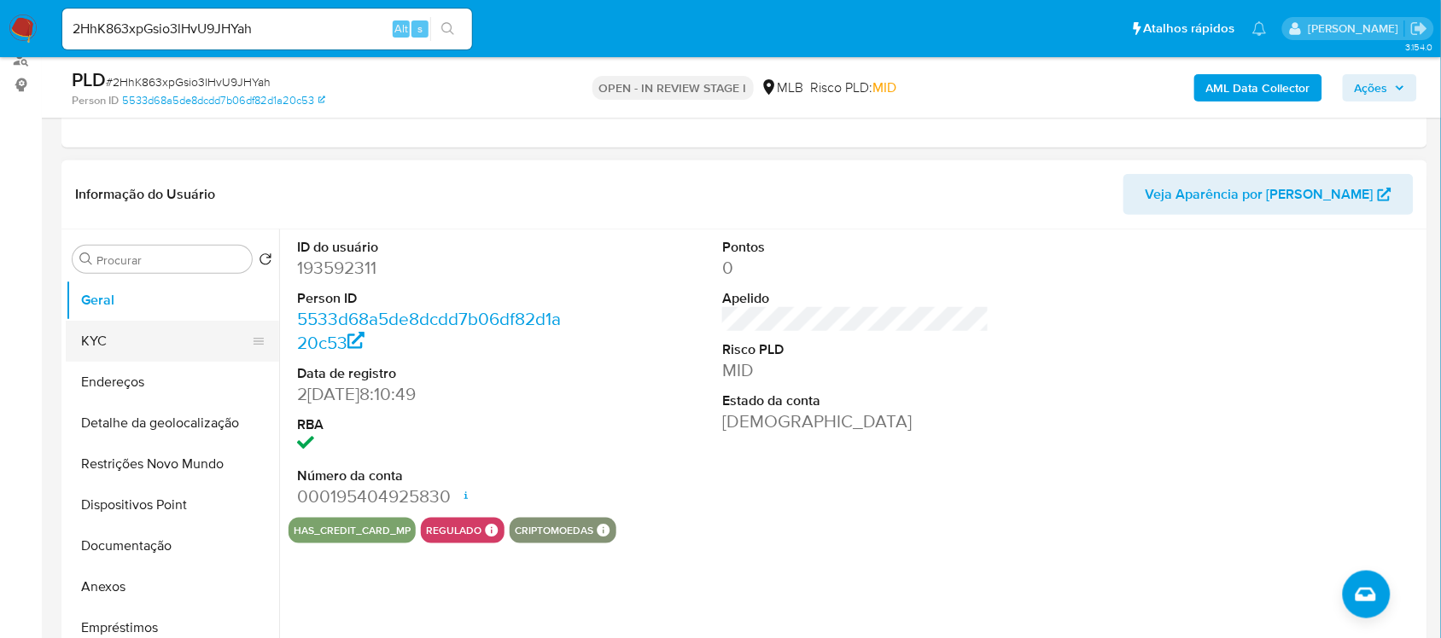
click at [137, 338] on button "KYC" at bounding box center [166, 341] width 200 height 41
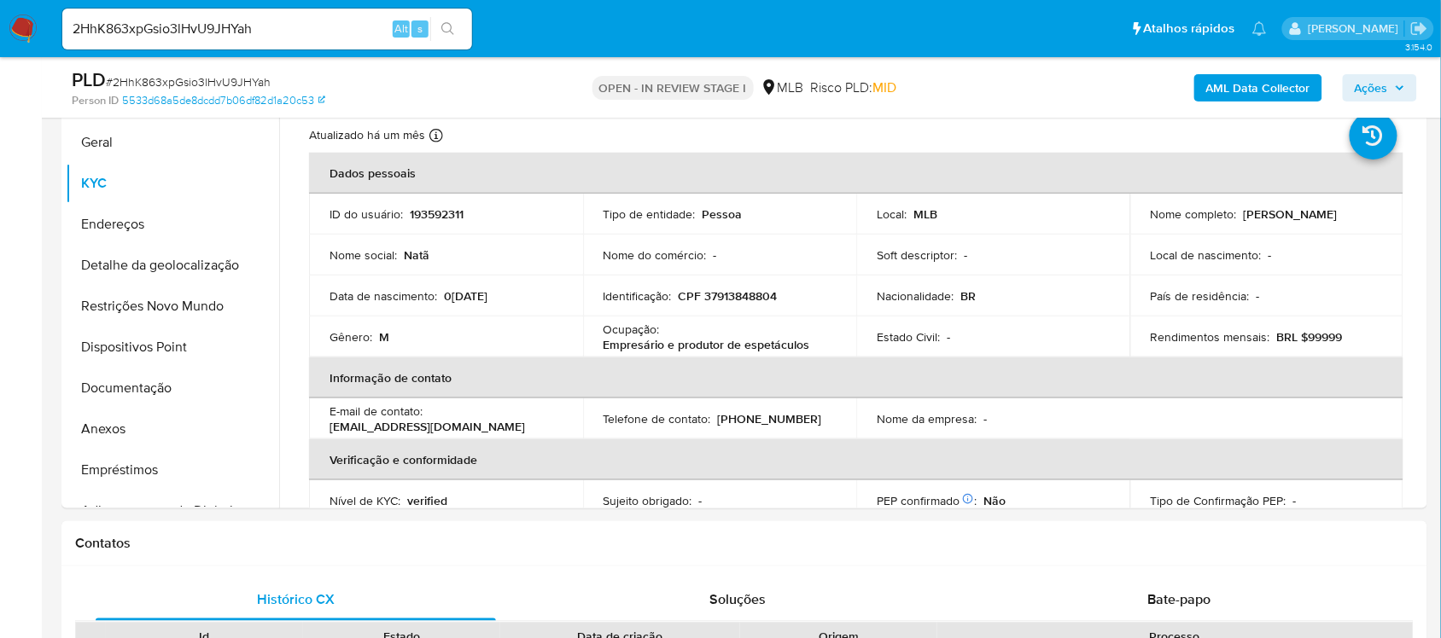
scroll to position [376, 0]
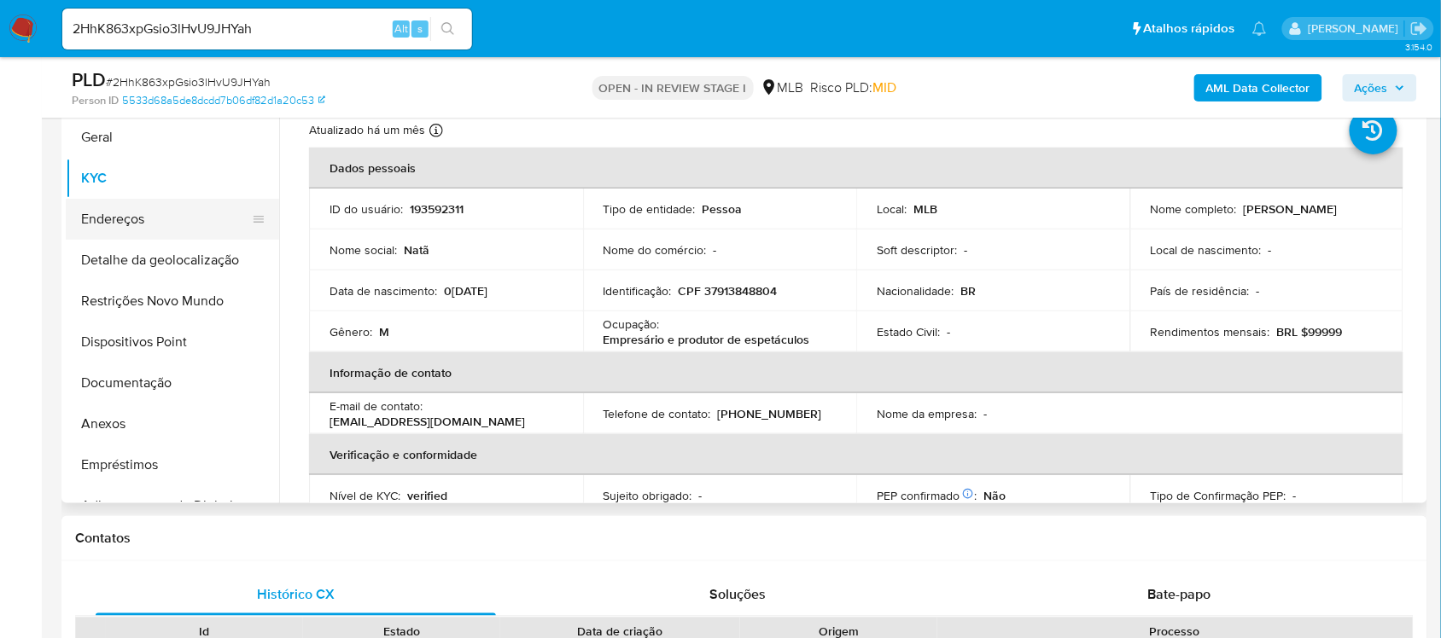
click at [137, 227] on button "Endereços" at bounding box center [166, 219] width 200 height 41
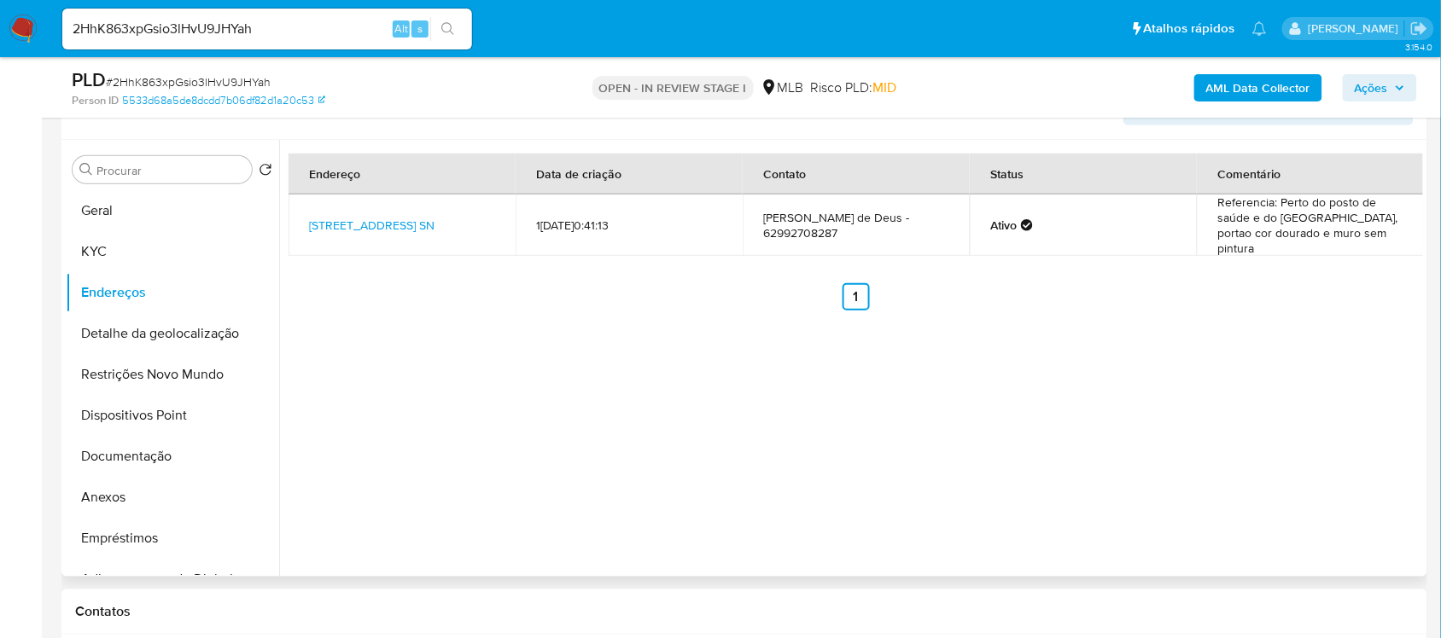
scroll to position [270, 0]
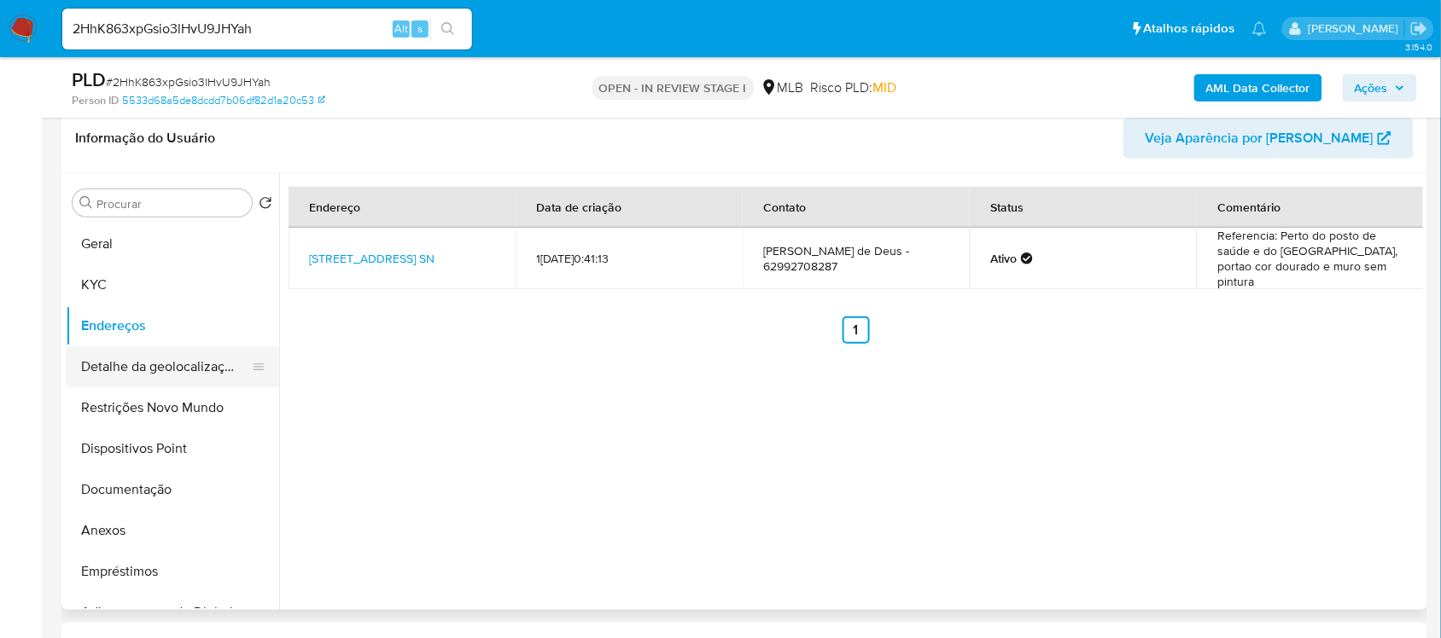
click at [148, 364] on button "Detalhe da geolocalização" at bounding box center [166, 366] width 200 height 41
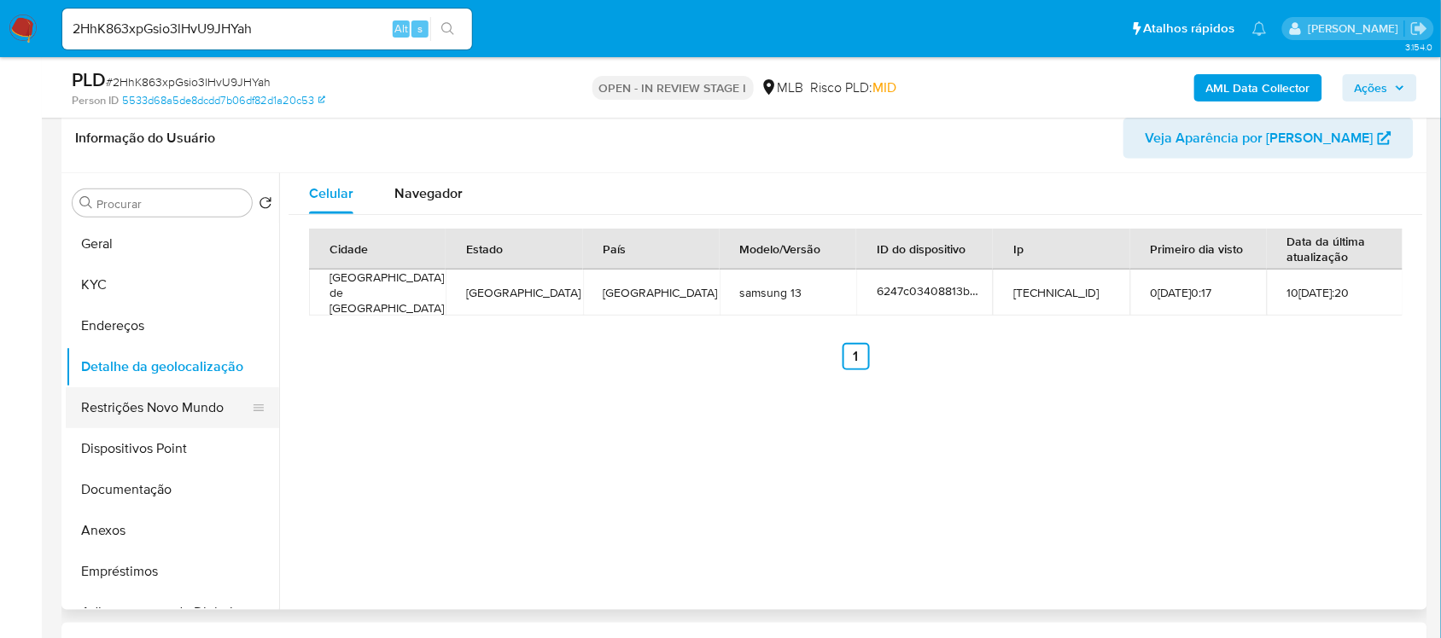
click at [108, 406] on button "Restrições Novo Mundo" at bounding box center [166, 407] width 200 height 41
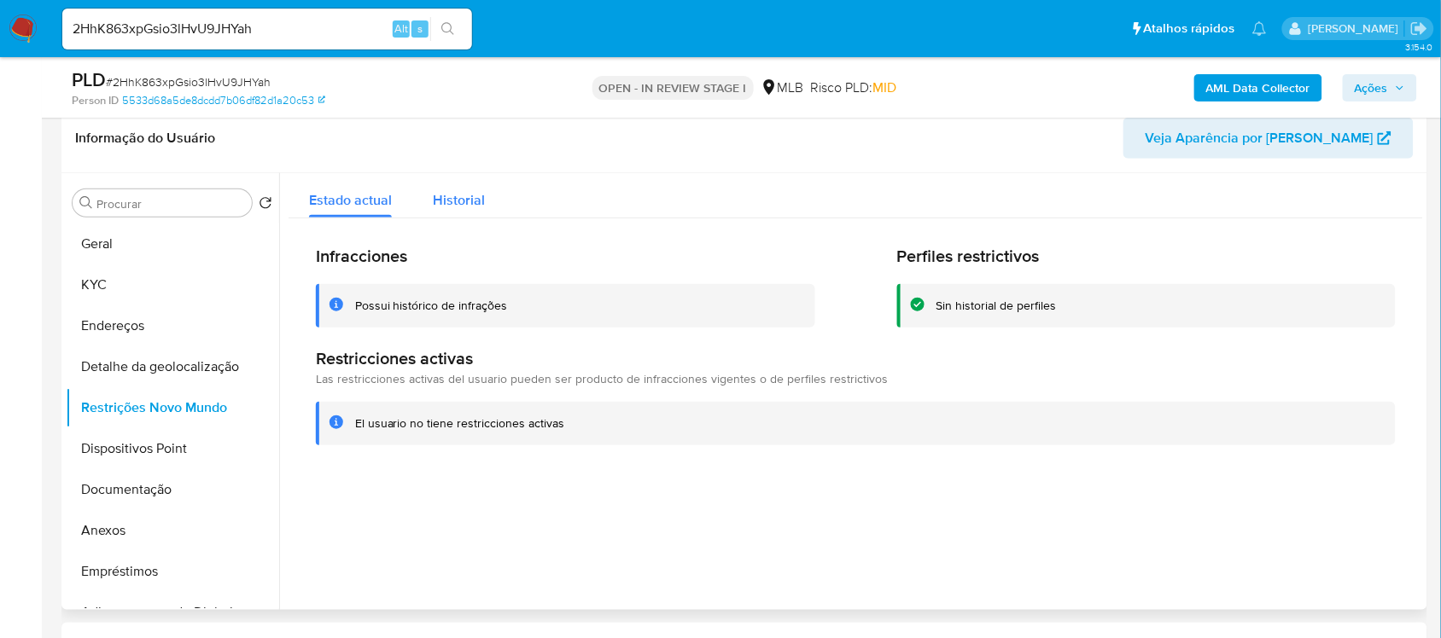
click at [467, 206] on span "Historial" at bounding box center [459, 200] width 52 height 20
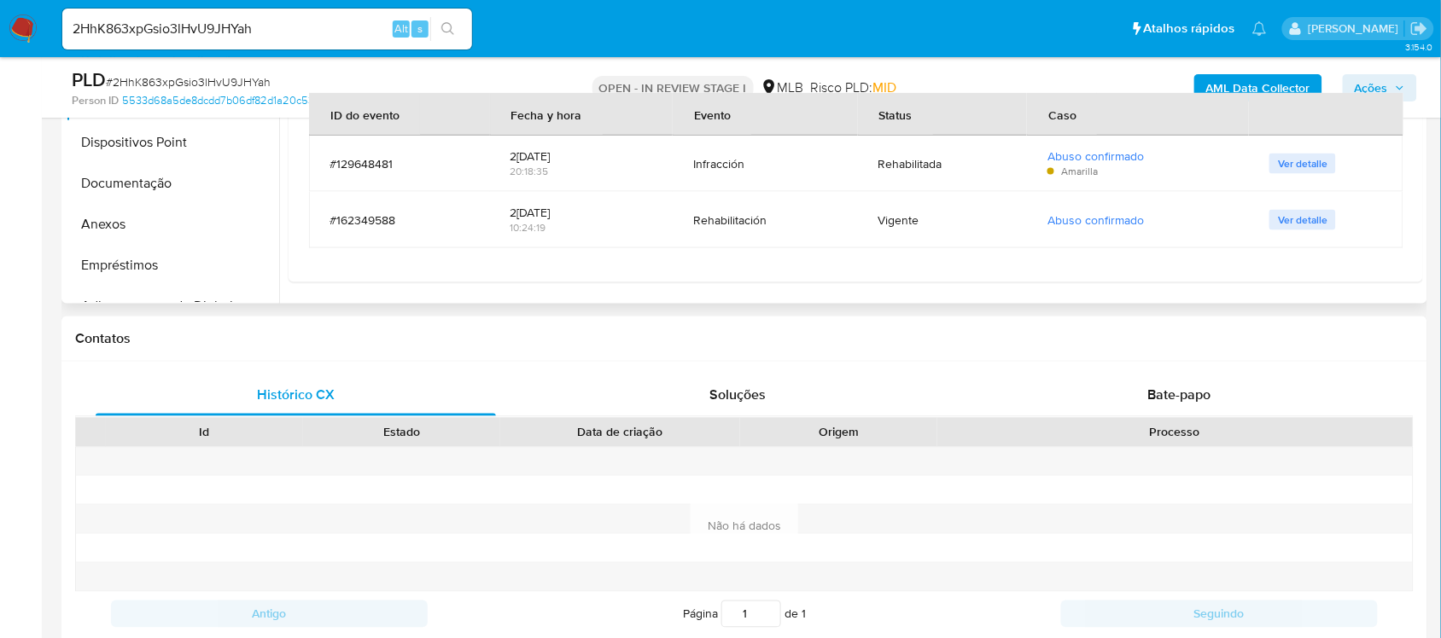
scroll to position [376, 0]
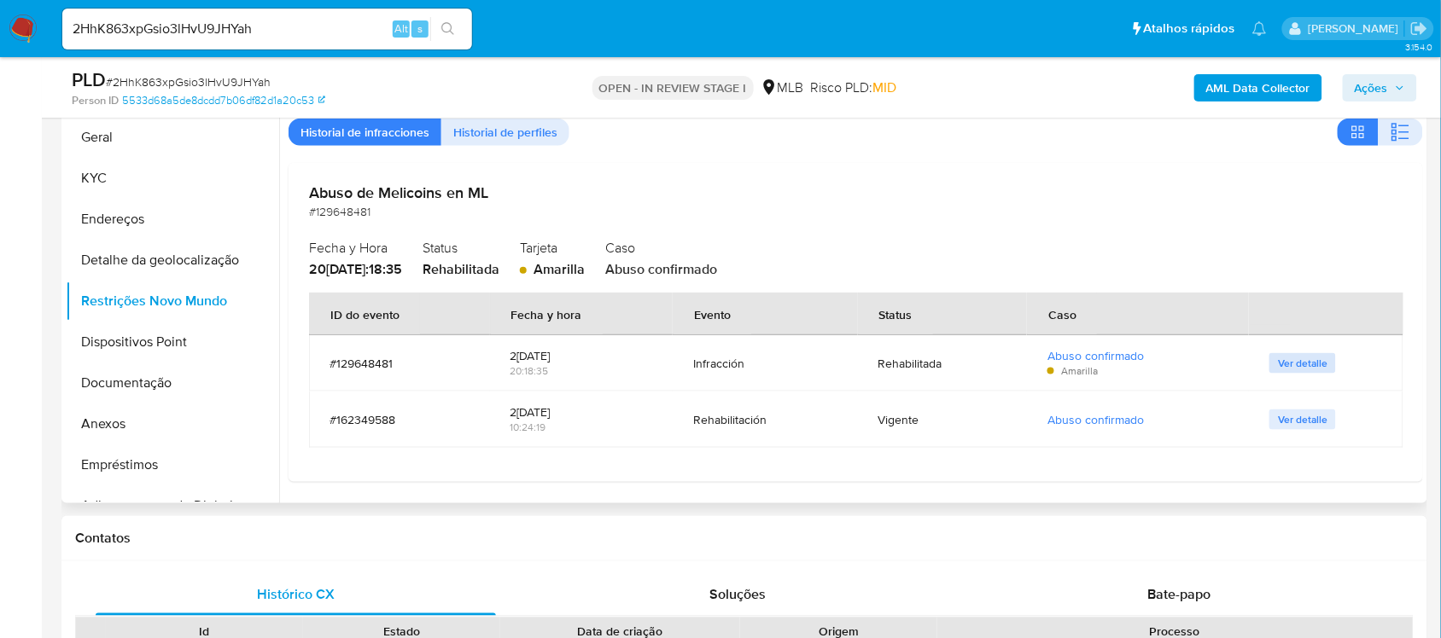
click at [1311, 360] on span "Ver detalle" at bounding box center [1302, 363] width 49 height 17
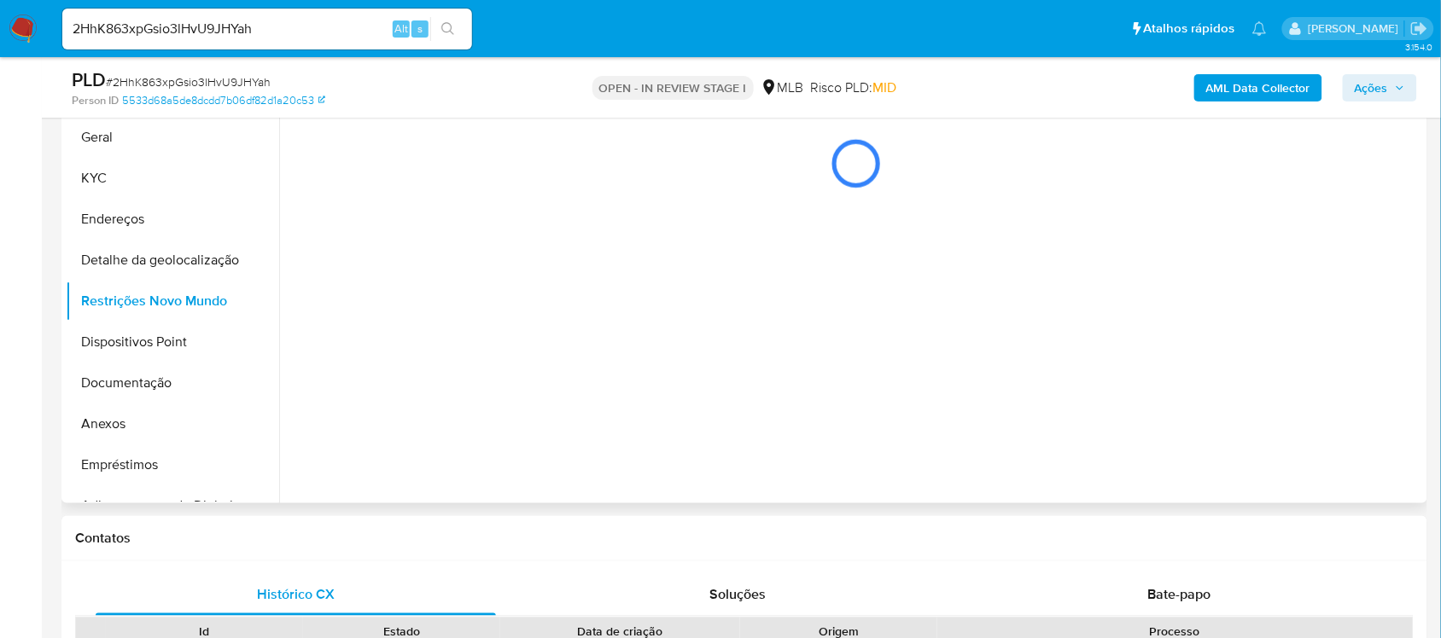
scroll to position [0, 0]
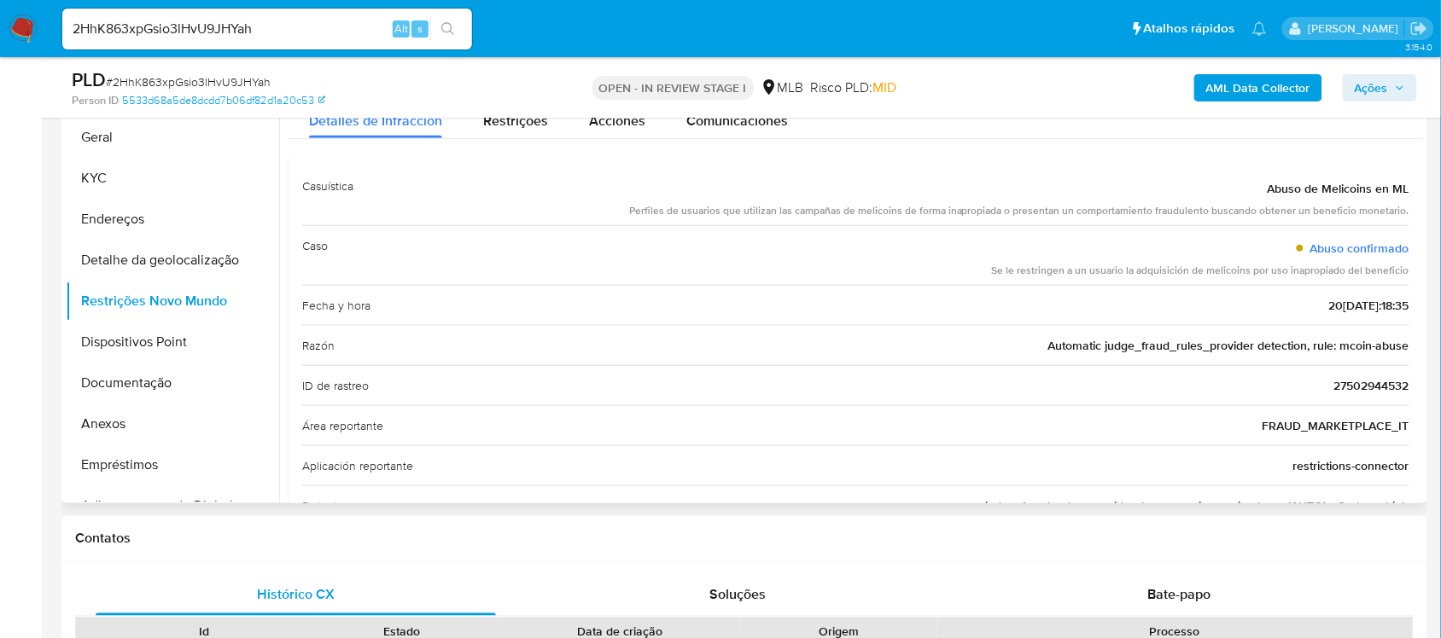
drag, startPoint x: 995, startPoint y: 270, endPoint x: 1404, endPoint y: 270, distance: 408.8
click at [1404, 270] on div "Casuística Abuso de Melicoins en ML Perfiles de usuarios que utilizan las campa…" at bounding box center [855, 366] width 1134 height 427
click at [148, 389] on button "Documentação" at bounding box center [166, 383] width 200 height 41
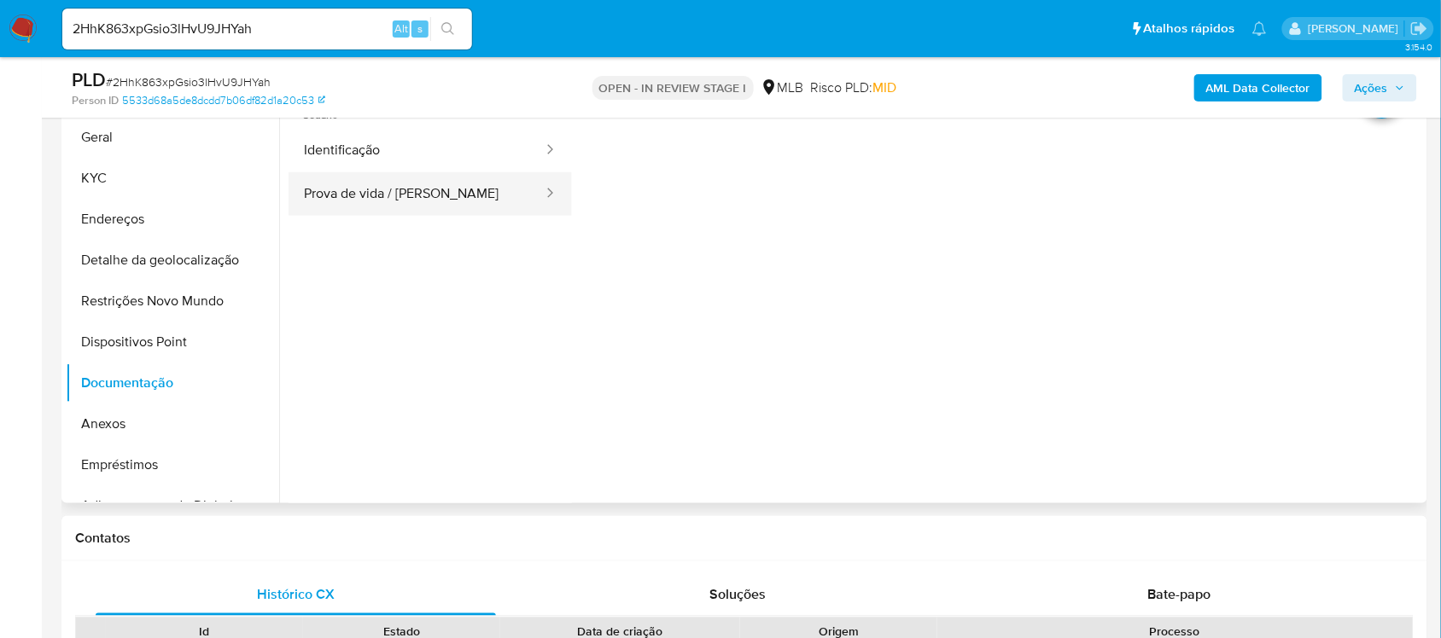
click at [361, 211] on button "Prova de vida / Selfie" at bounding box center [416, 194] width 256 height 44
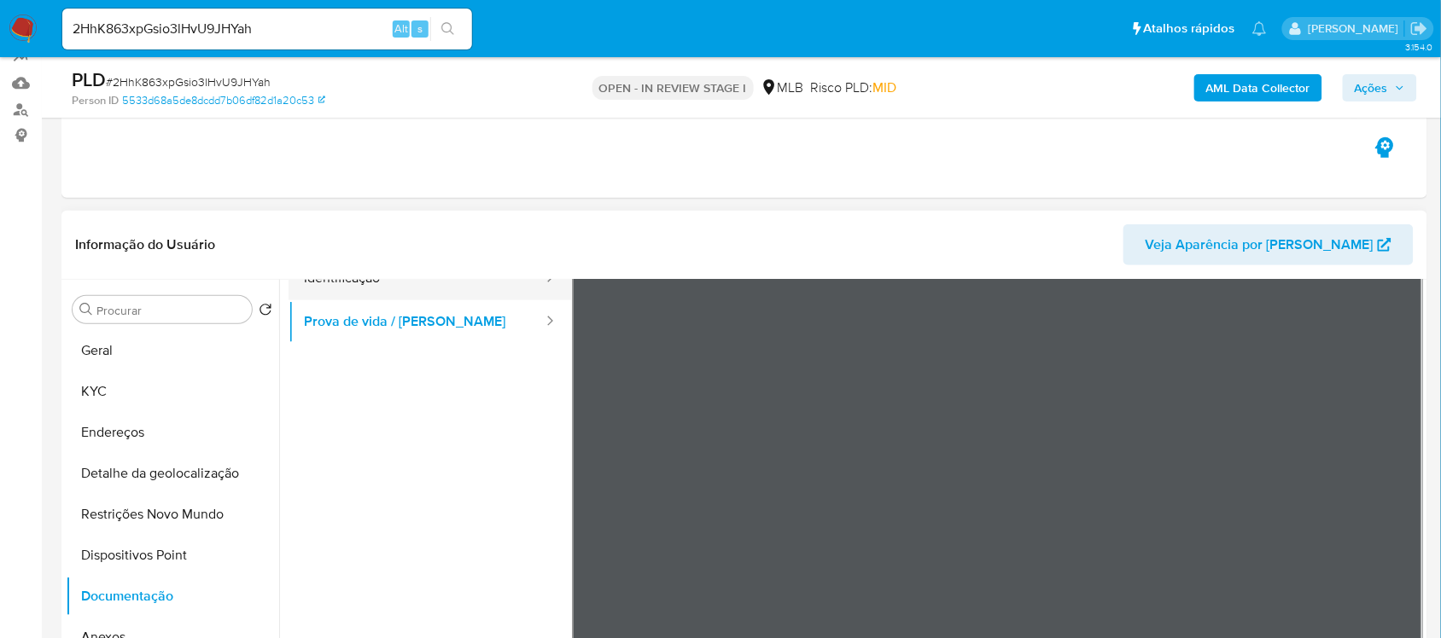
scroll to position [37, 0]
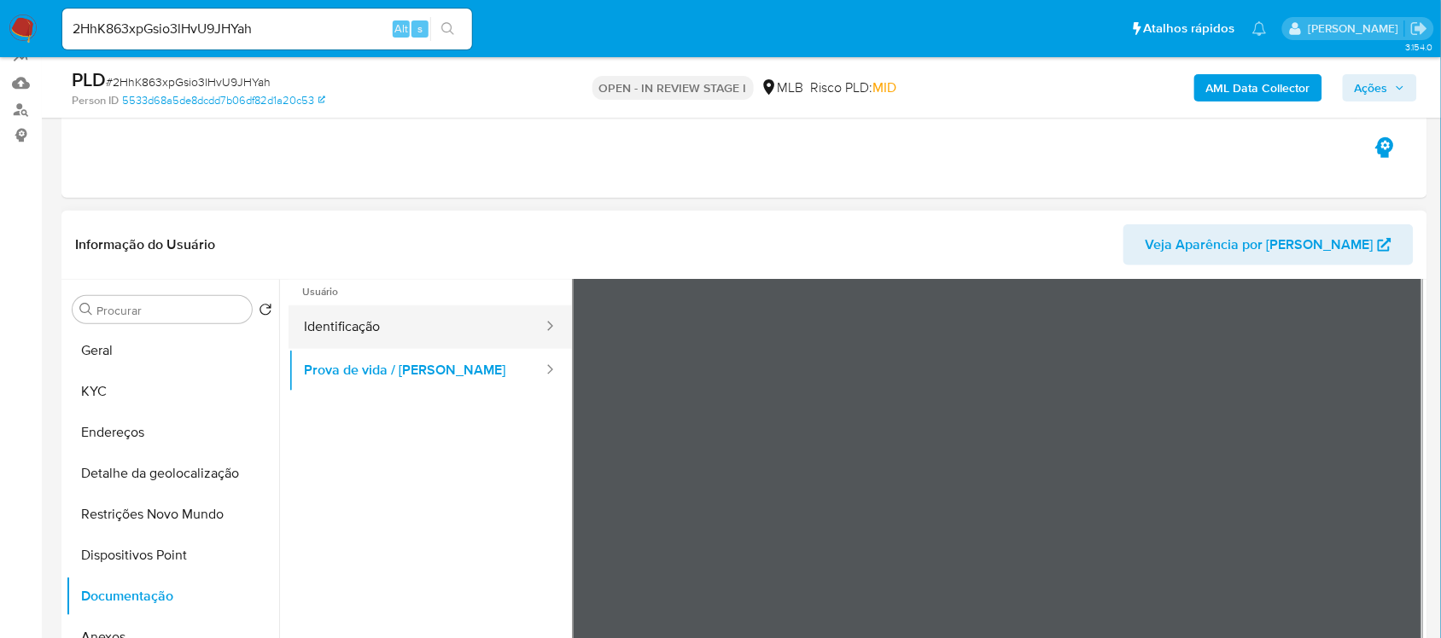
click at [364, 323] on button "Identificação" at bounding box center [416, 328] width 256 height 44
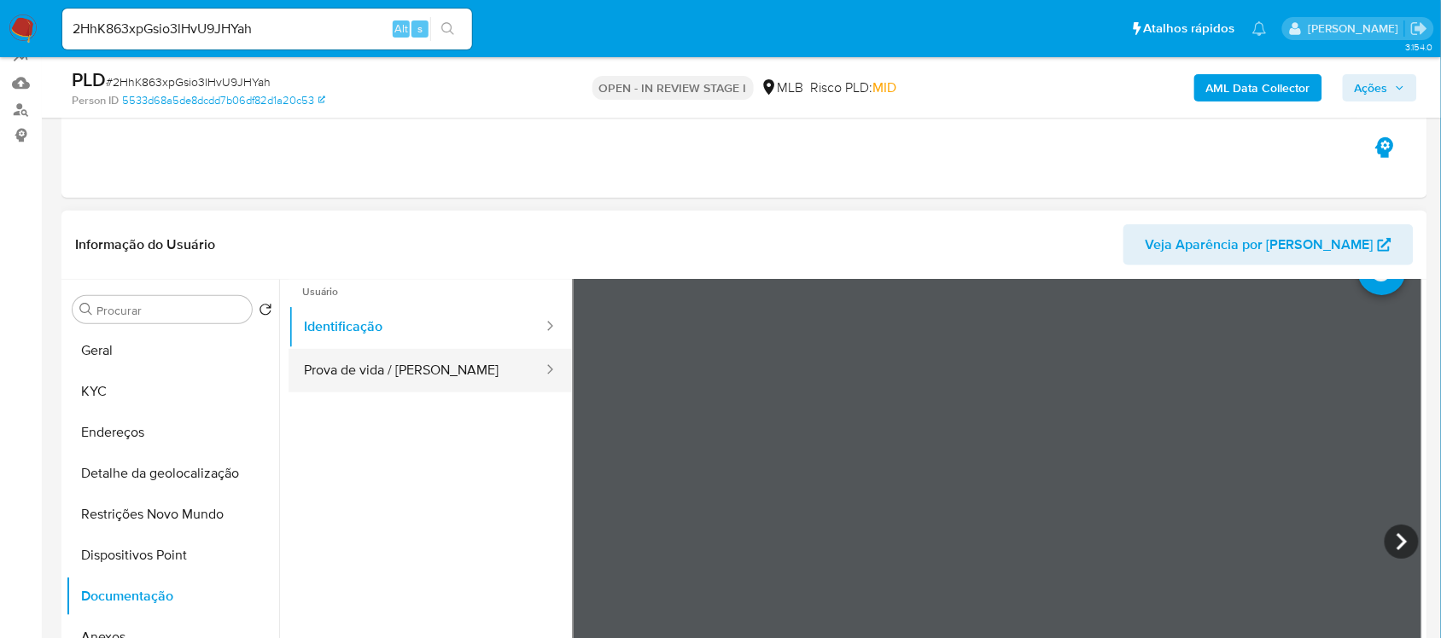
click at [323, 359] on button "Prova de vida / Selfie" at bounding box center [416, 371] width 256 height 44
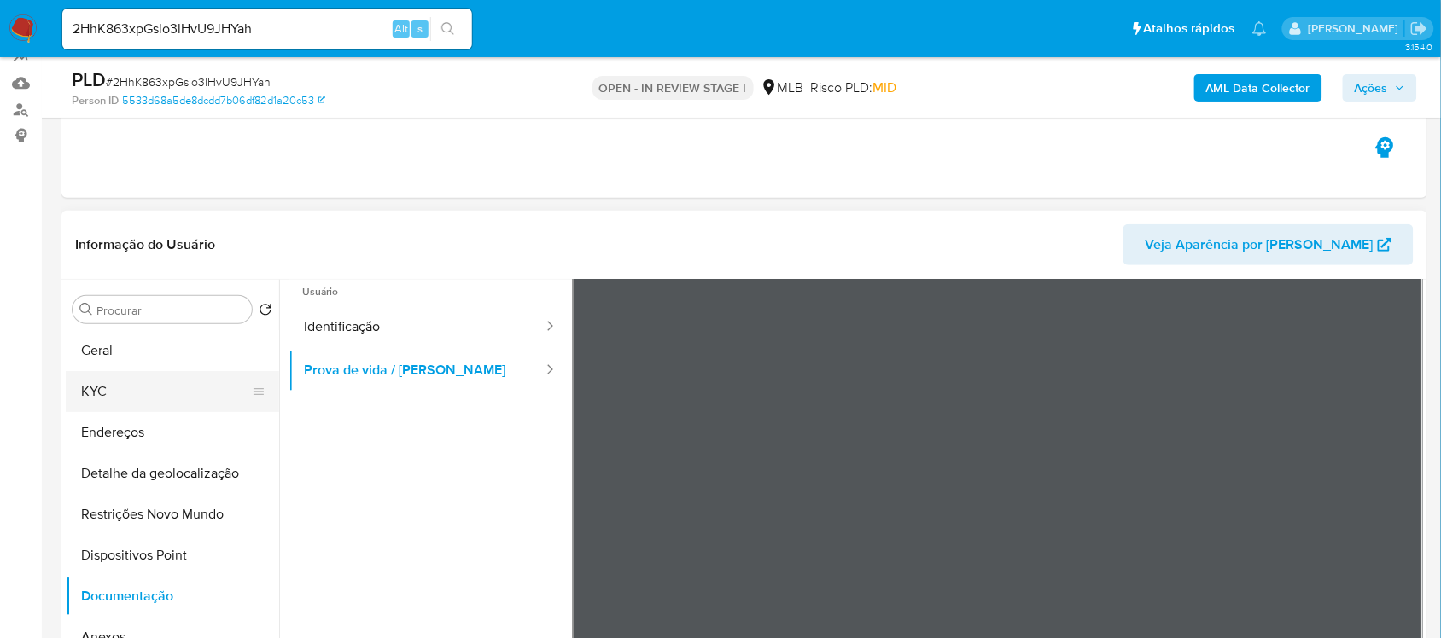
click at [168, 402] on button "KYC" at bounding box center [166, 391] width 200 height 41
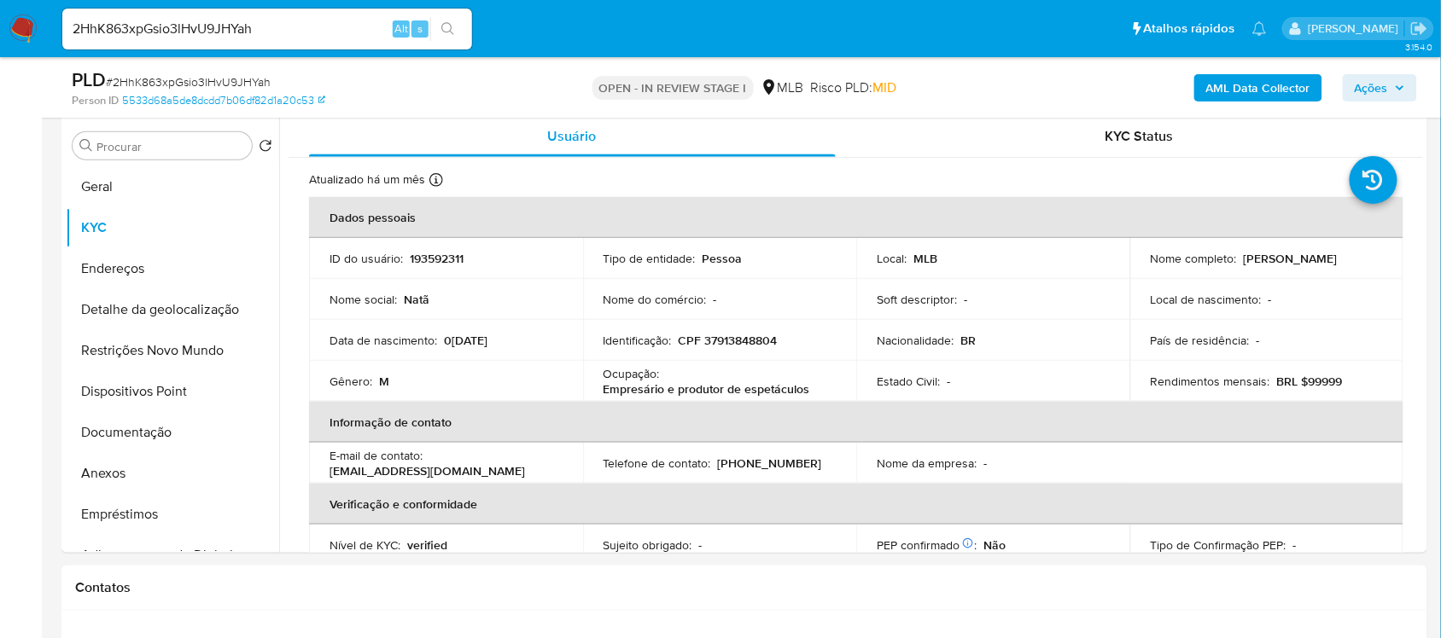
scroll to position [351, 0]
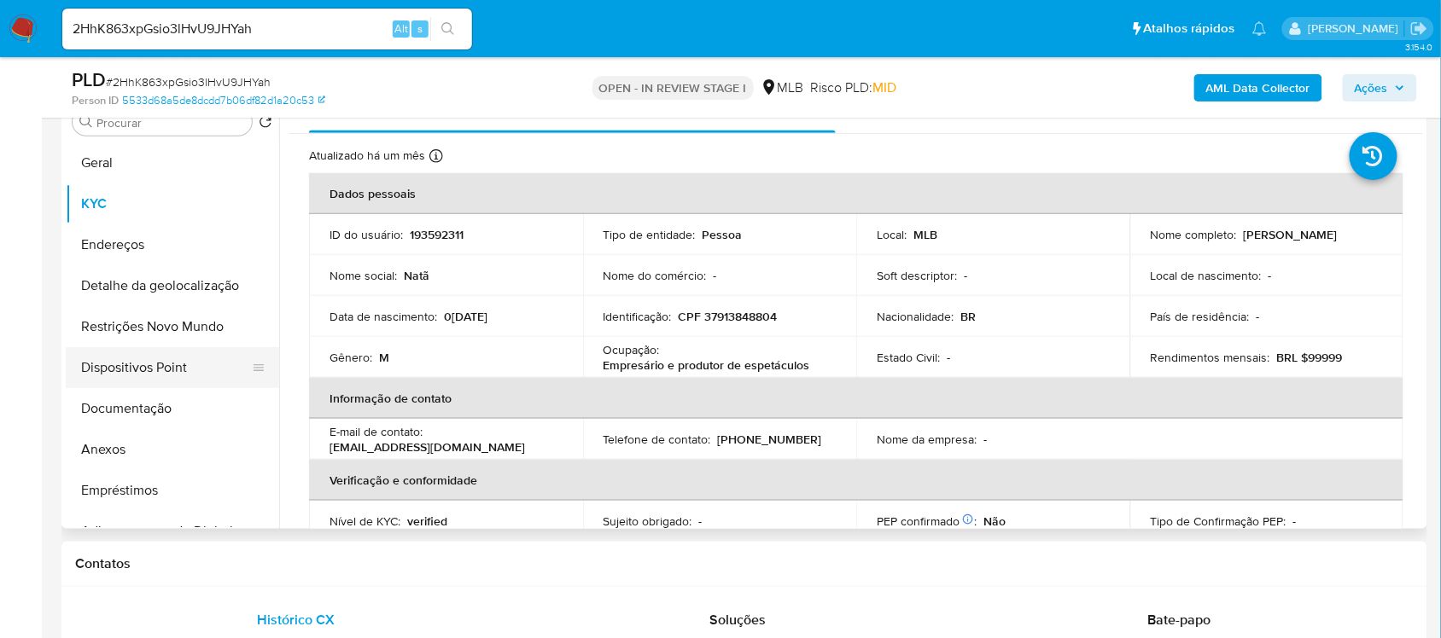
click at [175, 364] on button "Dispositivos Point" at bounding box center [166, 367] width 200 height 41
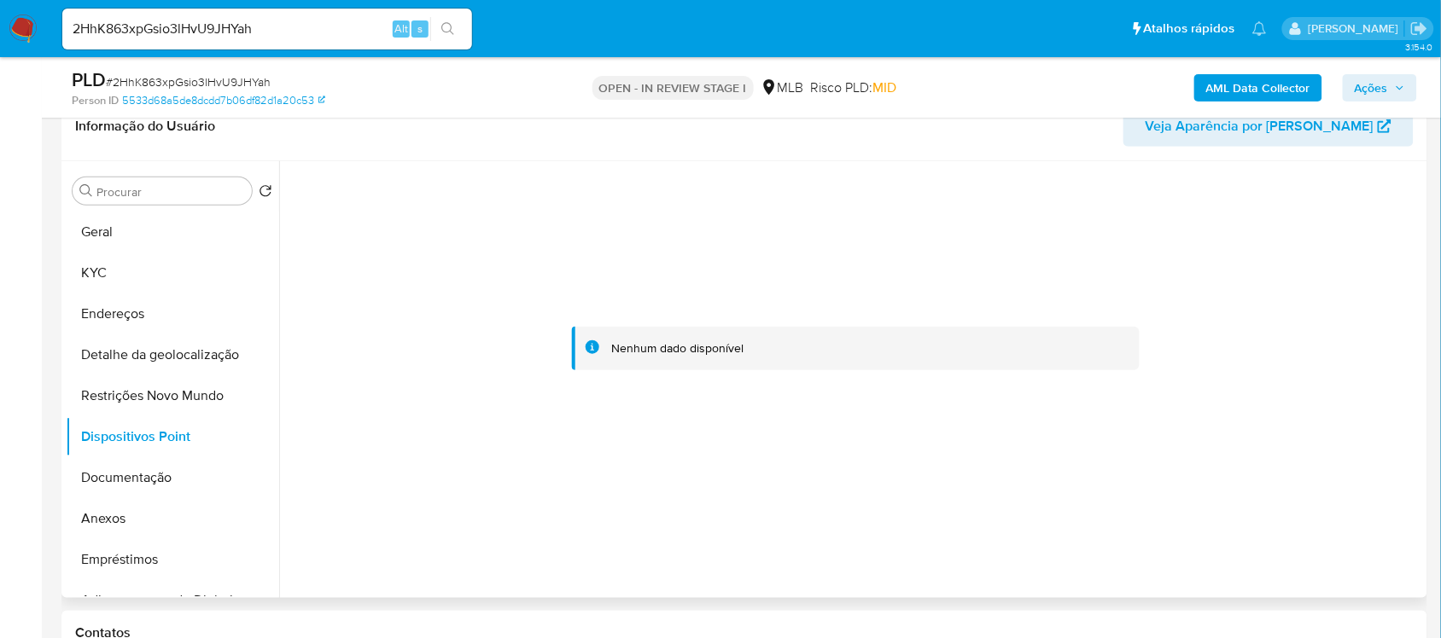
scroll to position [244, 0]
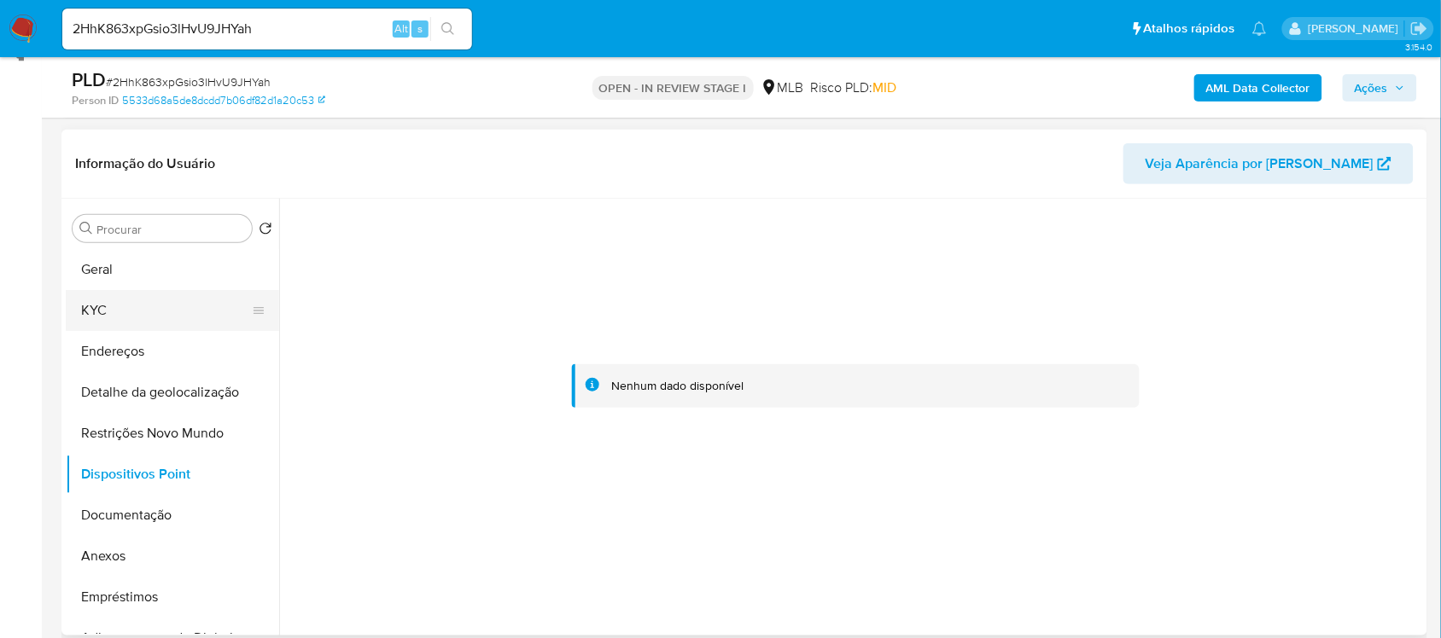
click at [151, 314] on button "KYC" at bounding box center [166, 310] width 200 height 41
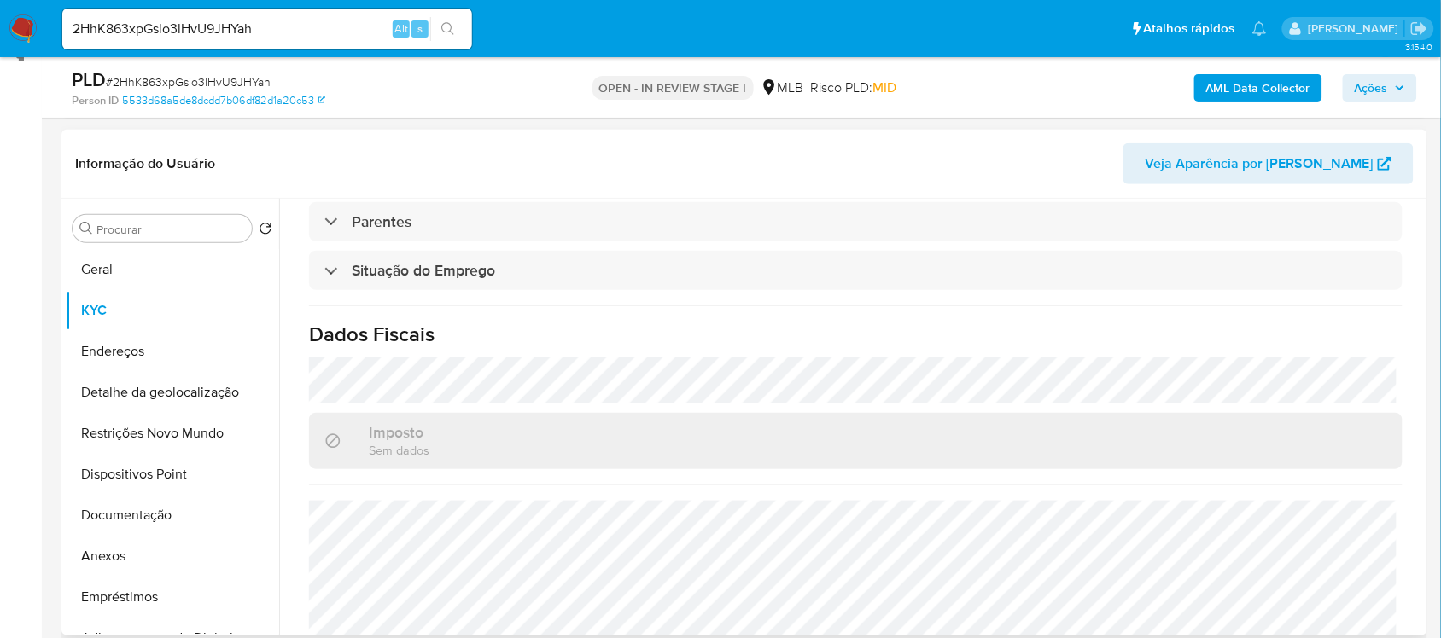
scroll to position [725, 0]
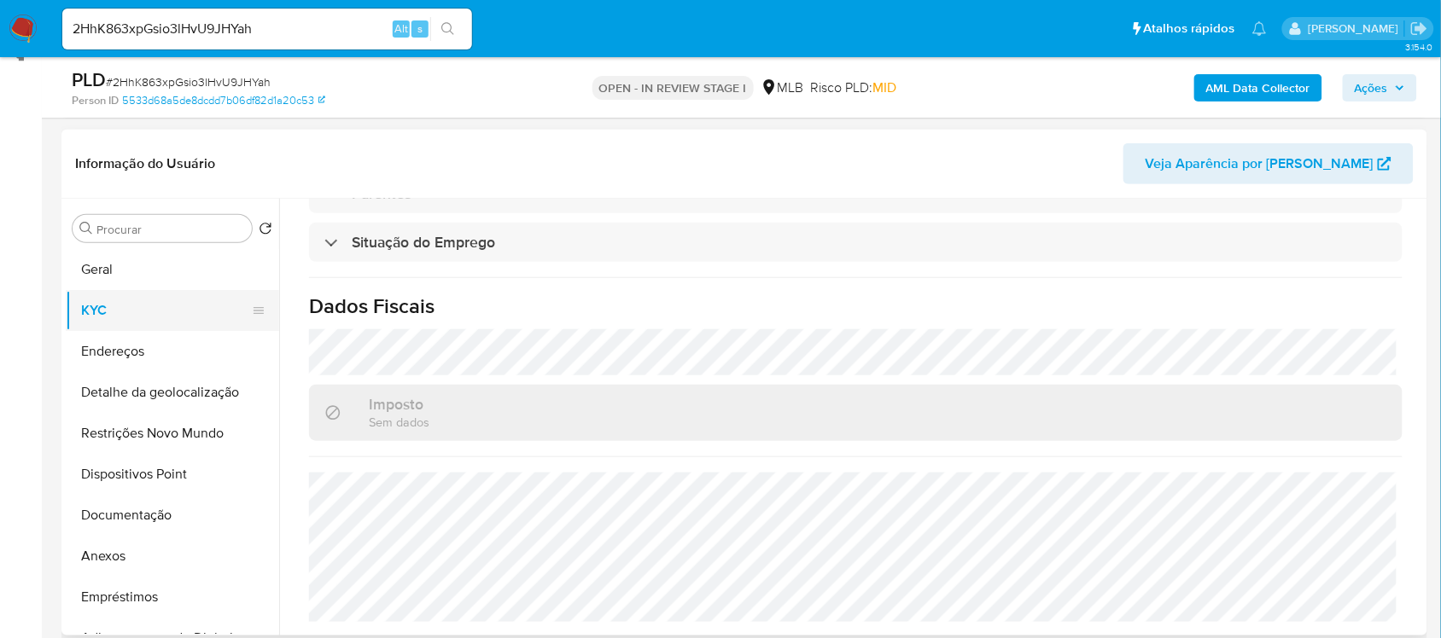
click at [108, 310] on button "KYC" at bounding box center [166, 310] width 200 height 41
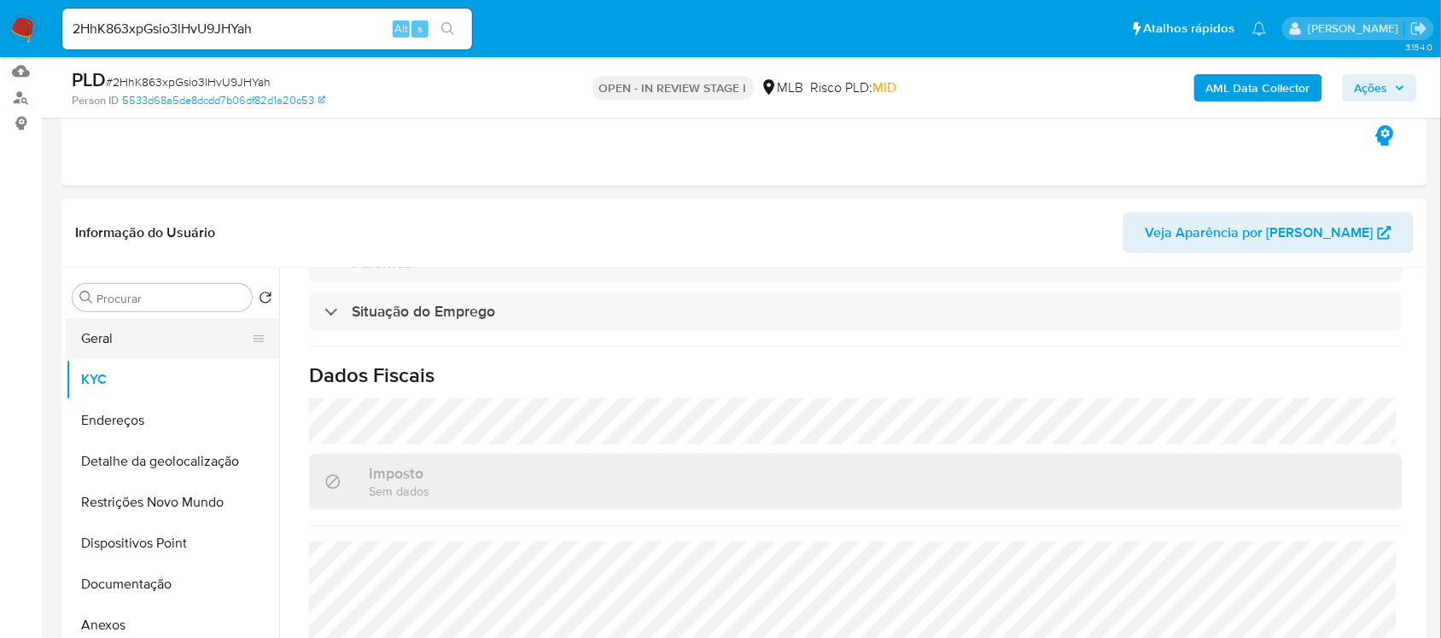
scroll to position [137, 0]
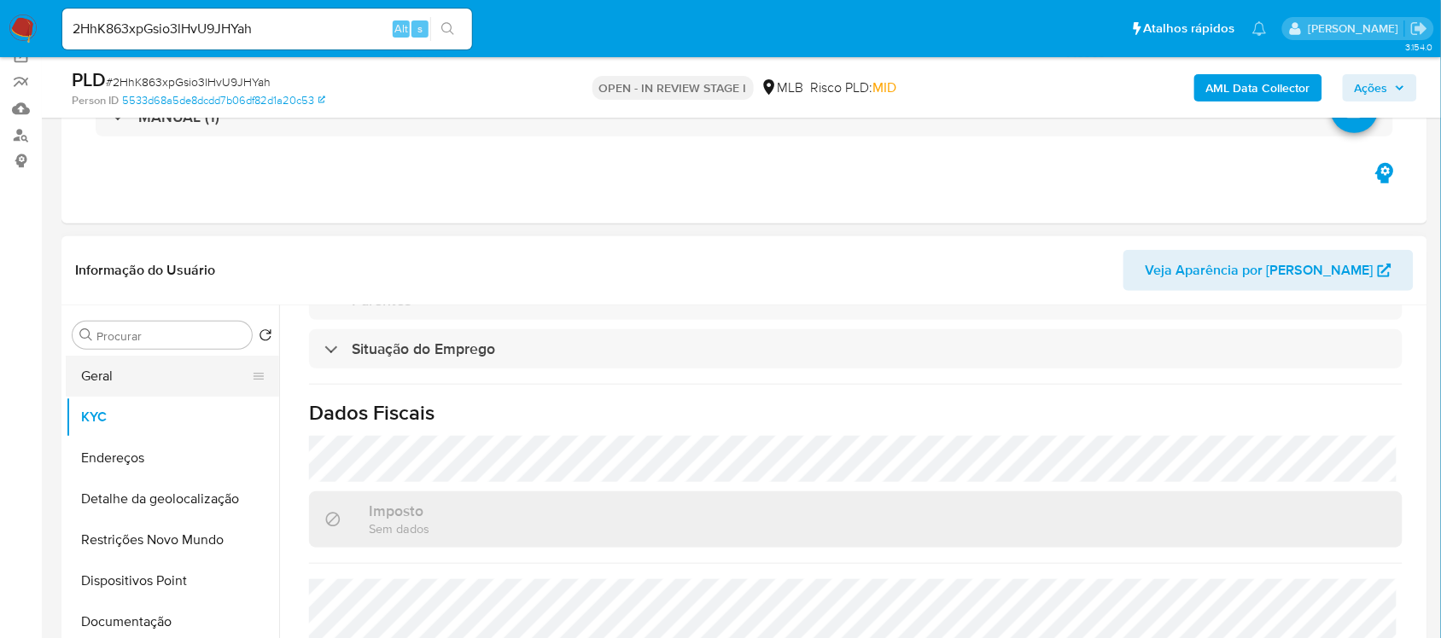
click at [150, 377] on button "Geral" at bounding box center [166, 376] width 200 height 41
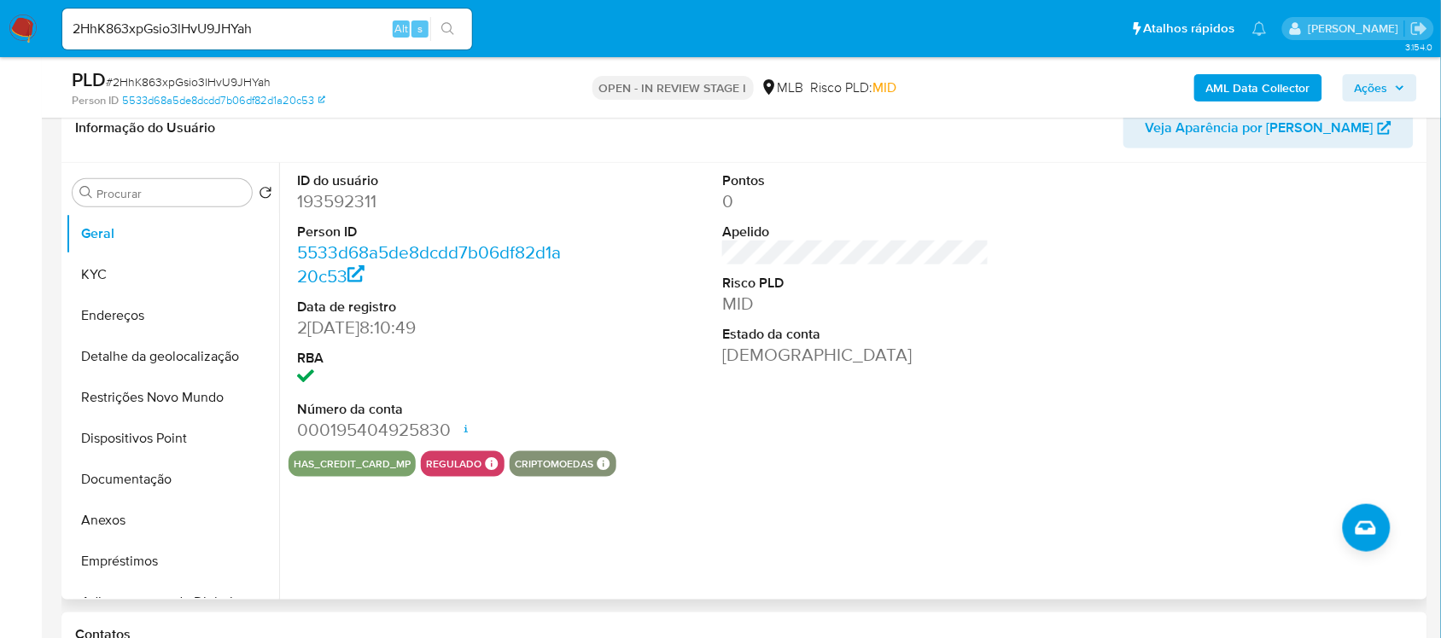
scroll to position [351, 0]
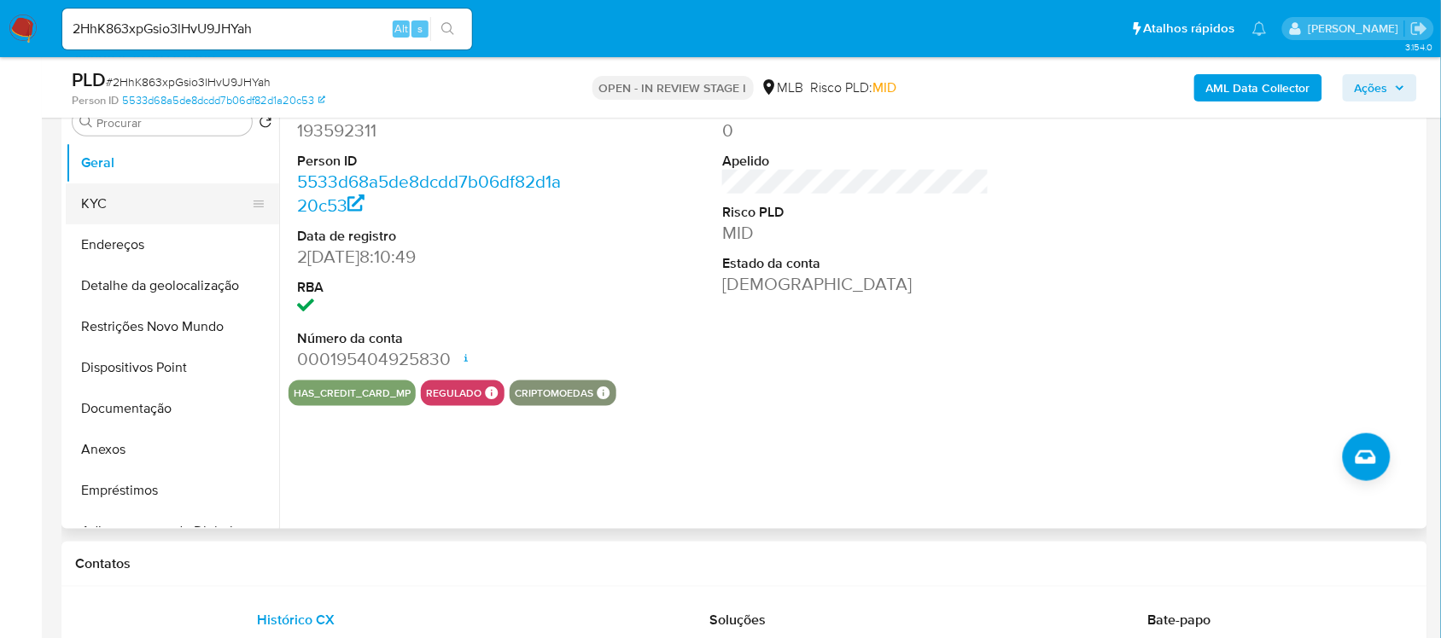
click at [101, 201] on button "KYC" at bounding box center [166, 203] width 200 height 41
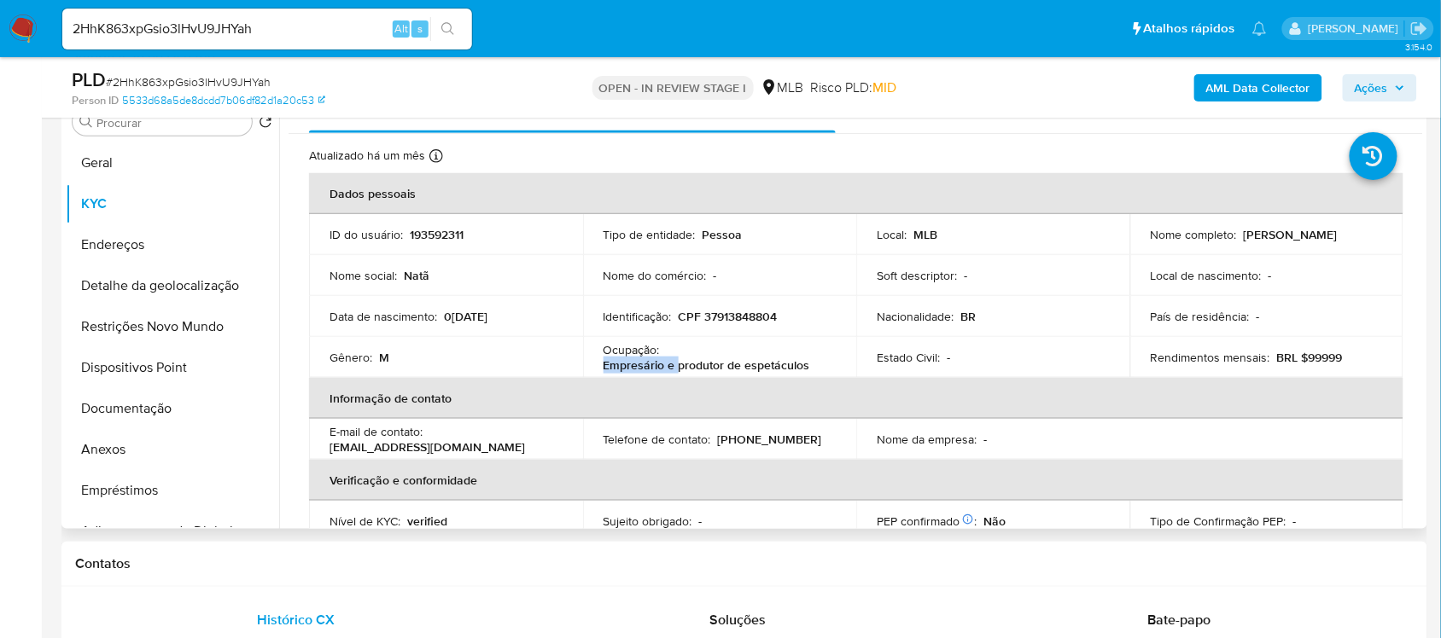
drag, startPoint x: 600, startPoint y: 369, endPoint x: 681, endPoint y: 358, distance: 81.7
click at [675, 372] on td "Ocupação : Empresário e produtor de espetáculos" at bounding box center [720, 357] width 274 height 41
click at [666, 381] on th "Informação de contato" at bounding box center [856, 398] width 1094 height 41
drag, startPoint x: 602, startPoint y: 365, endPoint x: 809, endPoint y: 361, distance: 207.4
click at [809, 361] on div "Ocupação : Empresário e produtor de espetáculos" at bounding box center [719, 357] width 233 height 31
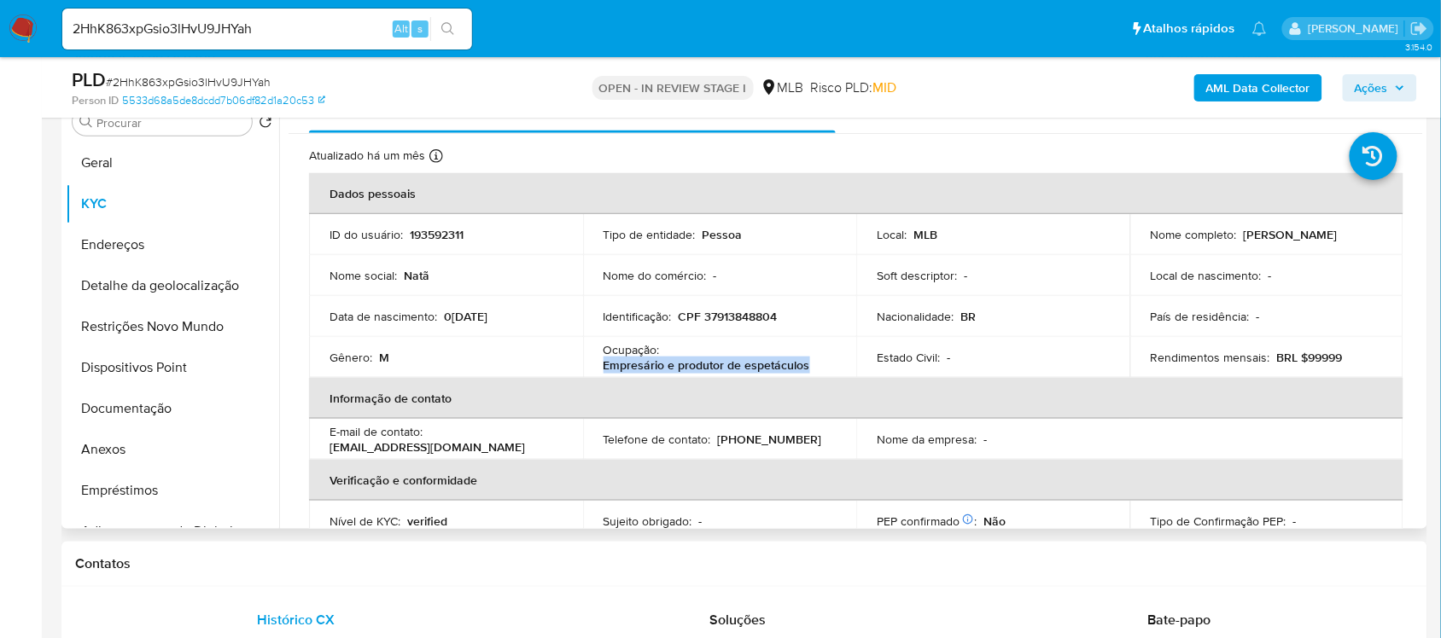
copy p "Empresário e produtor de espetáculos"
click at [142, 419] on button "Documentação" at bounding box center [166, 408] width 200 height 41
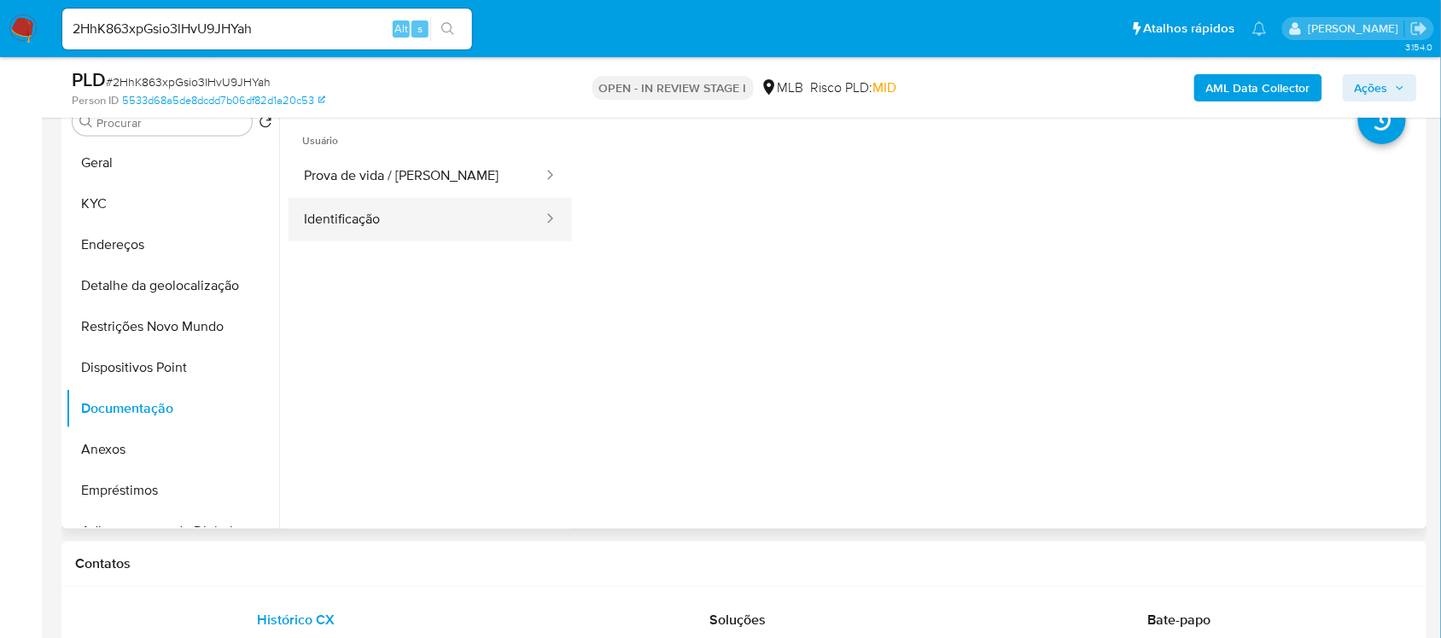
click at [364, 207] on button "Identificação" at bounding box center [416, 220] width 256 height 44
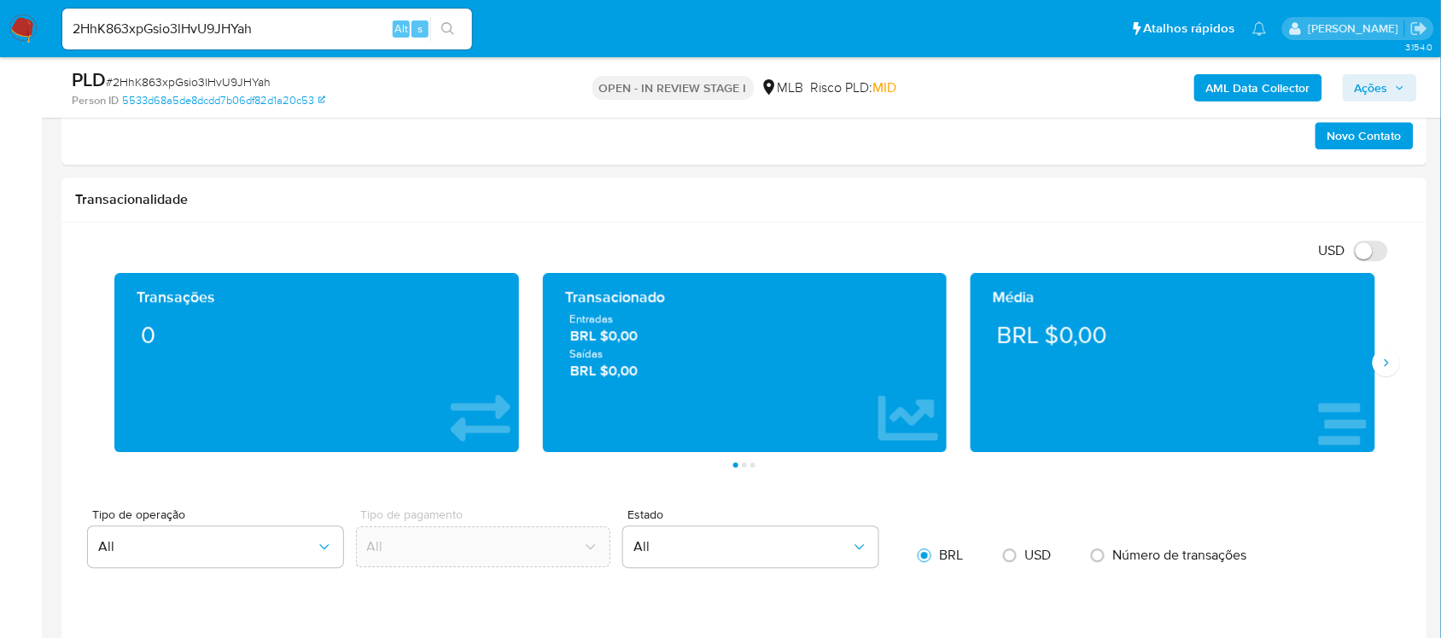
scroll to position [1097, 0]
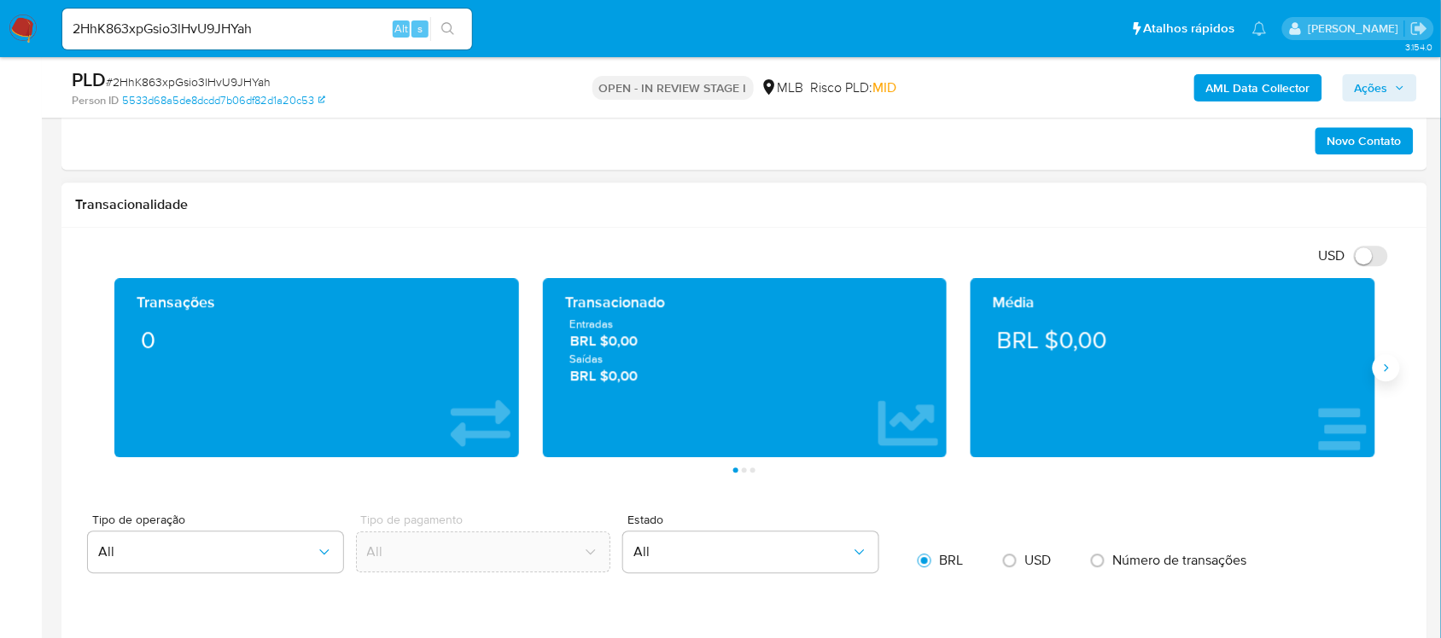
click at [1383, 381] on button "Siguiente" at bounding box center [1385, 367] width 27 height 27
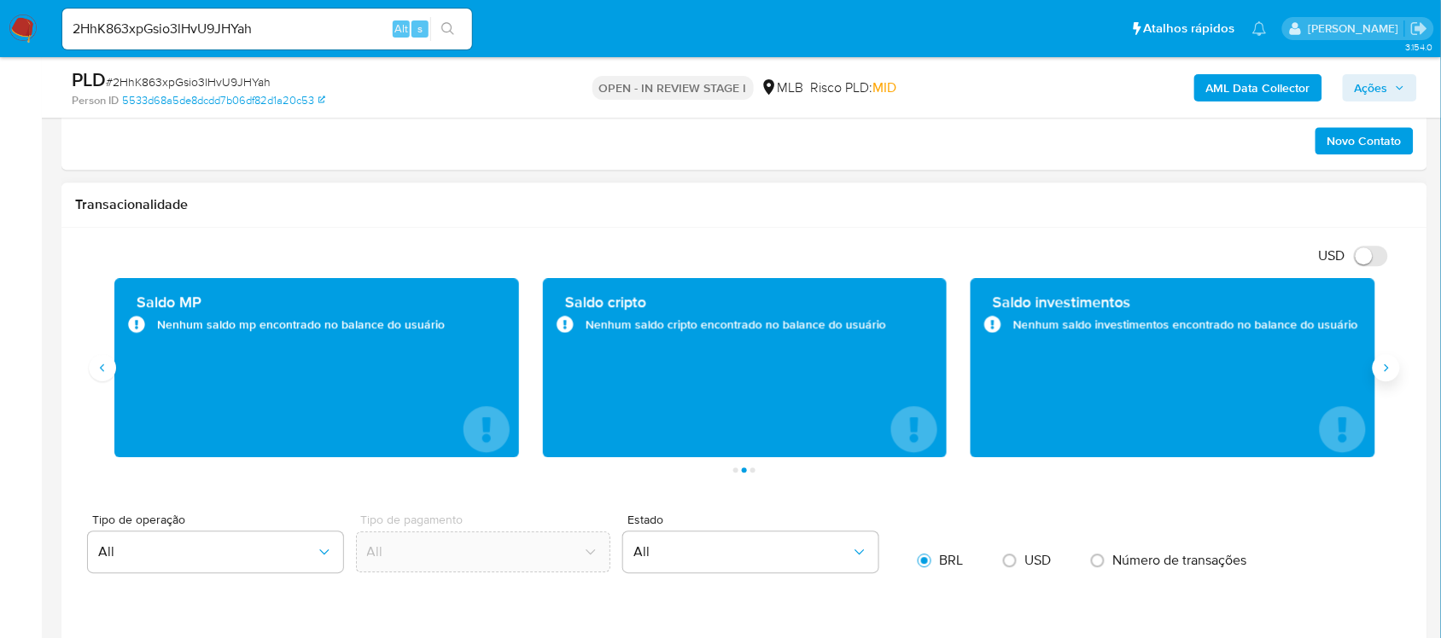
click at [1388, 369] on icon "Siguiente" at bounding box center [1386, 368] width 14 height 14
drag, startPoint x: 260, startPoint y: 32, endPoint x: 10, endPoint y: 20, distance: 250.4
click at [18, 22] on nav "Pausado Ver notificaciones 2HhK863xpGsio3lHvU9JHYah Alt s Atalhos rápidos Presi…" at bounding box center [720, 28] width 1441 height 57
paste input "ph5wMy85pLdge6KZeLA5EDFE"
type input "ph5wMy85pLdge6KZeLA5EDFE"
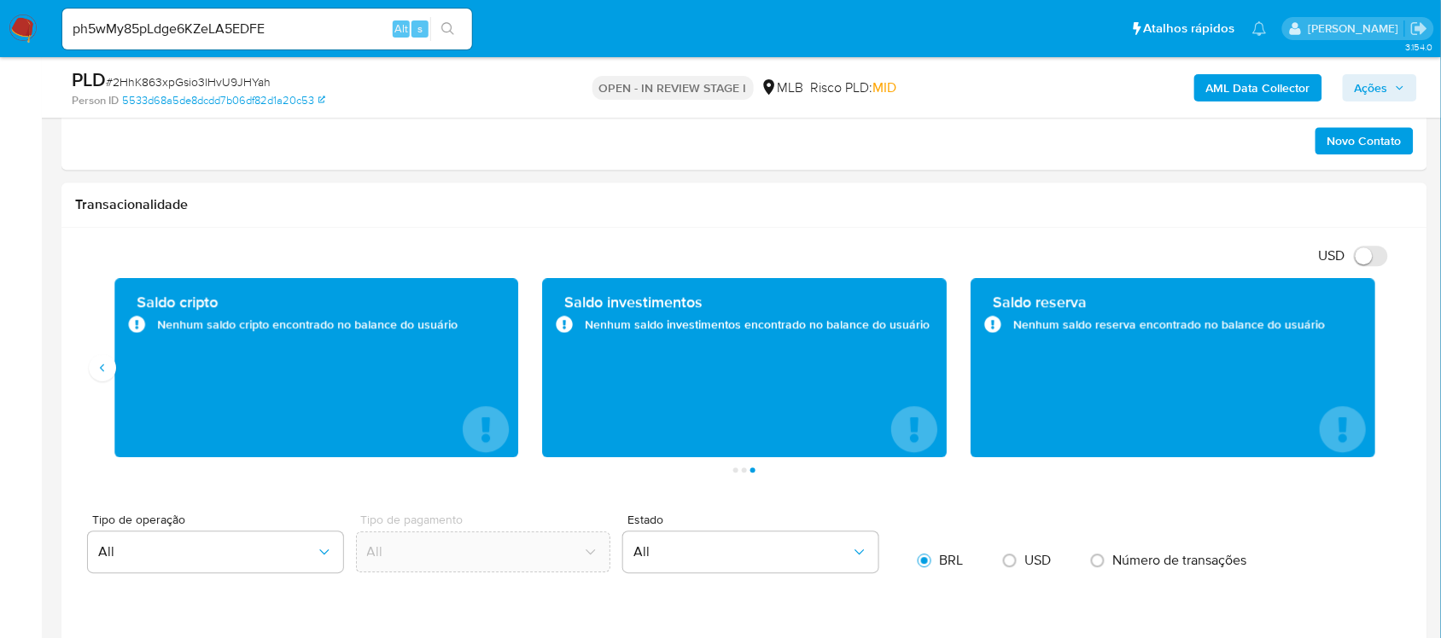
click at [451, 32] on icon "search-icon" at bounding box center [447, 28] width 13 height 13
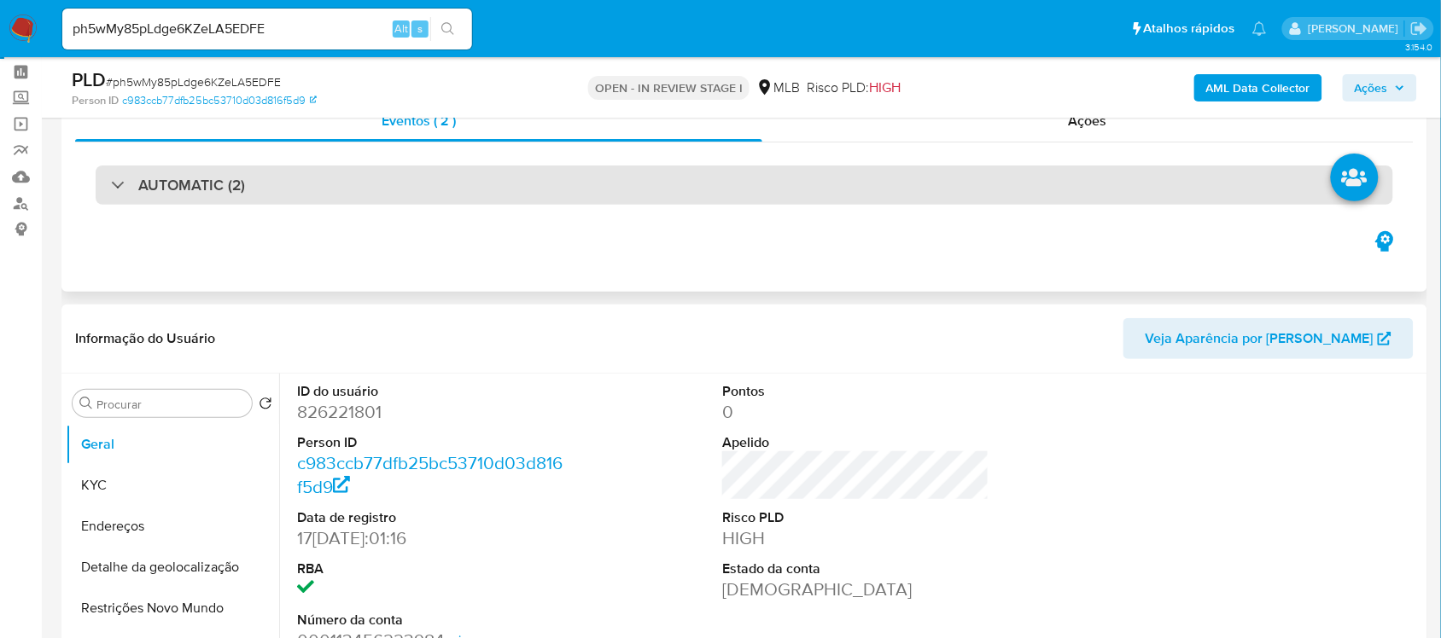
scroll to position [213, 0]
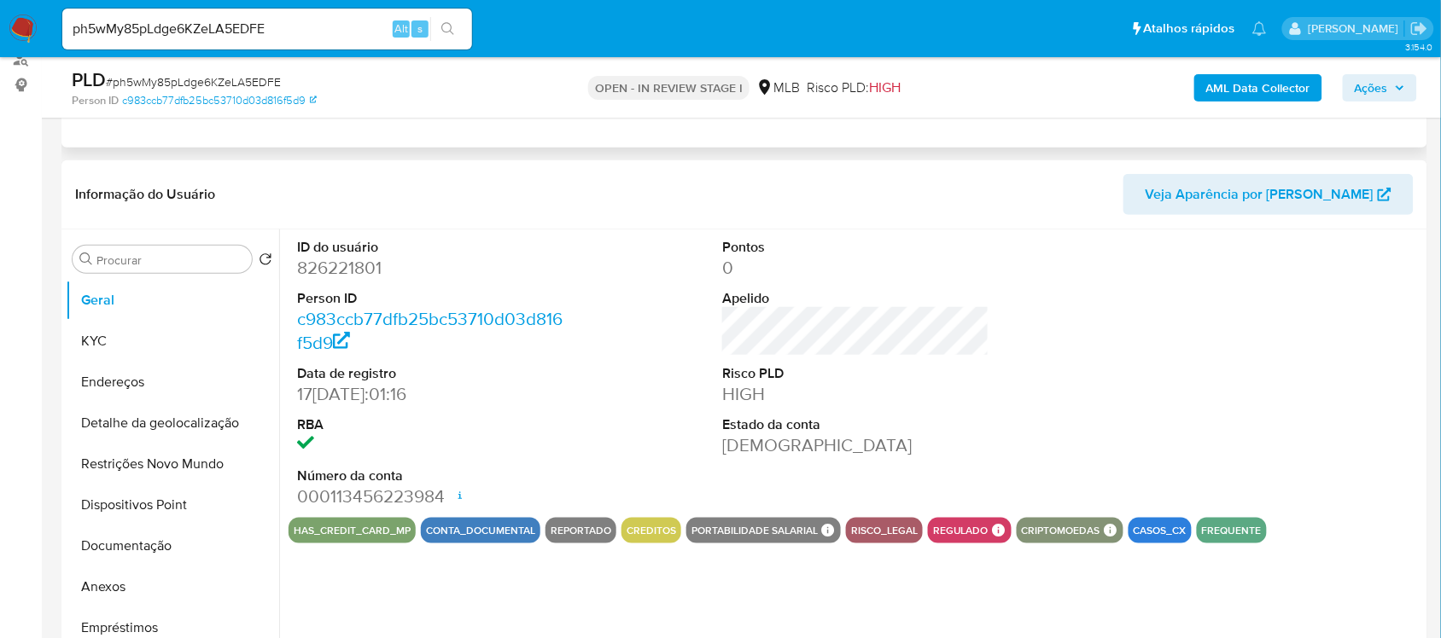
select select "10"
click at [128, 341] on button "KYC" at bounding box center [166, 341] width 200 height 41
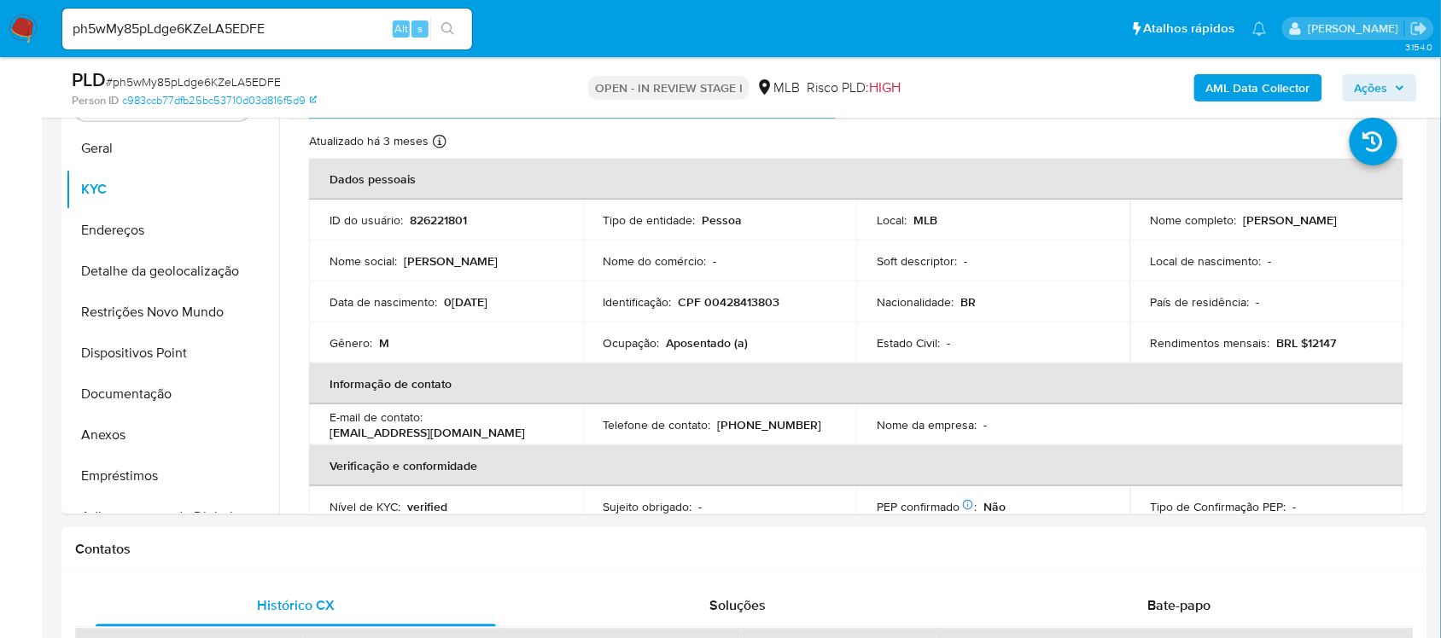
scroll to position [372, 0]
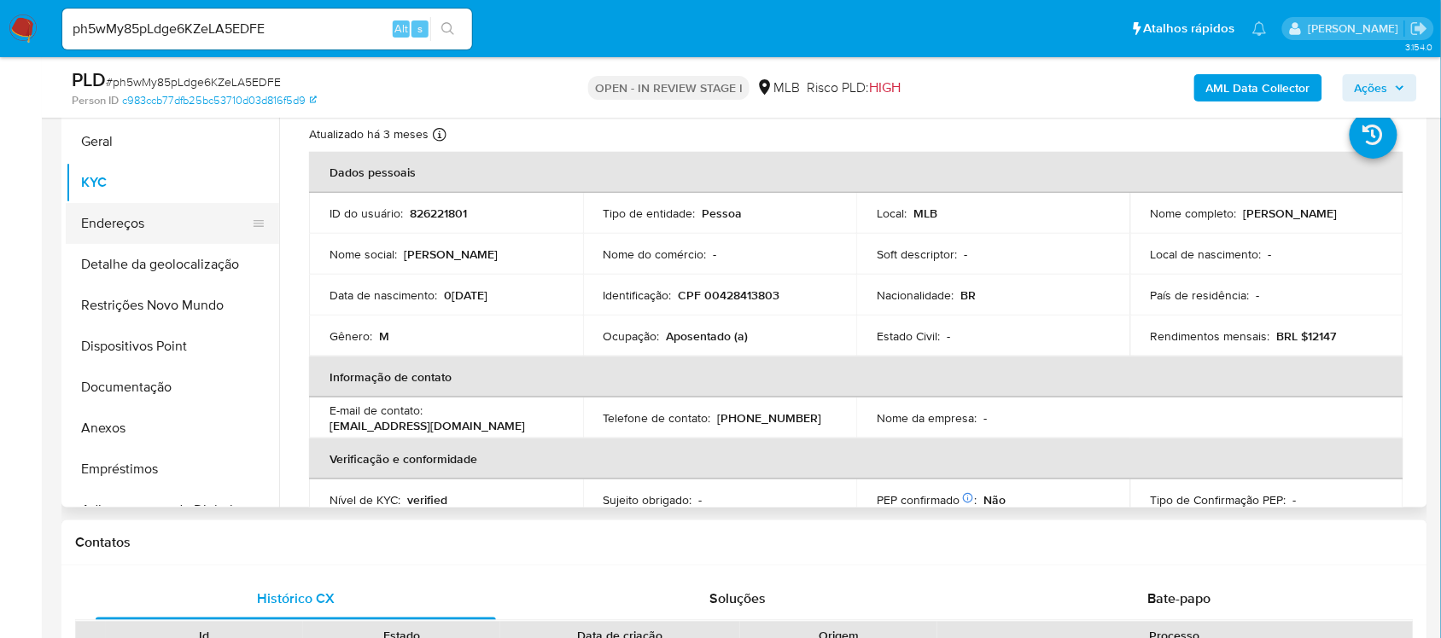
click at [145, 213] on button "Endereços" at bounding box center [166, 223] width 200 height 41
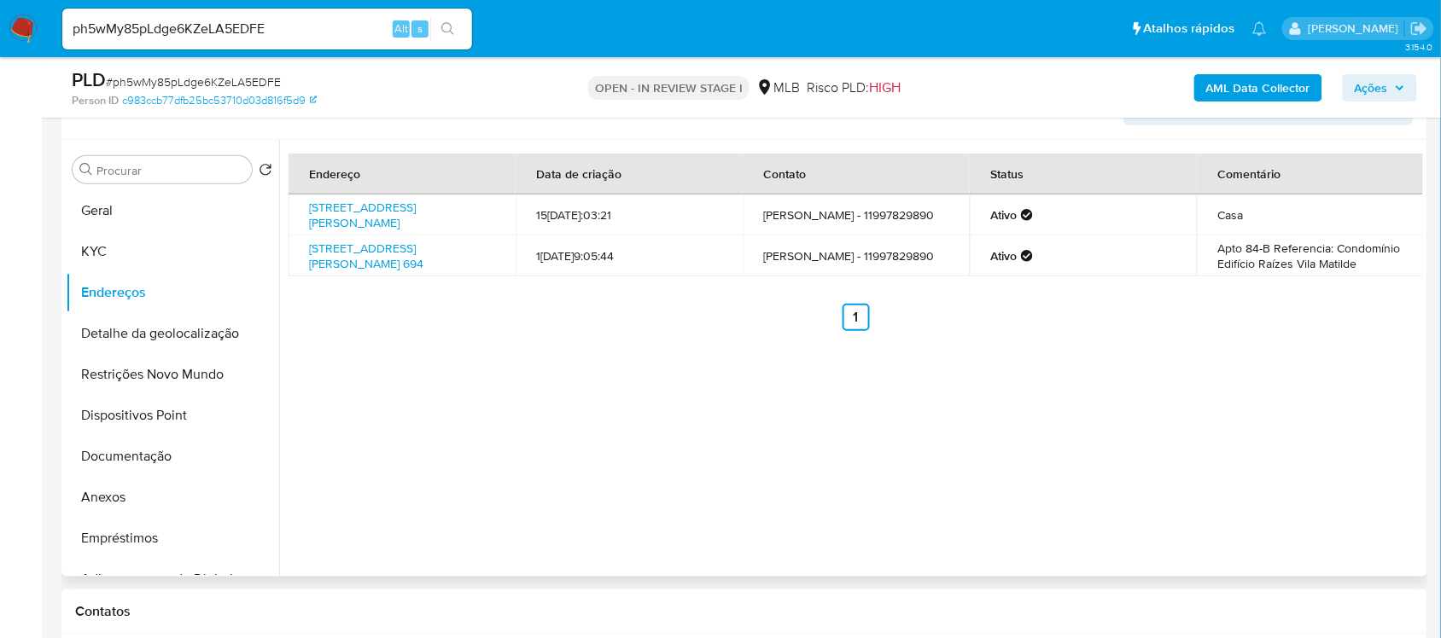
scroll to position [265, 0]
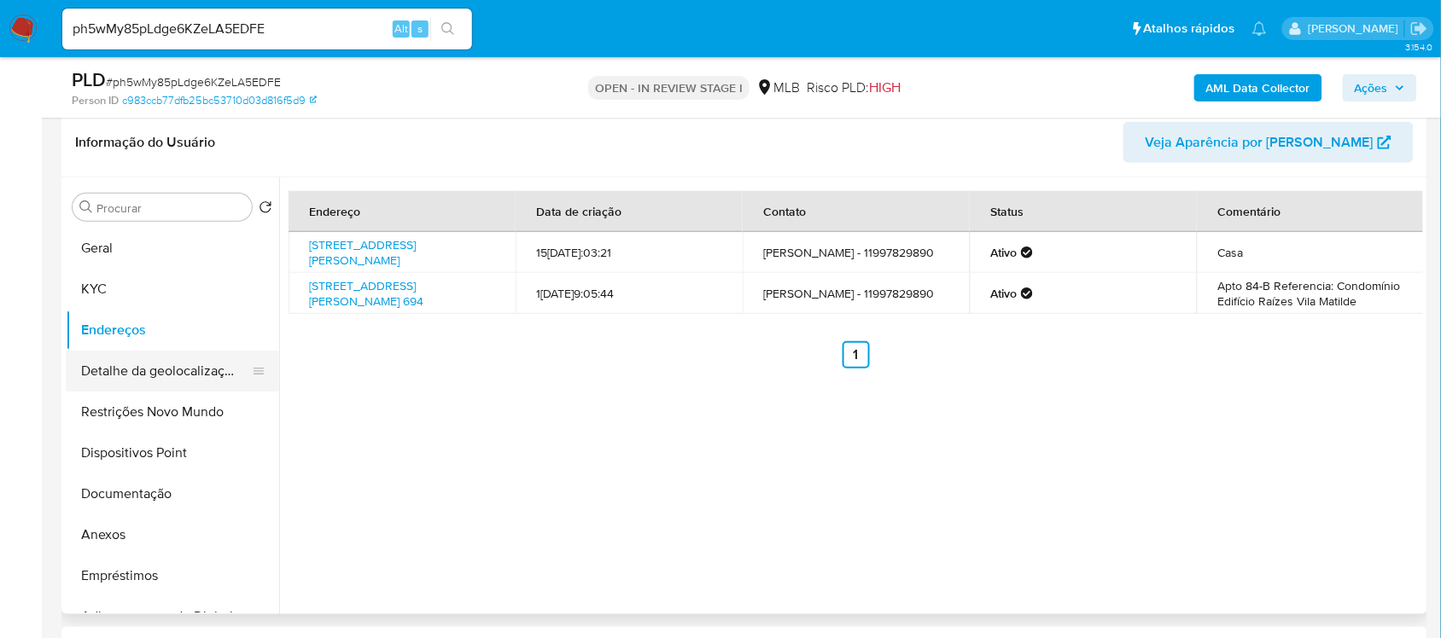
drag, startPoint x: 164, startPoint y: 365, endPoint x: 213, endPoint y: 374, distance: 50.2
click at [164, 365] on button "Detalhe da geolocalização" at bounding box center [166, 371] width 200 height 41
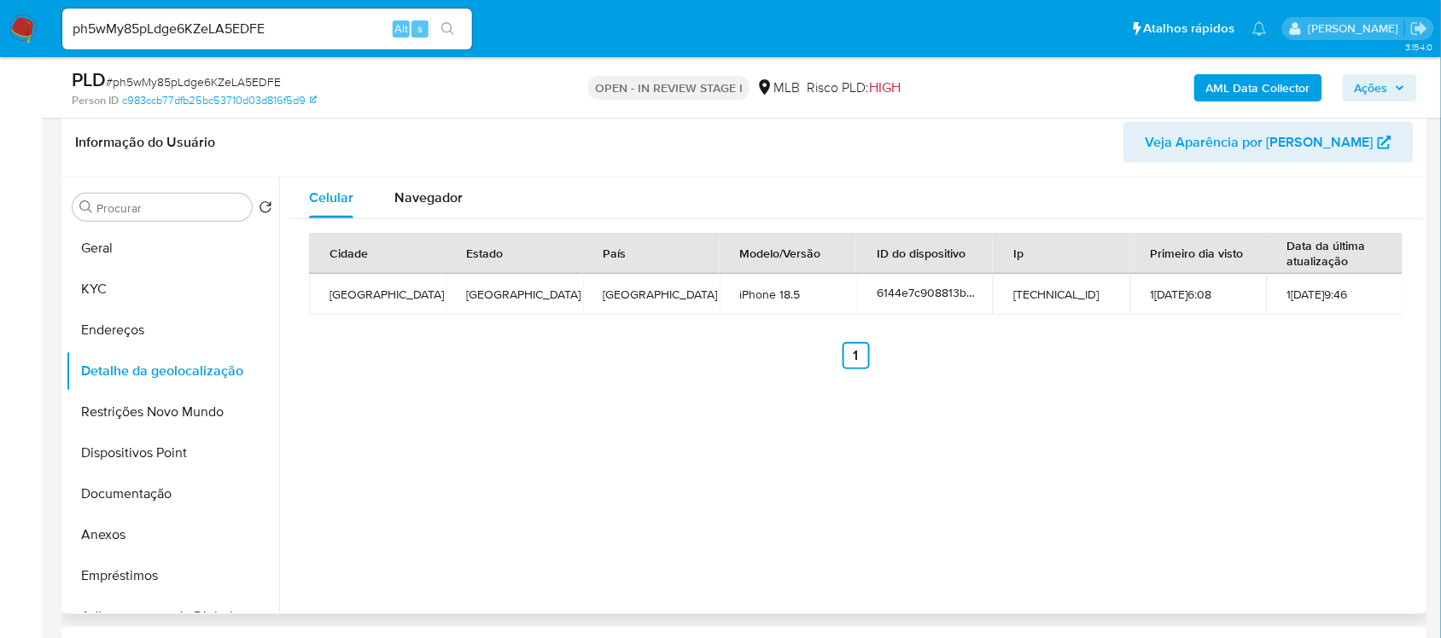
scroll to position [159, 0]
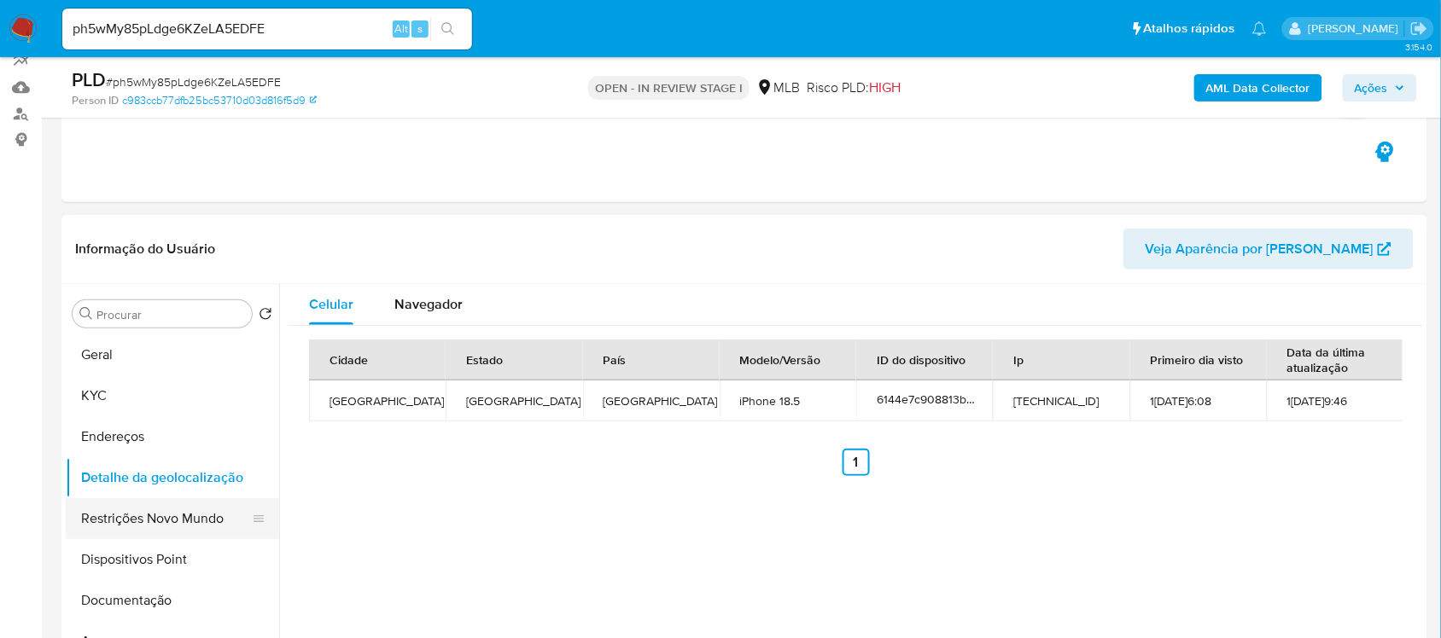
click at [160, 521] on button "Restrições Novo Mundo" at bounding box center [166, 518] width 200 height 41
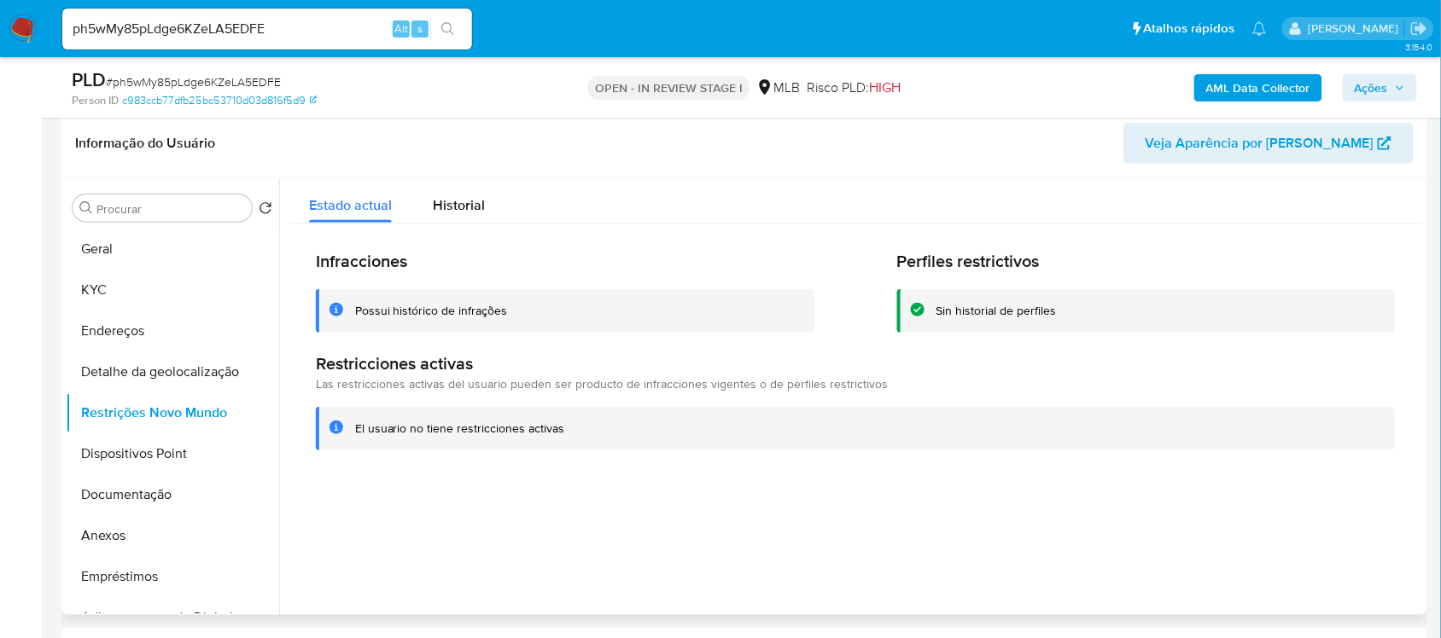
scroll to position [265, 0]
click at [454, 202] on span "Historial" at bounding box center [459, 205] width 52 height 20
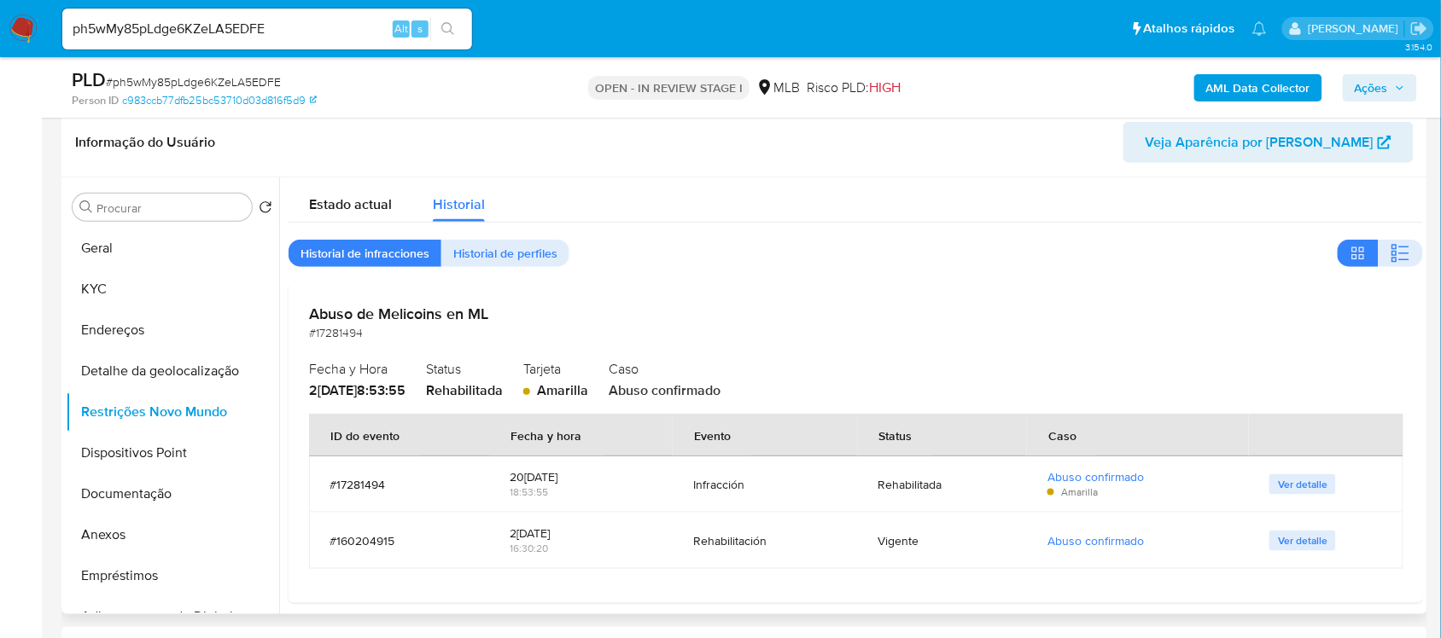
scroll to position [10, 0]
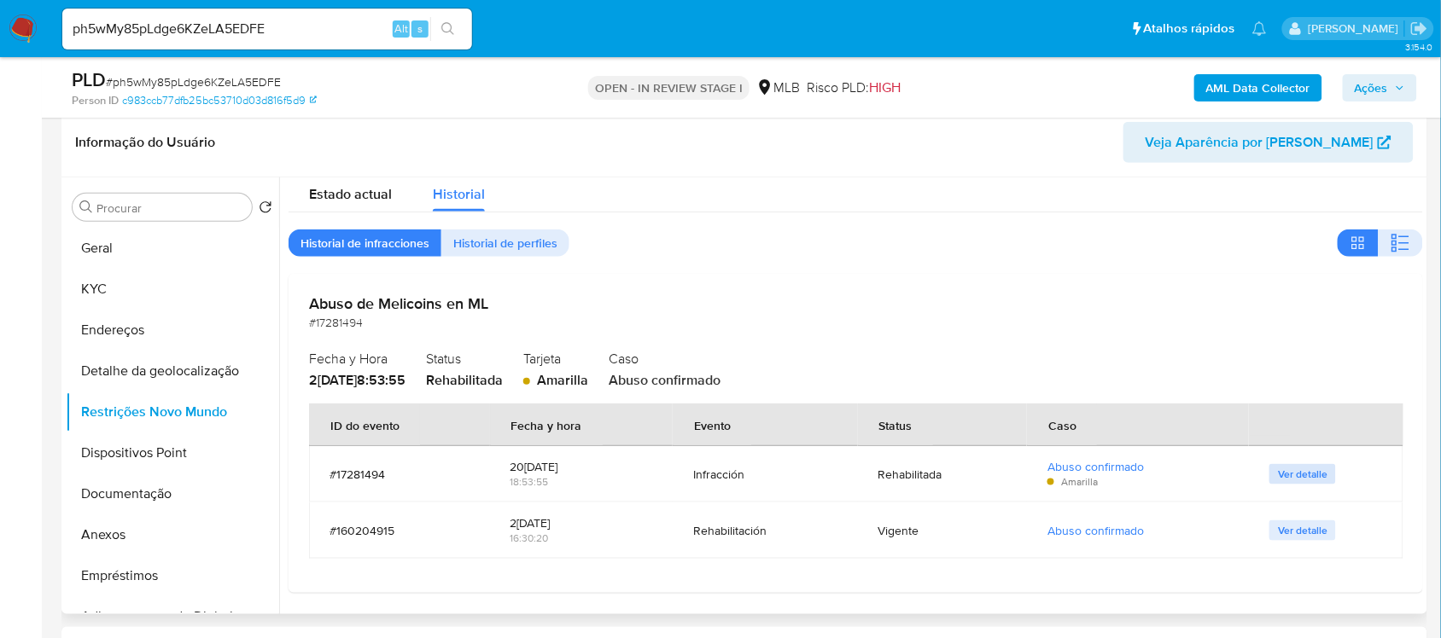
click at [1307, 470] on span "Ver detalle" at bounding box center [1302, 474] width 49 height 17
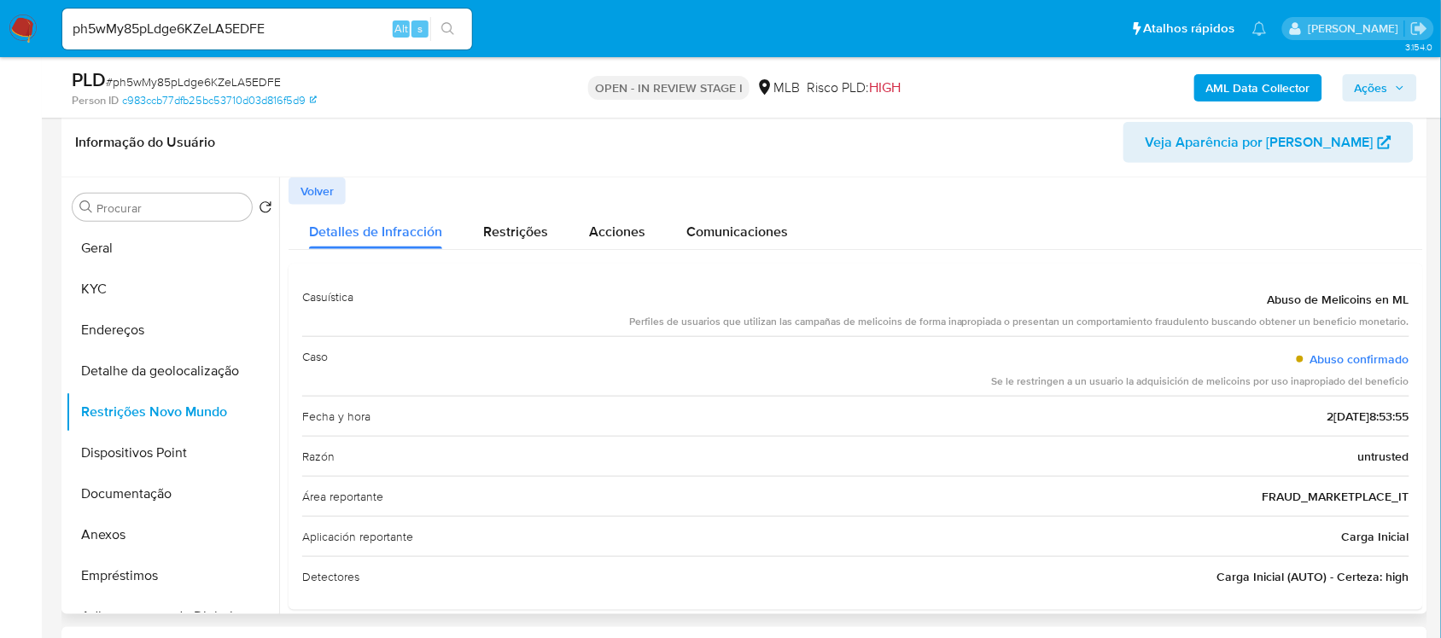
drag, startPoint x: 981, startPoint y: 381, endPoint x: 1404, endPoint y: 381, distance: 422.4
click at [1404, 381] on div "Casuística Abuso de Melicoins en ML Perfiles de usuarios que utilizan las campa…" at bounding box center [855, 437] width 1134 height 346
click at [193, 450] on button "Dispositivos Point" at bounding box center [166, 453] width 200 height 41
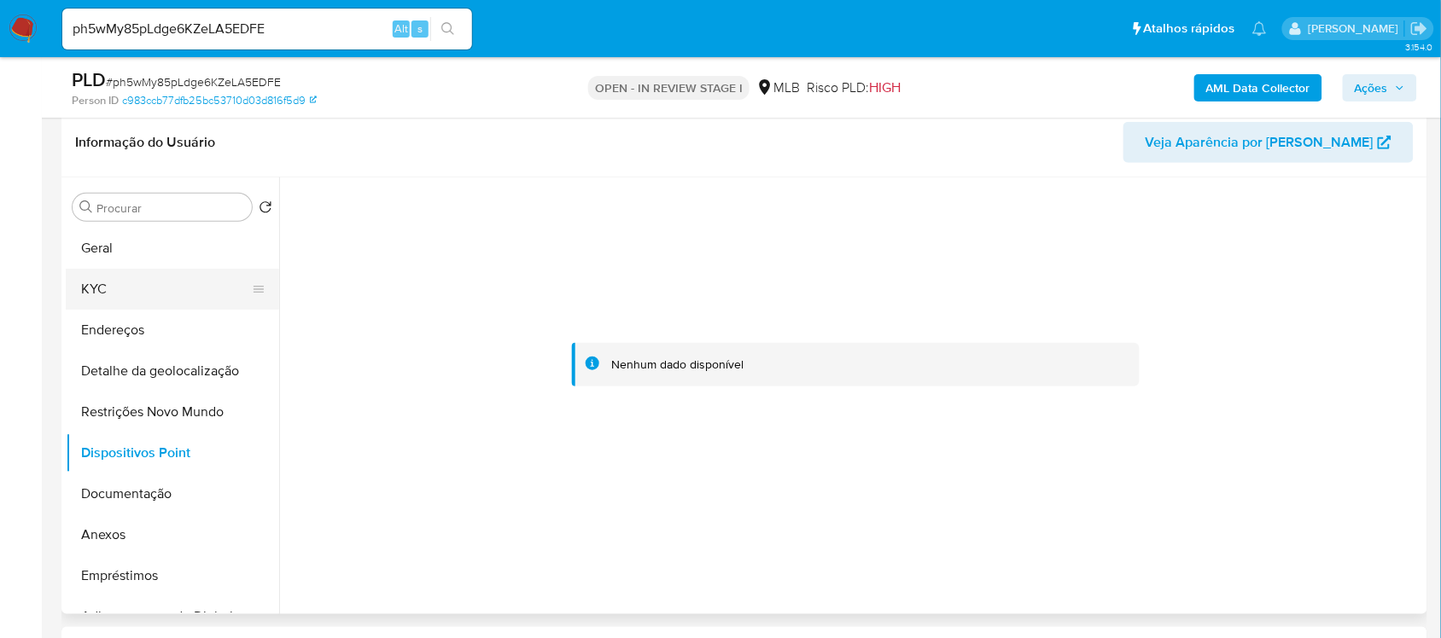
click at [103, 287] on button "KYC" at bounding box center [166, 289] width 200 height 41
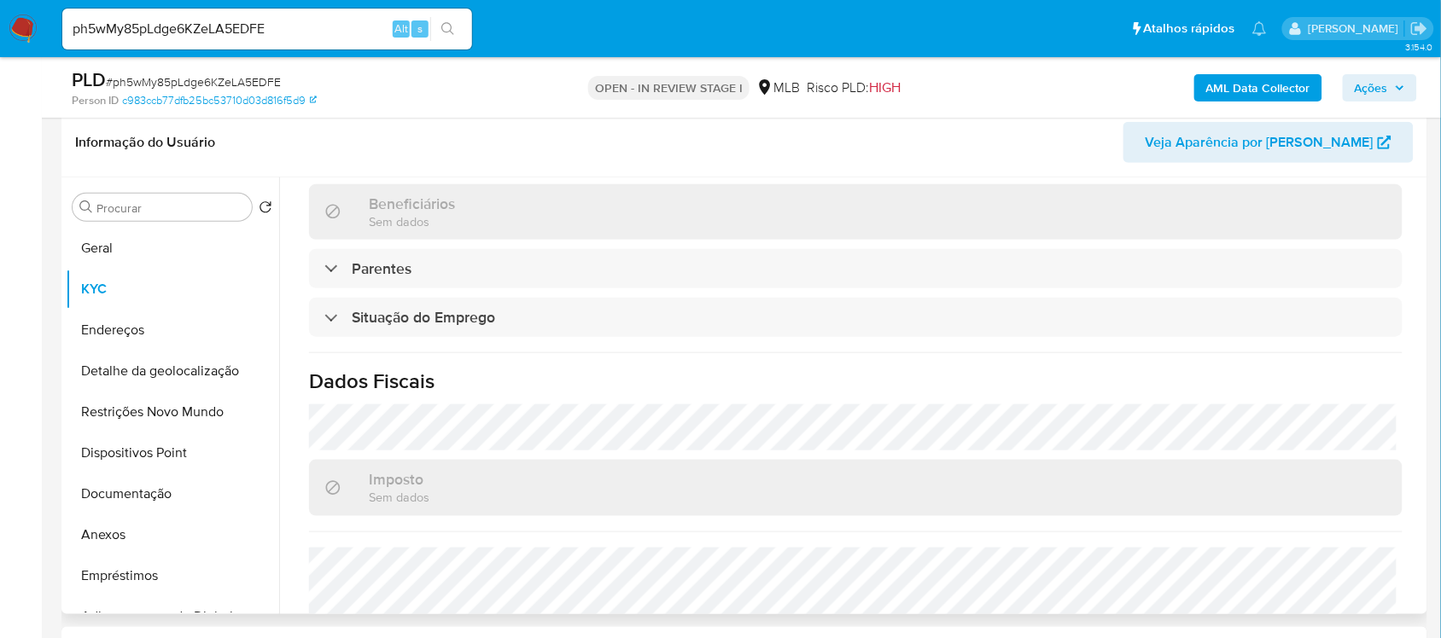
scroll to position [725, 0]
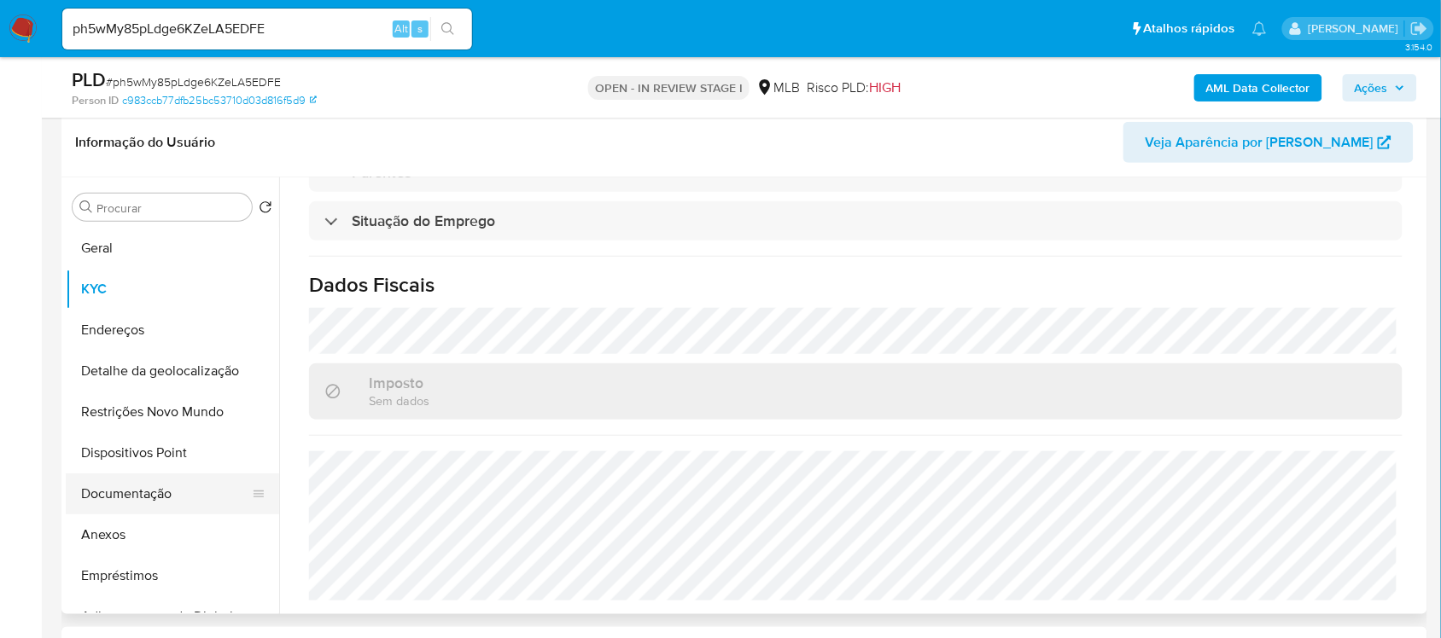
click at [181, 484] on button "Documentação" at bounding box center [166, 494] width 200 height 41
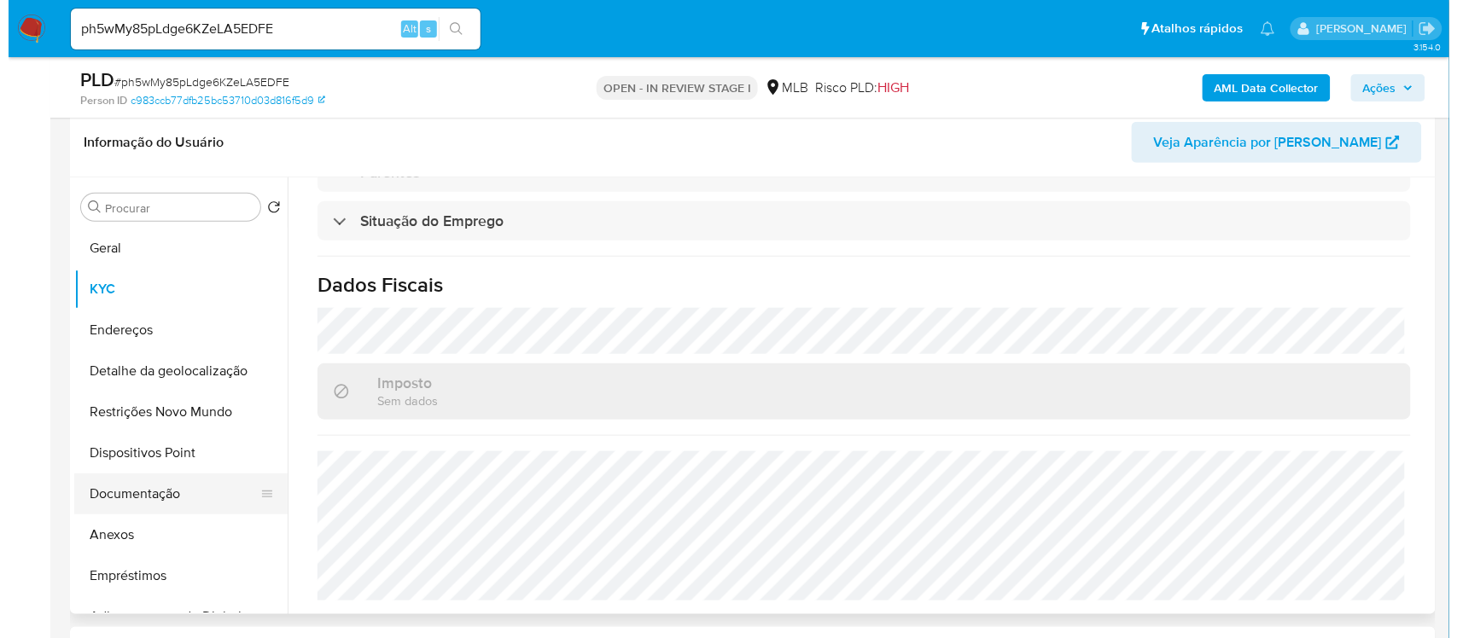
scroll to position [0, 0]
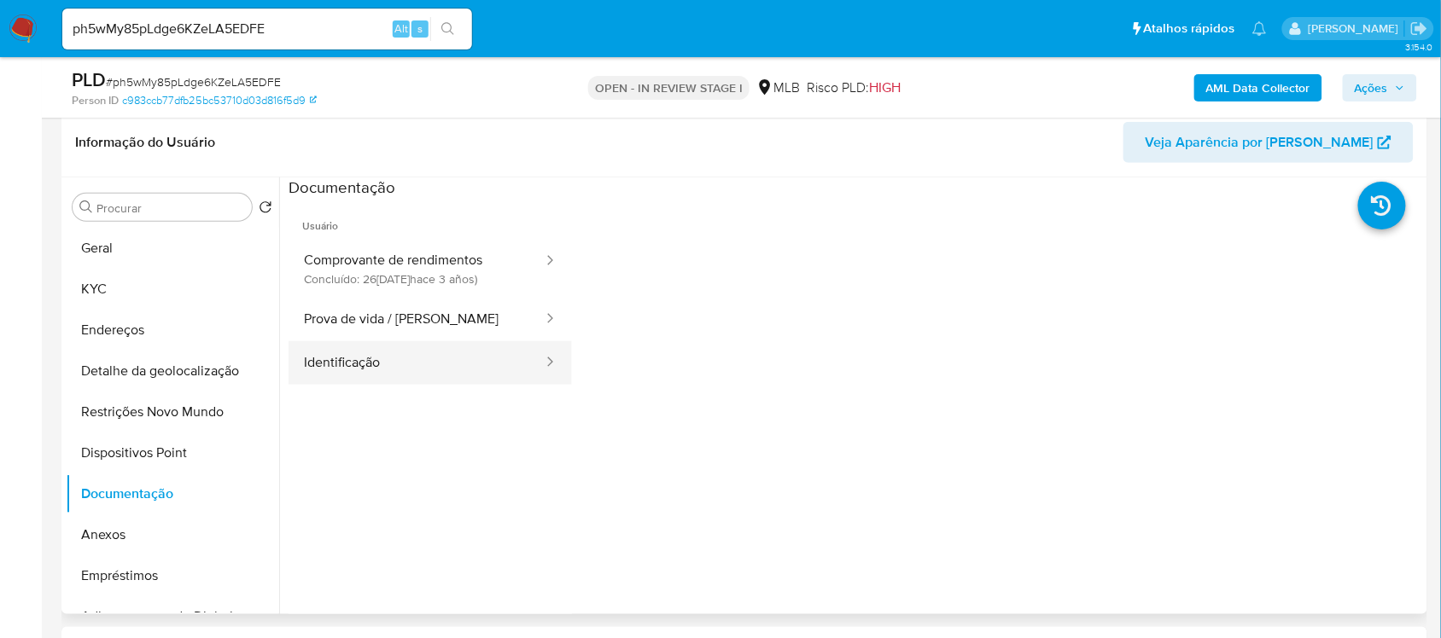
drag, startPoint x: 394, startPoint y: 363, endPoint x: 407, endPoint y: 360, distance: 13.1
click at [393, 363] on button "Identificação" at bounding box center [416, 363] width 256 height 44
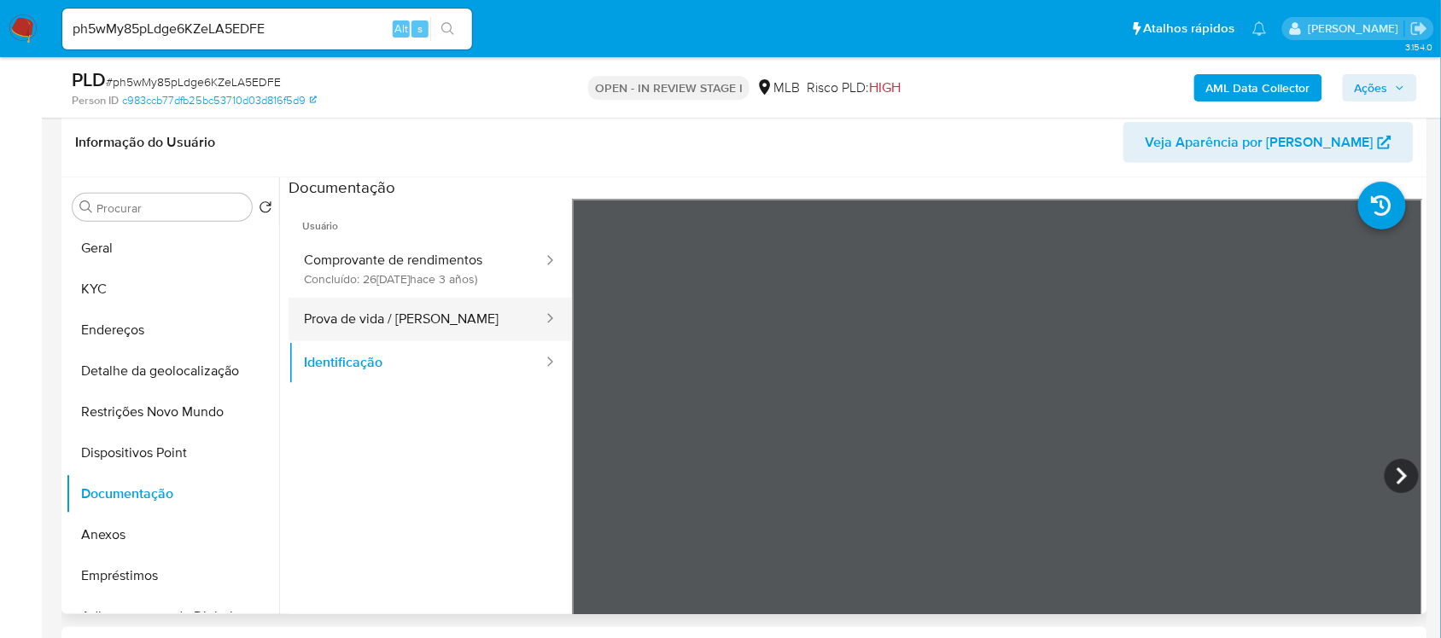
click at [356, 322] on button "Prova de vida / Selfie" at bounding box center [416, 320] width 256 height 44
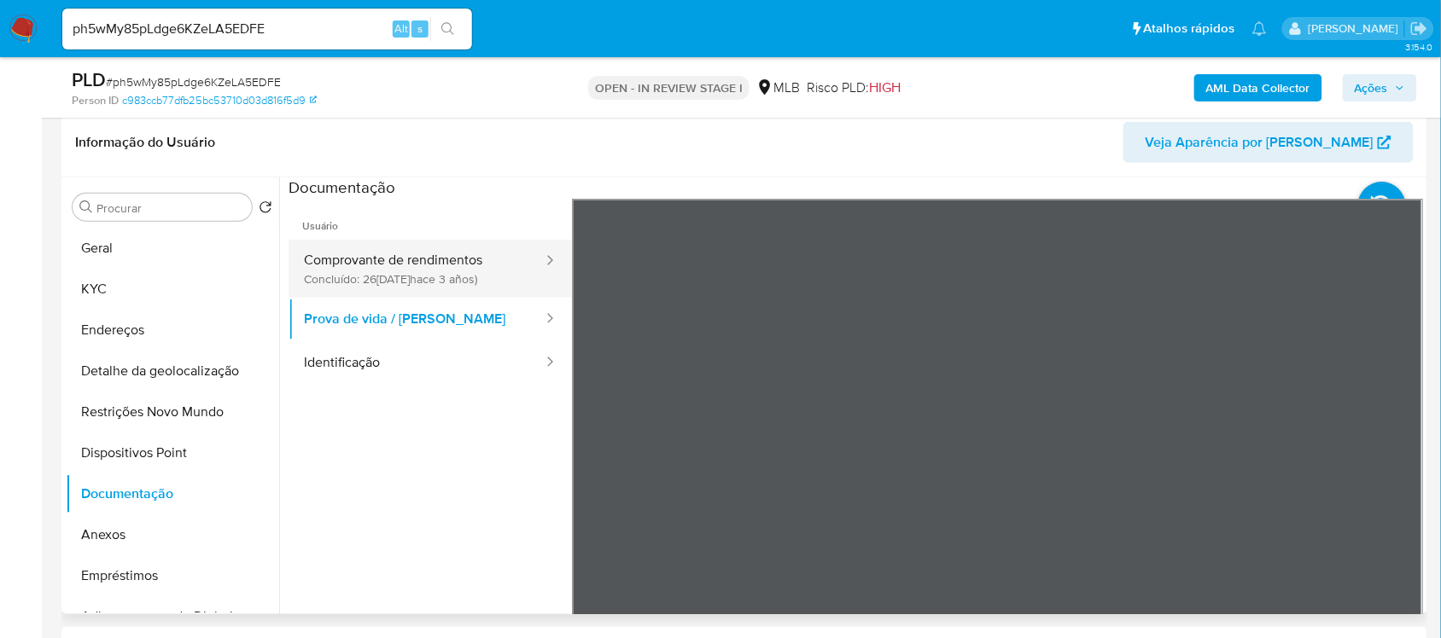
click at [450, 265] on button "Comprovante de rendimentos Concluído: 26/11/2022 (hace 3 años)" at bounding box center [416, 269] width 256 height 58
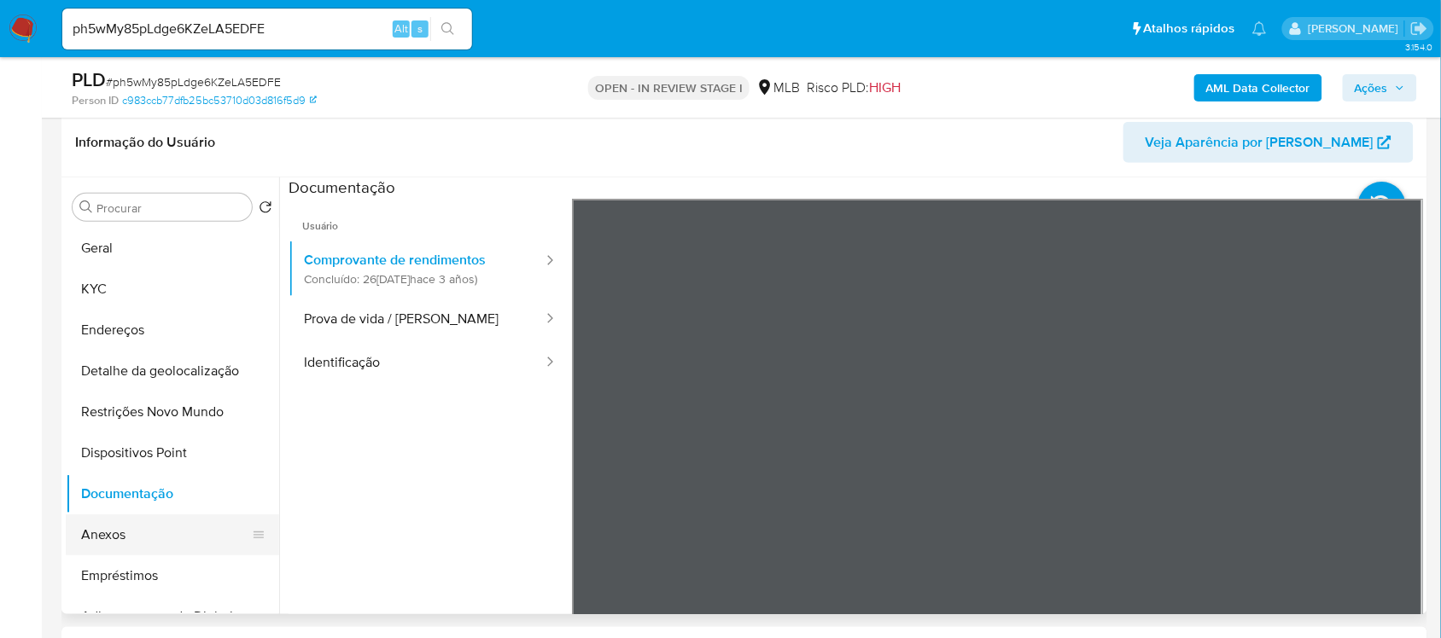
click at [128, 527] on button "Anexos" at bounding box center [166, 535] width 200 height 41
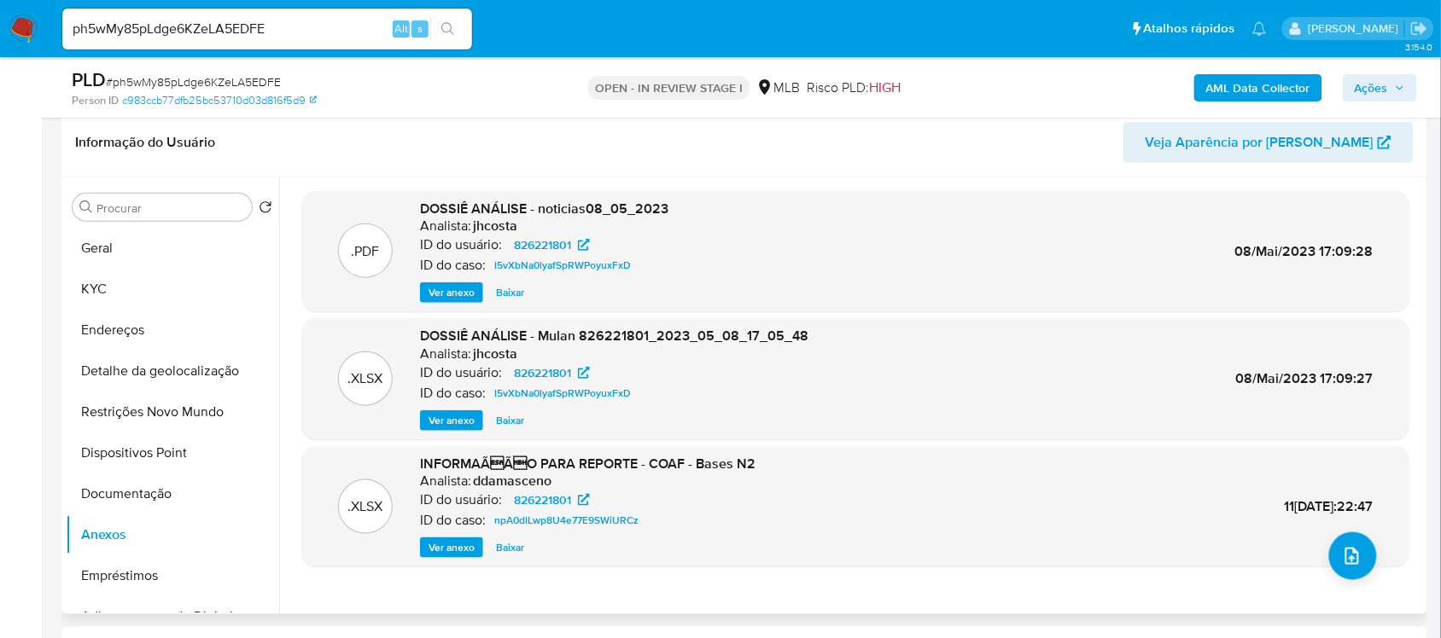
click at [453, 536] on div "INFORMAÃÃO PARA REPORTE - COAF - Bases N2 Analista: ddamasceno ID do usuário:…" at bounding box center [587, 507] width 335 height 104
click at [451, 544] on span "Ver anexo" at bounding box center [451, 547] width 46 height 17
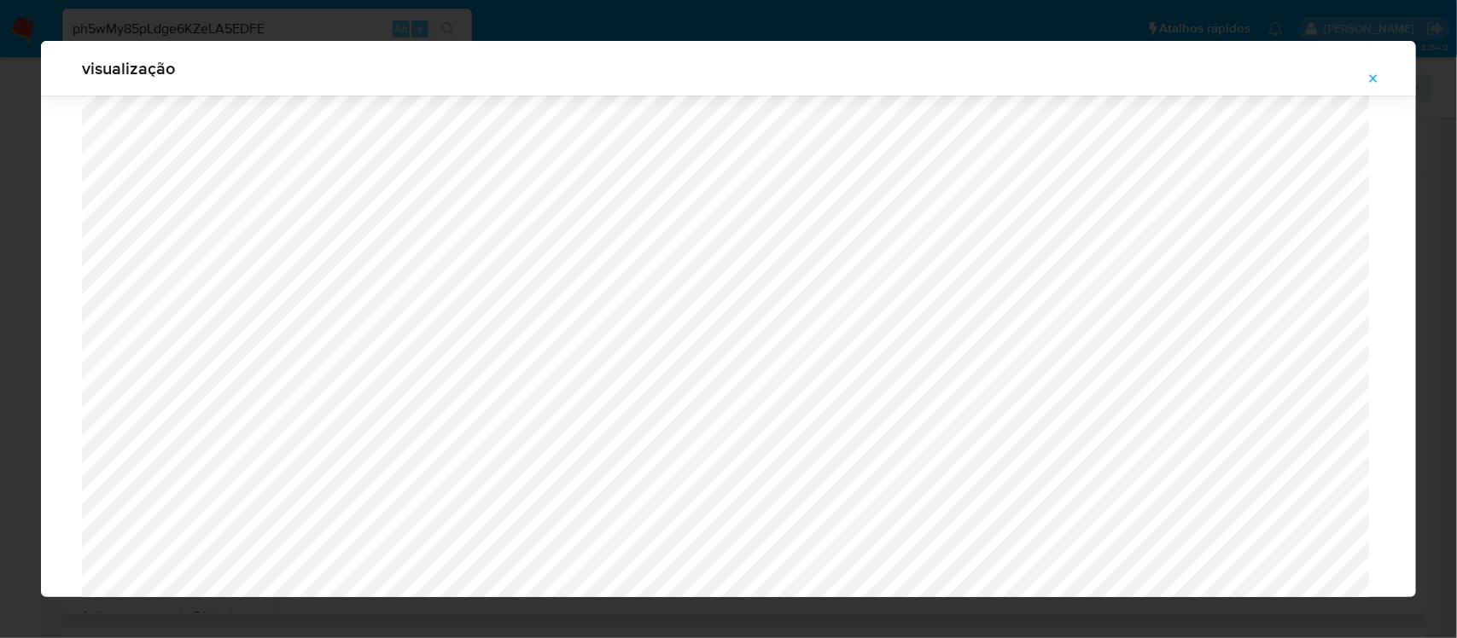
scroll to position [2938, 0]
click at [1371, 68] on span "Attachment preview" at bounding box center [1373, 79] width 14 height 24
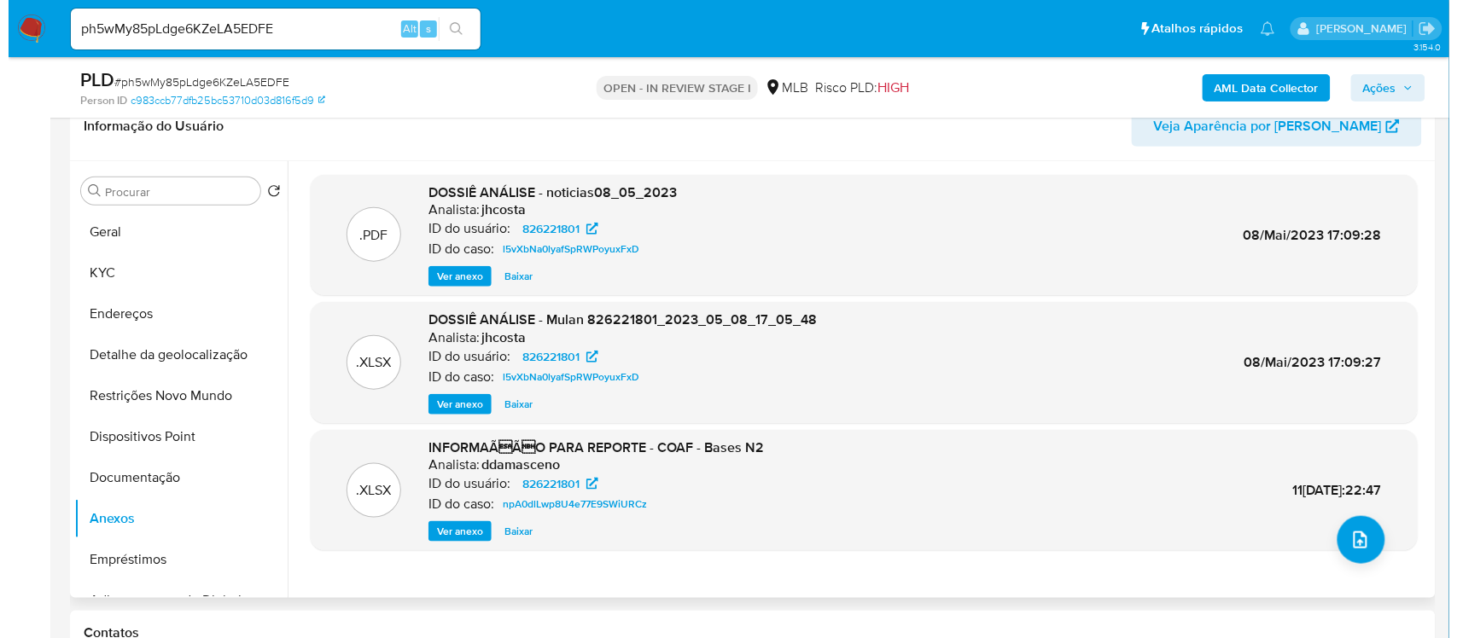
scroll to position [265, 0]
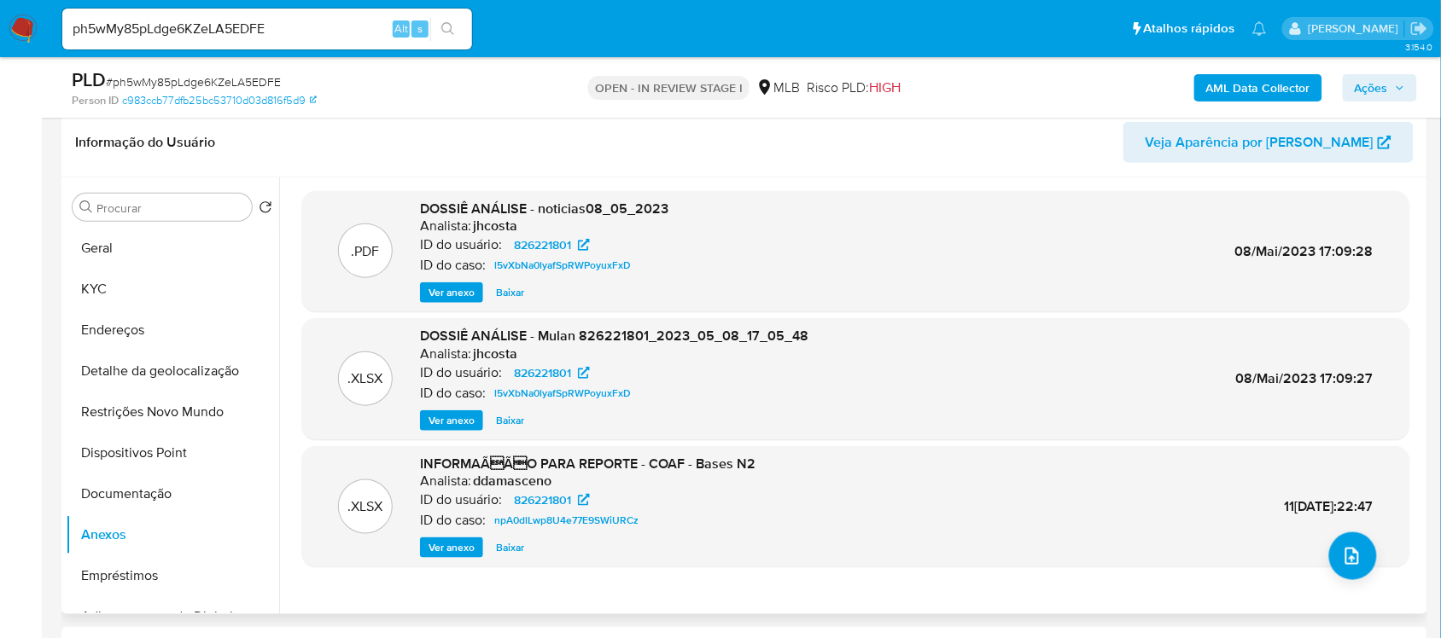
click at [444, 412] on span "Ver anexo" at bounding box center [451, 420] width 46 height 17
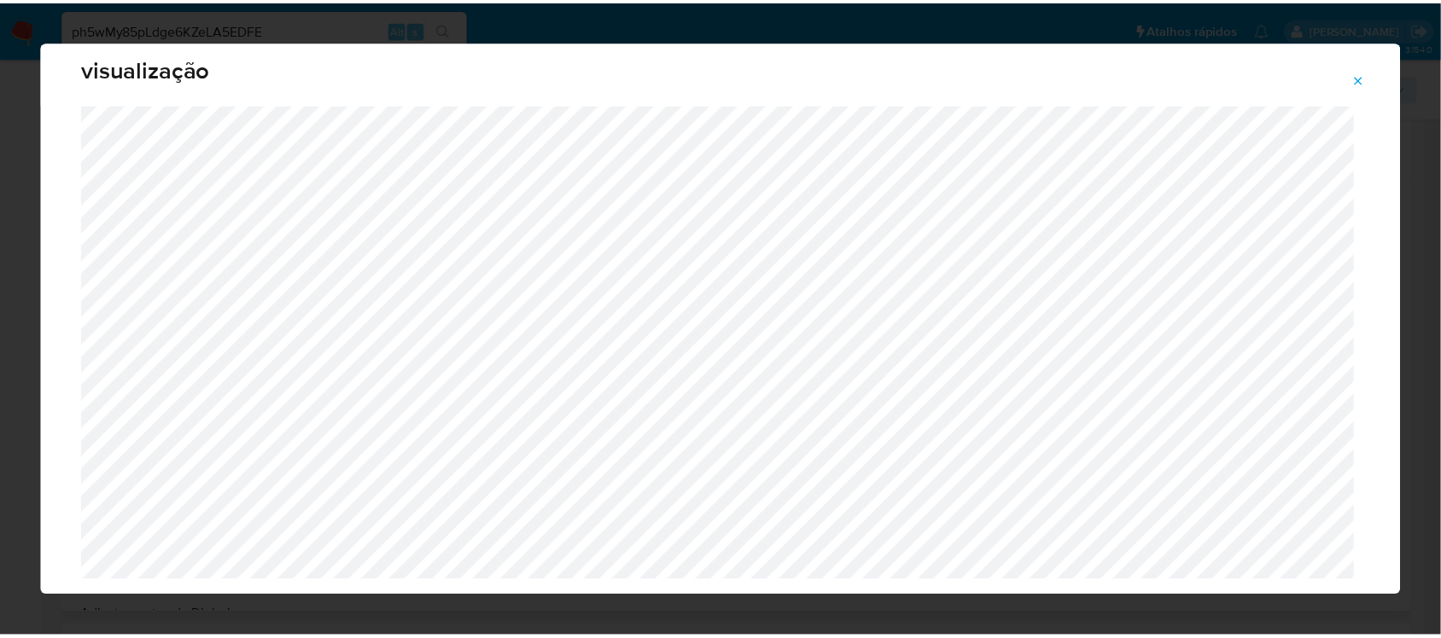
scroll to position [0, 0]
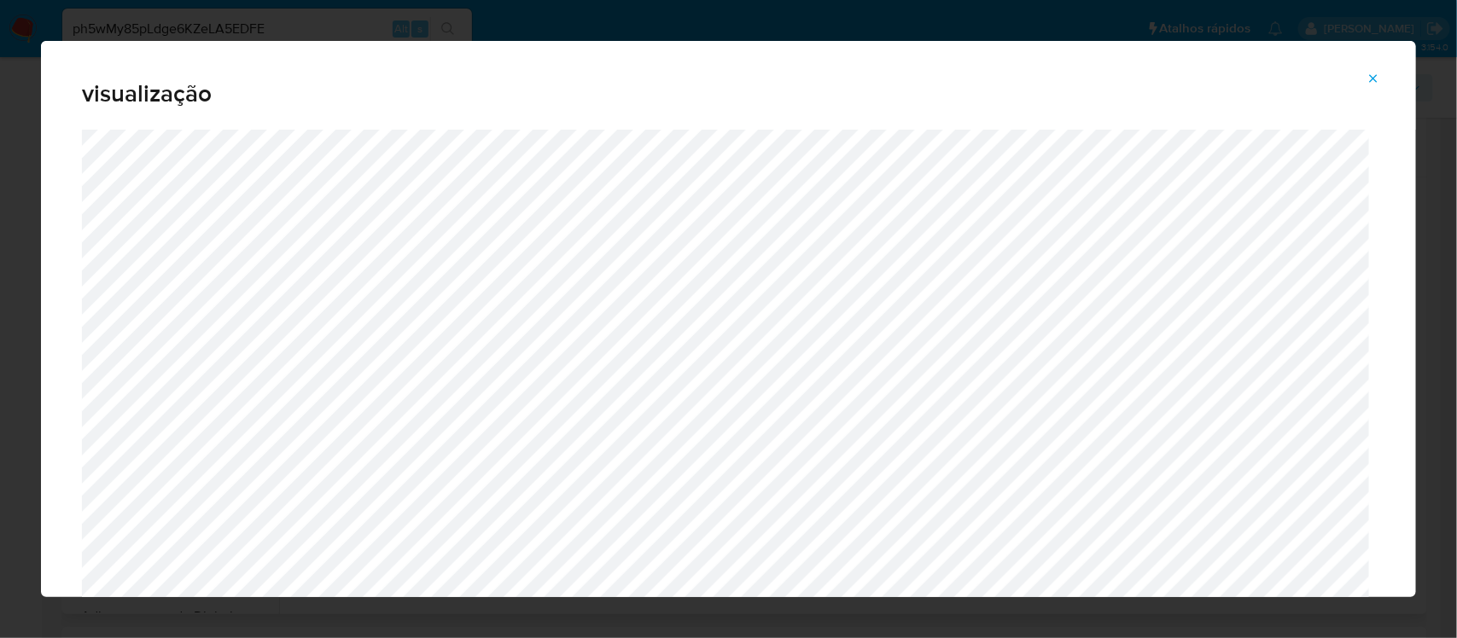
click at [1377, 79] on icon "Attachment preview" at bounding box center [1373, 79] width 14 height 14
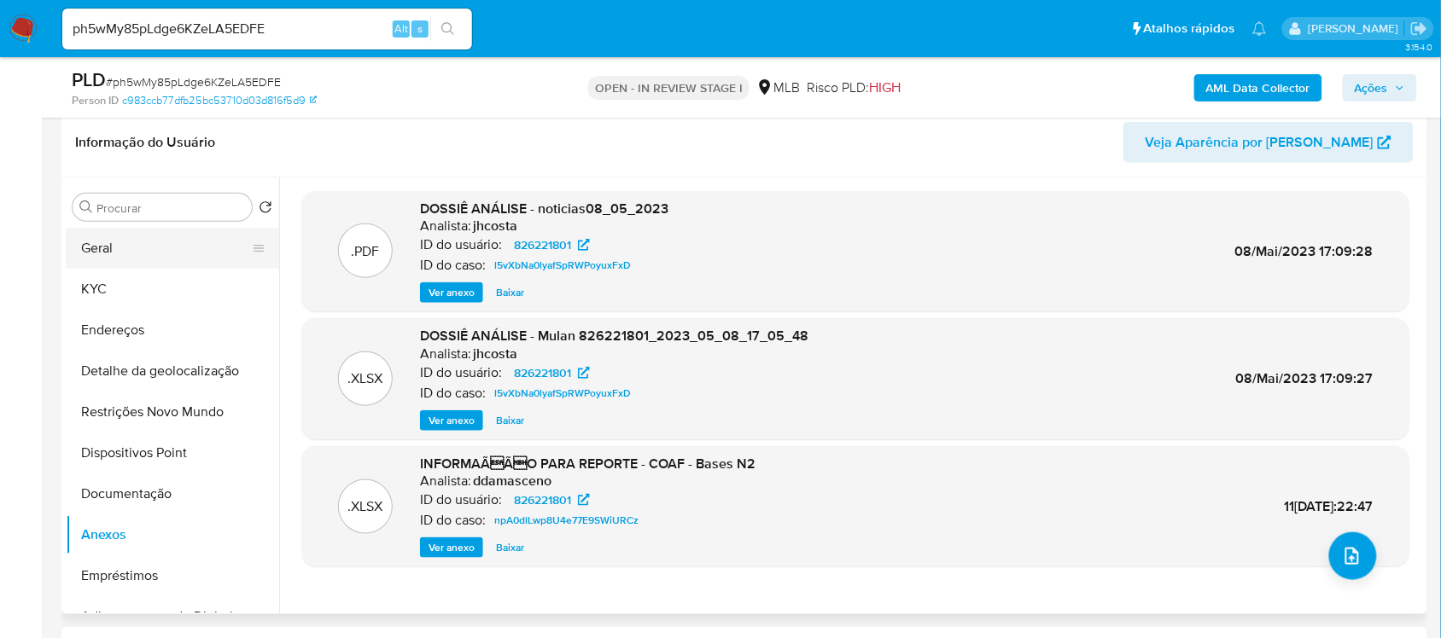
click at [96, 247] on button "Geral" at bounding box center [166, 248] width 200 height 41
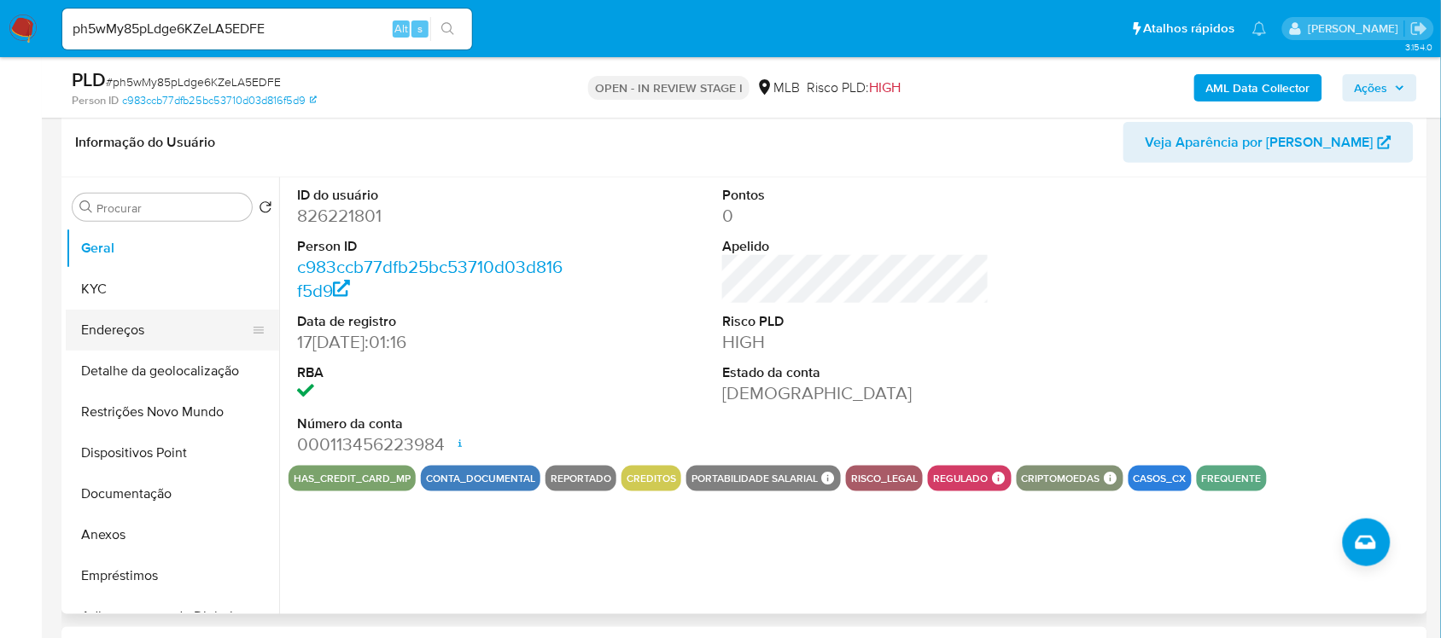
click at [125, 334] on button "Endereços" at bounding box center [166, 330] width 200 height 41
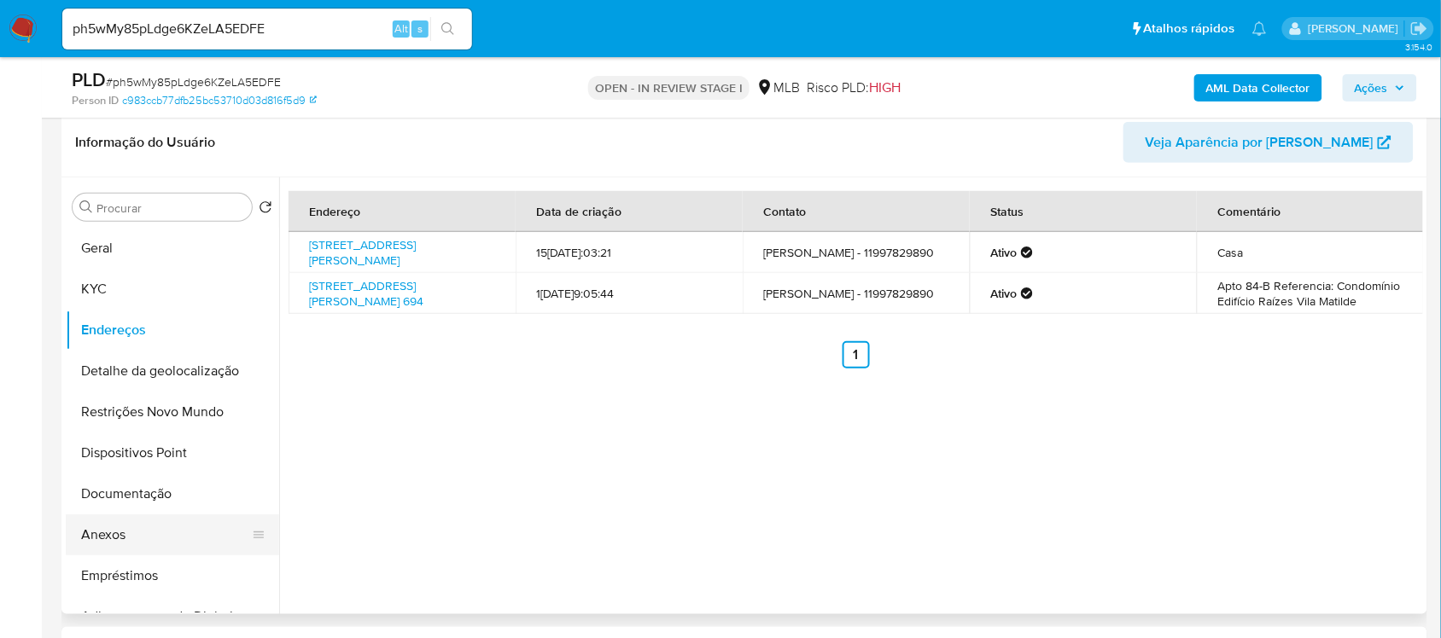
click at [125, 531] on button "Anexos" at bounding box center [166, 535] width 200 height 41
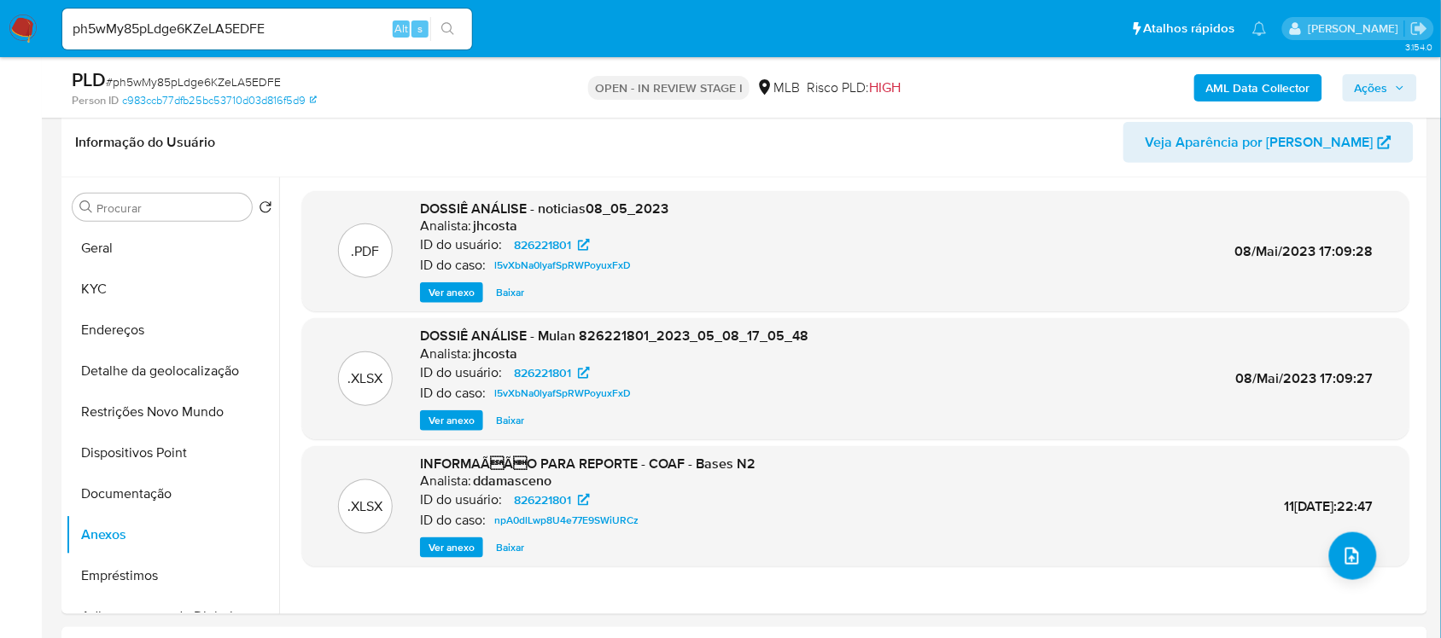
drag, startPoint x: 1229, startPoint y: 501, endPoint x: 1383, endPoint y: 506, distance: 153.7
click at [1383, 506] on div ".XLSX INFORMAÃÃO PARA REPORTE - COAF - Bases N2 Analista: ddamasceno ID do us…" at bounding box center [856, 507] width 1090 height 104
copy span "11/Nov/2022 15:22:47"
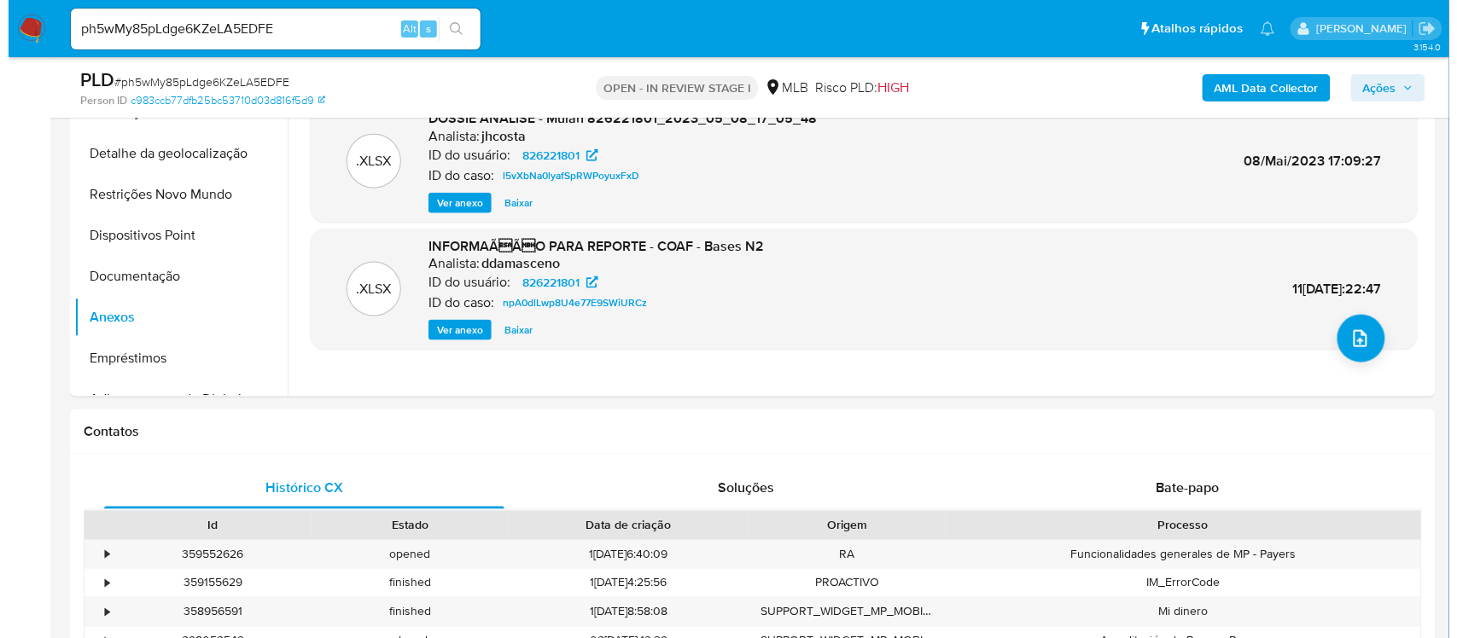
scroll to position [479, 0]
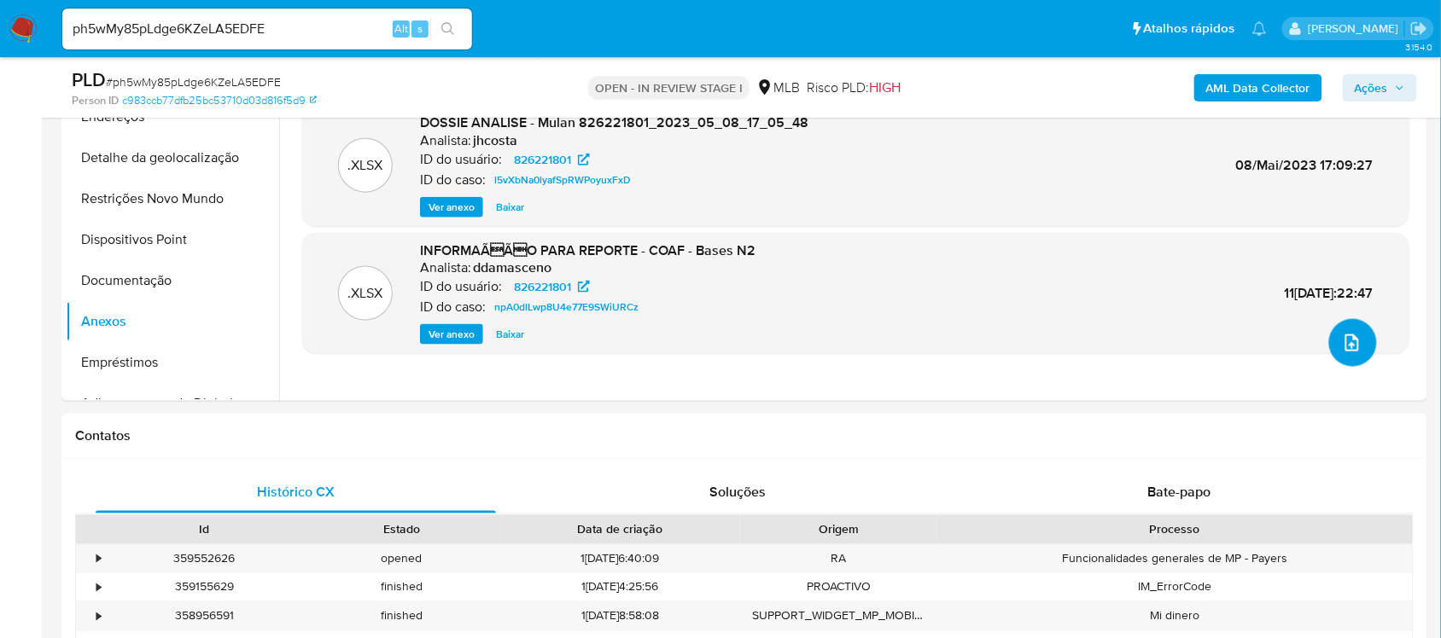
click at [1342, 351] on span "upload-file" at bounding box center [1352, 343] width 20 height 20
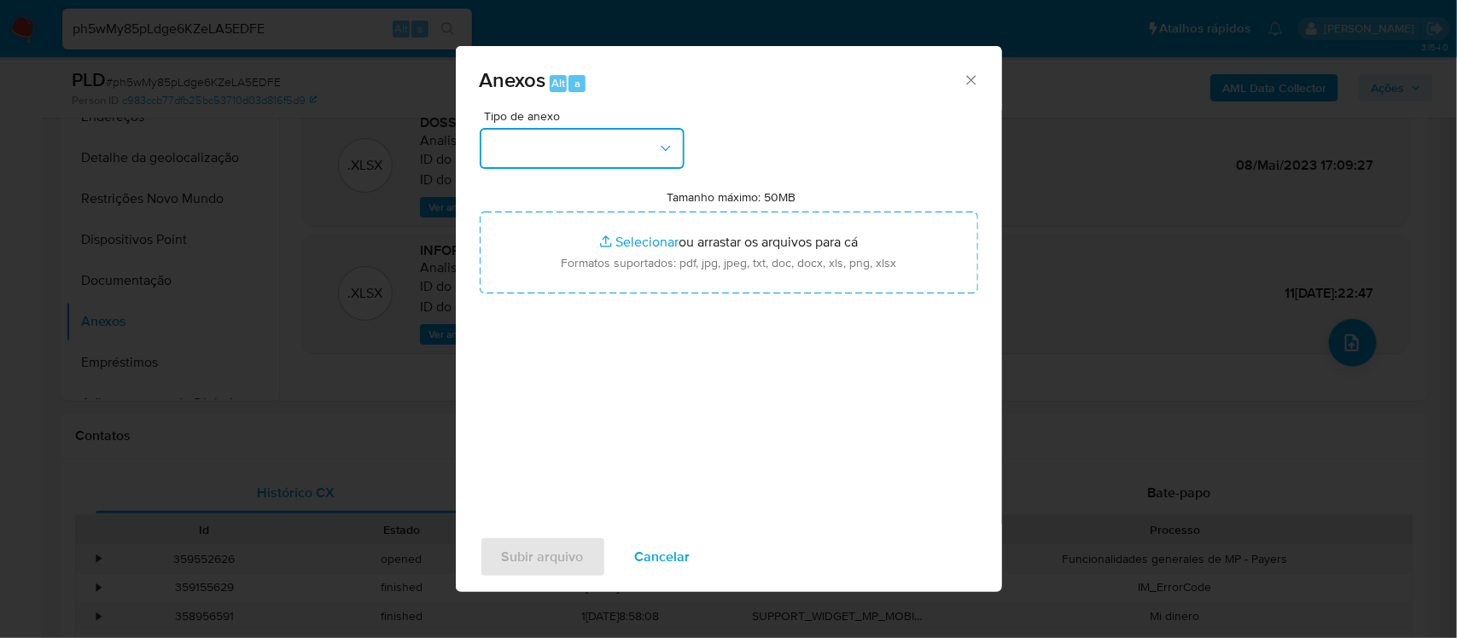
click at [660, 148] on icon "button" at bounding box center [665, 148] width 17 height 17
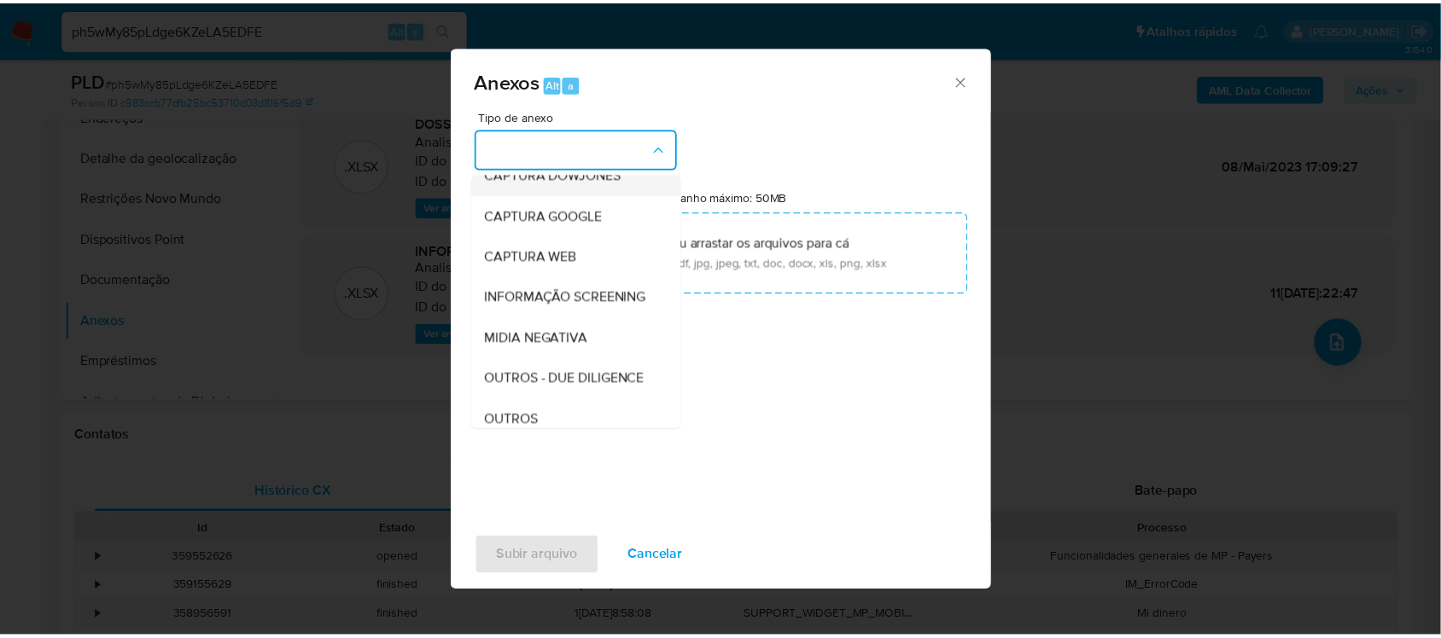
scroll to position [213, 0]
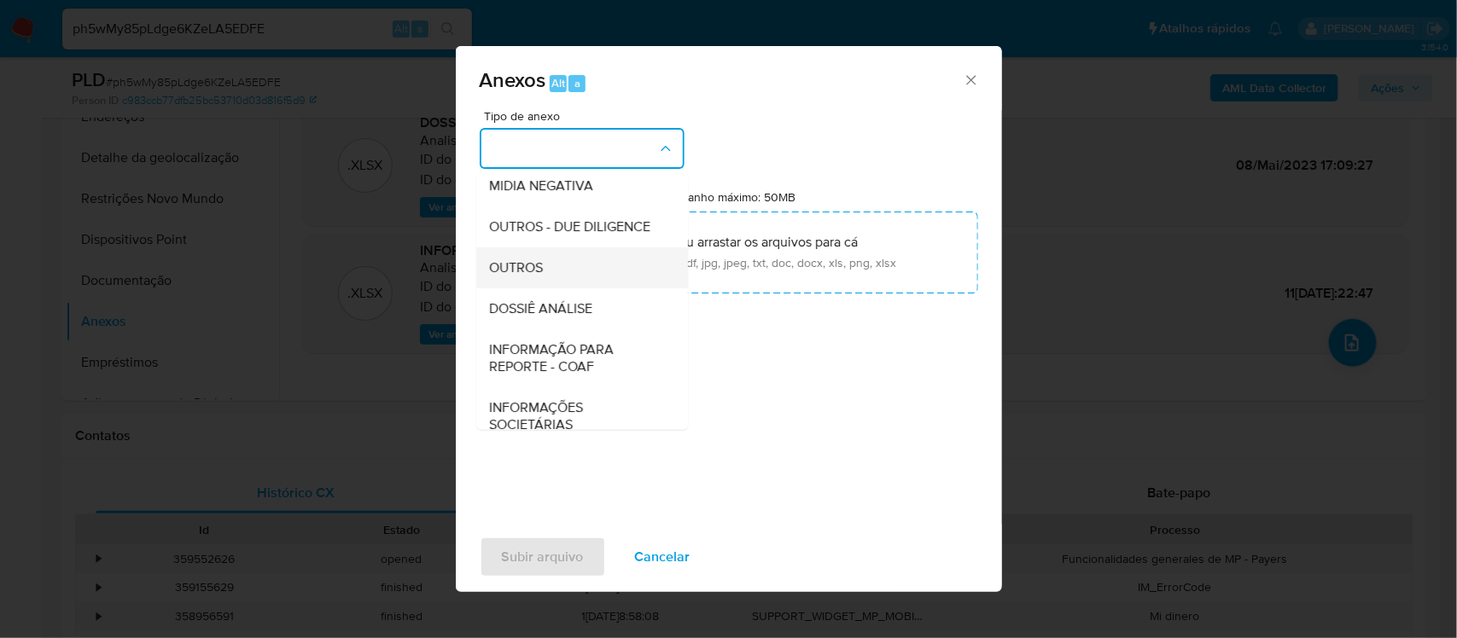
click at [509, 288] on div "OUTROS" at bounding box center [577, 267] width 174 height 41
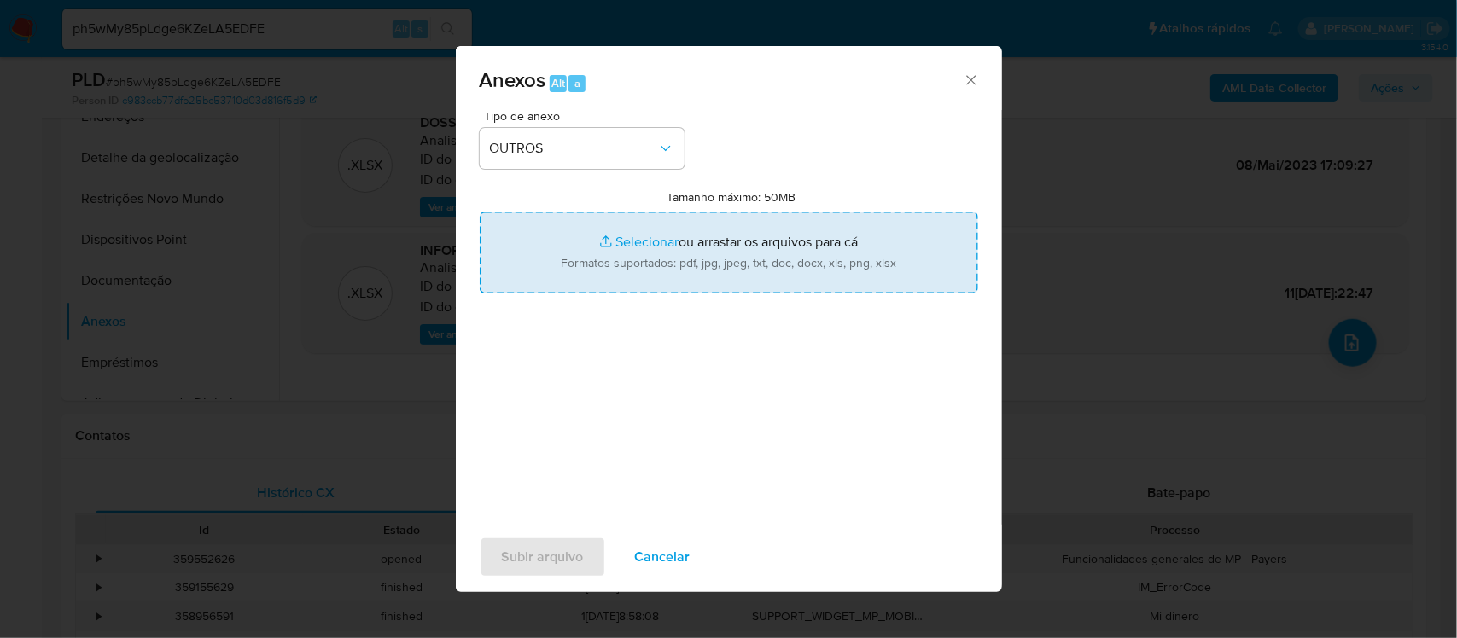
click at [643, 245] on input "Tamanho máximo: 50MB Selecionar arquivos" at bounding box center [729, 253] width 498 height 82
type input "C:\fakepath\Mulan Ronaldo Rodrigues Bezerra 826221801_2025_08_18_14_24_11 - Res…"
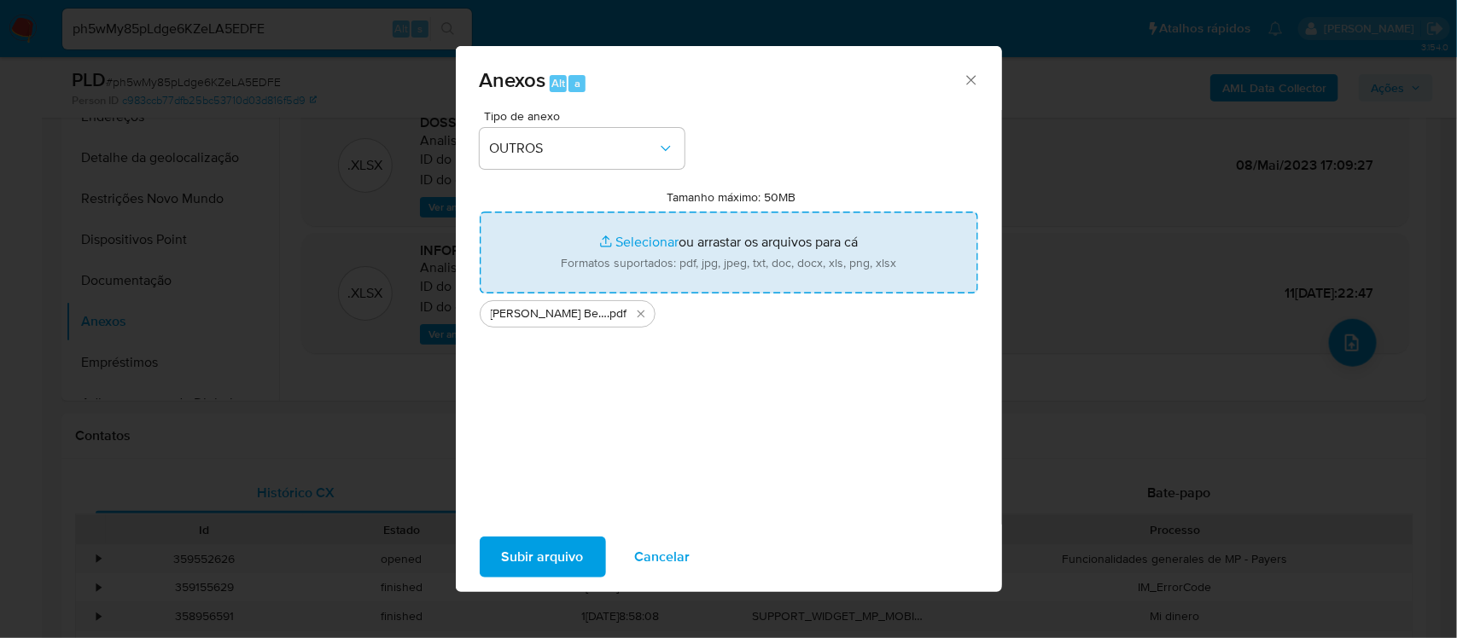
click at [638, 240] on input "Tamanho máximo: 50MB Selecionar arquivos" at bounding box center [729, 253] width 498 height 82
type input "C:\fakepath\SAR - xxxxx - CPF 00428413803 - RONALDO RODRIGUES BEZERRA.pdf"
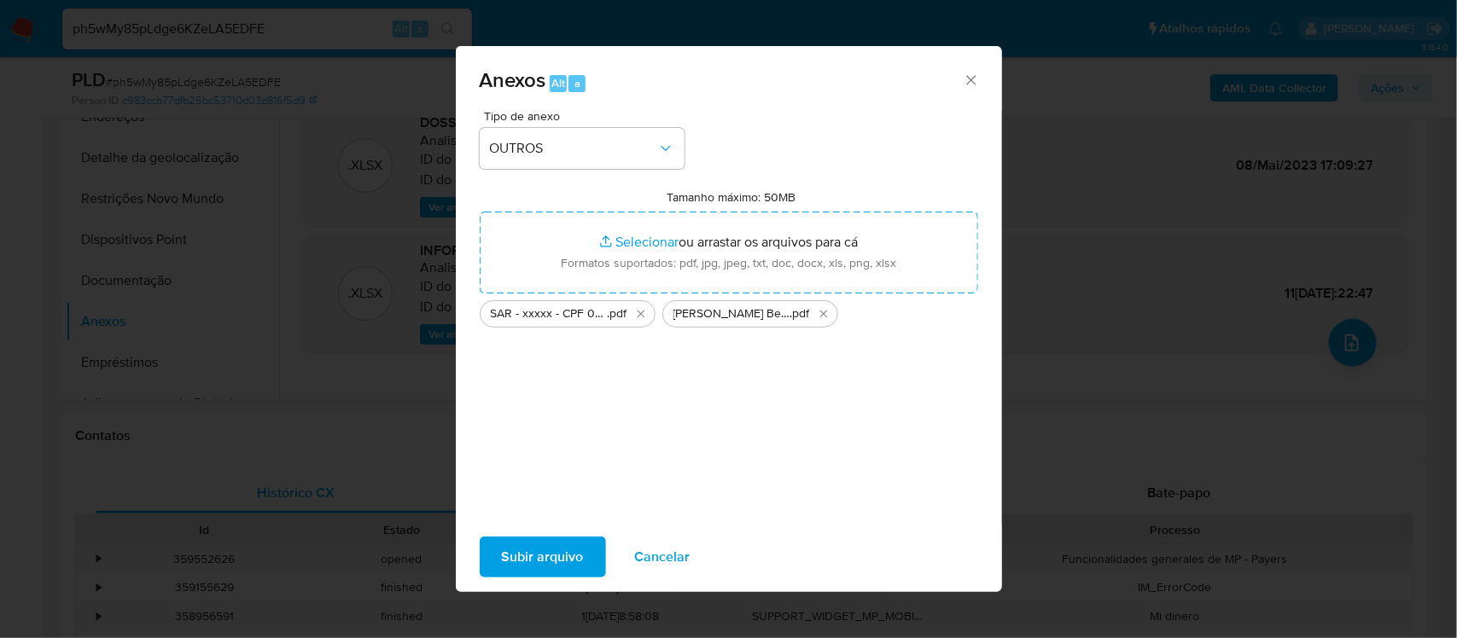
click at [556, 557] on span "Subir arquivo" at bounding box center [543, 557] width 82 height 38
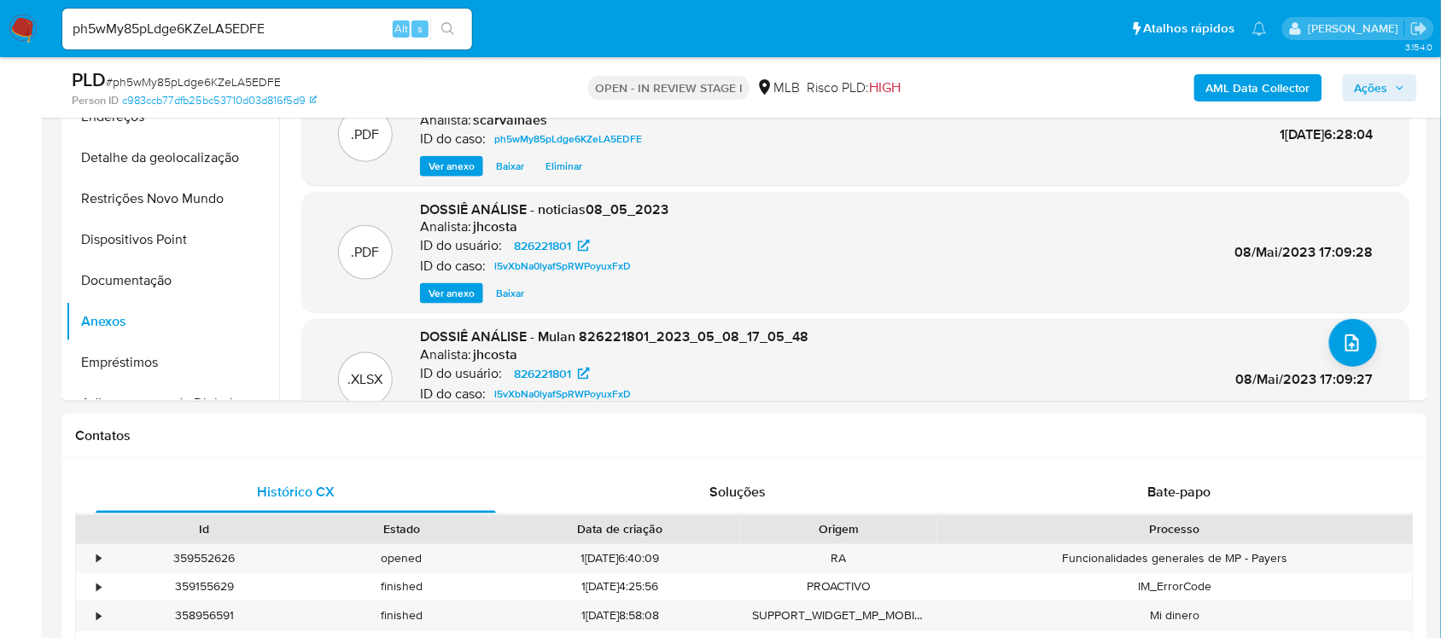
click at [1372, 86] on span "Ações" at bounding box center [1370, 87] width 33 height 27
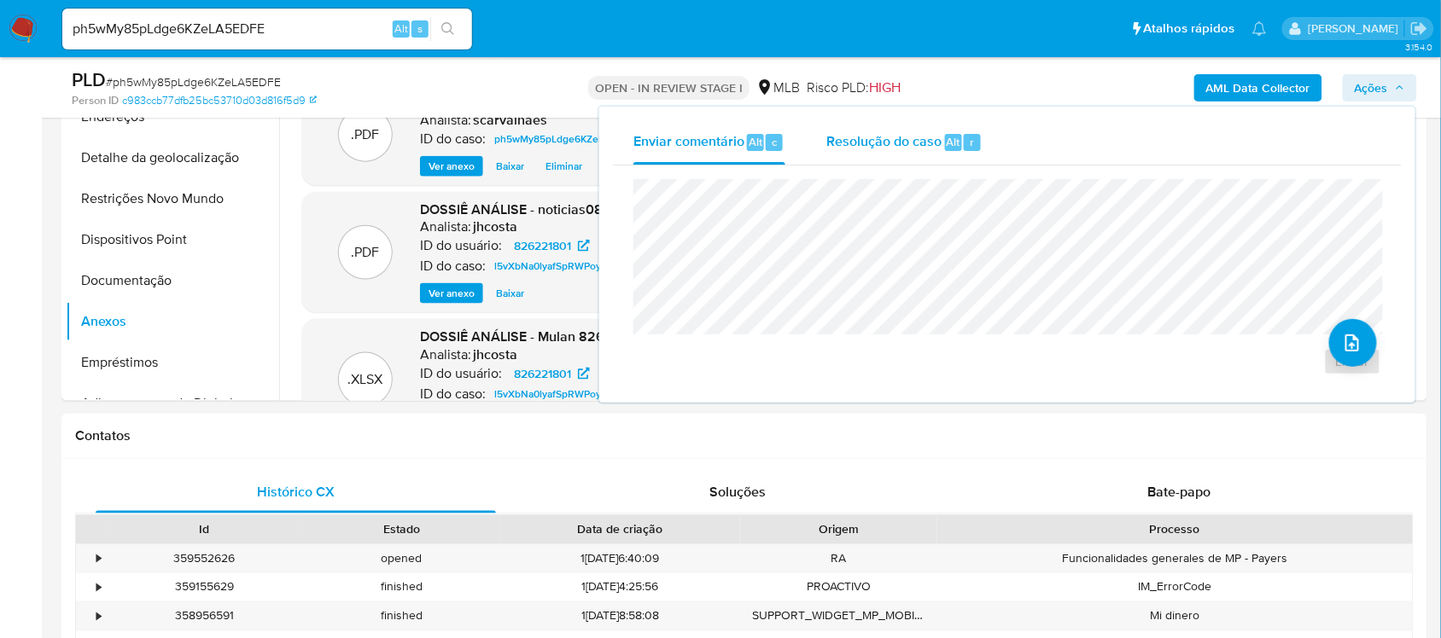
click at [852, 133] on span "Resolução do caso" at bounding box center [883, 141] width 115 height 20
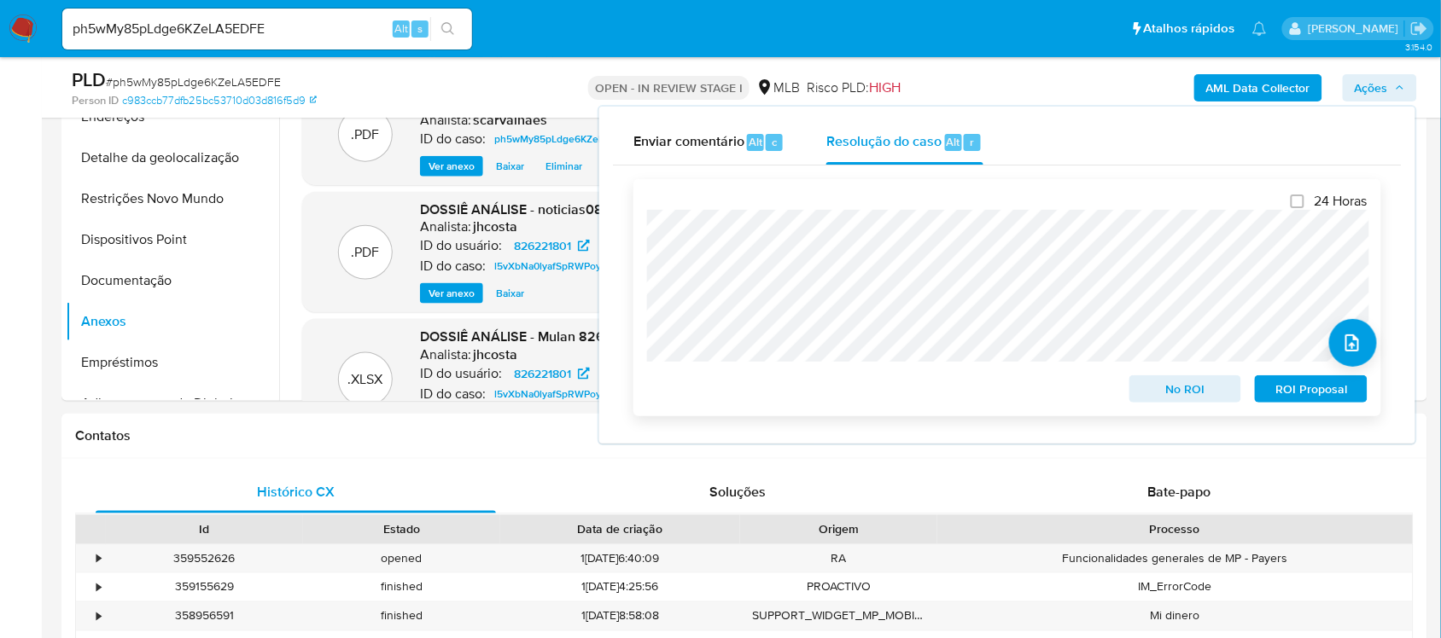
click at [1312, 387] on span "ROI Proposal" at bounding box center [1310, 389] width 89 height 24
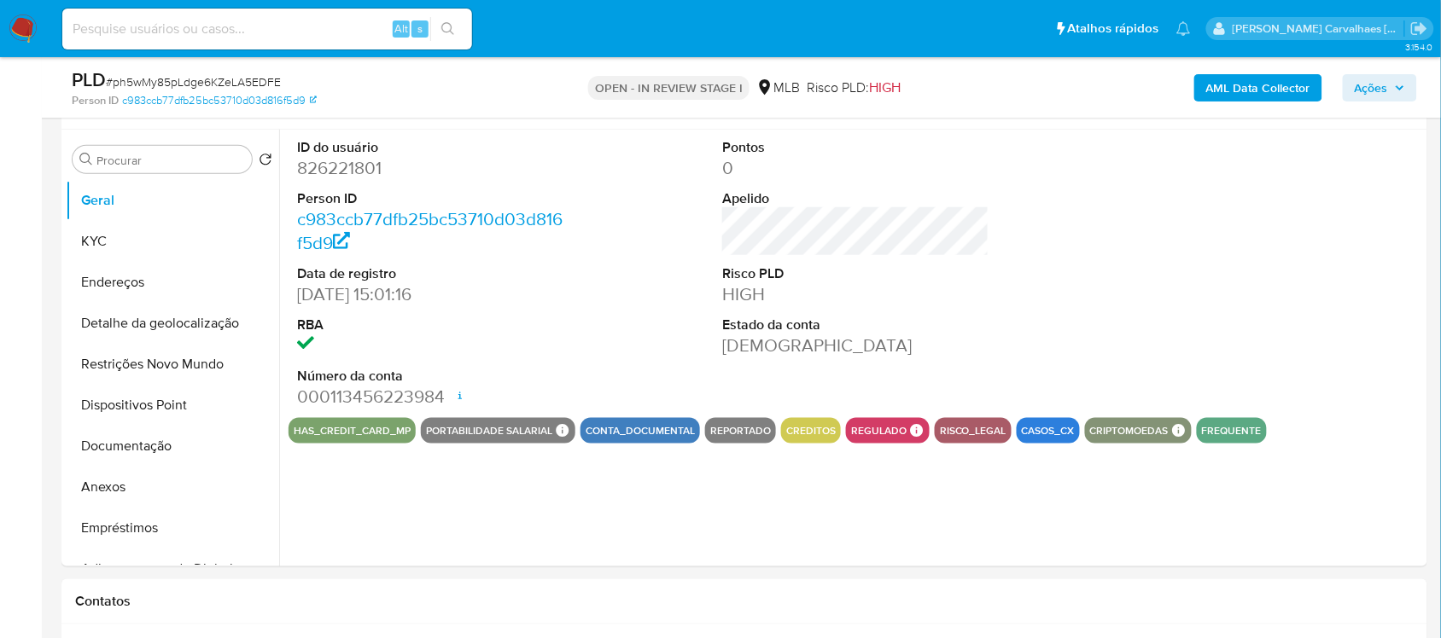
scroll to position [320, 0]
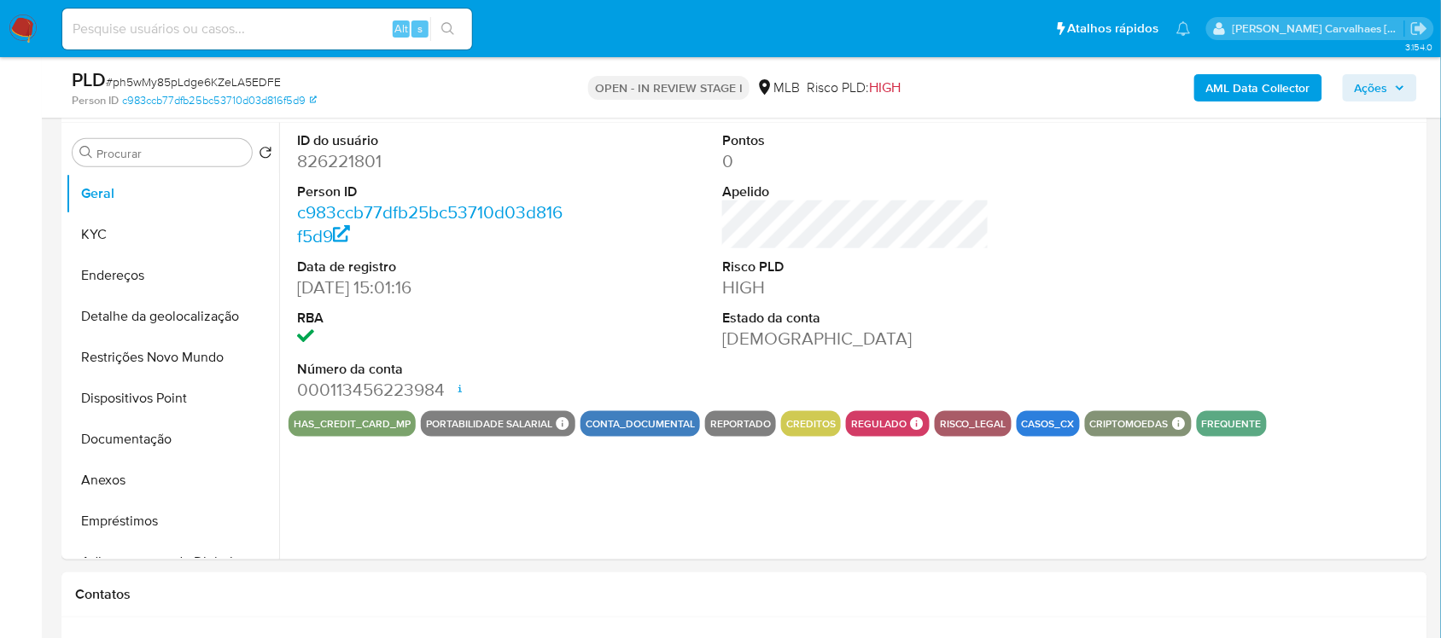
select select "10"
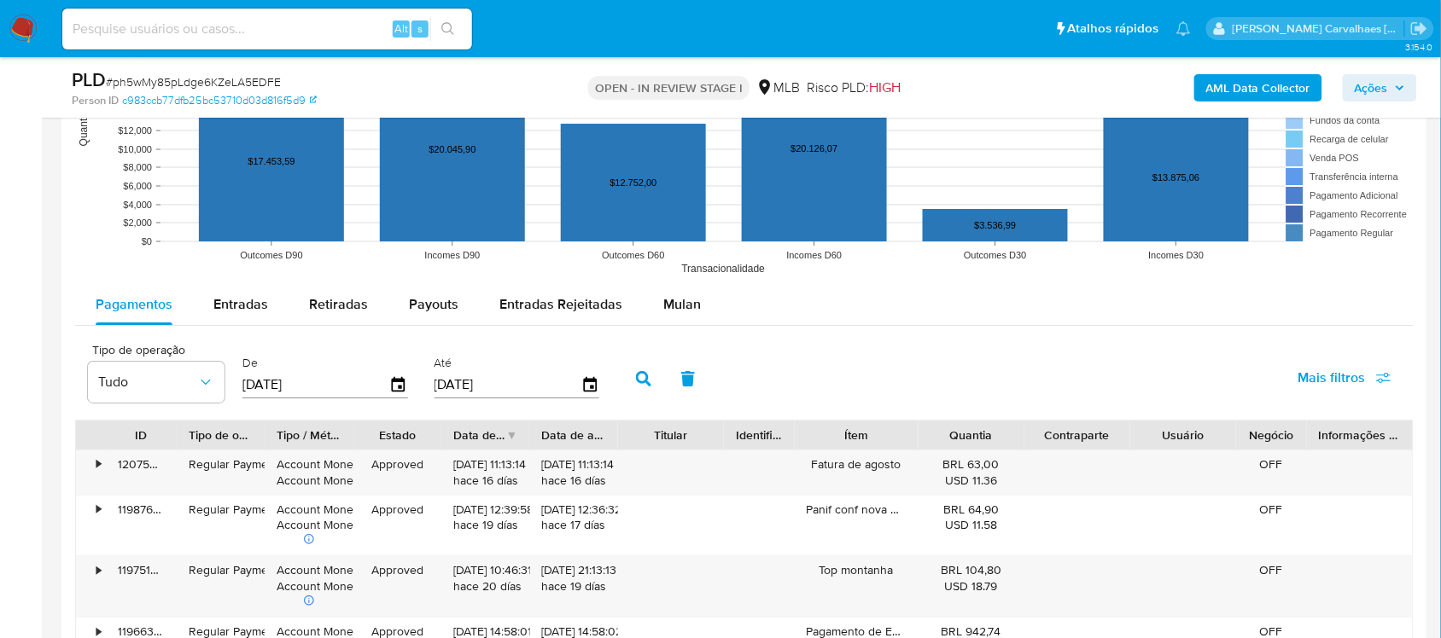
scroll to position [1707, 0]
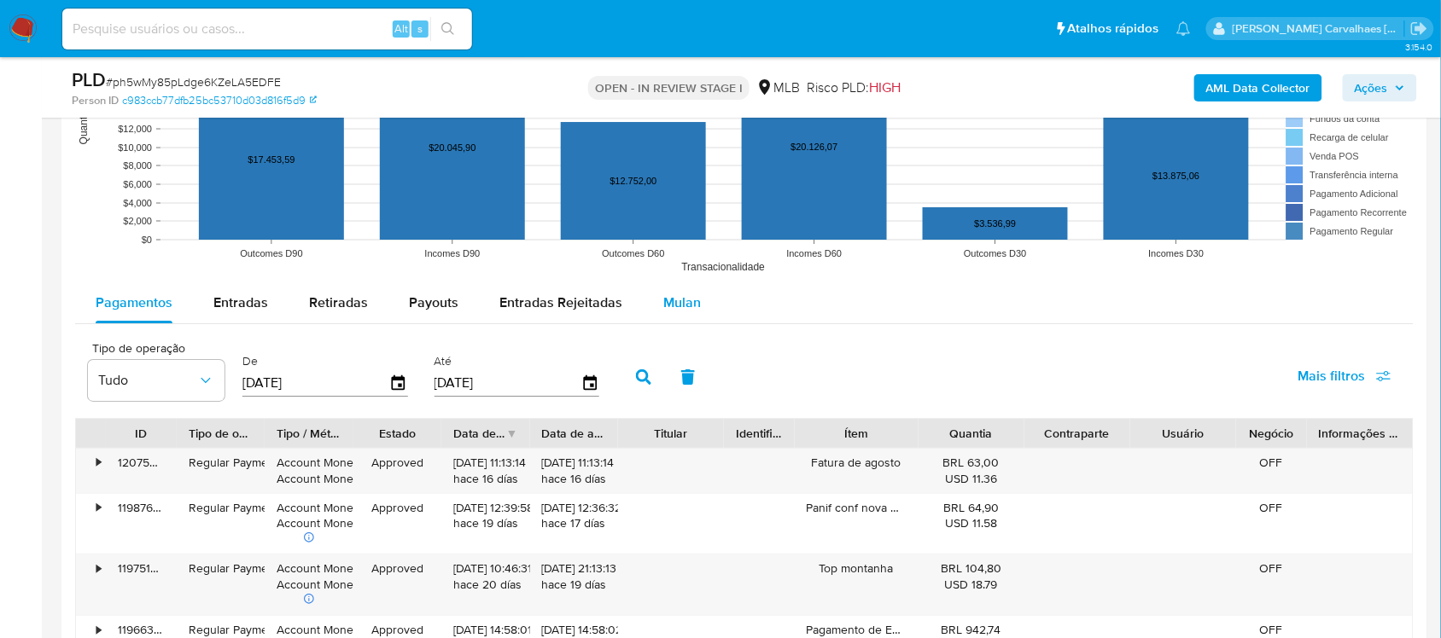
click at [666, 311] on span "Mulan" at bounding box center [682, 303] width 38 height 20
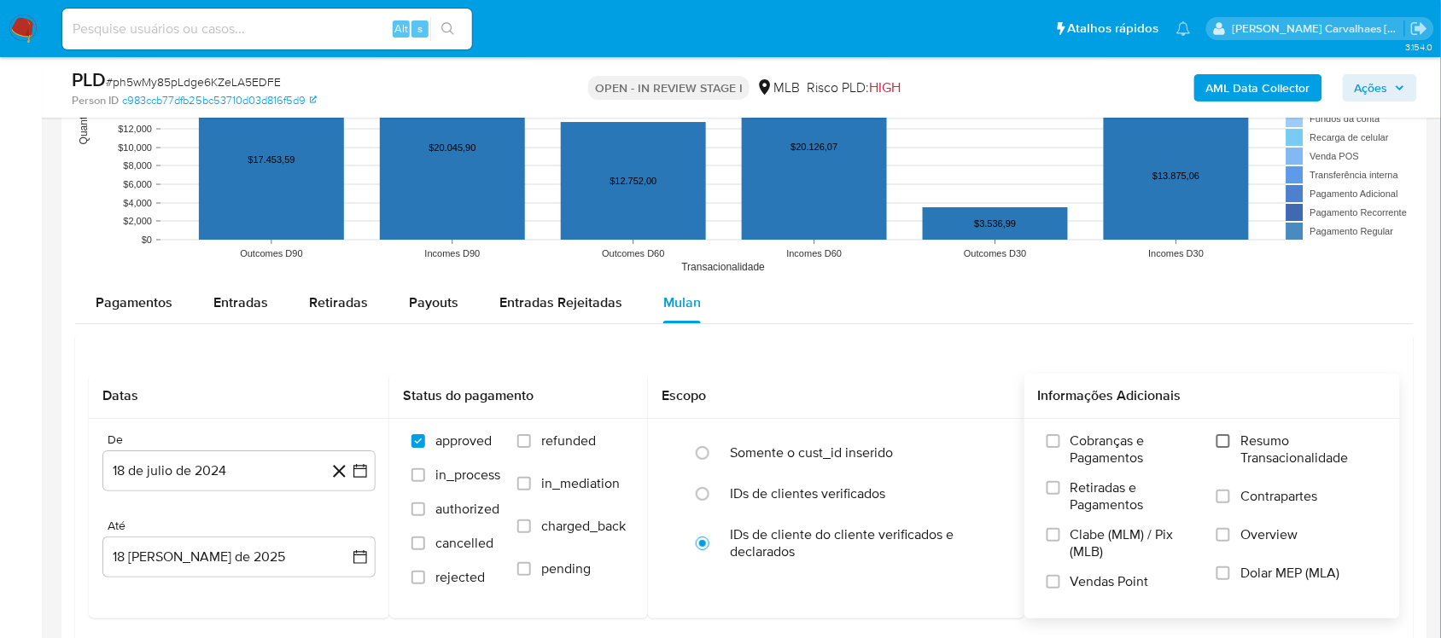
click at [1226, 444] on input "Resumo Transacionalidade" at bounding box center [1223, 441] width 14 height 14
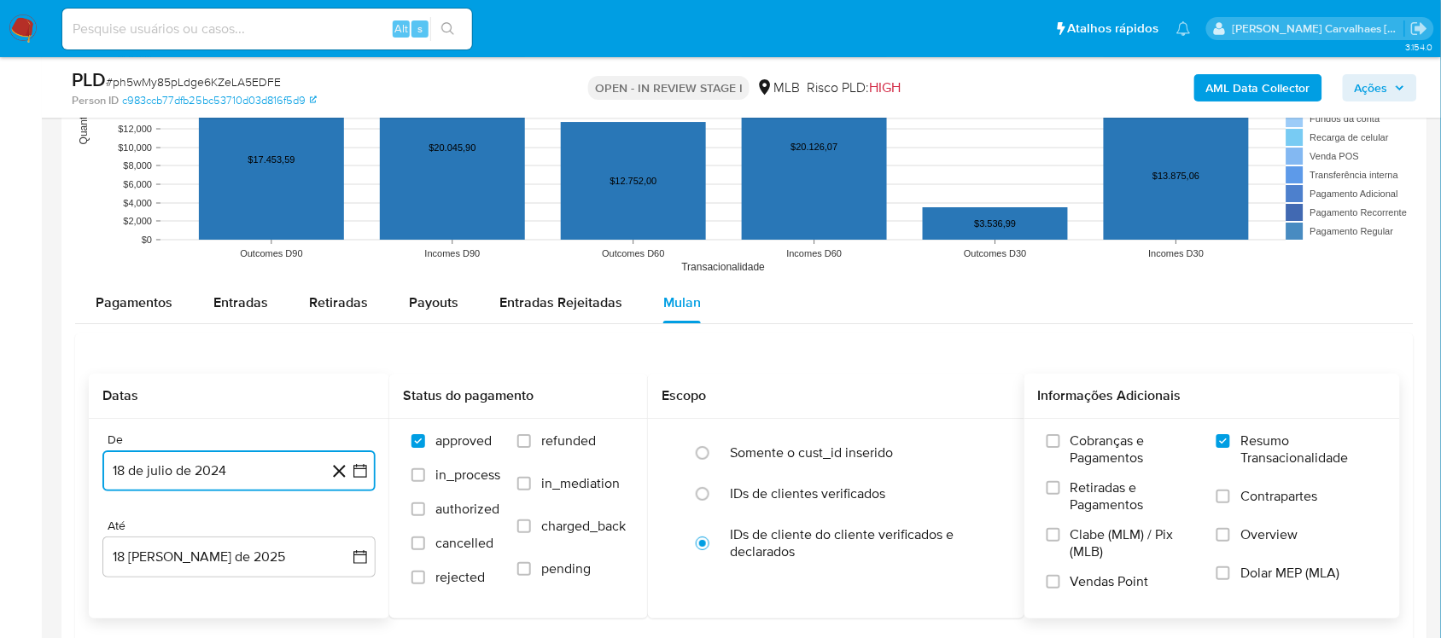
click at [361, 474] on icon "button" at bounding box center [360, 471] width 17 height 17
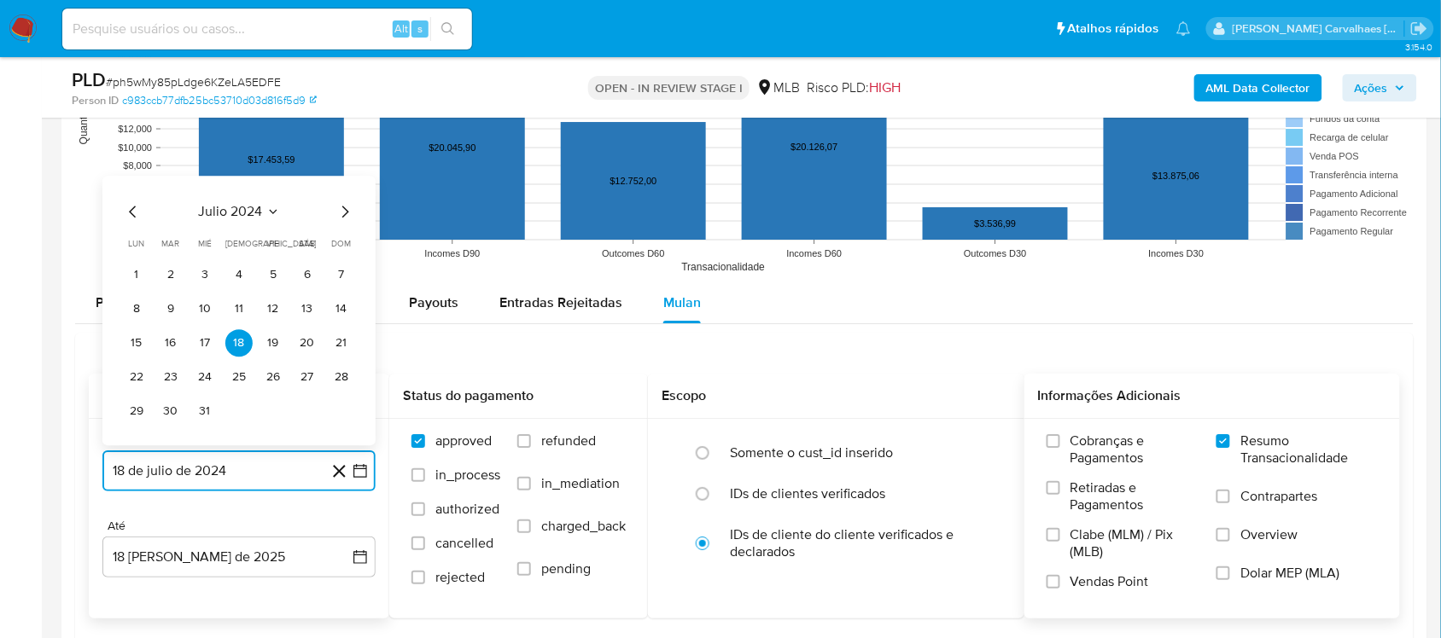
click at [342, 218] on icon "Mes siguiente" at bounding box center [345, 212] width 7 height 12
click at [338, 212] on icon "Mes siguiente" at bounding box center [345, 211] width 20 height 20
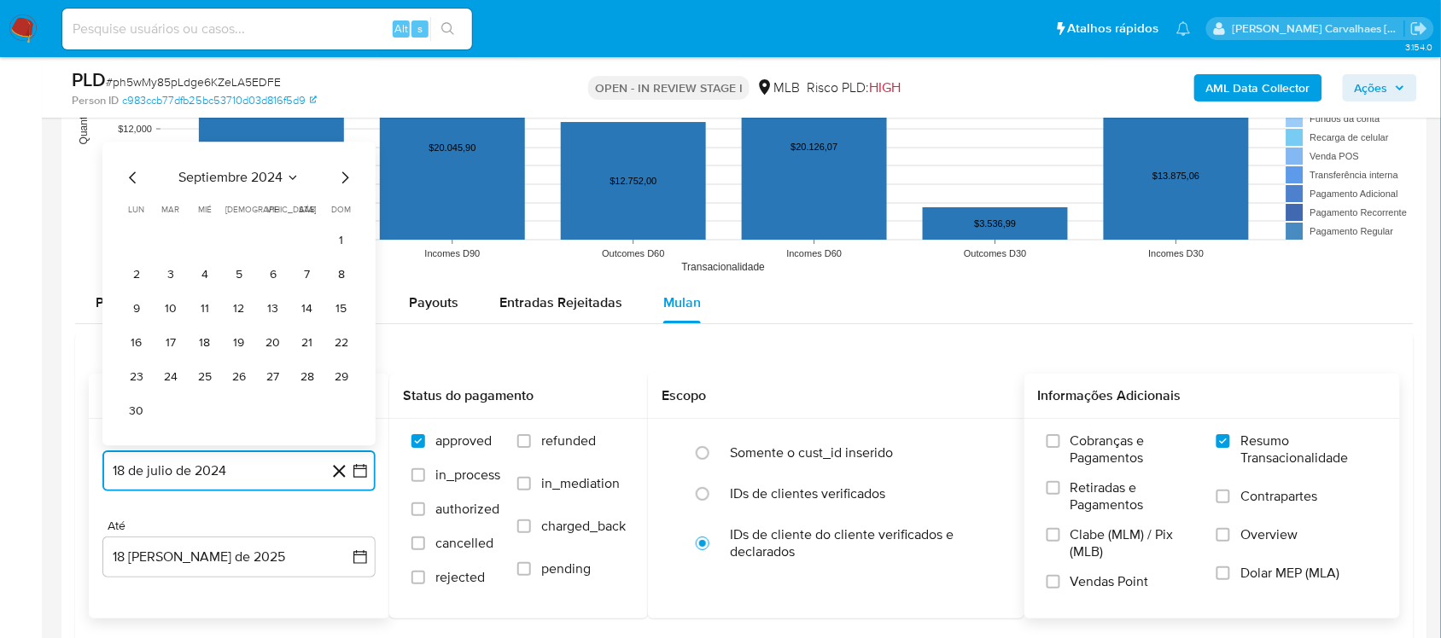
click at [346, 180] on icon "Mes siguiente" at bounding box center [345, 178] width 7 height 12
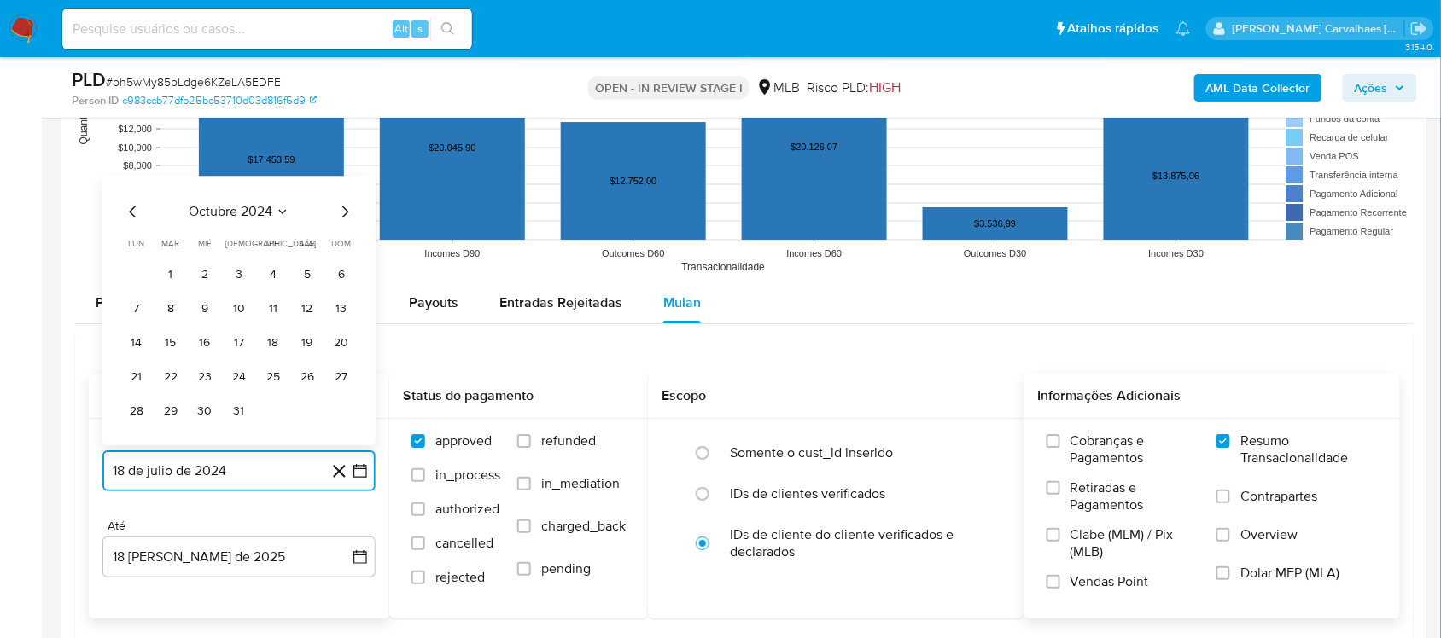
click at [340, 219] on icon "Mes siguiente" at bounding box center [345, 211] width 20 height 20
click at [340, 218] on icon "Mes siguiente" at bounding box center [345, 211] width 20 height 20
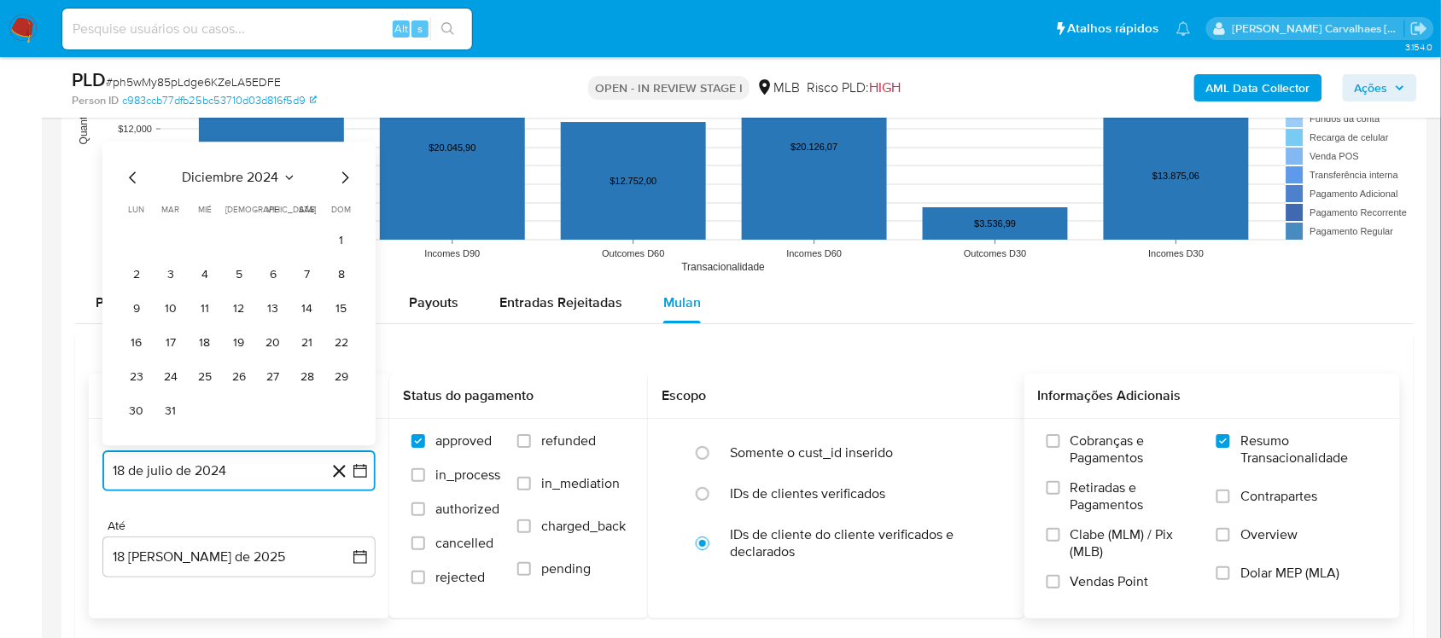
click at [341, 177] on icon "Mes siguiente" at bounding box center [345, 177] width 20 height 20
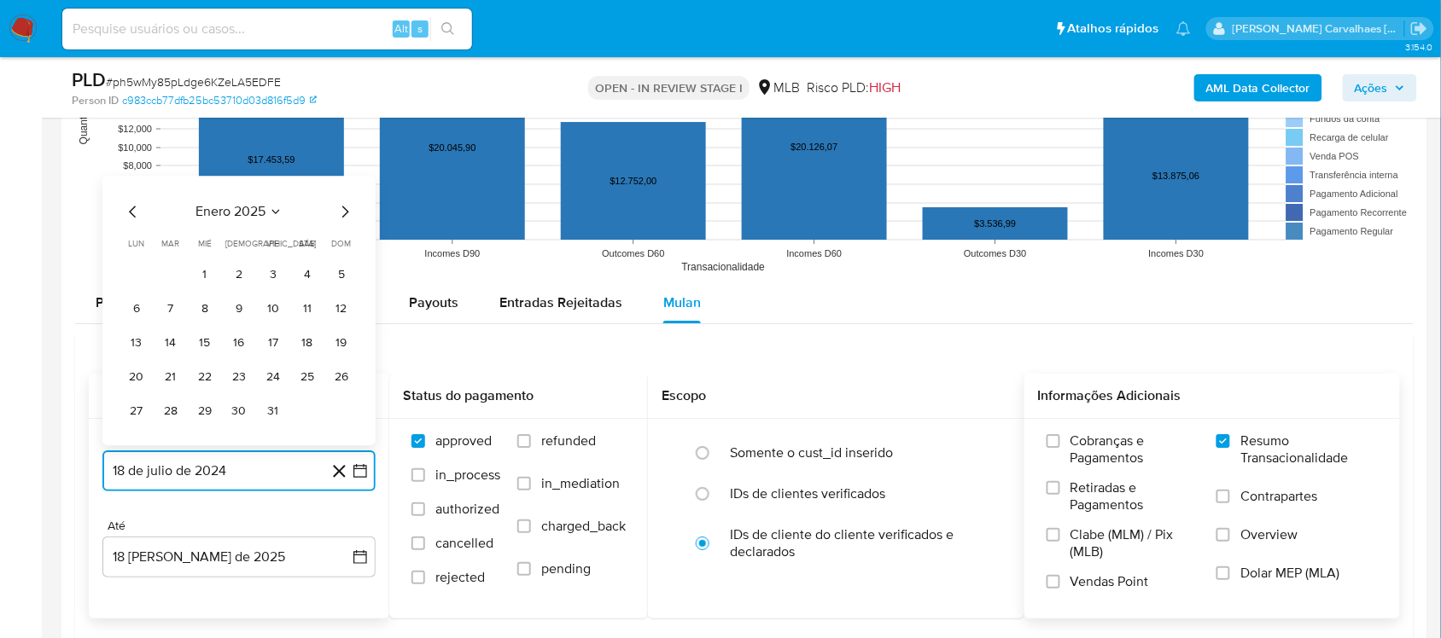
click at [340, 213] on icon "Mes siguiente" at bounding box center [345, 211] width 20 height 20
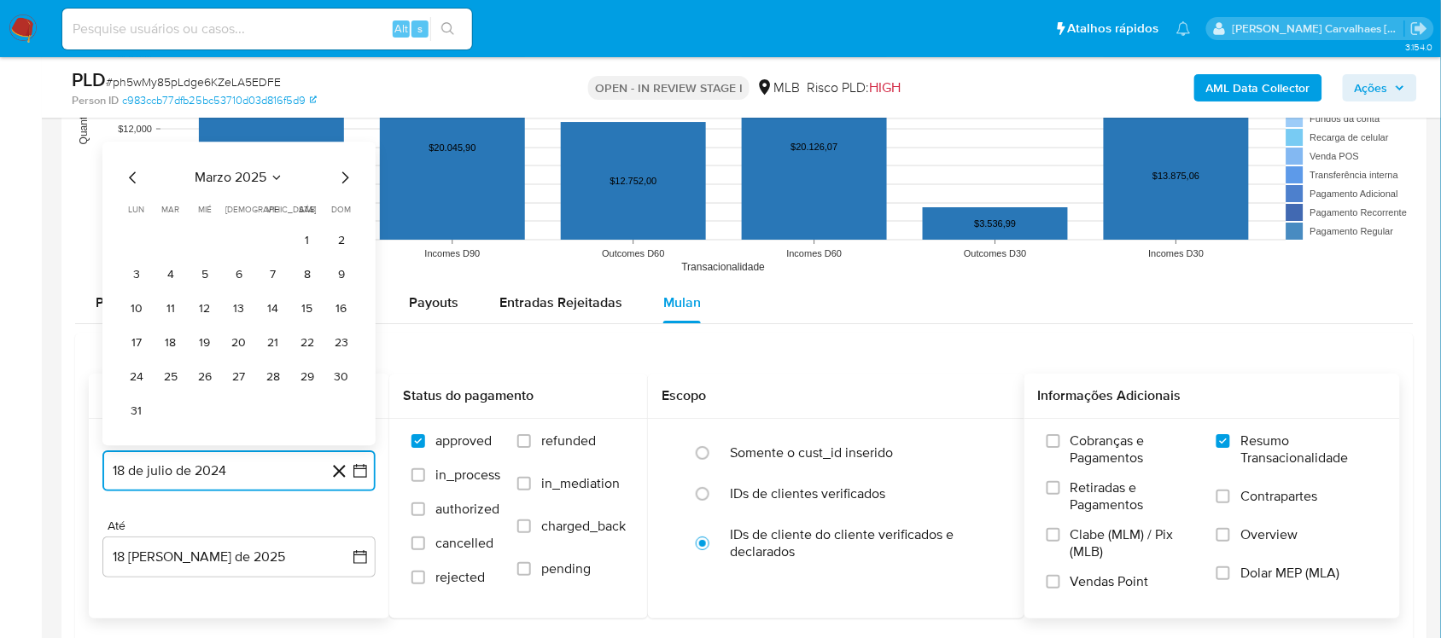
click at [343, 182] on icon "Mes siguiente" at bounding box center [345, 177] width 20 height 20
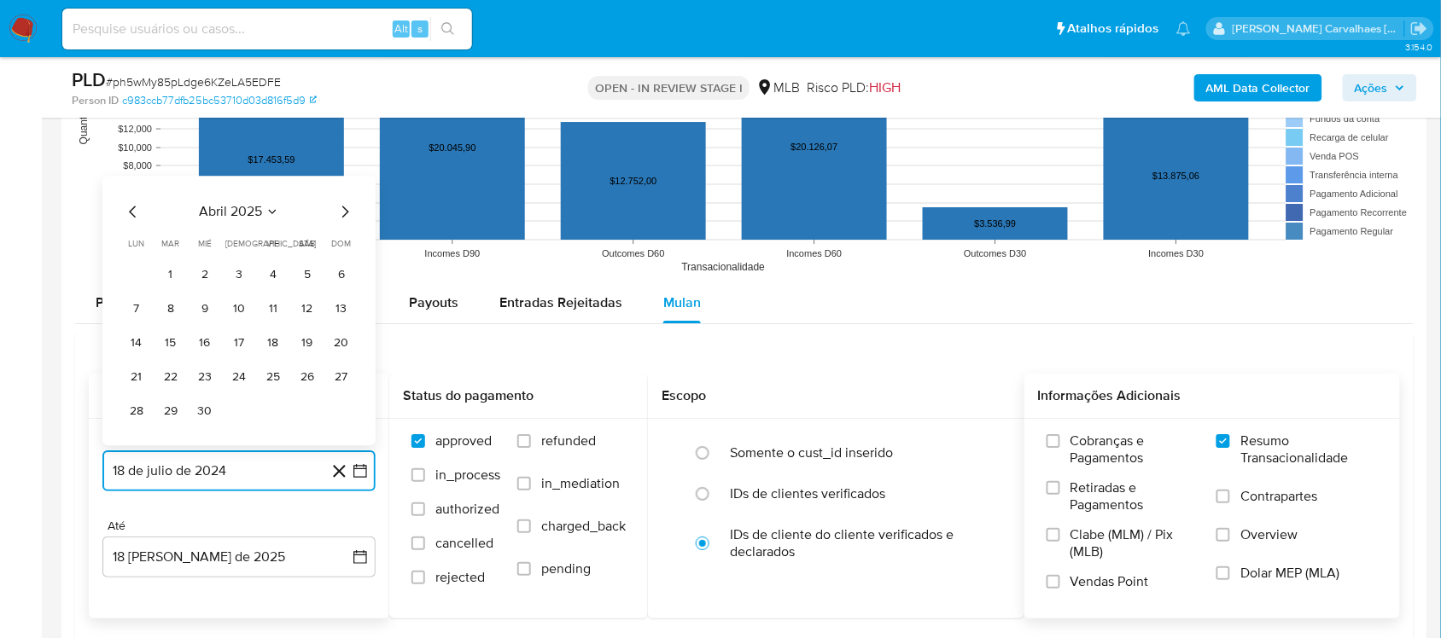
click at [343, 212] on icon "Mes siguiente" at bounding box center [345, 211] width 20 height 20
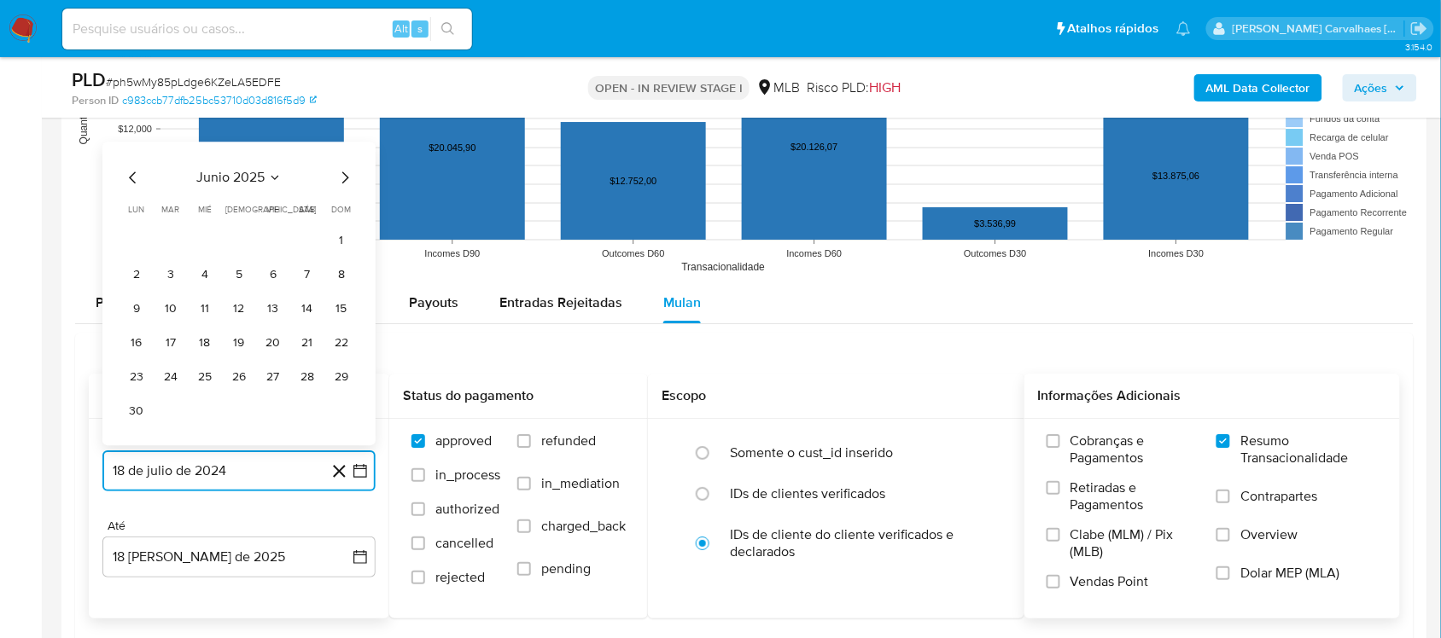
click at [346, 178] on icon "Mes siguiente" at bounding box center [345, 178] width 7 height 12
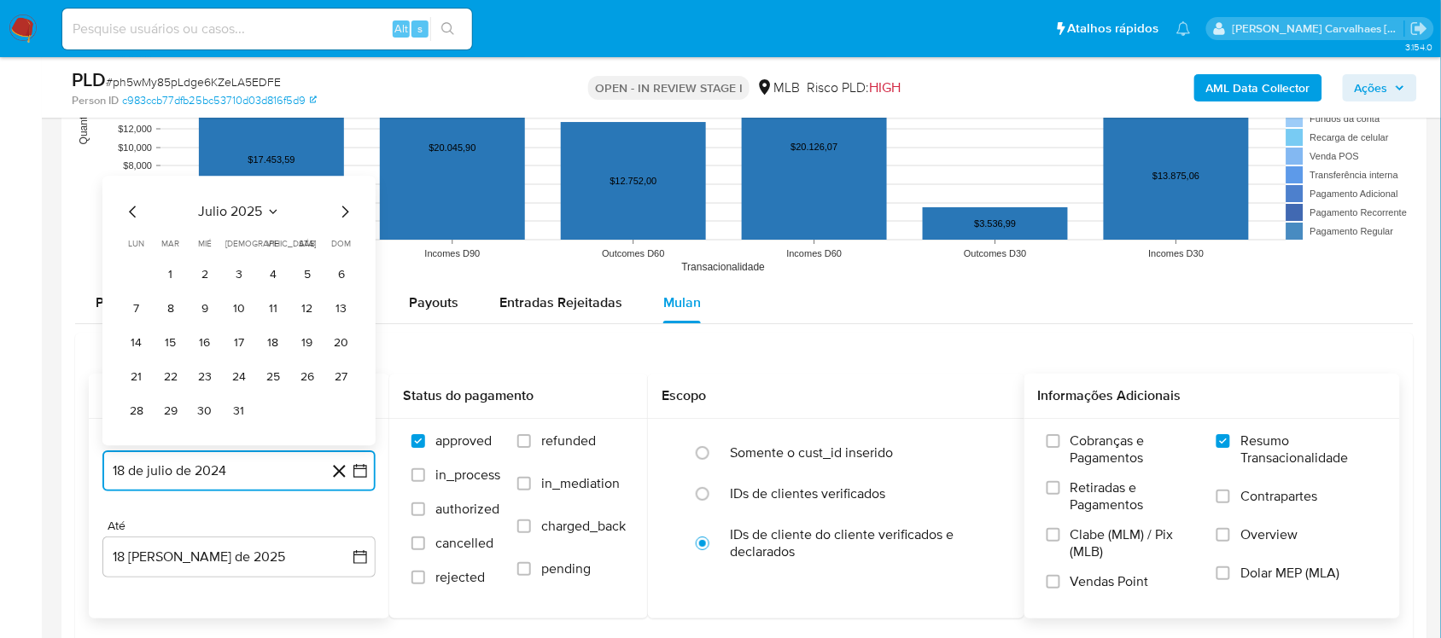
click at [343, 210] on icon "Mes siguiente" at bounding box center [345, 212] width 7 height 12
click at [132, 211] on icon "Mes anterior" at bounding box center [132, 212] width 7 height 12
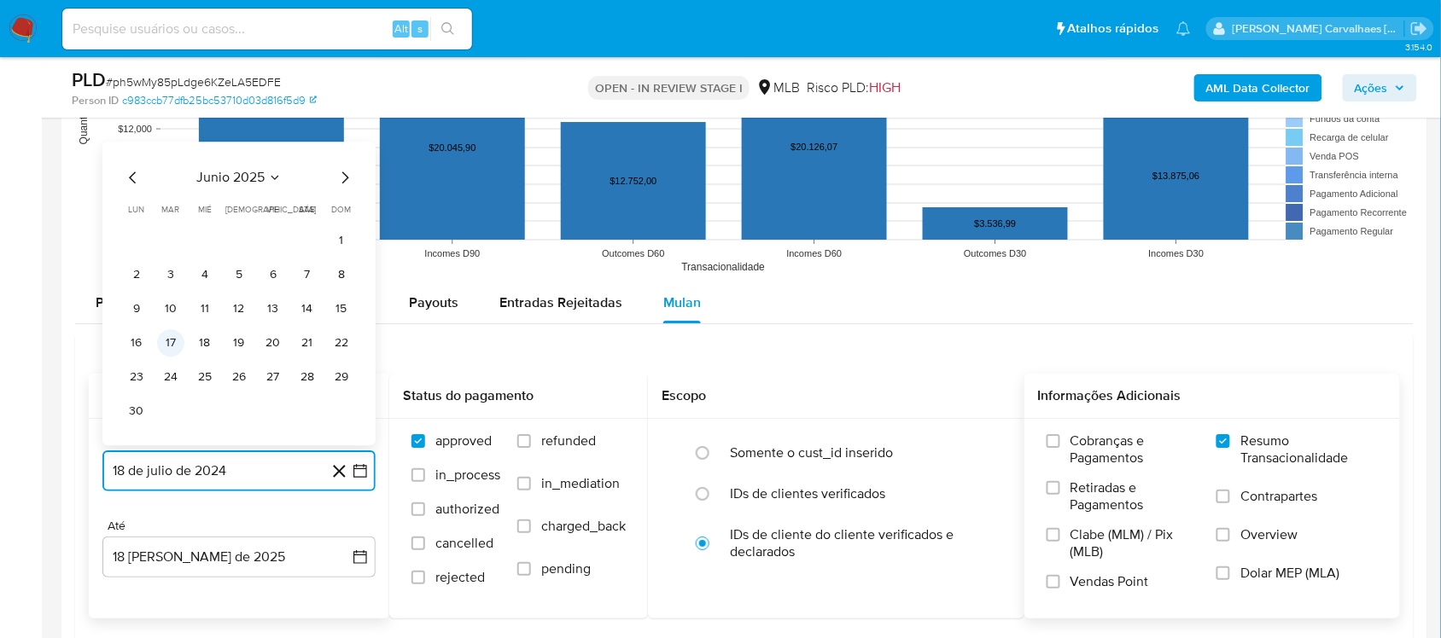
click at [175, 344] on button "17" at bounding box center [170, 342] width 27 height 27
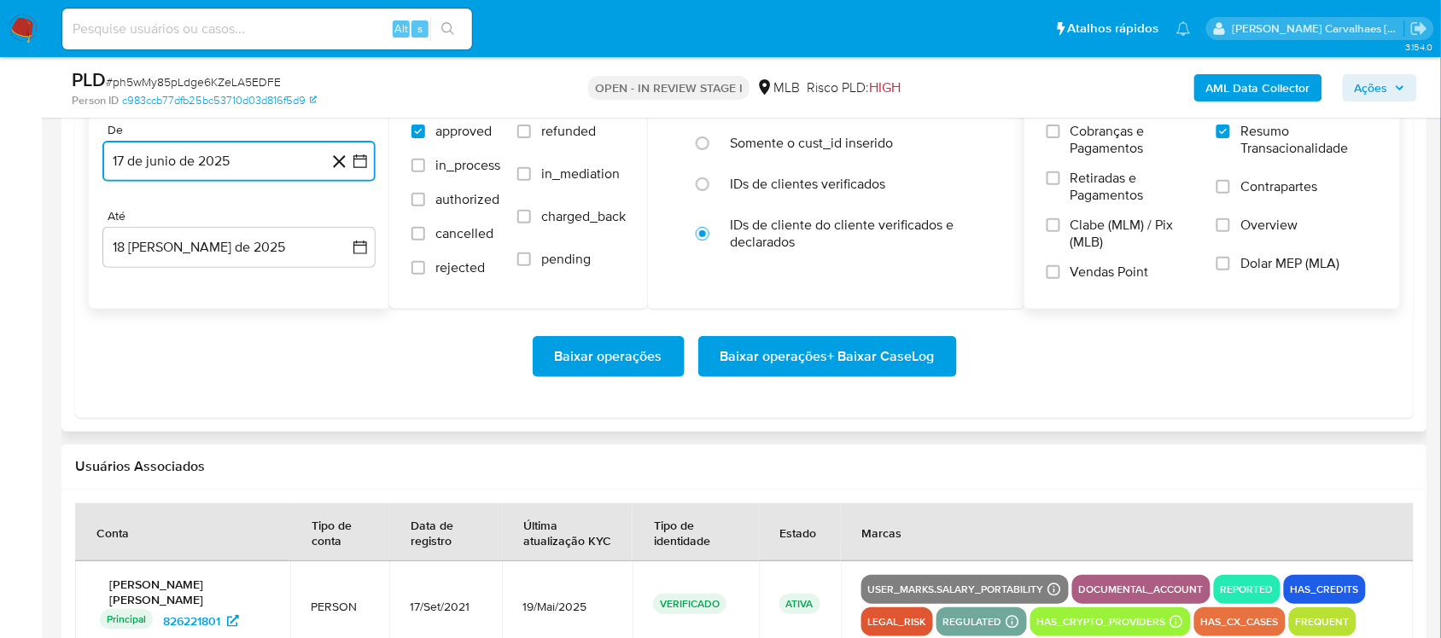
scroll to position [2027, 0]
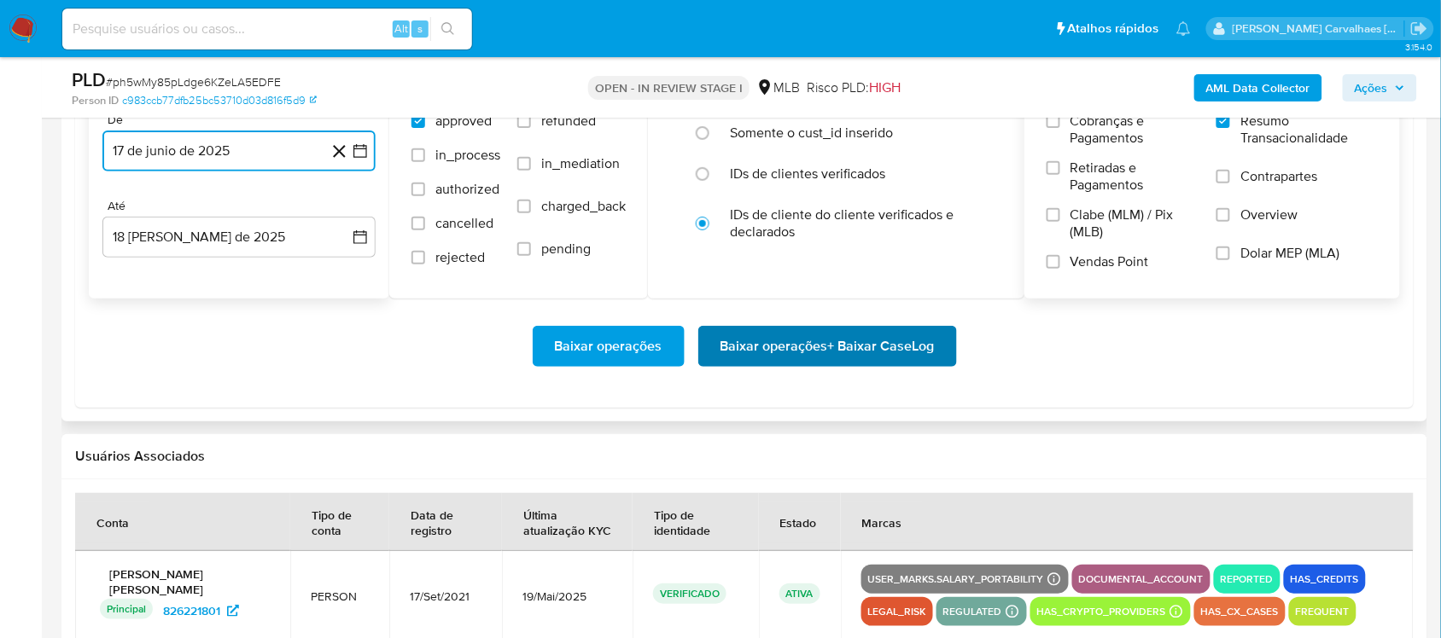
click at [723, 352] on span "Baixar operações + Baixar CaseLog" at bounding box center [827, 347] width 214 height 38
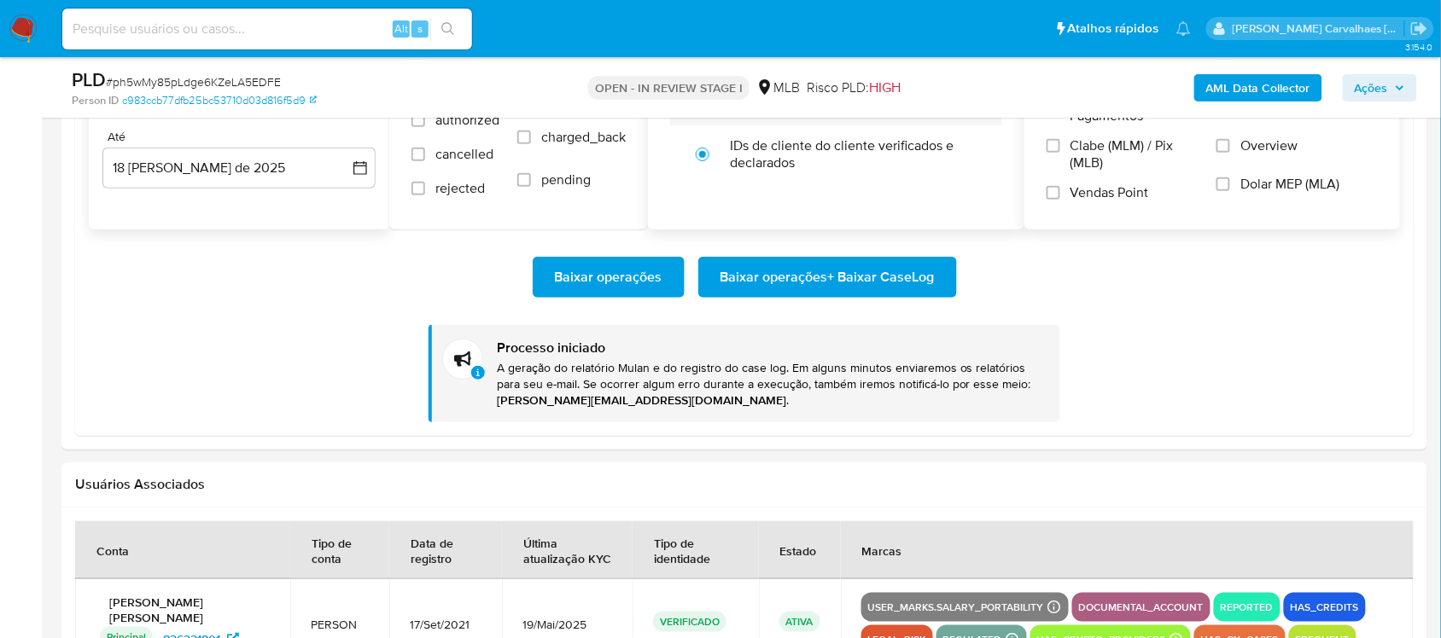
scroll to position [2133, 0]
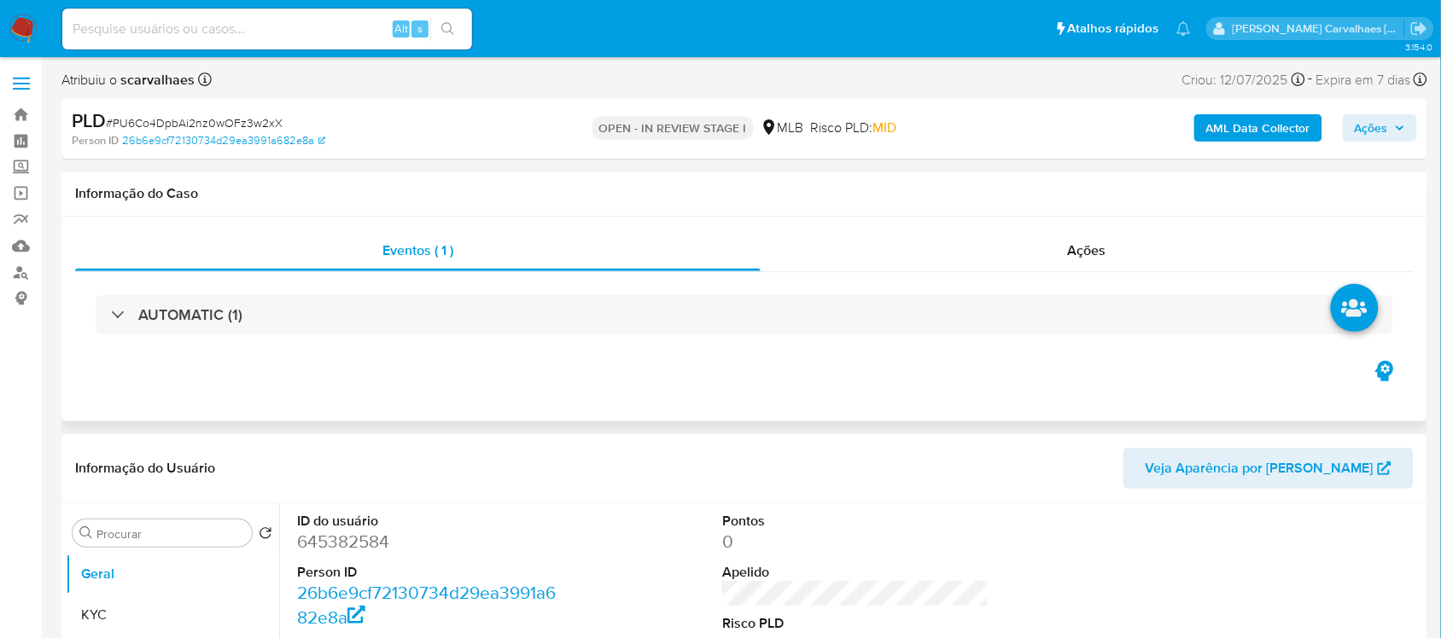
select select "10"
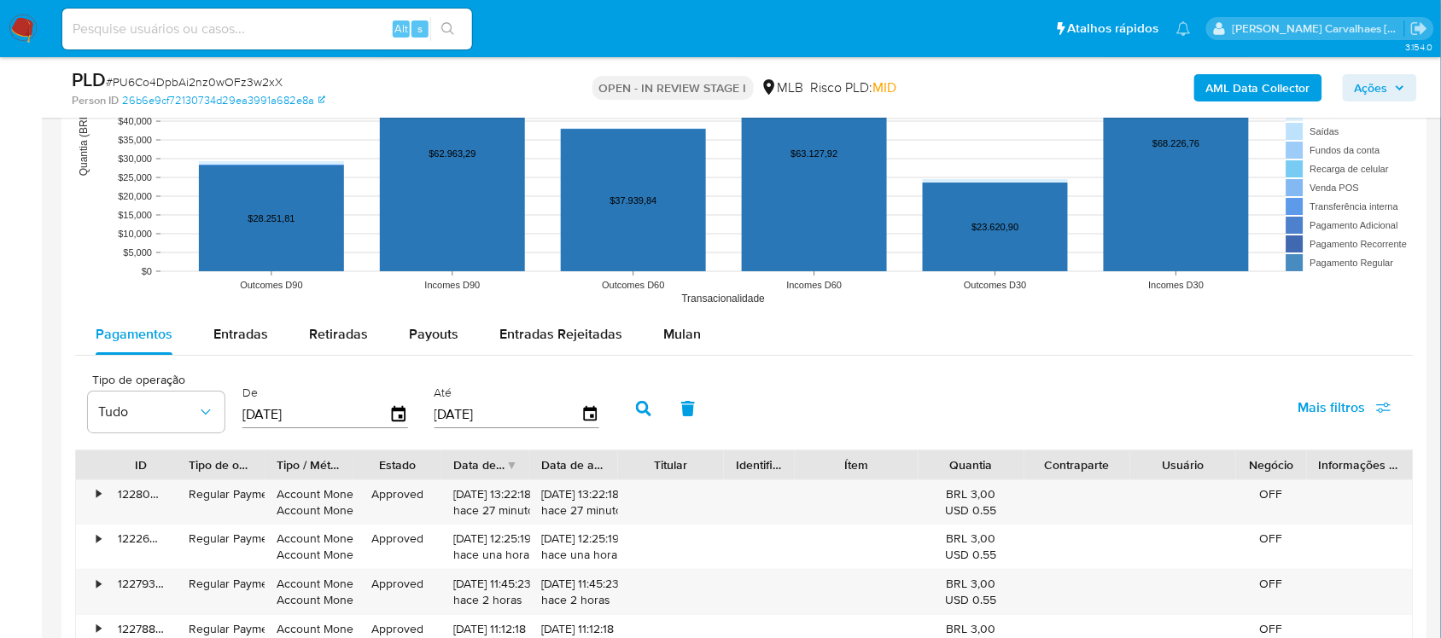
scroll to position [1707, 0]
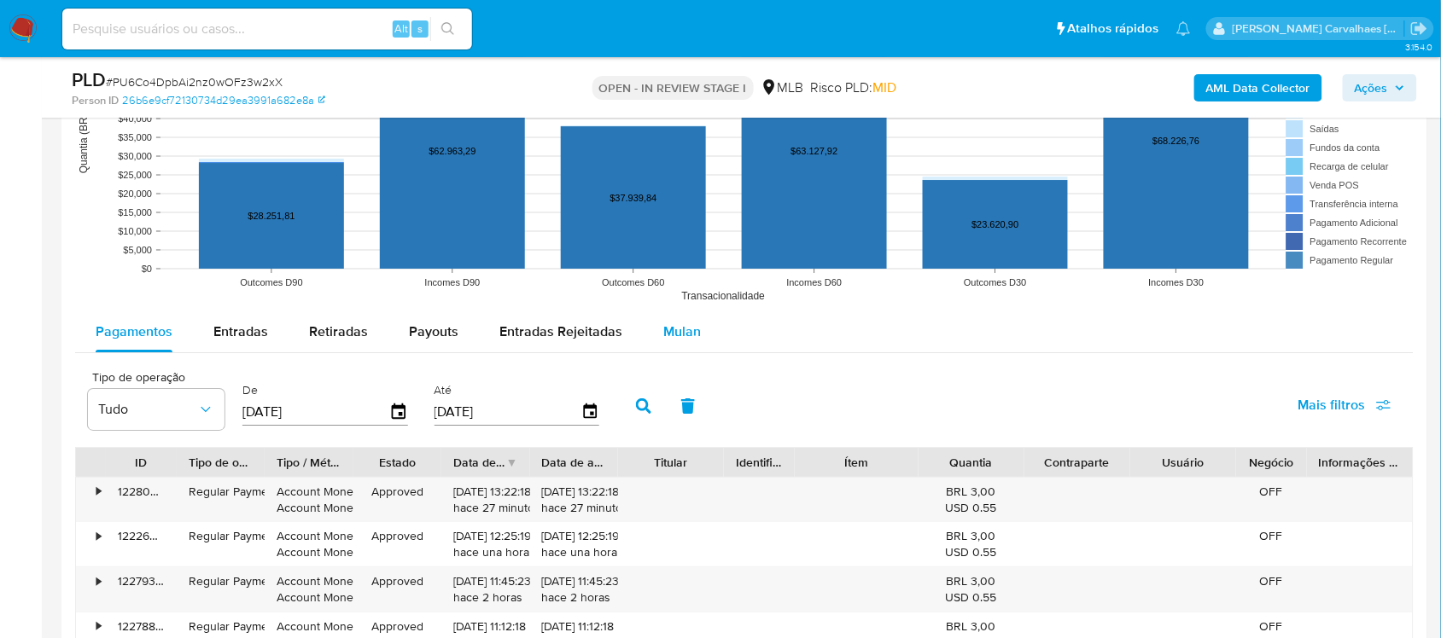
click at [664, 334] on span "Mulan" at bounding box center [682, 332] width 38 height 20
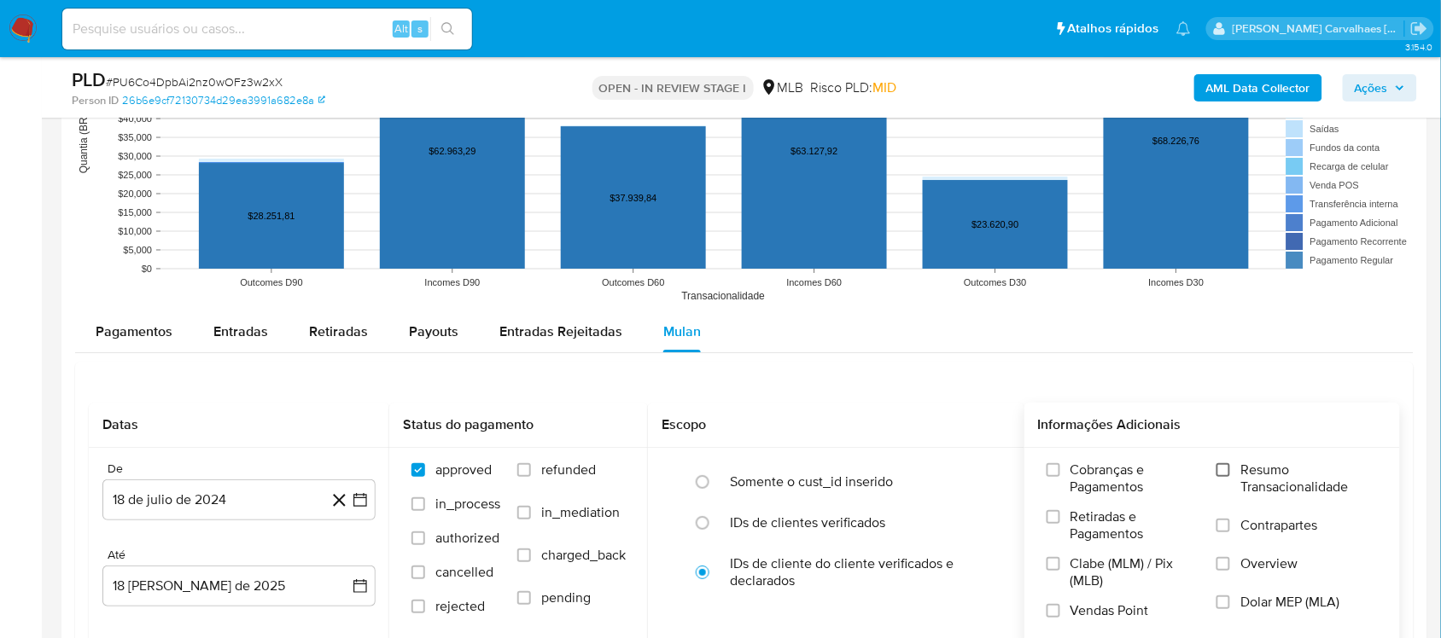
click at [1222, 471] on input "Resumo Transacionalidade" at bounding box center [1223, 470] width 14 height 14
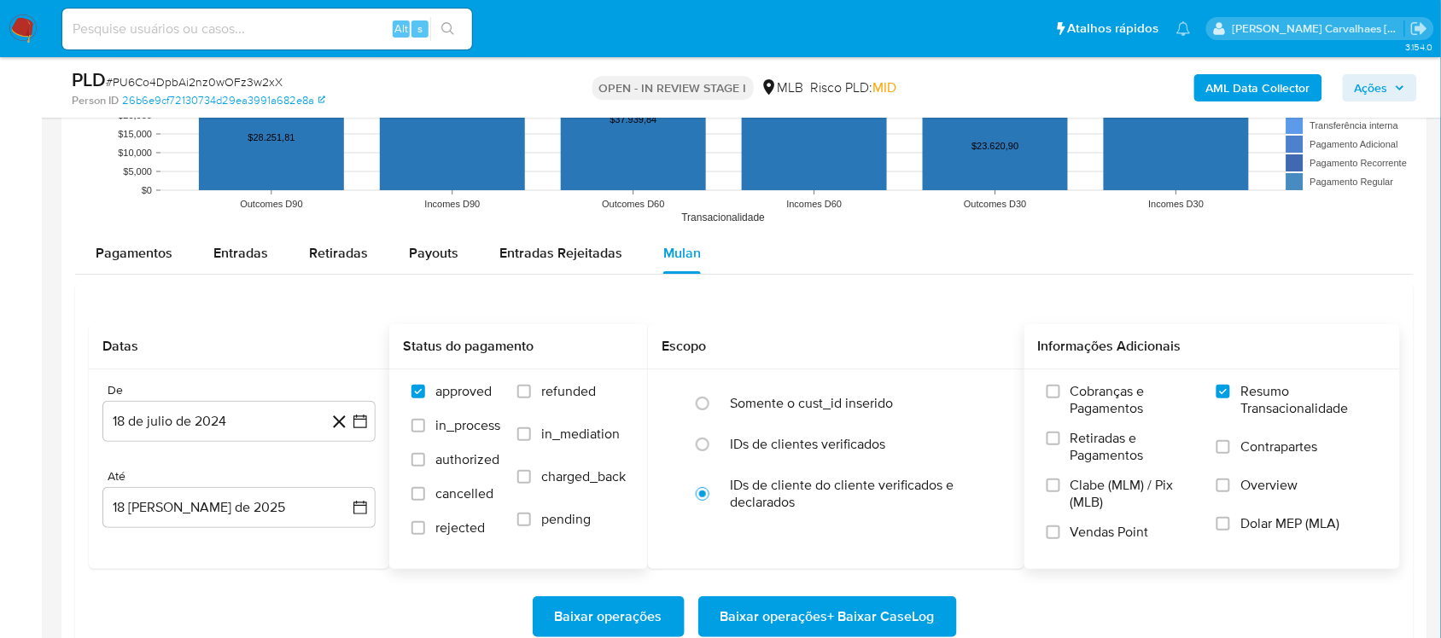
scroll to position [1920, 0]
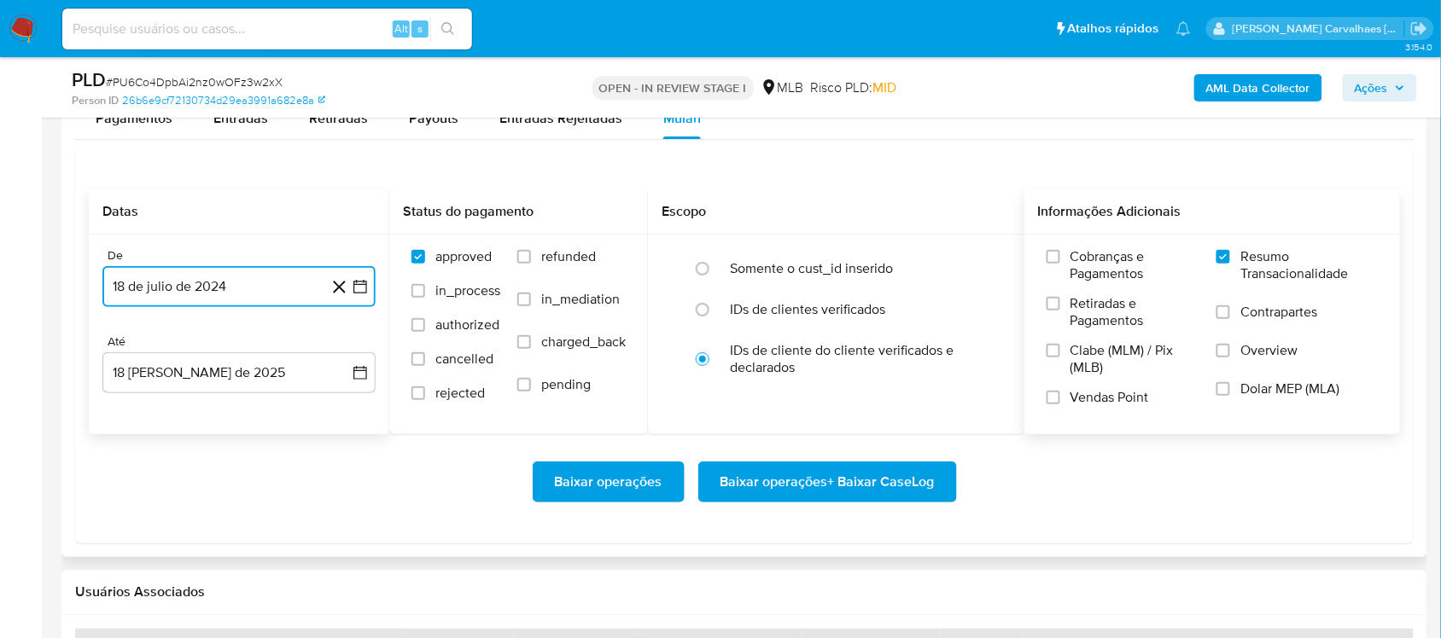
click at [358, 288] on icon "button" at bounding box center [360, 286] width 17 height 17
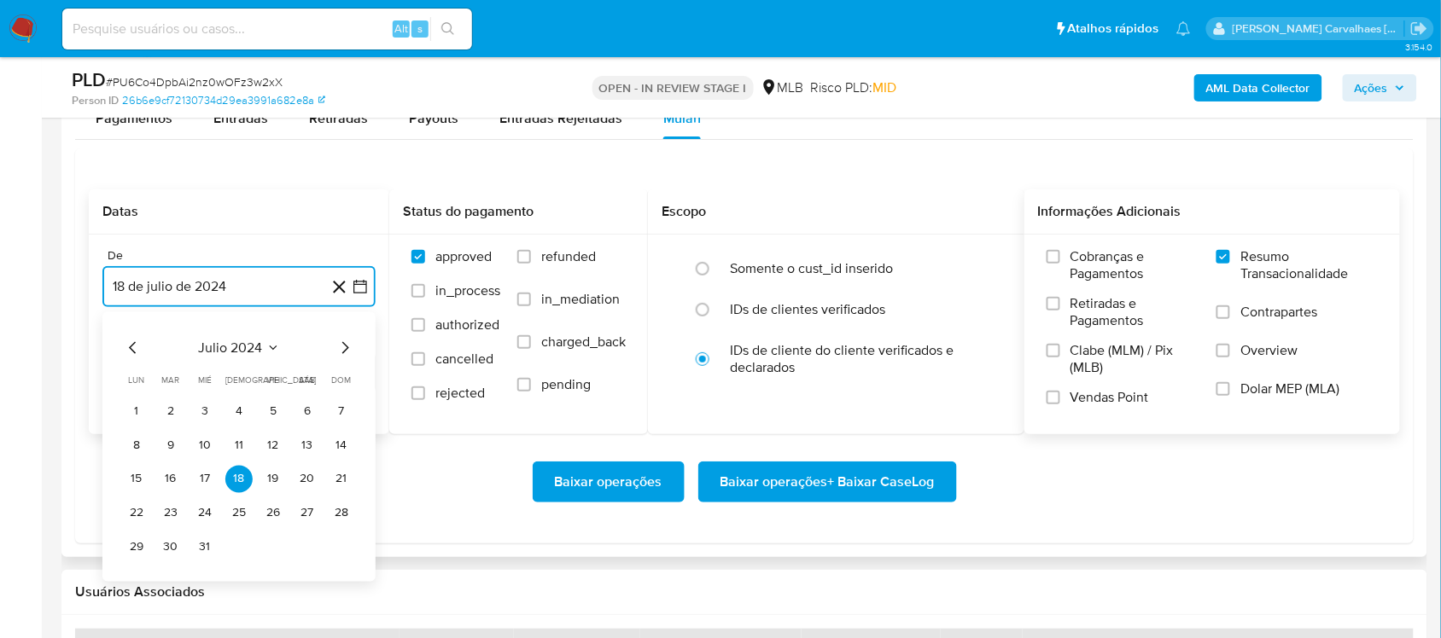
click at [342, 346] on icon "Mes siguiente" at bounding box center [345, 347] width 20 height 20
click at [342, 348] on icon "Mes siguiente" at bounding box center [345, 347] width 20 height 20
click at [344, 354] on icon "Mes siguiente" at bounding box center [345, 347] width 20 height 20
click at [344, 353] on icon "Mes siguiente" at bounding box center [345, 347] width 7 height 12
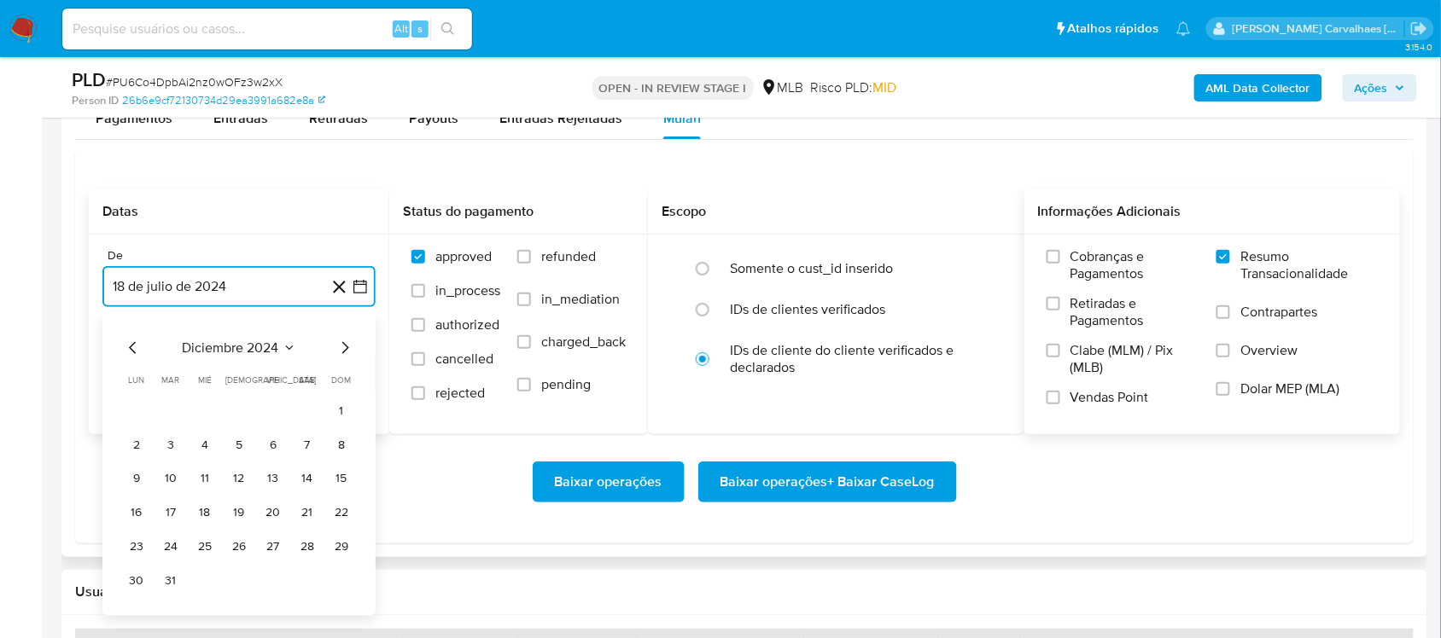
click at [344, 353] on icon "Mes siguiente" at bounding box center [345, 347] width 7 height 12
click at [343, 352] on icon "Mes siguiente" at bounding box center [345, 347] width 20 height 20
click at [342, 350] on icon "Mes siguiente" at bounding box center [345, 347] width 20 height 20
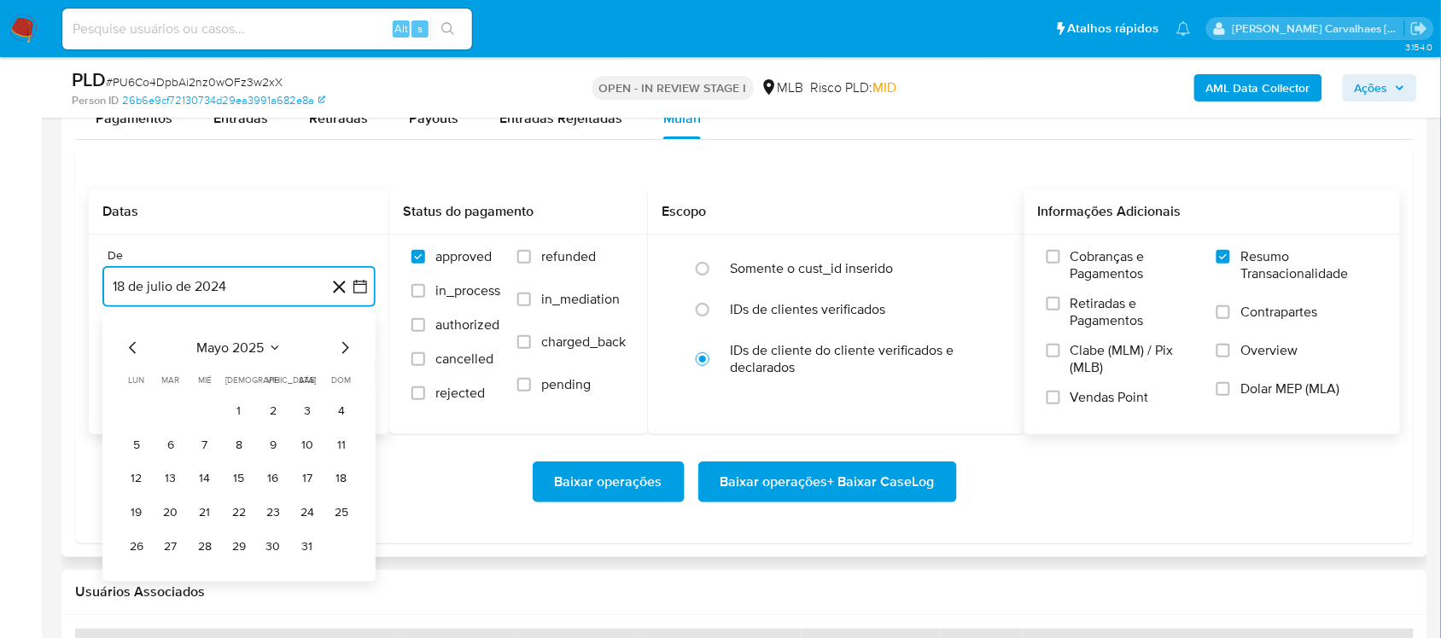
click at [342, 350] on icon "Mes siguiente" at bounding box center [345, 347] width 20 height 20
click at [171, 516] on button "17" at bounding box center [170, 512] width 27 height 27
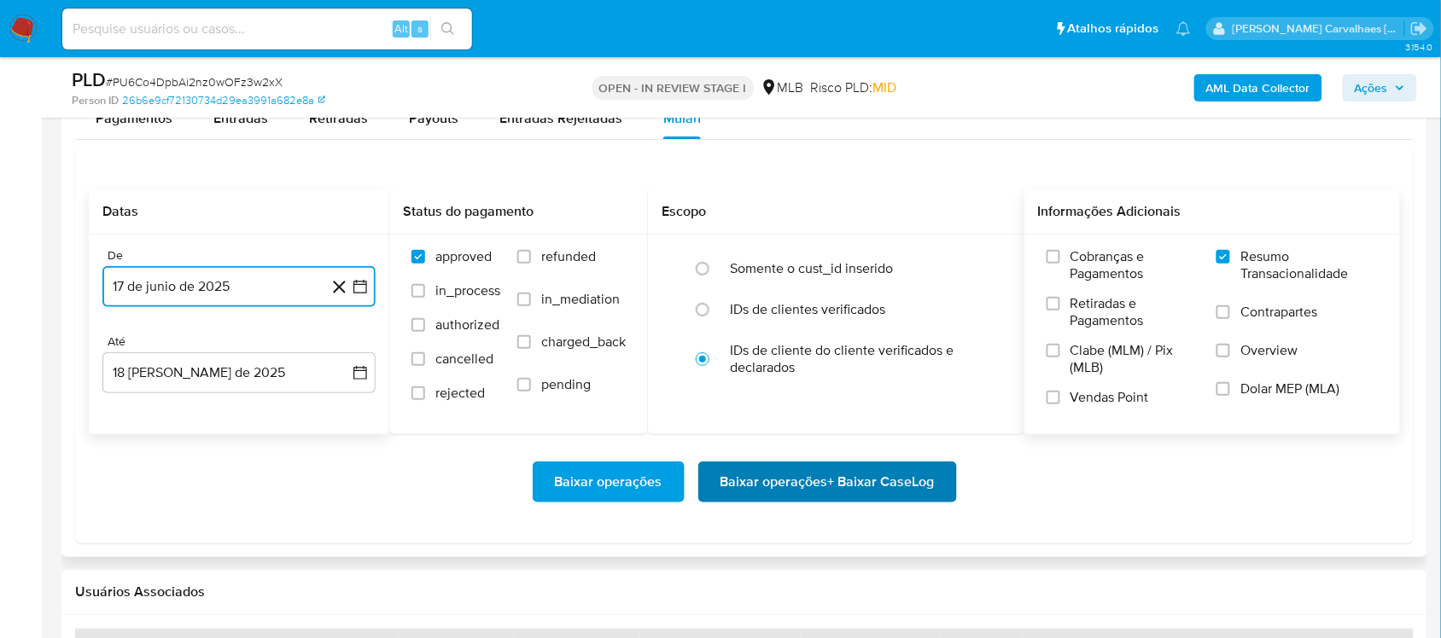
click at [851, 493] on span "Baixar operações + Baixar CaseLog" at bounding box center [827, 482] width 214 height 38
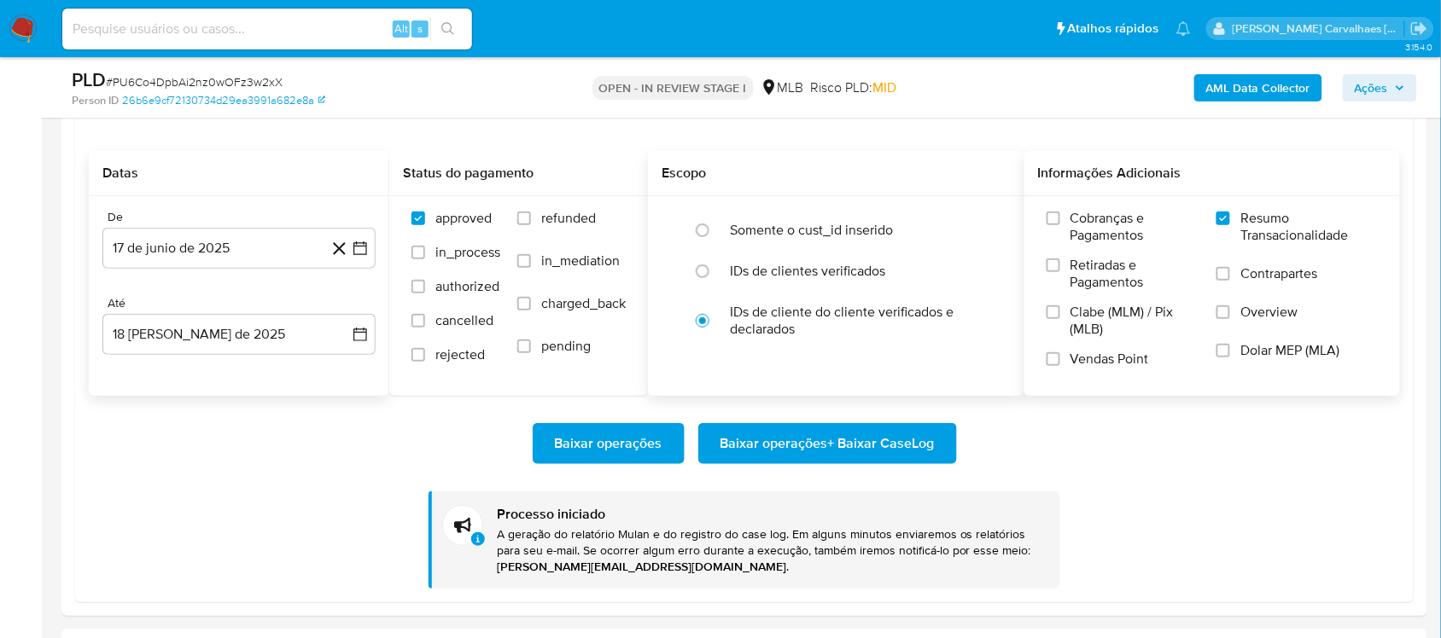
scroll to position [2027, 0]
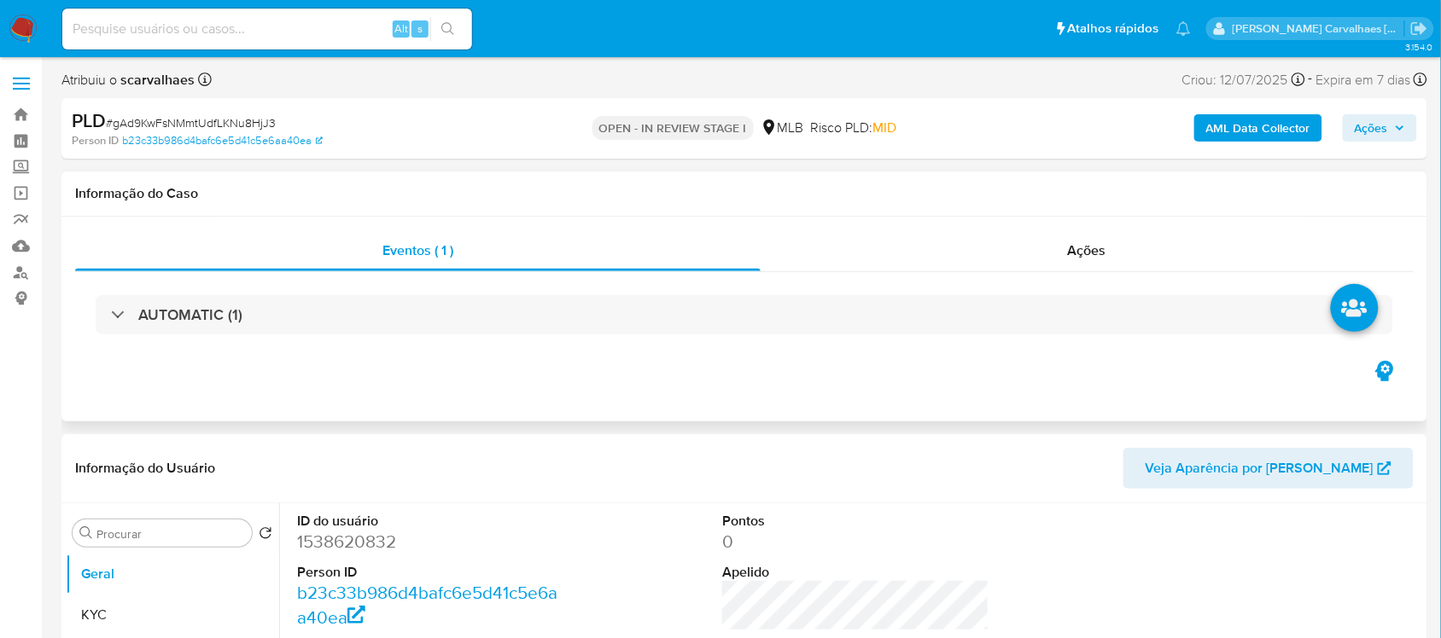
select select "10"
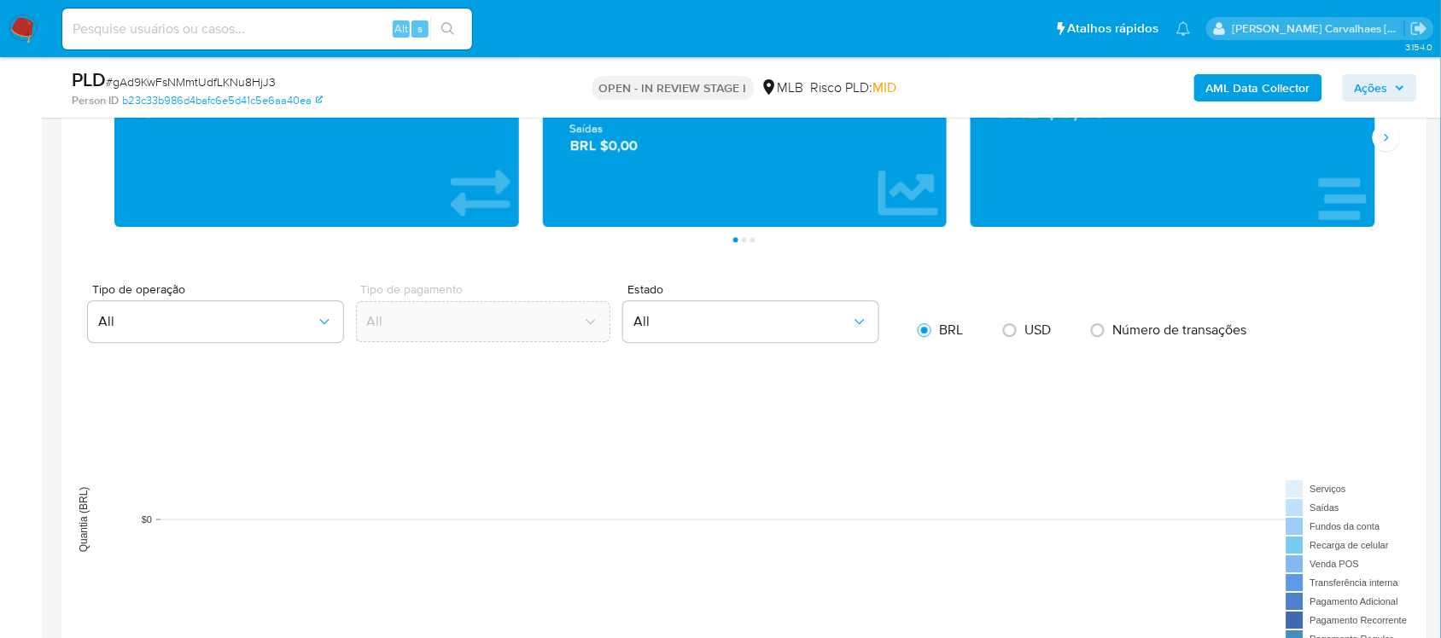
scroll to position [1600, 0]
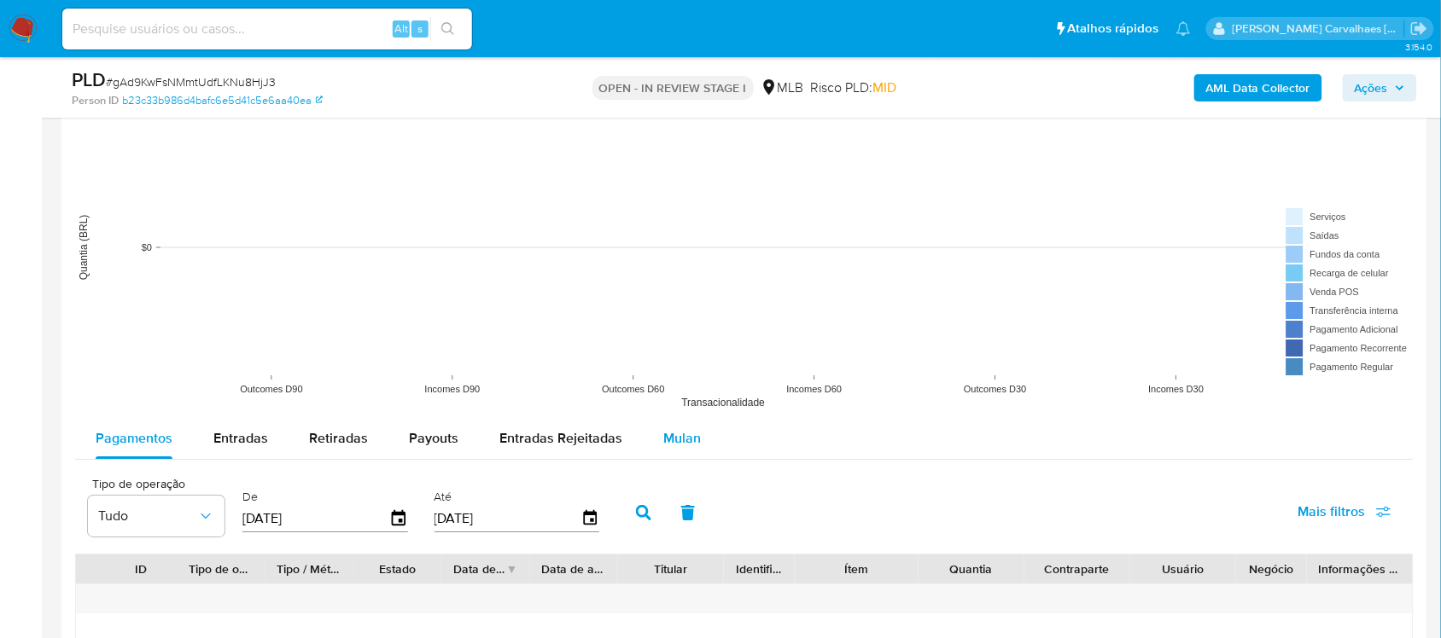
click at [684, 442] on span "Mulan" at bounding box center [682, 438] width 38 height 20
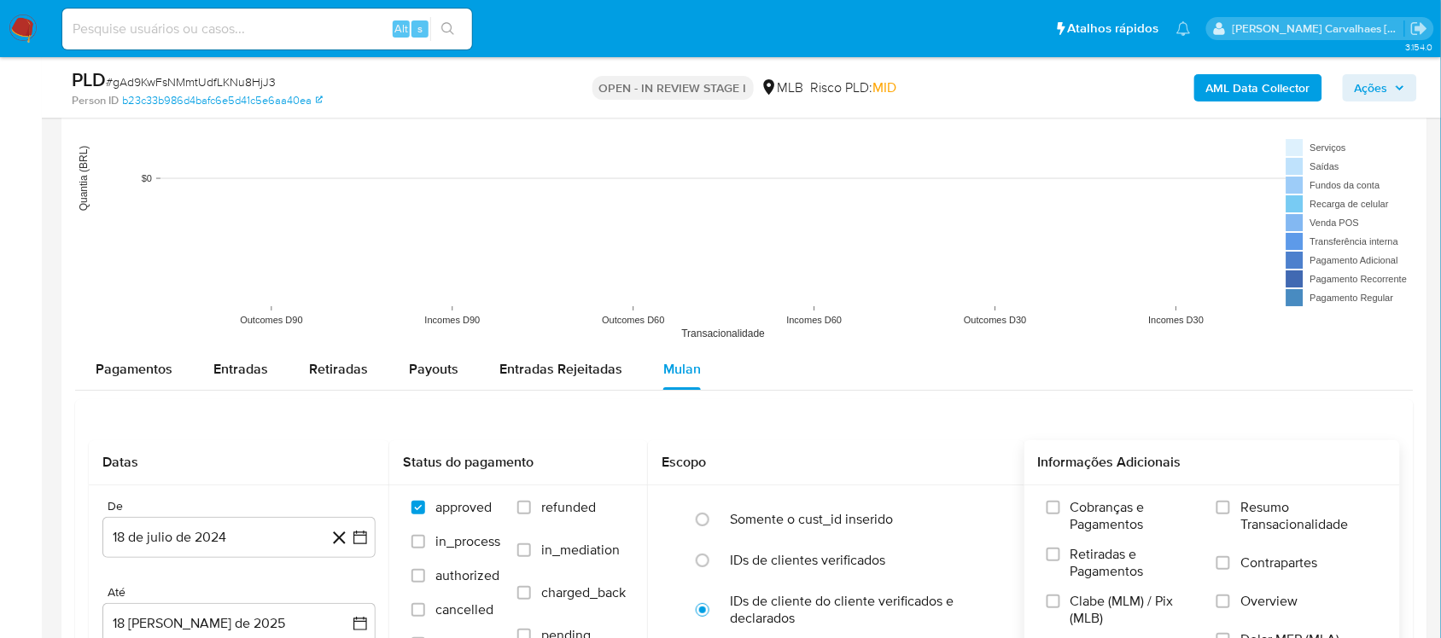
scroll to position [1707, 0]
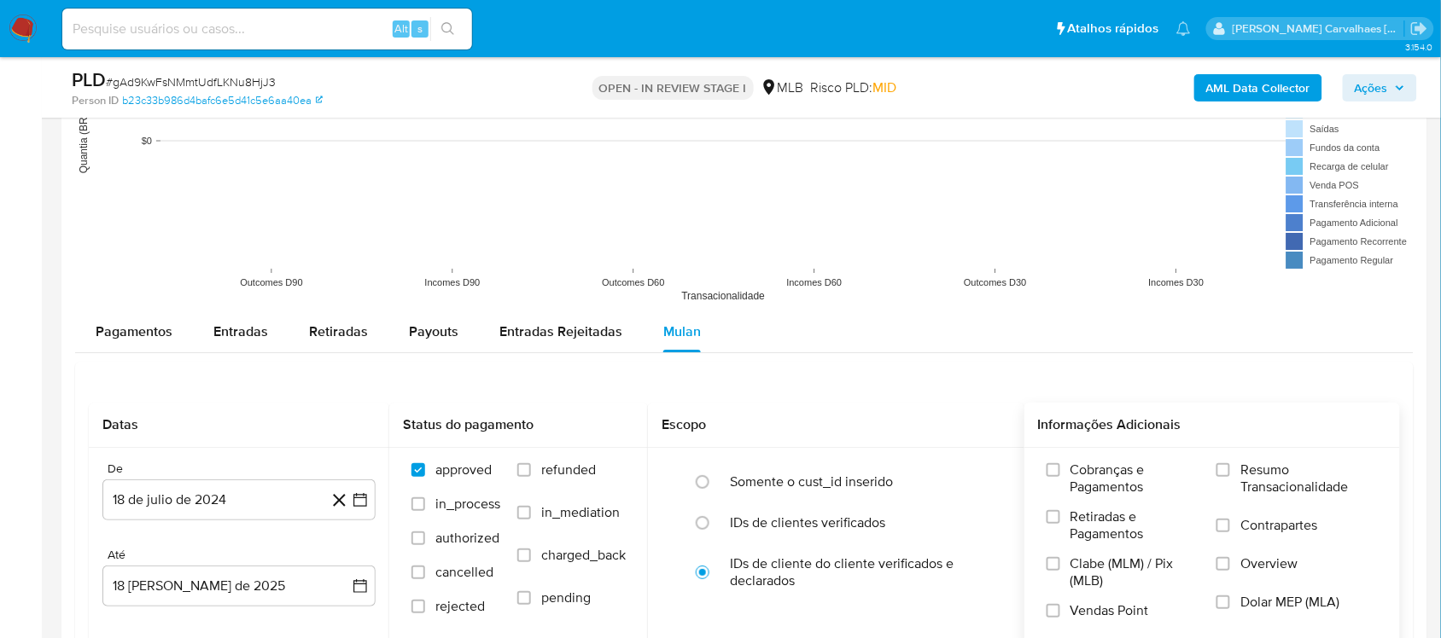
click at [1229, 480] on label "Resumo Transacionalidade" at bounding box center [1296, 489] width 161 height 55
click at [1229, 477] on input "Resumo Transacionalidade" at bounding box center [1223, 470] width 14 height 14
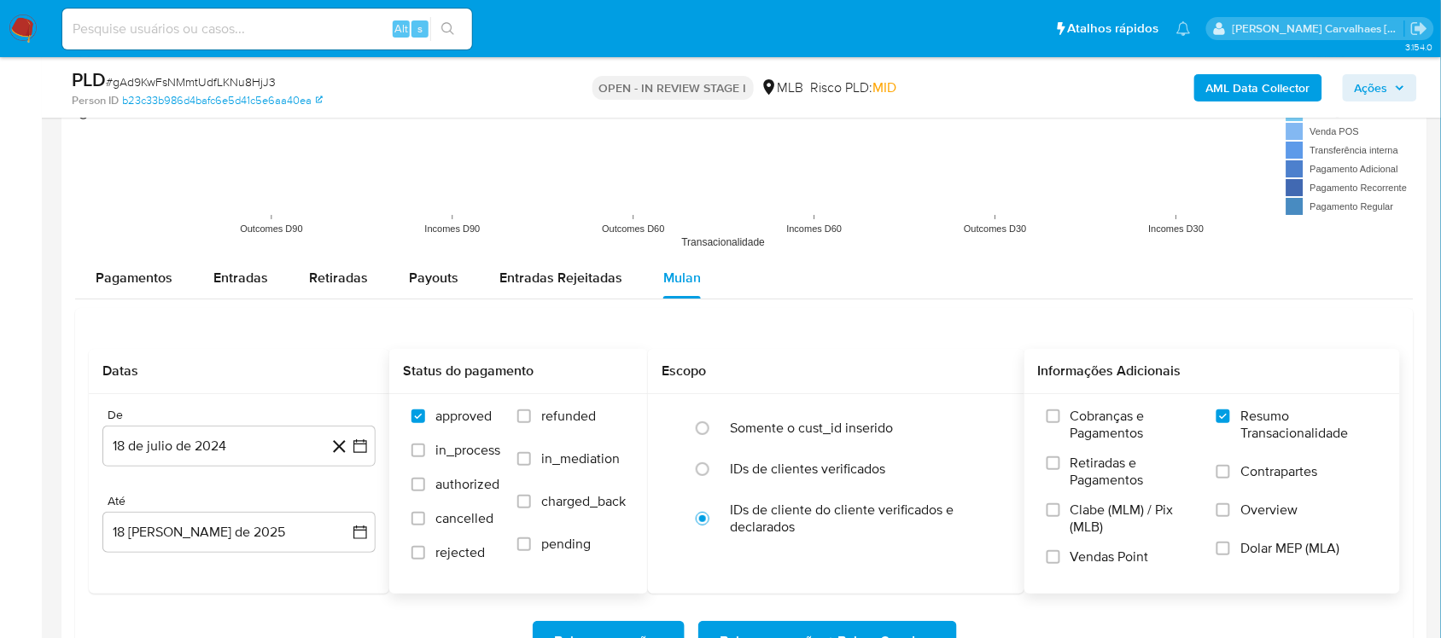
scroll to position [1813, 0]
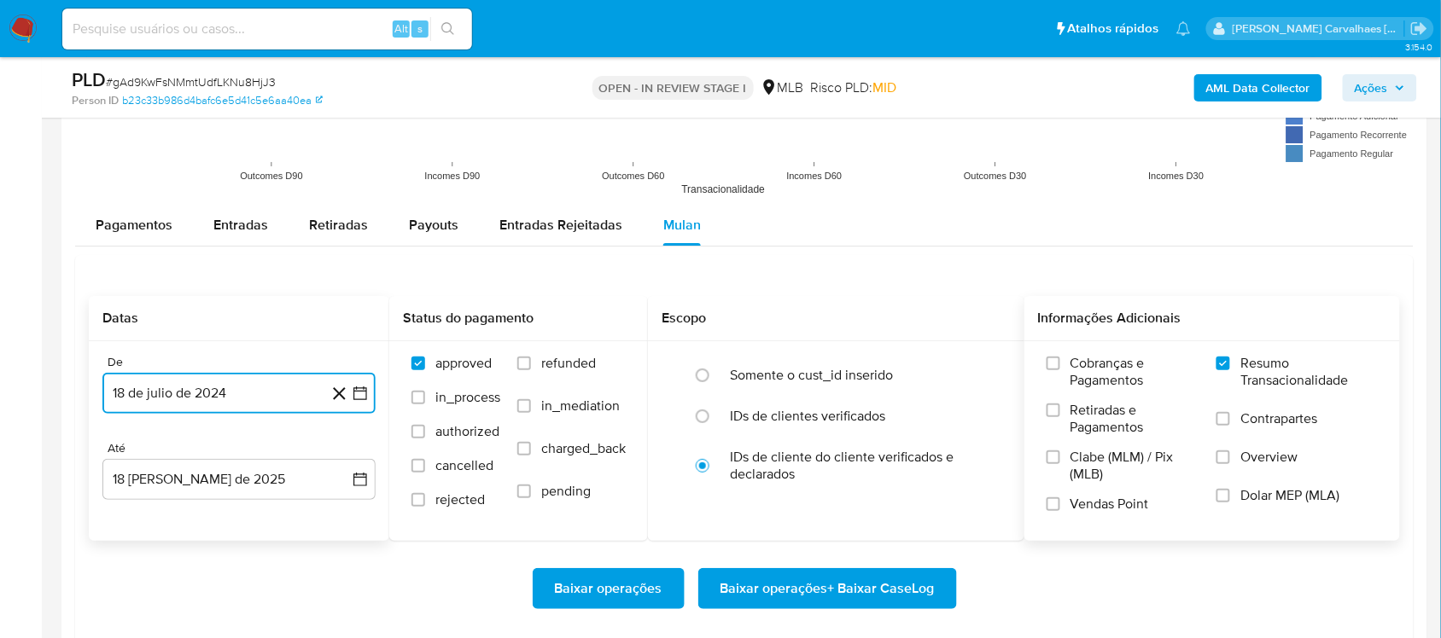
click at [363, 399] on icon "button" at bounding box center [360, 393] width 17 height 17
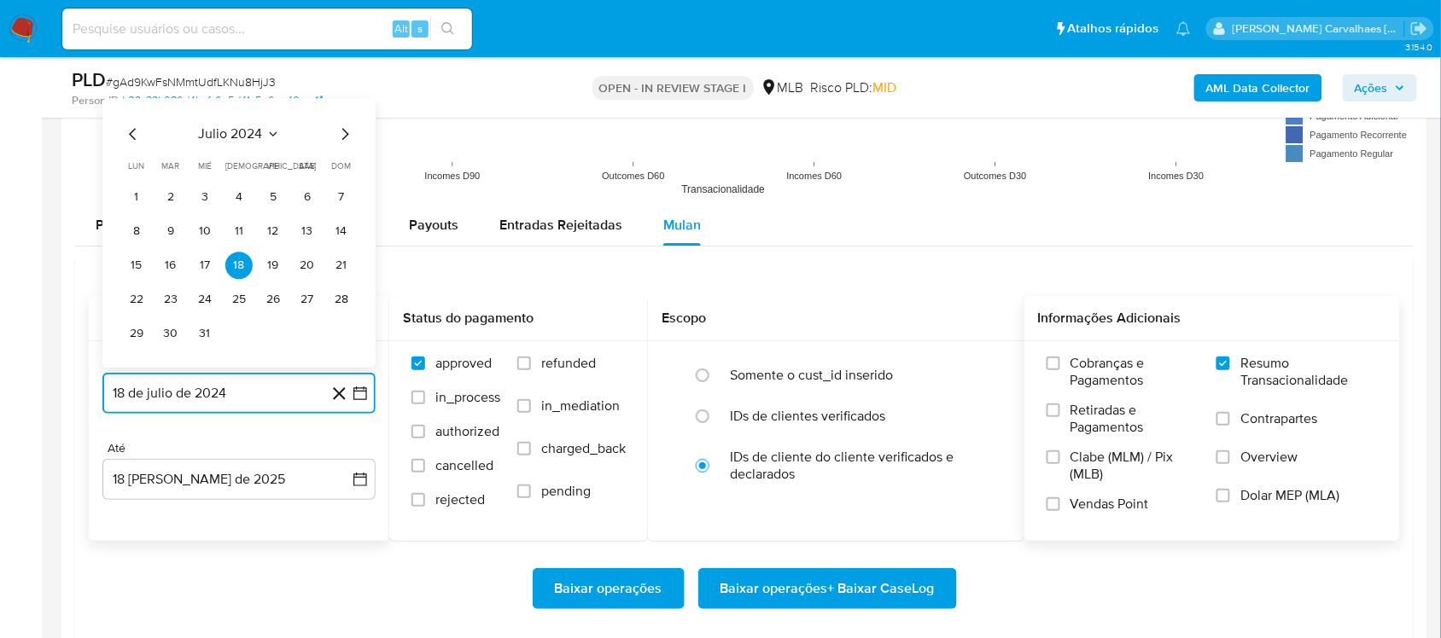
click at [343, 134] on icon "Mes siguiente" at bounding box center [345, 134] width 20 height 20
click at [342, 107] on icon "Mes siguiente" at bounding box center [345, 100] width 20 height 20
click at [348, 135] on icon "Mes siguiente" at bounding box center [345, 134] width 20 height 20
click at [342, 137] on icon "Mes siguiente" at bounding box center [345, 134] width 20 height 20
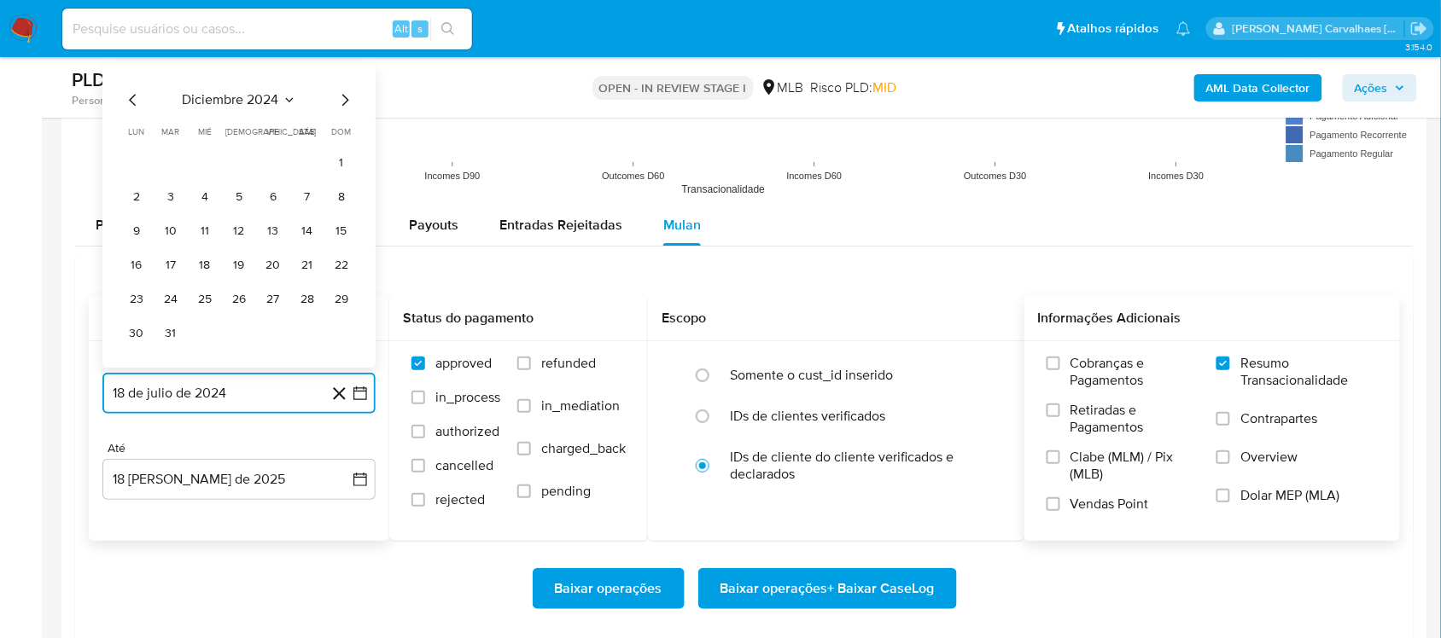
click at [341, 99] on icon "Mes siguiente" at bounding box center [345, 100] width 20 height 20
click at [343, 133] on icon "Mes siguiente" at bounding box center [345, 134] width 20 height 20
click at [343, 104] on icon "Mes siguiente" at bounding box center [345, 100] width 20 height 20
click at [342, 138] on icon "Mes siguiente" at bounding box center [345, 134] width 20 height 20
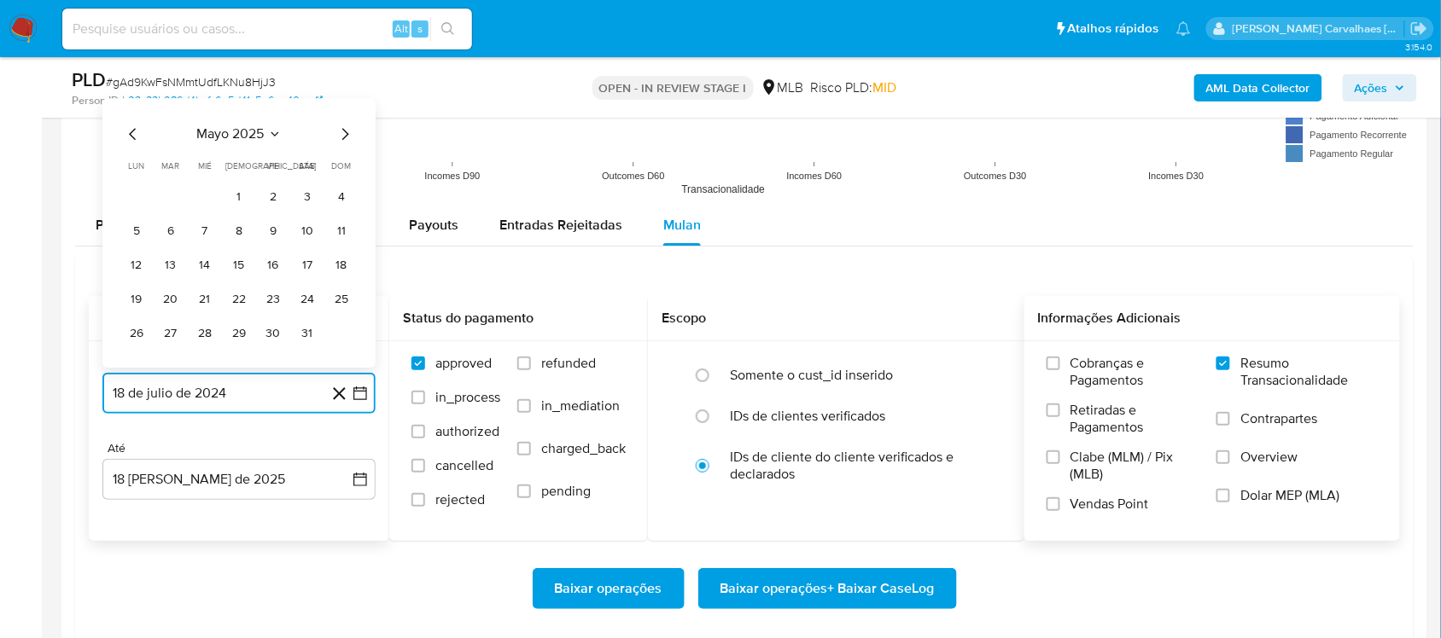
click at [342, 134] on icon "Mes siguiente" at bounding box center [345, 134] width 20 height 20
click at [171, 261] on button "17" at bounding box center [170, 265] width 27 height 27
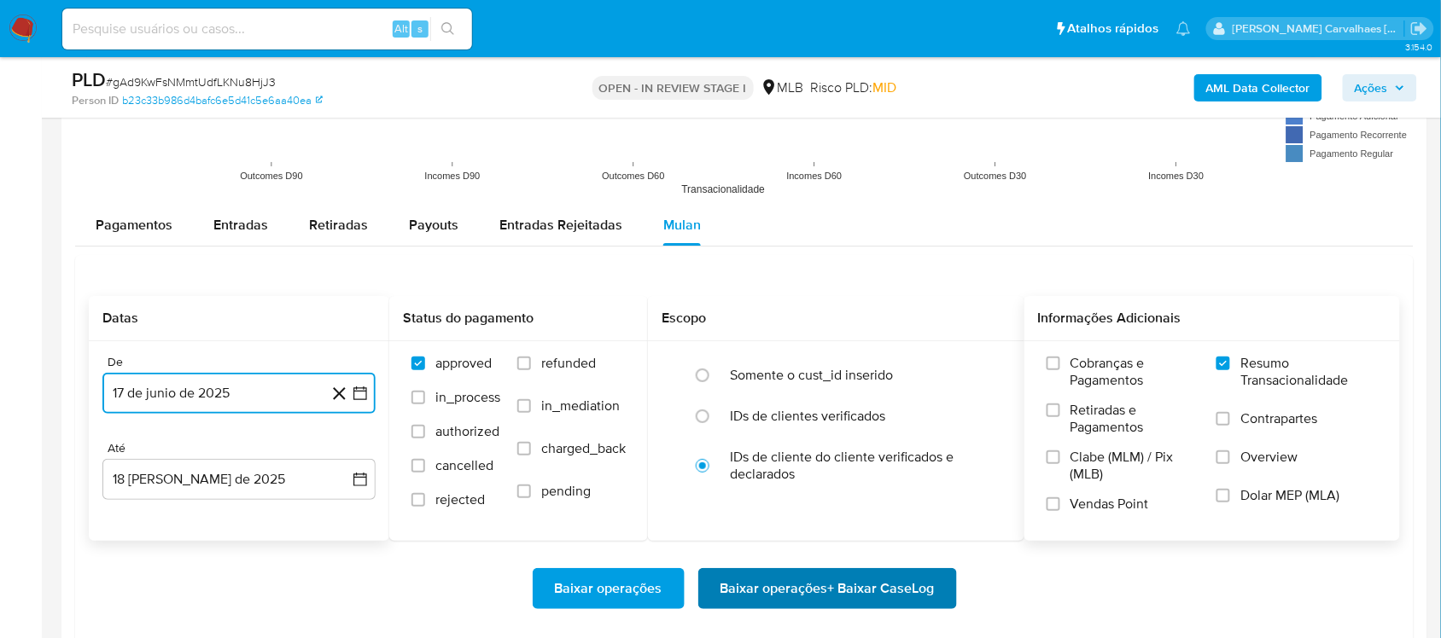
click at [761, 596] on span "Baixar operações + Baixar CaseLog" at bounding box center [827, 589] width 214 height 38
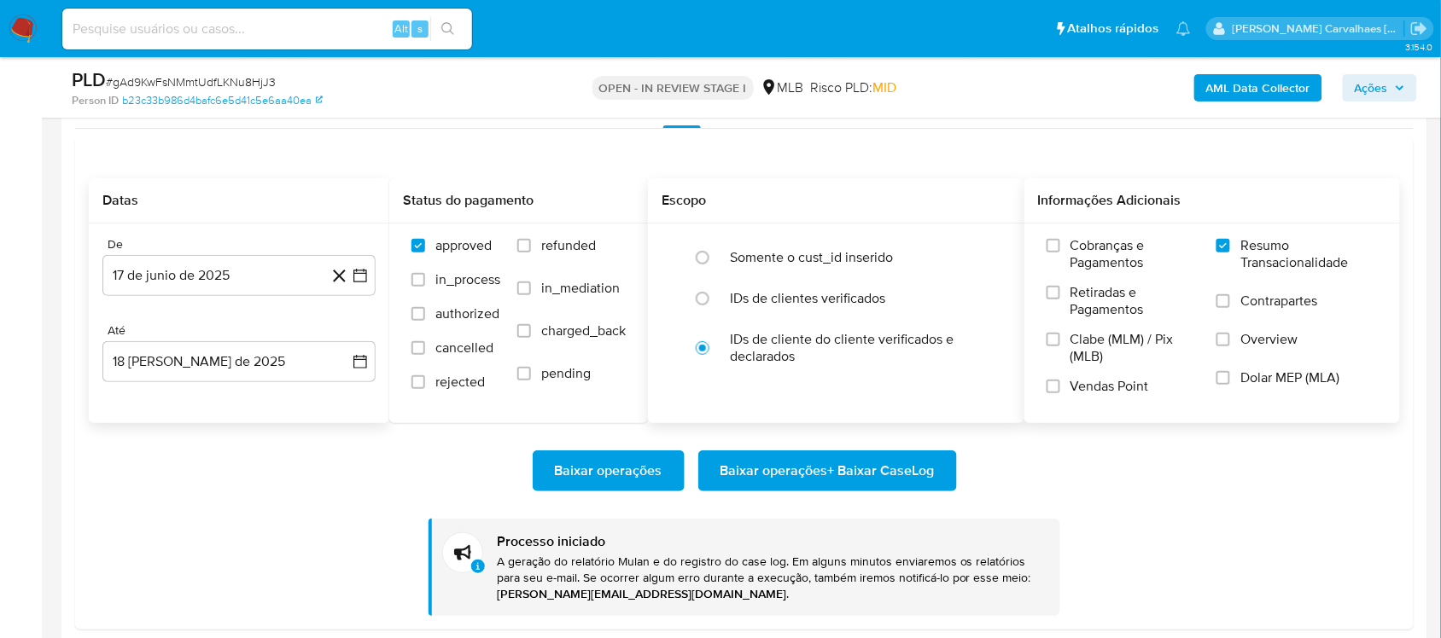
scroll to position [2133, 0]
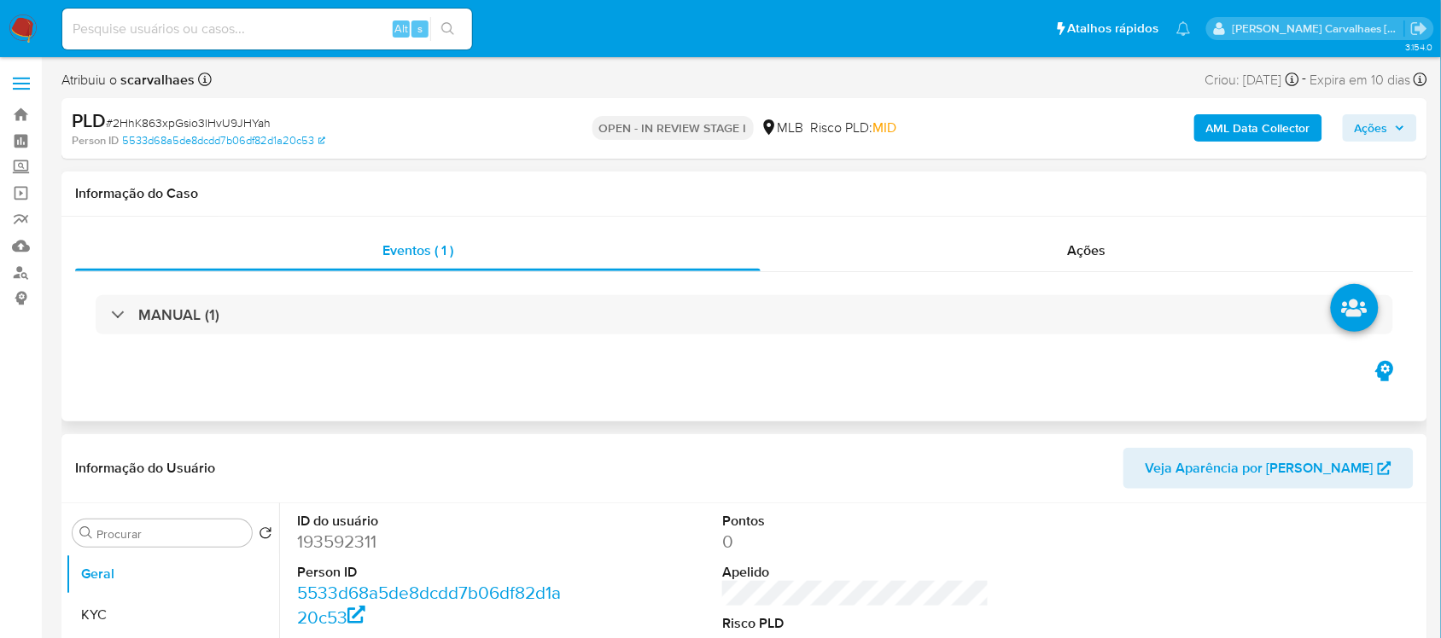
select select "10"
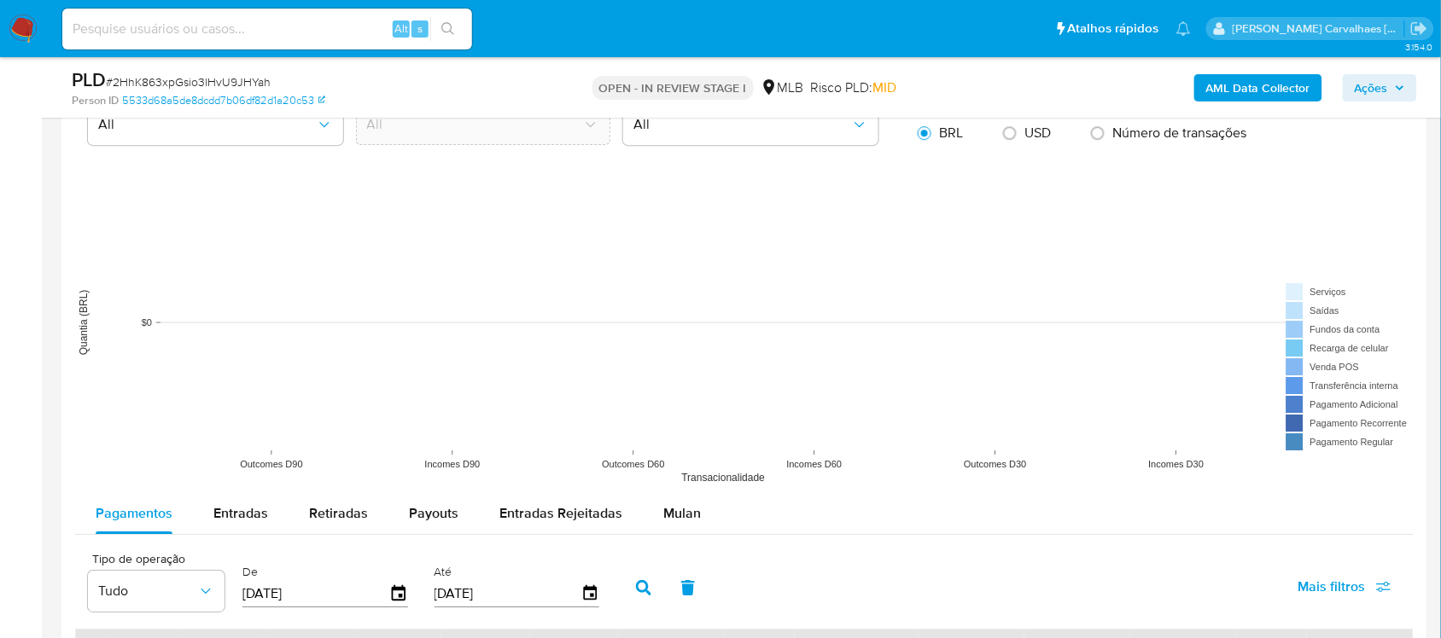
scroll to position [1600, 0]
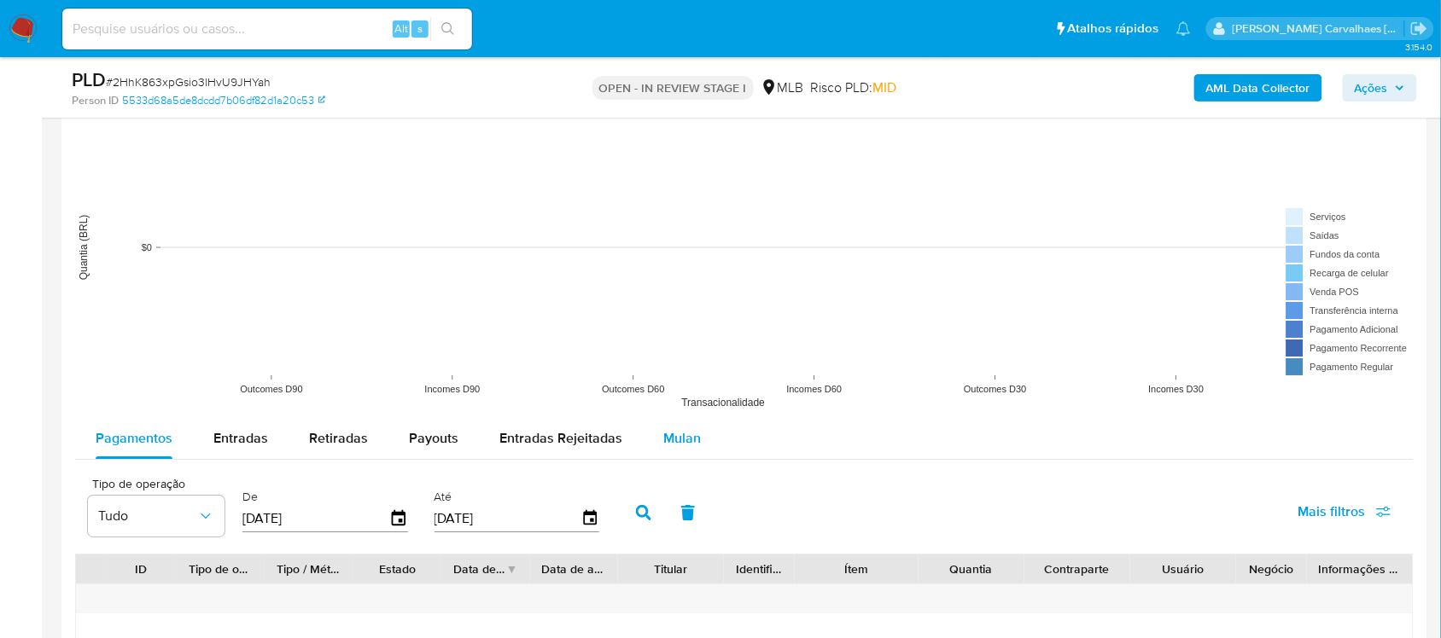
click at [674, 445] on span "Mulan" at bounding box center [682, 438] width 38 height 20
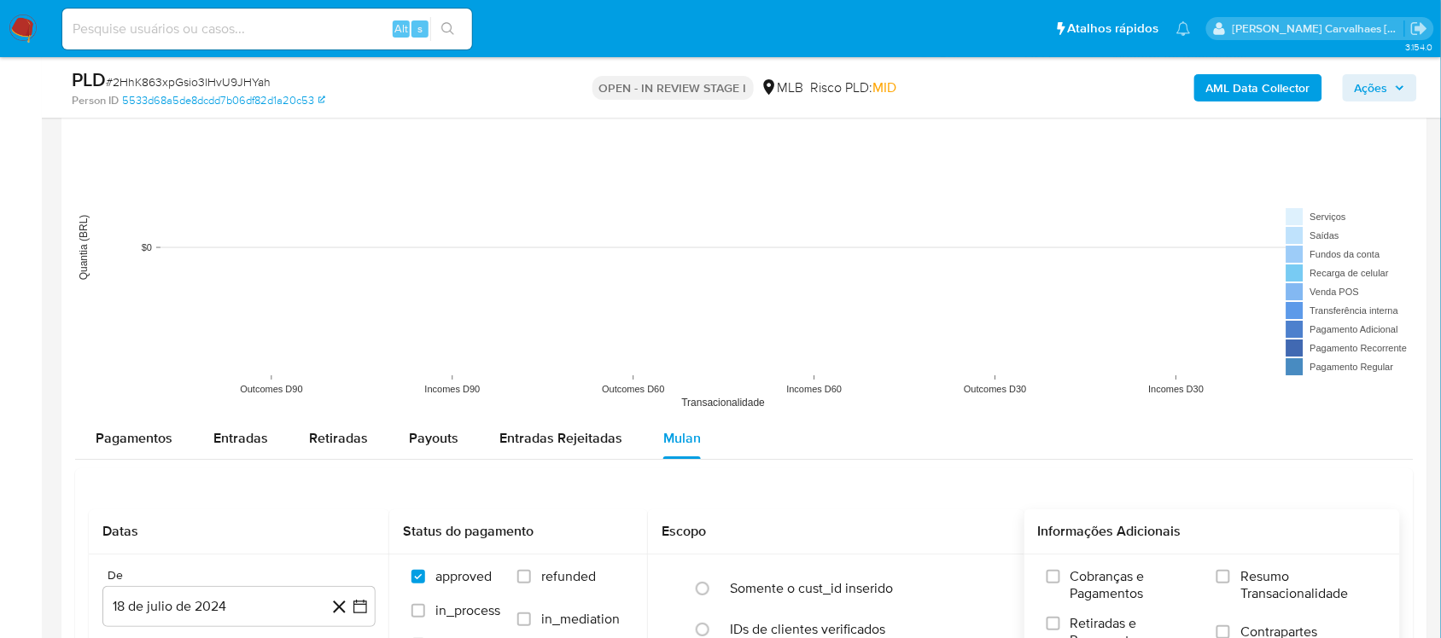
click at [1218, 578] on input "Resumo Transacionalidade" at bounding box center [1223, 577] width 14 height 14
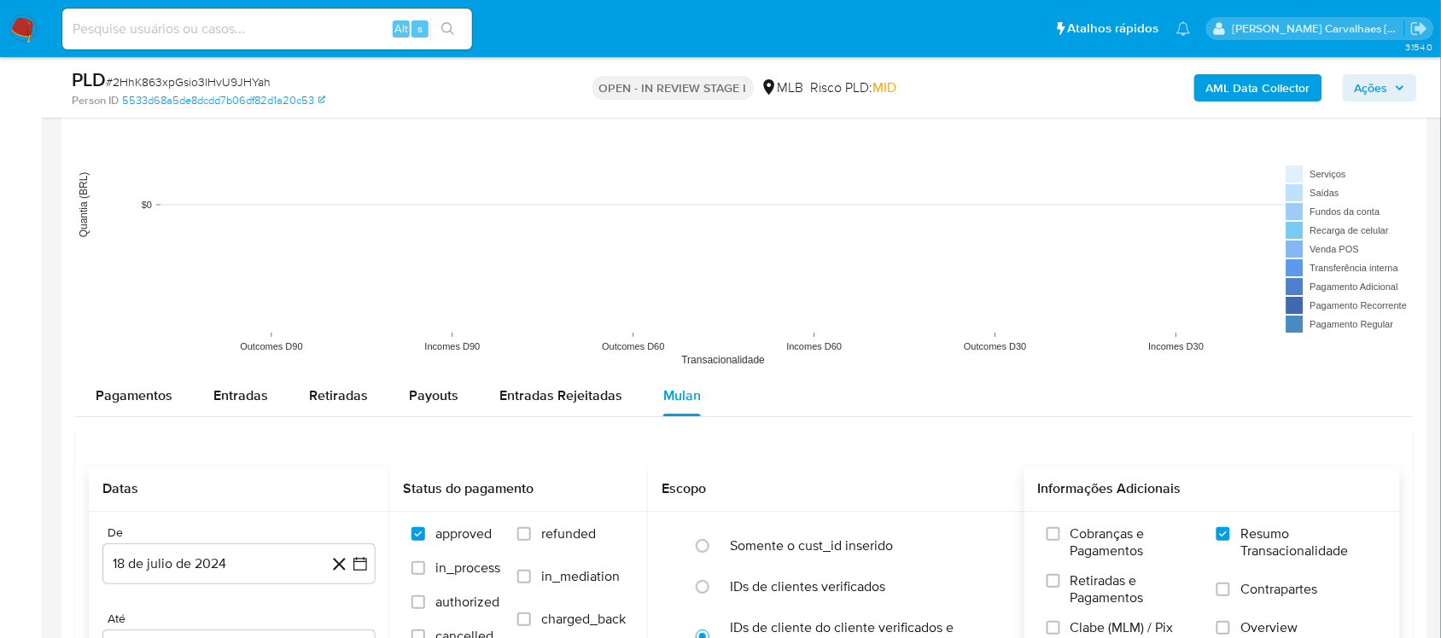
scroll to position [1707, 0]
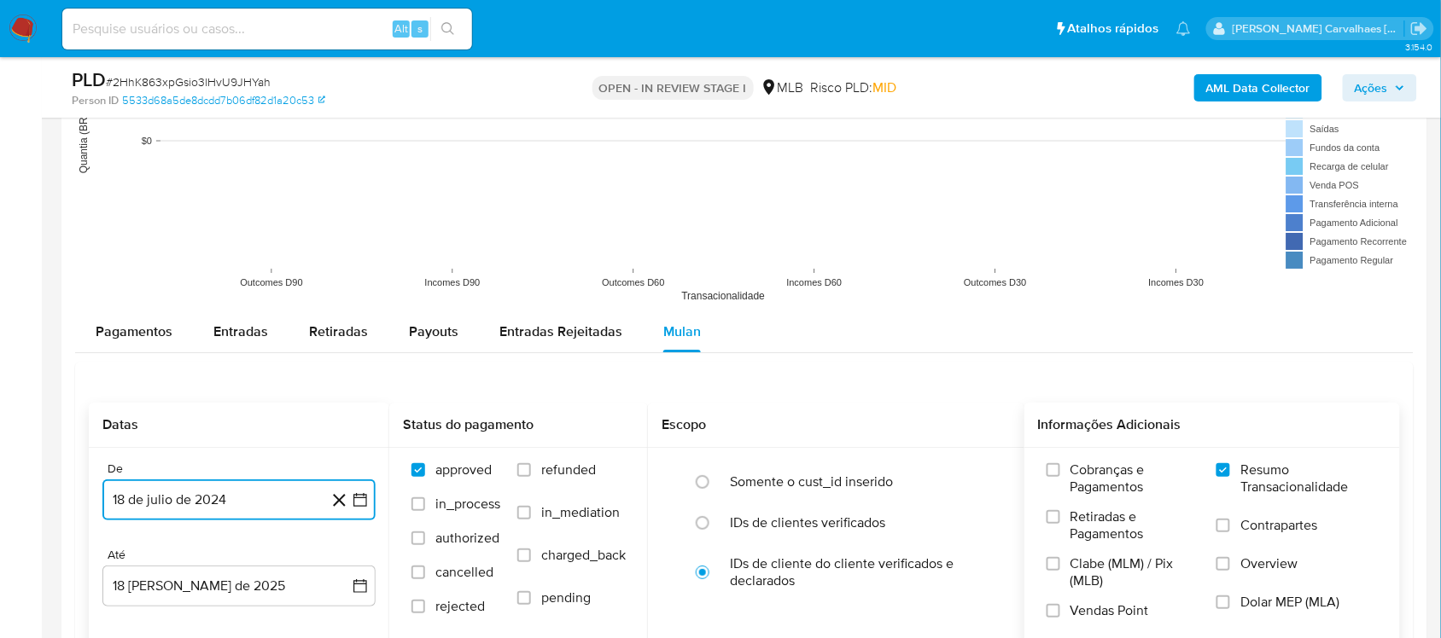
click at [357, 506] on icon "button" at bounding box center [360, 500] width 17 height 17
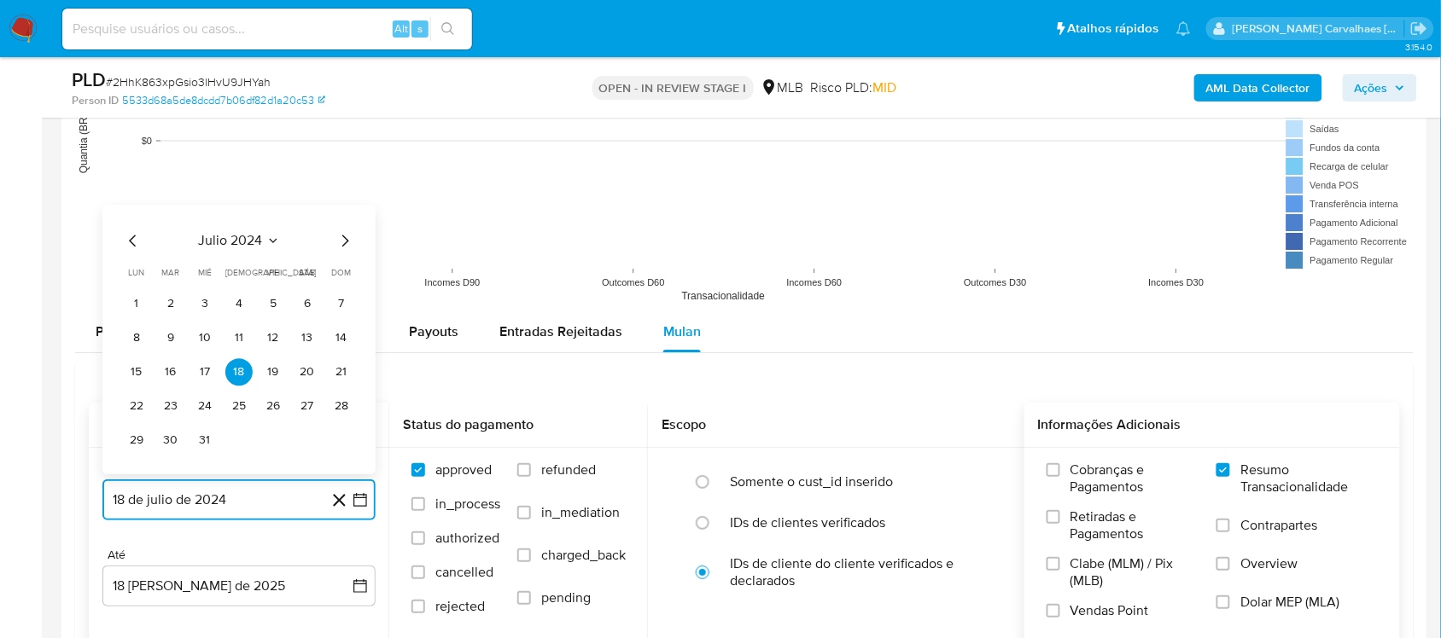
click at [343, 248] on icon "Mes siguiente" at bounding box center [345, 240] width 20 height 20
click at [343, 246] on icon "Mes siguiente" at bounding box center [345, 240] width 20 height 20
click at [344, 210] on icon "Mes siguiente" at bounding box center [345, 206] width 20 height 20
click at [344, 243] on icon "Mes siguiente" at bounding box center [345, 240] width 20 height 20
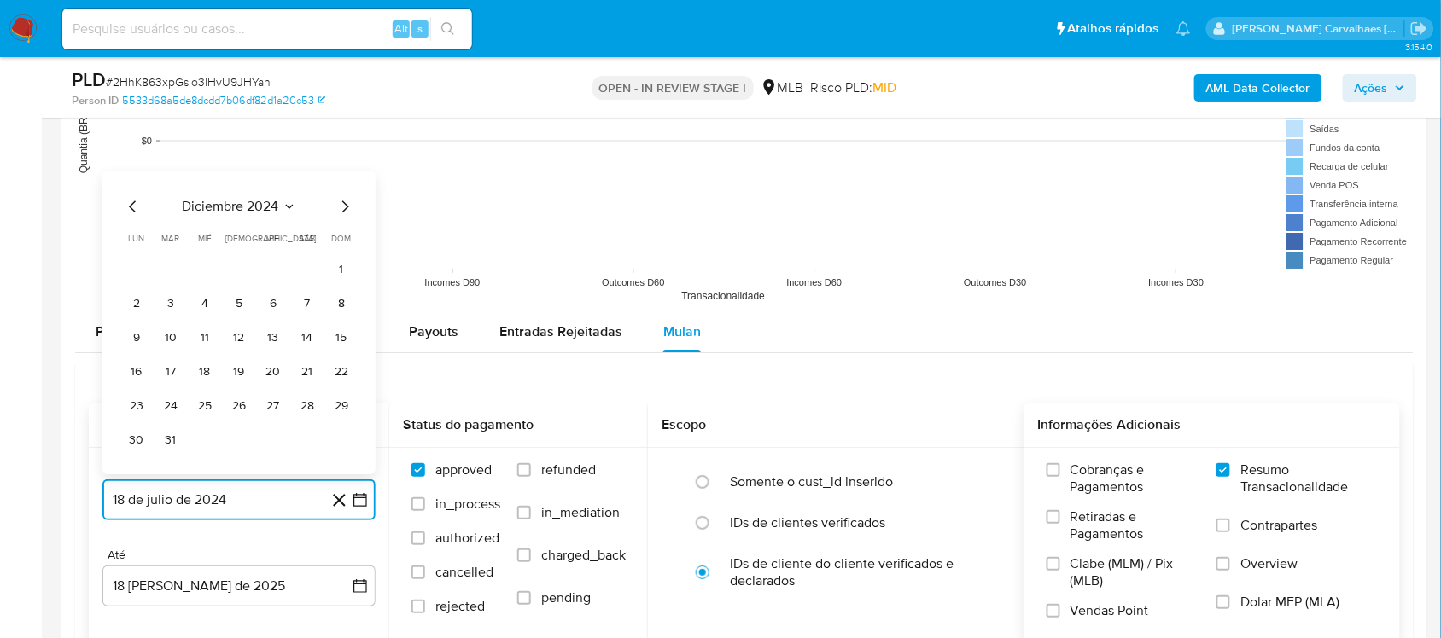
click at [343, 206] on icon "Mes siguiente" at bounding box center [345, 206] width 20 height 20
click at [343, 241] on icon "Mes siguiente" at bounding box center [345, 240] width 20 height 20
click at [343, 210] on icon "Mes siguiente" at bounding box center [345, 206] width 20 height 20
click at [339, 241] on icon "Mes siguiente" at bounding box center [345, 240] width 20 height 20
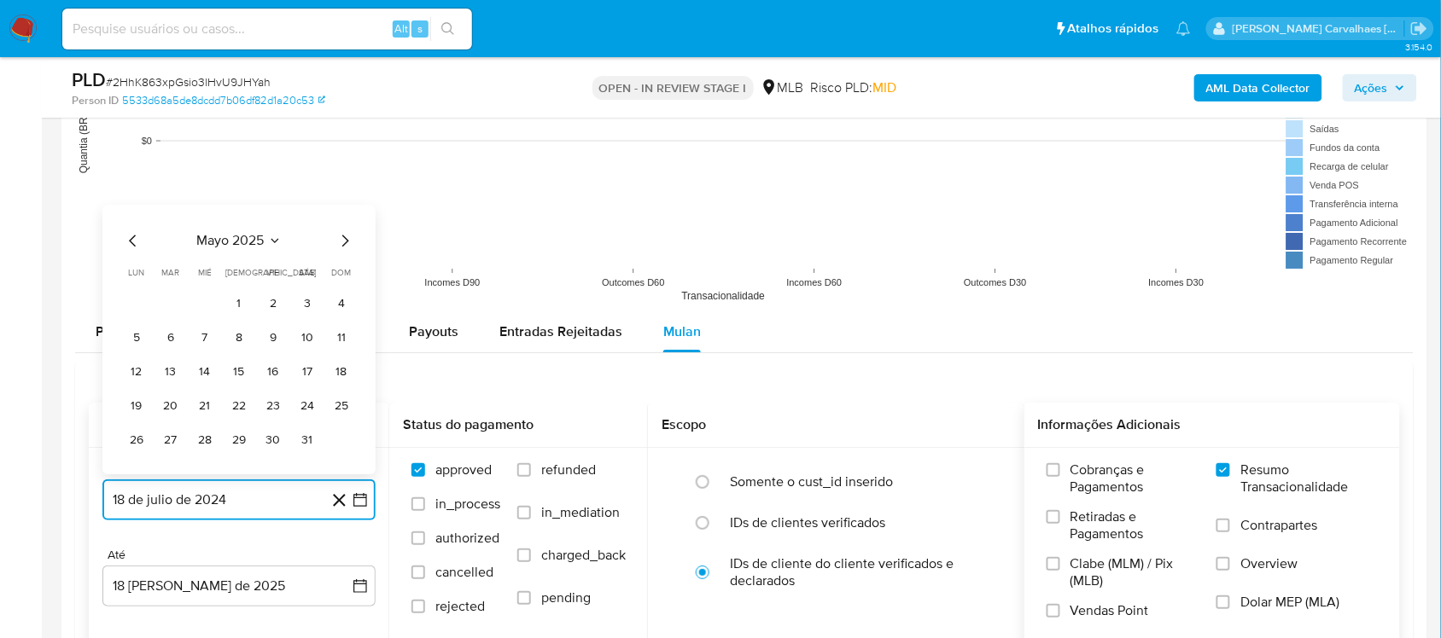
click at [340, 241] on icon "Mes siguiente" at bounding box center [345, 240] width 20 height 20
click at [176, 371] on button "17" at bounding box center [170, 371] width 27 height 27
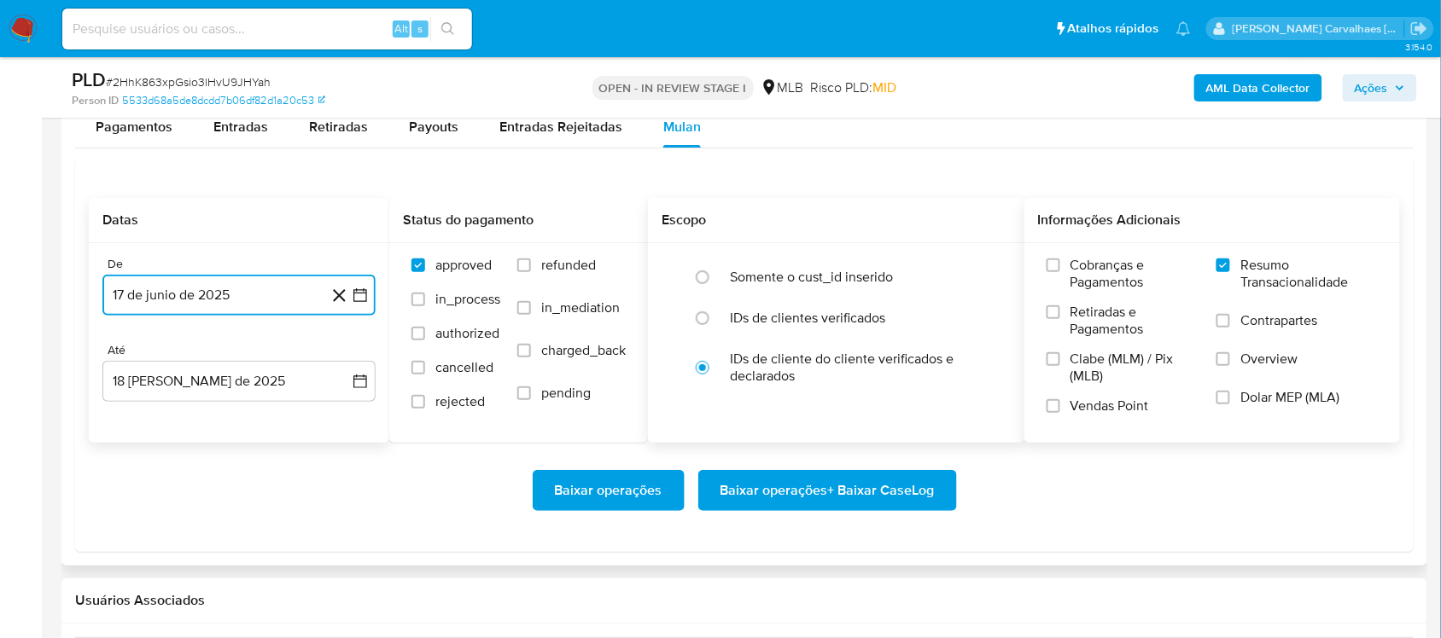
scroll to position [1920, 0]
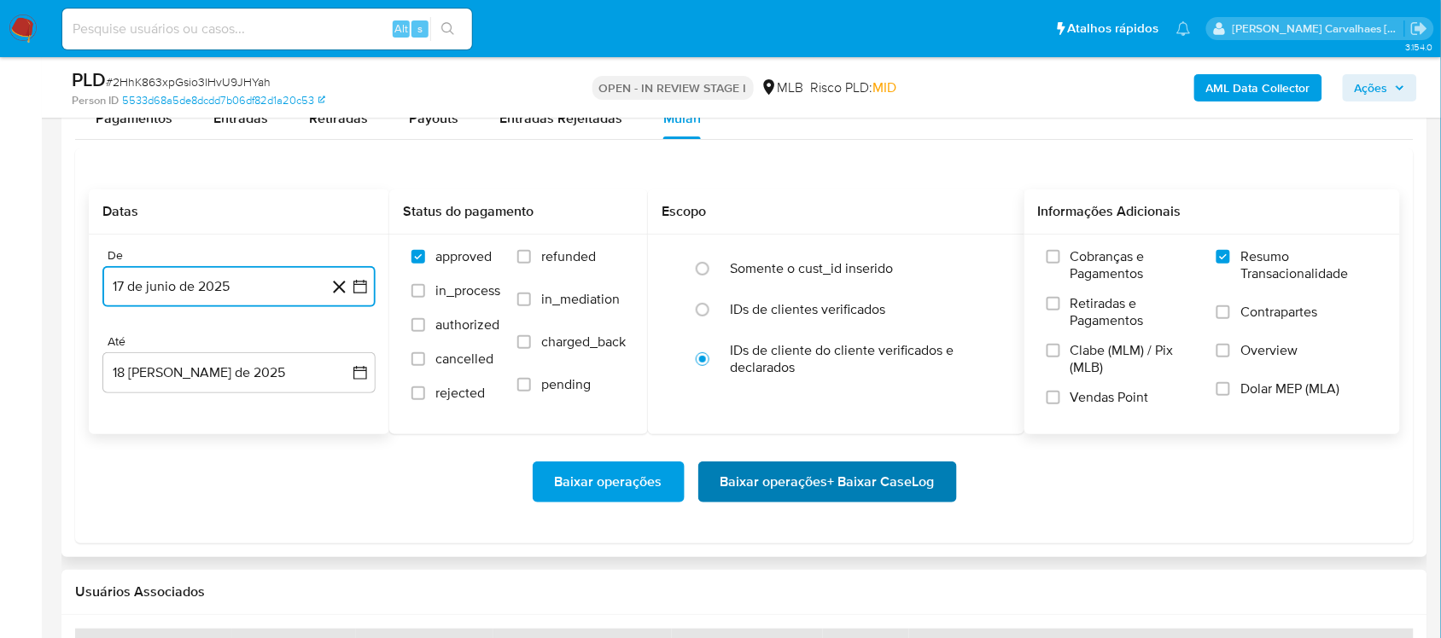
click at [760, 491] on span "Baixar operações + Baixar CaseLog" at bounding box center [827, 482] width 214 height 38
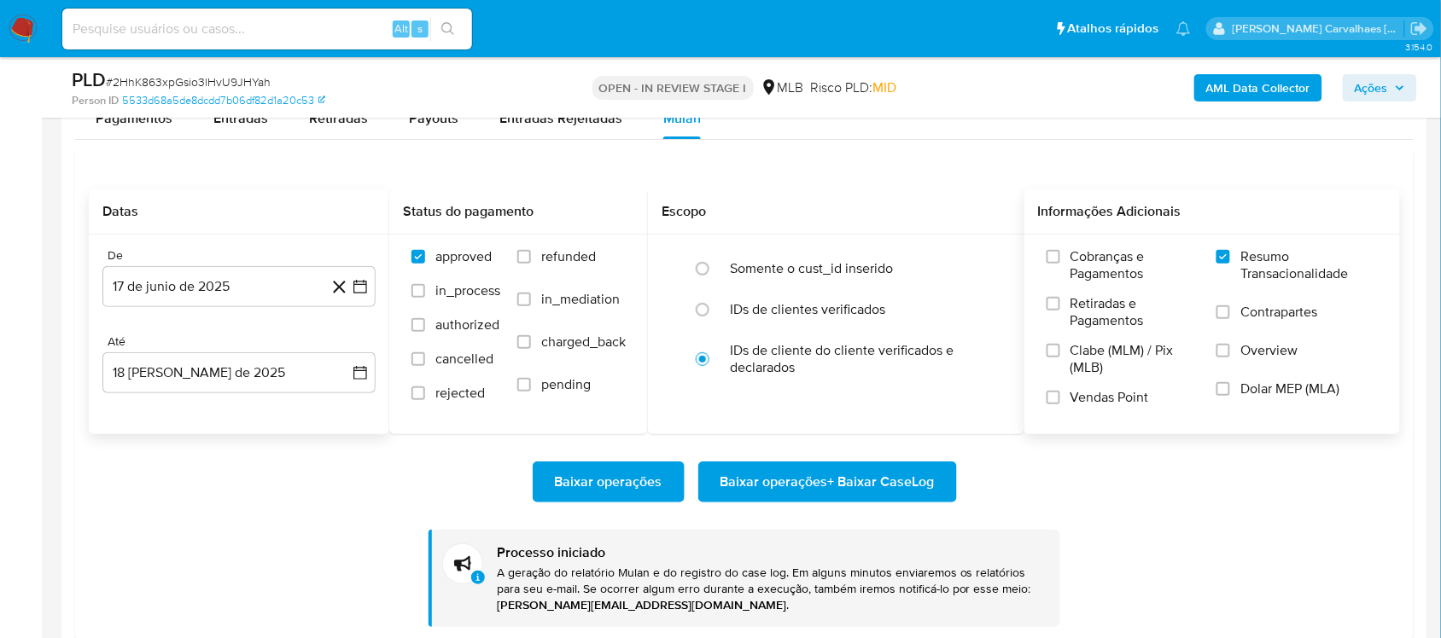
click at [771, 483] on span "Baixar operações + Baixar CaseLog" at bounding box center [827, 482] width 214 height 38
click at [155, 15] on div "Alt s" at bounding box center [267, 29] width 410 height 41
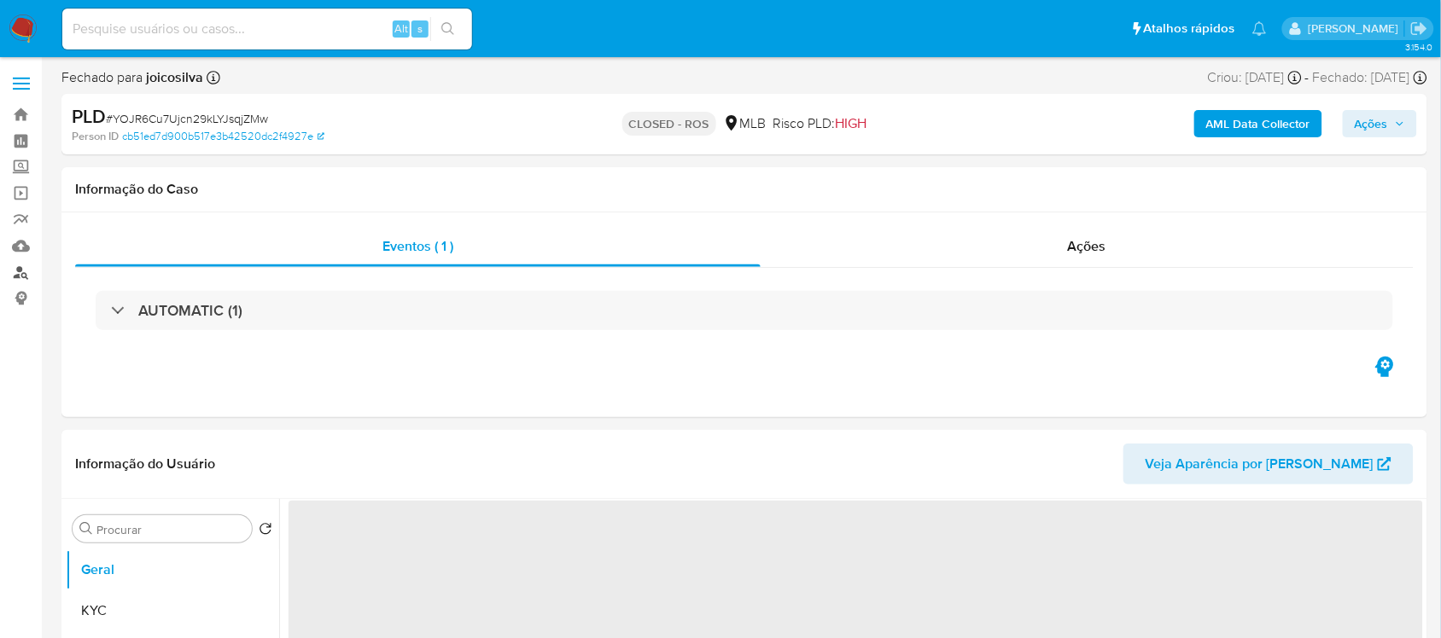
click at [24, 273] on link "Localizador de pessoas" at bounding box center [101, 272] width 203 height 26
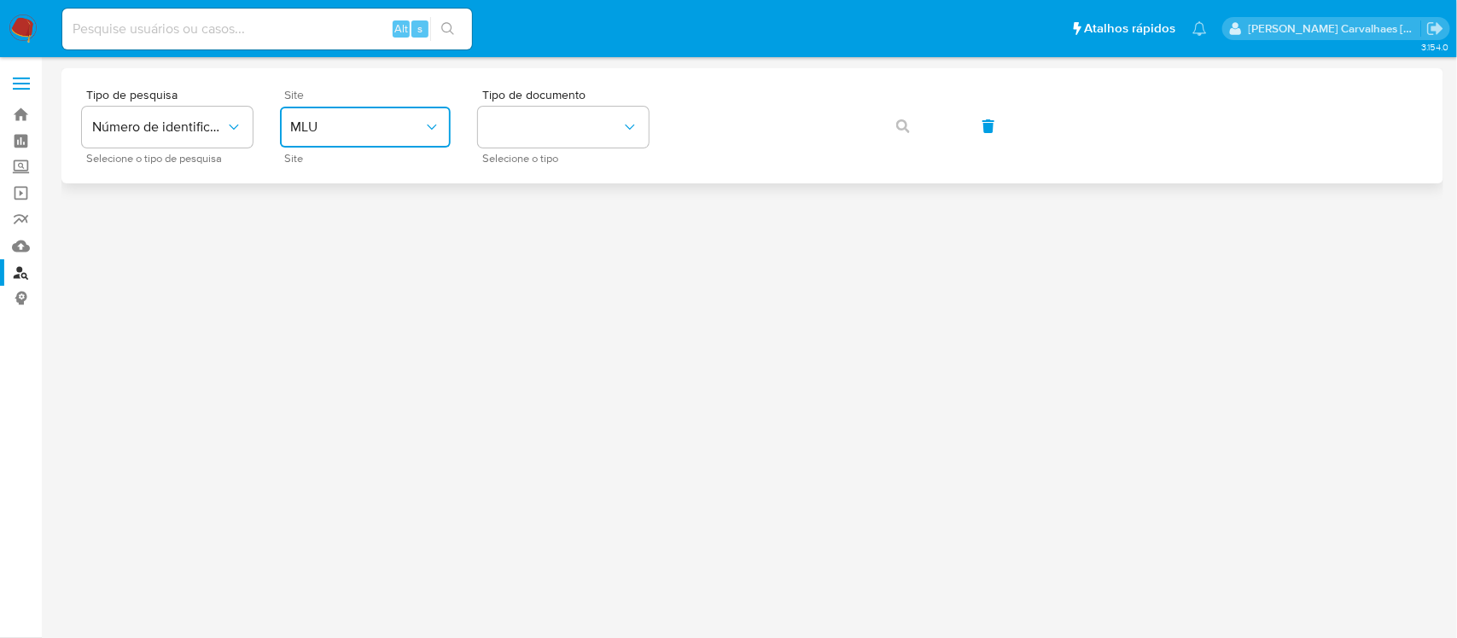
click at [344, 119] on span "MLU" at bounding box center [356, 127] width 133 height 17
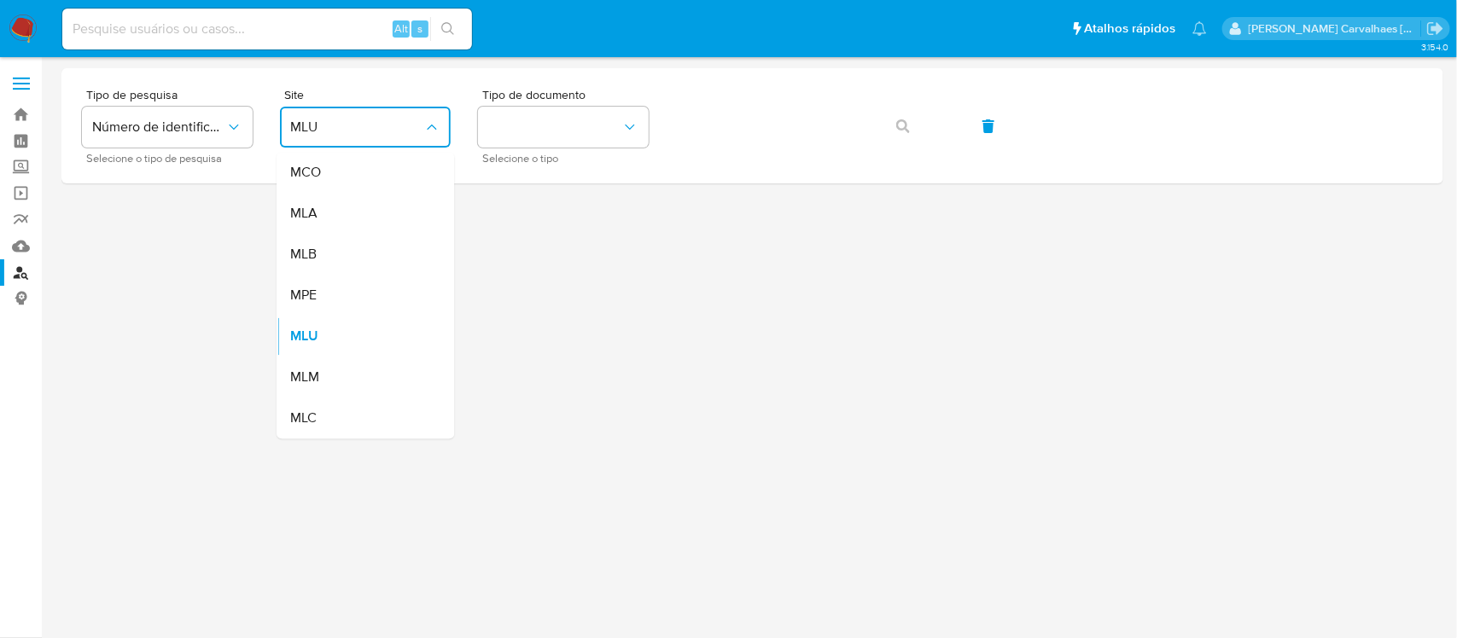
click at [378, 249] on div "MLB" at bounding box center [360, 255] width 140 height 41
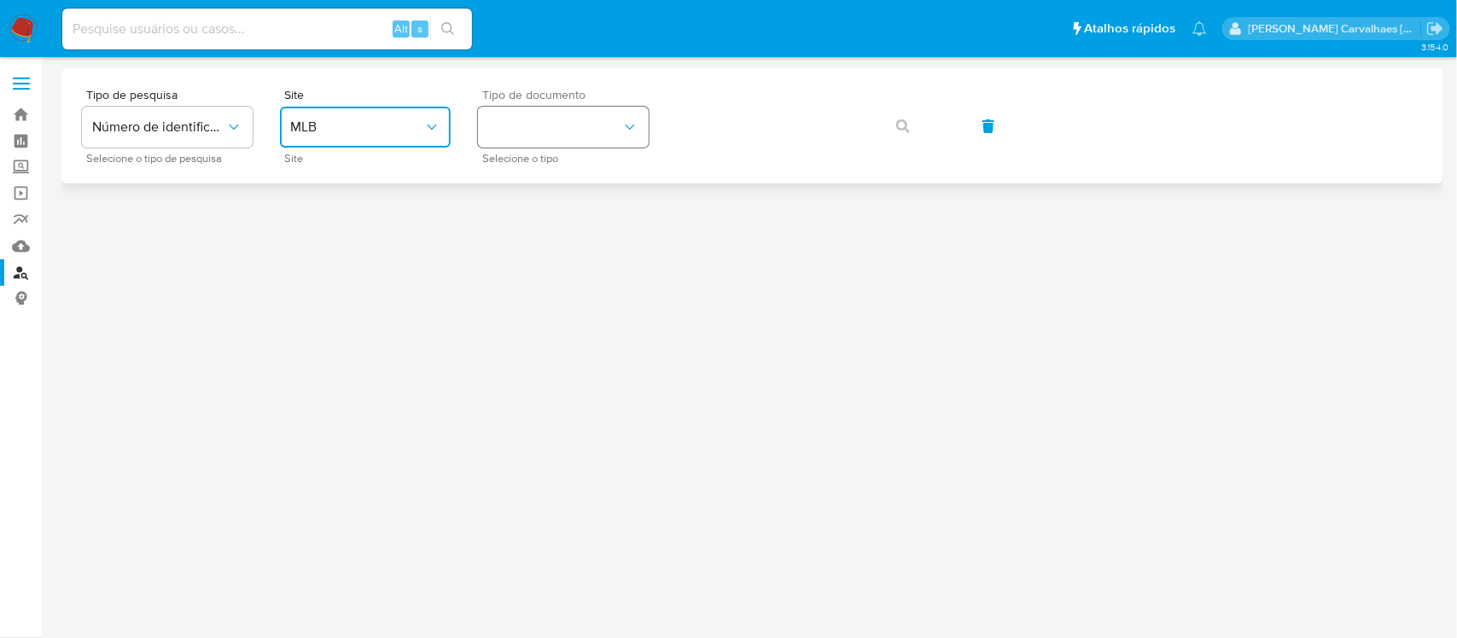
click at [561, 118] on button "identificationType" at bounding box center [563, 127] width 171 height 41
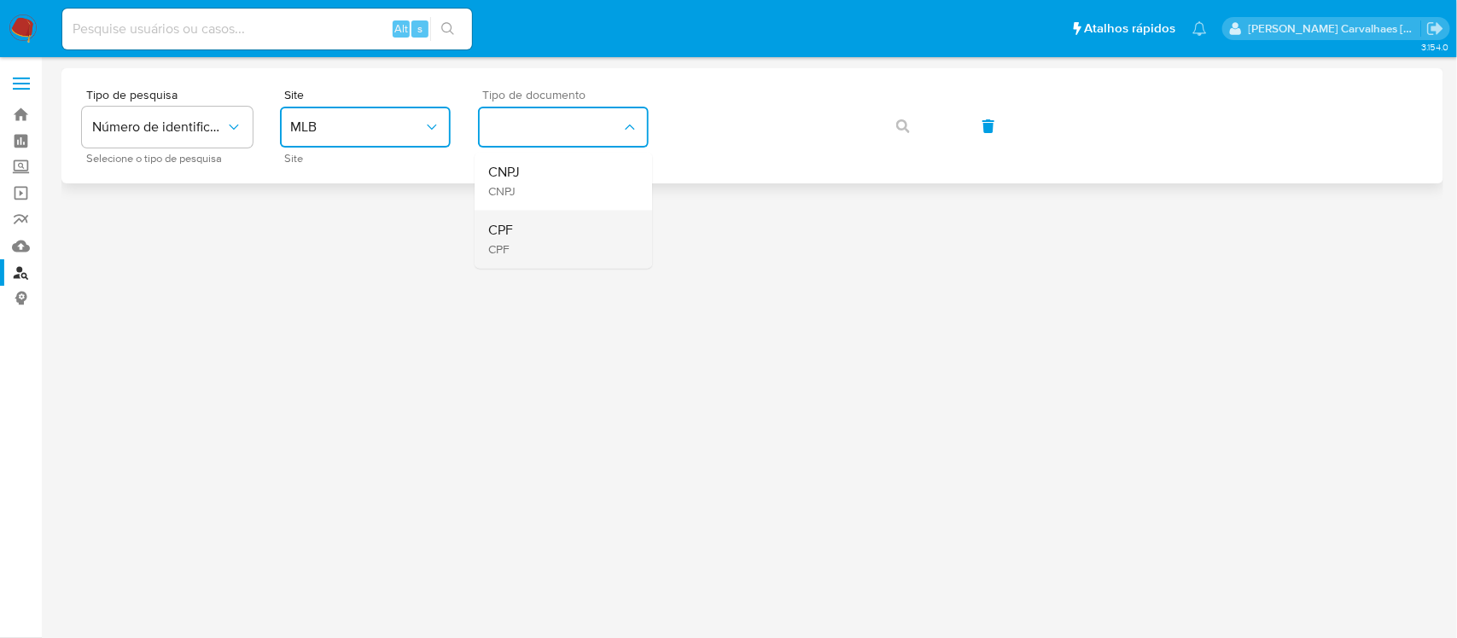
click at [544, 239] on div "CPF CPF" at bounding box center [558, 240] width 140 height 58
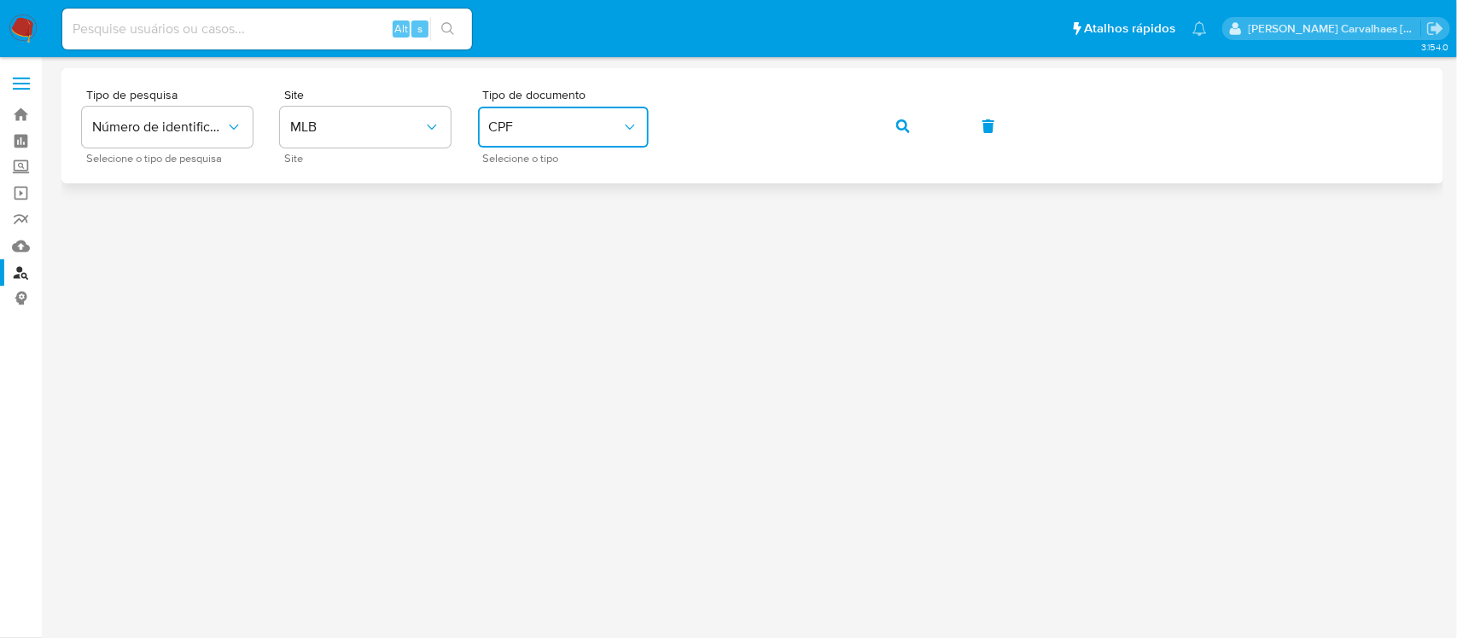
click at [905, 124] on icon "button" at bounding box center [903, 126] width 14 height 14
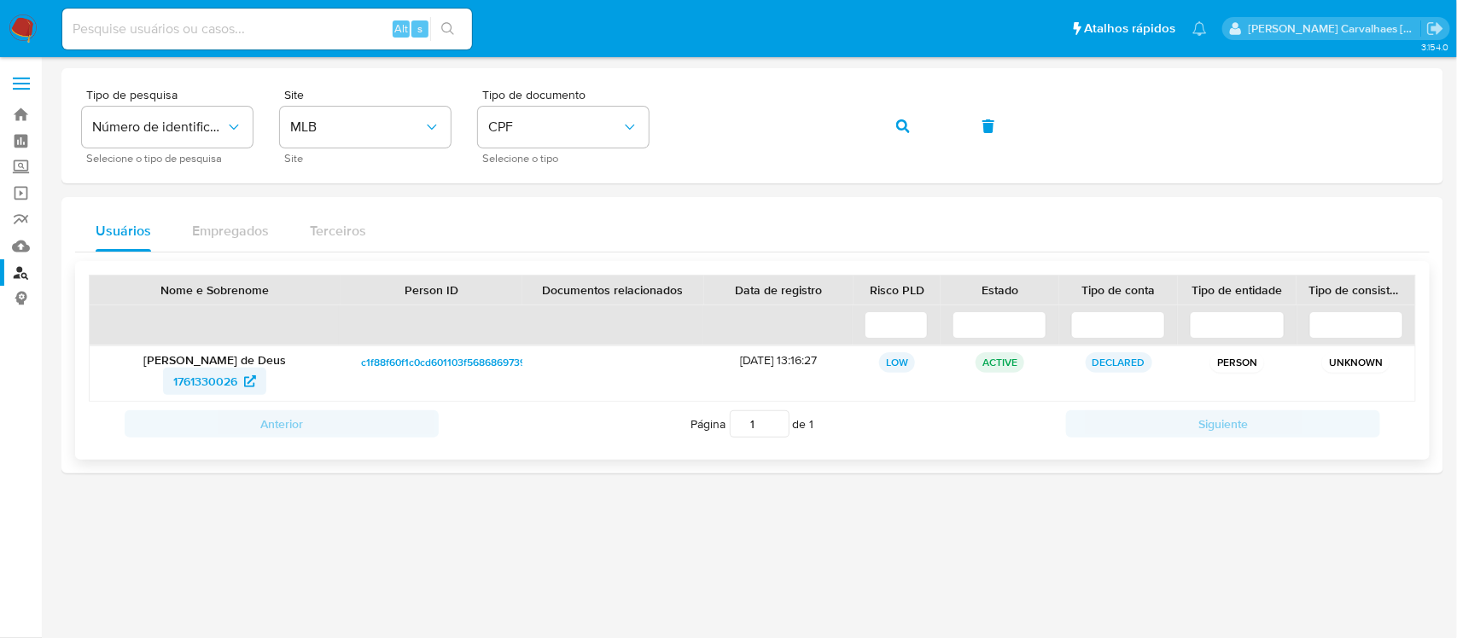
click at [207, 377] on span "1761330026" at bounding box center [205, 381] width 64 height 27
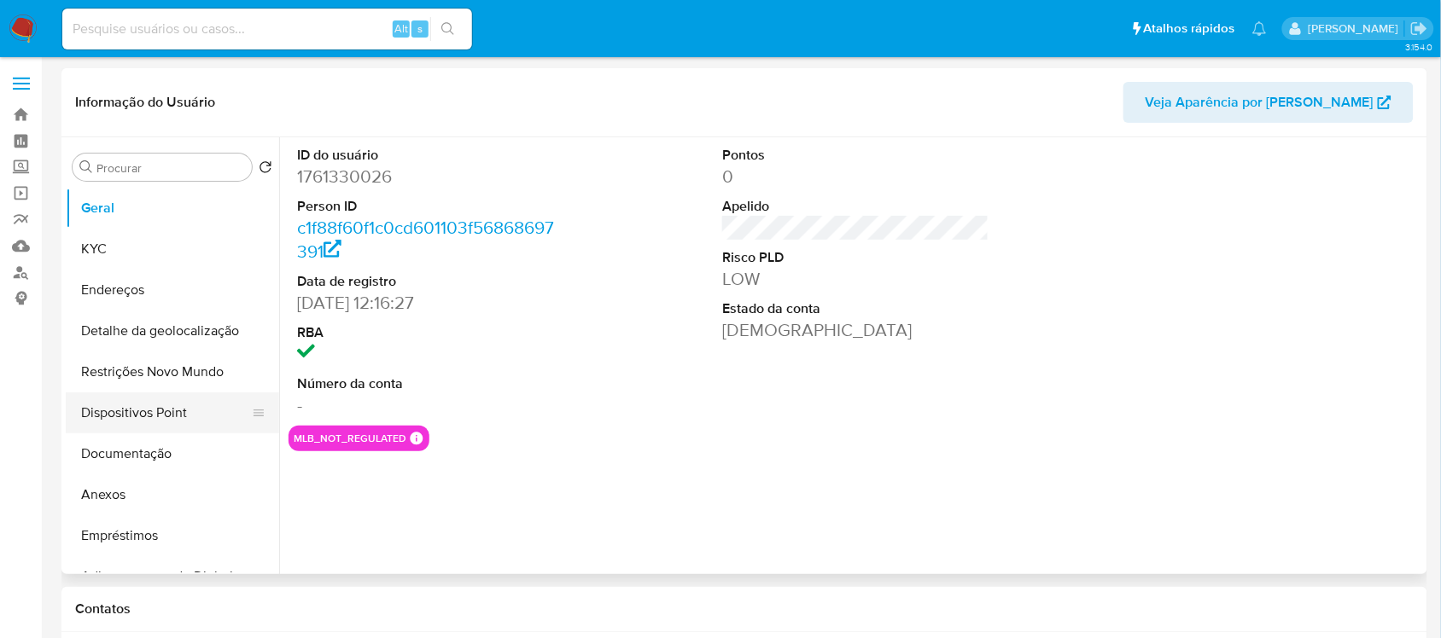
select select "10"
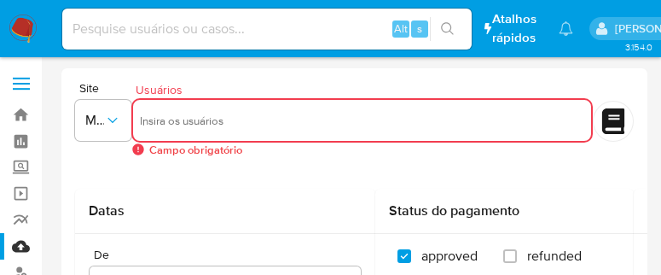
select select "10"
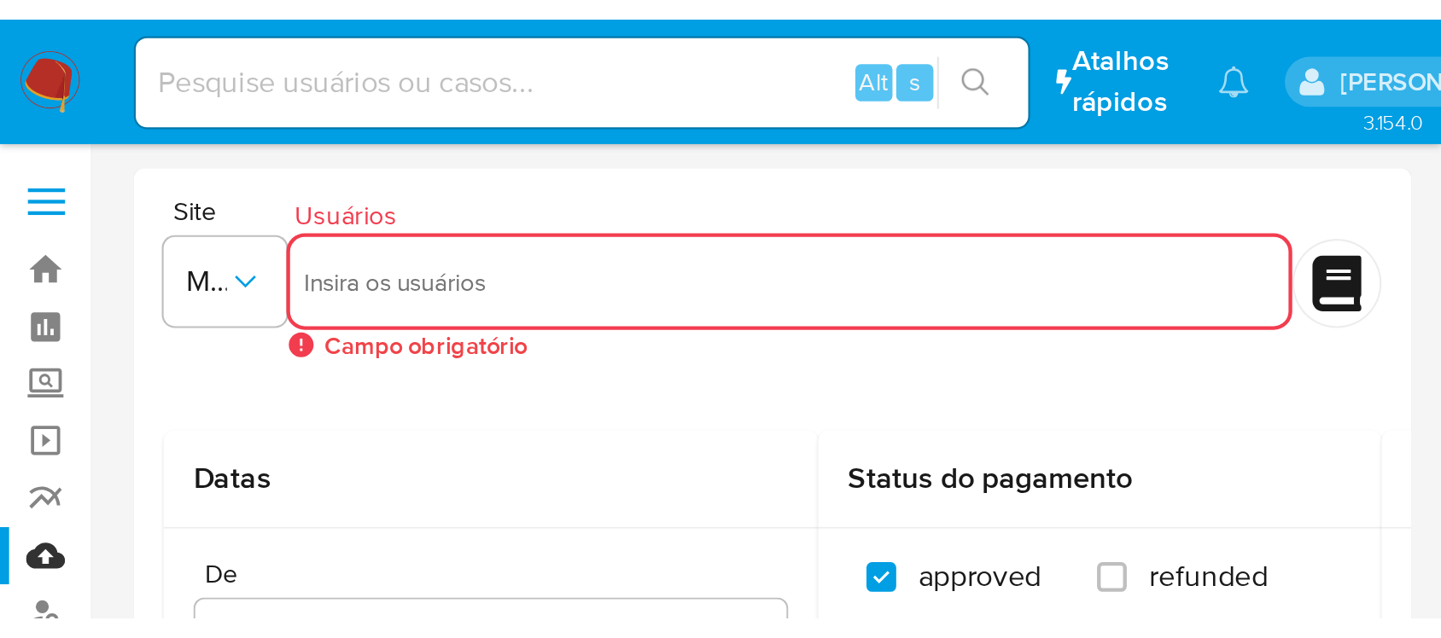
scroll to position [387, 0]
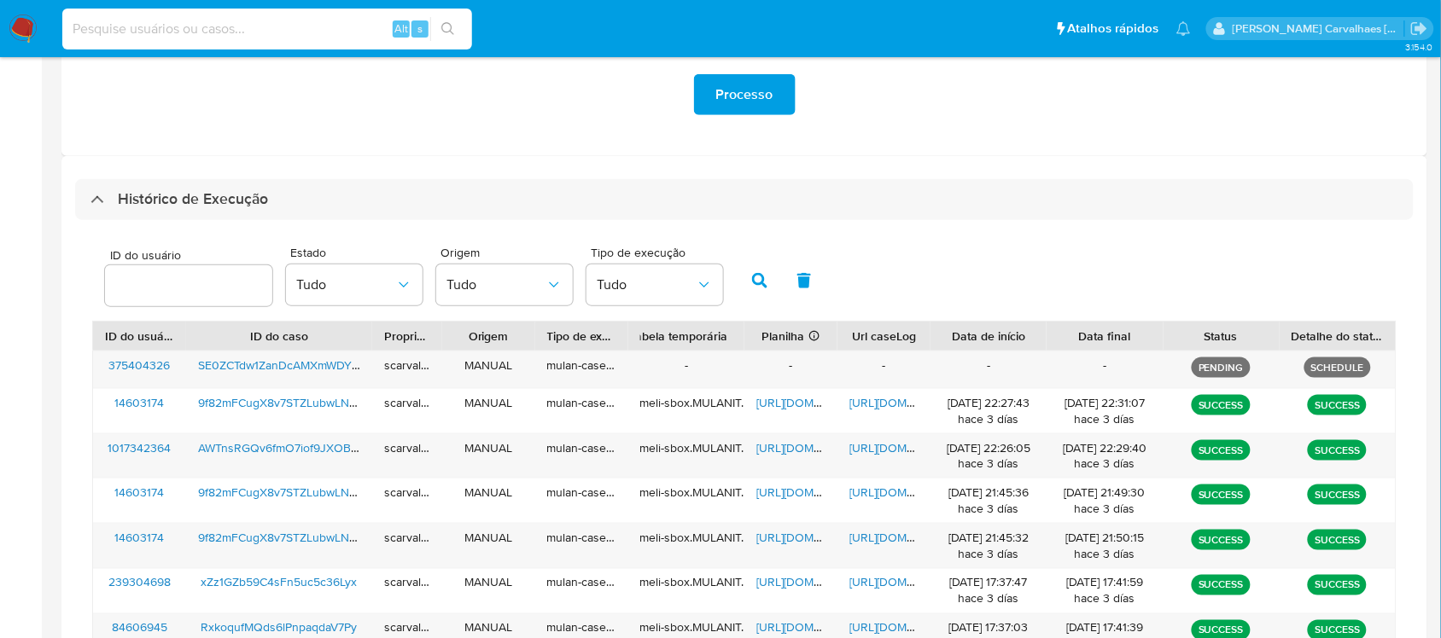
click at [228, 30] on input at bounding box center [267, 29] width 410 height 22
paste input "2HhK863xpGsio3lHvU9JHYah"
type input "2HhK863xpGsio3lHvU9JHYah"
click at [451, 27] on icon "search-icon" at bounding box center [447, 28] width 13 height 13
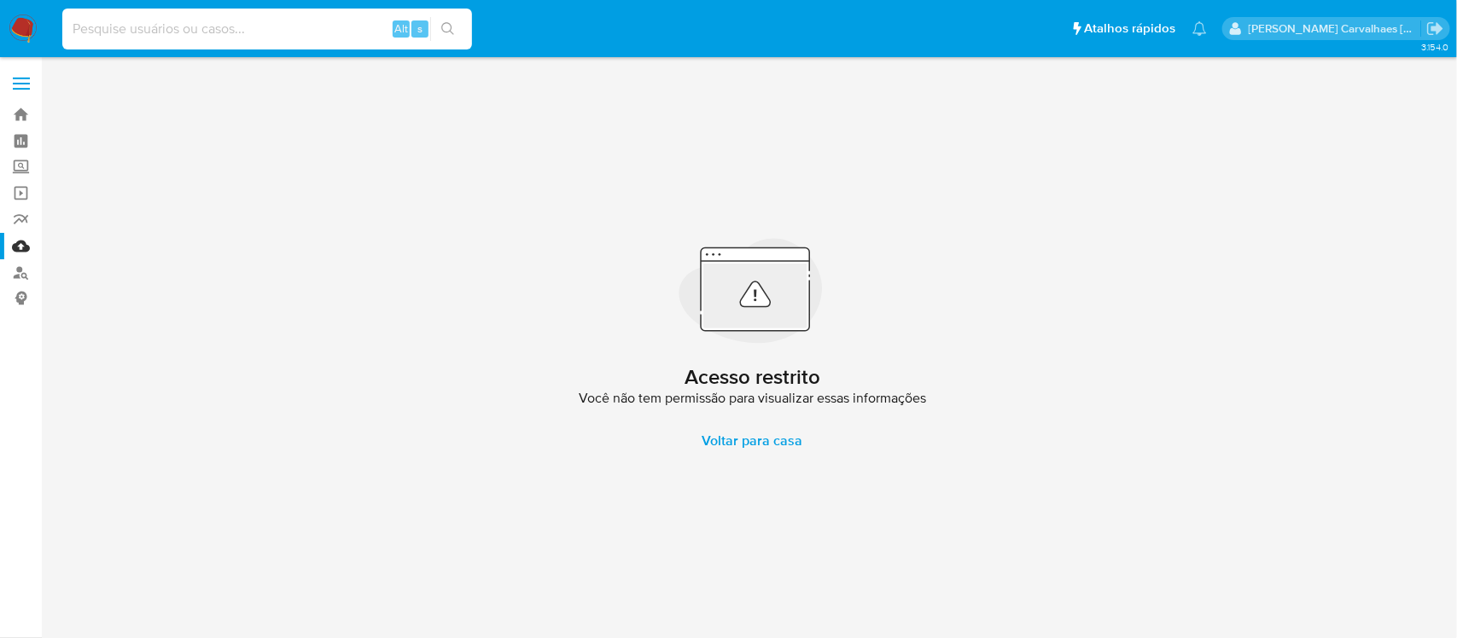
paste input "2HhK863xpGsio3lHvU9JHYah"
click at [73, 28] on input "2HhK863xpGsio3lHvU9JHYah" at bounding box center [267, 29] width 410 height 22
type input "2HhK863xpGsio3lHvU9JHYah"
click at [448, 26] on icon "search-icon" at bounding box center [448, 29] width 14 height 14
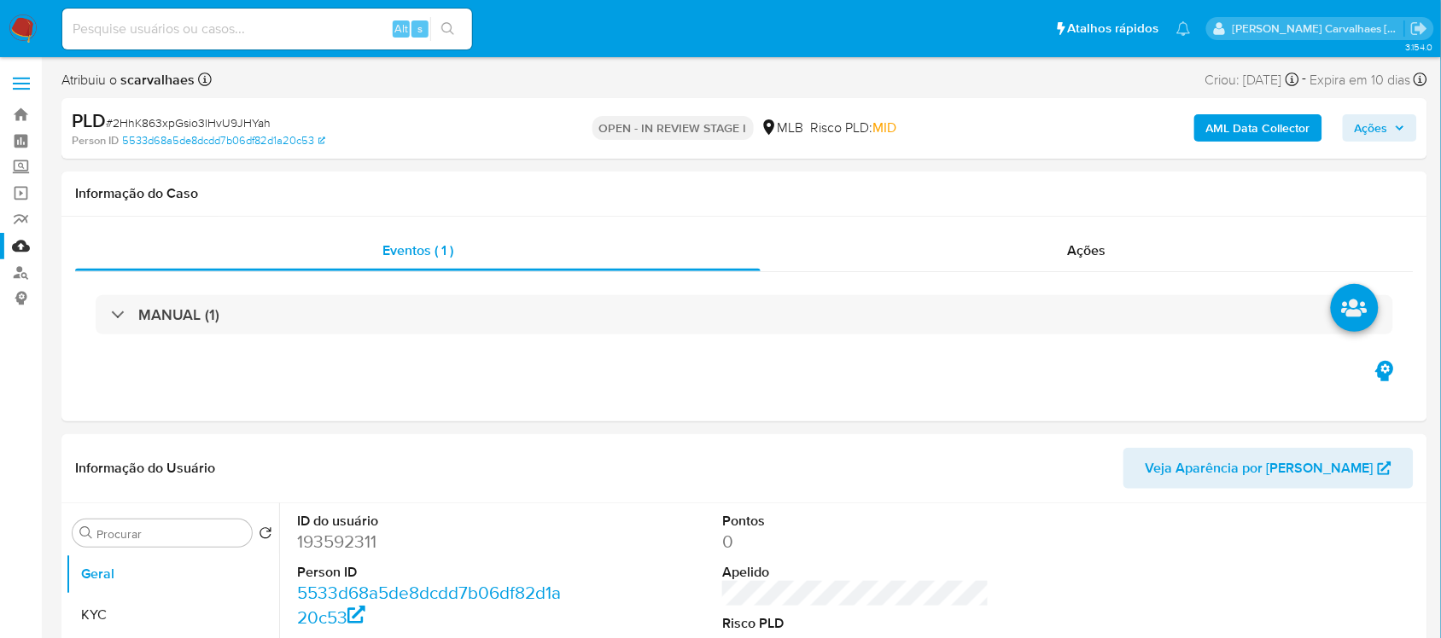
select select "10"
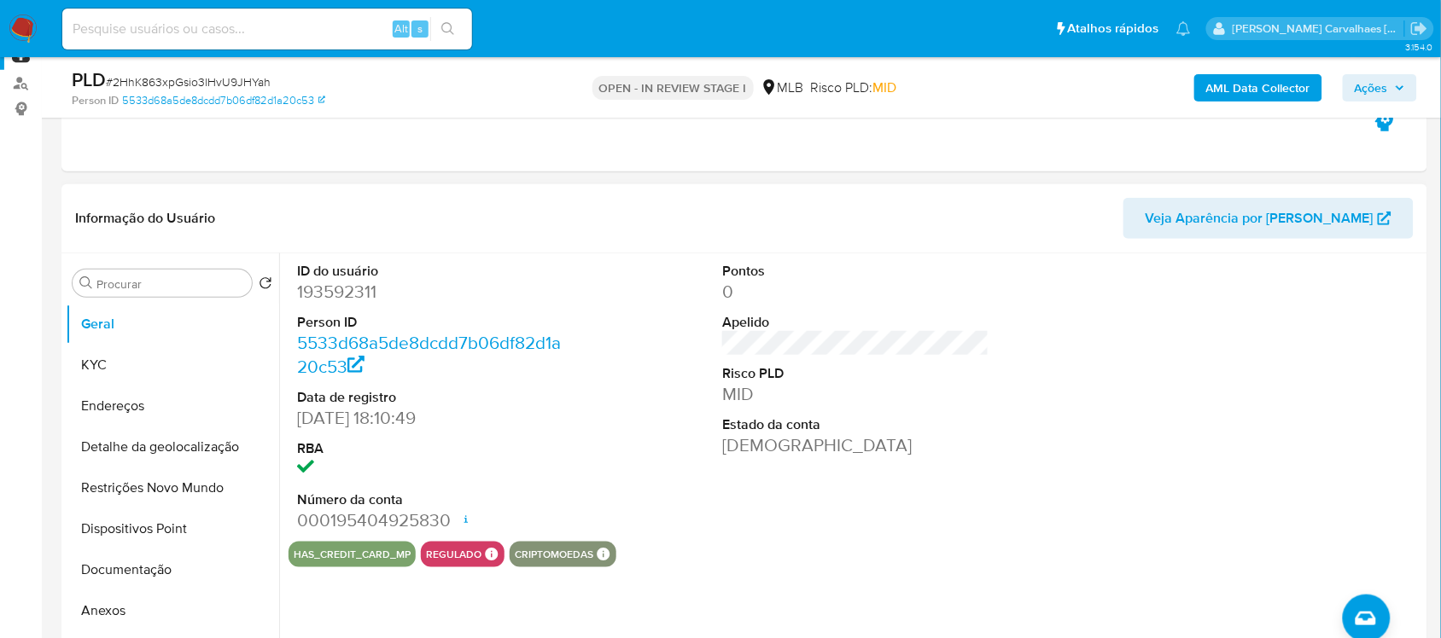
scroll to position [320, 0]
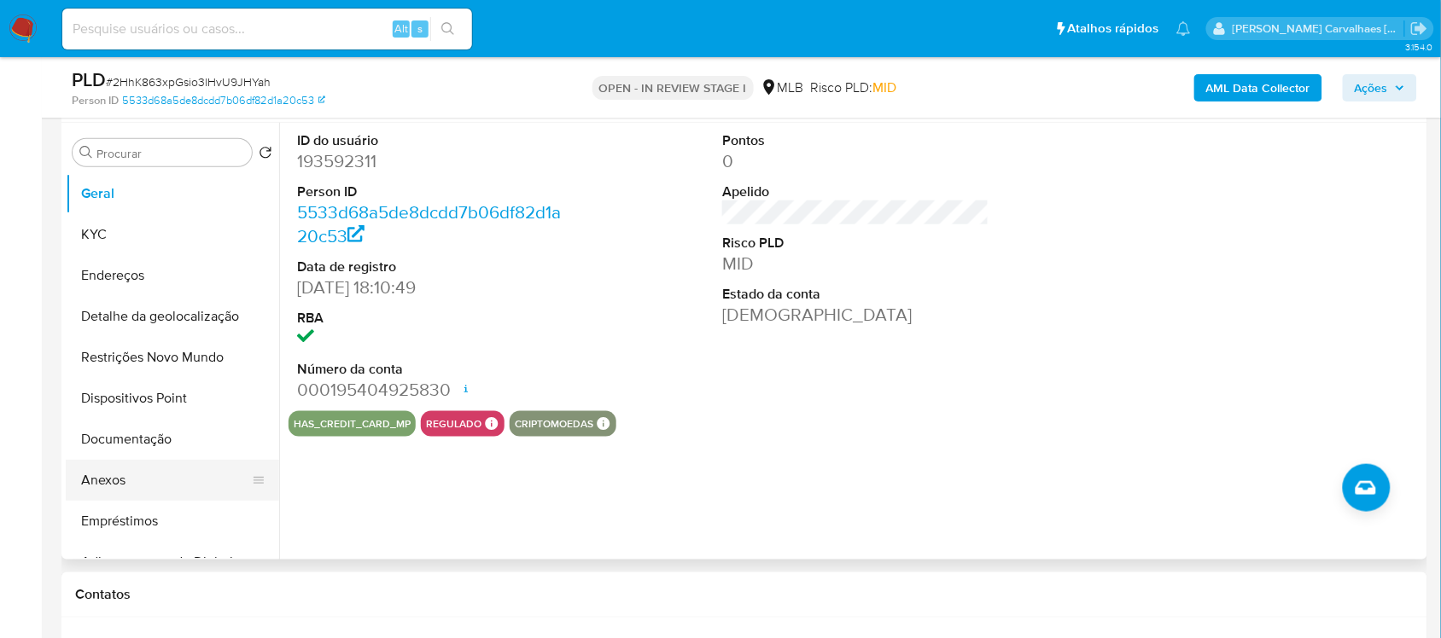
click at [134, 274] on button "Anexos" at bounding box center [166, 480] width 200 height 41
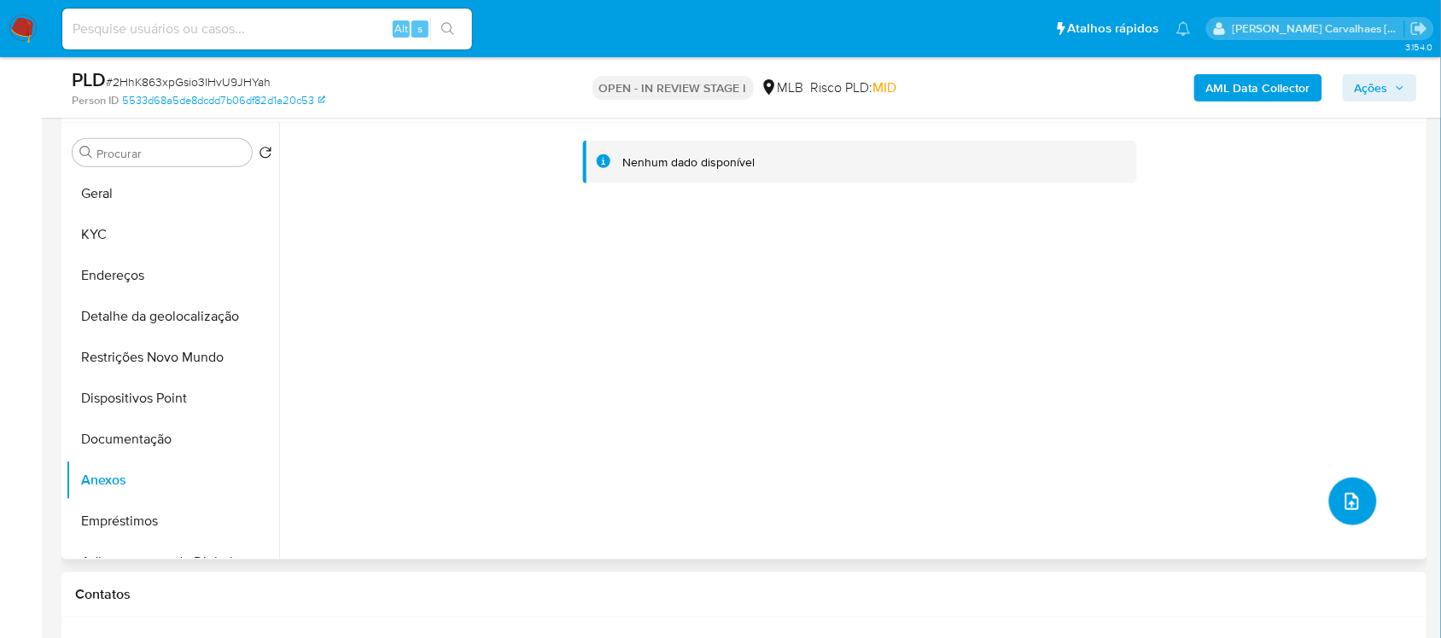
click at [661, 274] on icon "upload-file" at bounding box center [1352, 502] width 20 height 20
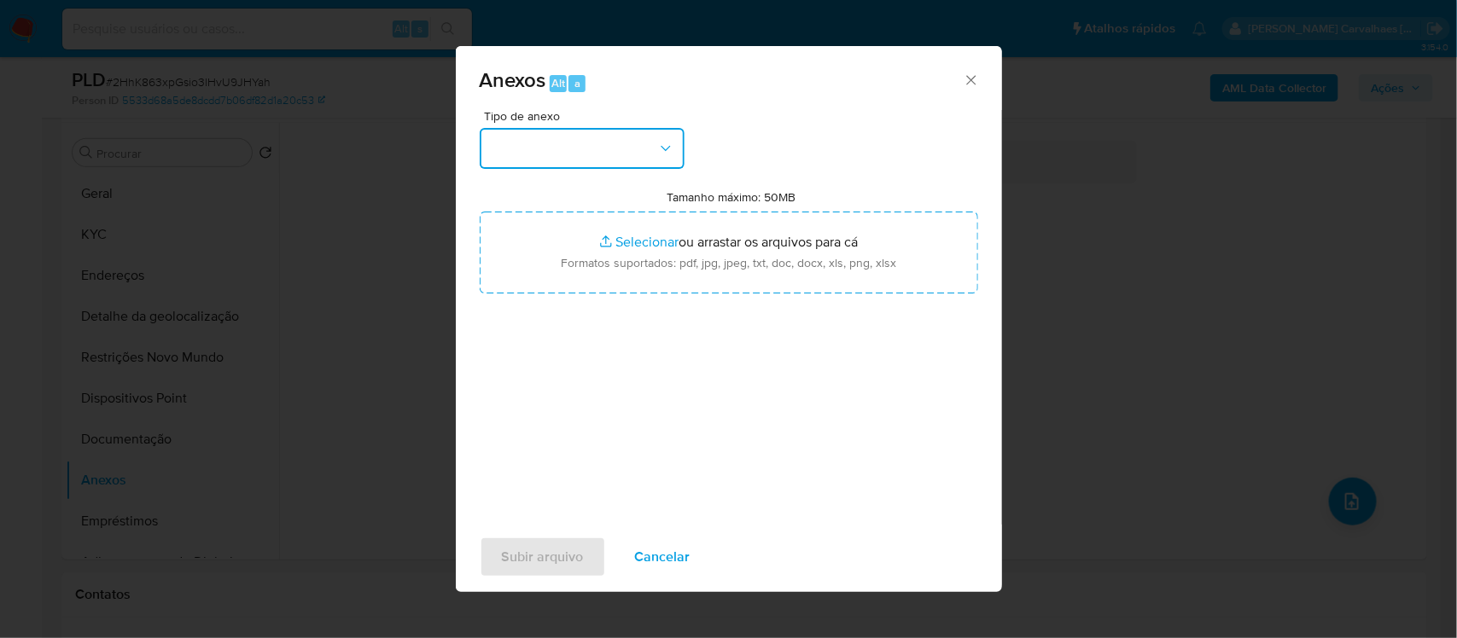
click at [661, 148] on icon "button" at bounding box center [665, 148] width 17 height 17
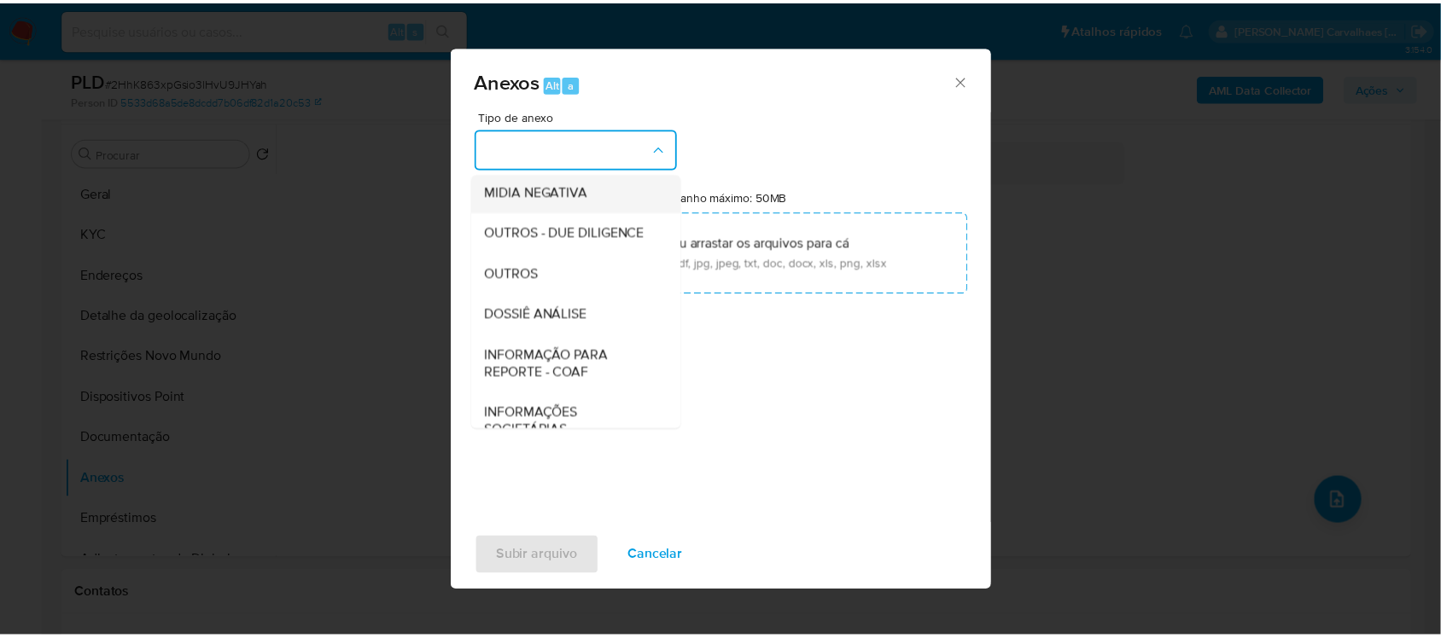
scroll to position [262, 0]
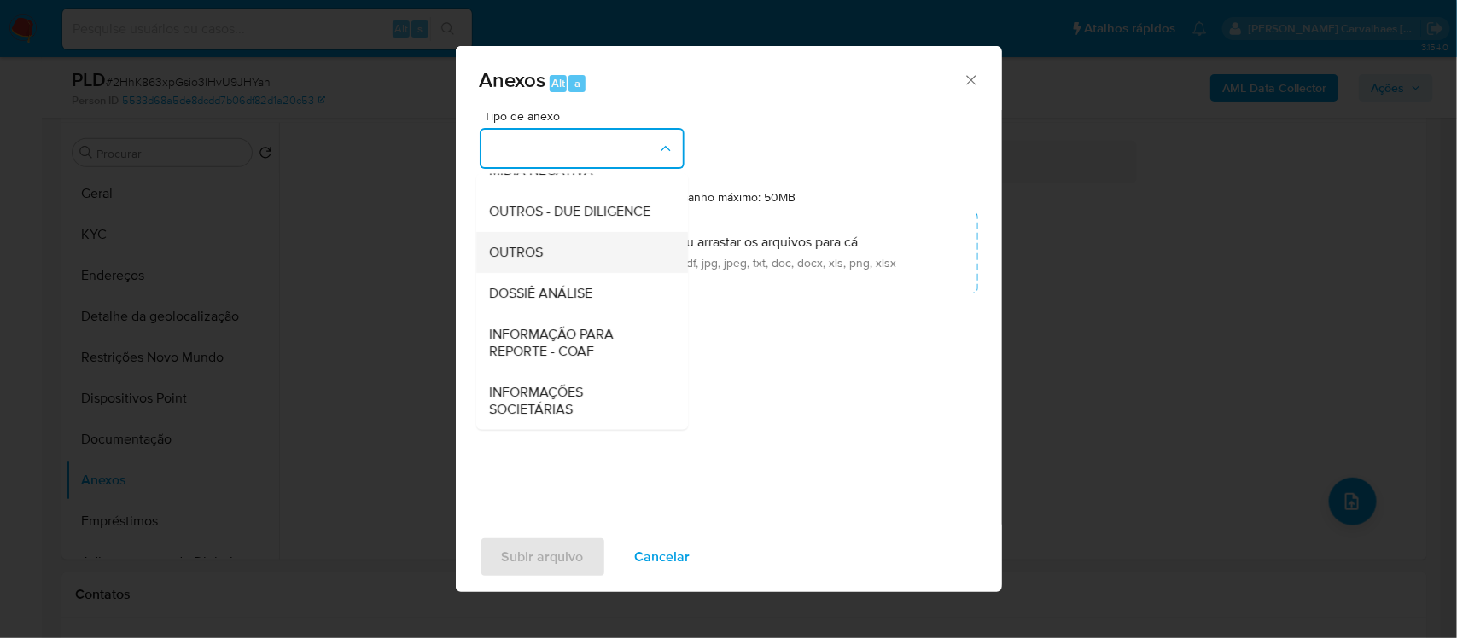
click at [568, 252] on div "OUTROS" at bounding box center [577, 251] width 174 height 41
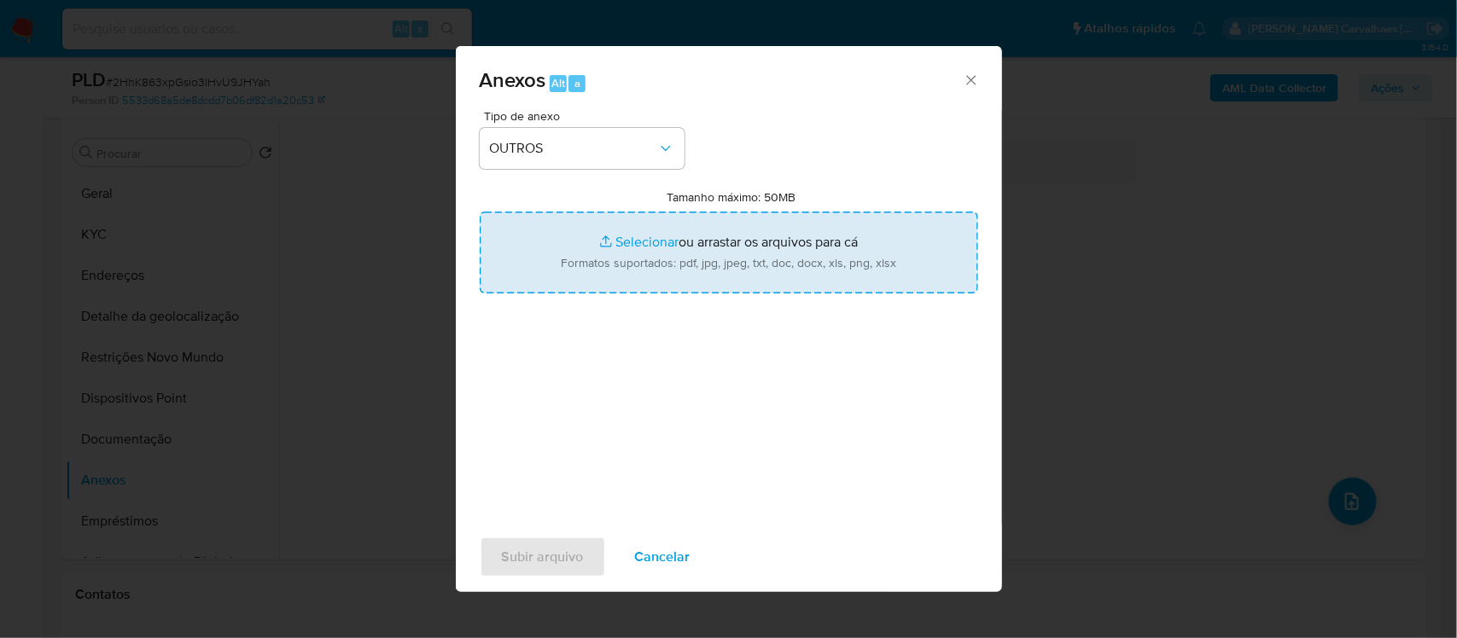
click at [647, 243] on input "Tamanho máximo: 50MB Selecionar arquivos" at bounding box center [729, 253] width 498 height 82
type input "C:\fakepath\Mulan Nata Emanuel Silva de Deus 193592311_2025_08_18_14_15_26 - Re…"
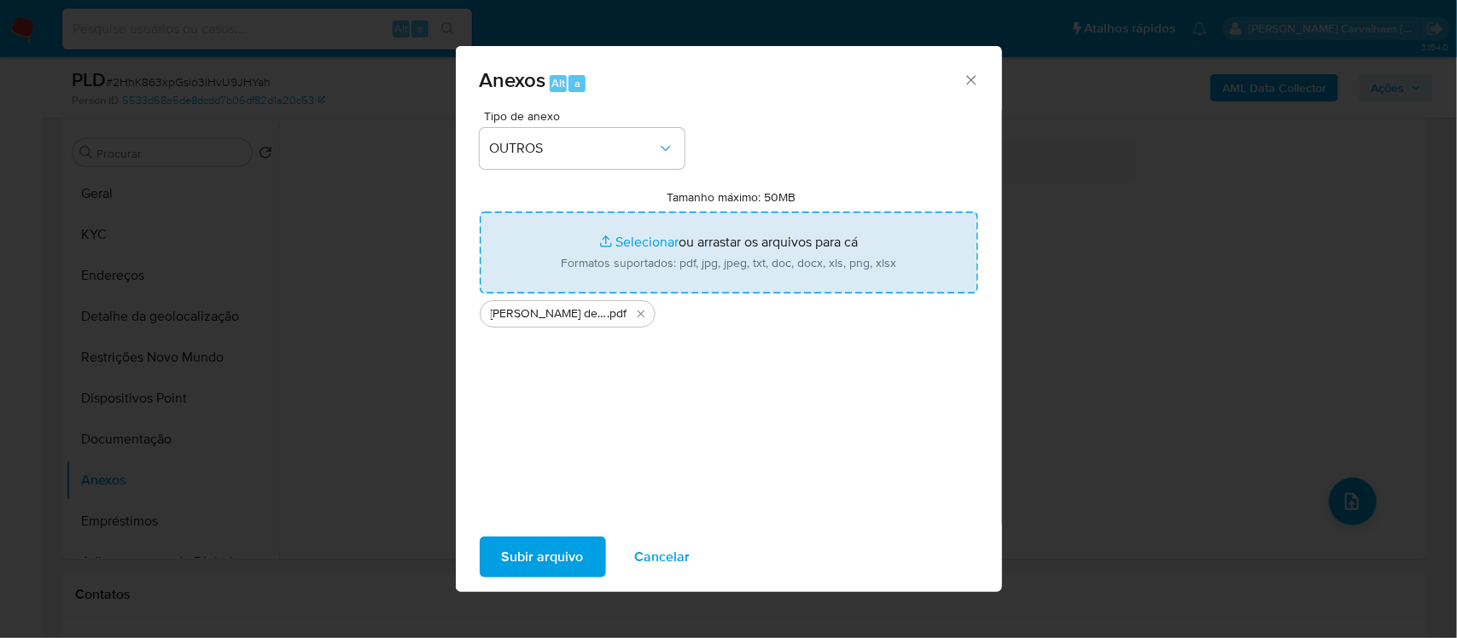
click at [649, 239] on input "Tamanho máximo: 50MB Selecionar arquivos" at bounding box center [729, 253] width 498 height 82
type input "C:\fakepath\SAR - xxxxx - CPF 37913848804 - NATA EMANUEL SILVA DE DEUS.pdf"
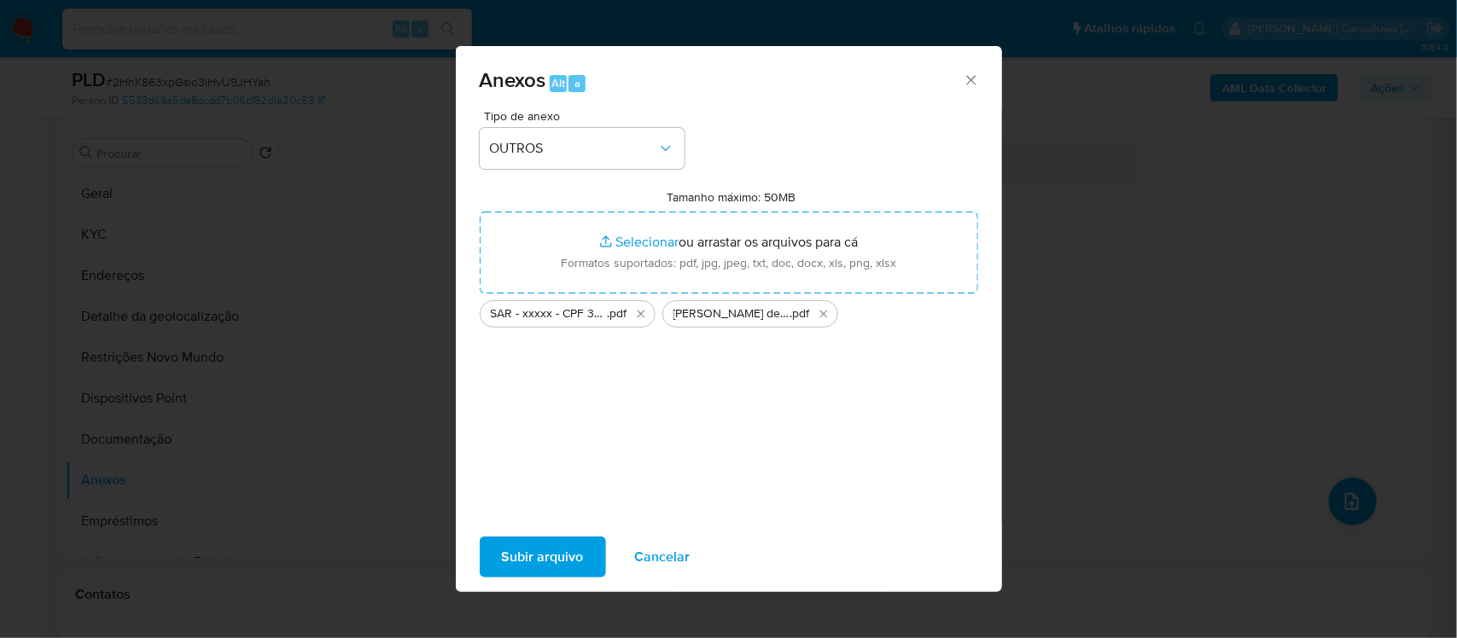
click at [533, 274] on span "Subir arquivo" at bounding box center [543, 557] width 82 height 38
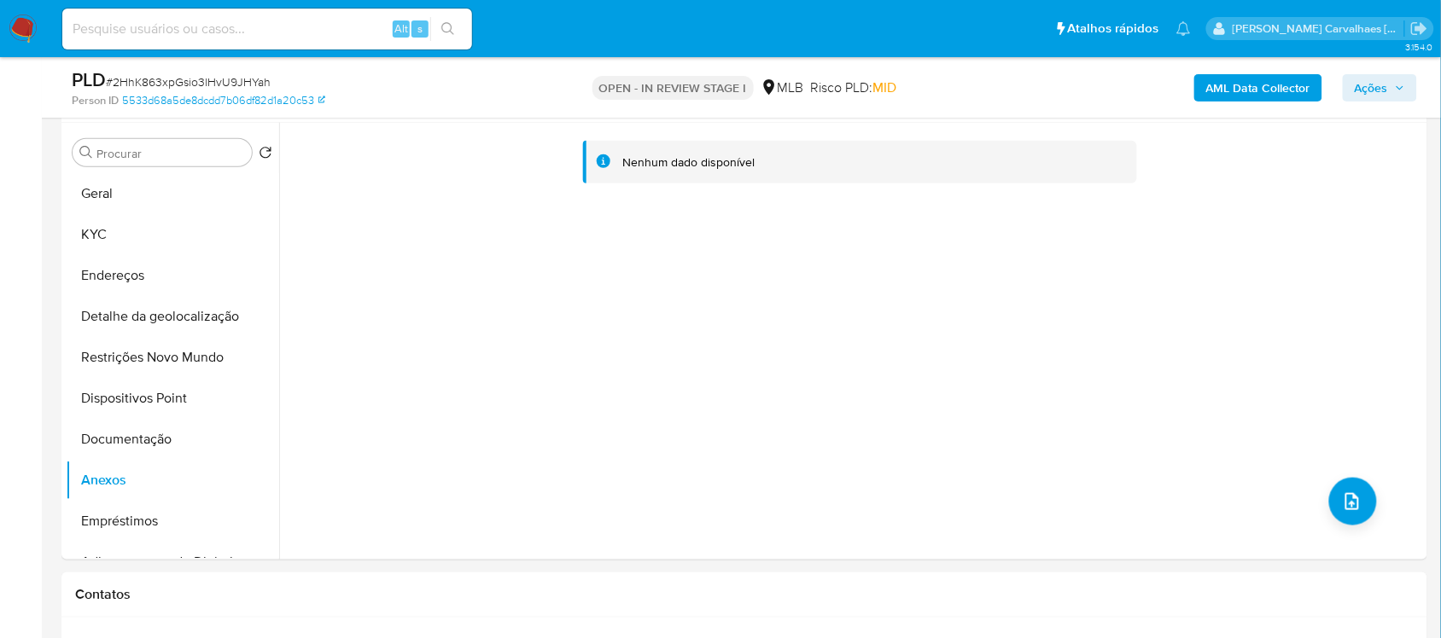
click at [661, 88] on span "Ações" at bounding box center [1370, 87] width 33 height 27
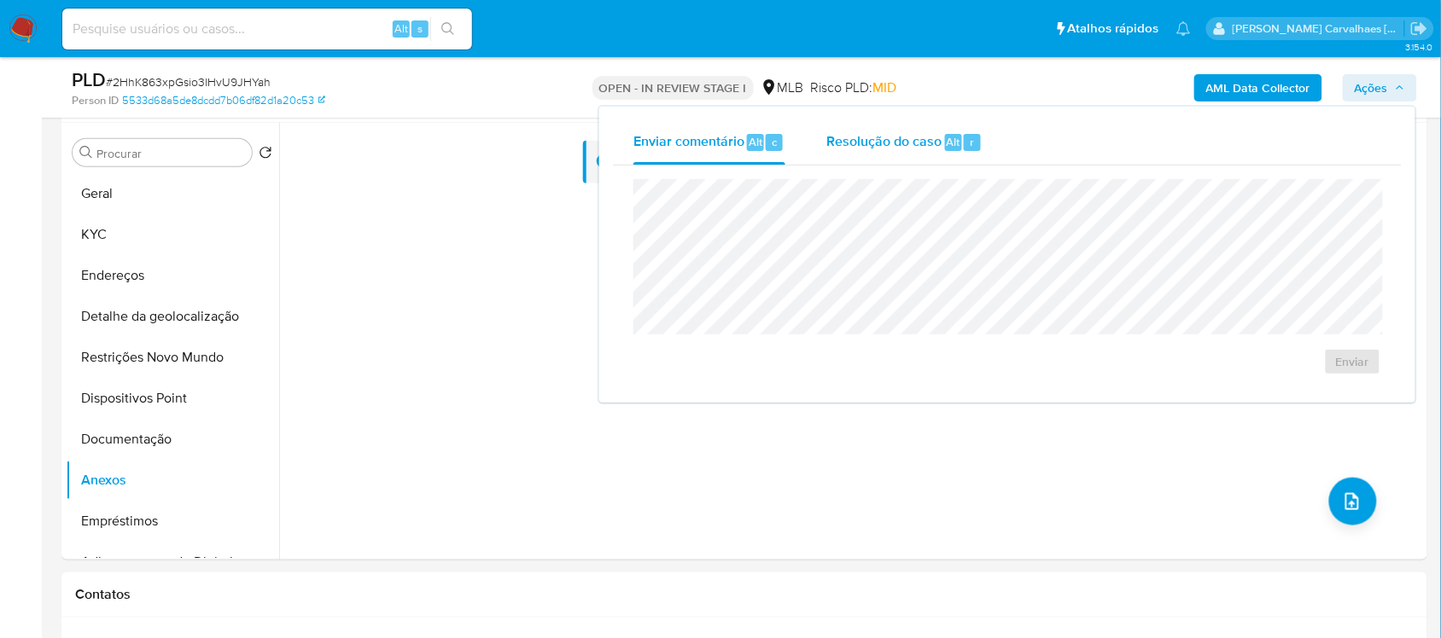
click at [661, 145] on span "Resolução do caso" at bounding box center [883, 141] width 115 height 20
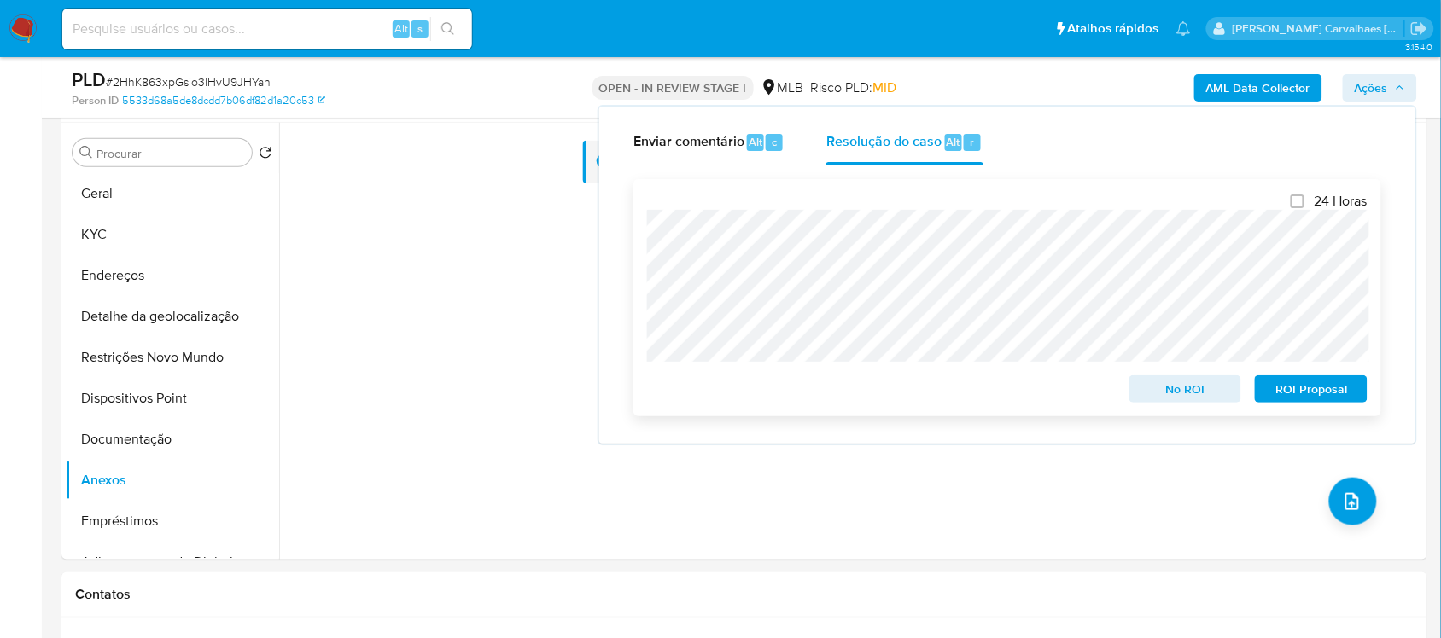
click at [661, 274] on span "ROI Proposal" at bounding box center [1310, 389] width 89 height 24
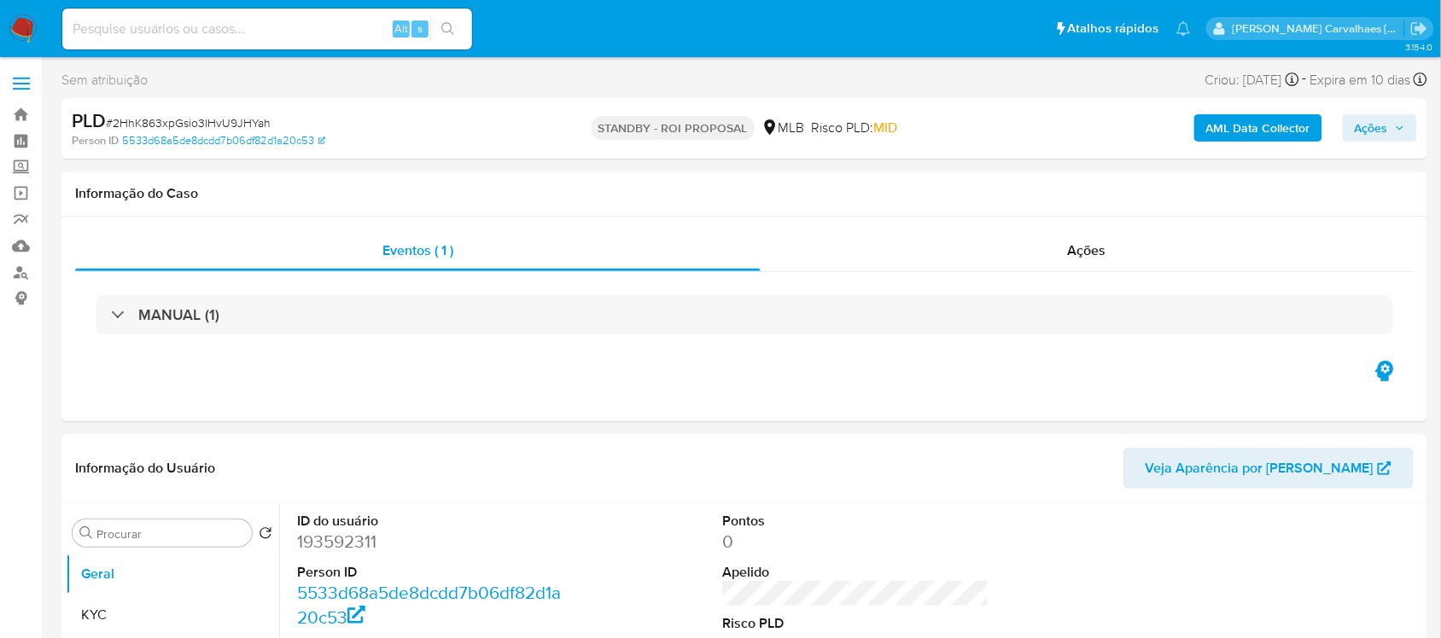
select select "10"
click at [218, 15] on div "Alt s" at bounding box center [267, 29] width 410 height 41
paste input "ph5wMy85pLdge6KZeLA5EDFE"
type input "ph5wMy85pLdge6KZeLA5EDFE"
click at [445, 27] on icon "search-icon" at bounding box center [448, 29] width 14 height 14
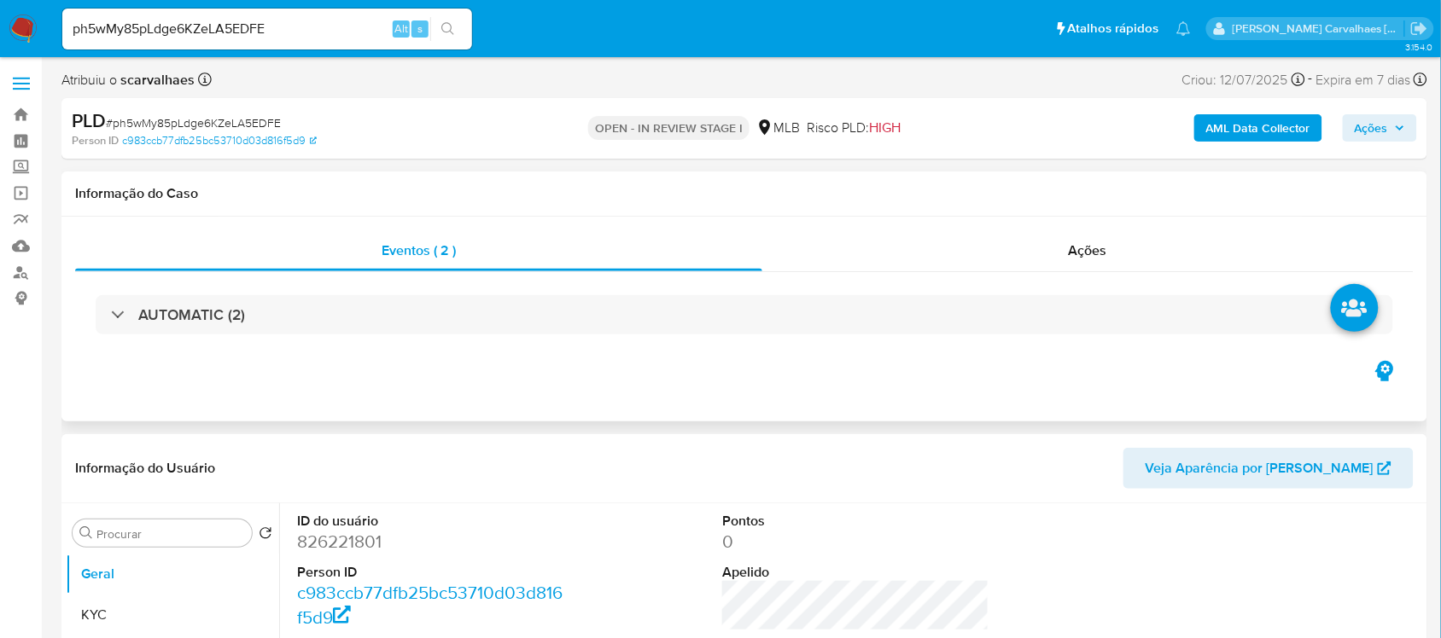
select select "10"
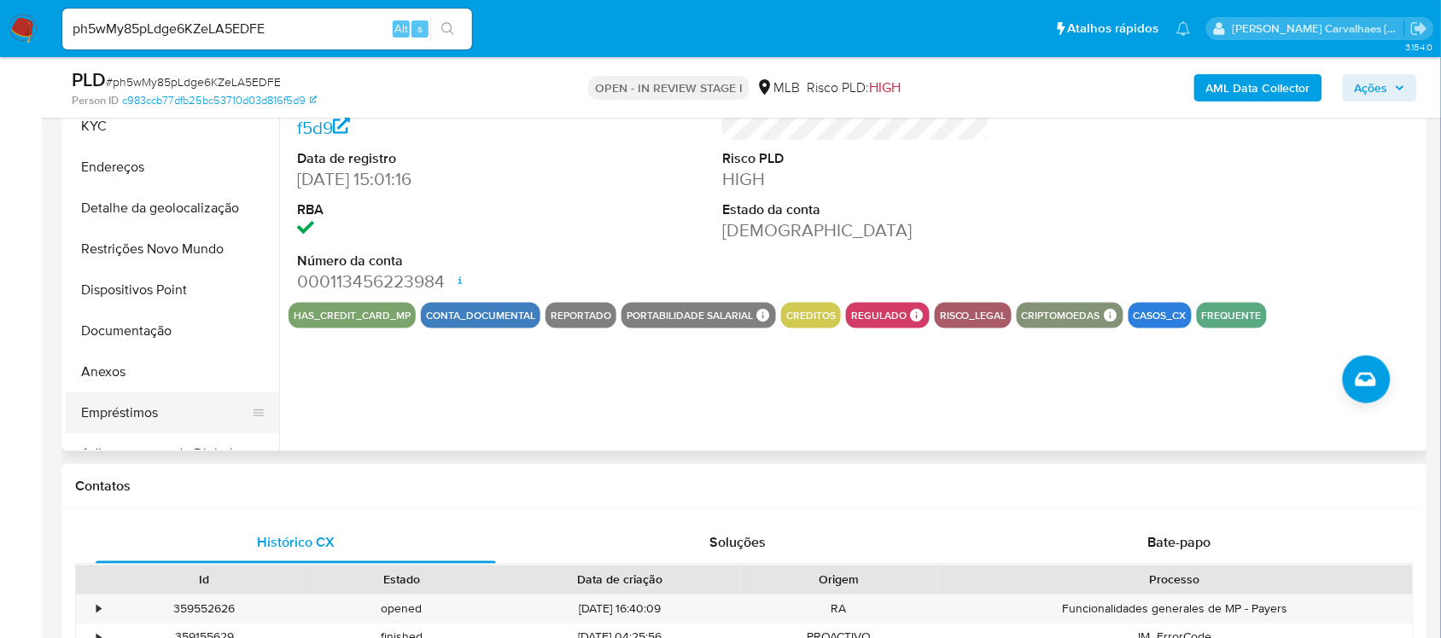
scroll to position [427, 0]
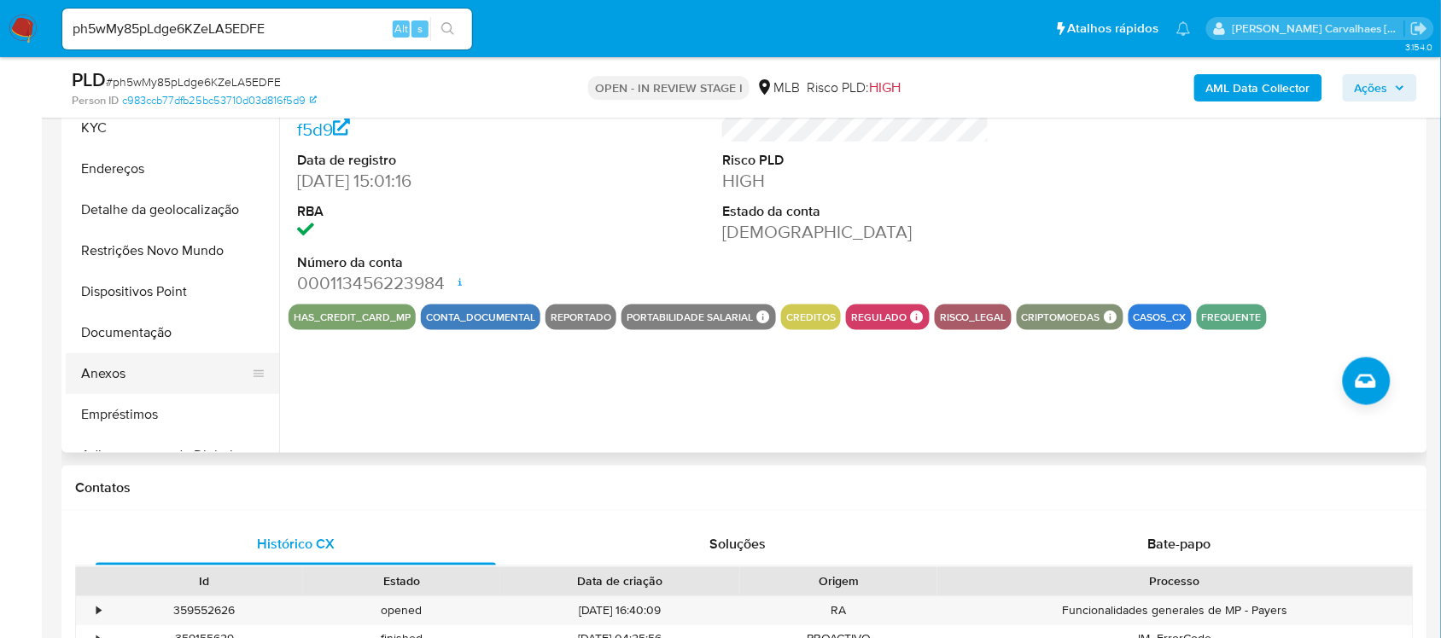
click at [141, 370] on button "Anexos" at bounding box center [166, 373] width 200 height 41
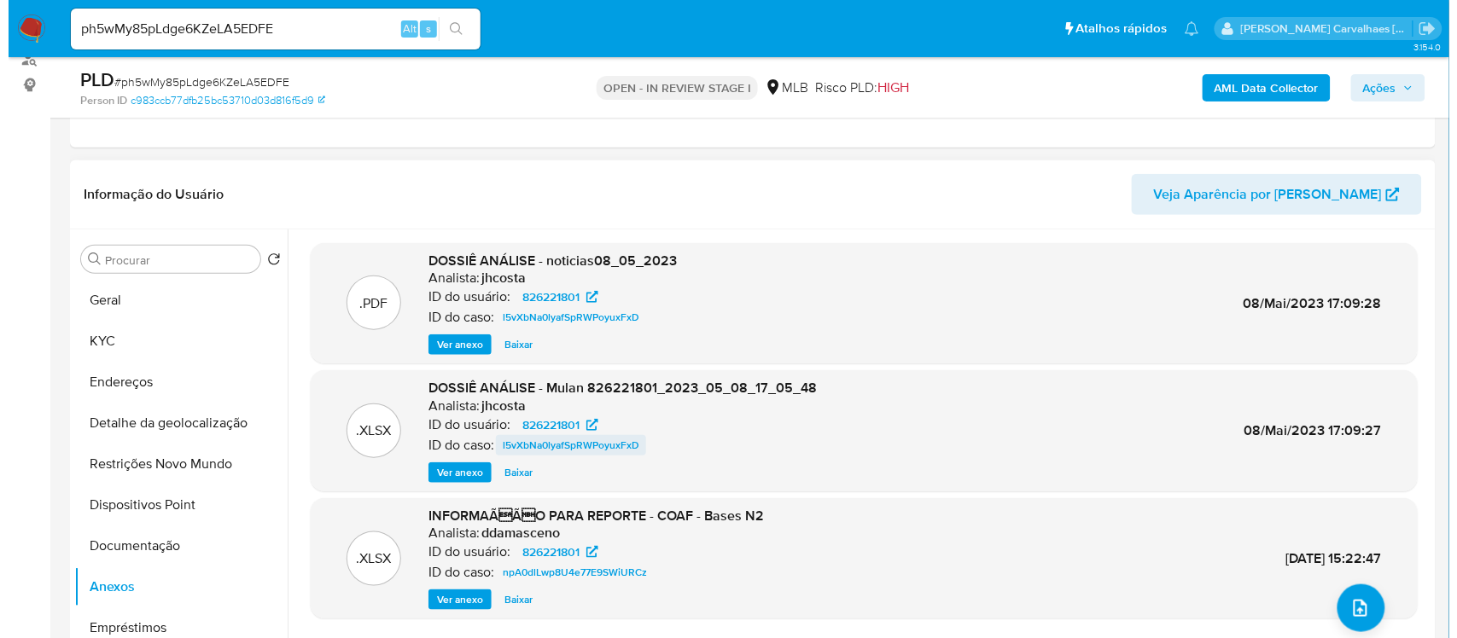
scroll to position [320, 0]
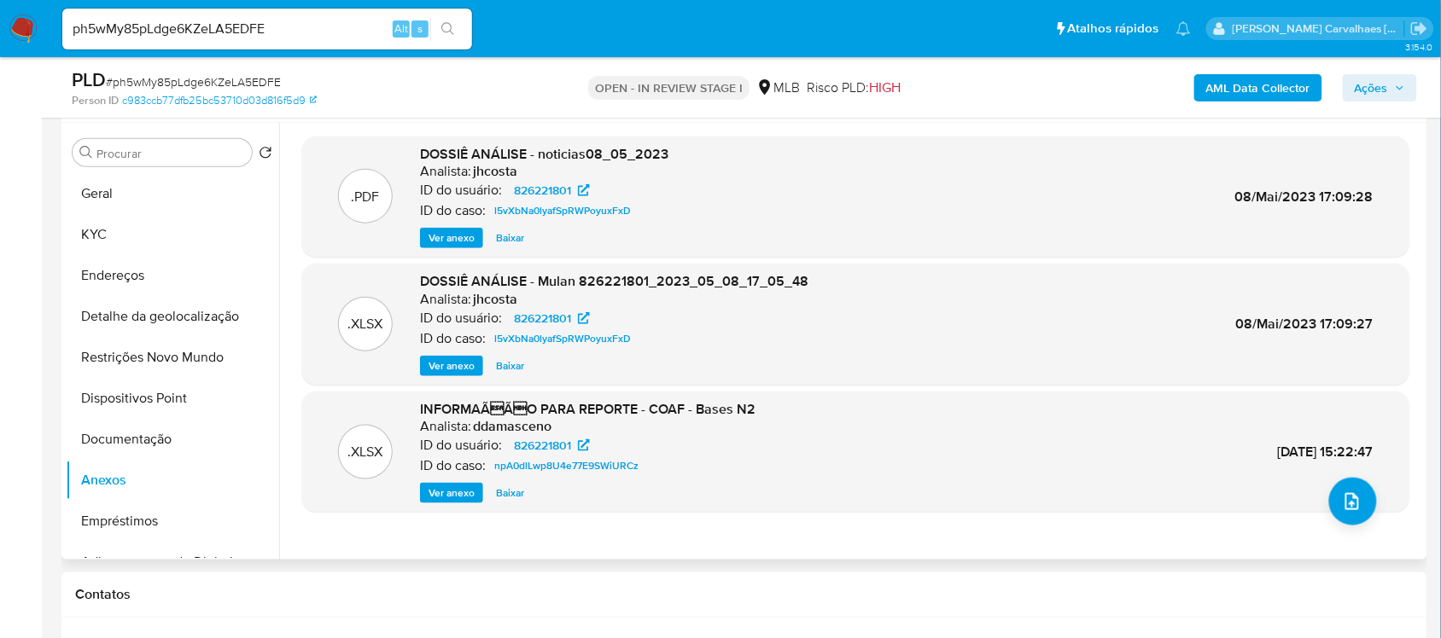
click at [451, 233] on span "Ver anexo" at bounding box center [451, 238] width 46 height 17
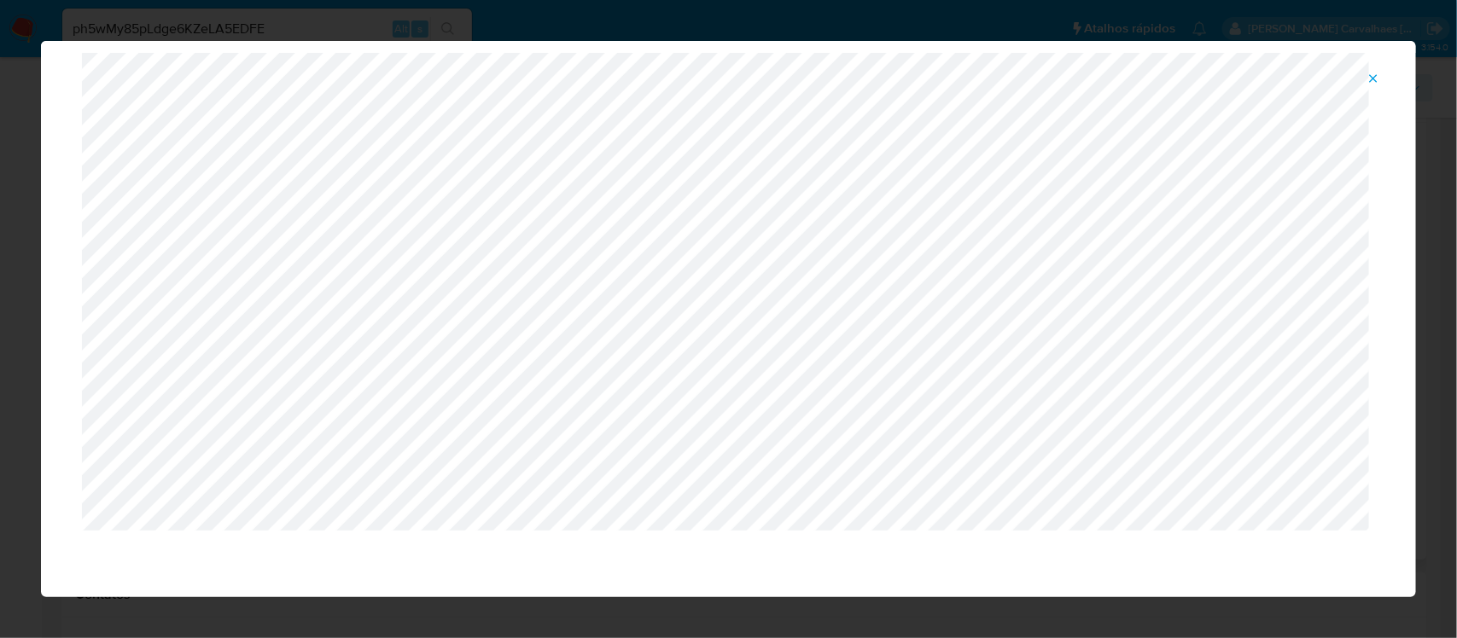
scroll to position [78, 0]
click at [1372, 69] on span "Attachment preview" at bounding box center [1373, 79] width 14 height 24
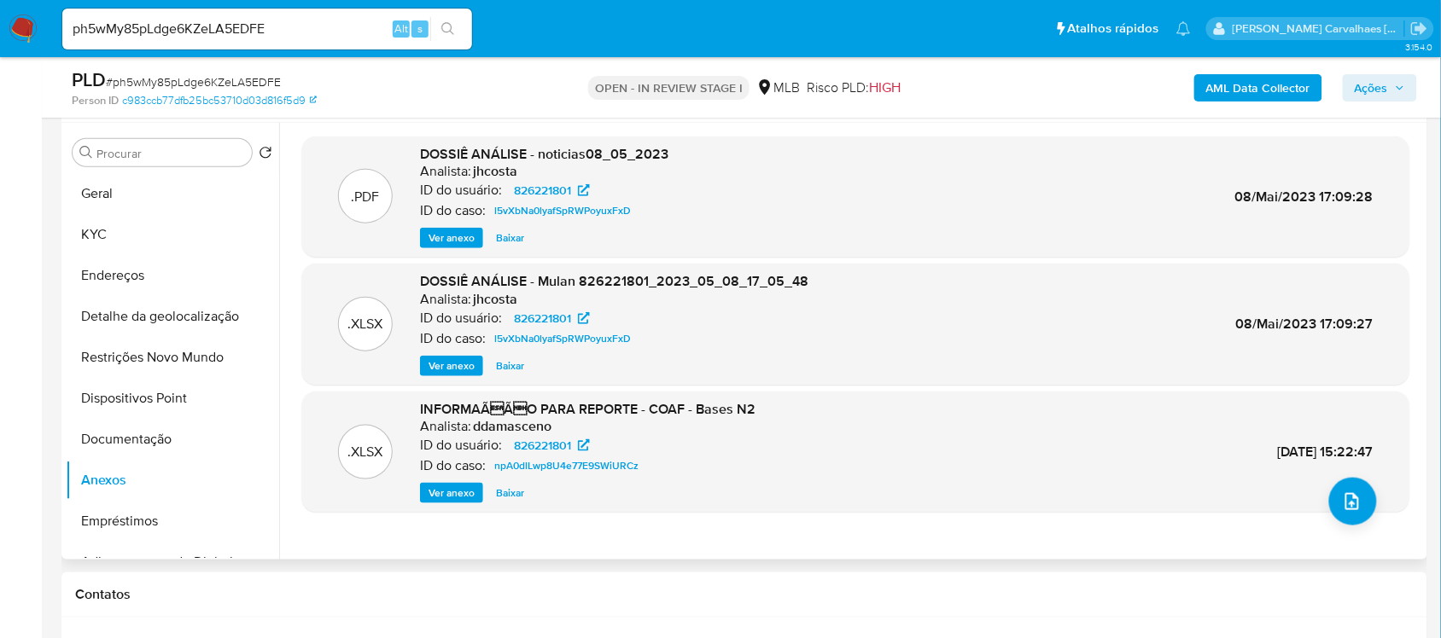
click at [461, 492] on span "Ver anexo" at bounding box center [451, 493] width 46 height 17
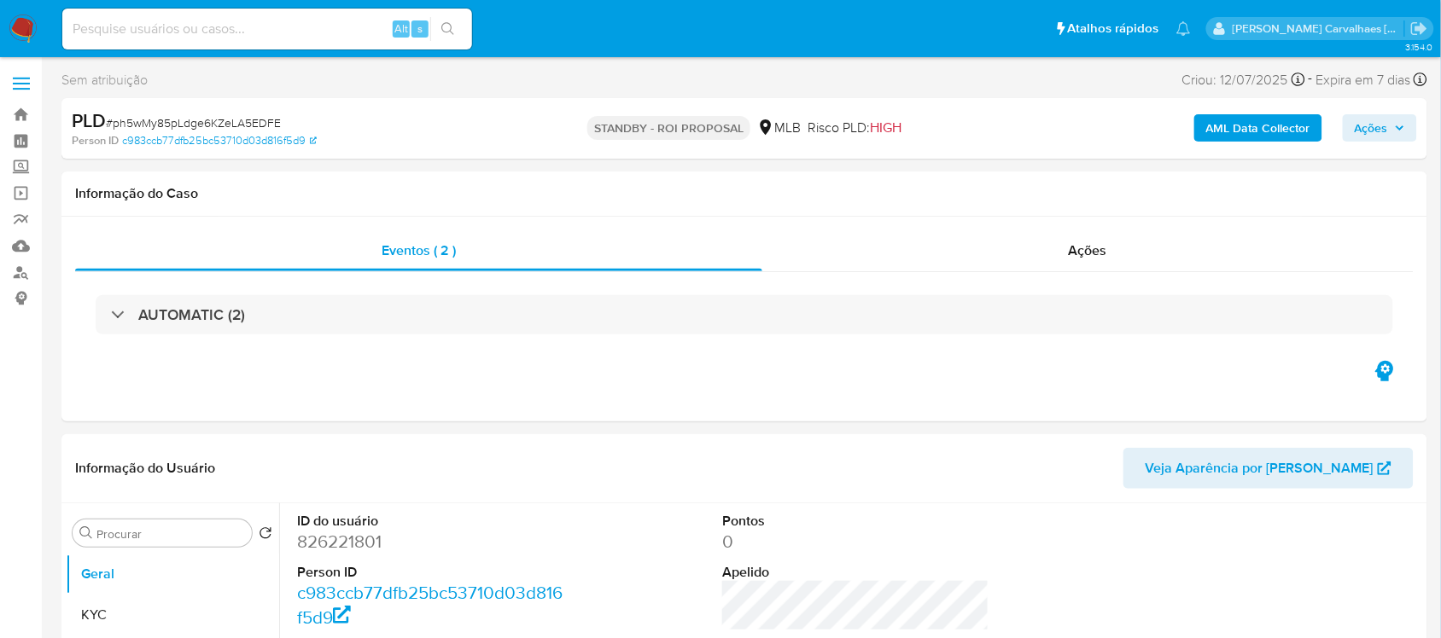
select select "10"
click at [21, 26] on img at bounding box center [23, 29] width 29 height 29
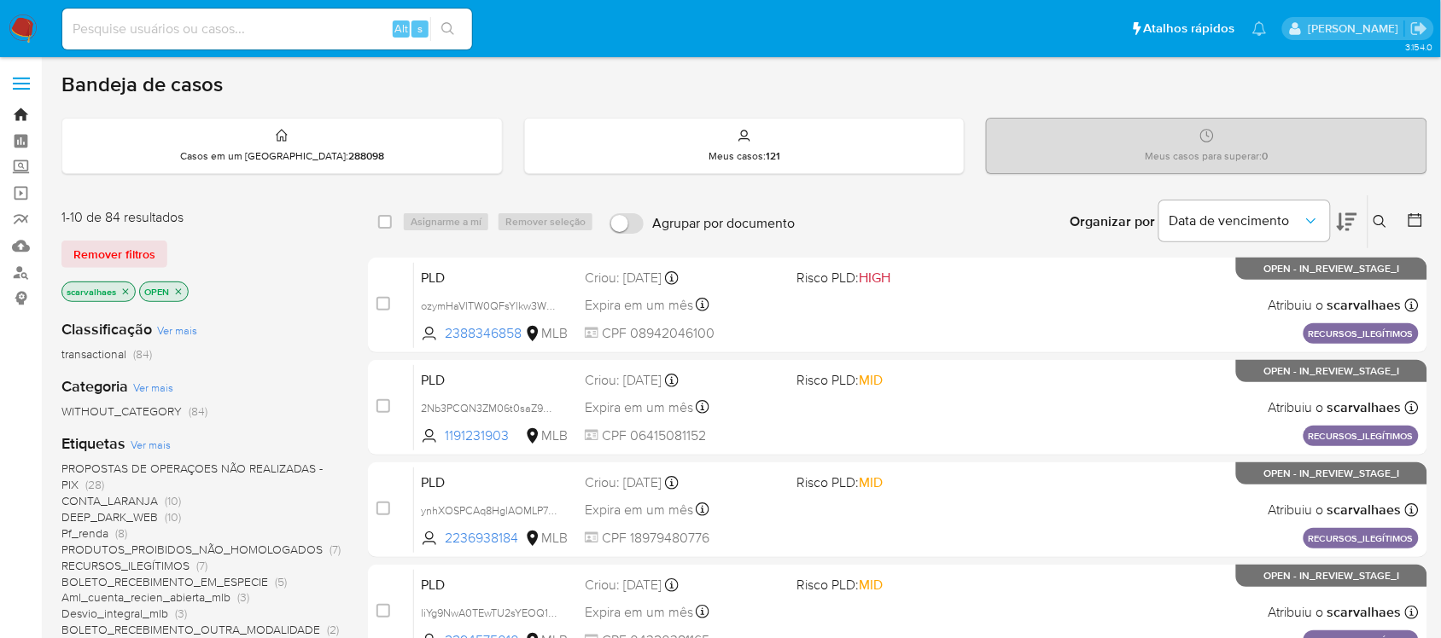
click at [24, 114] on link "Bandeja" at bounding box center [101, 115] width 203 height 26
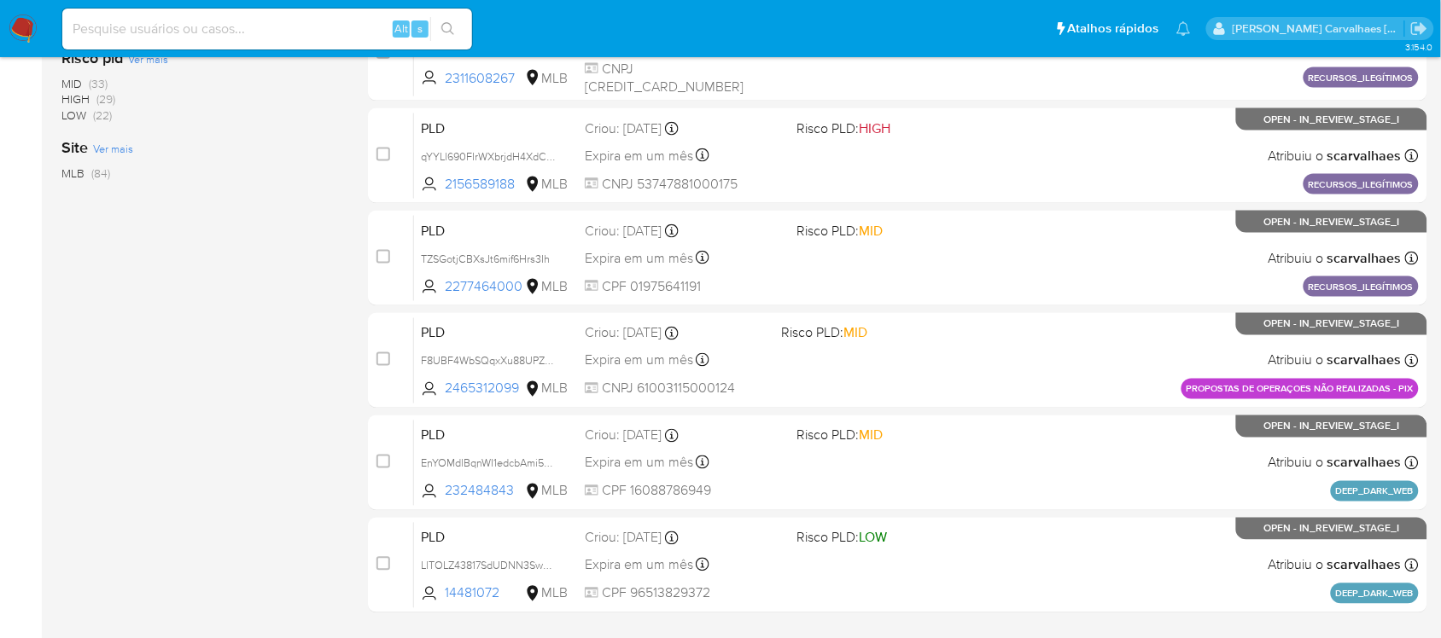
scroll to position [707, 0]
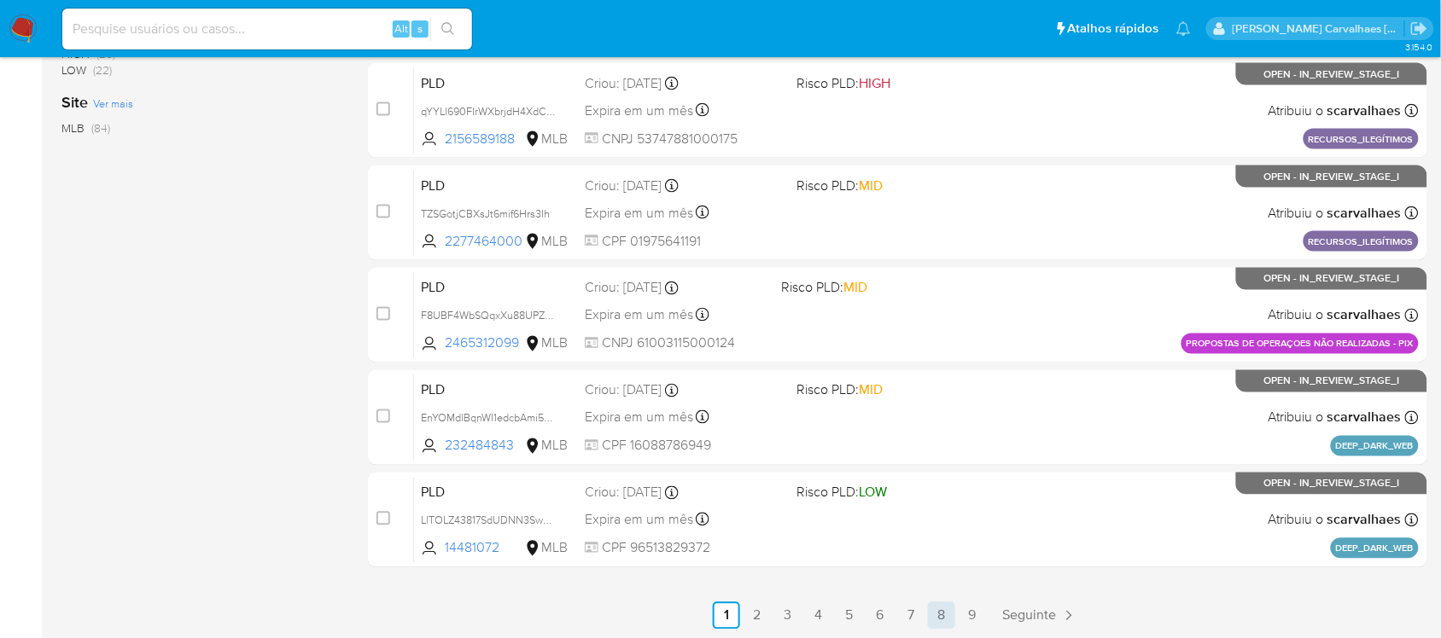
click at [943, 615] on link "8" at bounding box center [941, 615] width 27 height 27
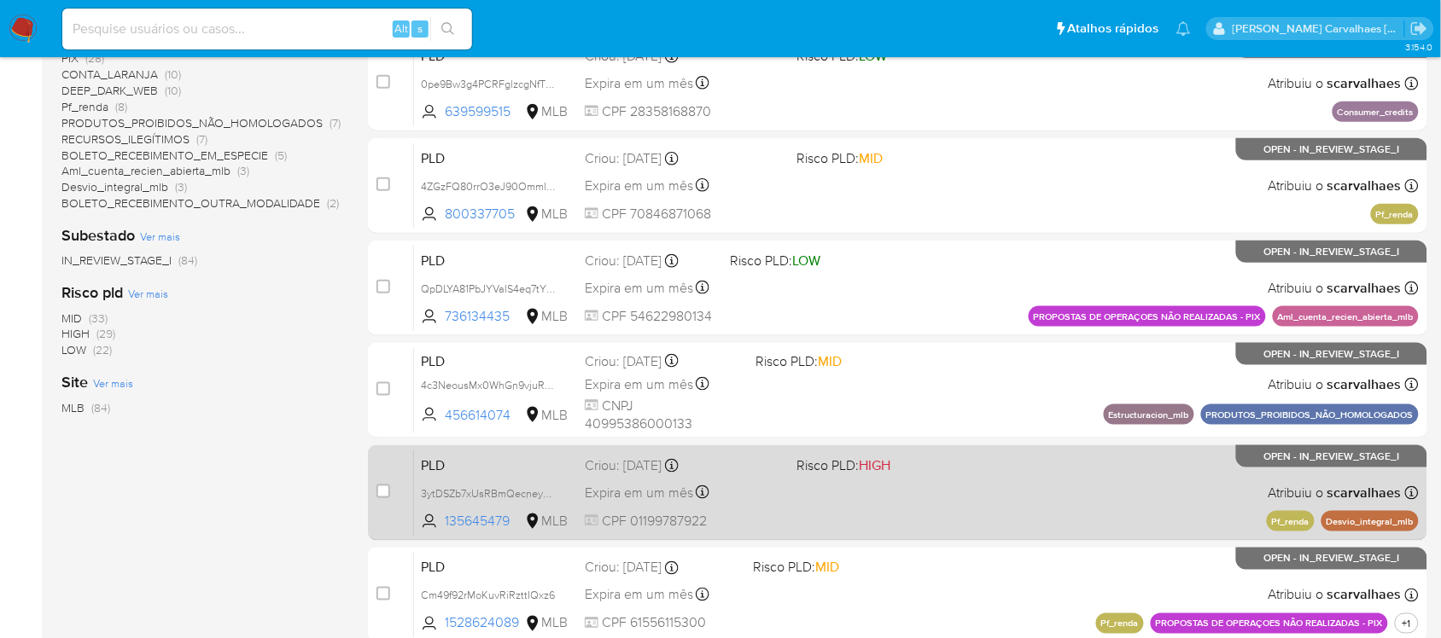
scroll to position [707, 0]
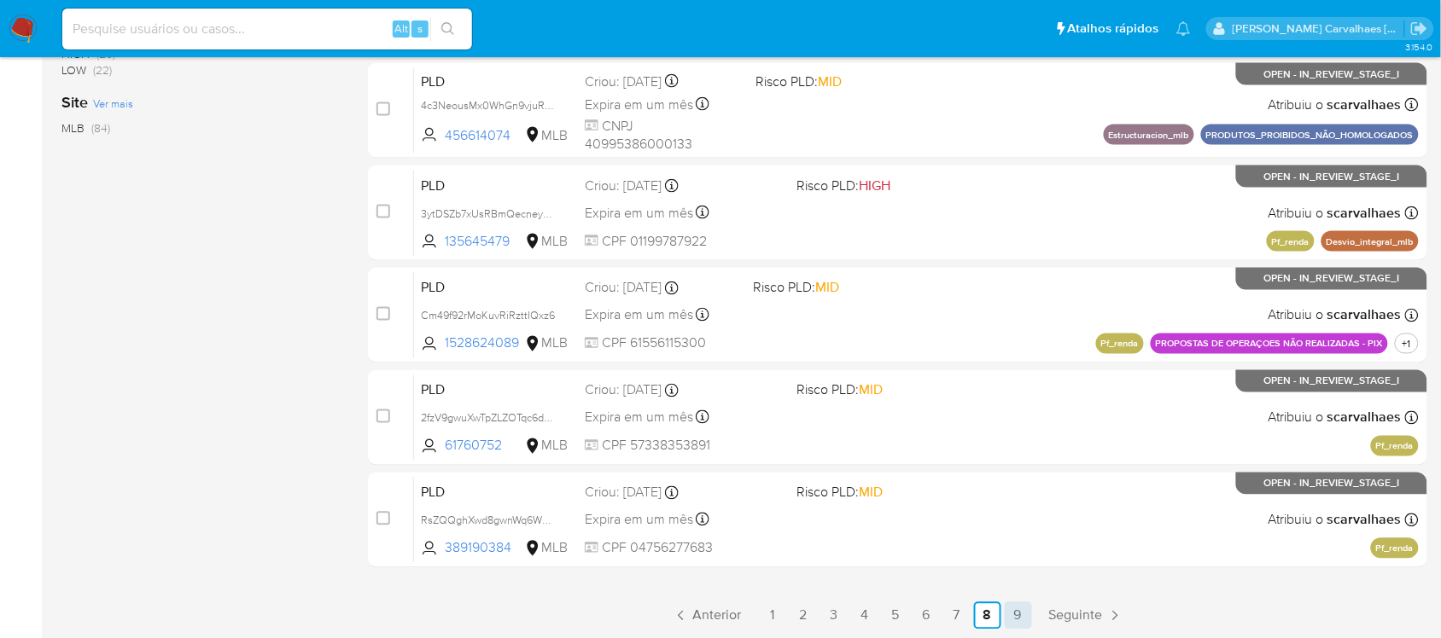
click at [1017, 619] on link "9" at bounding box center [1017, 615] width 27 height 27
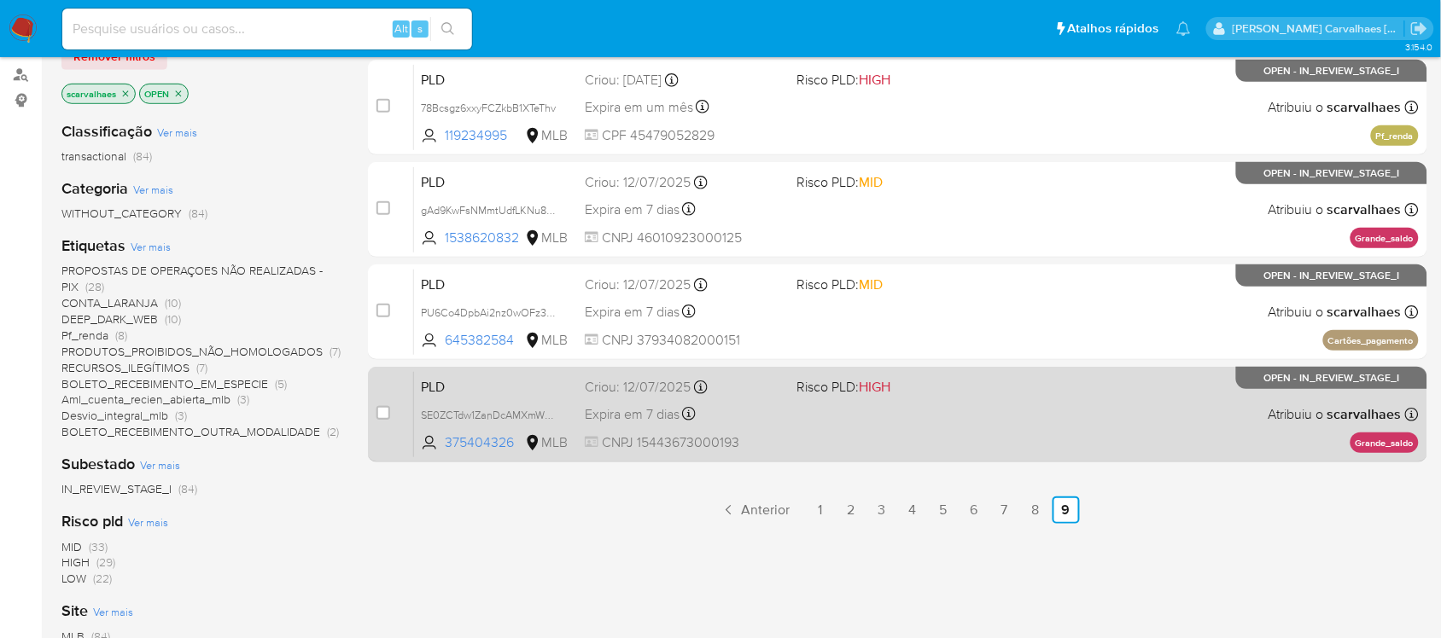
scroll to position [213, 0]
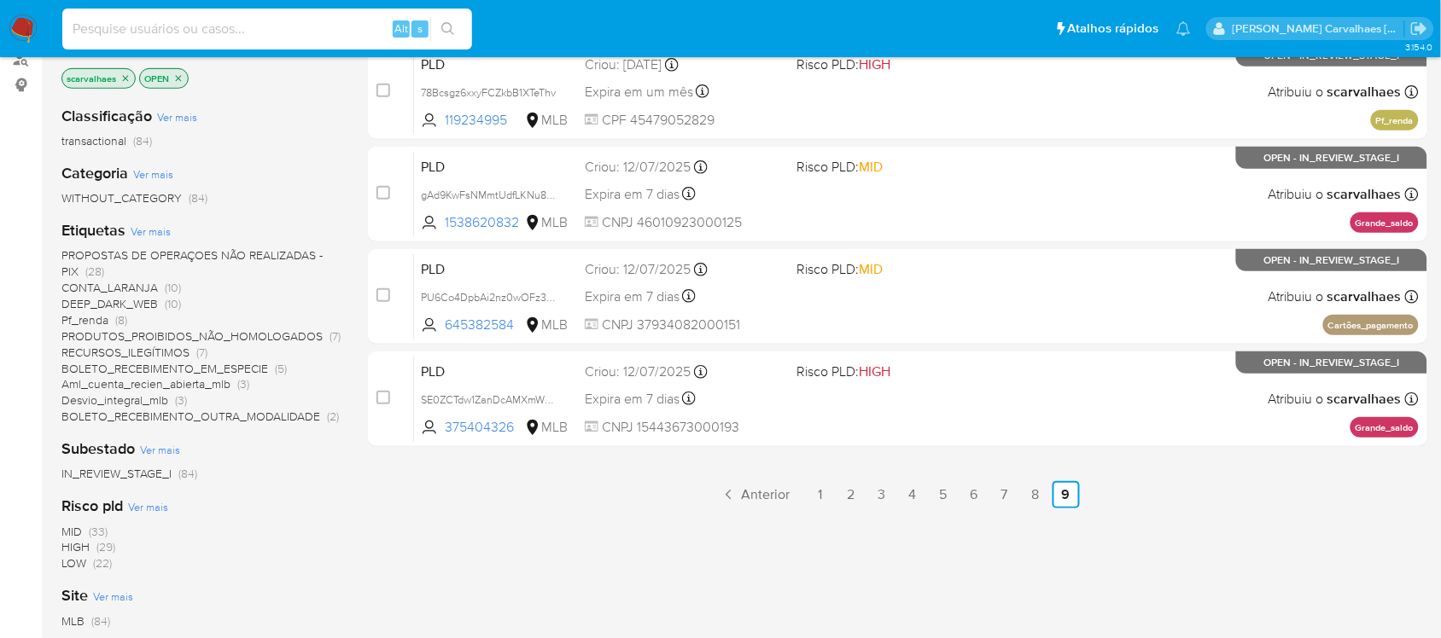
click at [175, 28] on input at bounding box center [267, 29] width 410 height 22
paste input "PU6Co4DpbAi2nz0wOFz3w2xX"
type input "PU6Co4DpbAi2nz0wOFz3w2xX"
click at [449, 32] on icon "search-icon" at bounding box center [448, 29] width 14 height 14
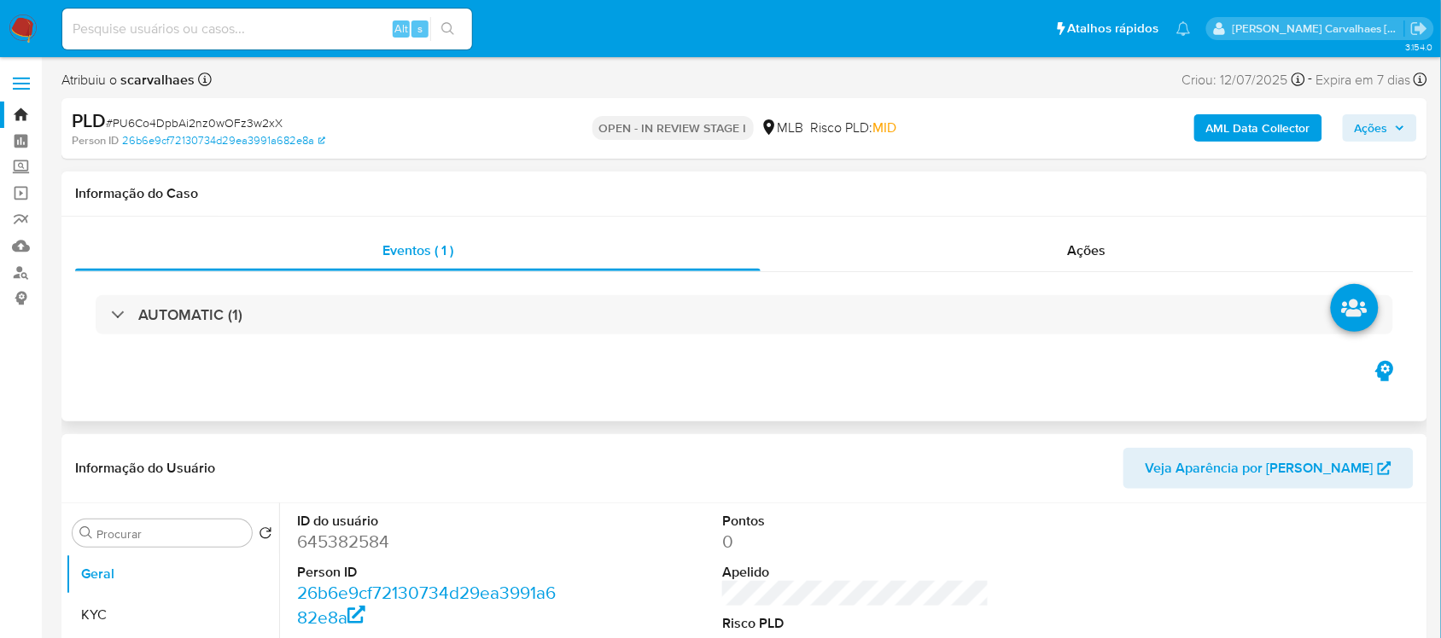
select select "10"
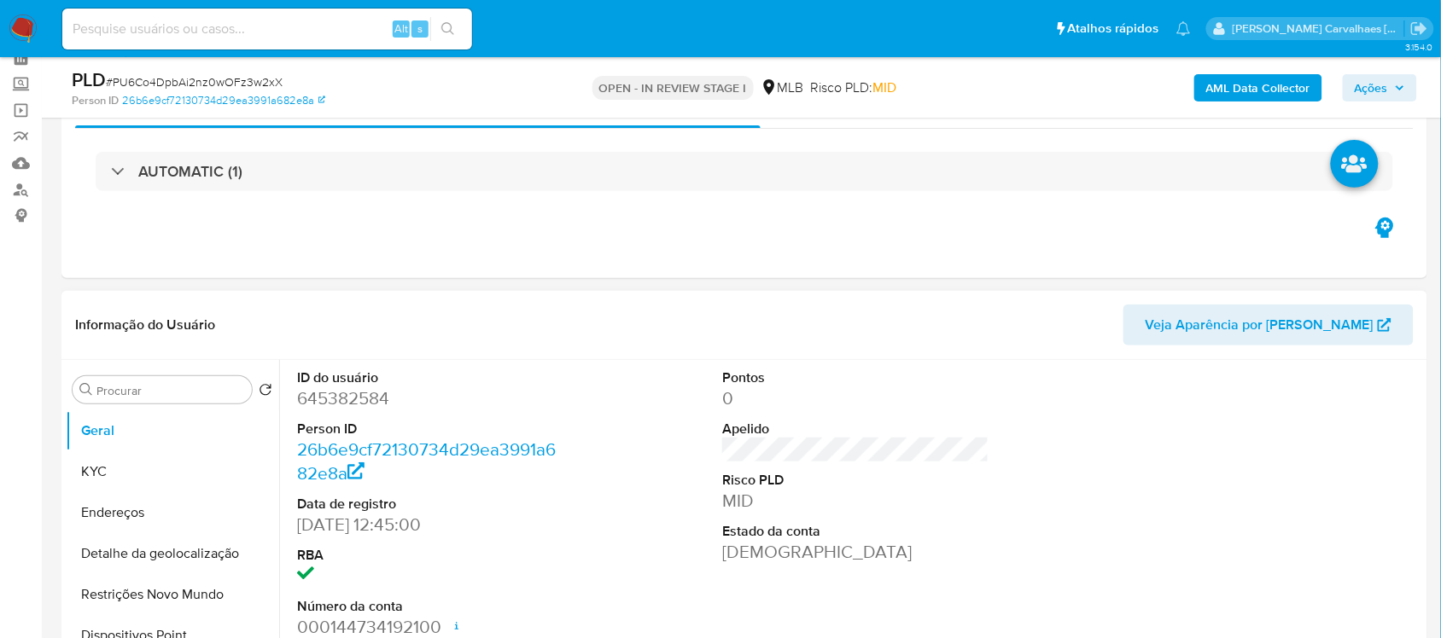
scroll to position [213, 0]
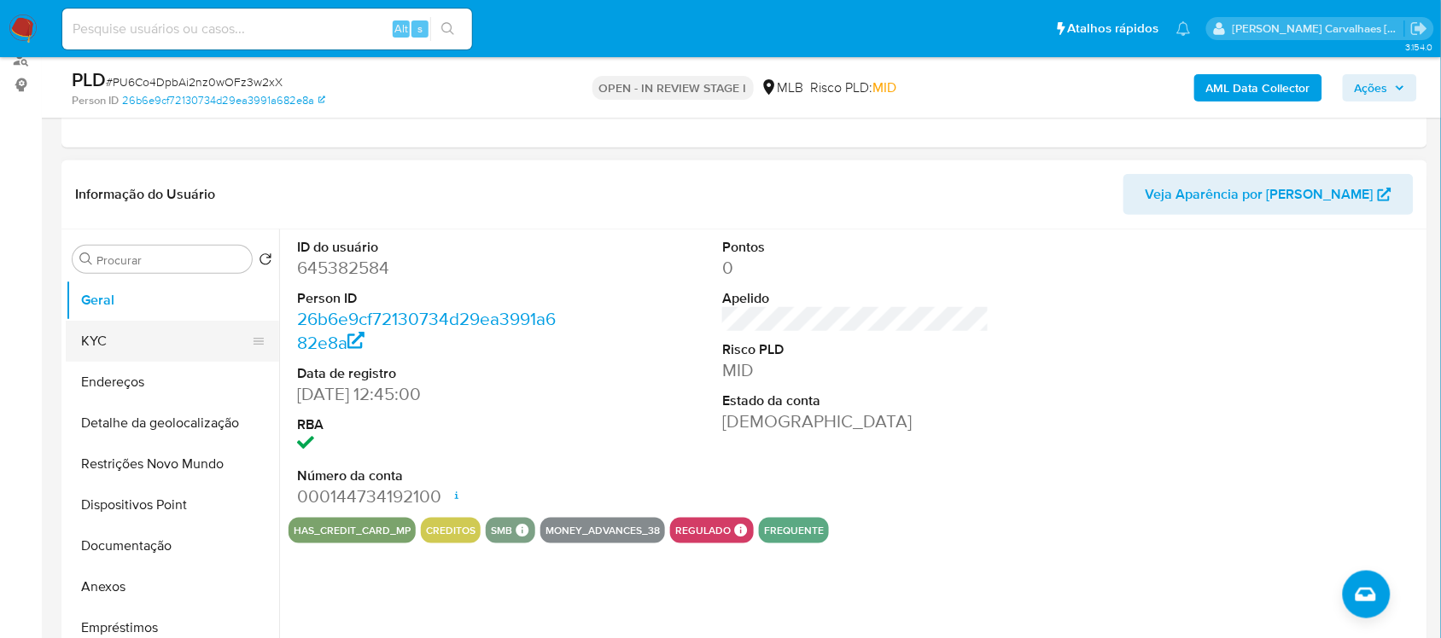
click at [147, 335] on button "KYC" at bounding box center [166, 341] width 200 height 41
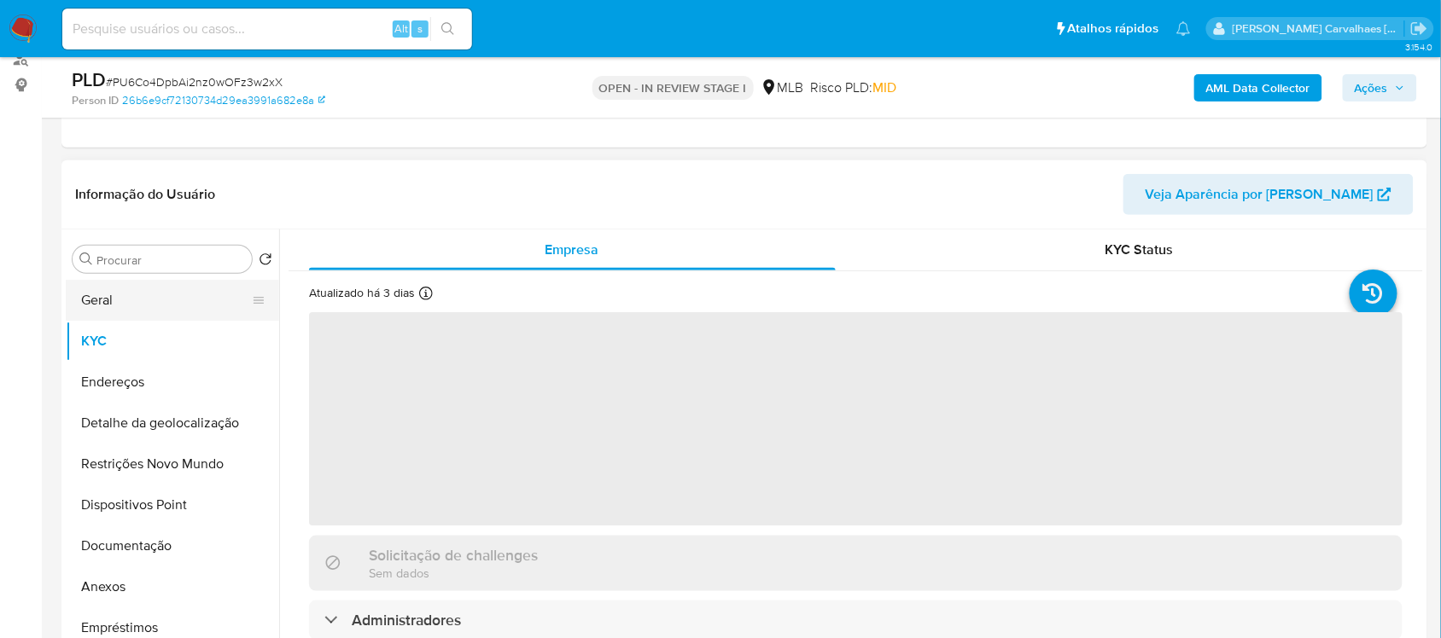
click at [172, 304] on button "Geral" at bounding box center [166, 300] width 200 height 41
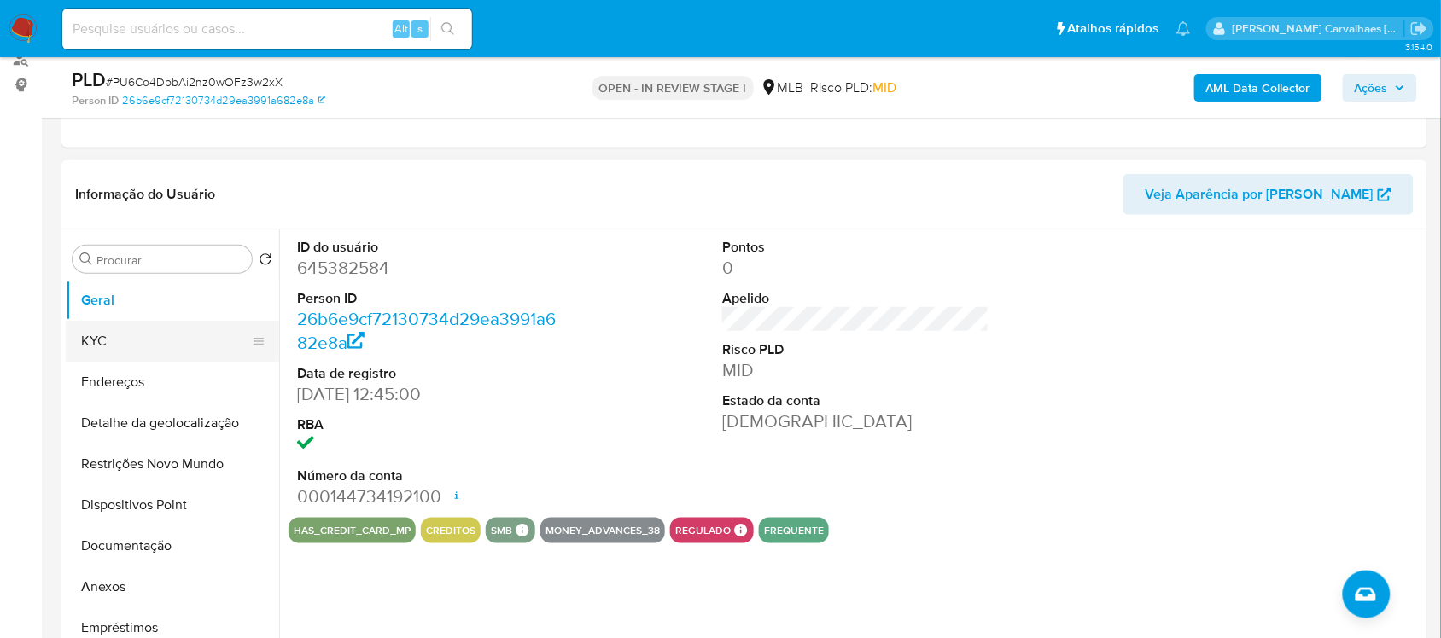
click at [189, 329] on button "KYC" at bounding box center [166, 341] width 200 height 41
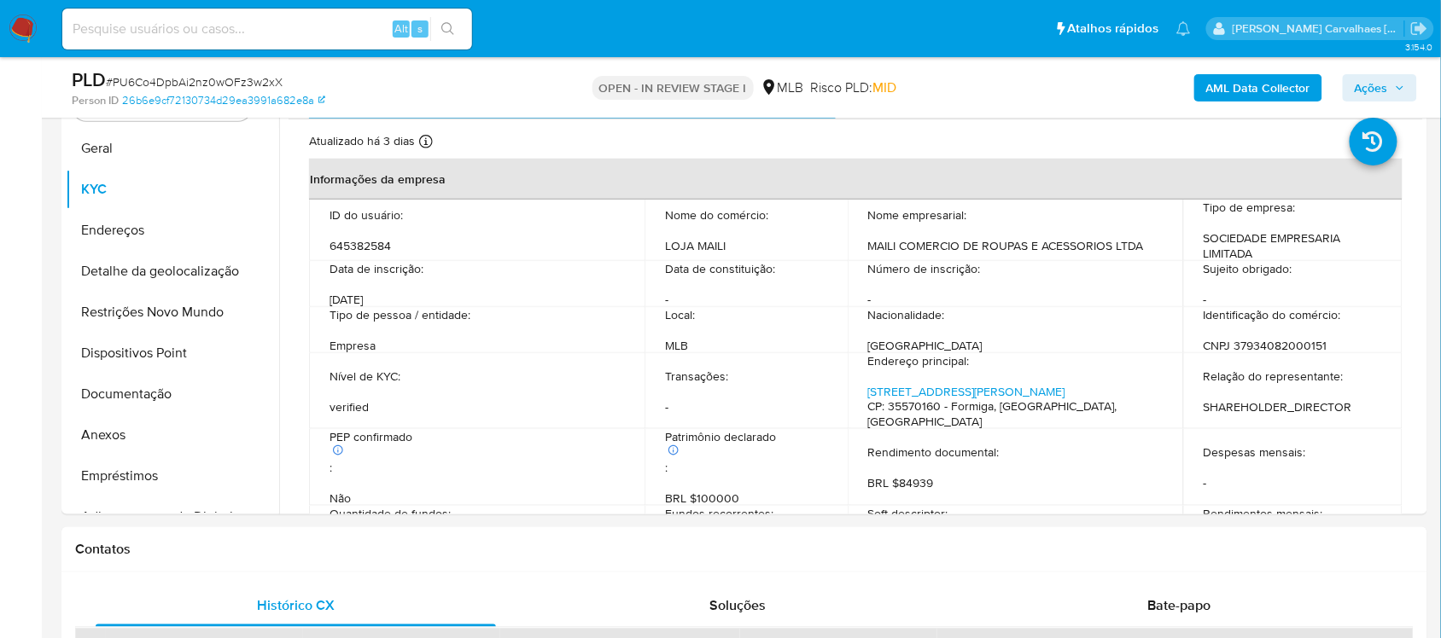
scroll to position [384, 0]
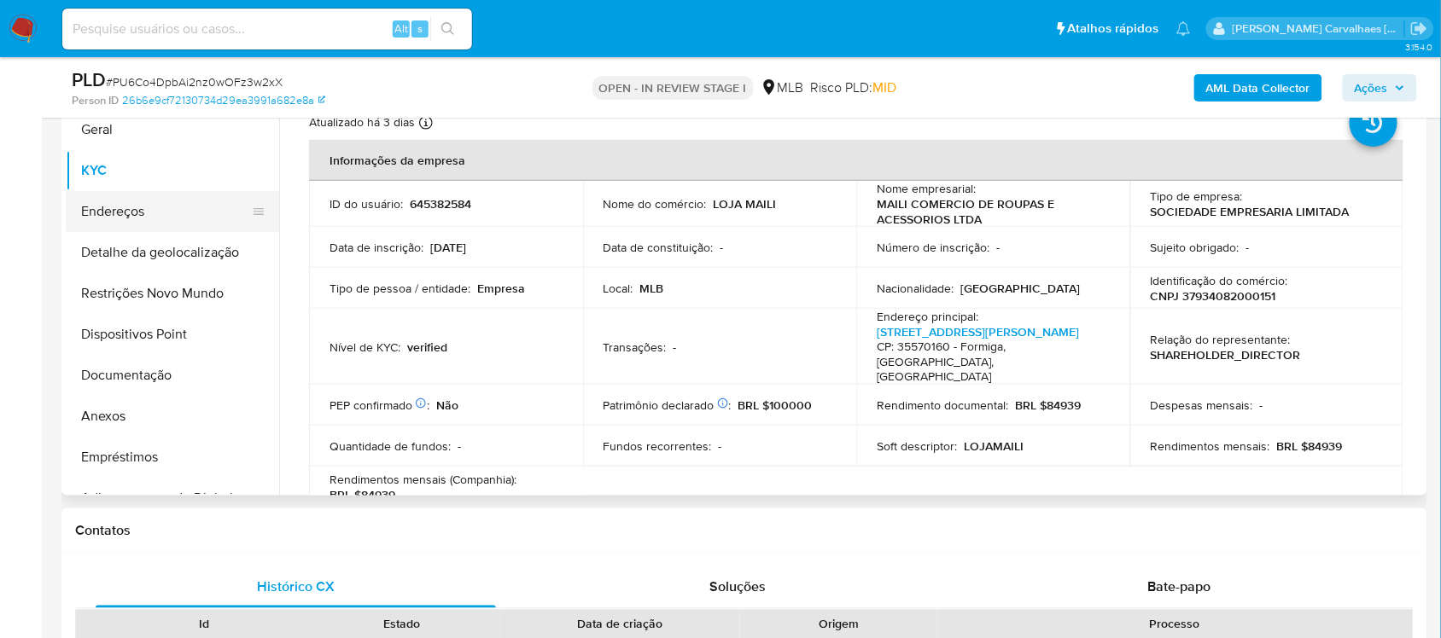
click at [115, 203] on button "Endereços" at bounding box center [166, 211] width 200 height 41
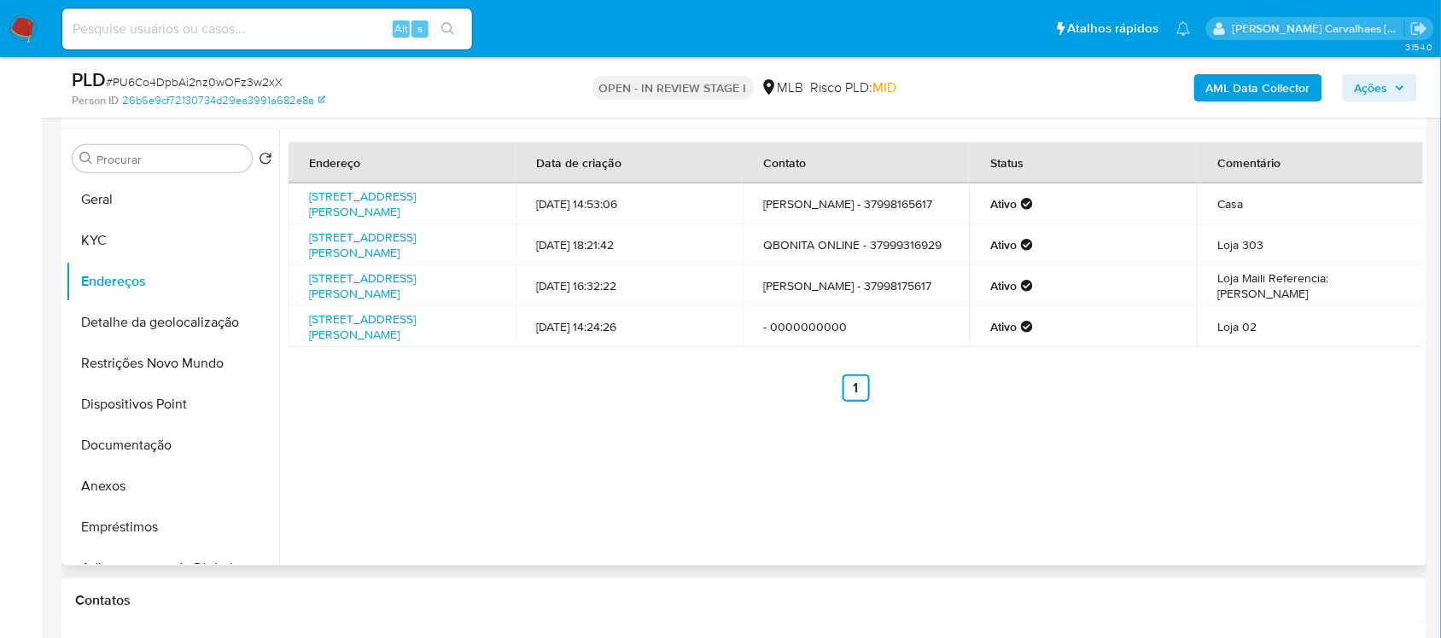
scroll to position [277, 0]
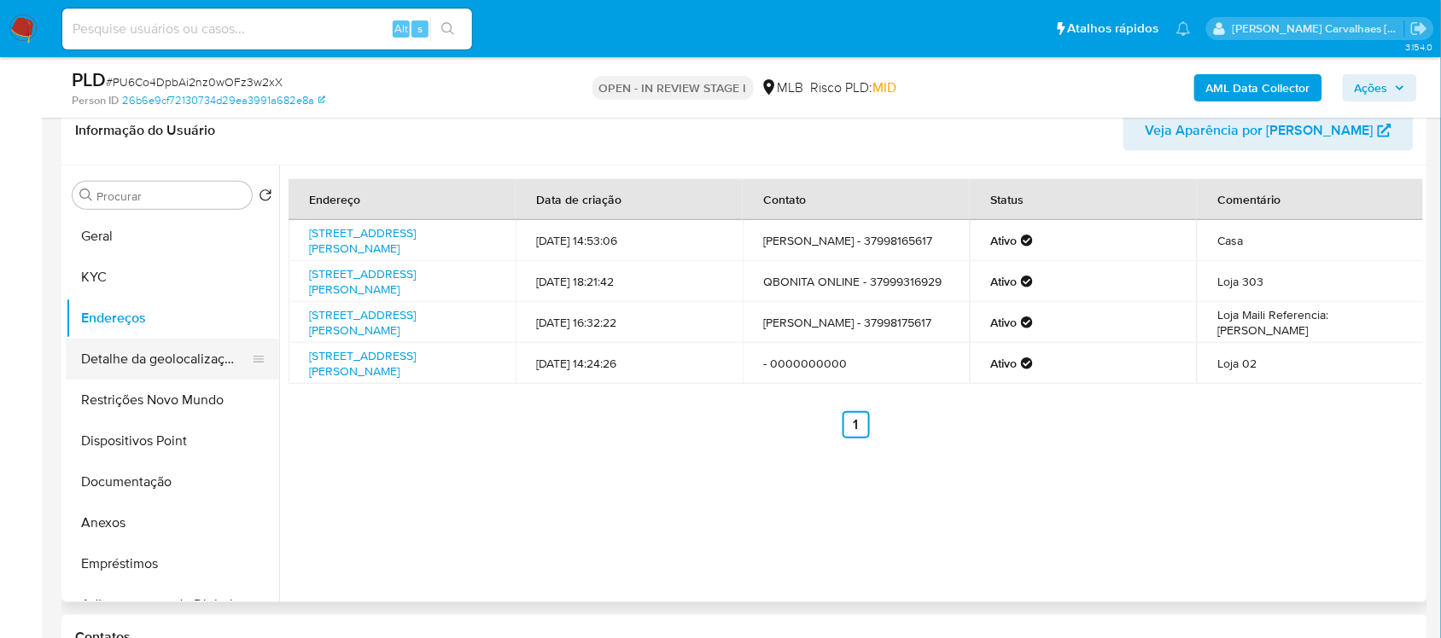
click at [201, 364] on button "Detalhe da geolocalização" at bounding box center [166, 359] width 200 height 41
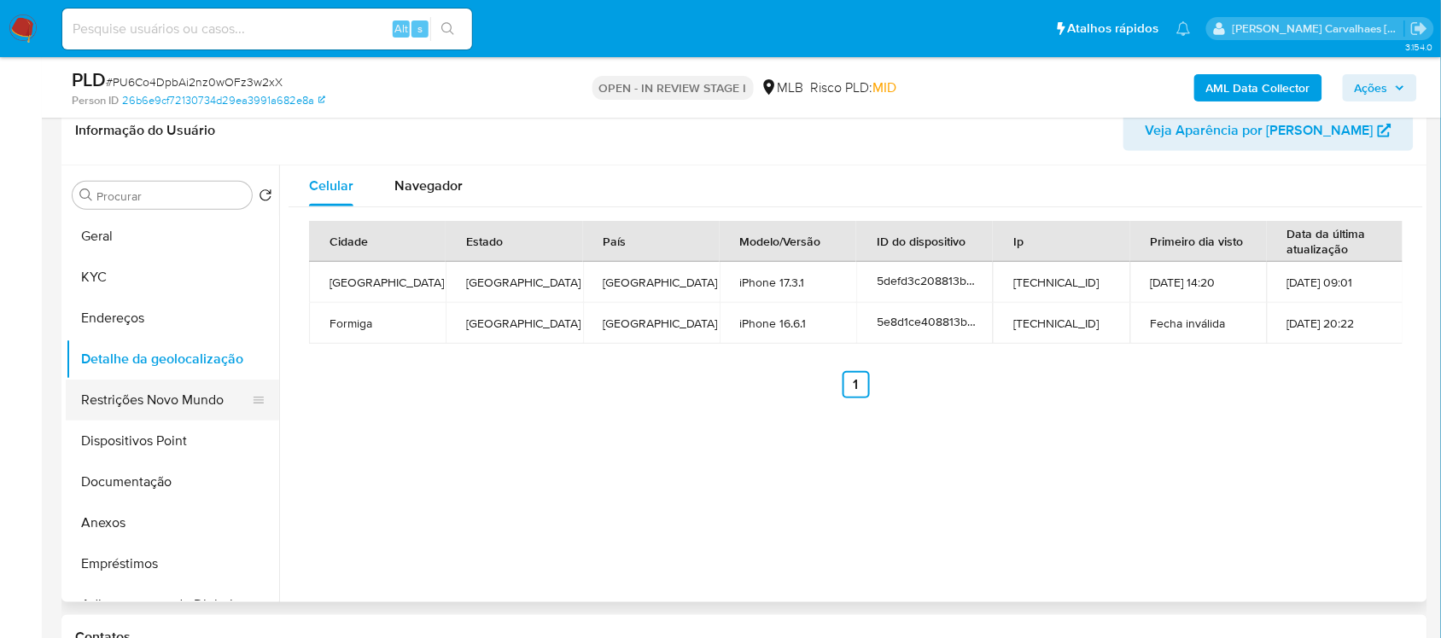
click at [164, 390] on button "Restrições Novo Mundo" at bounding box center [166, 400] width 200 height 41
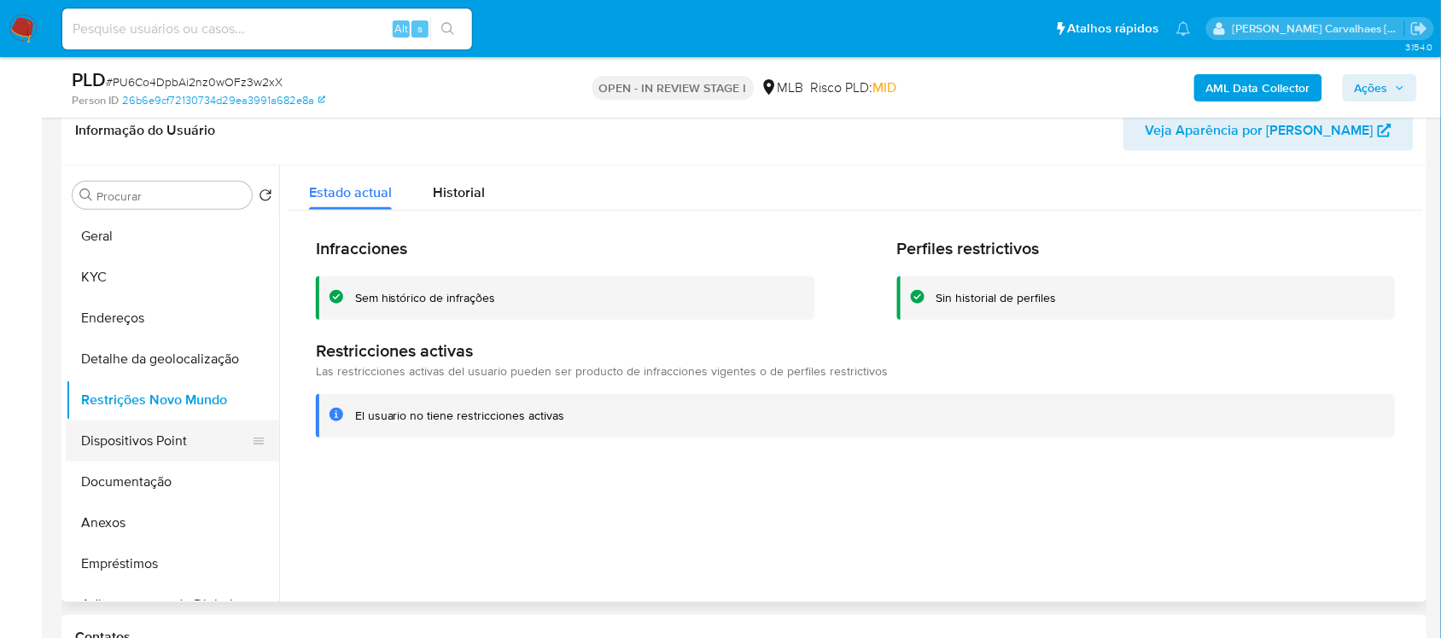
click at [183, 437] on button "Dispositivos Point" at bounding box center [166, 441] width 200 height 41
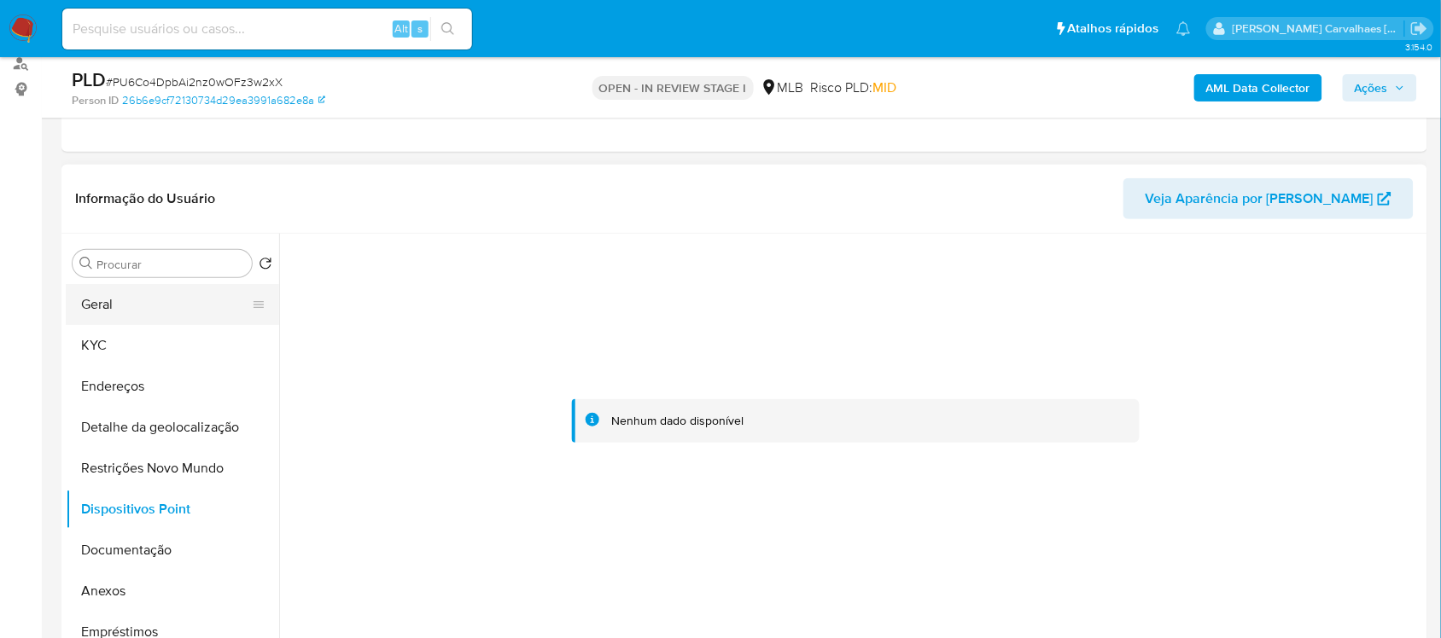
scroll to position [171, 0]
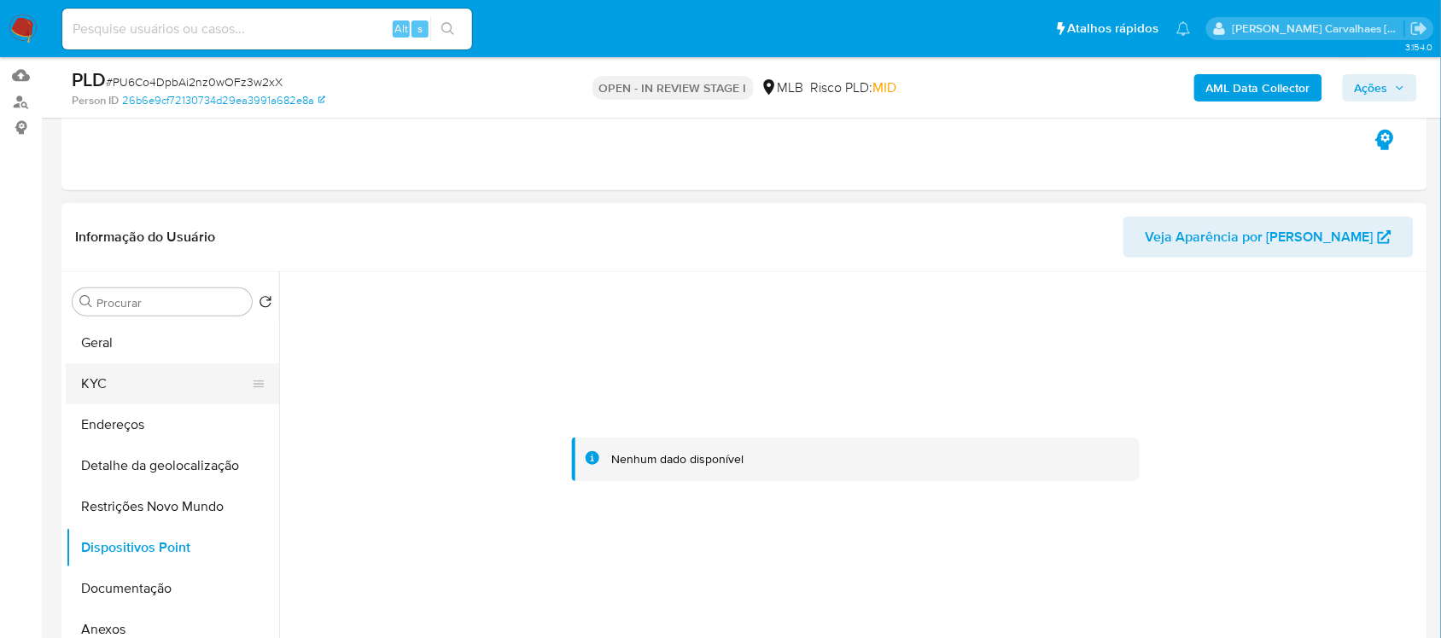
click at [120, 382] on button "KYC" at bounding box center [166, 384] width 200 height 41
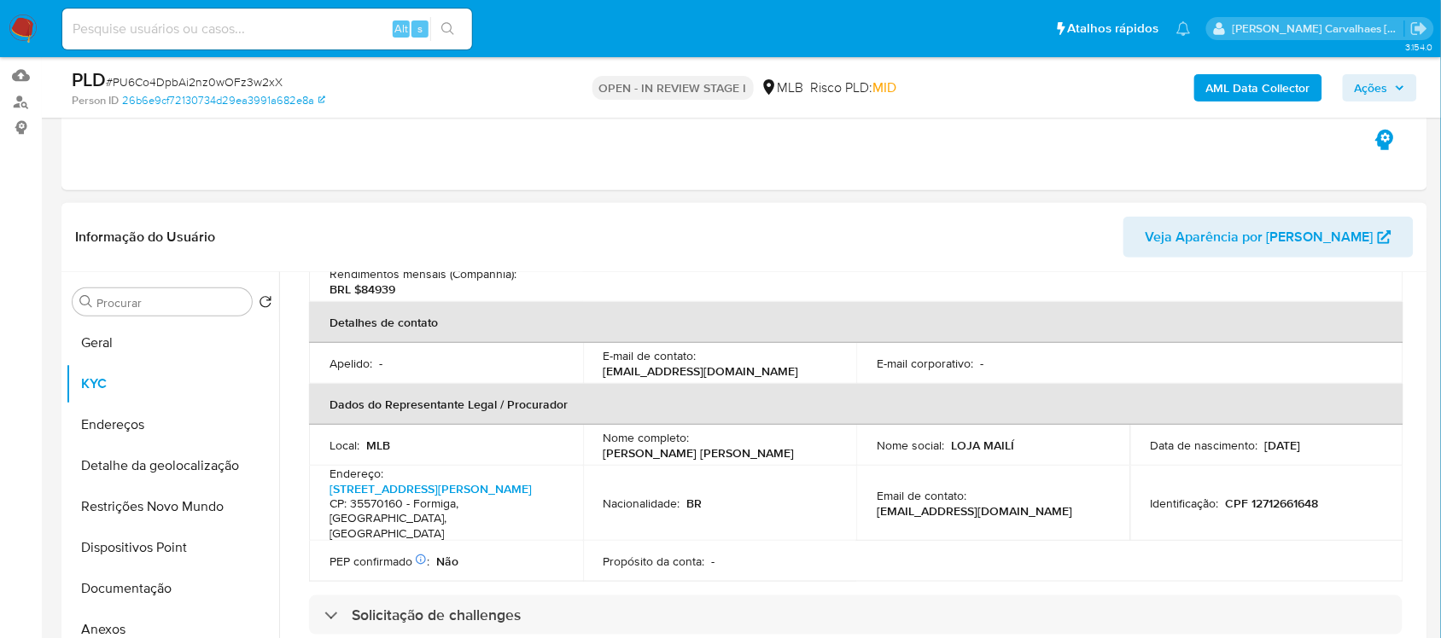
scroll to position [427, 0]
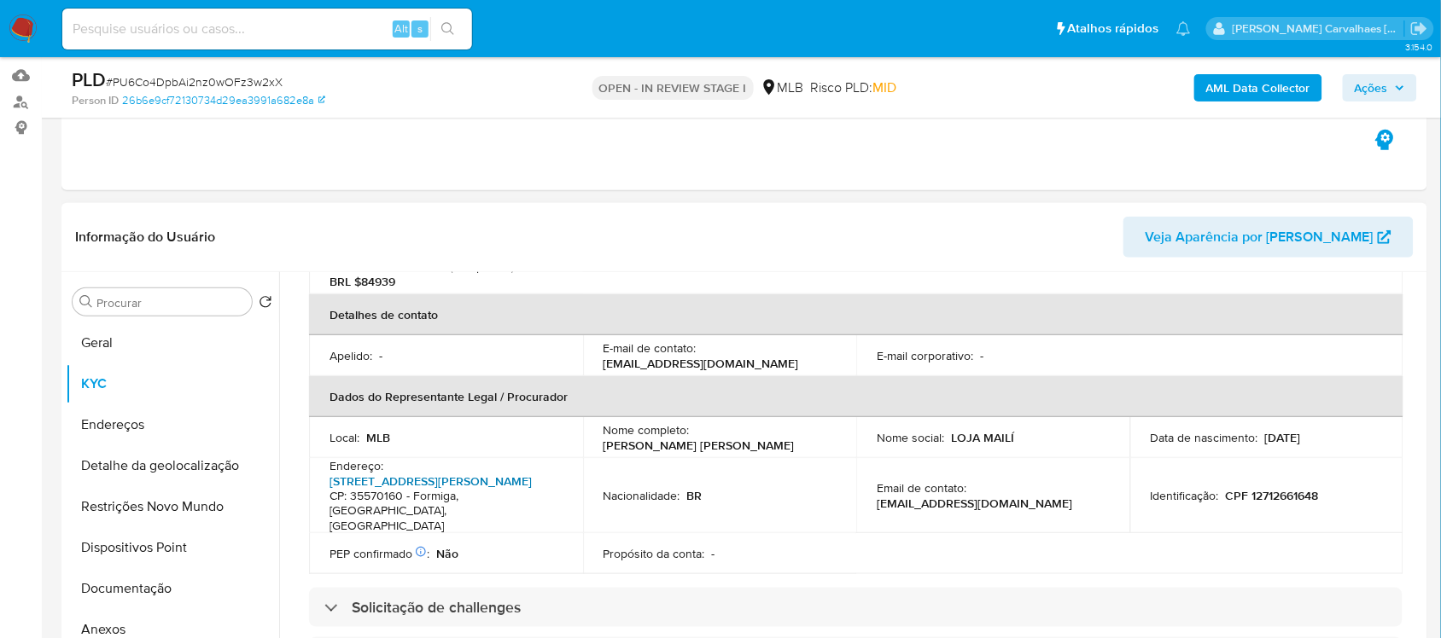
click at [375, 482] on link "Rua Professor Joaquim Rodarte 32, Centro" at bounding box center [430, 481] width 202 height 17
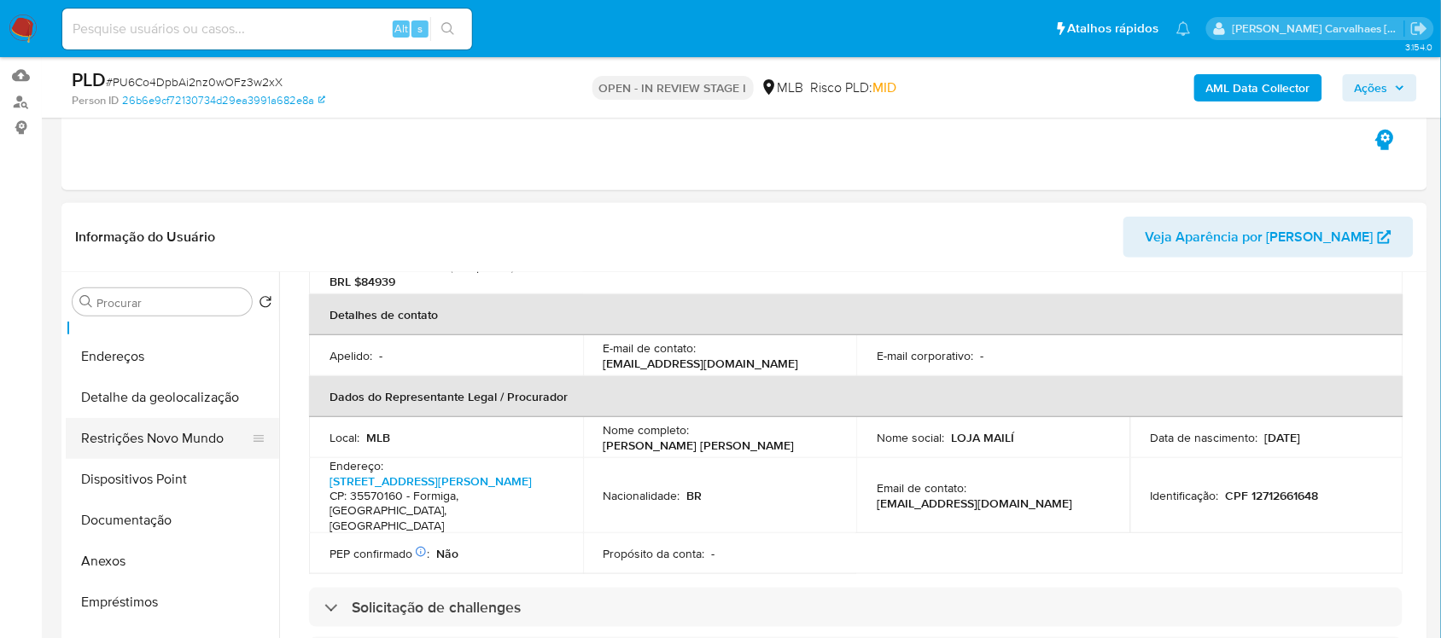
scroll to position [107, 0]
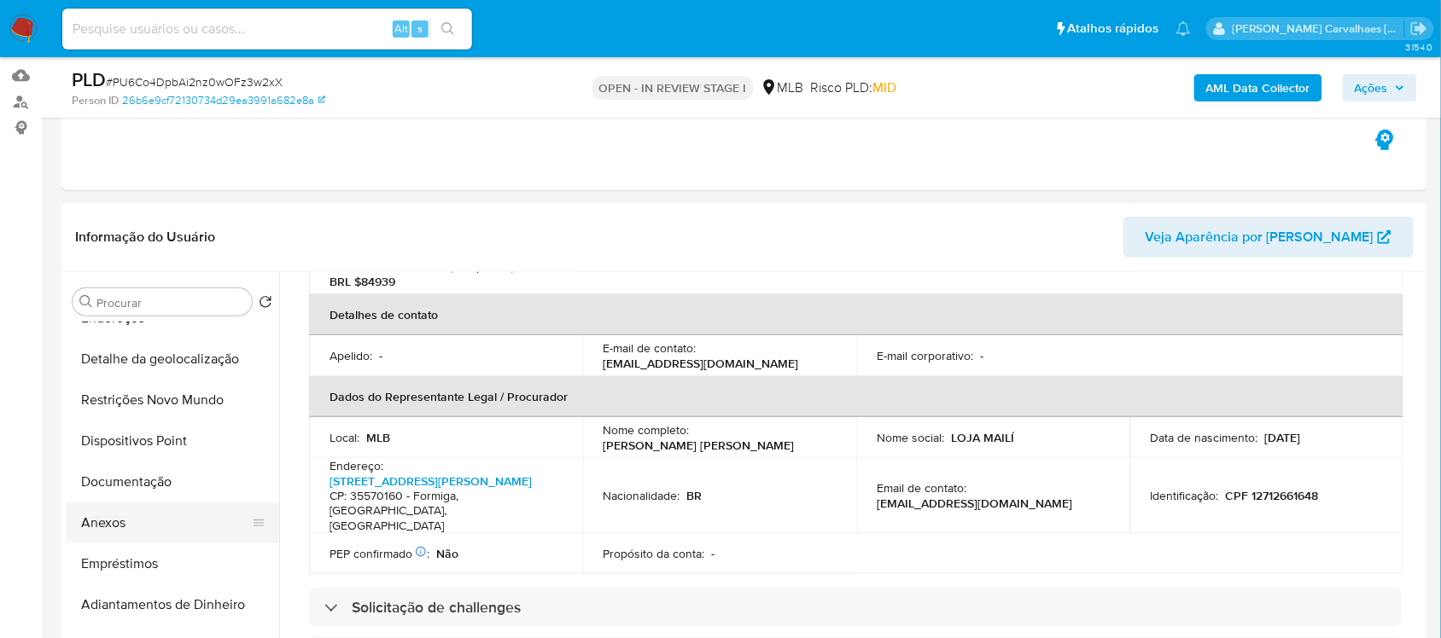
click at [134, 526] on button "Anexos" at bounding box center [166, 523] width 200 height 41
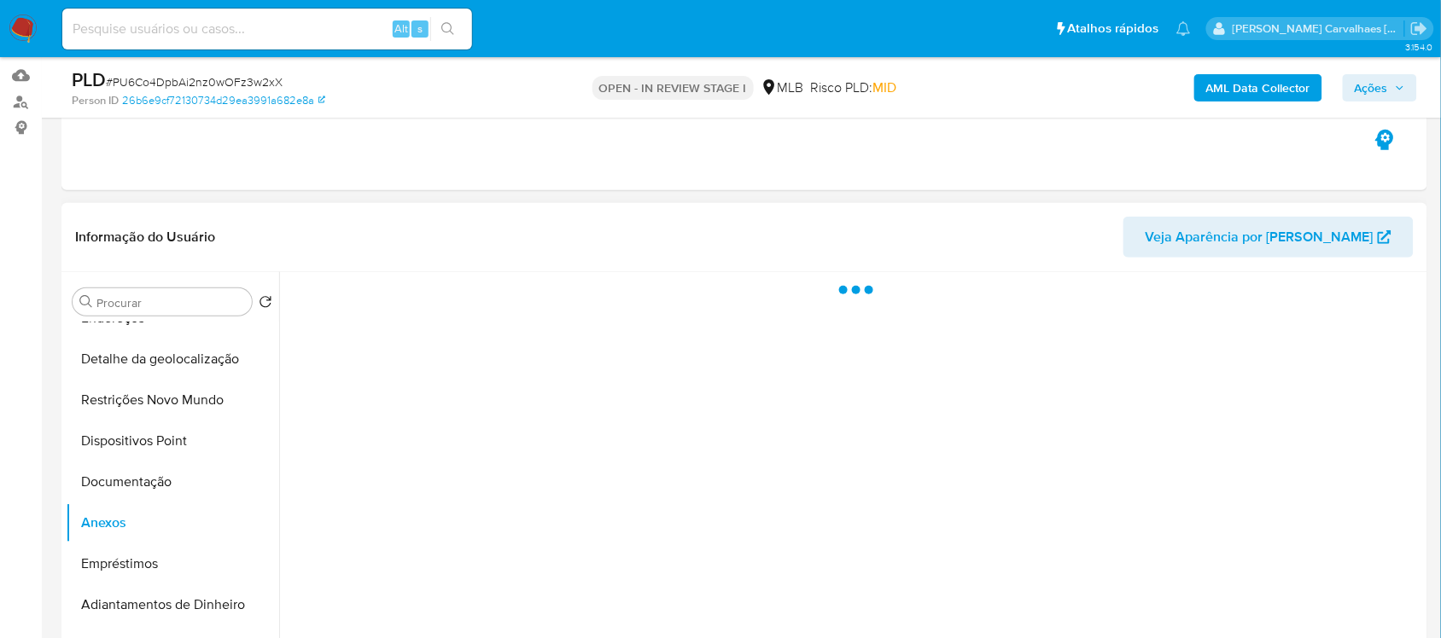
scroll to position [0, 0]
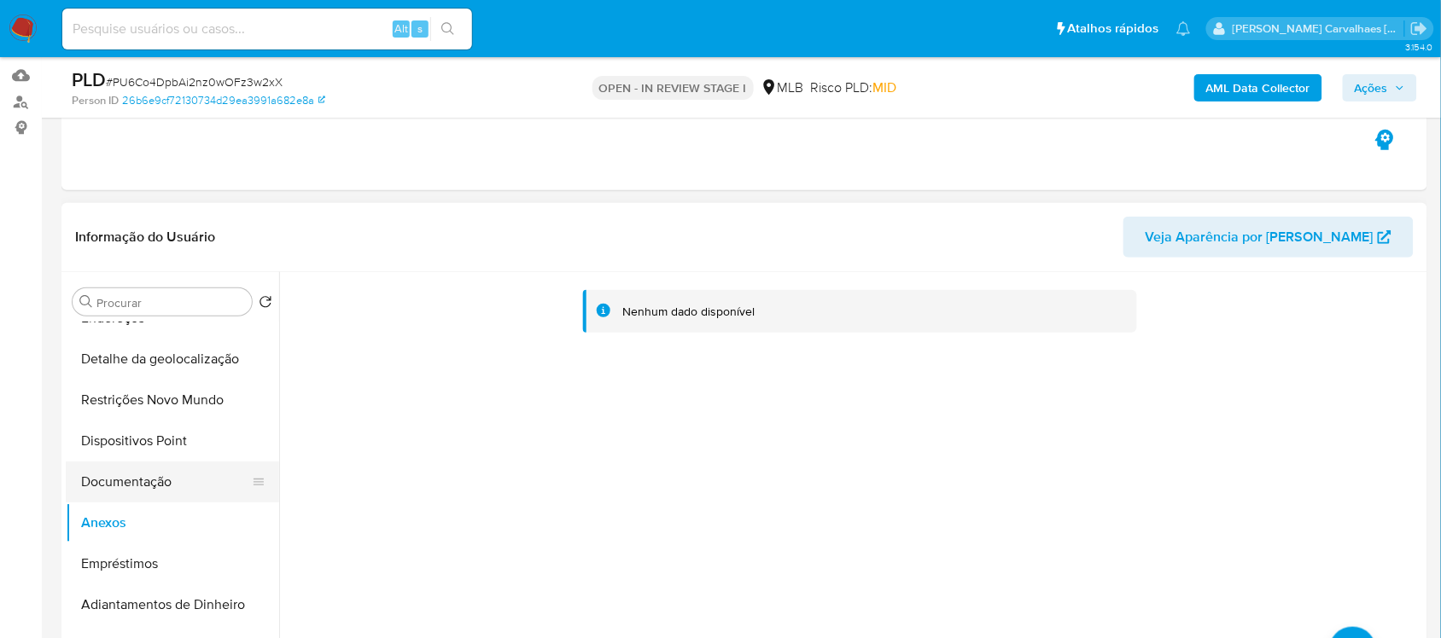
click at [131, 484] on button "Documentação" at bounding box center [166, 482] width 200 height 41
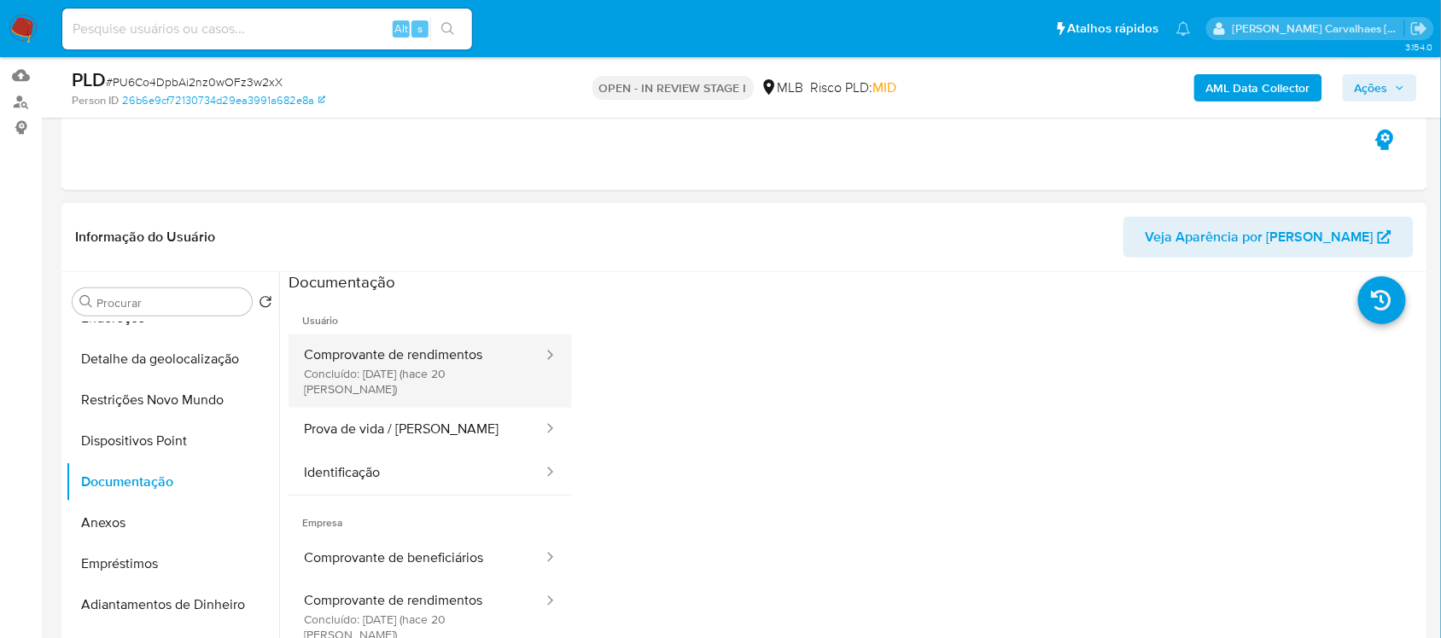
click at [445, 352] on button "Comprovante de rendimentos Concluído: 29/07/2025 (hace 20 días)" at bounding box center [416, 371] width 256 height 73
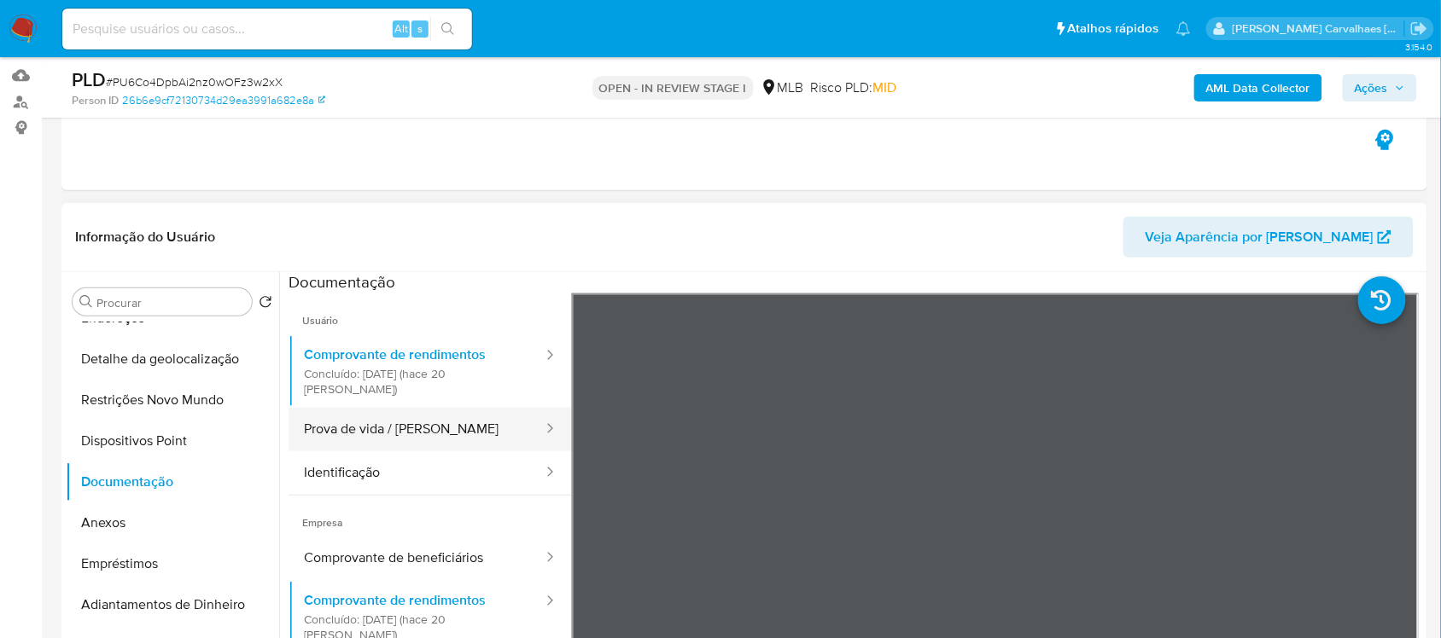
drag, startPoint x: 361, startPoint y: 424, endPoint x: 371, endPoint y: 421, distance: 10.8
click at [361, 424] on button "Prova de vida / Selfie" at bounding box center [416, 430] width 256 height 44
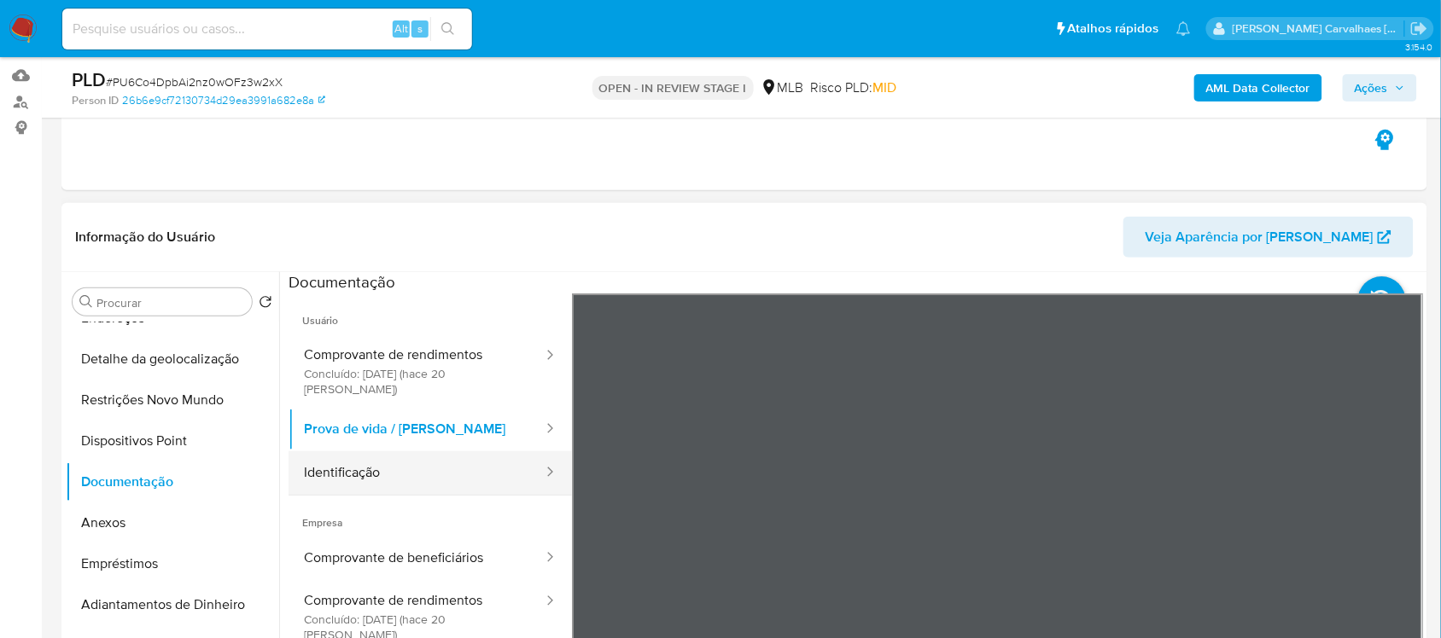
click at [389, 458] on button "Identificação" at bounding box center [416, 473] width 256 height 44
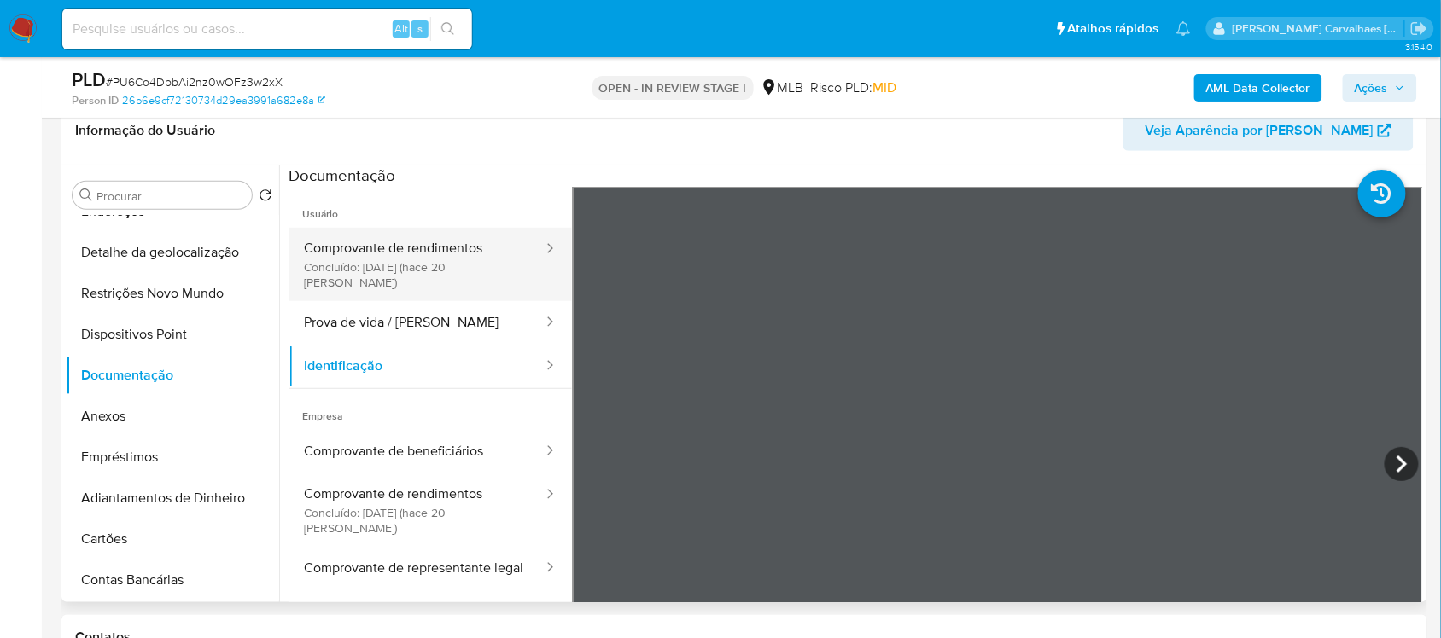
click at [450, 261] on button "Comprovante de rendimentos Concluído: 29/07/2025 (hace 20 días)" at bounding box center [416, 264] width 256 height 73
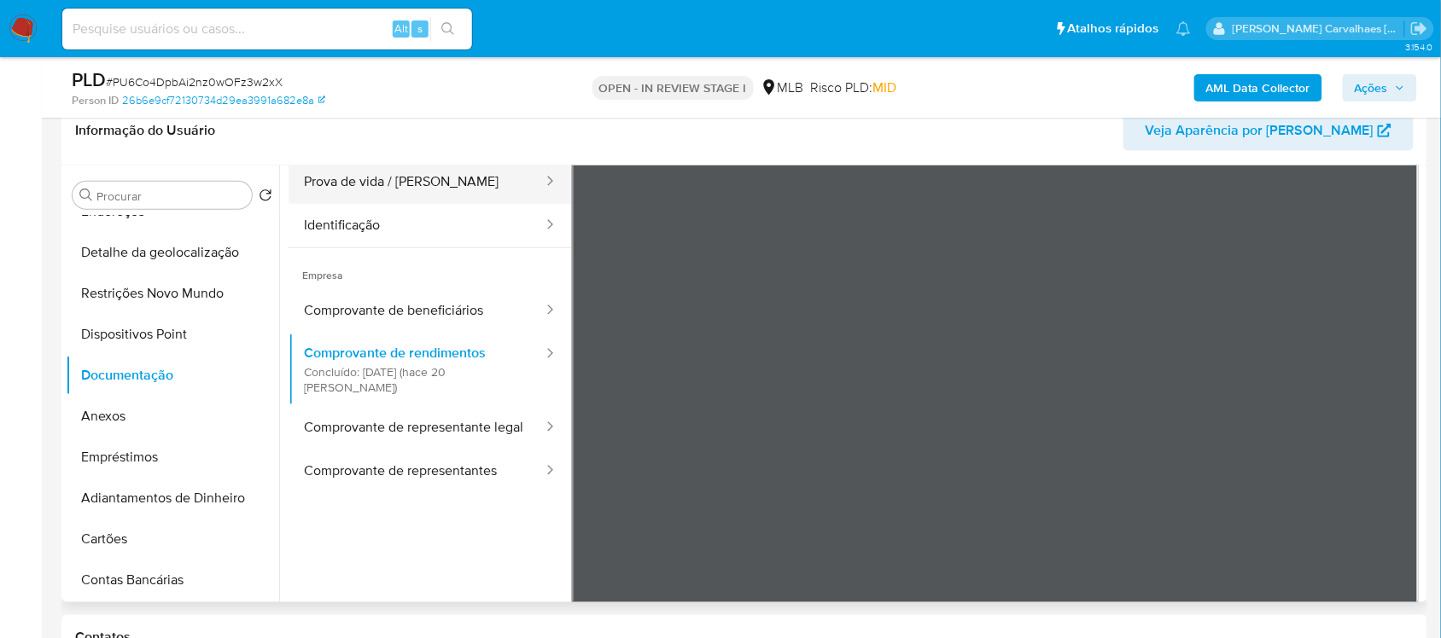
scroll to position [148, 0]
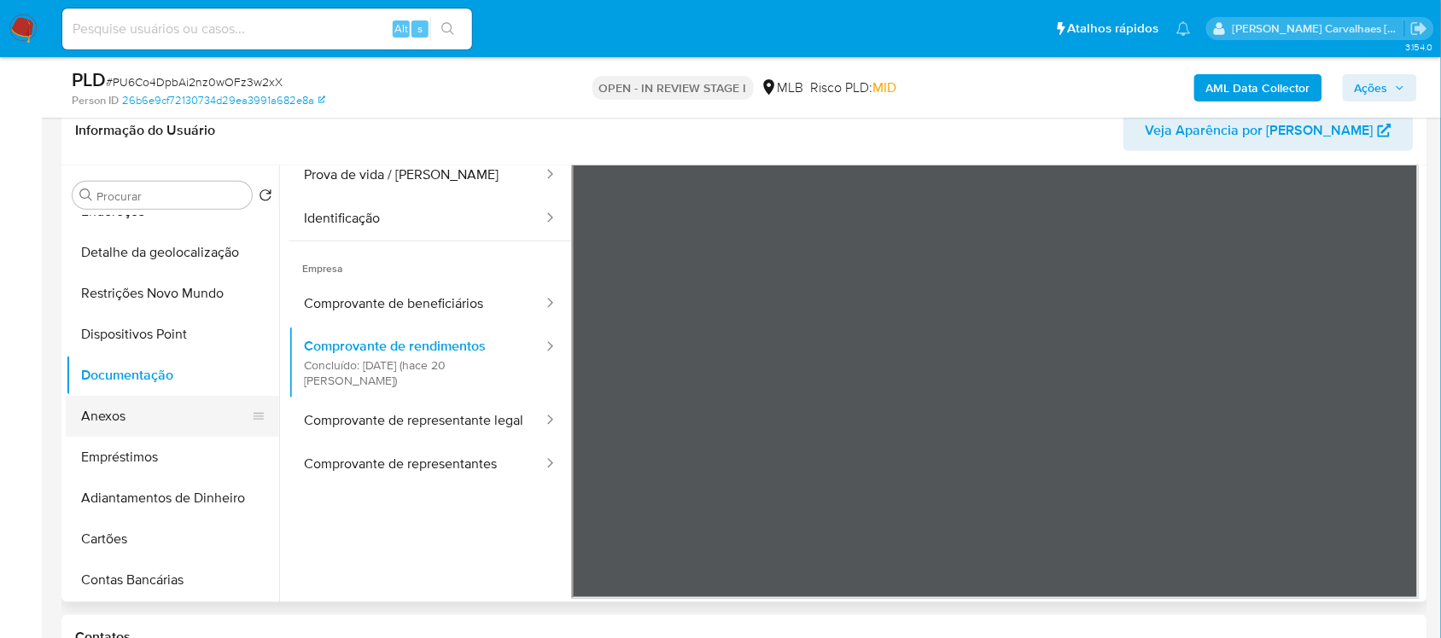
click at [160, 402] on button "Anexos" at bounding box center [166, 416] width 200 height 41
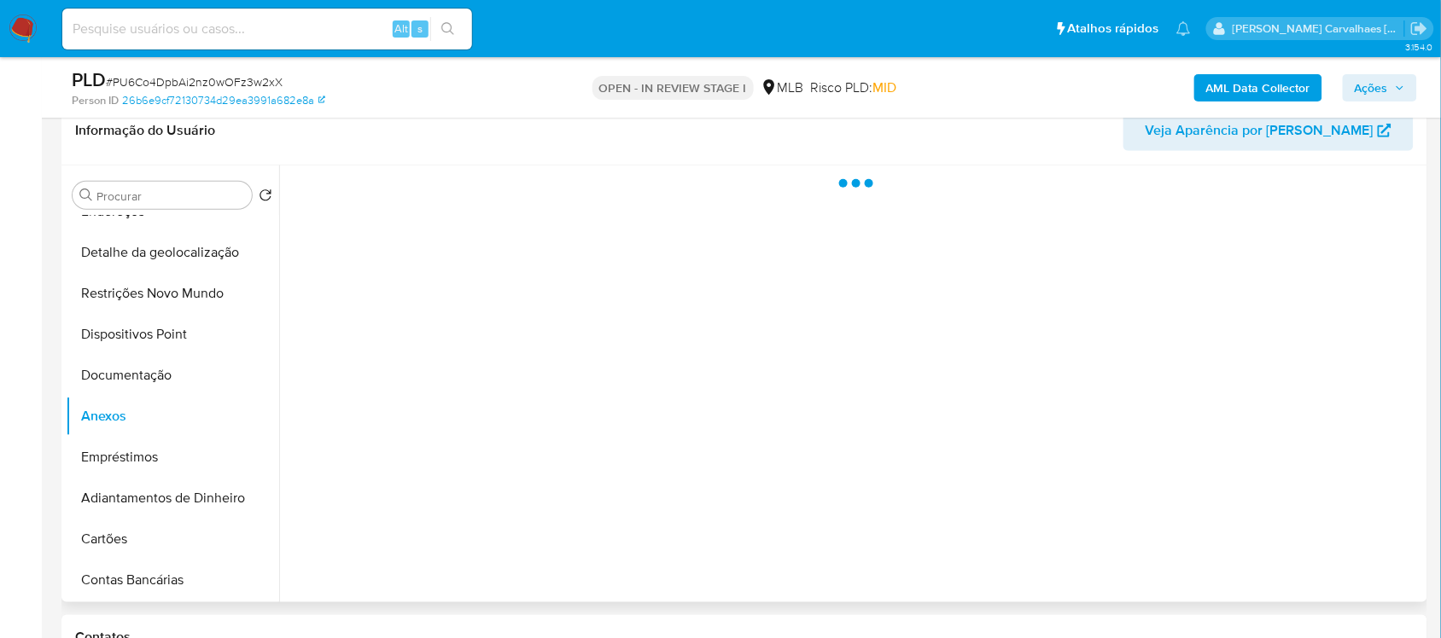
scroll to position [0, 0]
click at [151, 19] on input at bounding box center [267, 29] width 410 height 22
drag, startPoint x: 94, startPoint y: 39, endPoint x: 92, endPoint y: 28, distance: 11.2
click at [94, 38] on div "Alt s" at bounding box center [267, 29] width 410 height 41
click at [92, 27] on input at bounding box center [267, 29] width 410 height 22
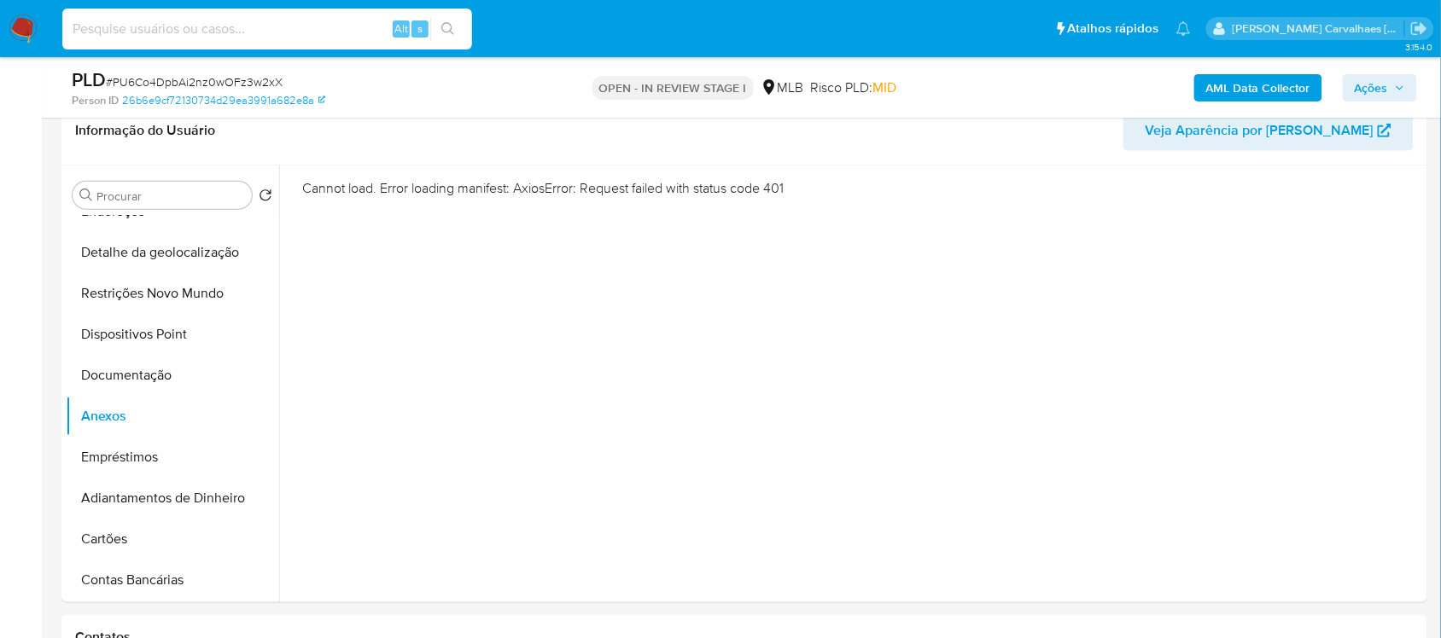
paste input "PU6Co4DpbAi2nz0wOFz3w2xX"
type input "PU6Co4DpbAi2nz0wOFz3w2xX"
click at [450, 34] on icon "search-icon" at bounding box center [448, 29] width 14 height 14
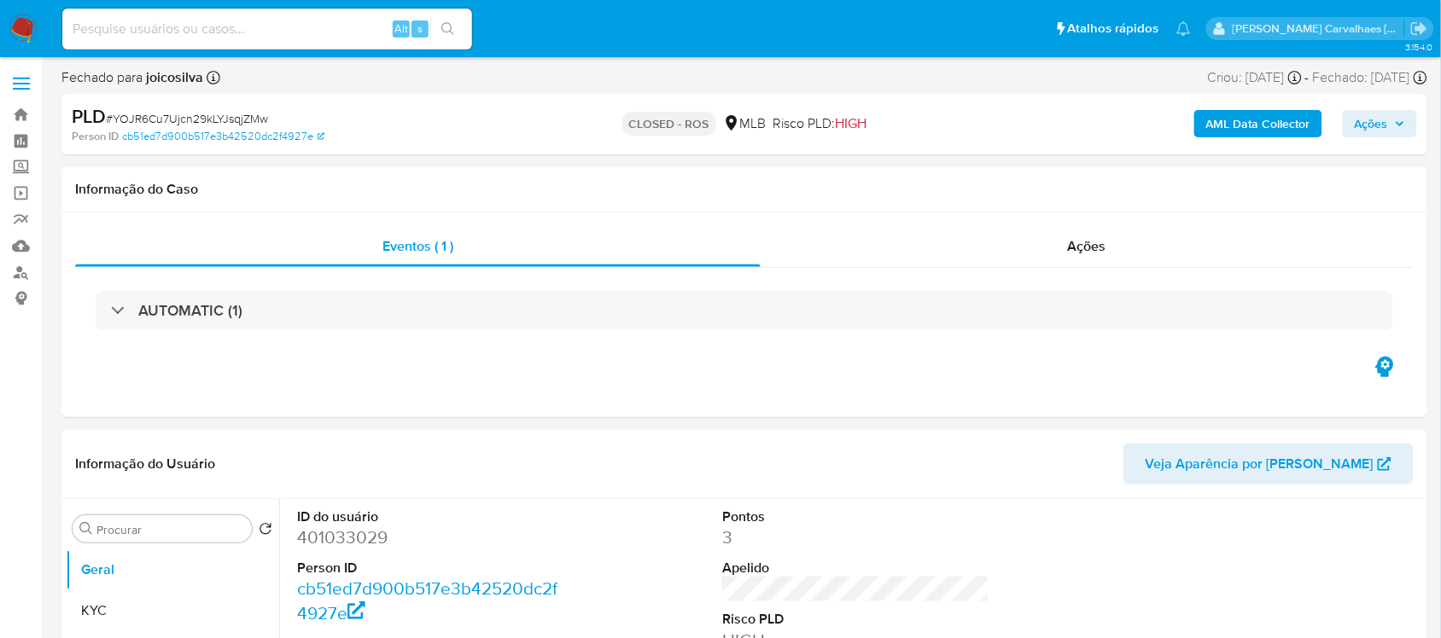
select select "10"
click at [201, 23] on input at bounding box center [267, 29] width 410 height 22
paste input "PU6Co4DpbAi2nz0wOFz3w2xX"
type input "PU6Co4DpbAi2nz0wOFz3w2xX"
click at [450, 23] on icon "search-icon" at bounding box center [447, 28] width 13 height 13
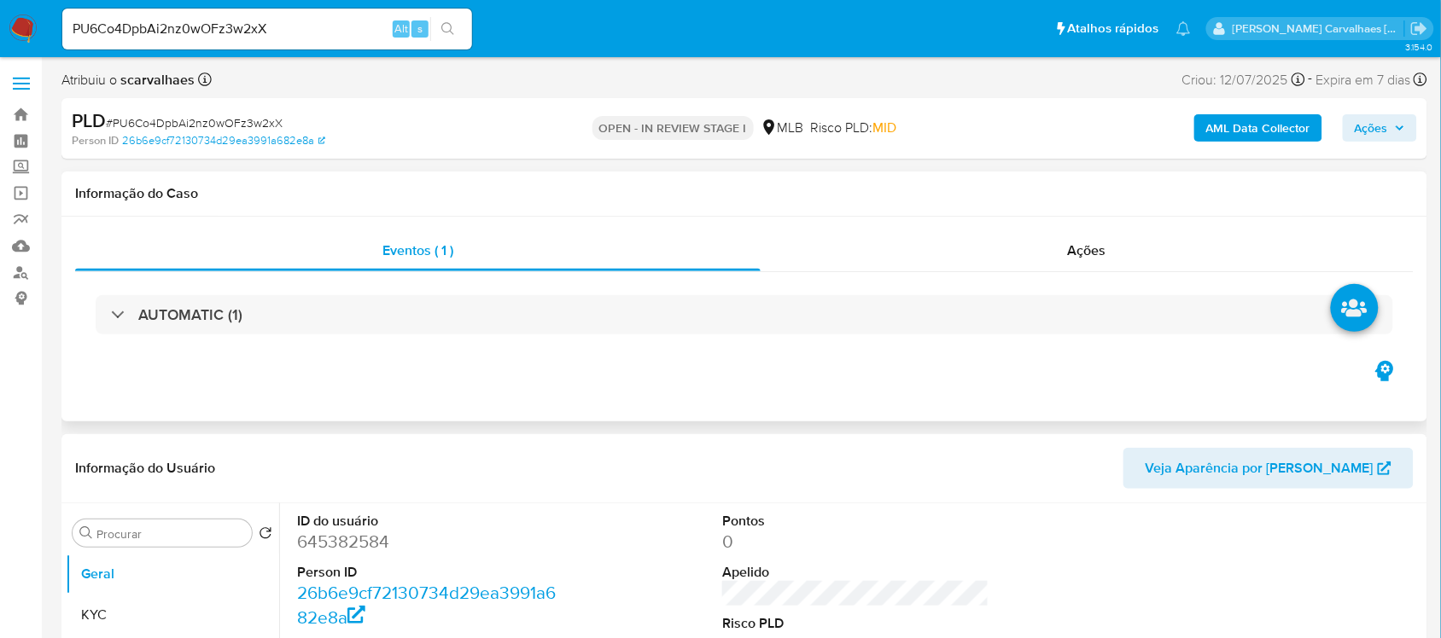
select select "10"
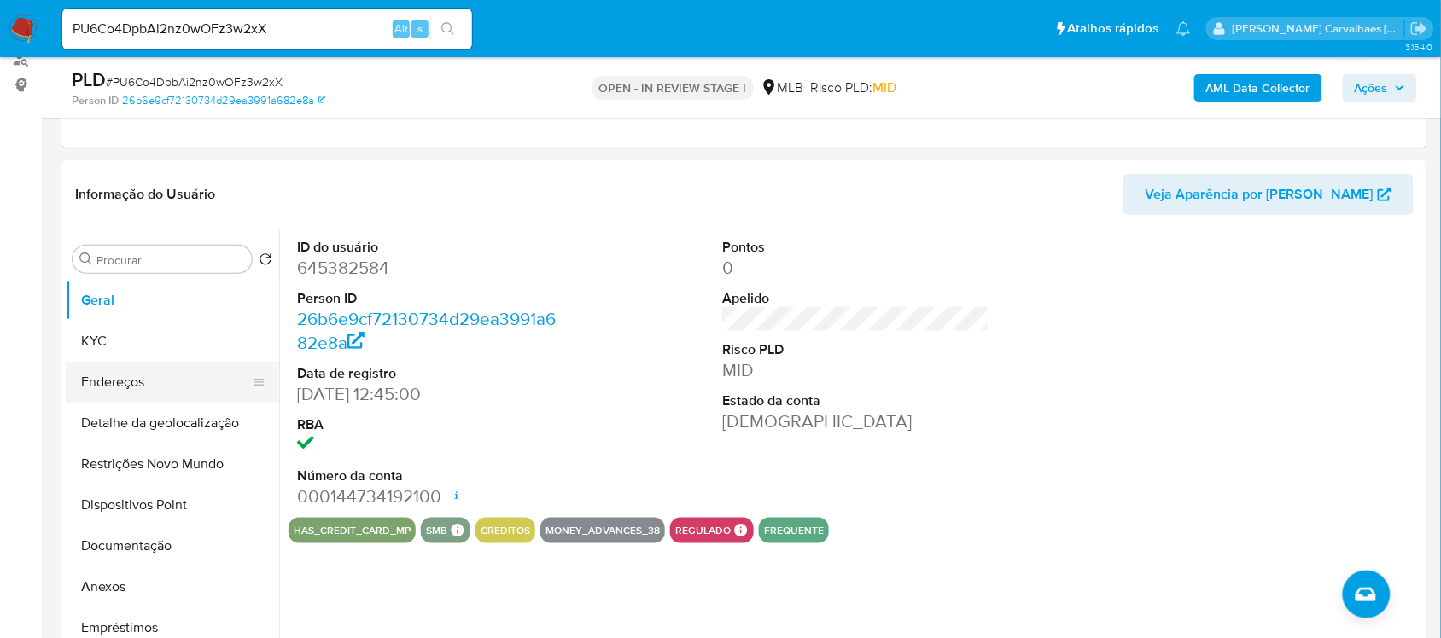
scroll to position [107, 0]
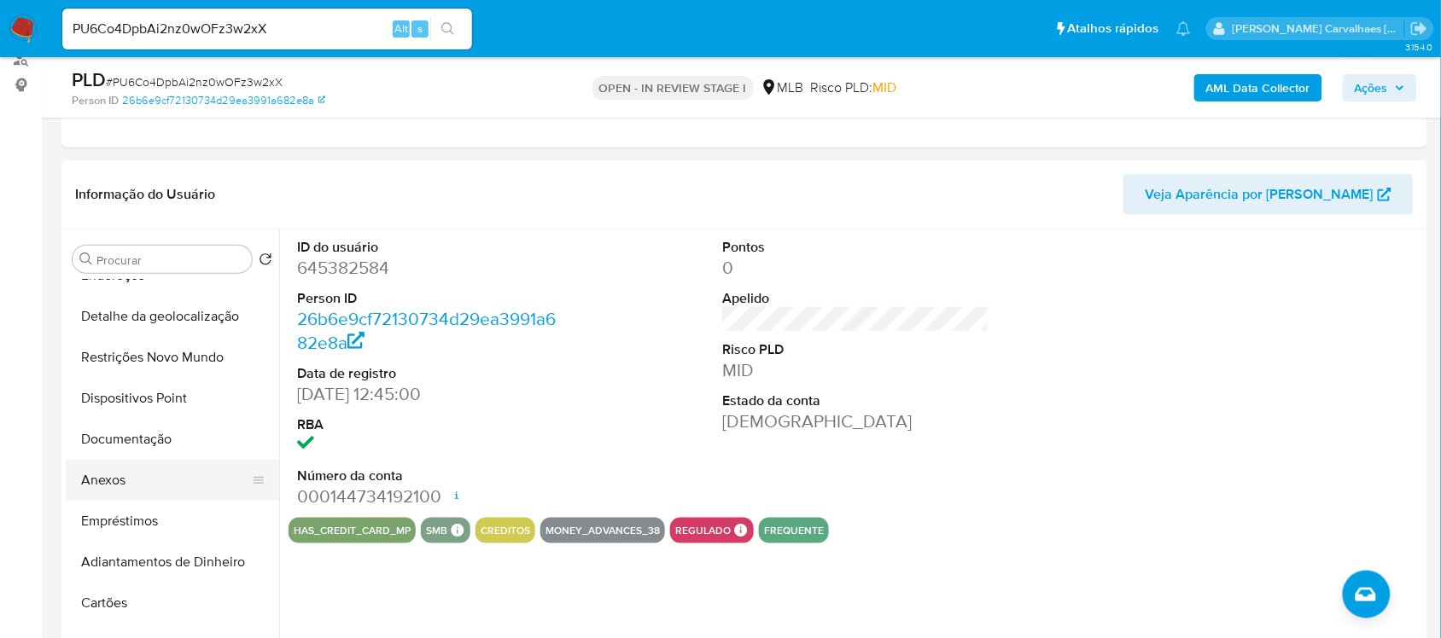
click at [155, 479] on button "Anexos" at bounding box center [166, 480] width 200 height 41
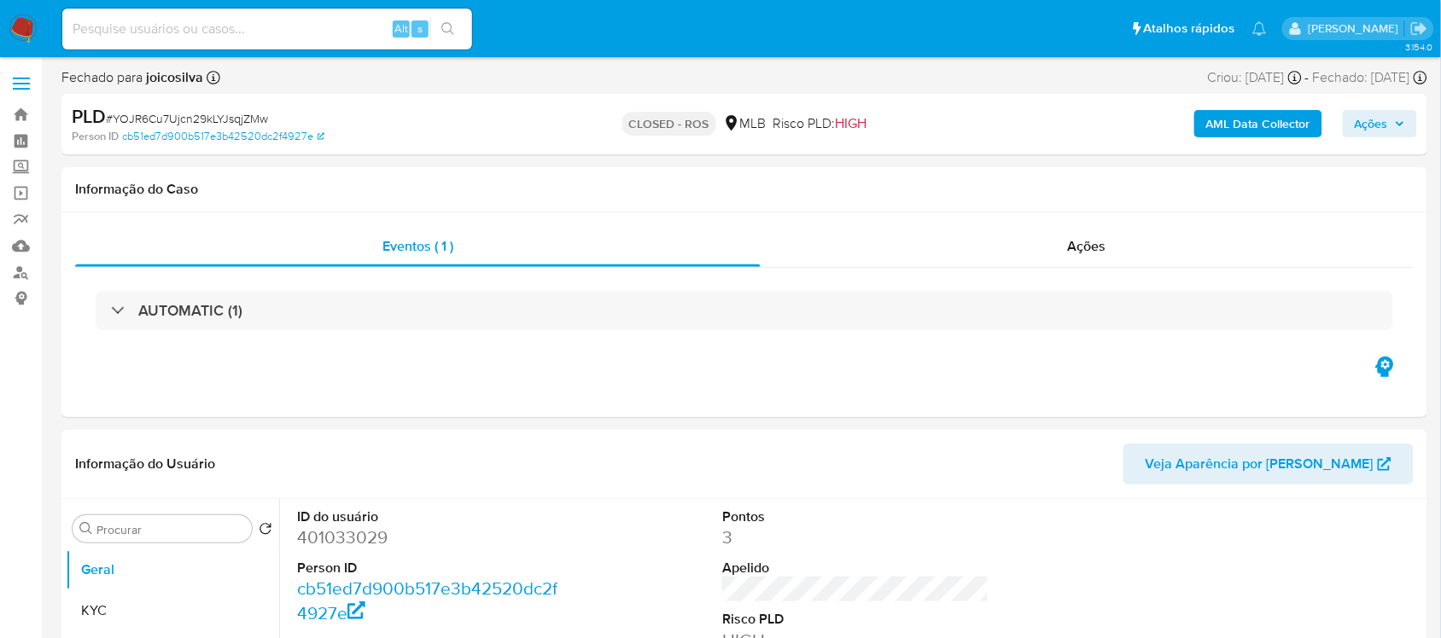
select select "10"
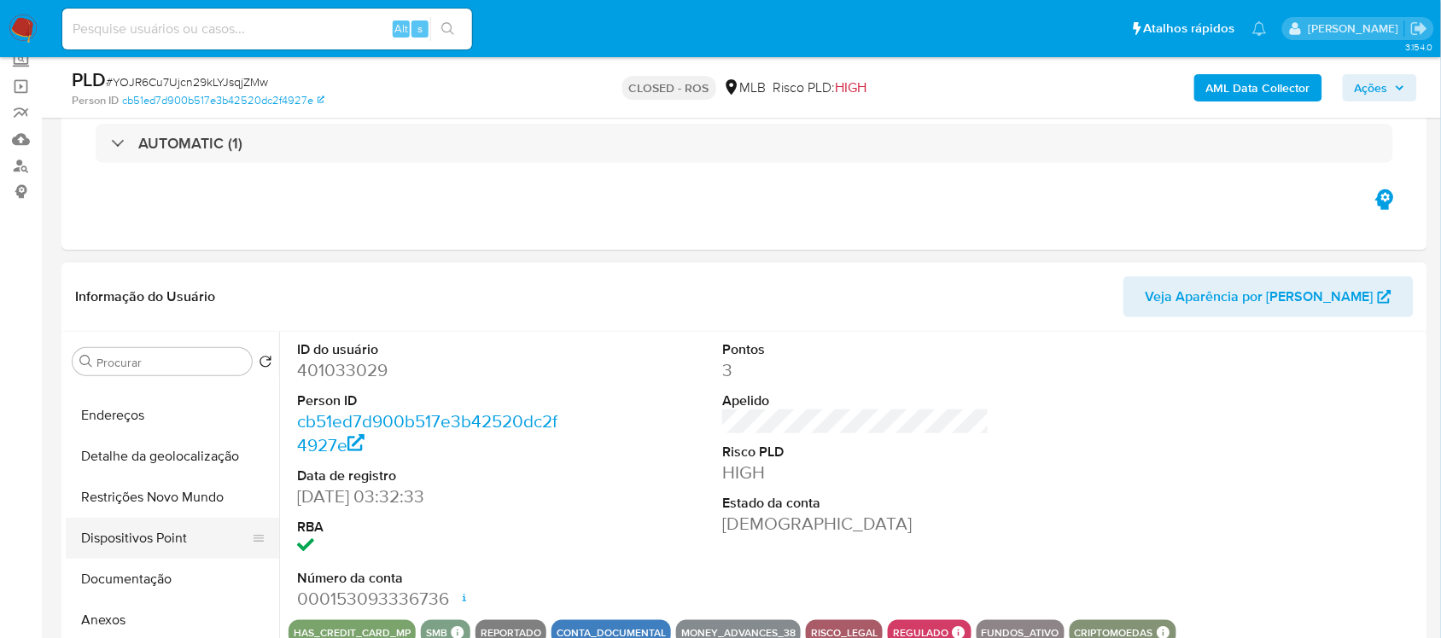
scroll to position [107, 0]
drag, startPoint x: 1038, startPoint y: 548, endPoint x: 1038, endPoint y: 534, distance: 13.7
click at [1038, 548] on div "ID do usuário 401033029 Person ID cb51ed7d900b517e3b42520dc2f4927e Data de regi…" at bounding box center [855, 476] width 1134 height 288
paste input "PU6Co4DpbAi2nz0wOFz3w2xX"
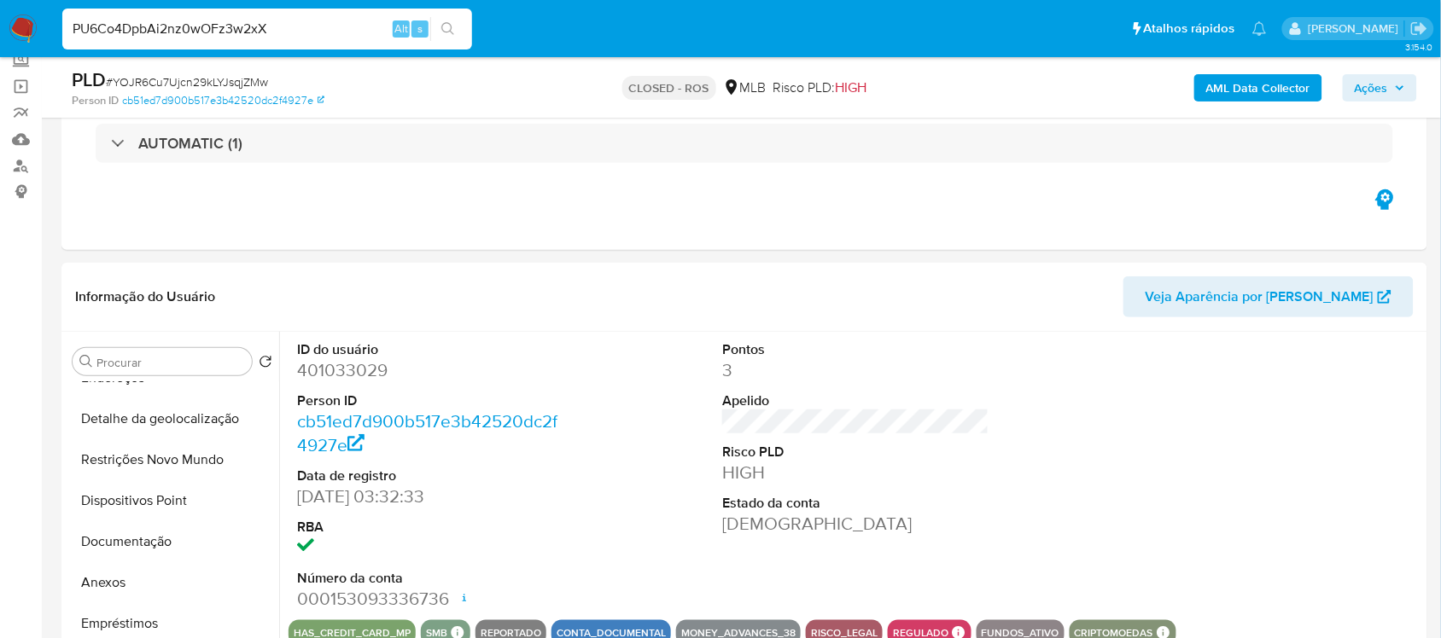
type input "PU6Co4DpbAi2nz0wOFz3w2xX"
click at [439, 28] on button "search-icon" at bounding box center [447, 29] width 35 height 24
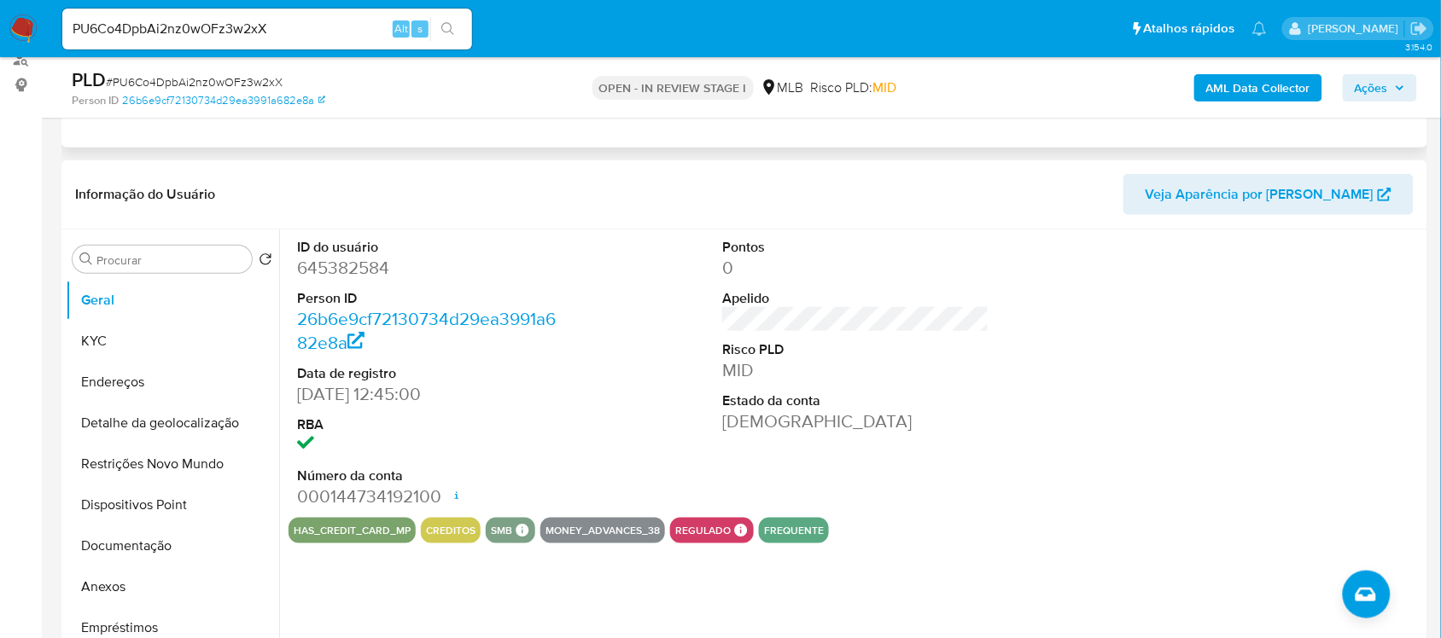
select select "10"
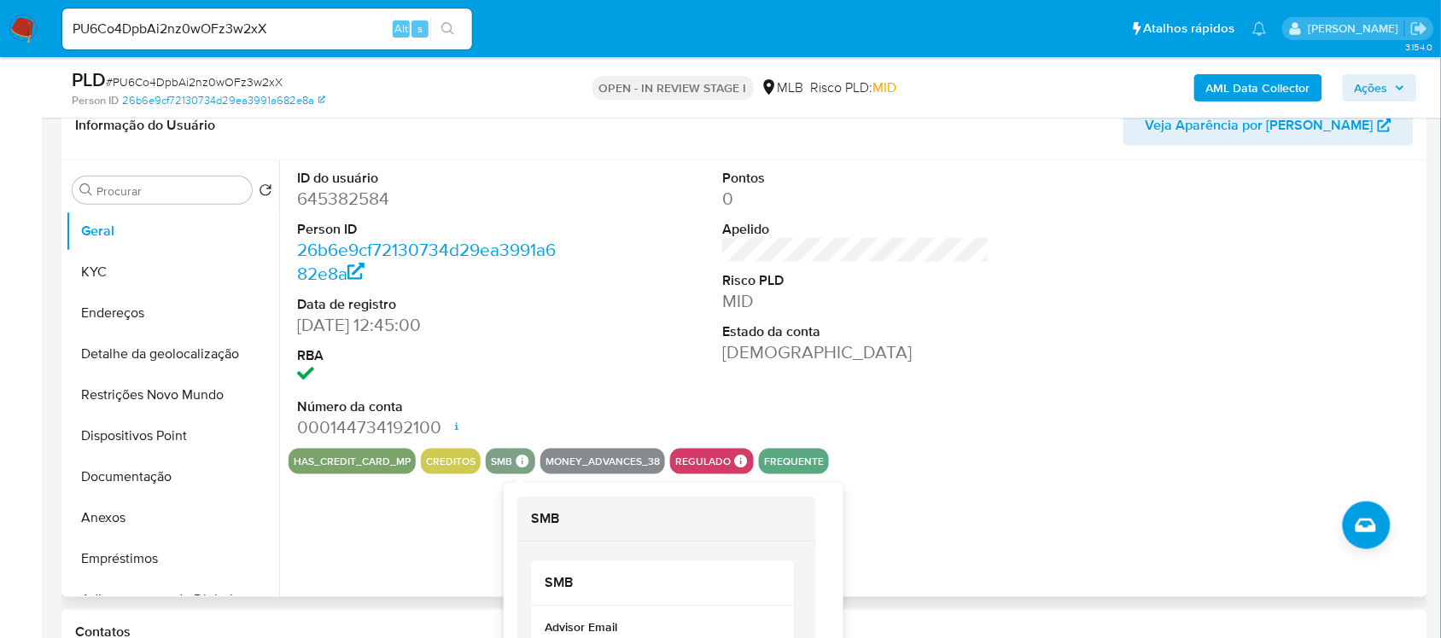
scroll to position [320, 0]
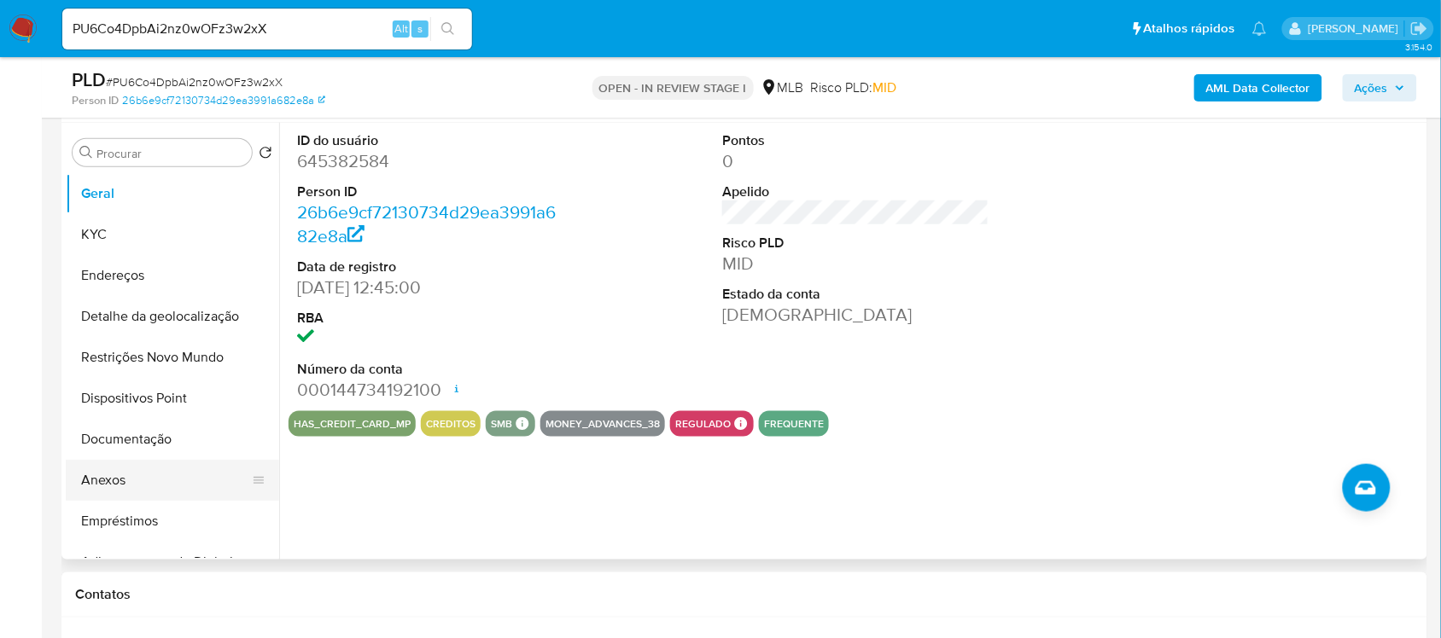
click at [135, 483] on button "Anexos" at bounding box center [166, 480] width 200 height 41
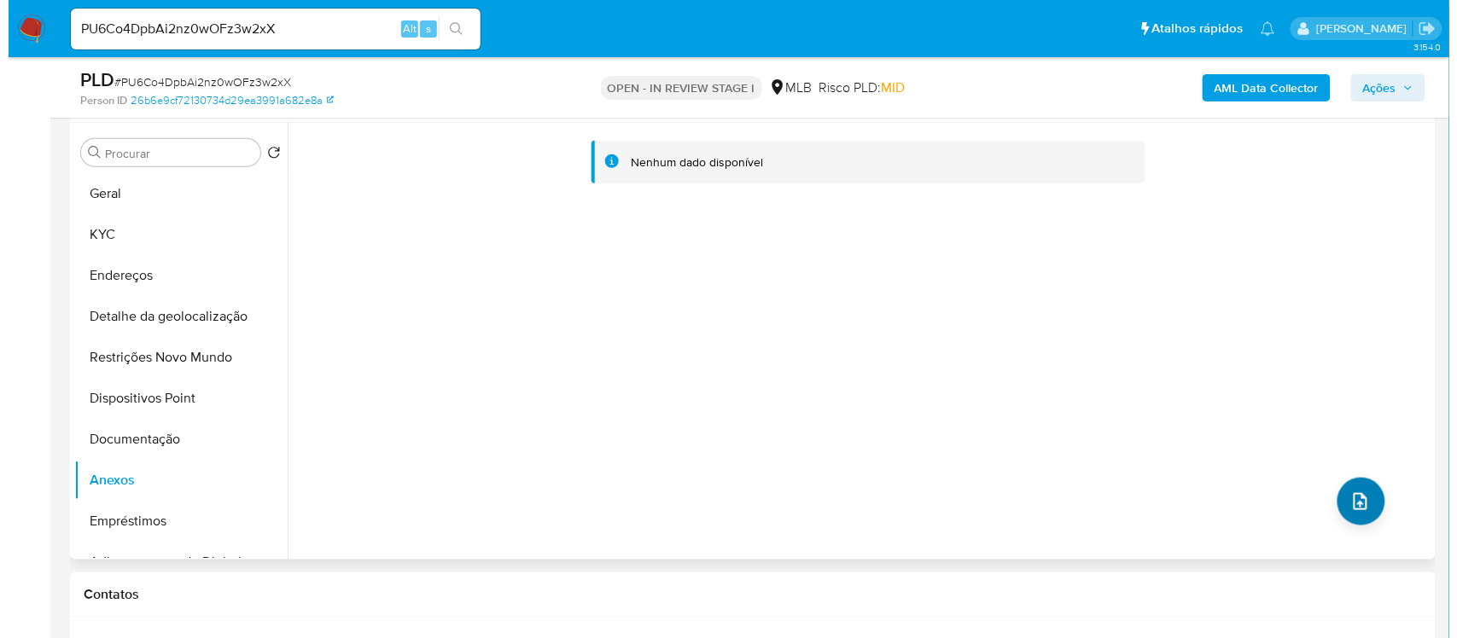
scroll to position [213, 0]
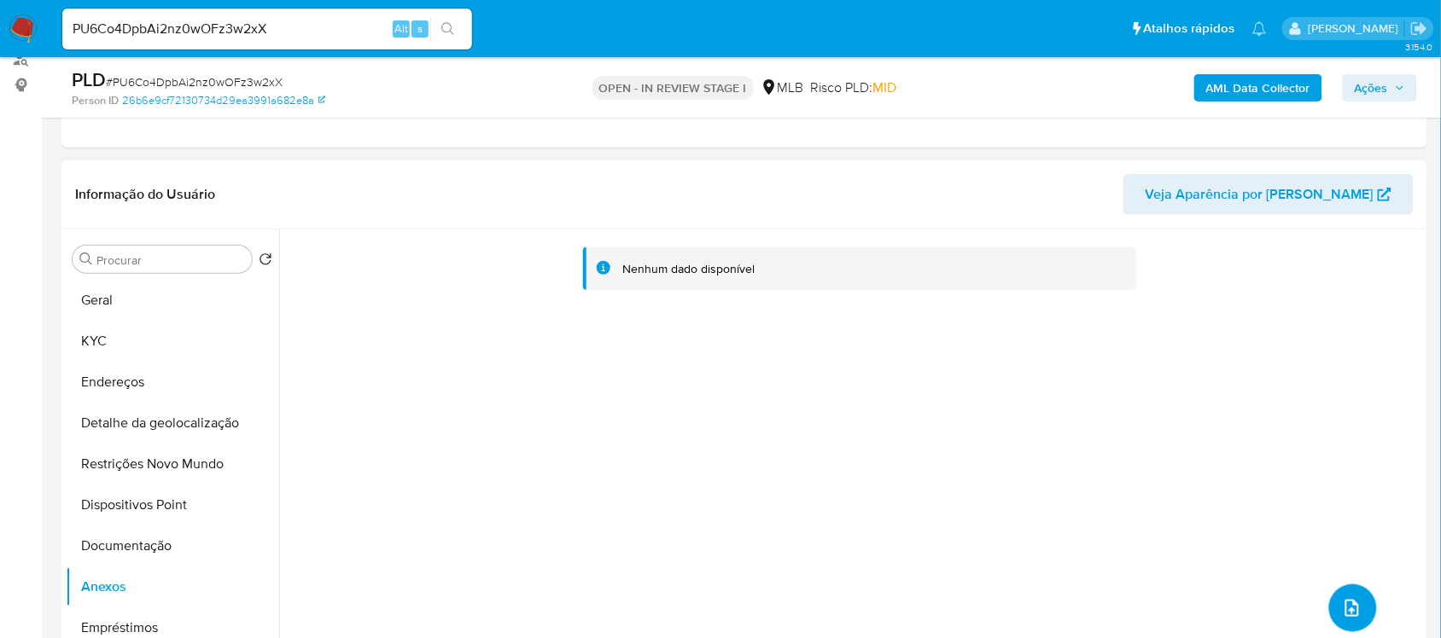
click at [1344, 627] on button "upload-file" at bounding box center [1353, 609] width 48 height 48
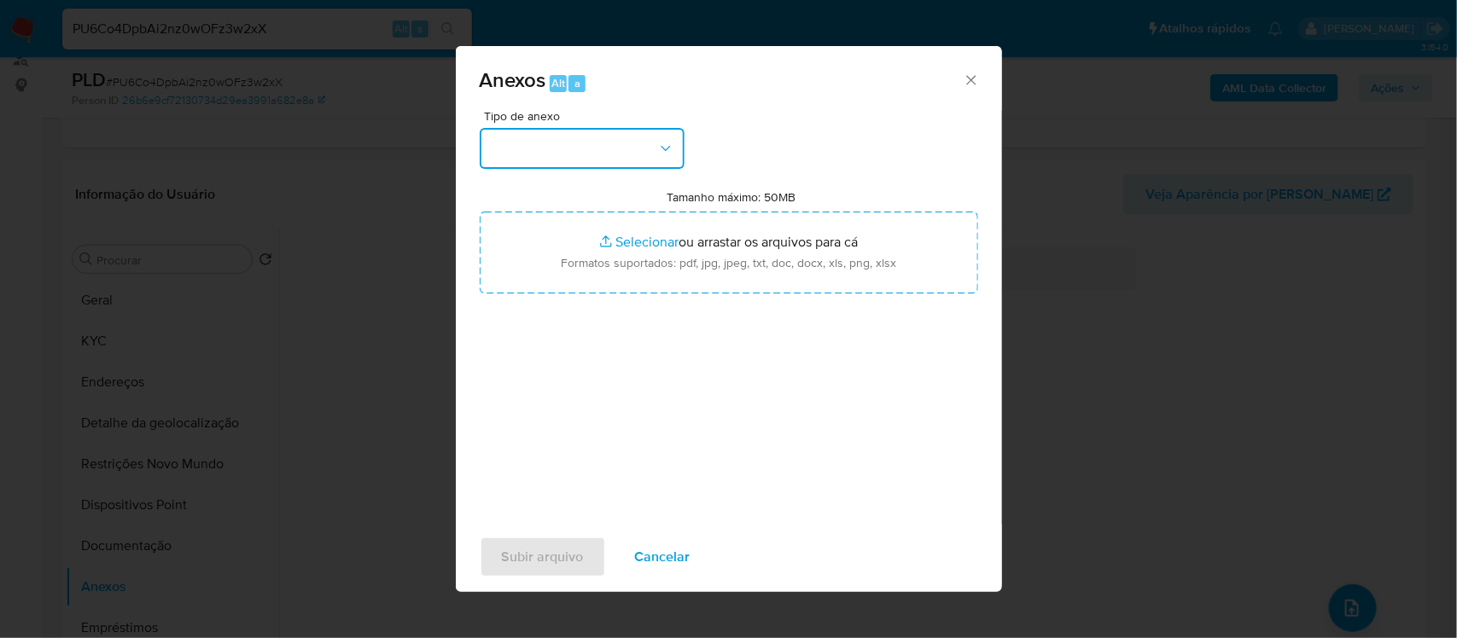
click at [667, 156] on icon "button" at bounding box center [665, 148] width 17 height 17
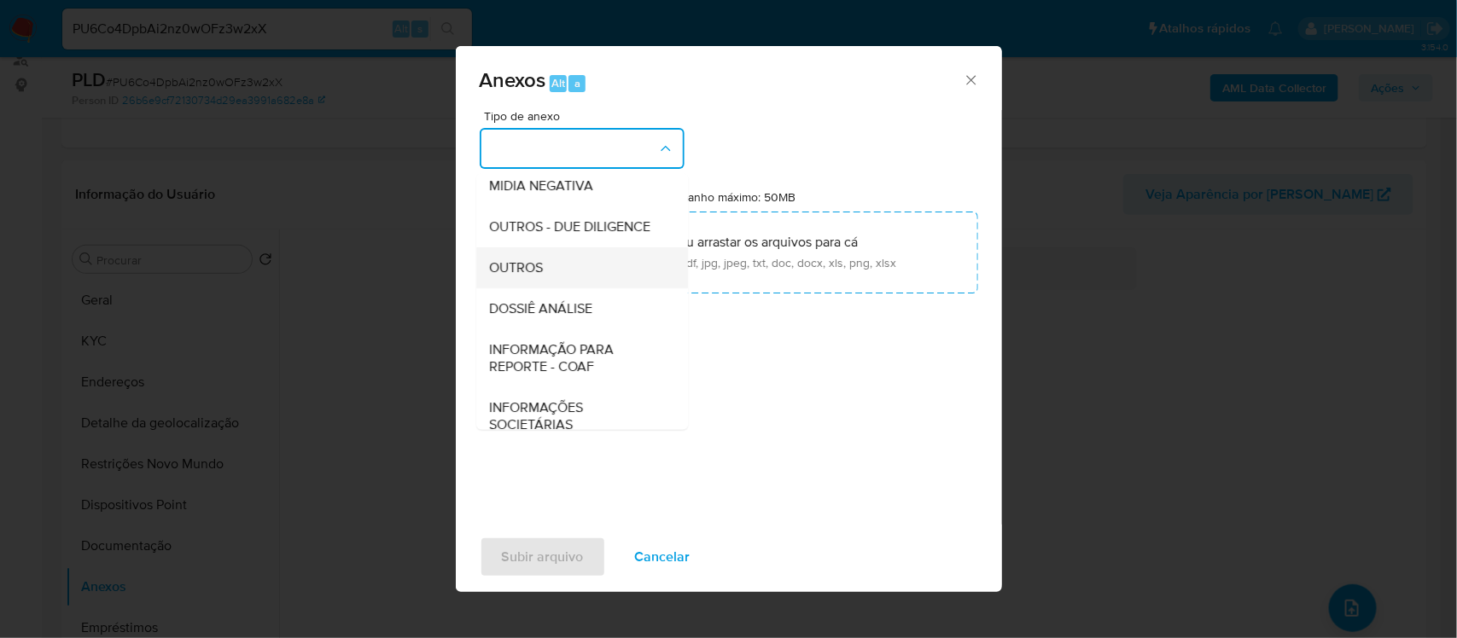
click at [561, 288] on div "OUTROS" at bounding box center [577, 267] width 174 height 41
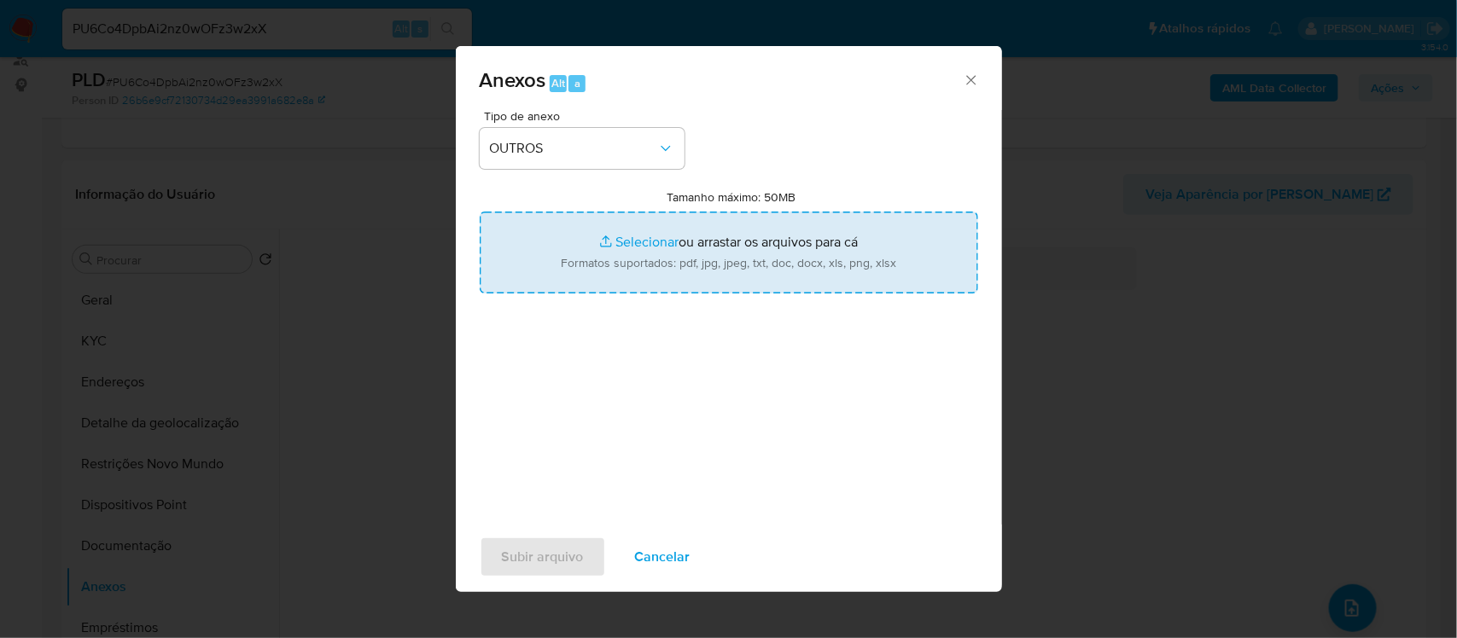
click at [626, 232] on input "Tamanho máximo: 50MB Selecionar arquivos" at bounding box center [729, 253] width 498 height 82
type input "C:\fakepath\Mulan MAILI COMERCIO 645382584_2025_08_18_14_40_18 - Resumen [GEOGR…"
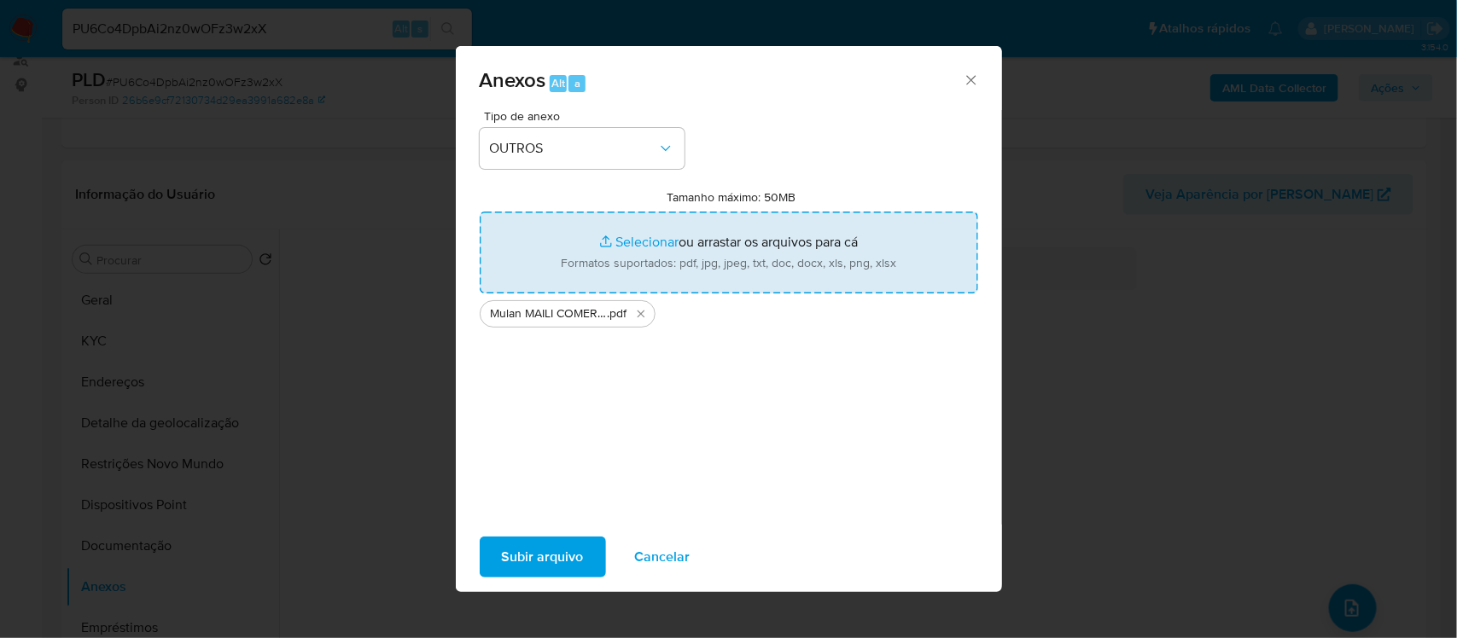
click at [637, 243] on input "Tamanho máximo: 50MB Selecionar arquivos" at bounding box center [729, 253] width 498 height 82
type input "C:\fakepath\Declinio - CNPJ 37934082000151 - MAILI COMERCIO DE ROUPAS e ACESSÓR…"
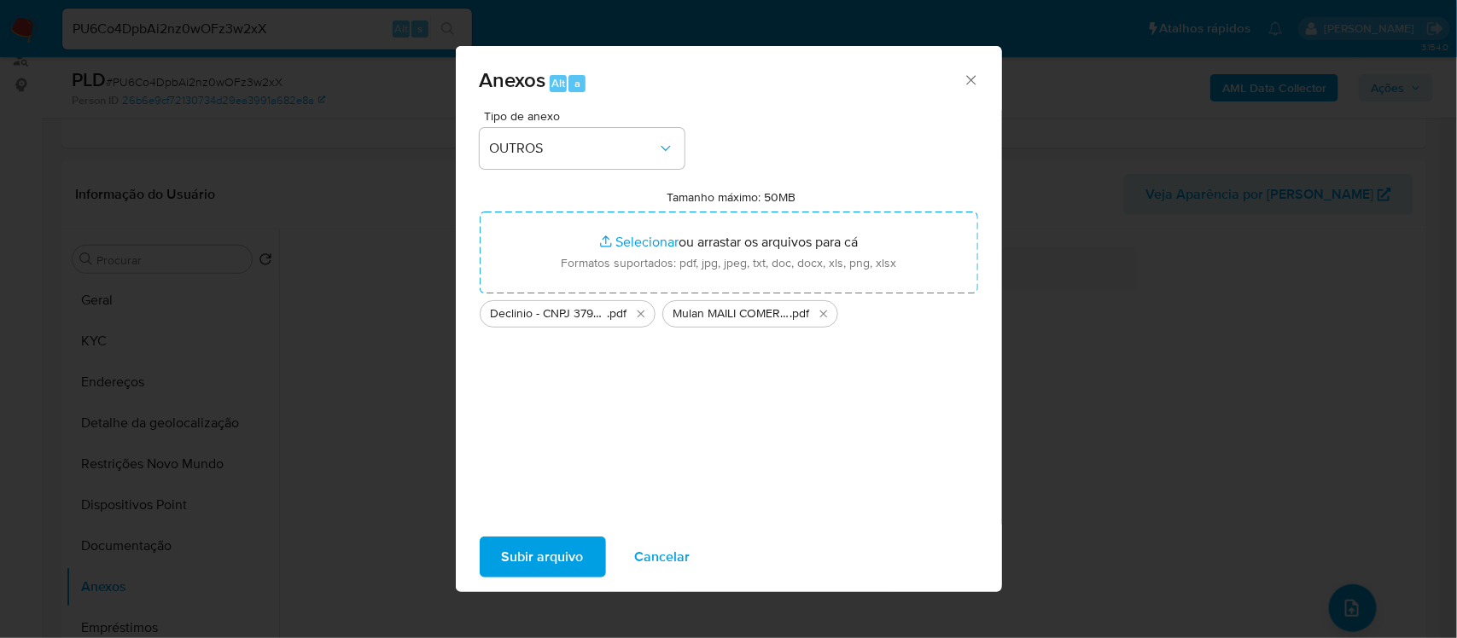
click at [563, 552] on span "Subir arquivo" at bounding box center [543, 557] width 82 height 38
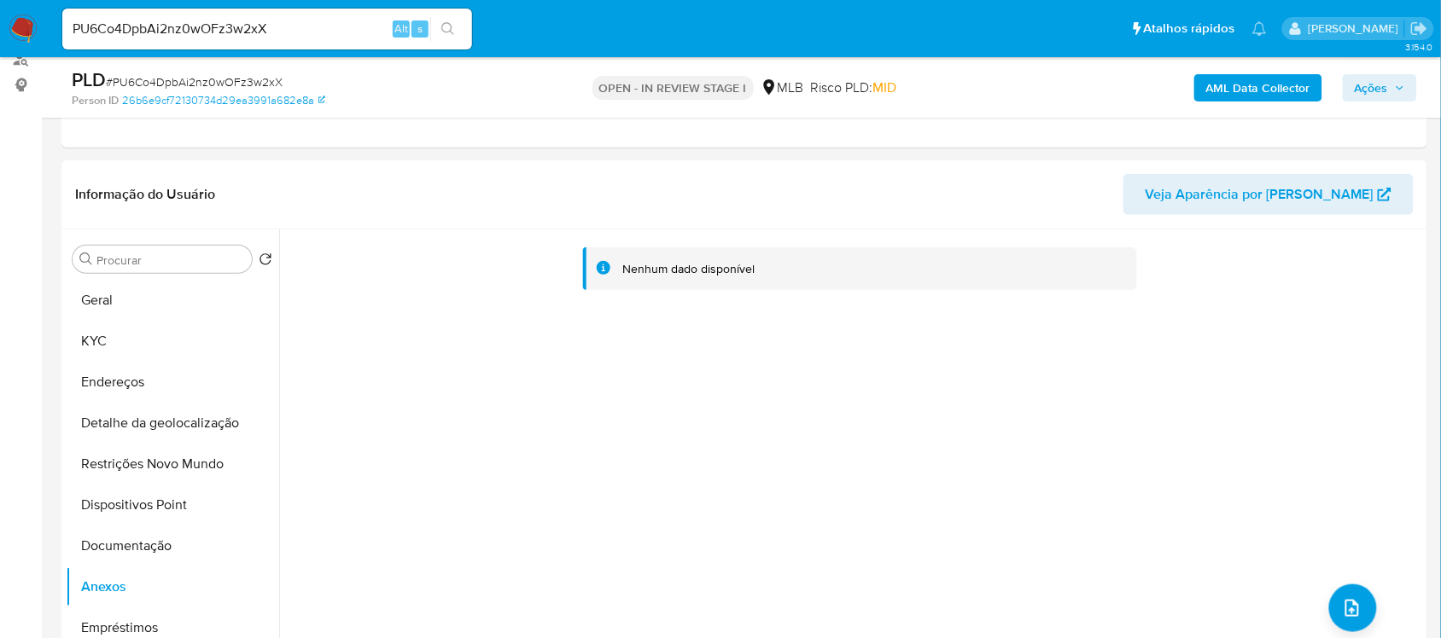
click at [1370, 83] on span "Ações" at bounding box center [1370, 87] width 33 height 27
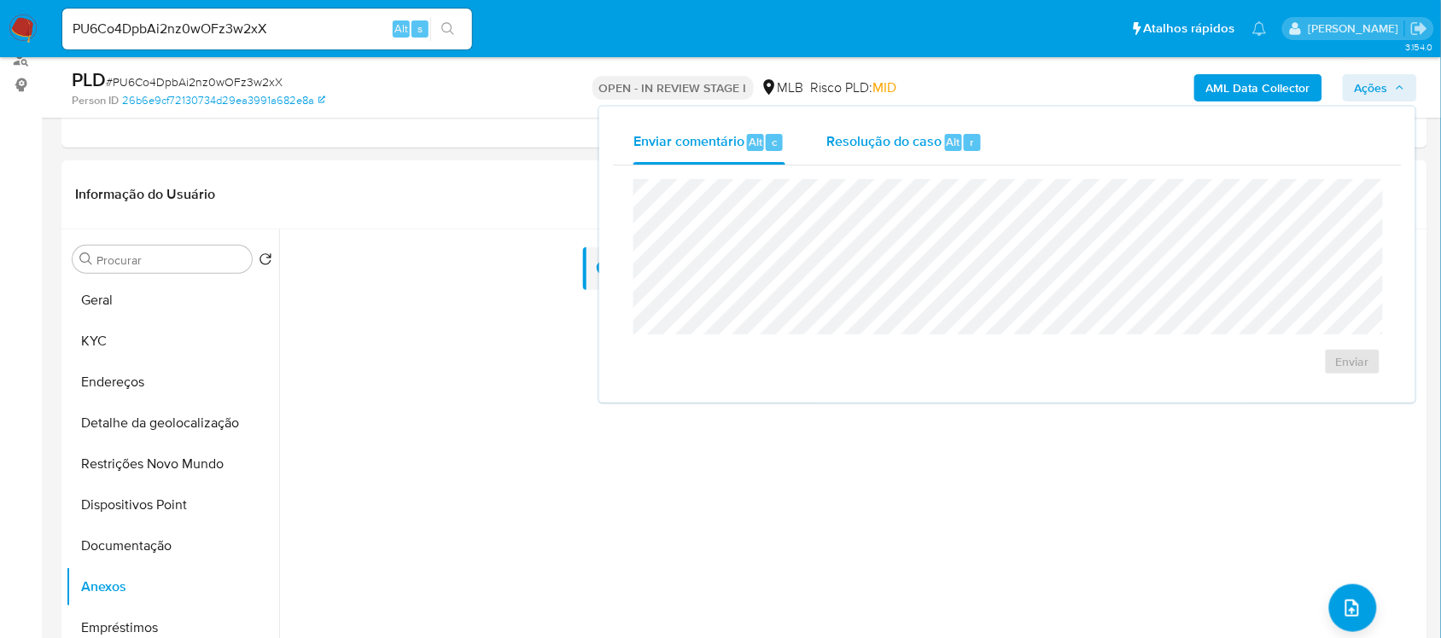
click at [888, 143] on span "Resolução do caso" at bounding box center [883, 141] width 115 height 20
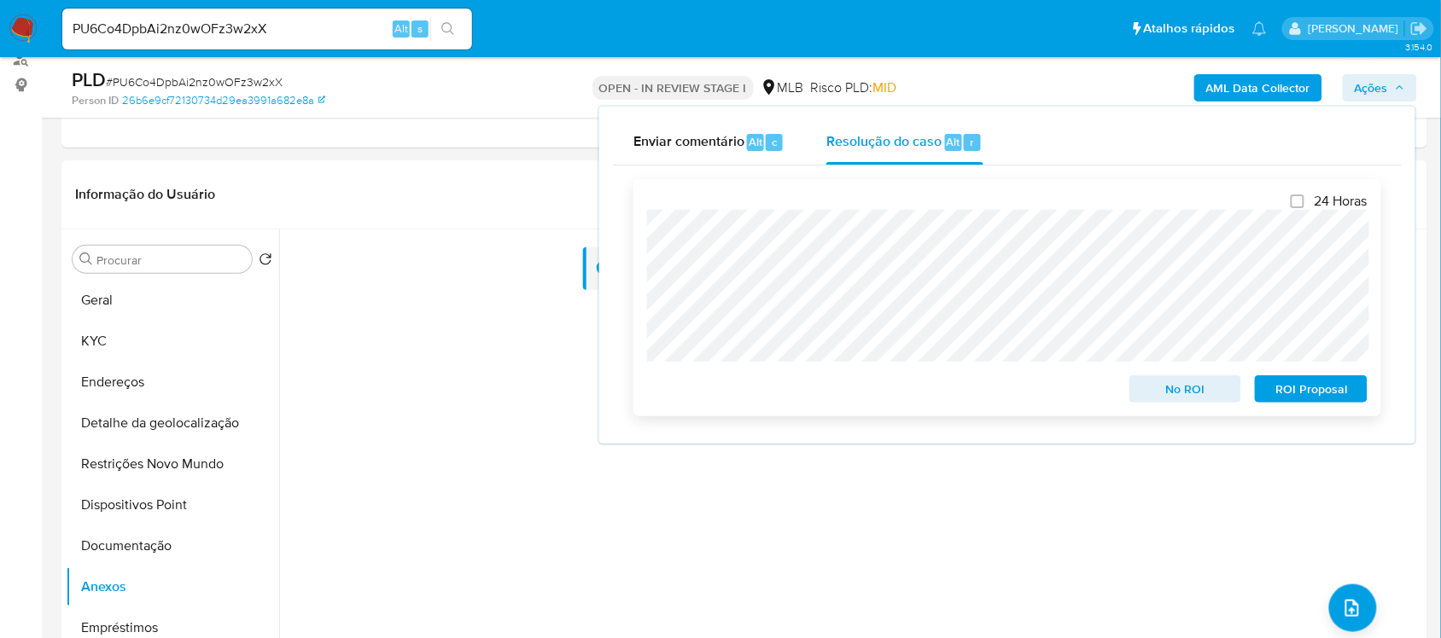
click at [1191, 390] on span "No ROI" at bounding box center [1185, 389] width 89 height 24
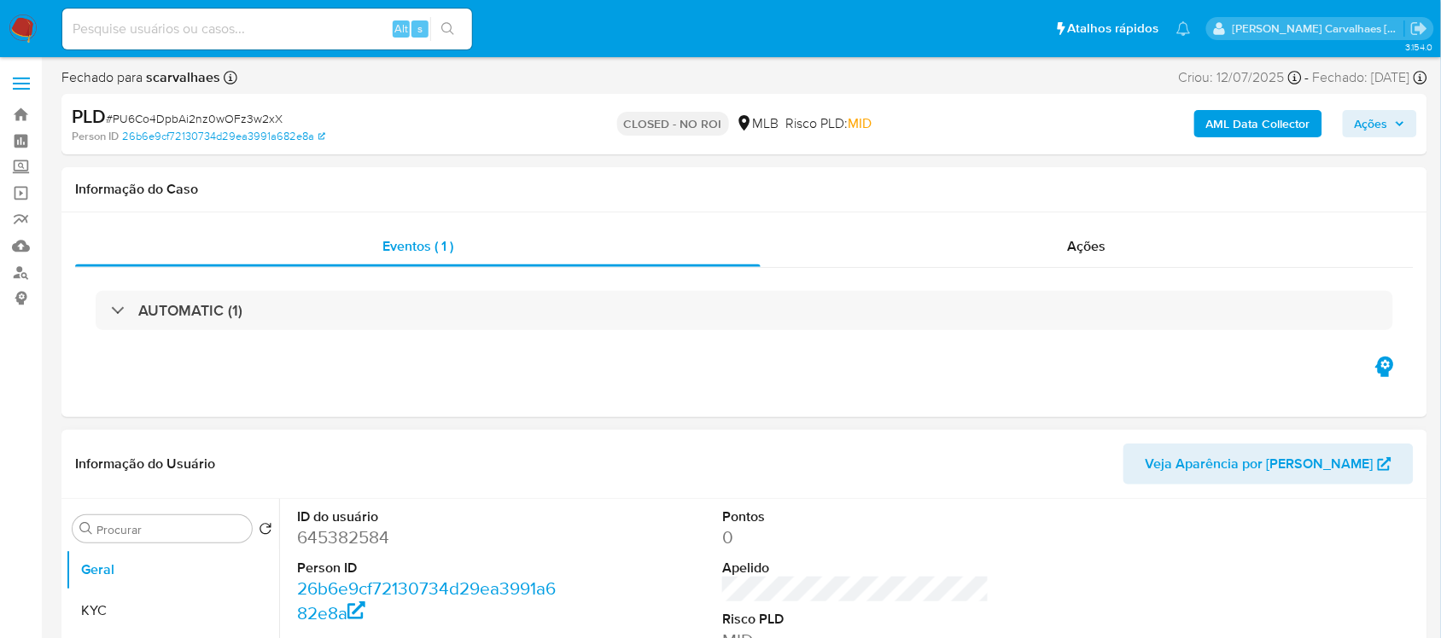
select select "10"
click at [21, 30] on img at bounding box center [23, 29] width 29 height 29
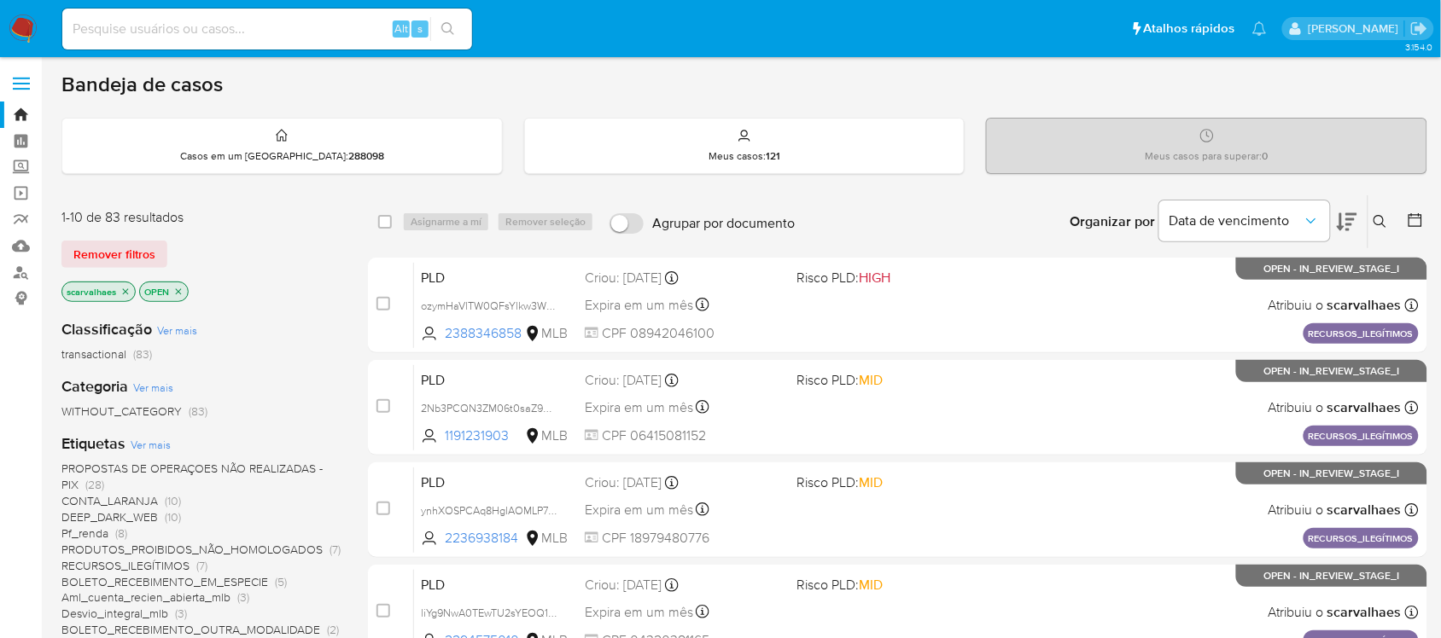
click at [1348, 220] on icon at bounding box center [1346, 222] width 20 height 20
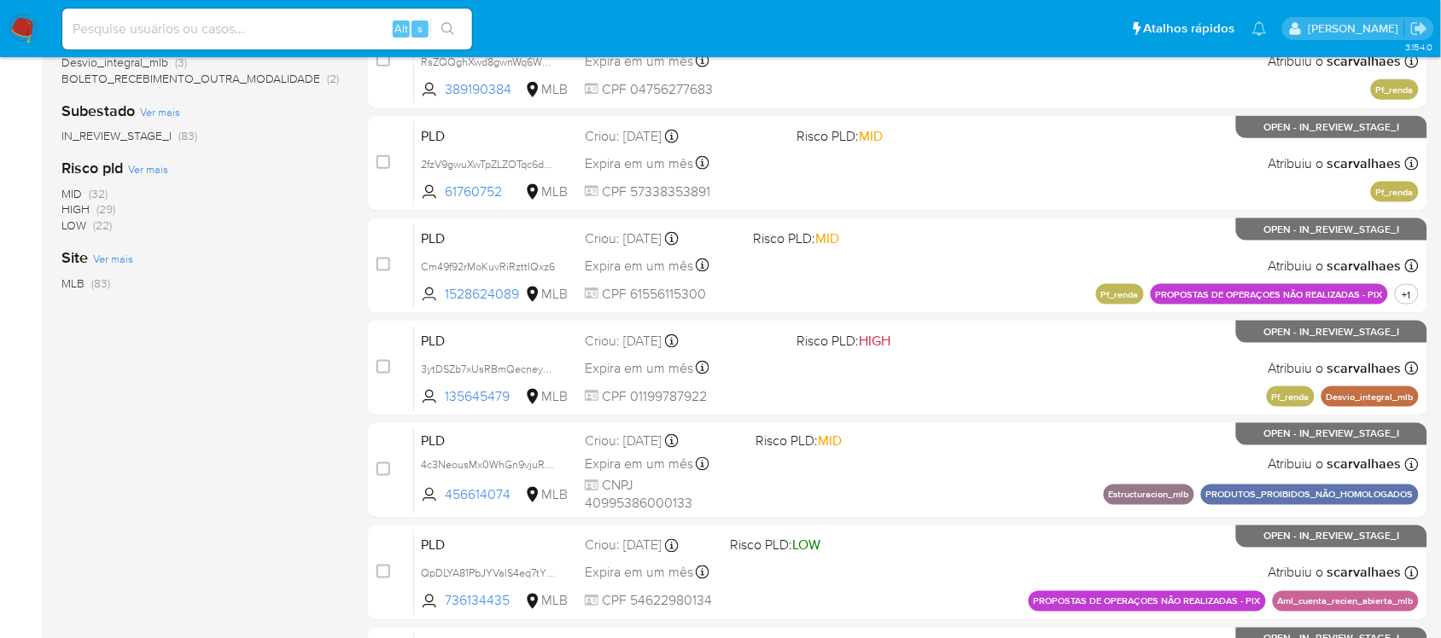
scroll to position [707, 0]
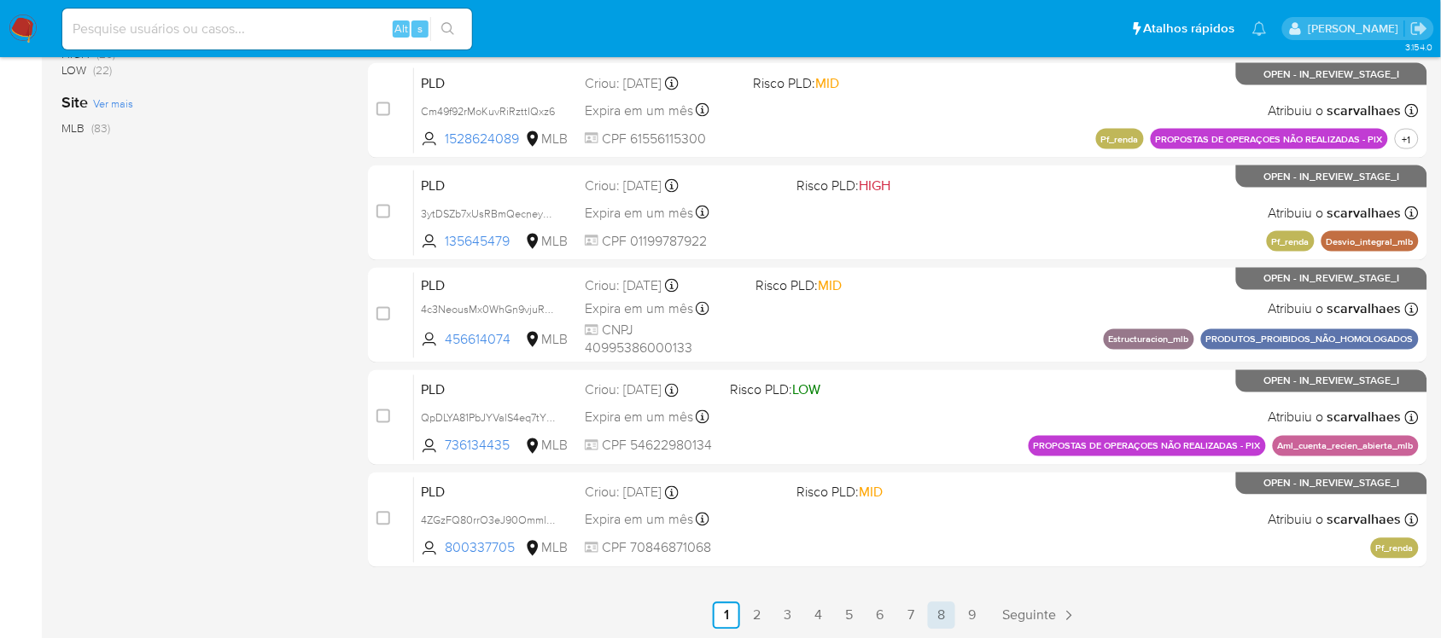
click at [940, 612] on link "8" at bounding box center [941, 615] width 27 height 27
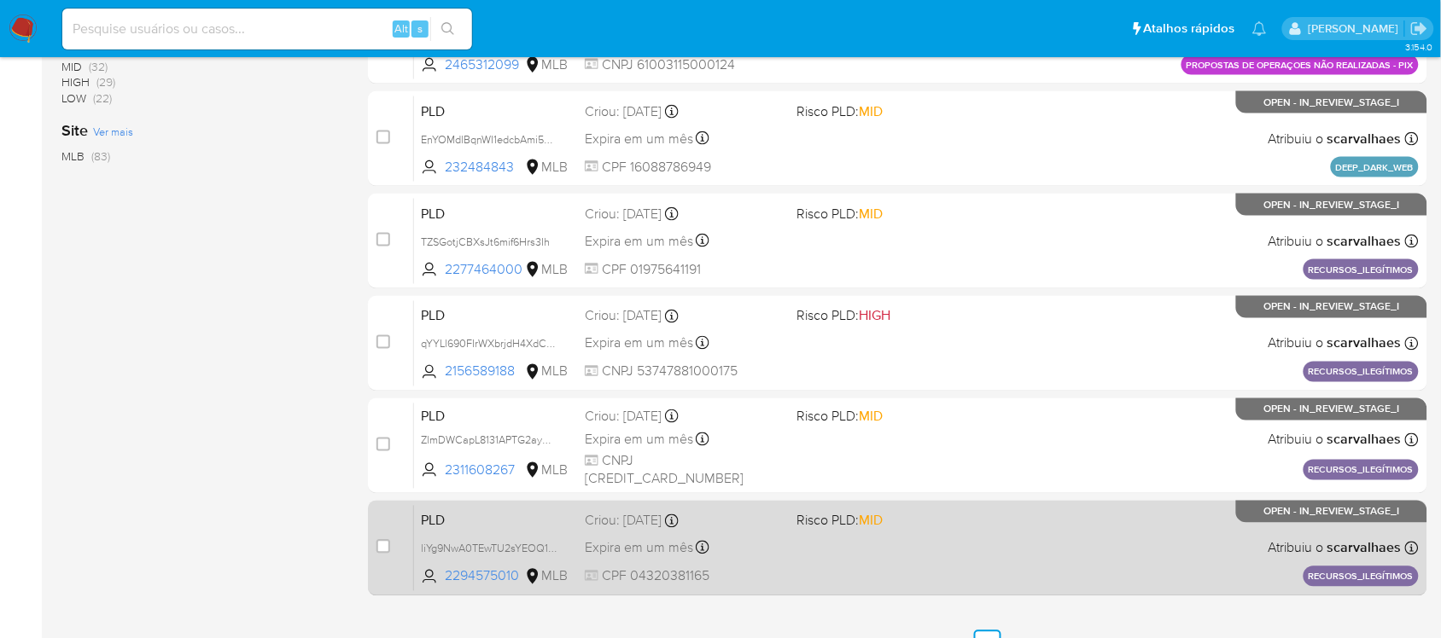
scroll to position [707, 0]
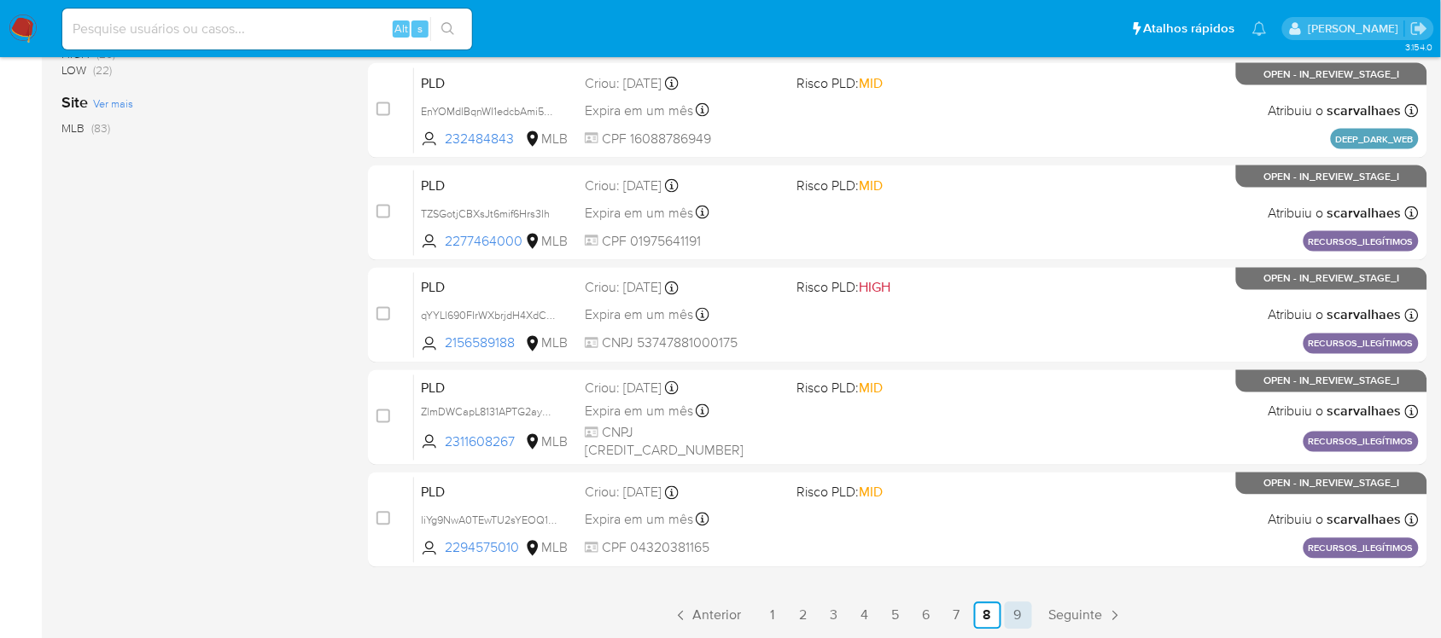
click at [1017, 616] on link "9" at bounding box center [1017, 615] width 27 height 27
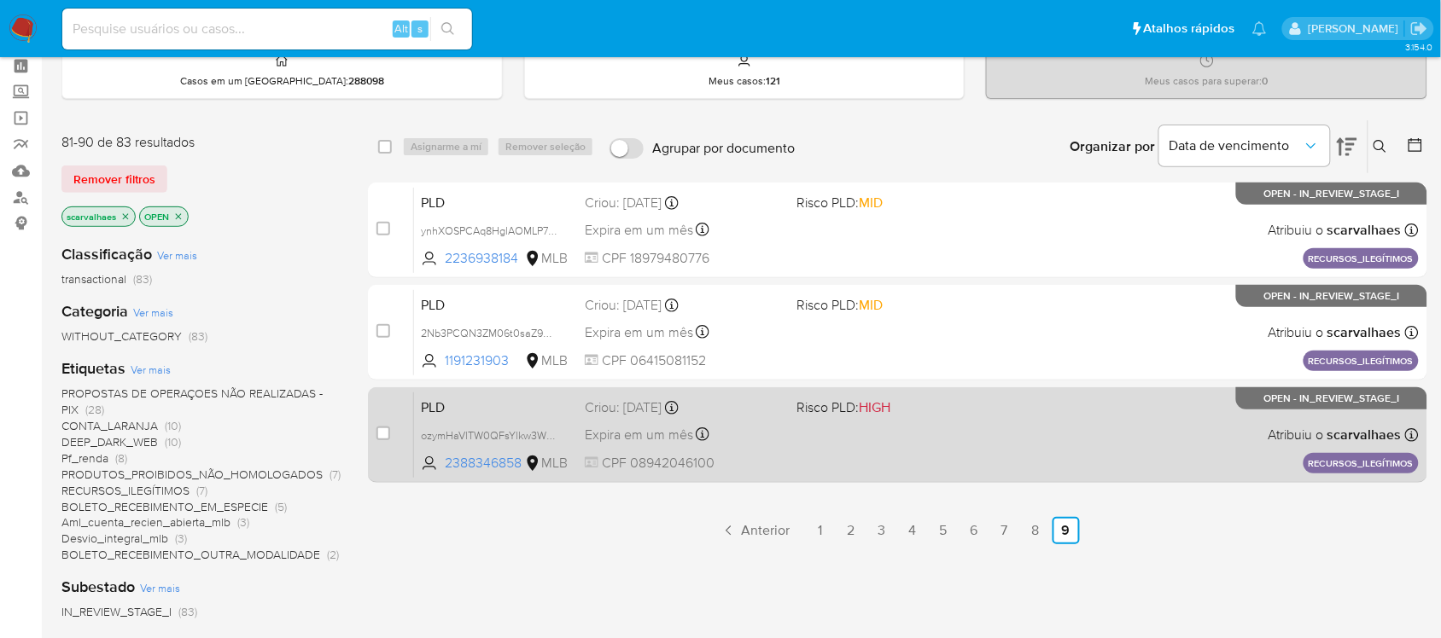
scroll to position [213, 0]
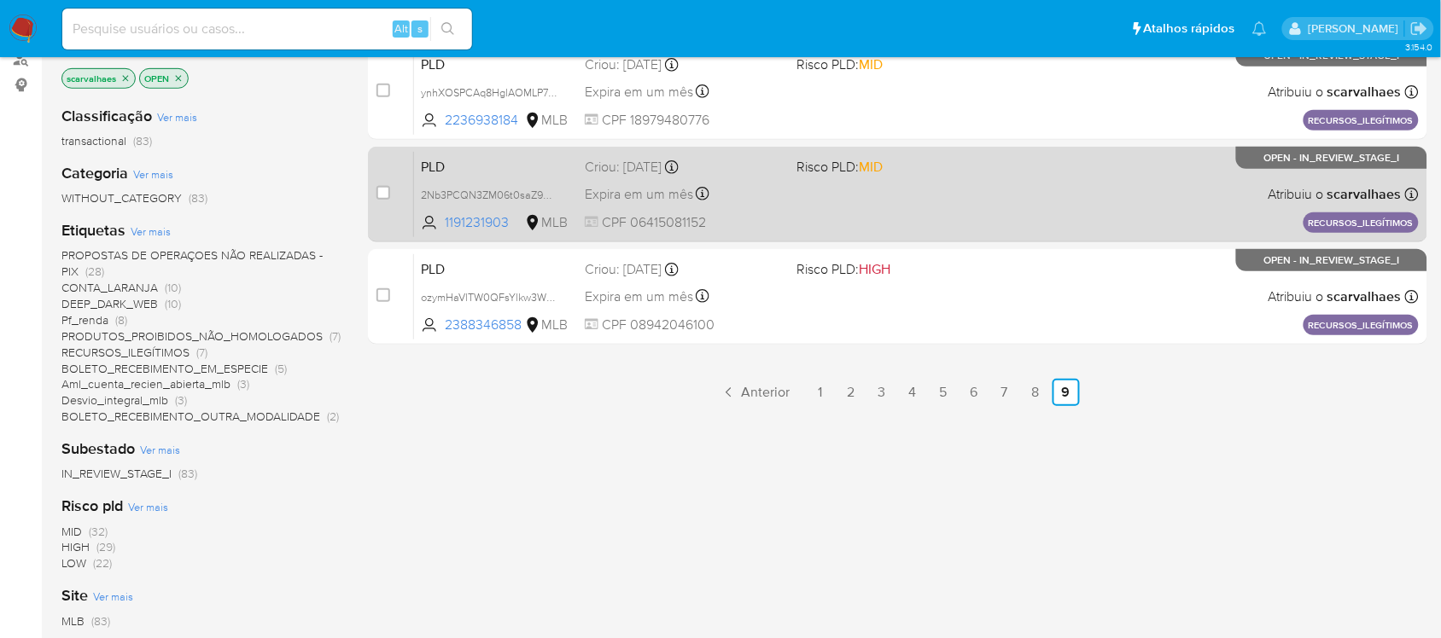
click at [816, 390] on link "1" at bounding box center [819, 392] width 27 height 27
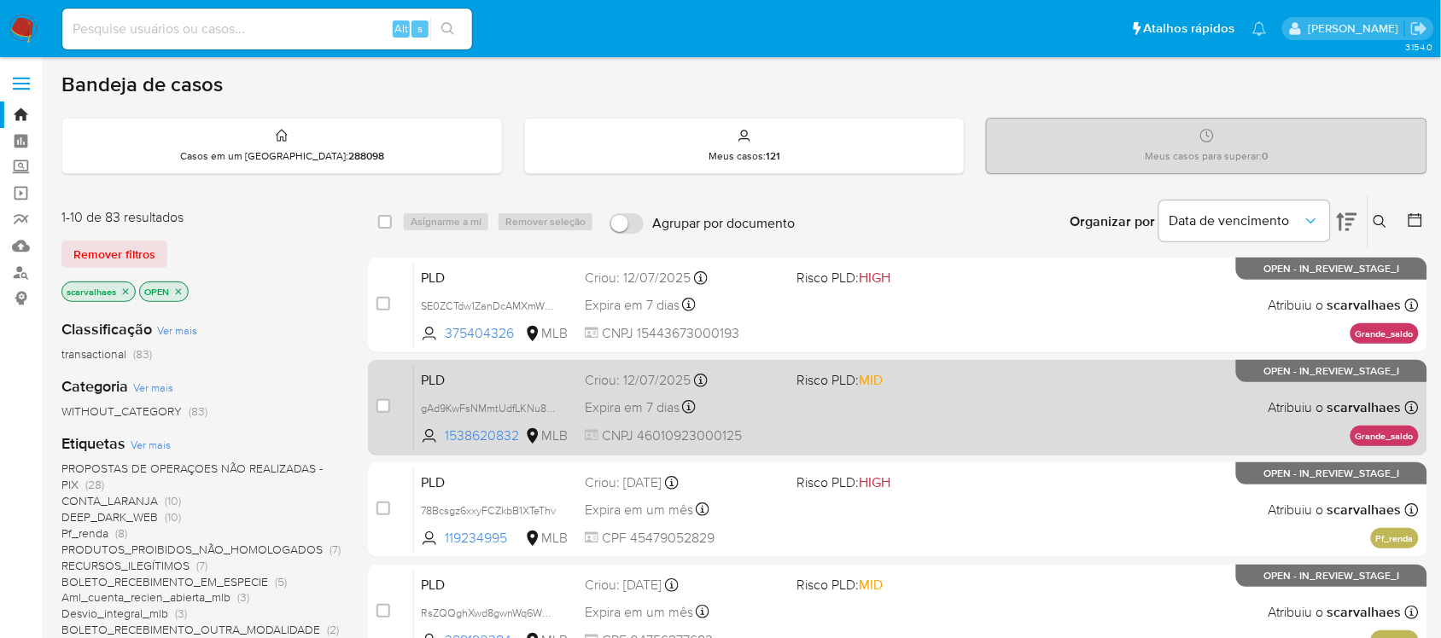
click at [790, 424] on div "PLD gAd9KwFsNMmtUdfLKNu8HjJ3 1538620832 MLB Risco PLD: MID Criou: 12/07/2025 Cr…" at bounding box center [916, 407] width 1004 height 86
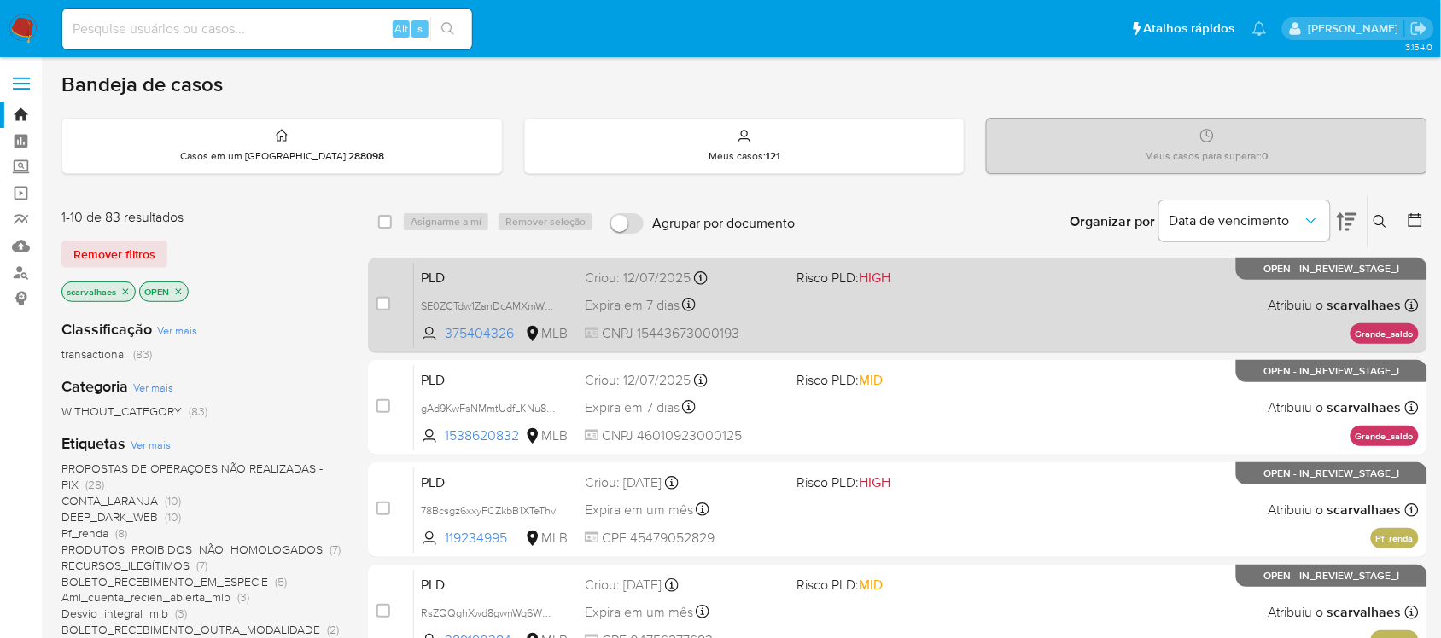
click at [839, 329] on div "PLD SE0ZCTdw1ZanDcAMXmWDYYae 375404326 MLB Risco PLD: HIGH Criou: 12/07/2025 Cr…" at bounding box center [916, 305] width 1004 height 86
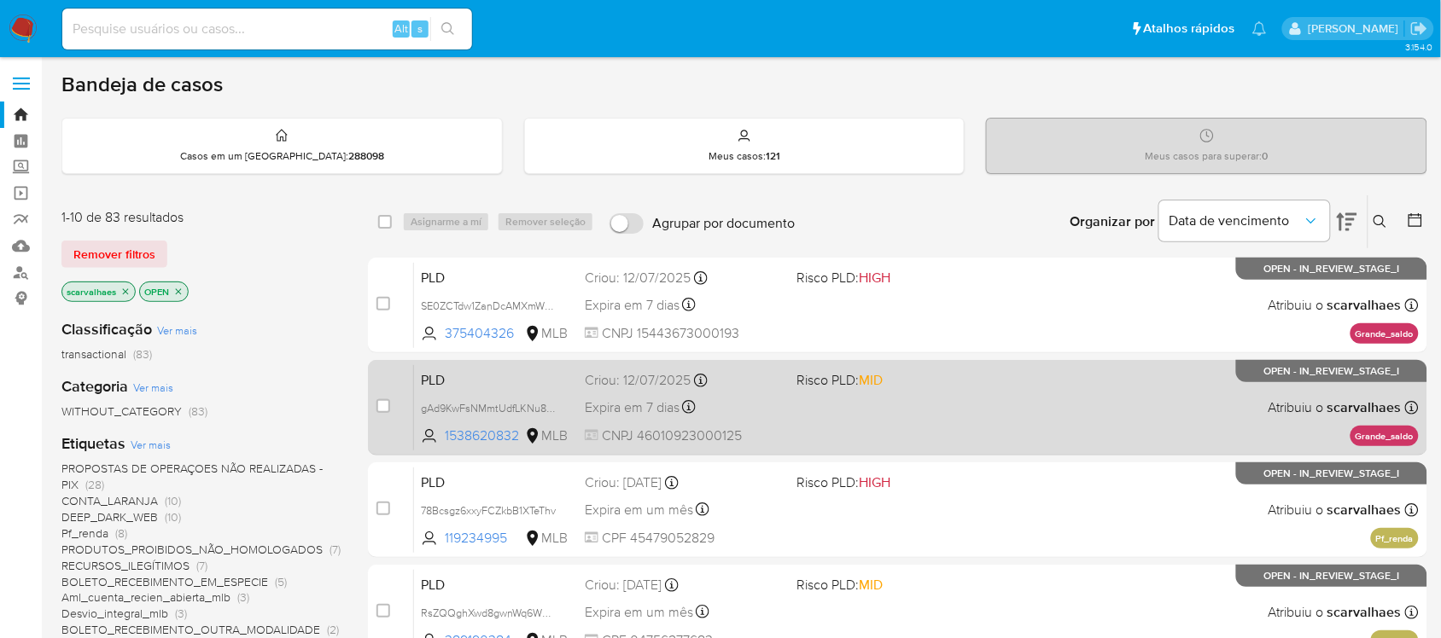
click at [760, 438] on span "CNPJ 46010923000125" at bounding box center [684, 436] width 198 height 19
click at [901, 410] on div "PLD gAd9KwFsNMmtUdfLKNu8HjJ3 1538620832 MLB Risco PLD: MID Criou: 12/07/2025 Cr…" at bounding box center [916, 407] width 1004 height 86
click at [525, 382] on span "PLD" at bounding box center [496, 379] width 150 height 22
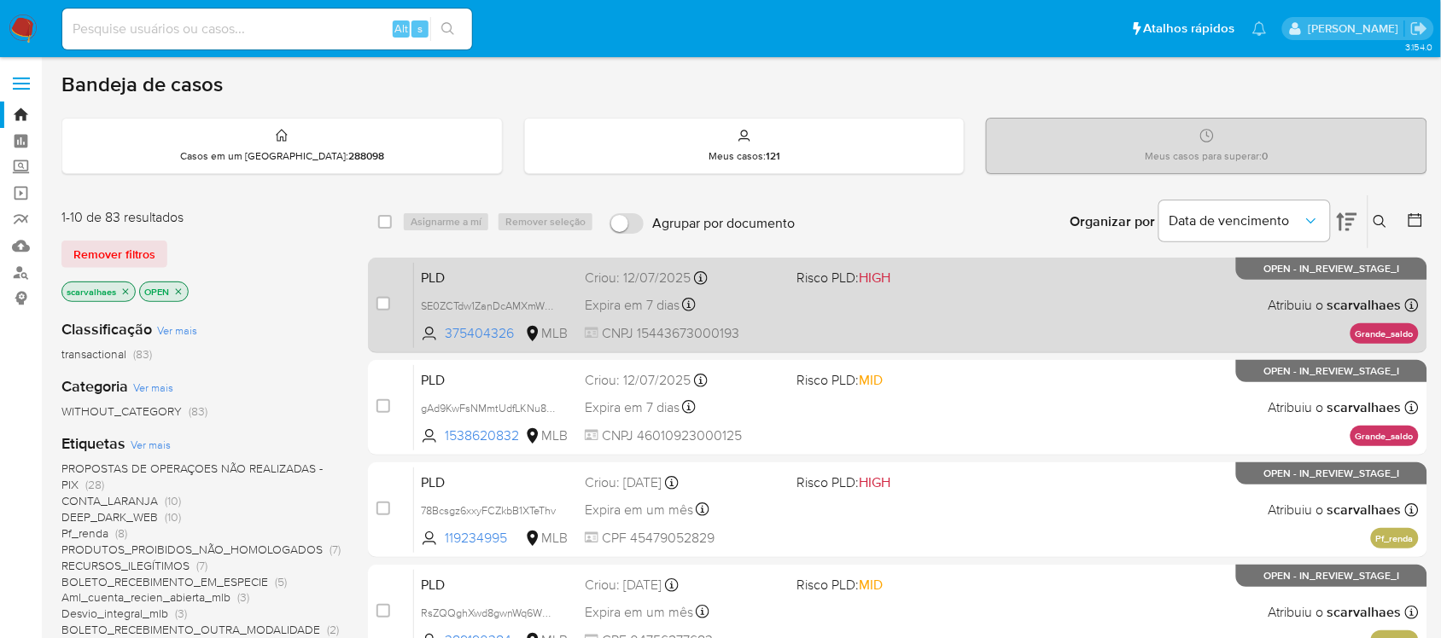
click at [527, 288] on div "PLD SE0ZCTdw1ZanDcAMXmWDYYae 375404326 MLB Risco PLD: HIGH Criou: 12/07/2025 Cr…" at bounding box center [916, 305] width 1004 height 86
click at [944, 305] on div "PLD SE0ZCTdw1ZanDcAMXmWDYYae 375404326 MLB Risco PLD: HIGH Criou: 12/07/2025 Cr…" at bounding box center [916, 305] width 1004 height 86
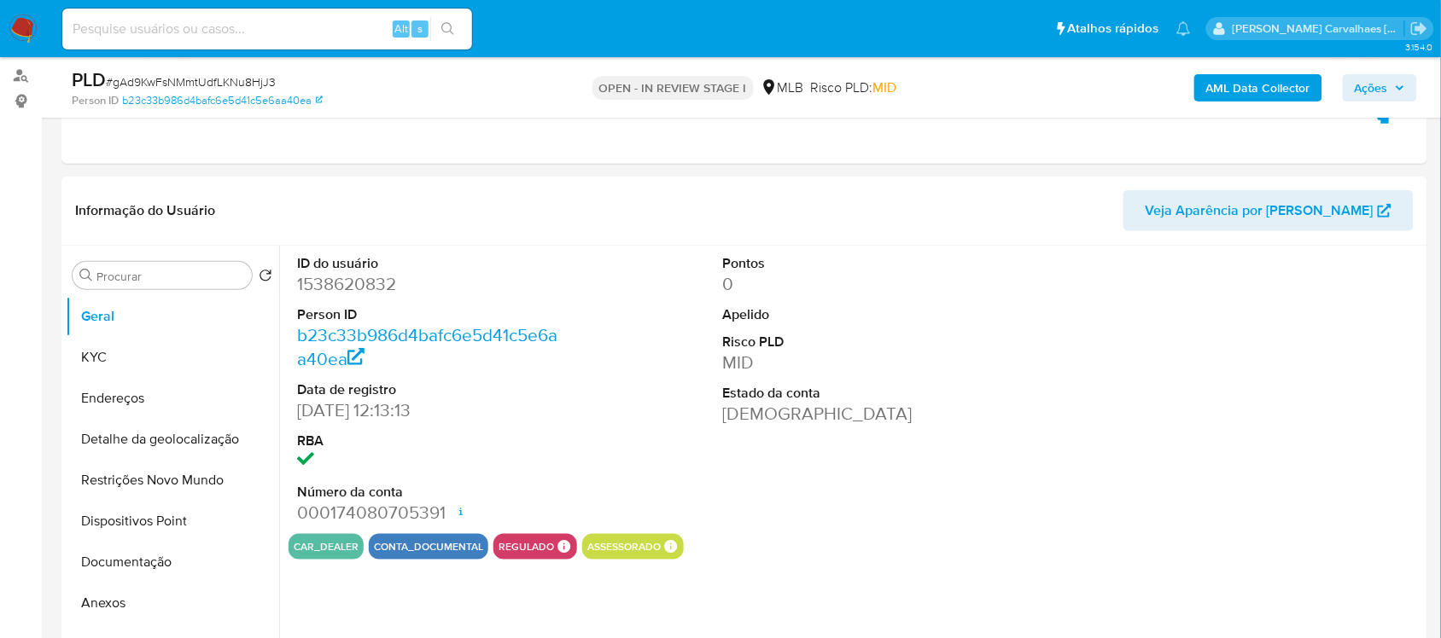
scroll to position [213, 0]
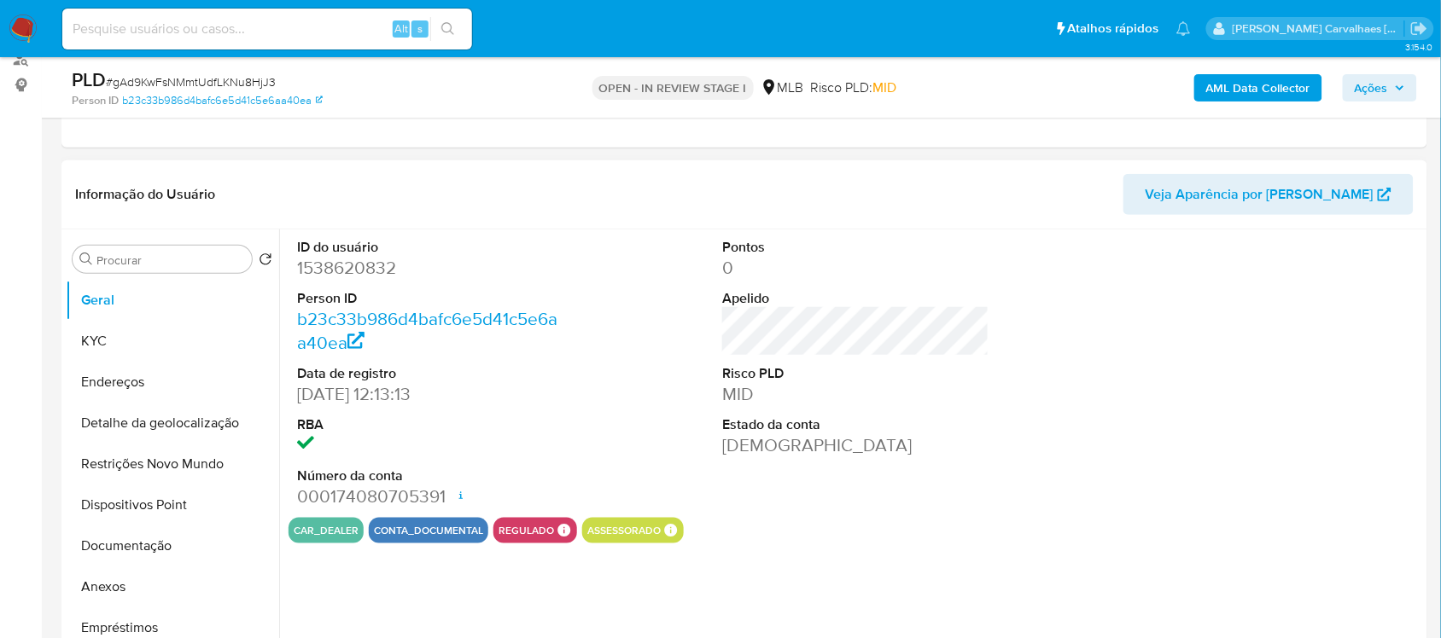
select select "10"
drag, startPoint x: 99, startPoint y: 331, endPoint x: 130, endPoint y: 338, distance: 31.5
click at [101, 335] on button "KYC" at bounding box center [166, 341] width 200 height 41
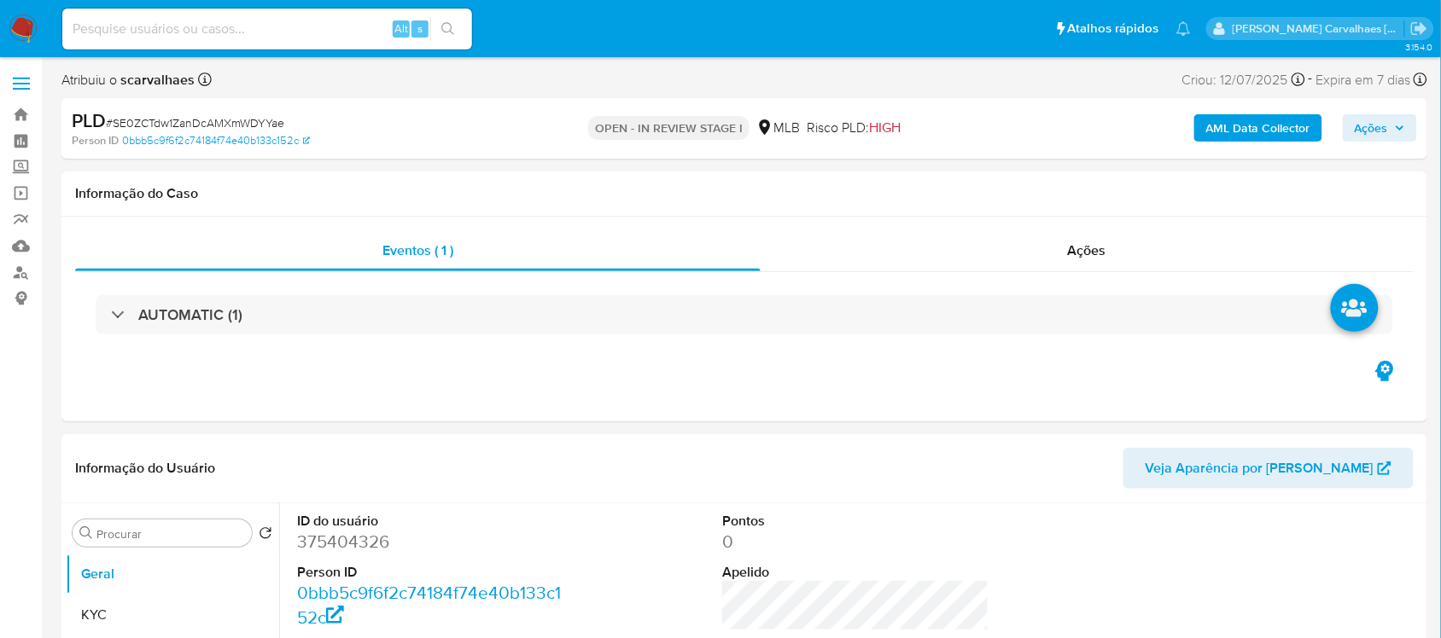
select select "10"
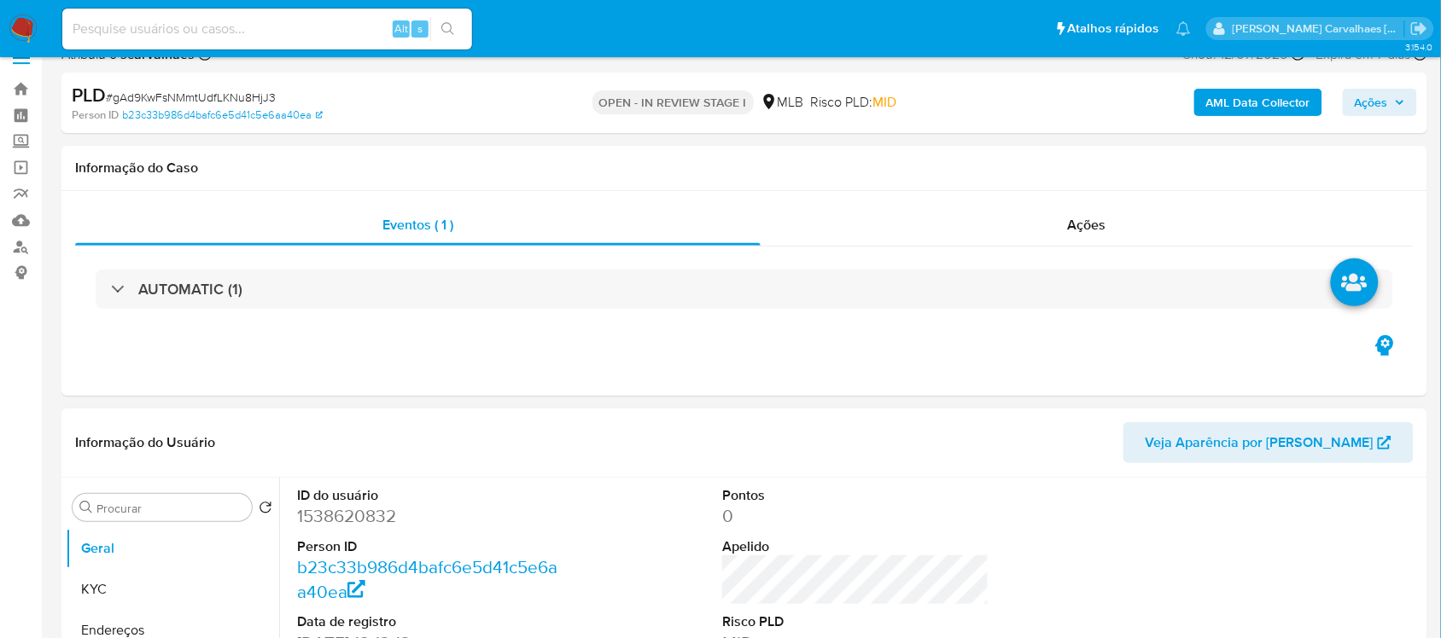
scroll to position [107, 0]
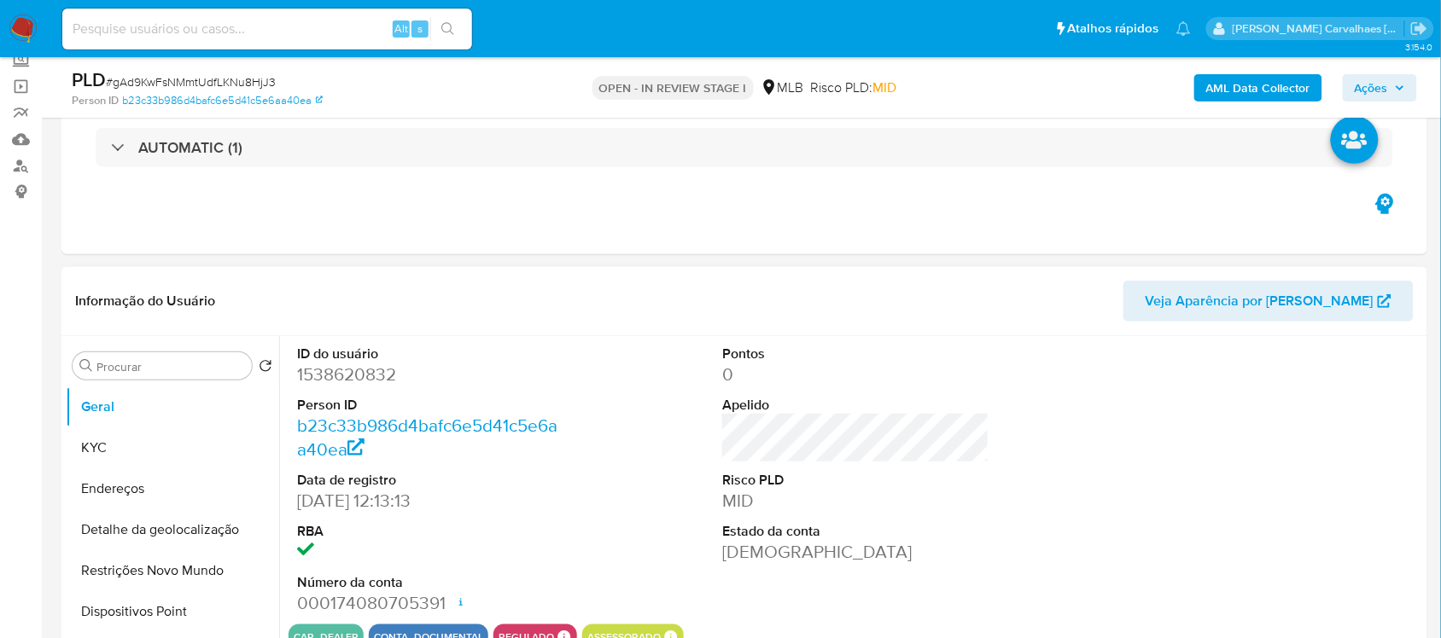
select select "10"
drag, startPoint x: 297, startPoint y: 373, endPoint x: 398, endPoint y: 374, distance: 100.7
click at [398, 374] on dd "1538620832" at bounding box center [430, 375] width 266 height 24
copy dd "1538620832"
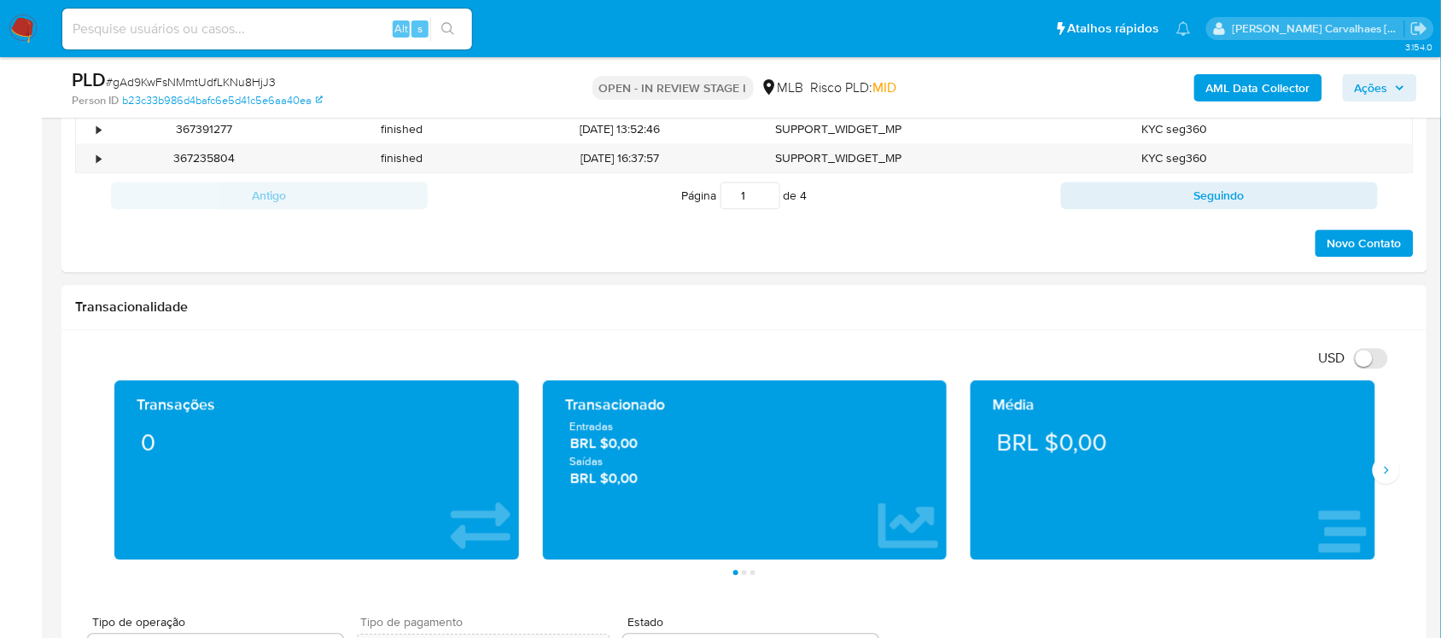
scroll to position [1173, 0]
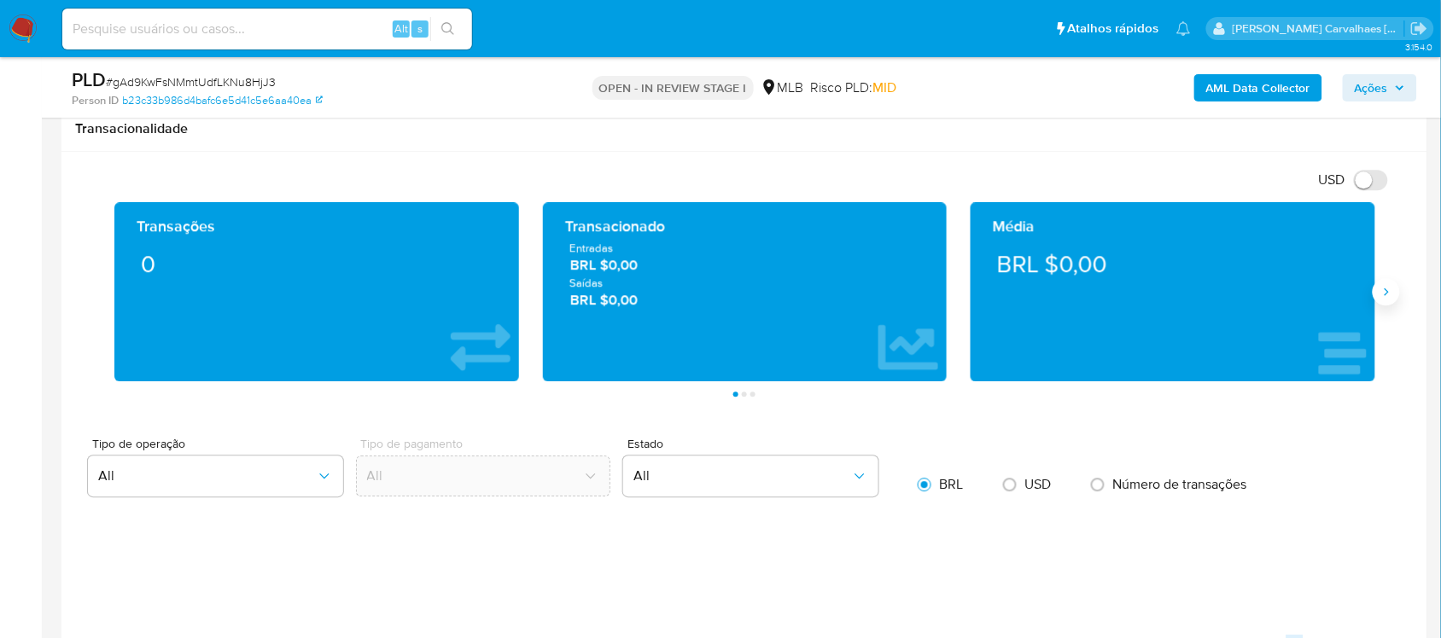
click at [1388, 293] on icon "Siguiente" at bounding box center [1386, 292] width 14 height 14
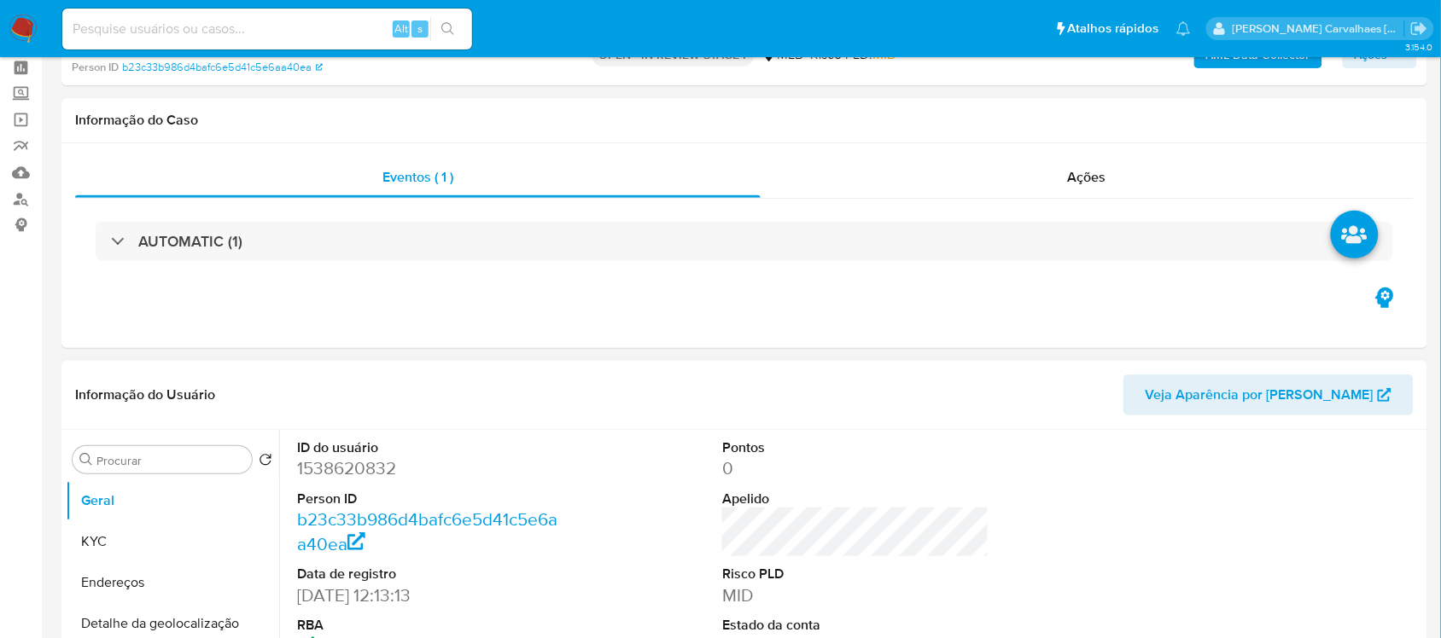
select select "10"
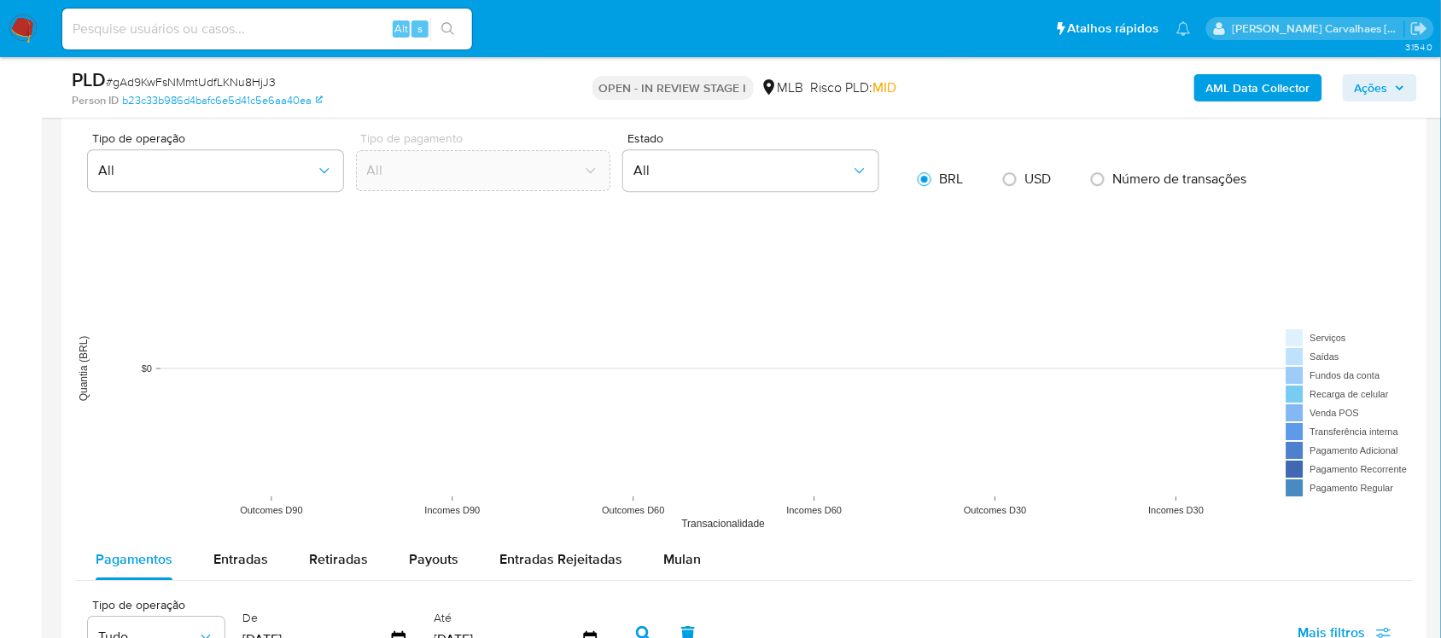
scroll to position [1600, 0]
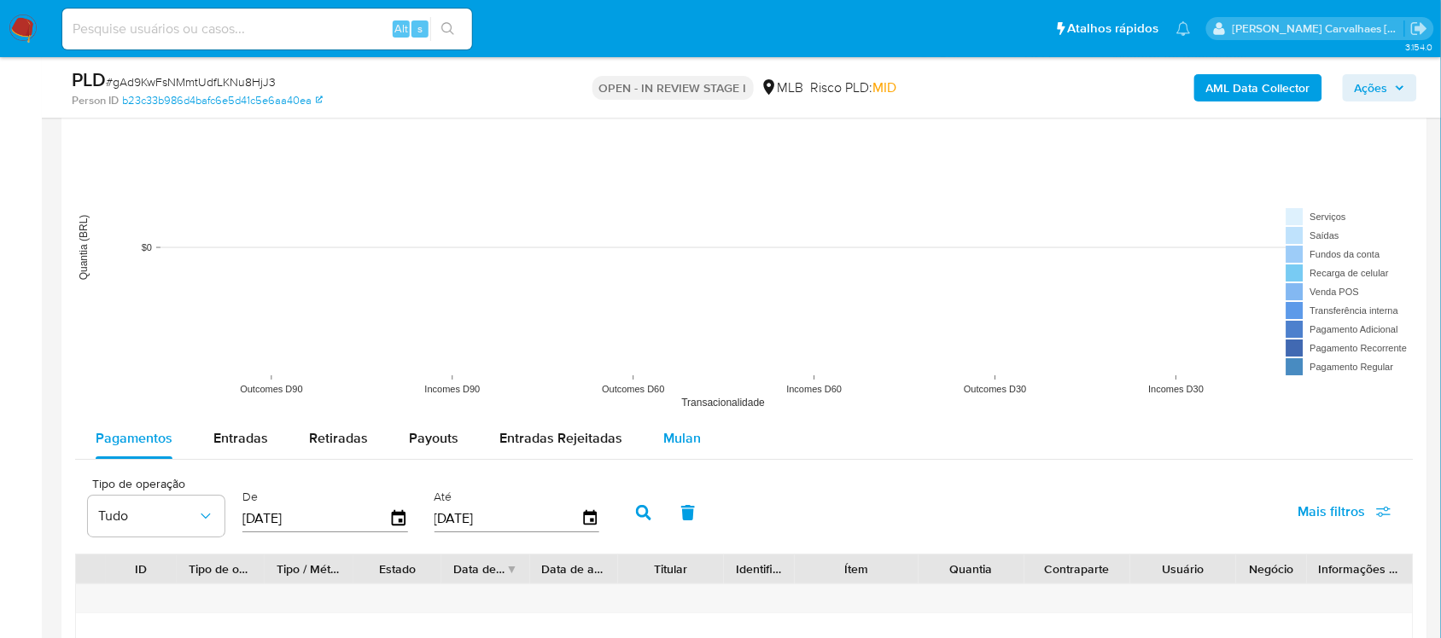
click at [679, 442] on span "Mulan" at bounding box center [682, 438] width 38 height 20
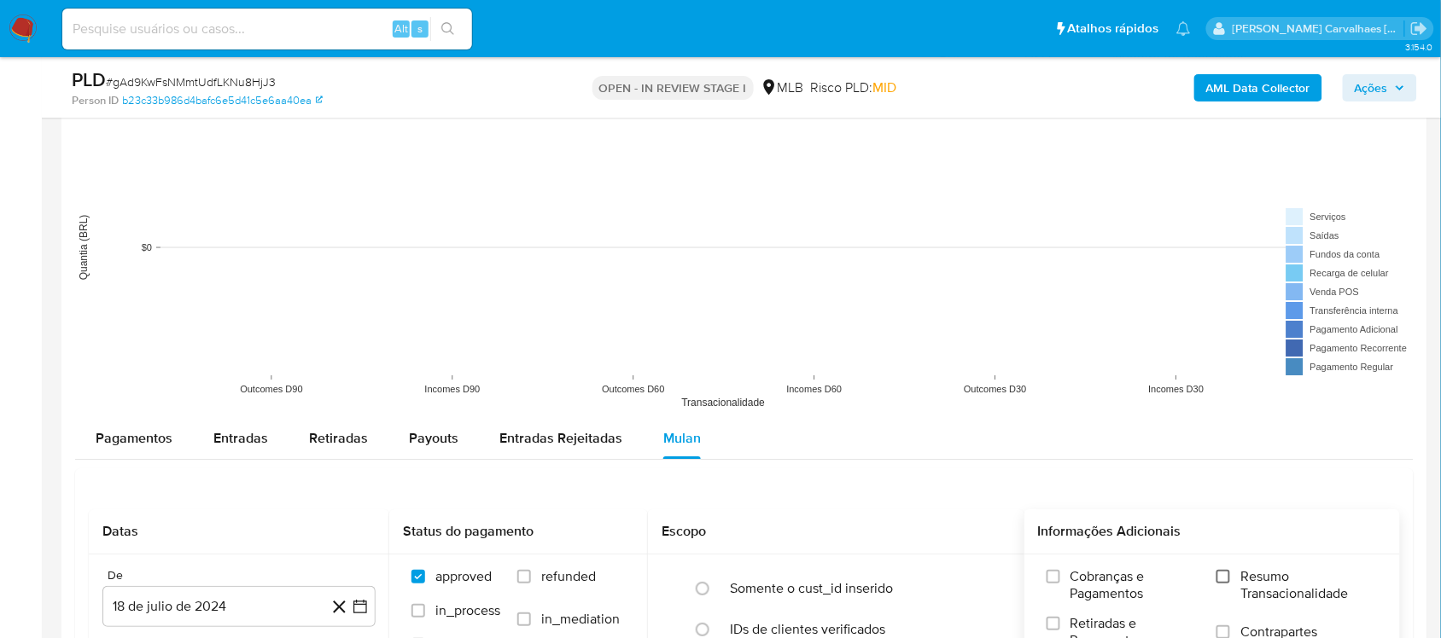
click at [1227, 578] on input "Resumo Transacionalidade" at bounding box center [1223, 577] width 14 height 14
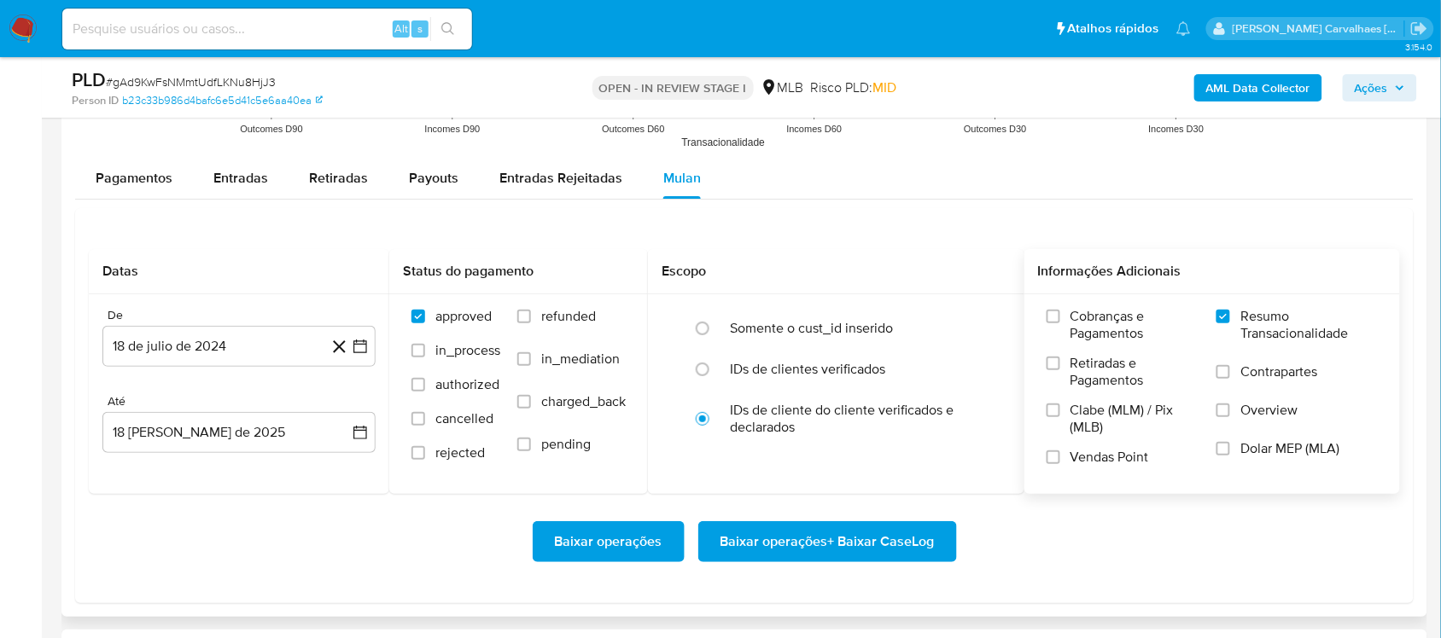
scroll to position [1920, 0]
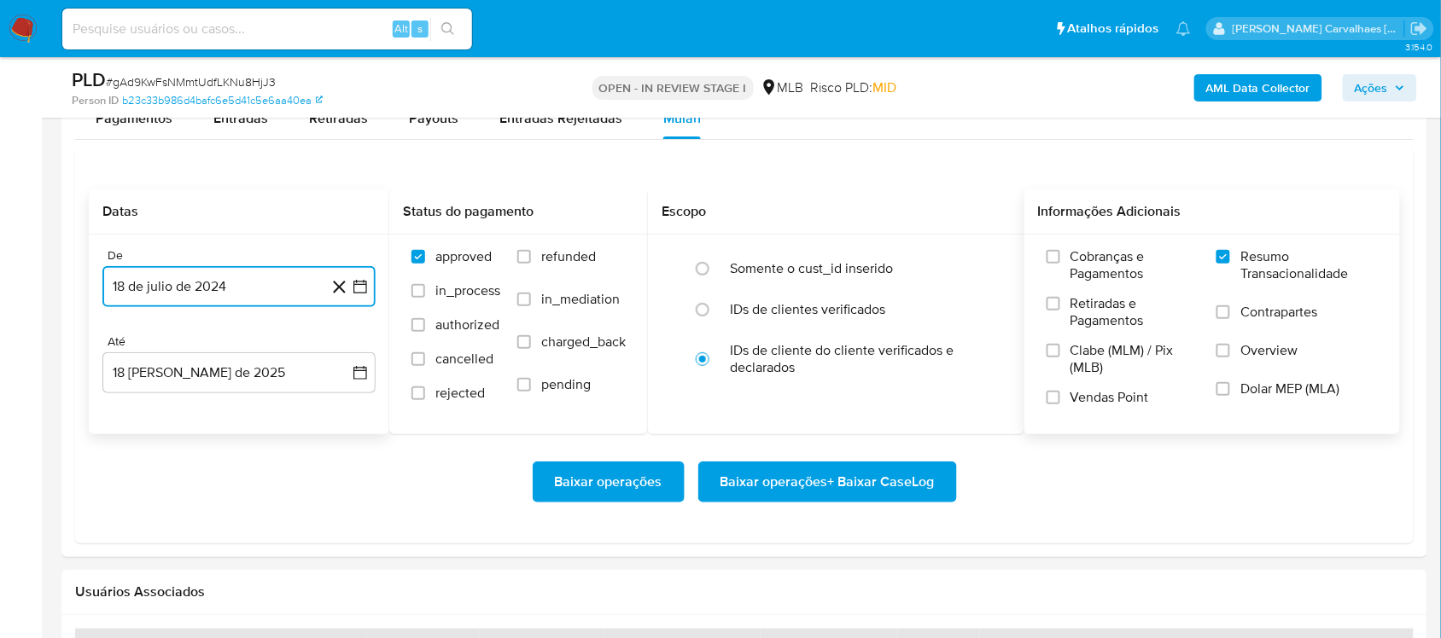
click at [364, 292] on icon "button" at bounding box center [360, 286] width 17 height 17
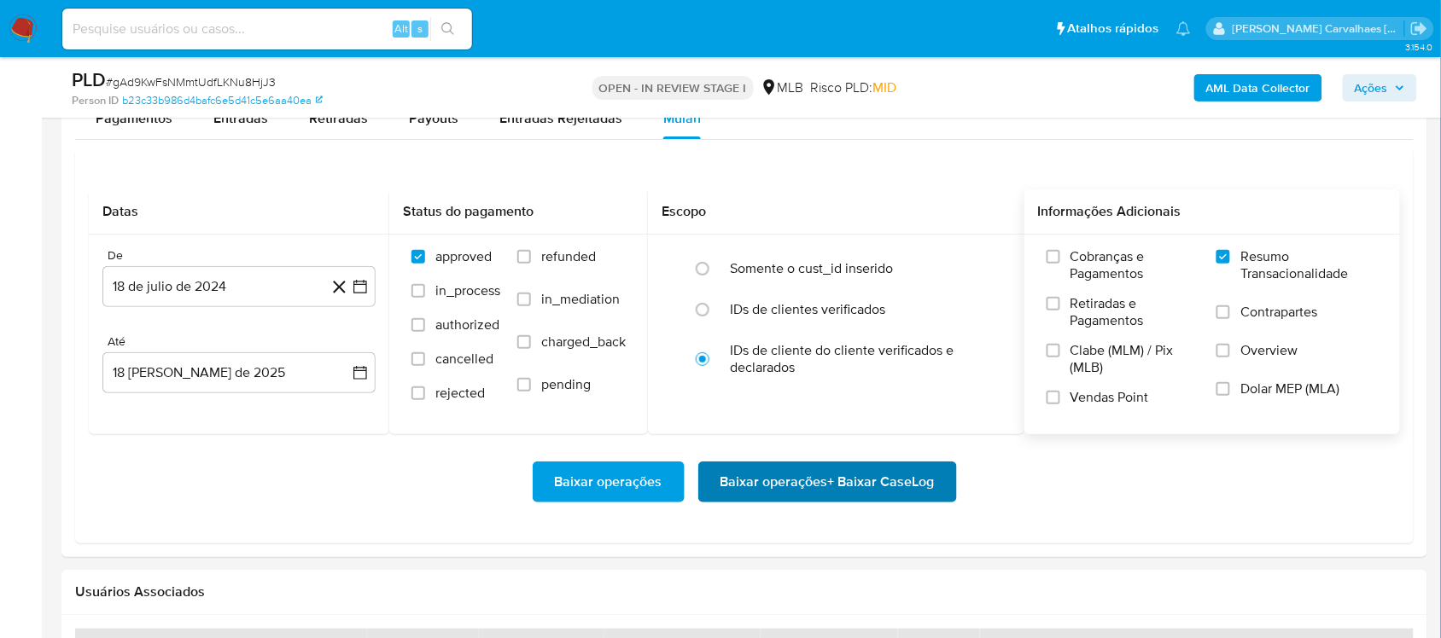
click at [806, 491] on span "Baixar operações + Baixar CaseLog" at bounding box center [827, 482] width 214 height 38
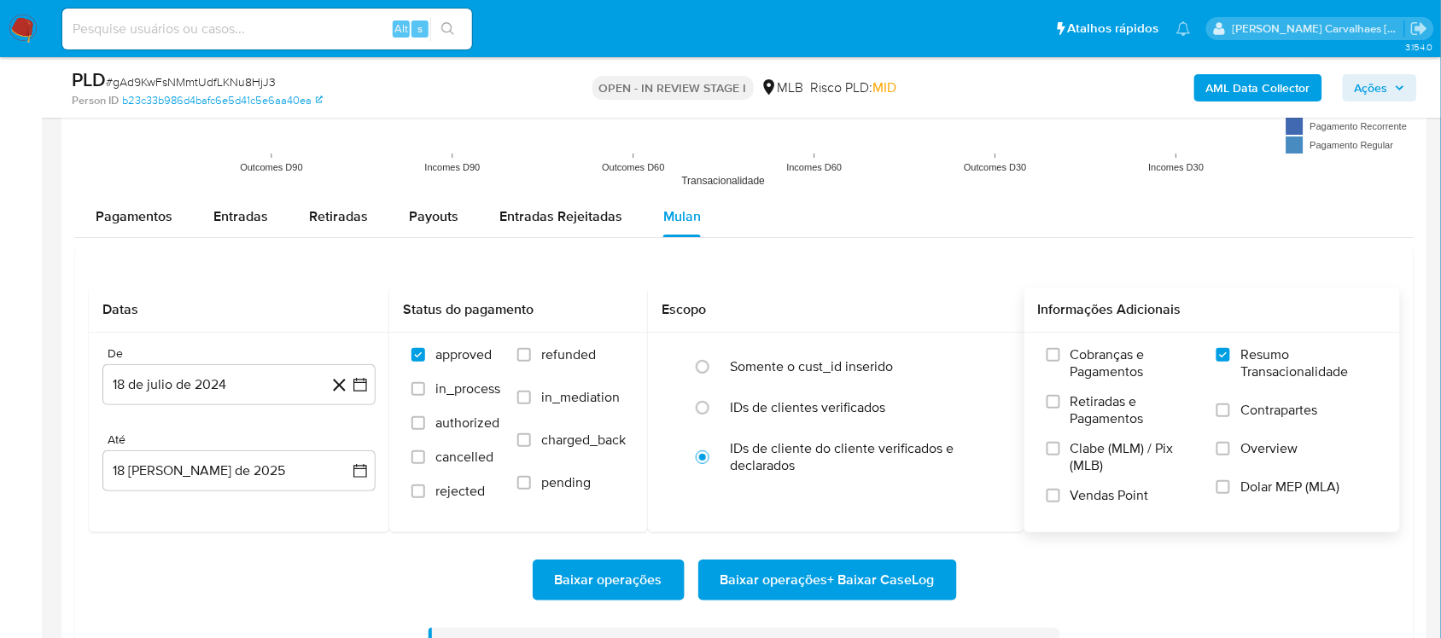
scroll to position [1813, 0]
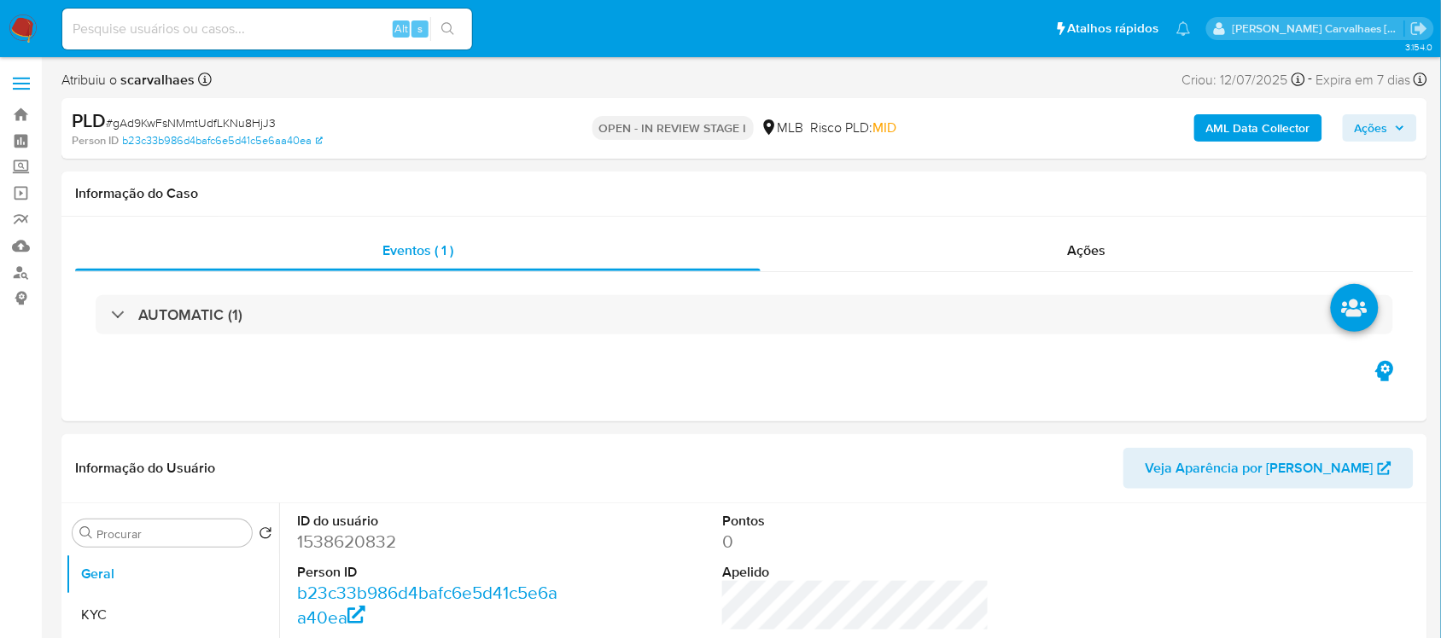
select select "10"
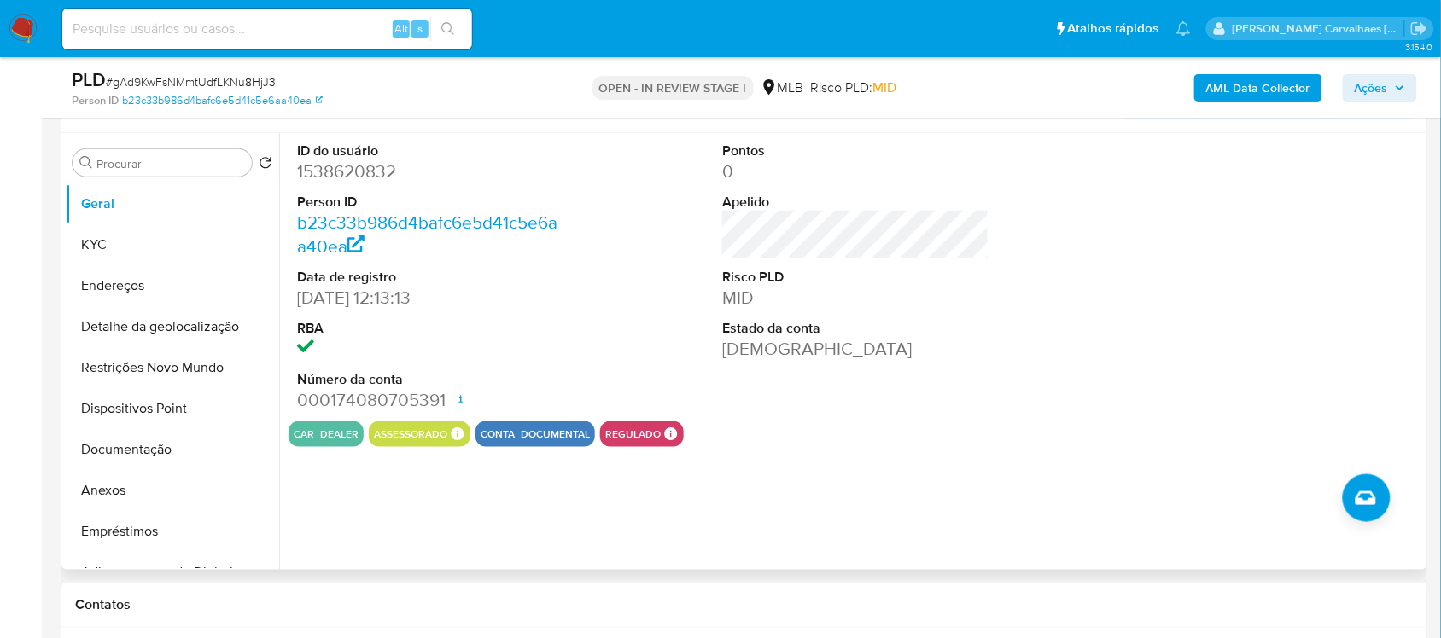
scroll to position [320, 0]
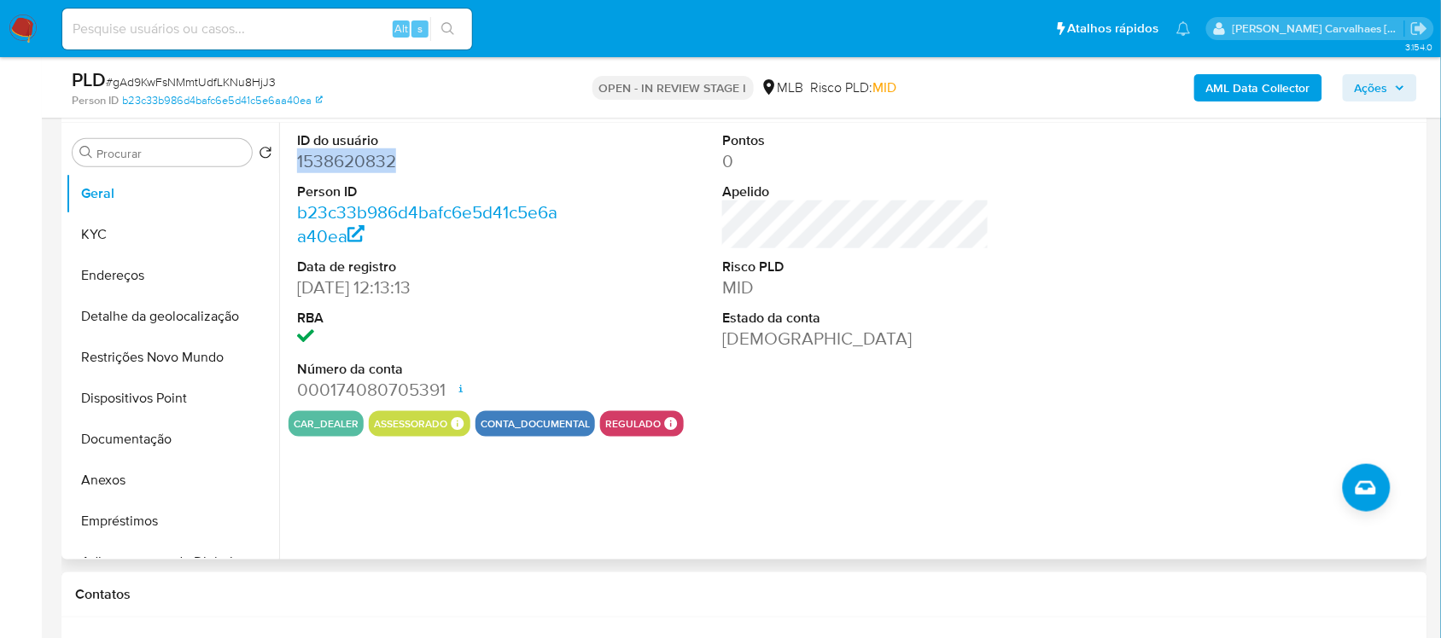
drag, startPoint x: 300, startPoint y: 162, endPoint x: 398, endPoint y: 167, distance: 98.3
click at [399, 168] on dd "1538620832" at bounding box center [430, 161] width 266 height 24
copy dd "1538620832"
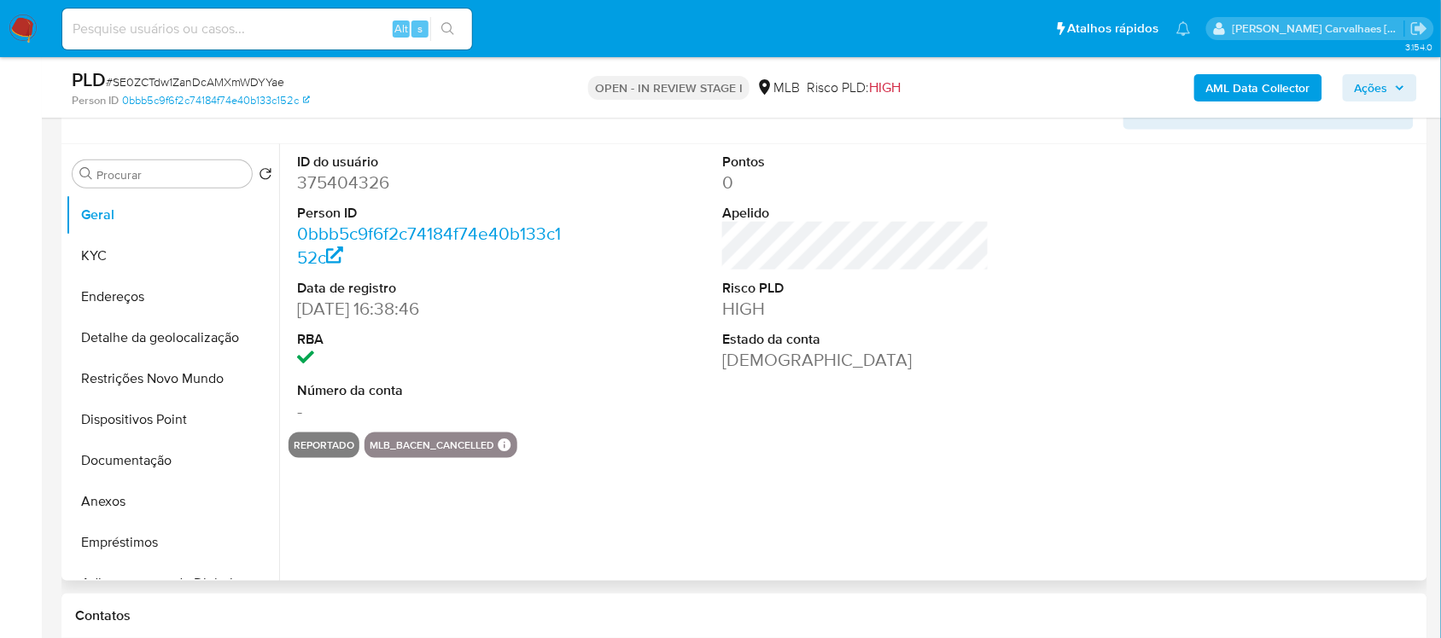
select select "10"
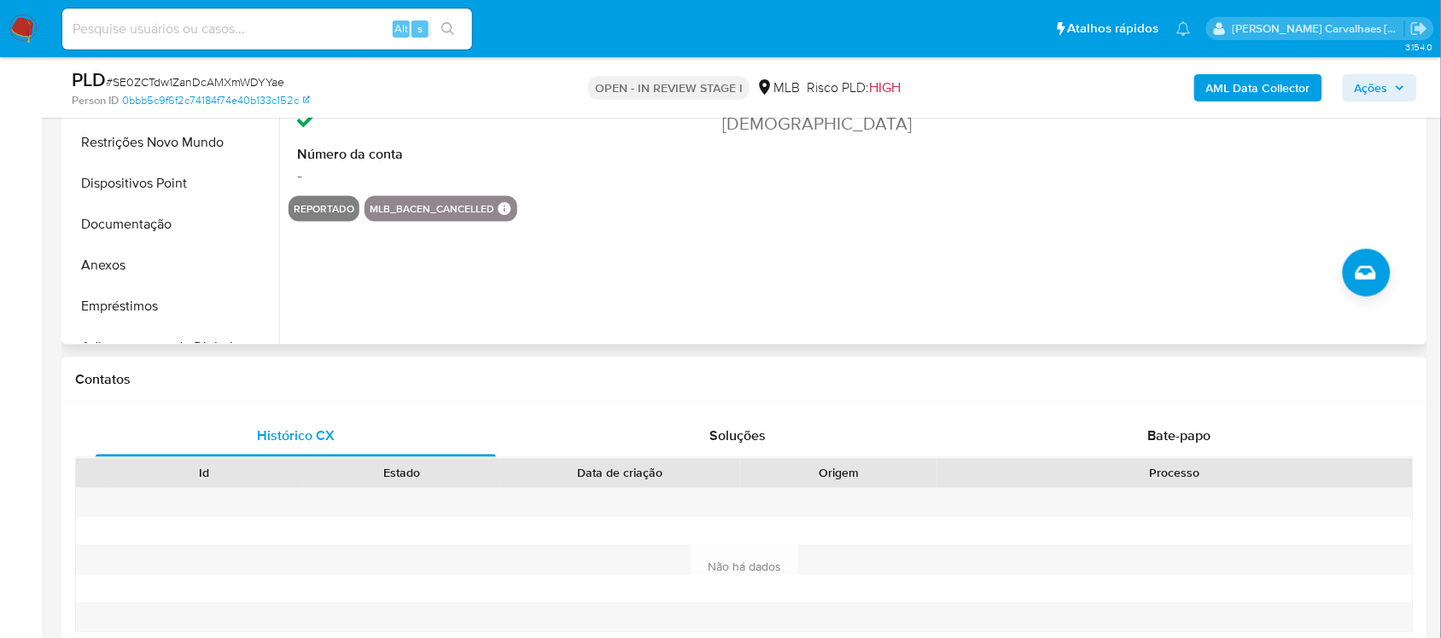
scroll to position [533, 0]
click at [333, 214] on button "reportado" at bounding box center [324, 210] width 61 height 7
click at [317, 201] on div "reportado" at bounding box center [323, 211] width 71 height 26
click at [129, 266] on button "Anexos" at bounding box center [166, 267] width 200 height 41
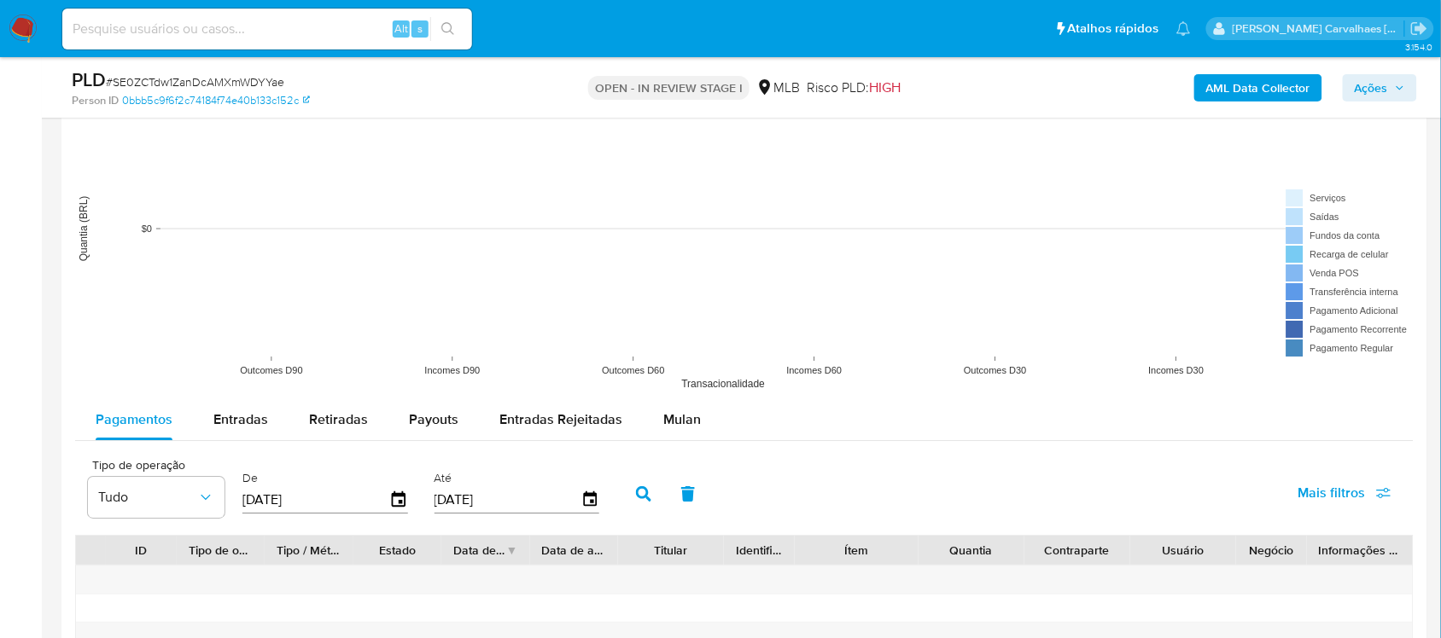
scroll to position [1813, 0]
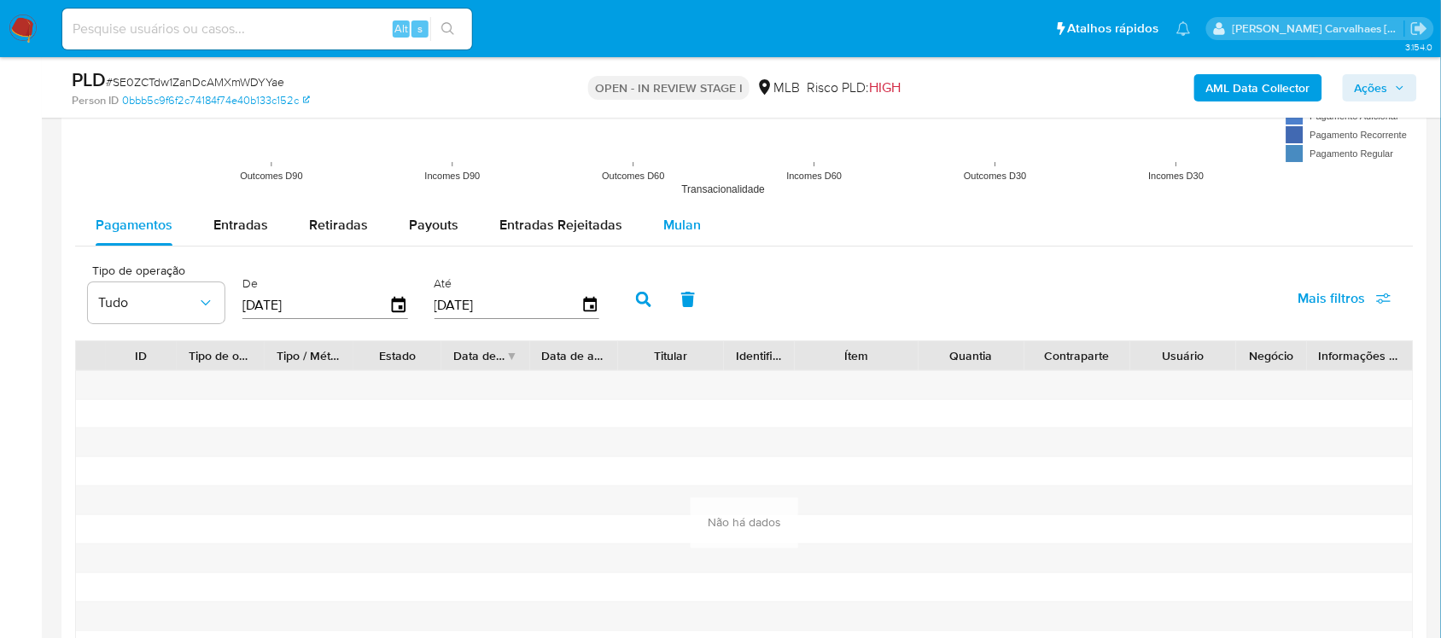
click at [676, 220] on span "Mulan" at bounding box center [682, 225] width 38 height 20
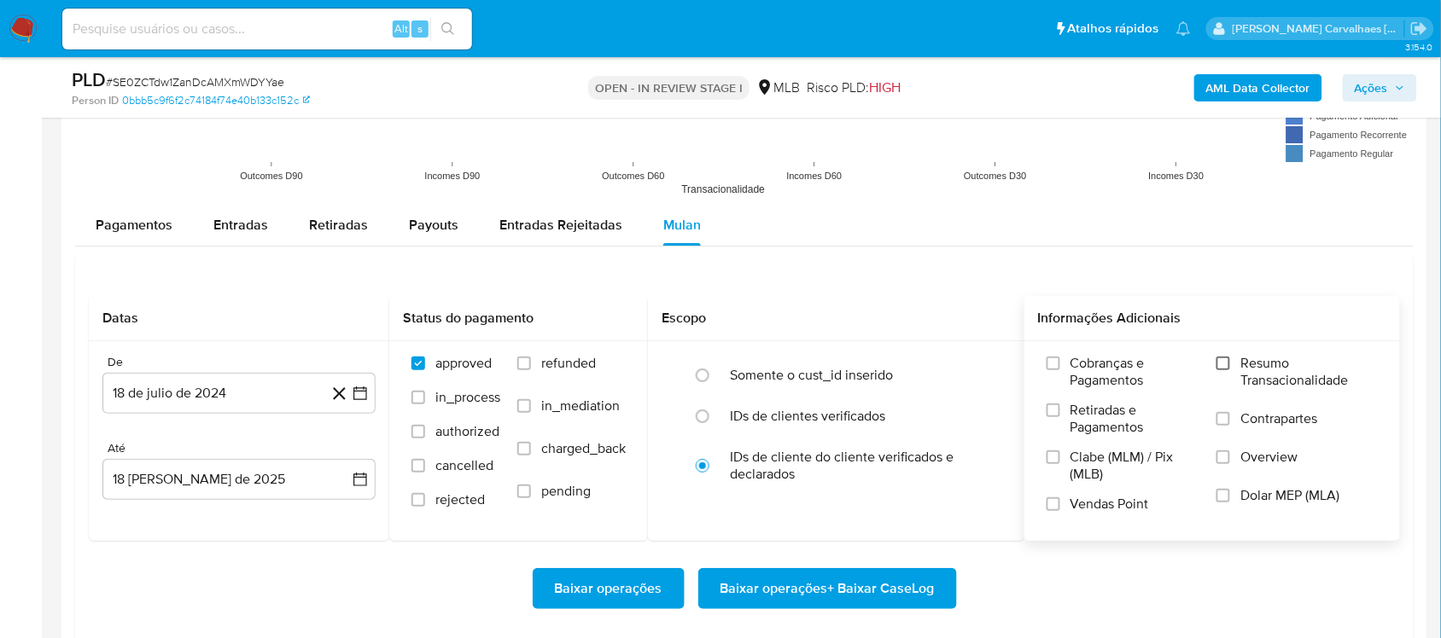
click at [1222, 361] on input "Resumo Transacionalidade" at bounding box center [1223, 364] width 14 height 14
click at [817, 587] on span "Baixar operações + Baixar CaseLog" at bounding box center [827, 589] width 214 height 38
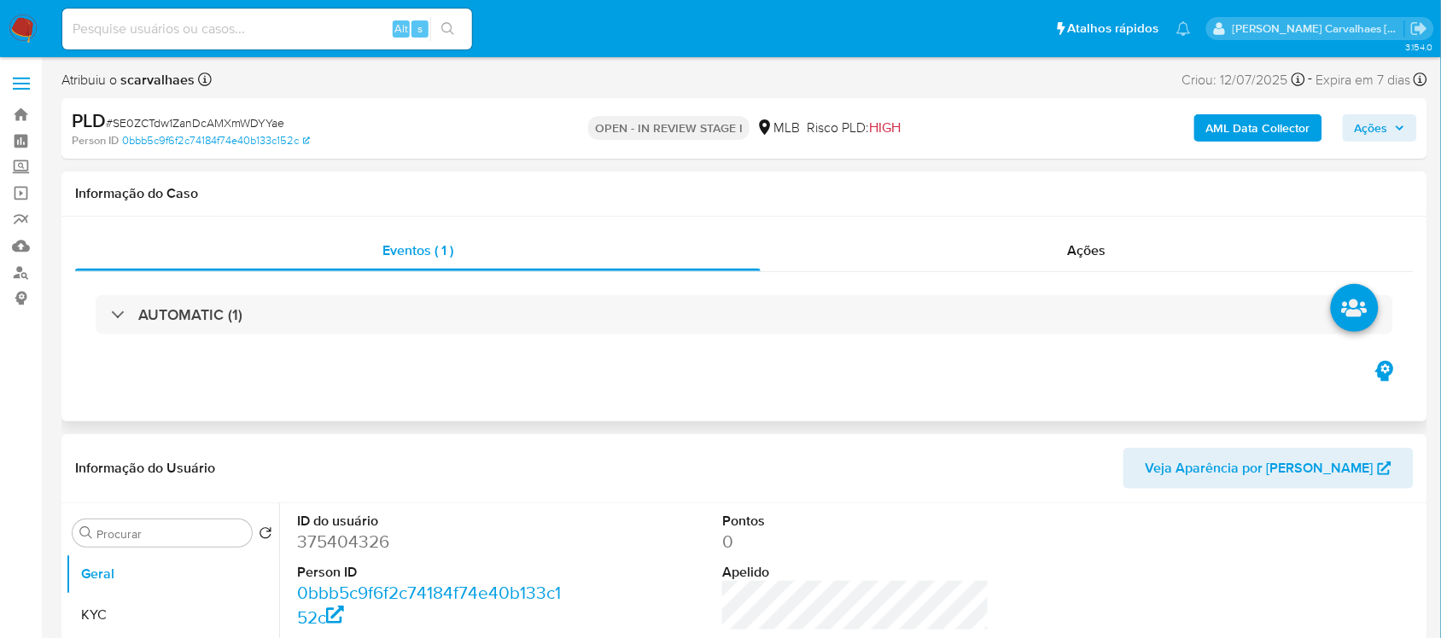
select select "10"
drag, startPoint x: 73, startPoint y: 116, endPoint x: 292, endPoint y: 119, distance: 218.5
click at [292, 119] on div "PLD # SE0ZCTdw1ZanDcAMXmWDYYae" at bounding box center [293, 121] width 442 height 26
copy div "PLD # SE0ZCTdw1ZanDcAMXmWDYYae"
click at [70, 137] on div "PLD # SE0ZCTdw1ZanDcAMXmWDYYae Person ID 0bbb5c9f6f2c74184f74e40b133c152c OPEN …" at bounding box center [743, 128] width 1365 height 61
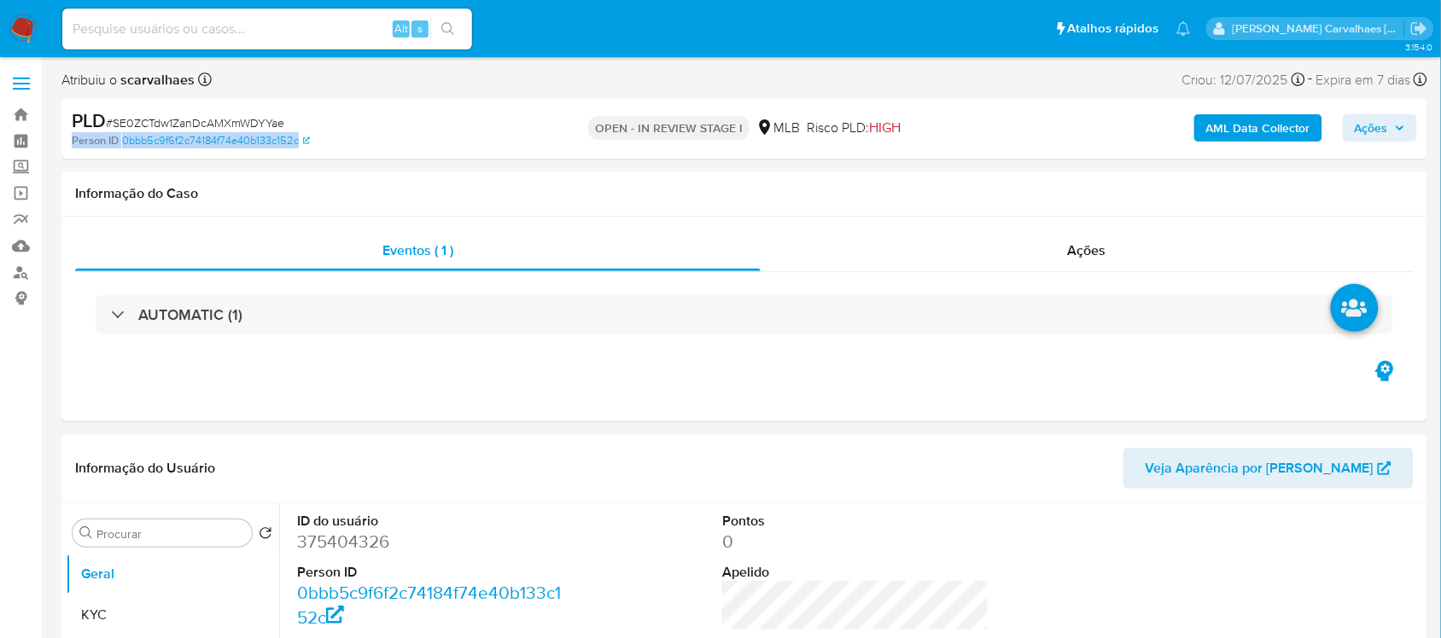
drag, startPoint x: 74, startPoint y: 138, endPoint x: 338, endPoint y: 134, distance: 263.7
click at [338, 134] on div "Person ID 0bbb5c9f6f2c74184f74e40b133c152c" at bounding box center [294, 140] width 444 height 15
copy div "Person ID 0bbb5c9f6f2c74184f74e40b133c152c"
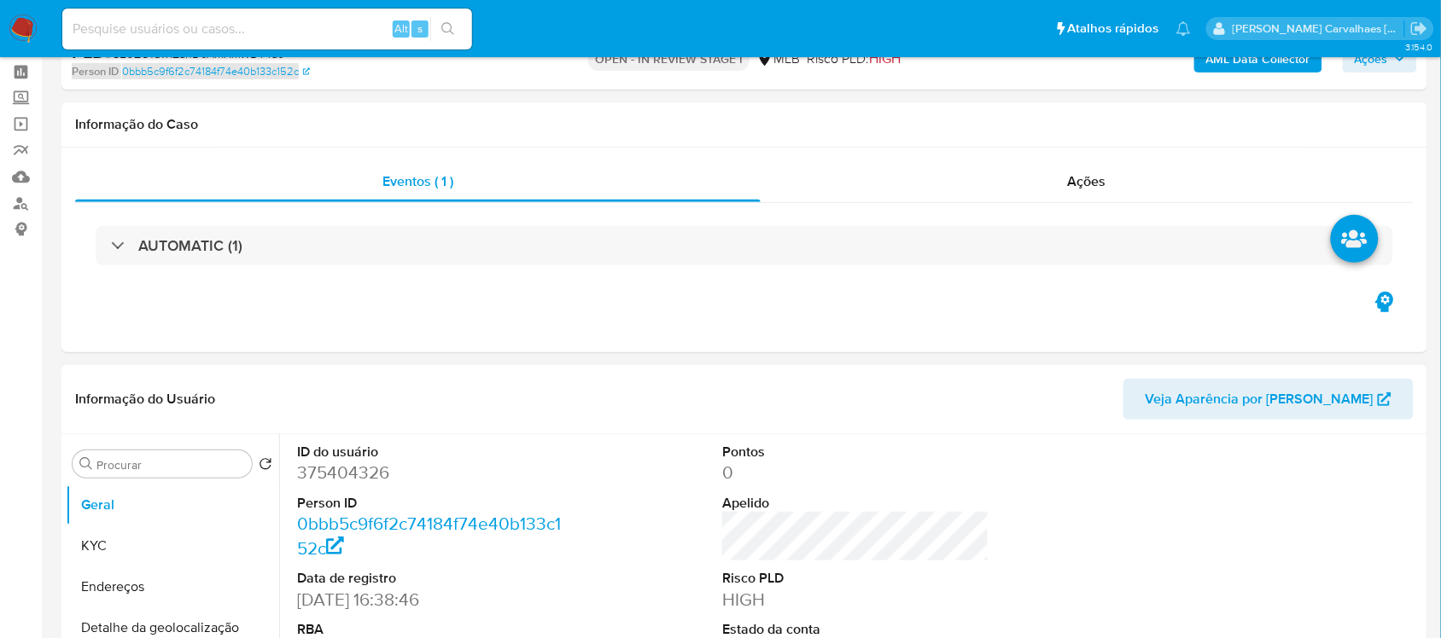
scroll to position [107, 0]
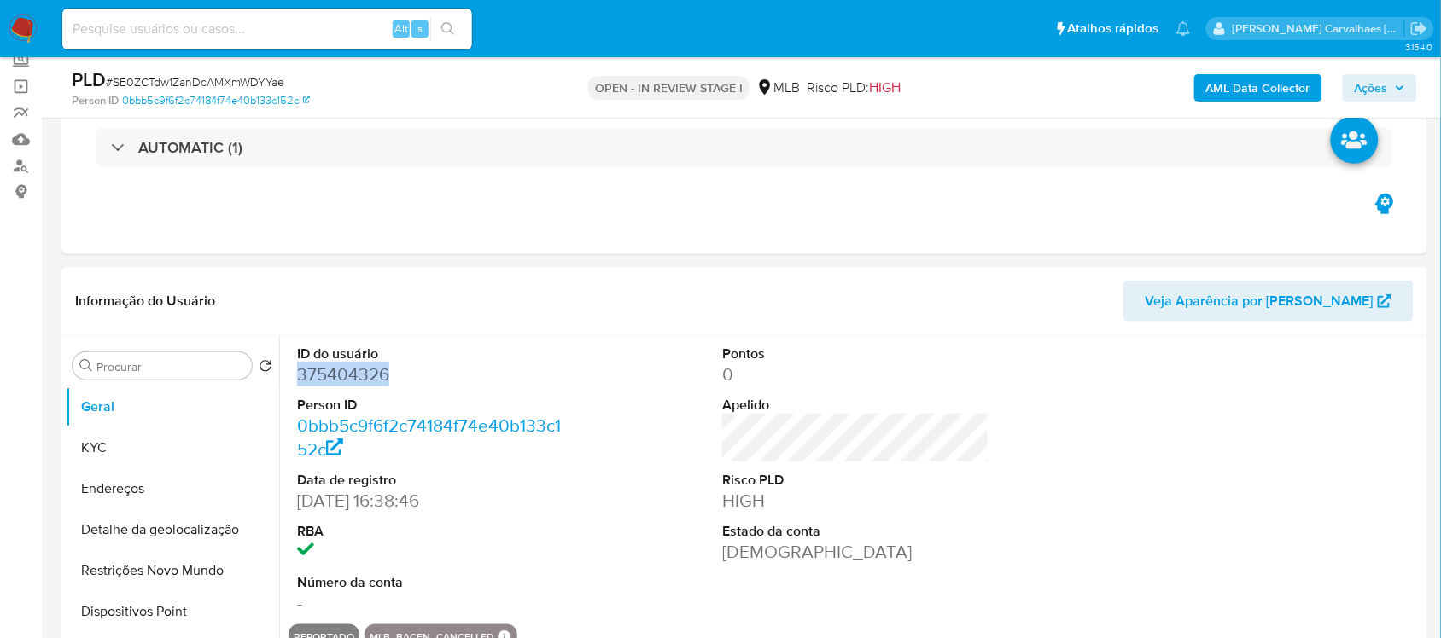
drag, startPoint x: 300, startPoint y: 370, endPoint x: 390, endPoint y: 381, distance: 91.1
click at [390, 381] on dd "375404326" at bounding box center [430, 375] width 266 height 24
copy dd "375404326"
